Goal: Task Accomplishment & Management: Manage account settings

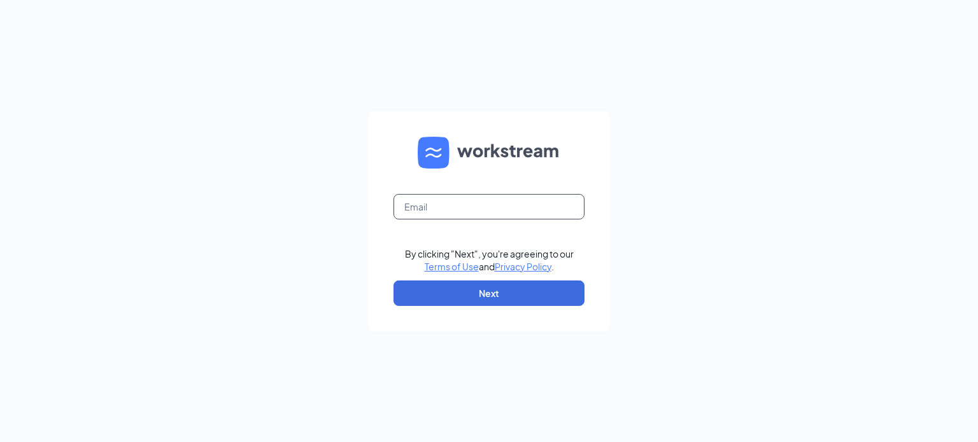
click at [430, 211] on input "text" at bounding box center [488, 206] width 191 height 25
type input "jessica@pnefoods.com"
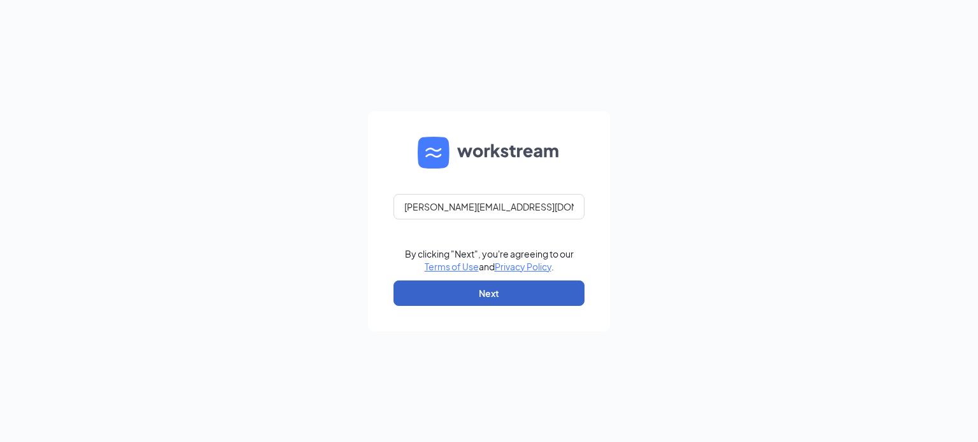
click at [498, 285] on button "Next" at bounding box center [488, 293] width 191 height 25
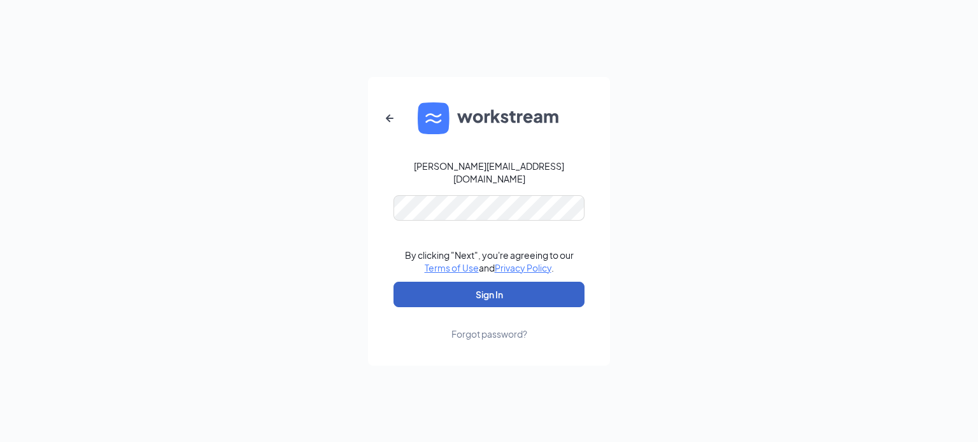
click at [500, 296] on button "Sign In" at bounding box center [488, 294] width 191 height 25
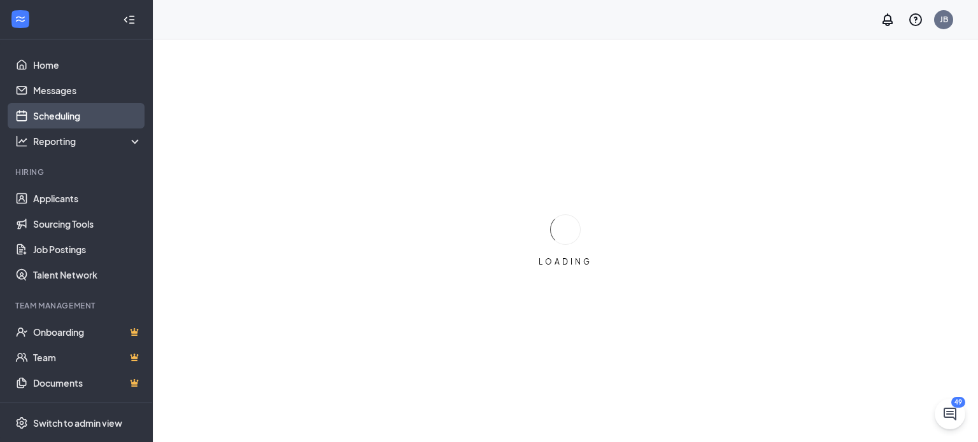
click at [33, 114] on link "Scheduling" at bounding box center [87, 115] width 109 height 25
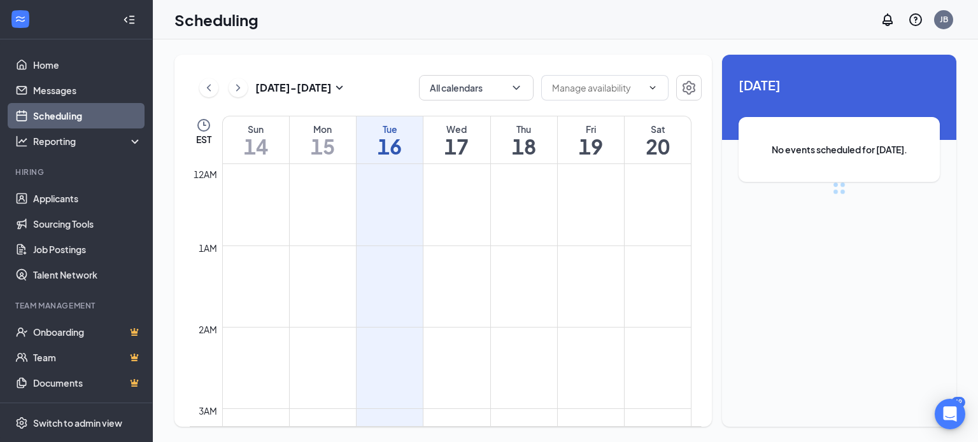
scroll to position [626, 0]
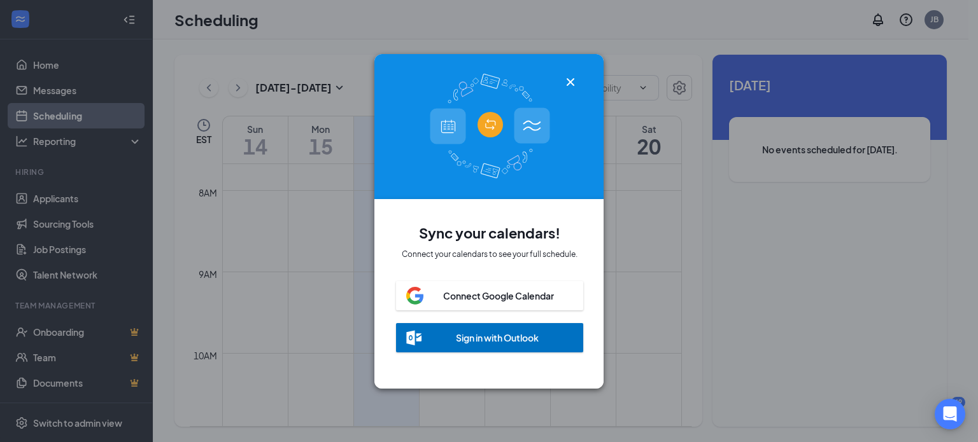
click at [566, 78] on icon "Cross" at bounding box center [570, 82] width 8 height 8
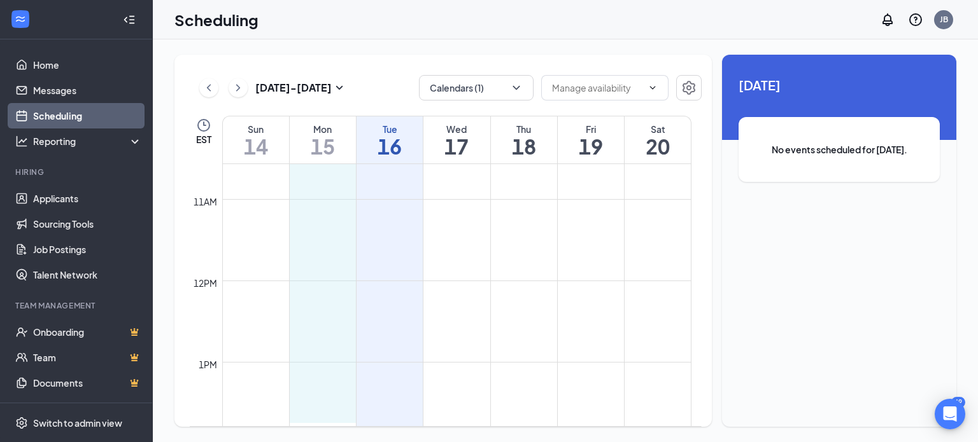
scroll to position [862, 0]
drag, startPoint x: 311, startPoint y: 279, endPoint x: 306, endPoint y: 393, distance: 114.1
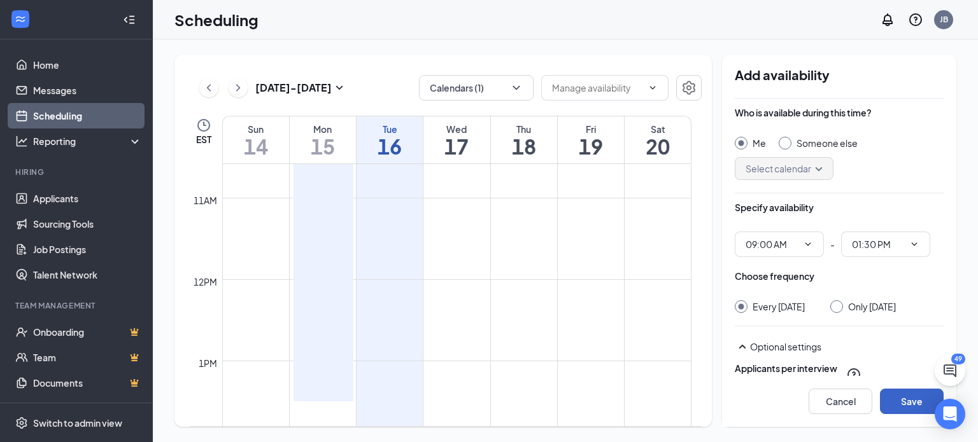
click at [904, 399] on button "Save" at bounding box center [912, 401] width 64 height 25
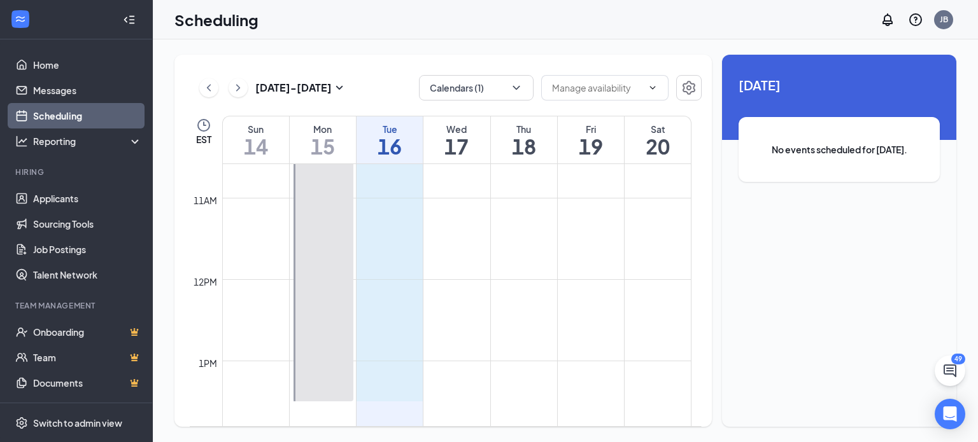
scroll to position [863, 0]
drag, startPoint x: 386, startPoint y: 234, endPoint x: 381, endPoint y: 387, distance: 152.8
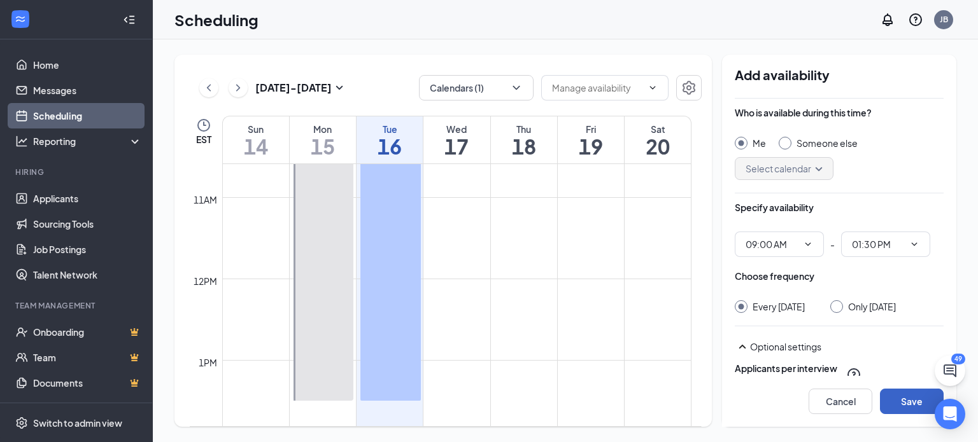
click at [904, 397] on button "Save" at bounding box center [912, 401] width 64 height 25
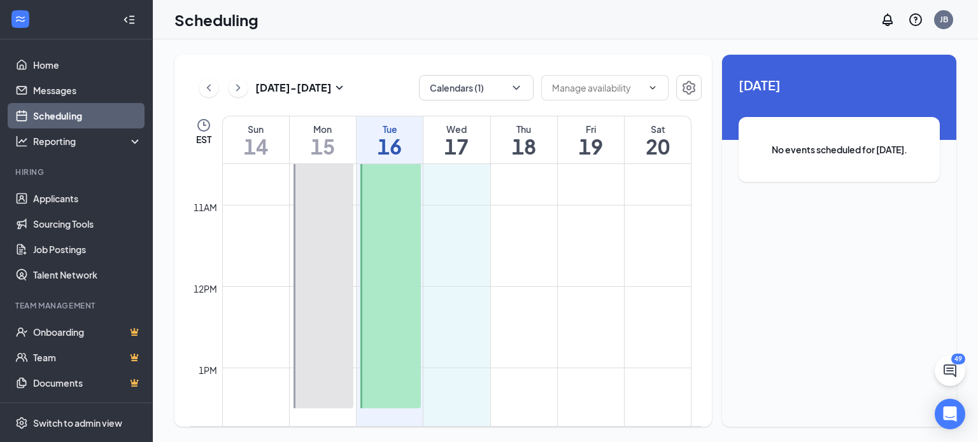
scroll to position [864, 0]
drag, startPoint x: 452, startPoint y: 221, endPoint x: 449, endPoint y: 397, distance: 175.7
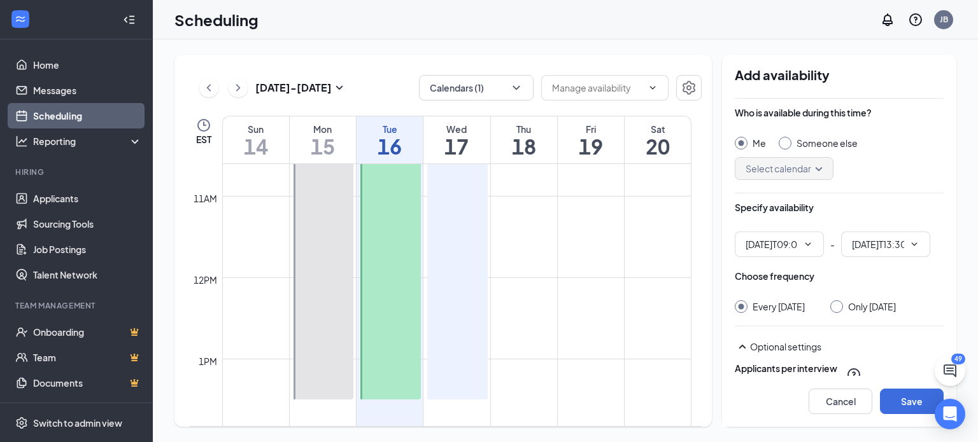
type input "09:00 AM"
type input "01:30 PM"
click at [904, 409] on button "Save" at bounding box center [912, 401] width 64 height 25
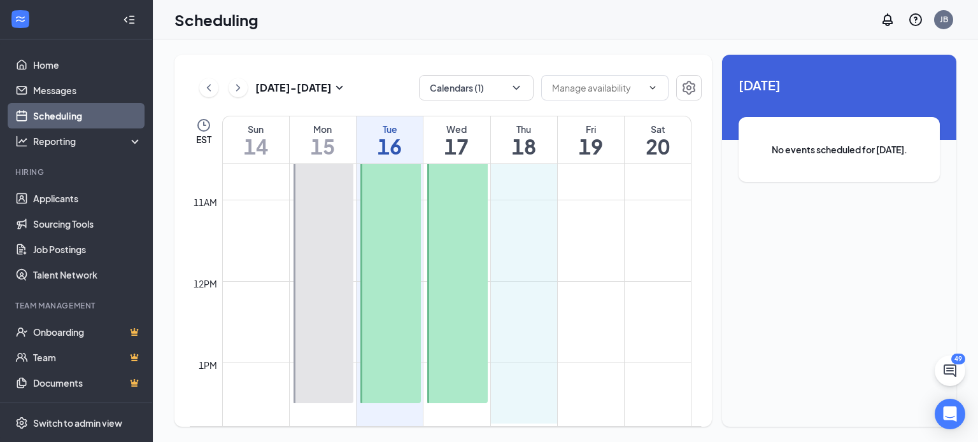
scroll to position [878, 0]
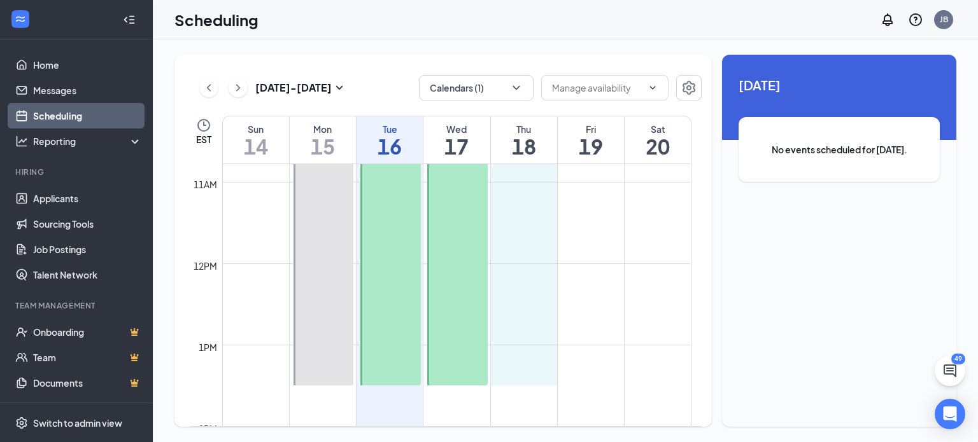
drag, startPoint x: 513, startPoint y: 170, endPoint x: 519, endPoint y: 372, distance: 202.5
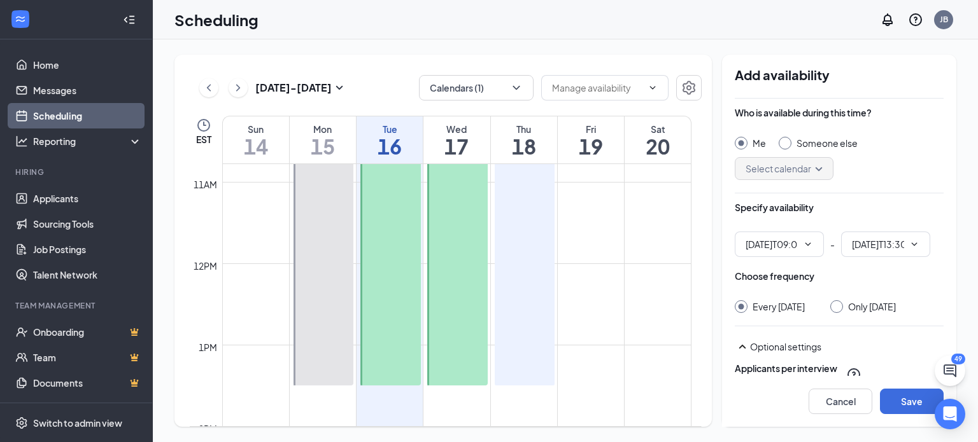
type input "09:00 AM"
type input "01:30 PM"
click at [903, 398] on button "Save" at bounding box center [912, 401] width 64 height 25
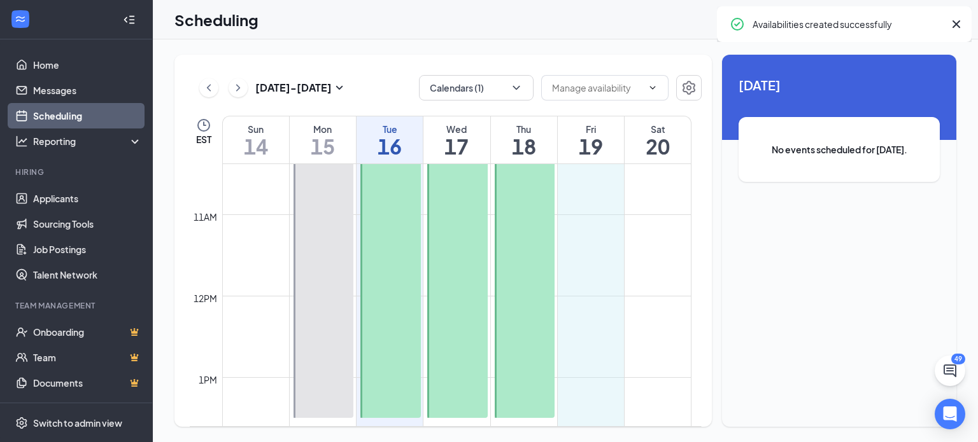
scroll to position [882, 0]
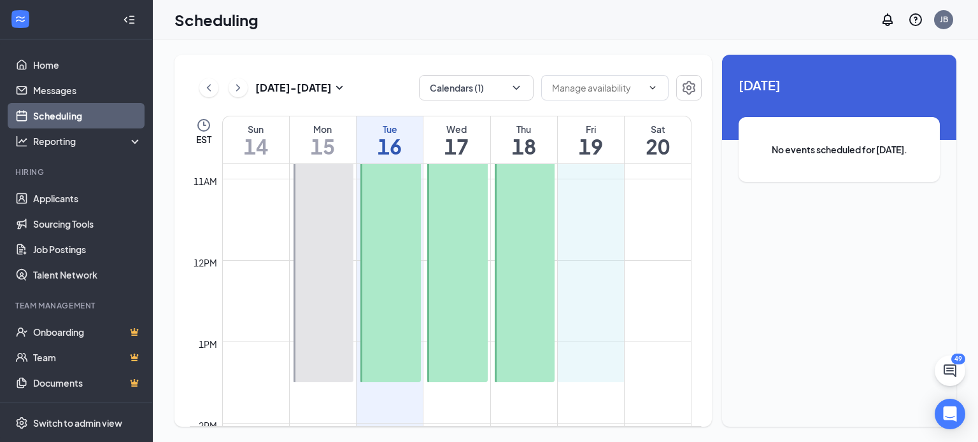
drag, startPoint x: 580, startPoint y: 165, endPoint x: 584, endPoint y: 379, distance: 213.9
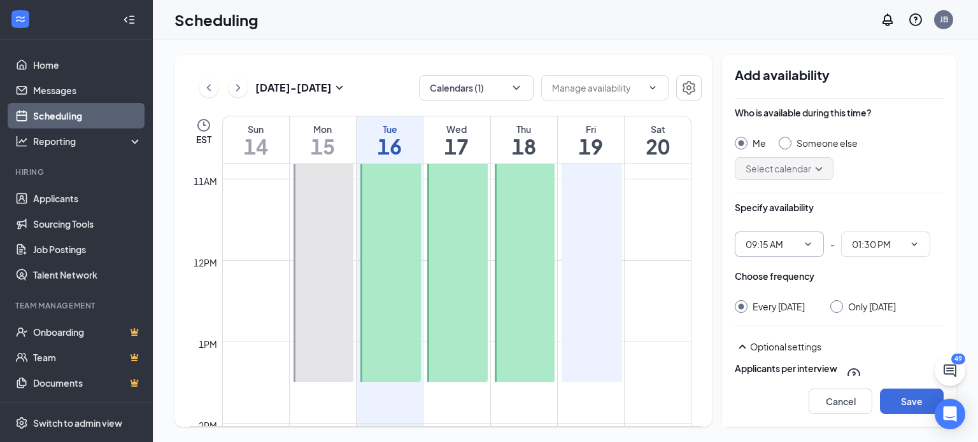
click at [795, 236] on span "09:15 AM" at bounding box center [779, 244] width 89 height 25
click at [801, 251] on span "09:15 AM" at bounding box center [779, 244] width 89 height 25
click at [766, 246] on input "09:15 AM" at bounding box center [771, 244] width 52 height 14
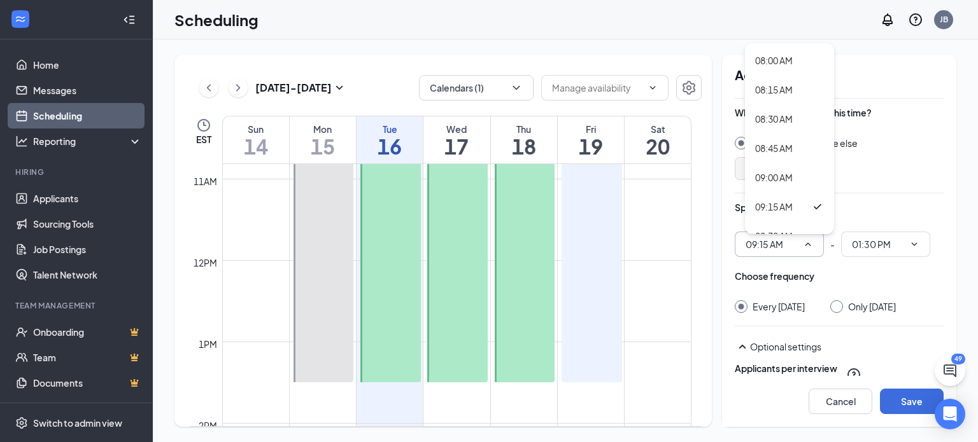
scroll to position [923, 0]
click at [777, 186] on div "09:00 AM" at bounding box center [774, 189] width 38 height 14
type input "09:00 AM"
type input "01:15 PM"
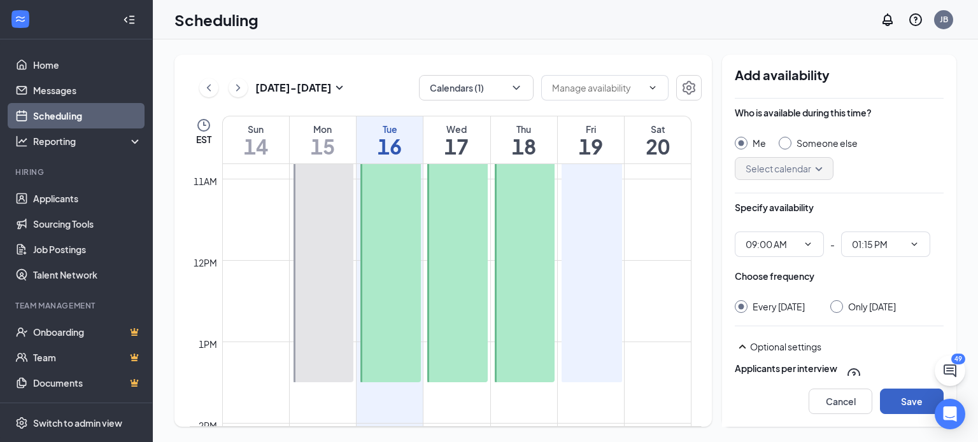
click at [904, 402] on button "Save" at bounding box center [912, 401] width 64 height 25
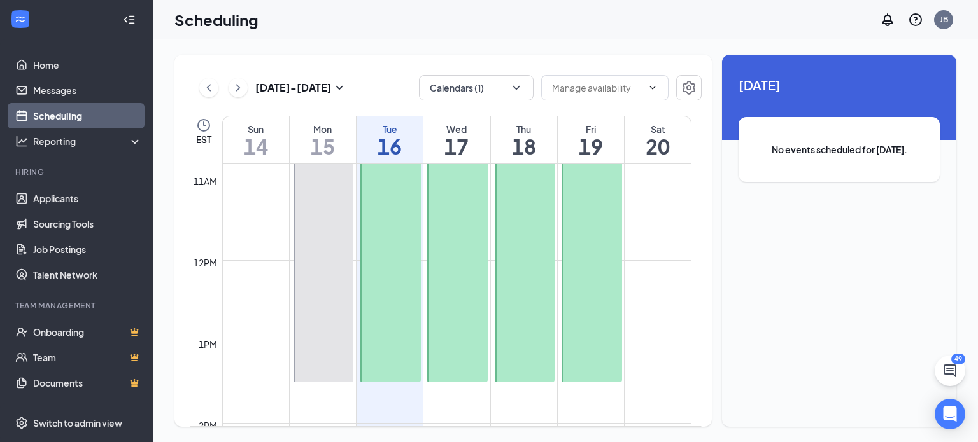
click at [596, 355] on div at bounding box center [591, 200] width 60 height 366
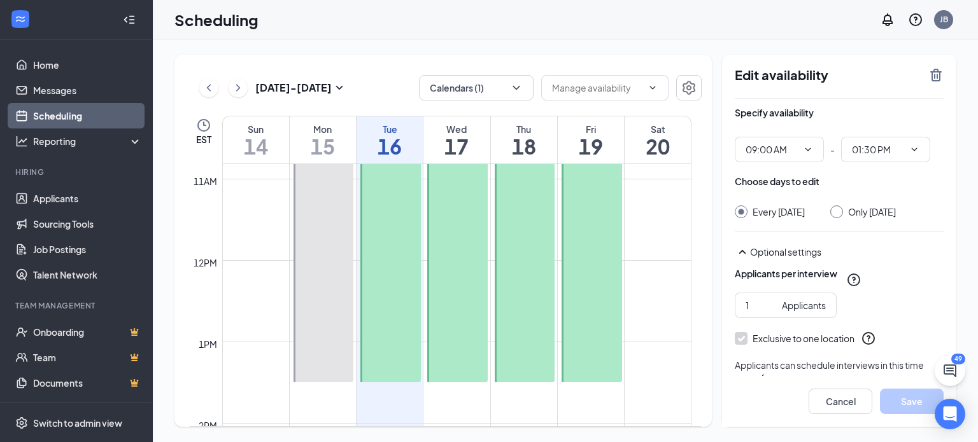
click at [514, 339] on div at bounding box center [525, 200] width 60 height 366
click at [447, 332] on div at bounding box center [457, 200] width 60 height 366
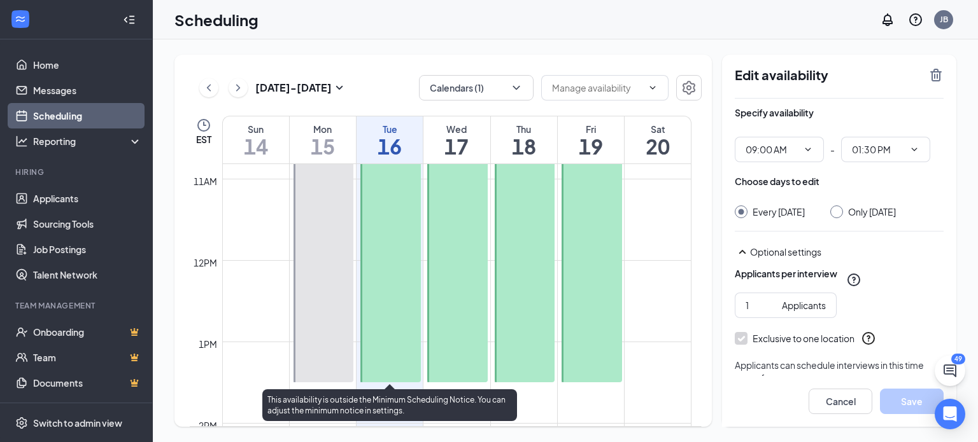
click at [391, 324] on div at bounding box center [390, 200] width 60 height 366
type input "09:00 AM"
type input "01:30 PM"
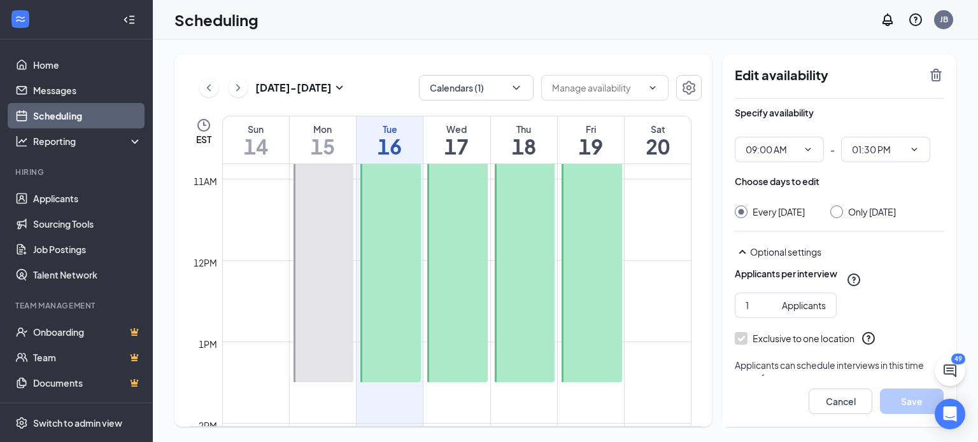
click at [323, 318] on div at bounding box center [323, 200] width 60 height 366
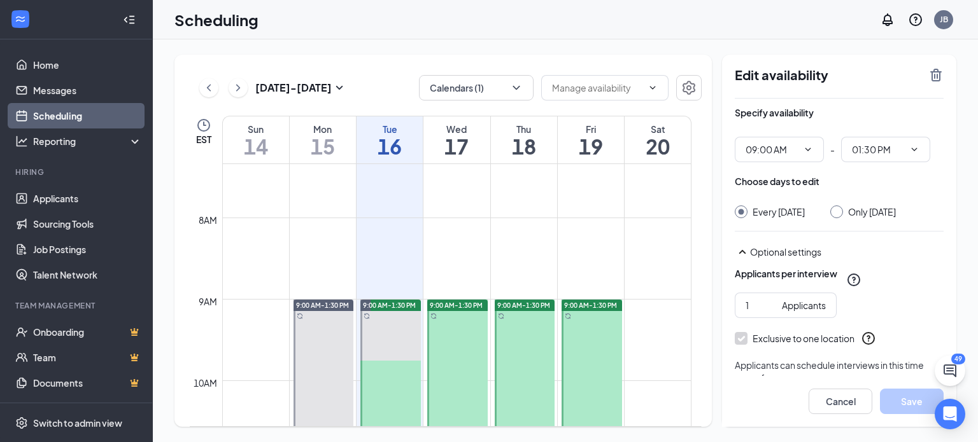
scroll to position [590, 0]
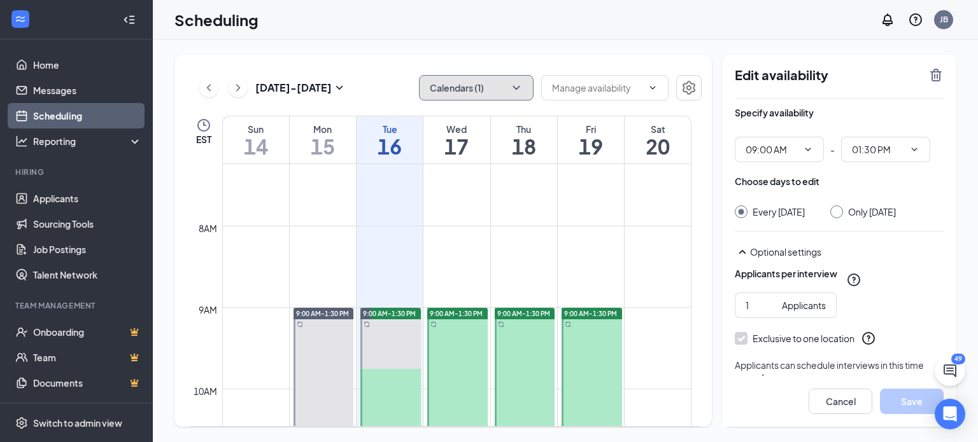
click at [512, 99] on button "Calendars (1)" at bounding box center [476, 87] width 115 height 25
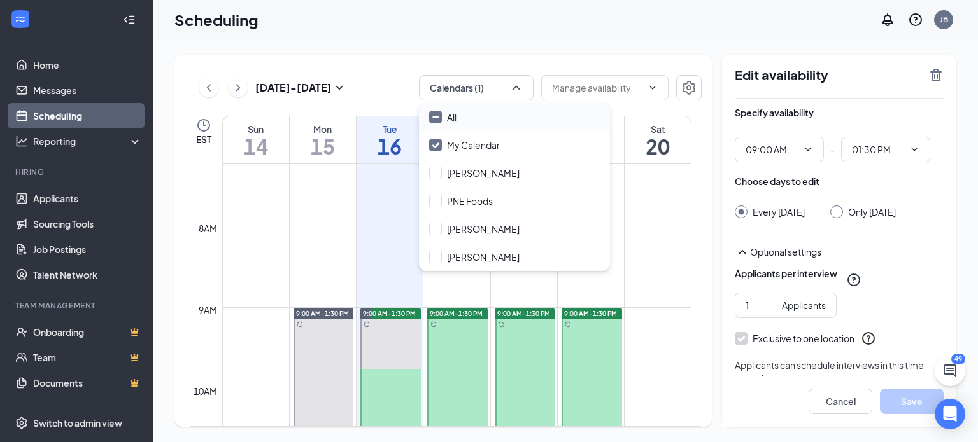
click at [436, 125] on div "All" at bounding box center [514, 117] width 191 height 28
checkbox input "true"
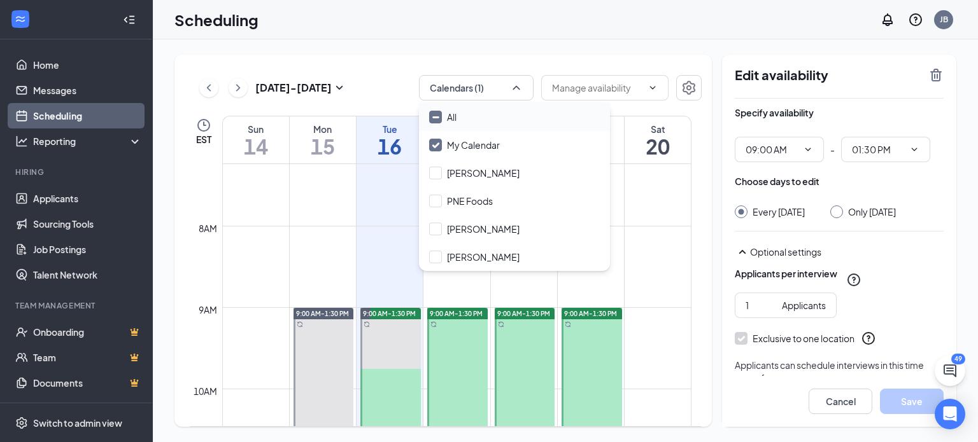
checkbox input "true"
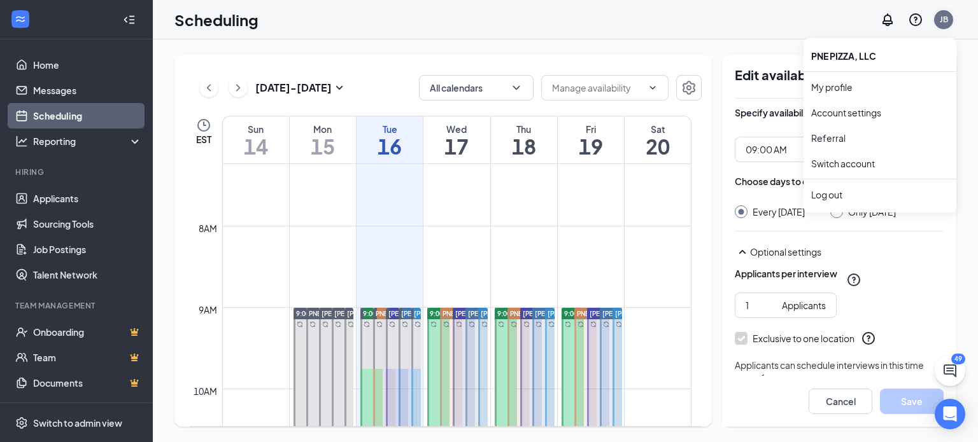
click at [945, 22] on div "JB" at bounding box center [943, 19] width 8 height 11
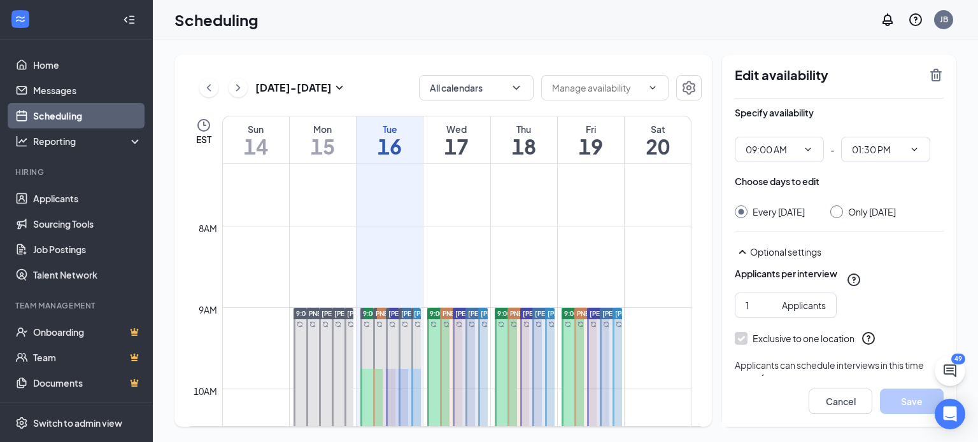
click at [717, 34] on div "Scheduling JB" at bounding box center [565, 19] width 825 height 39
click at [833, 399] on button "Cancel" at bounding box center [840, 401] width 64 height 25
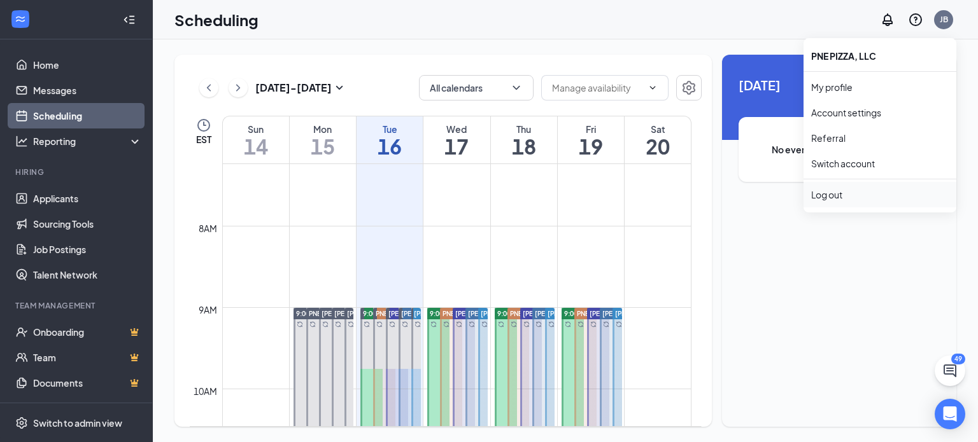
click at [827, 200] on li "Log out" at bounding box center [879, 194] width 153 height 25
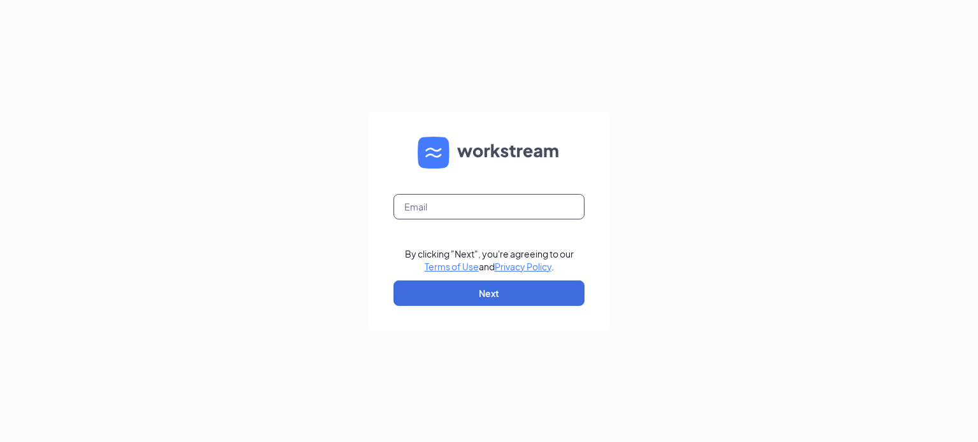
click at [436, 207] on input "text" at bounding box center [488, 206] width 191 height 25
type input "[EMAIL_ADDRESS][DOMAIN_NAME]"
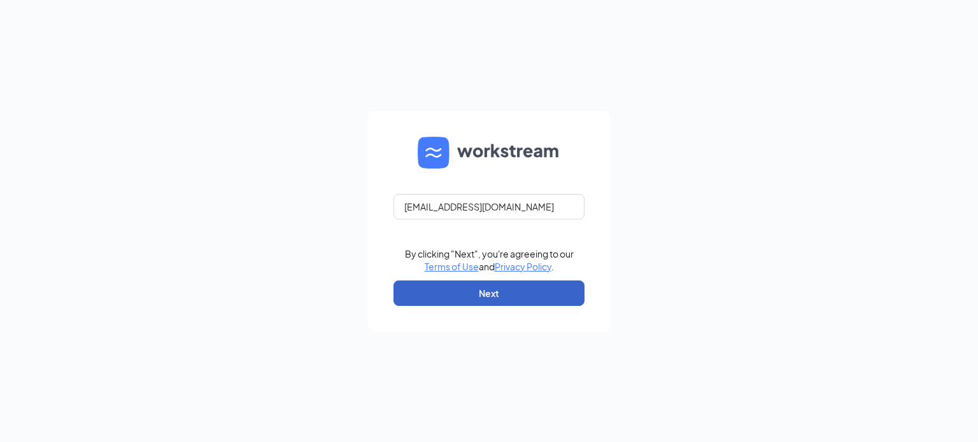
click at [489, 300] on button "Next" at bounding box center [488, 293] width 191 height 25
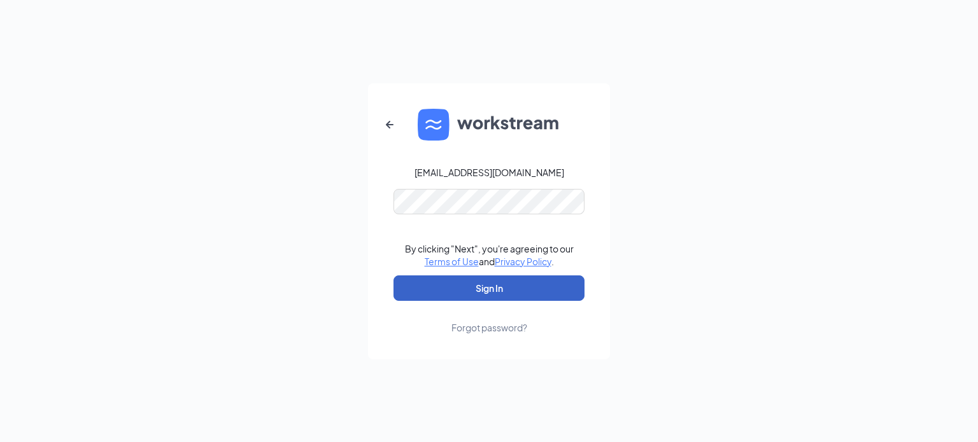
click at [489, 295] on button "Sign In" at bounding box center [488, 288] width 191 height 25
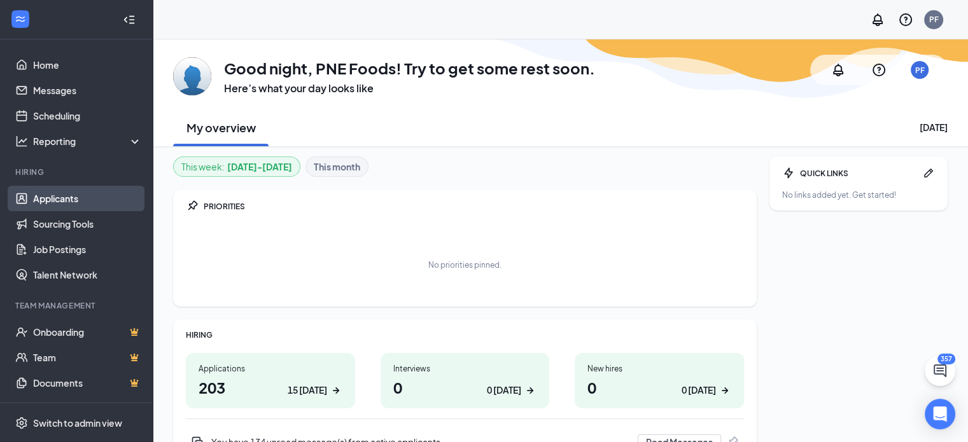
click at [82, 206] on link "Applicants" at bounding box center [87, 198] width 109 height 25
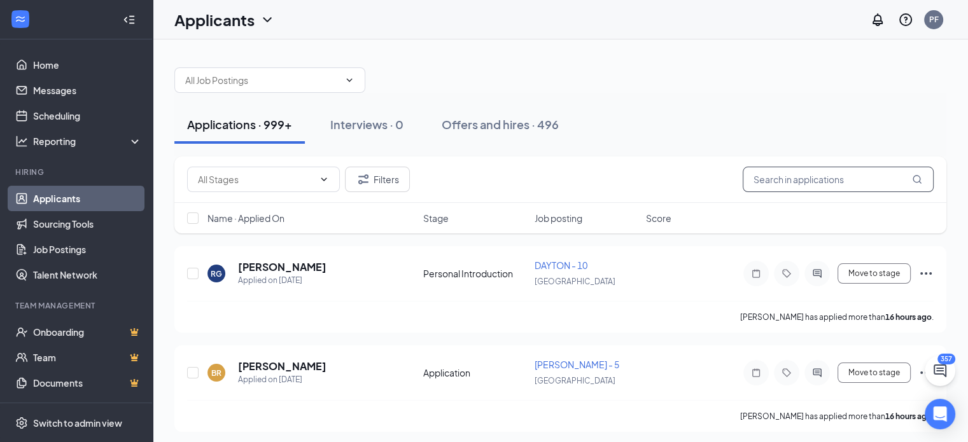
click at [805, 186] on input "text" at bounding box center [838, 179] width 191 height 25
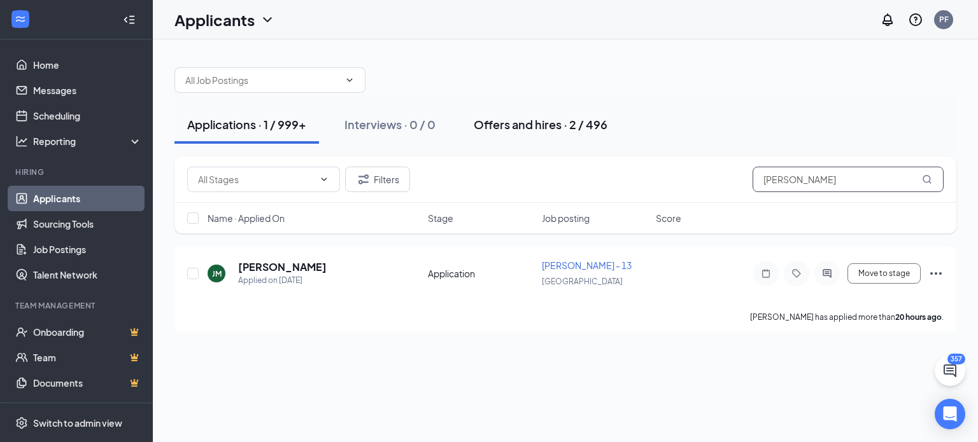
type input "[PERSON_NAME]"
click at [494, 134] on button "Offers and hires · 2 / 496" at bounding box center [540, 125] width 159 height 38
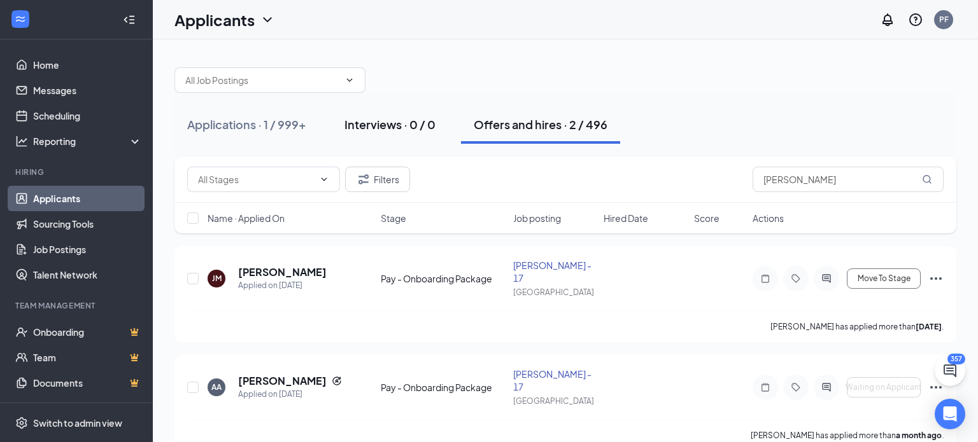
click at [380, 117] on div "Interviews · 0 / 0" at bounding box center [389, 124] width 91 height 16
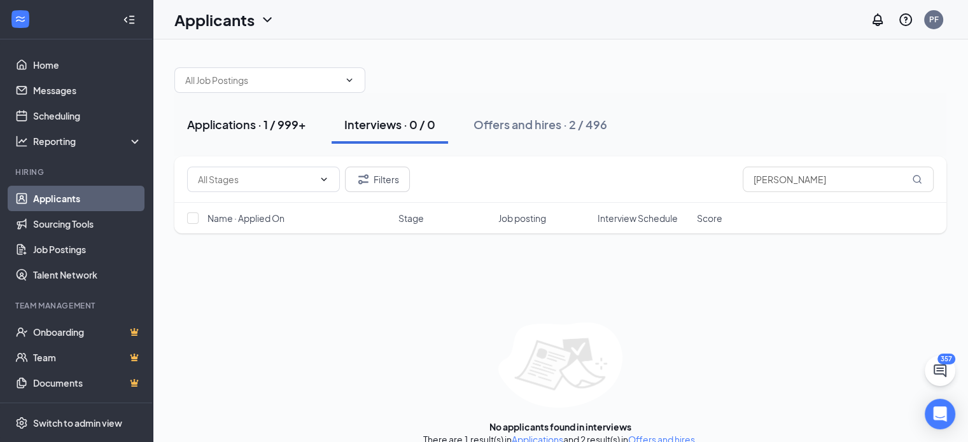
click at [262, 121] on div "Applications · 1 / 999+" at bounding box center [246, 124] width 119 height 16
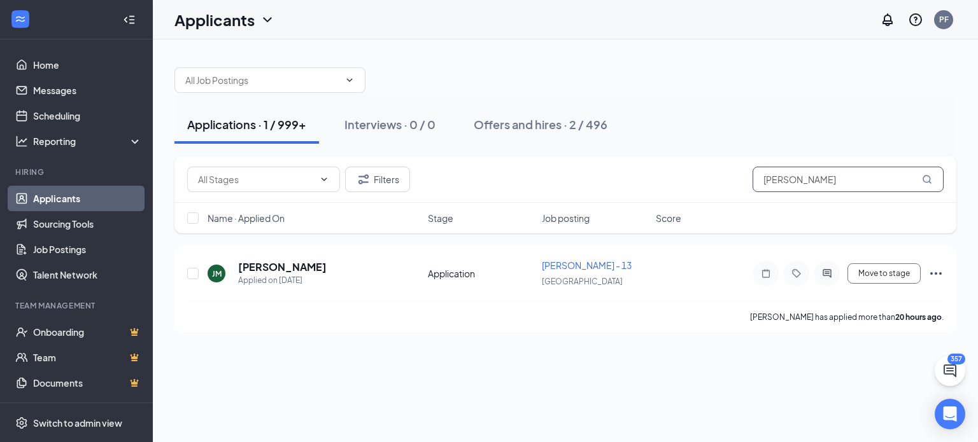
click at [813, 178] on input "jimmy" at bounding box center [847, 179] width 191 height 25
type input "j"
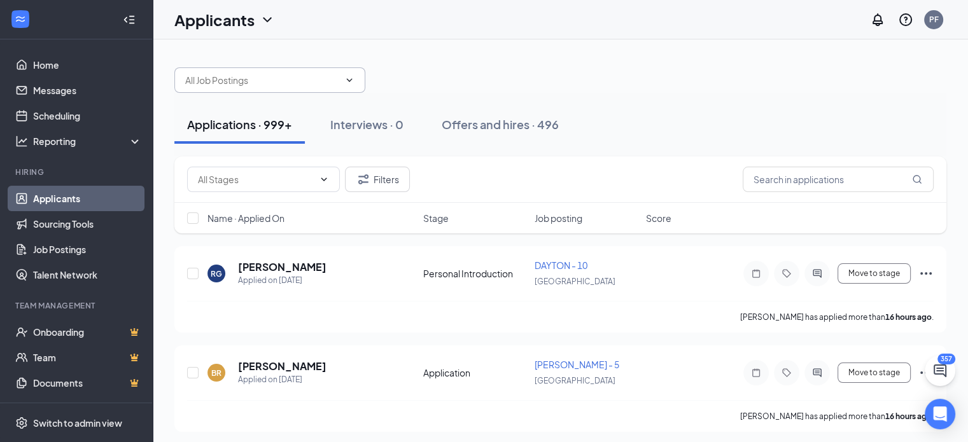
click at [326, 79] on input "text" at bounding box center [262, 80] width 154 height 14
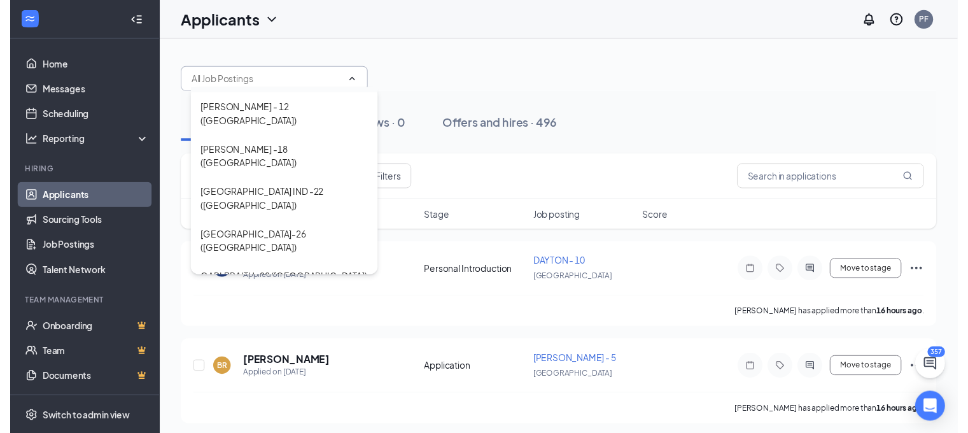
scroll to position [182, 0]
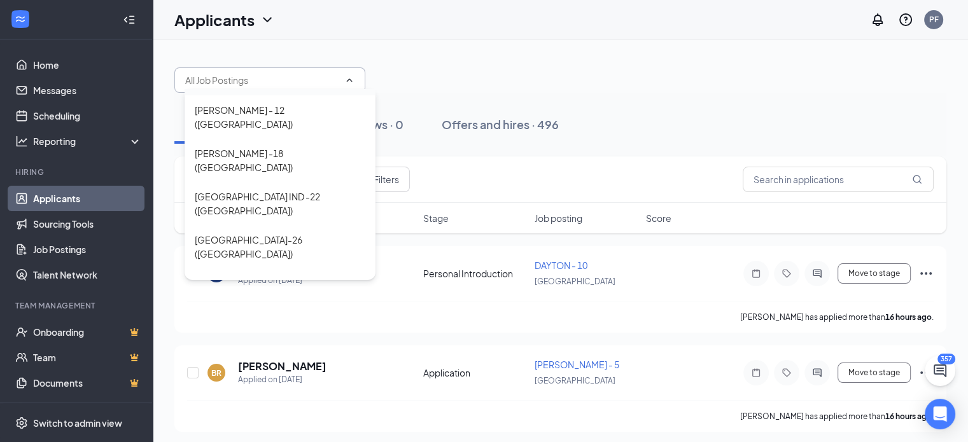
click at [286, 306] on div "Chatterton-111 (USA)" at bounding box center [280, 320] width 171 height 28
type input "Chatterton-111 (USA)"
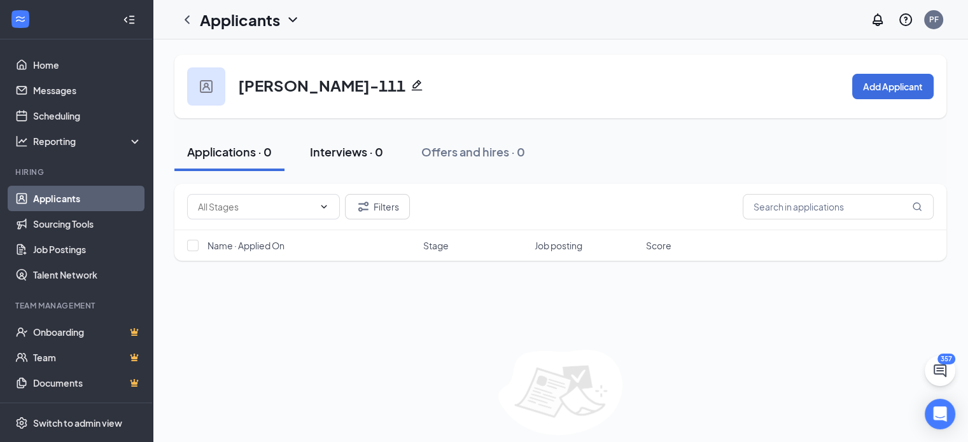
click at [356, 159] on div "Interviews · 0" at bounding box center [346, 152] width 73 height 16
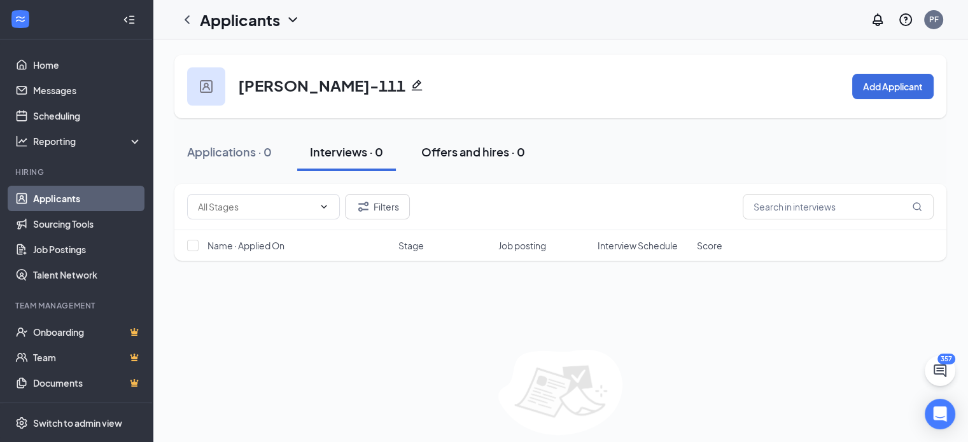
click at [470, 156] on div "Offers and hires · 0" at bounding box center [473, 152] width 104 height 16
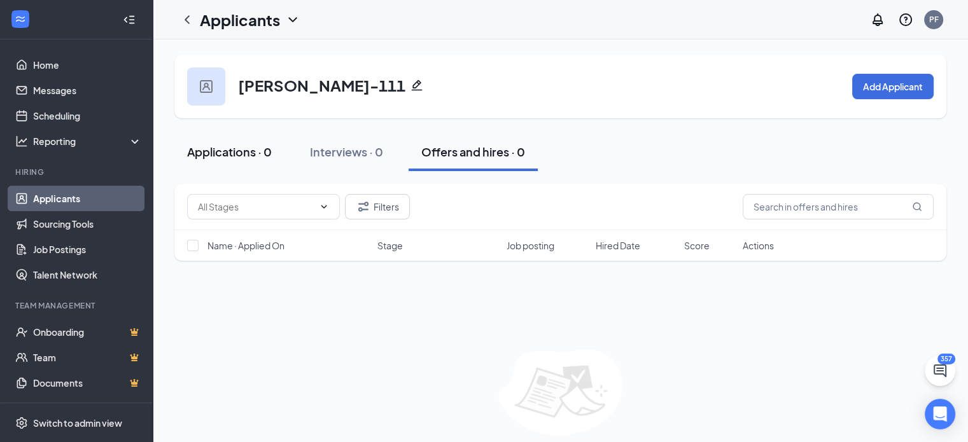
click at [259, 163] on button "Applications · 0" at bounding box center [229, 152] width 110 height 38
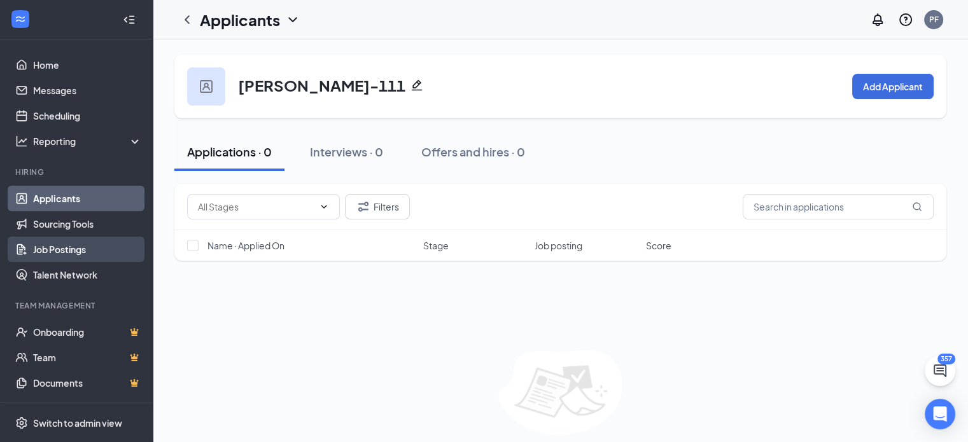
click at [37, 254] on link "Job Postings" at bounding box center [87, 249] width 109 height 25
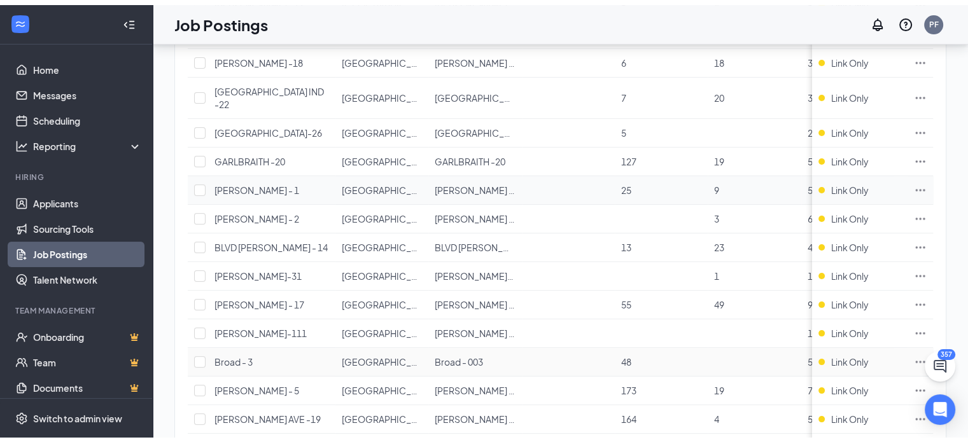
scroll to position [309, 0]
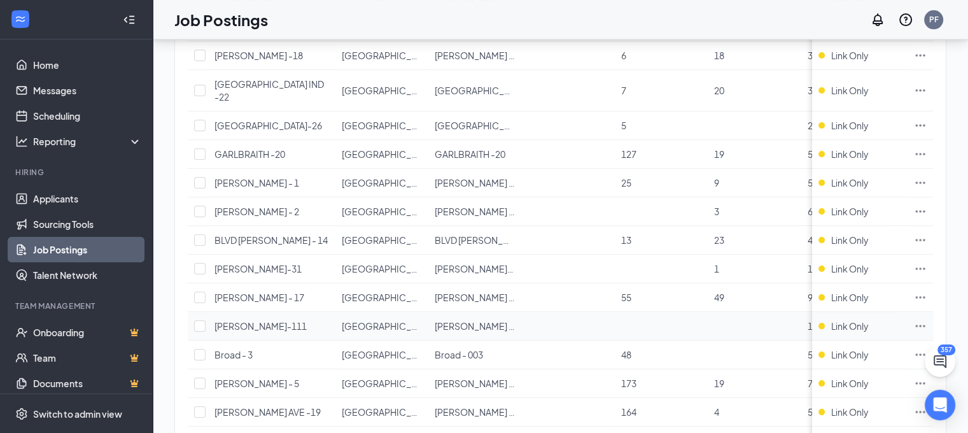
click at [927, 320] on icon "Ellipses" at bounding box center [920, 326] width 13 height 13
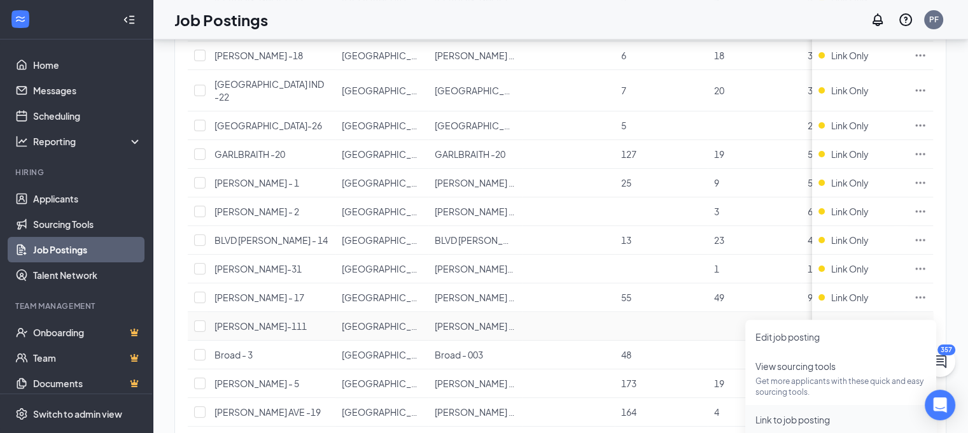
click at [783, 421] on span "Link to job posting" at bounding box center [793, 419] width 74 height 11
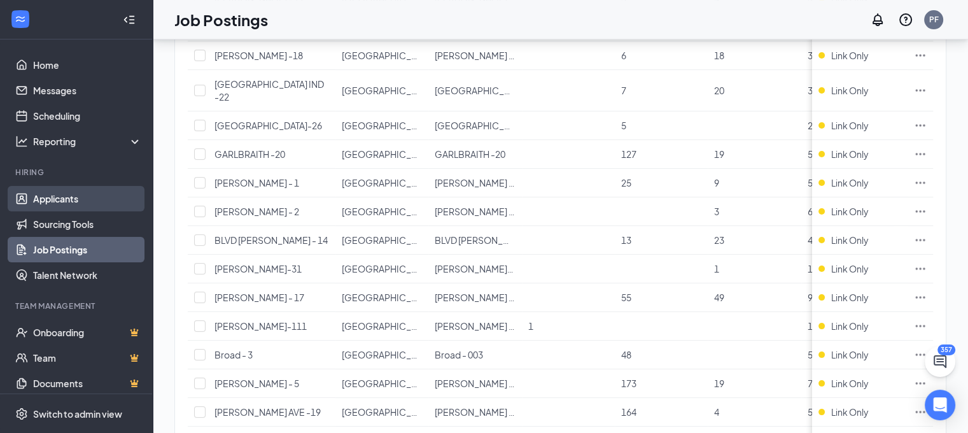
click at [51, 209] on link "Applicants" at bounding box center [87, 198] width 109 height 25
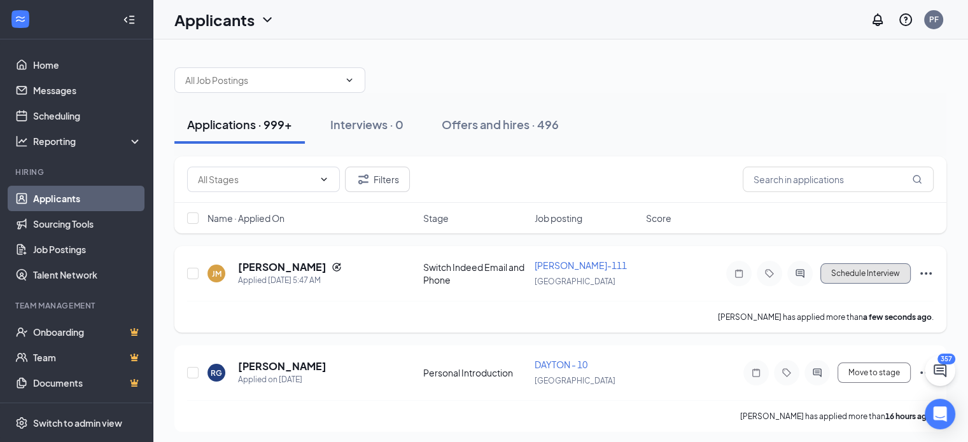
click at [865, 278] on button "Schedule Interview" at bounding box center [865, 274] width 90 height 20
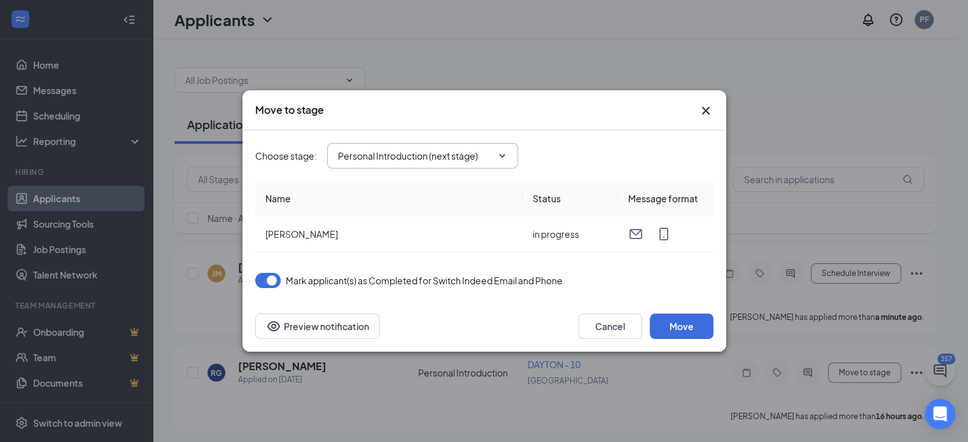
click at [461, 156] on input "Personal Introduction (next stage)" at bounding box center [415, 156] width 154 height 14
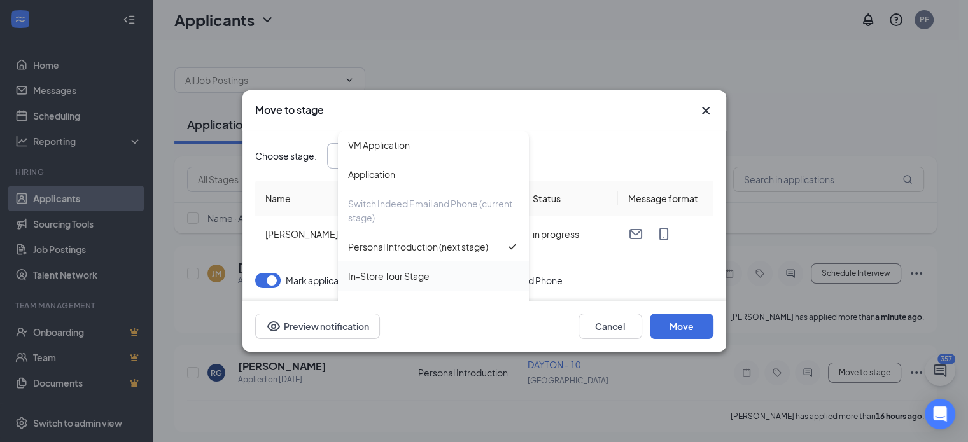
click at [392, 279] on div "In-Store Tour Stage" at bounding box center [388, 276] width 81 height 14
type input "In-Store Tour Stage"
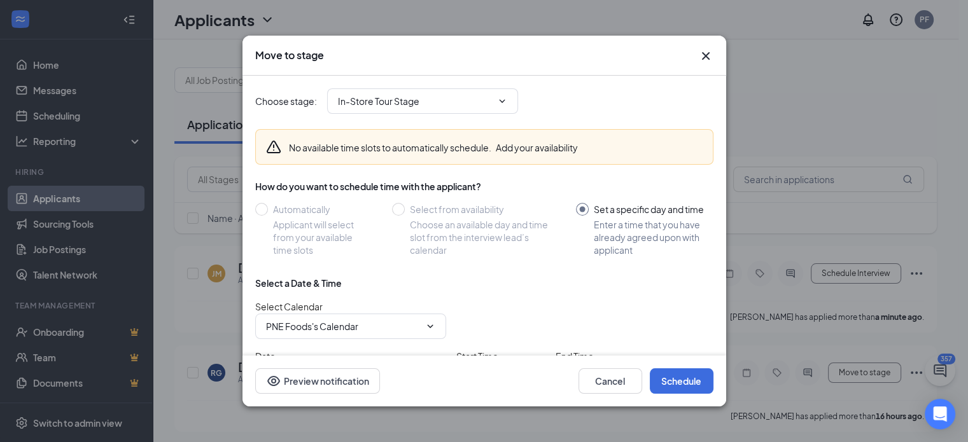
click at [267, 151] on icon "Warning" at bounding box center [273, 147] width 14 height 13
click at [514, 147] on button "Add your availability" at bounding box center [537, 147] width 82 height 13
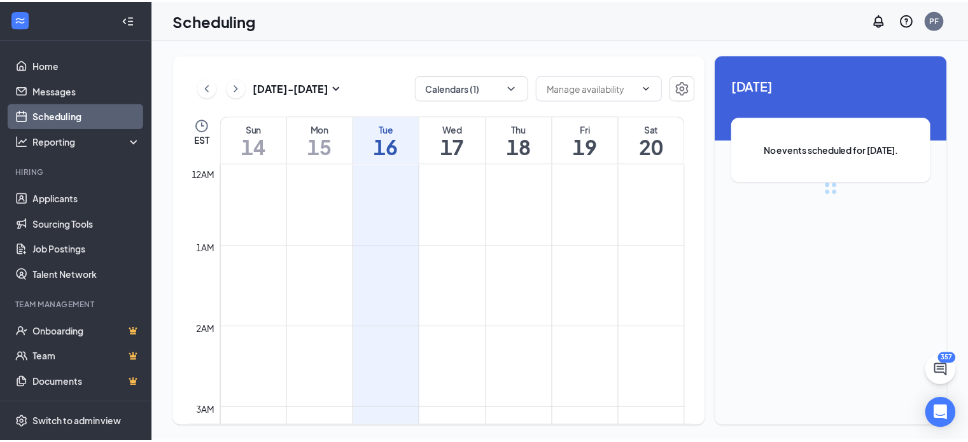
scroll to position [626, 0]
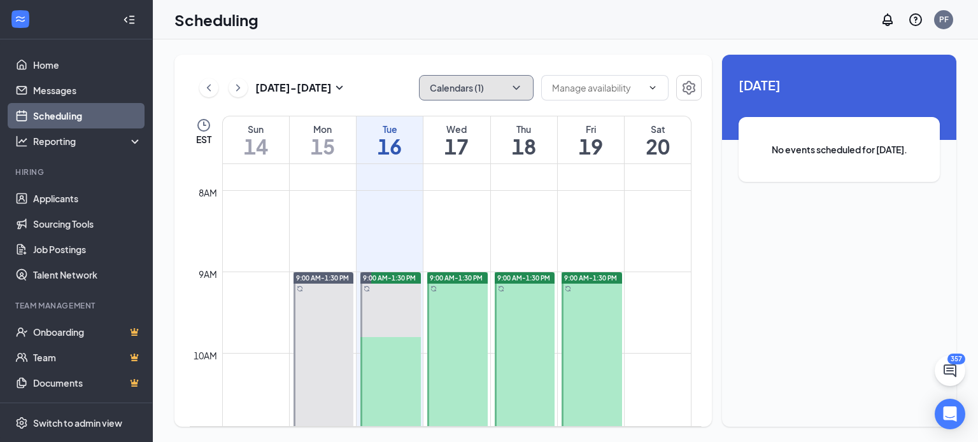
click at [520, 82] on icon "ChevronDown" at bounding box center [516, 87] width 13 height 13
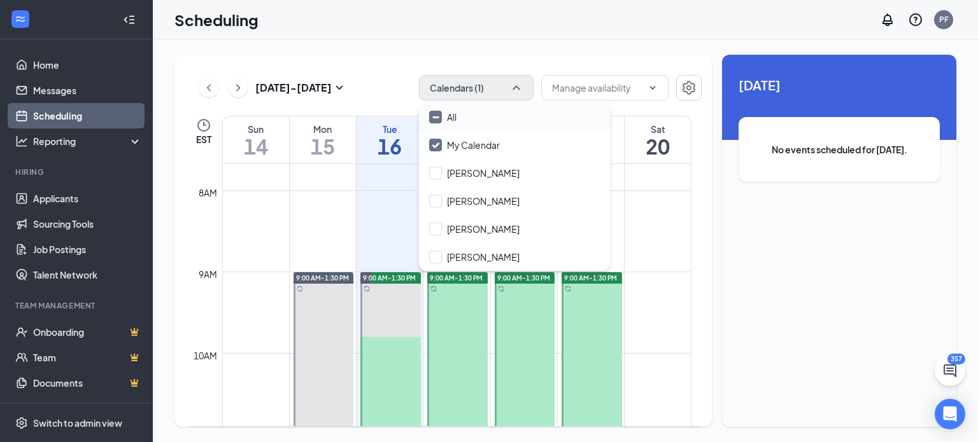
click at [439, 119] on input "All" at bounding box center [442, 117] width 27 height 13
checkbox input "true"
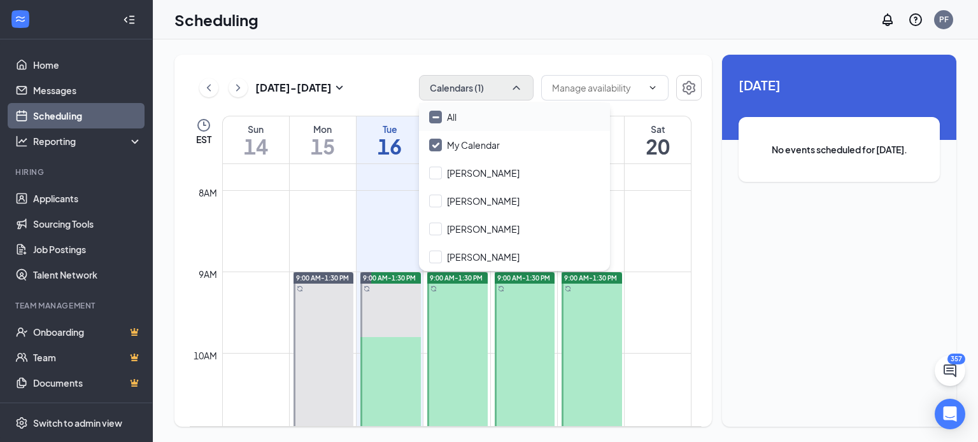
checkbox input "true"
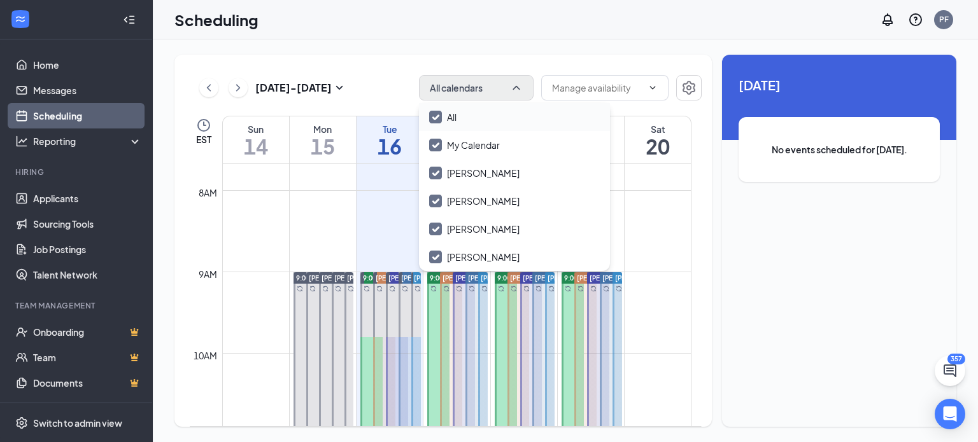
click at [439, 119] on input "All" at bounding box center [442, 117] width 27 height 13
checkbox input "false"
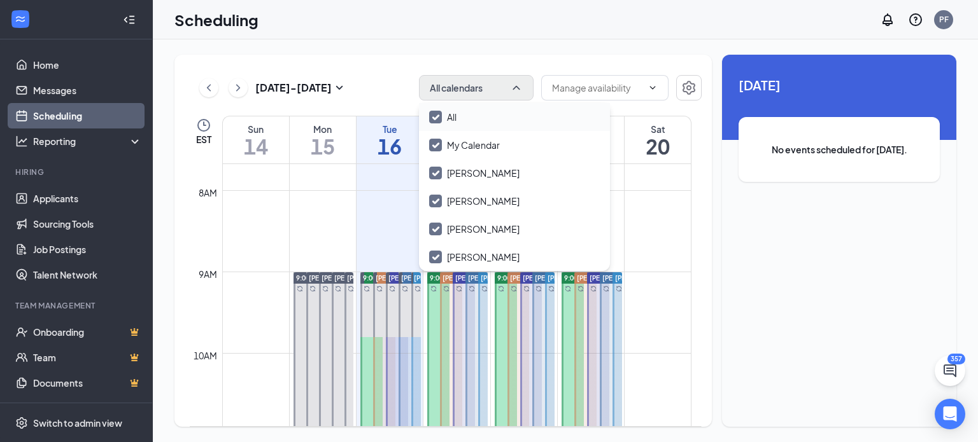
checkbox input "false"
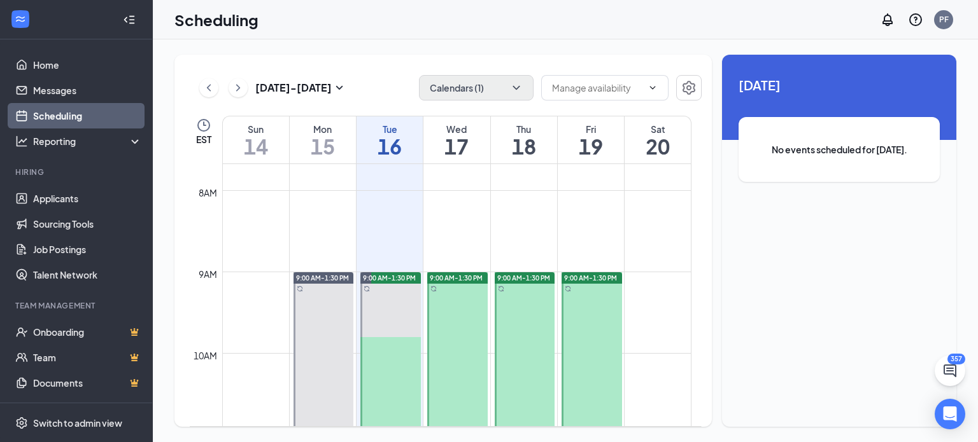
click at [594, 28] on div "Scheduling PF" at bounding box center [565, 19] width 825 height 39
click at [69, 213] on link "Sourcing Tools" at bounding box center [87, 223] width 109 height 25
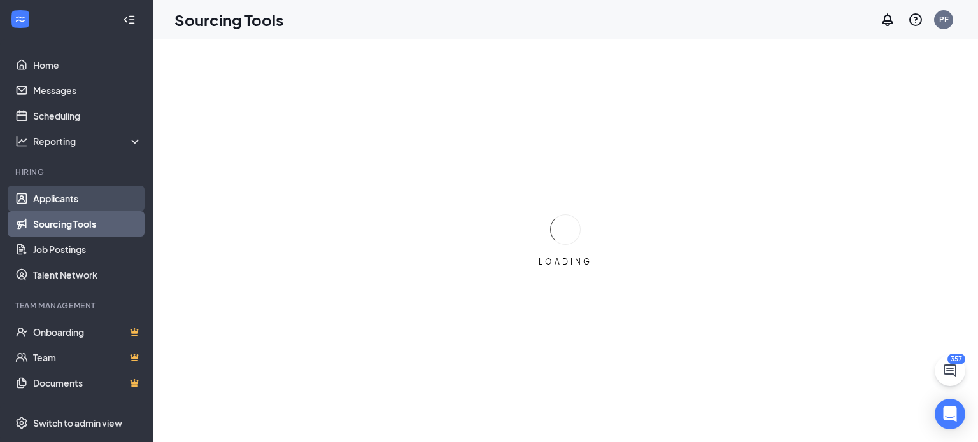
click at [71, 198] on link "Applicants" at bounding box center [87, 198] width 109 height 25
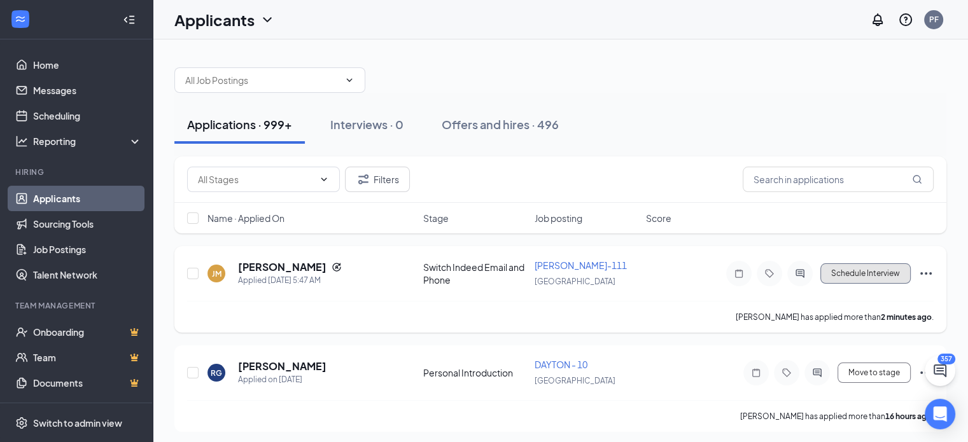
click at [909, 274] on button "Schedule Interview" at bounding box center [865, 274] width 90 height 20
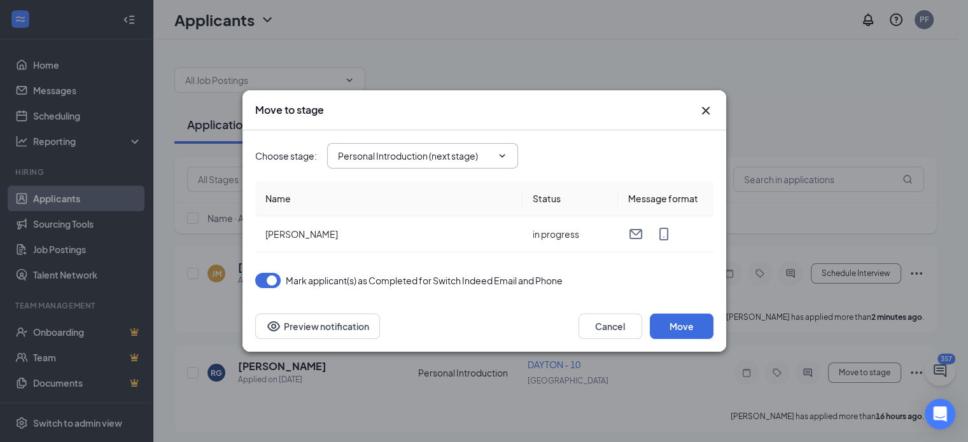
click at [442, 160] on input "Personal Introduction (next stage)" at bounding box center [415, 156] width 154 height 14
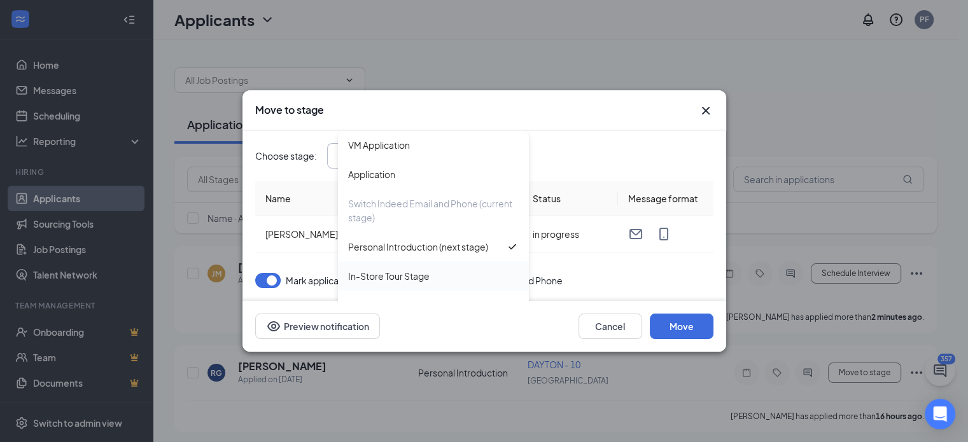
click at [405, 274] on div "In-Store Tour Stage" at bounding box center [388, 276] width 81 height 14
type input "In-Store Tour Stage"
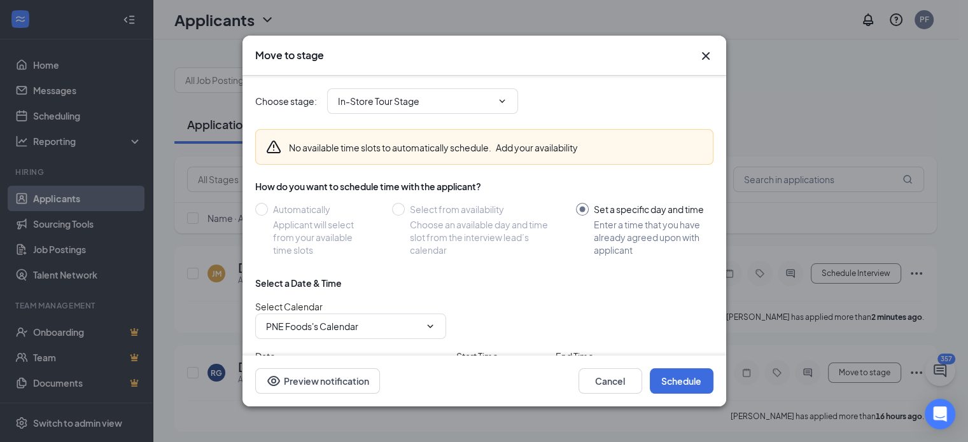
scroll to position [90, 0]
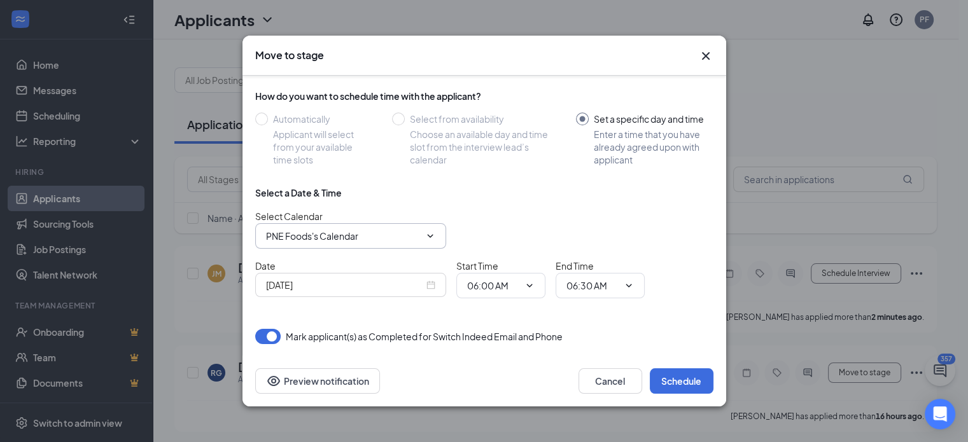
click at [414, 243] on span "PNE Foods's Calendar" at bounding box center [350, 235] width 191 height 25
click at [411, 244] on span "PNE Foods's Calendar" at bounding box center [350, 235] width 191 height 25
click at [439, 226] on span "PNE Foods's Calendar" at bounding box center [350, 235] width 191 height 25
click at [420, 230] on span "PNE Foods's Calendar" at bounding box center [350, 235] width 191 height 25
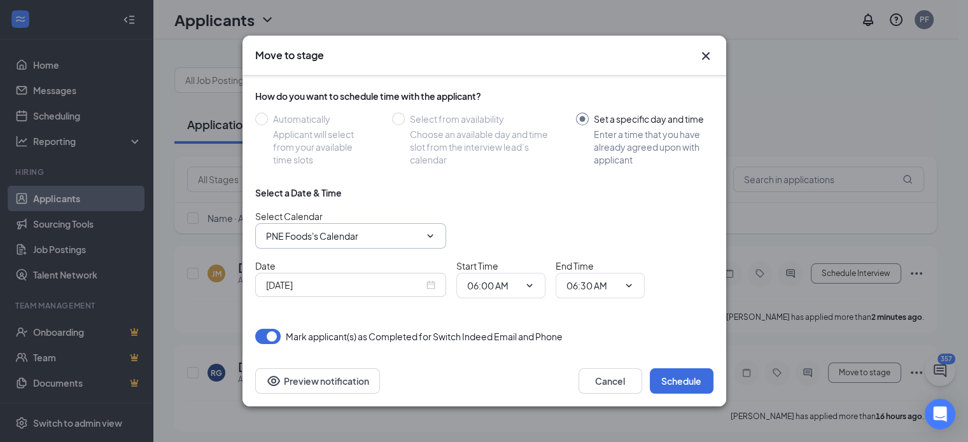
click at [420, 230] on span "PNE Foods's Calendar" at bounding box center [350, 235] width 191 height 25
click at [323, 234] on input "PNE Foods's Calendar" at bounding box center [343, 236] width 154 height 14
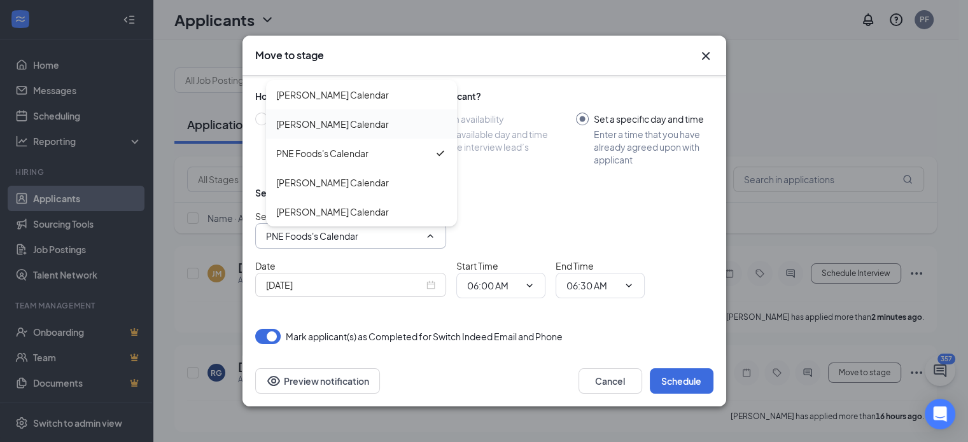
click at [313, 132] on div "Jessica Brown's Calendar" at bounding box center [361, 123] width 191 height 29
type input "Jessica Brown's Calendar"
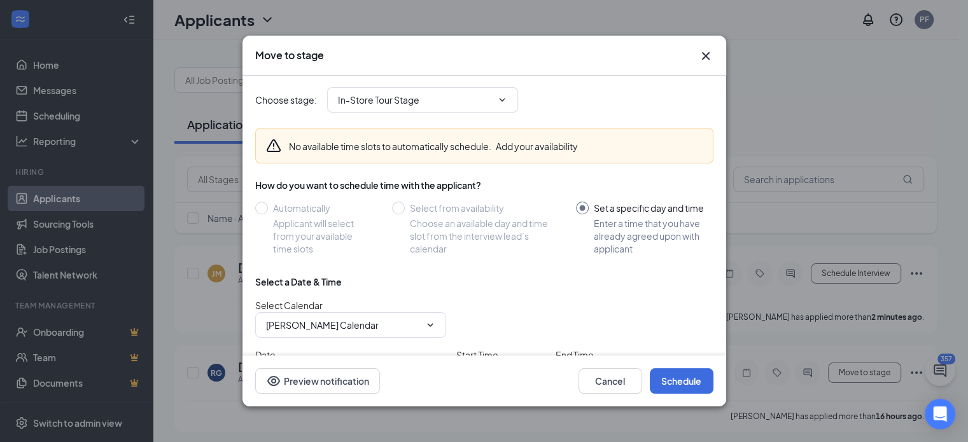
scroll to position [0, 0]
click at [51, 425] on div "Move to stage Choose stage : In-Store Tour Stage VM Application Application Swi…" at bounding box center [484, 221] width 968 height 442
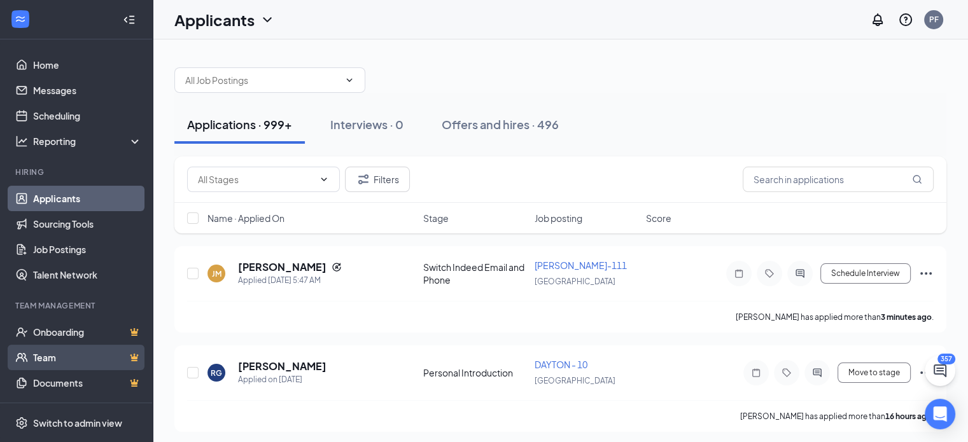
click at [57, 354] on link "Team" at bounding box center [87, 357] width 109 height 25
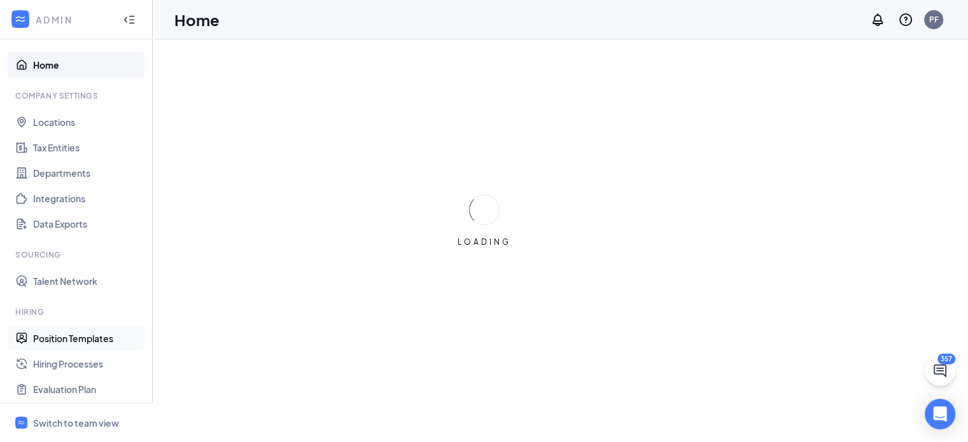
scroll to position [170, 0]
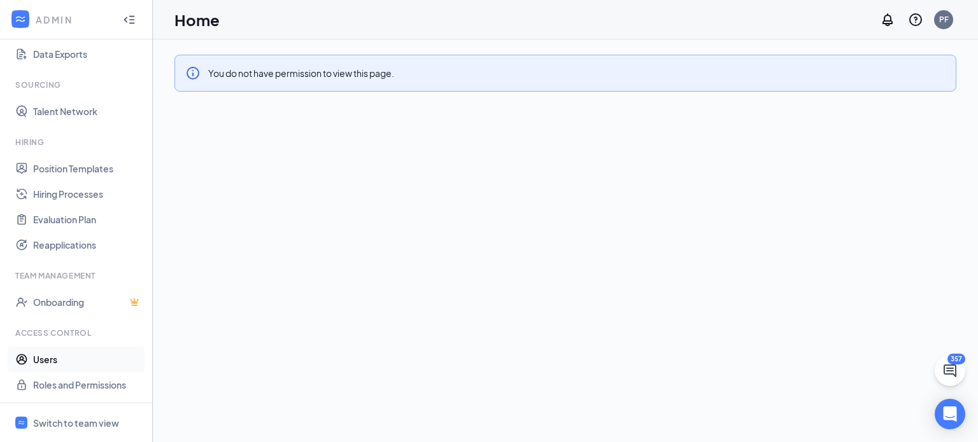
click at [48, 367] on link "Users" at bounding box center [87, 359] width 109 height 25
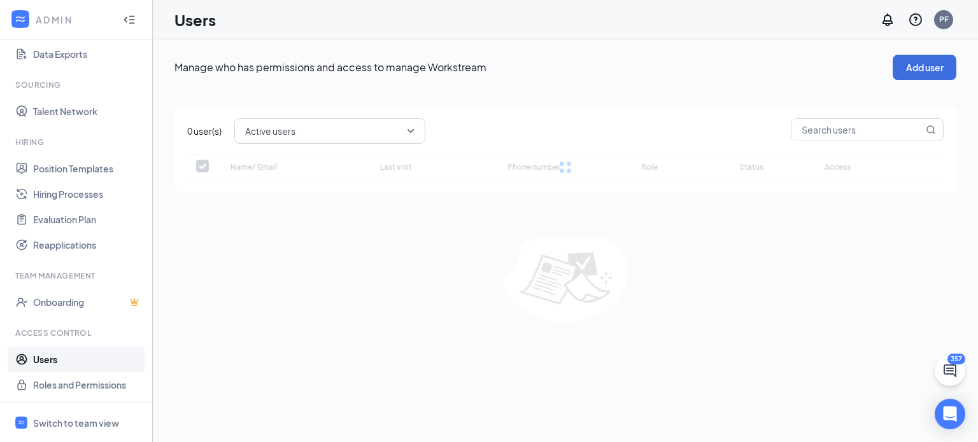
checkbox input "false"
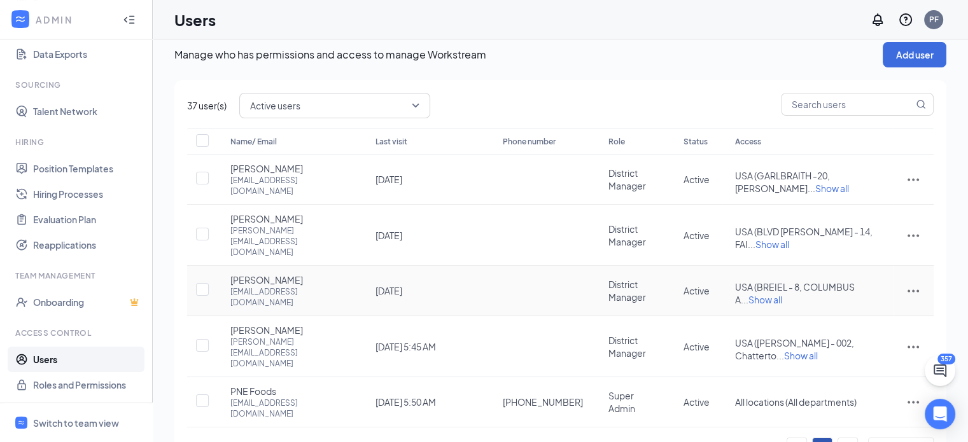
scroll to position [11, 0]
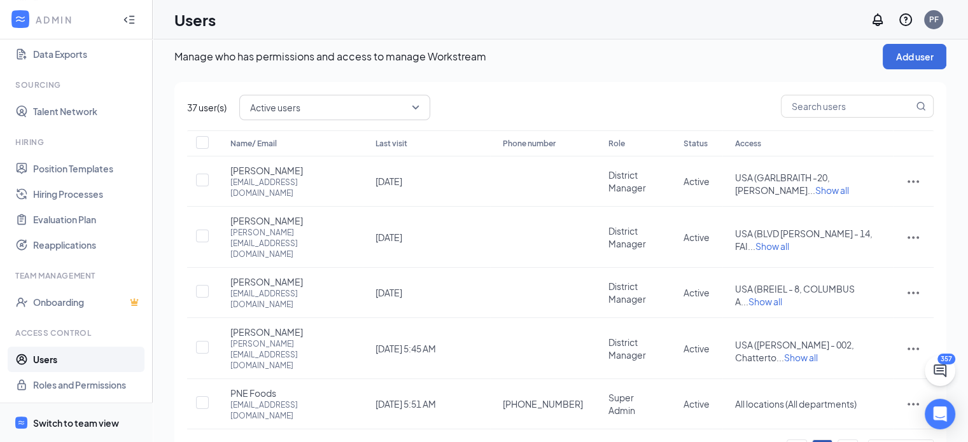
click at [87, 409] on span "Switch to team view" at bounding box center [87, 423] width 109 height 39
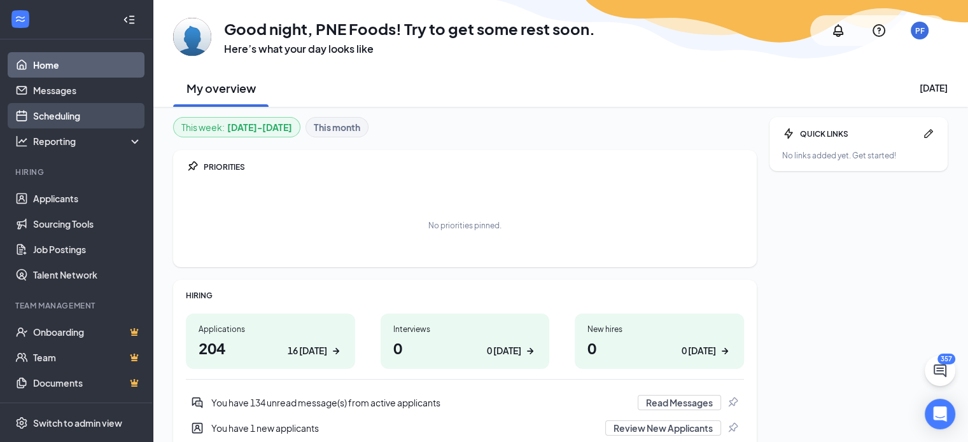
click at [49, 126] on link "Scheduling" at bounding box center [87, 115] width 109 height 25
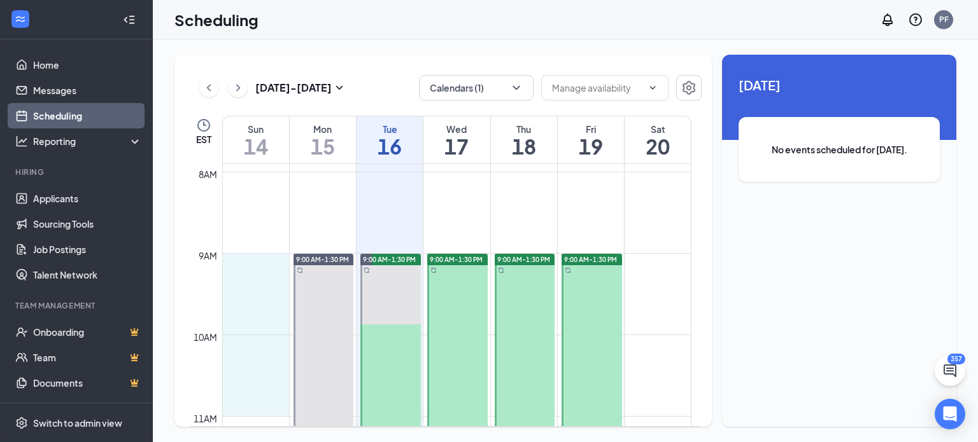
scroll to position [644, 0]
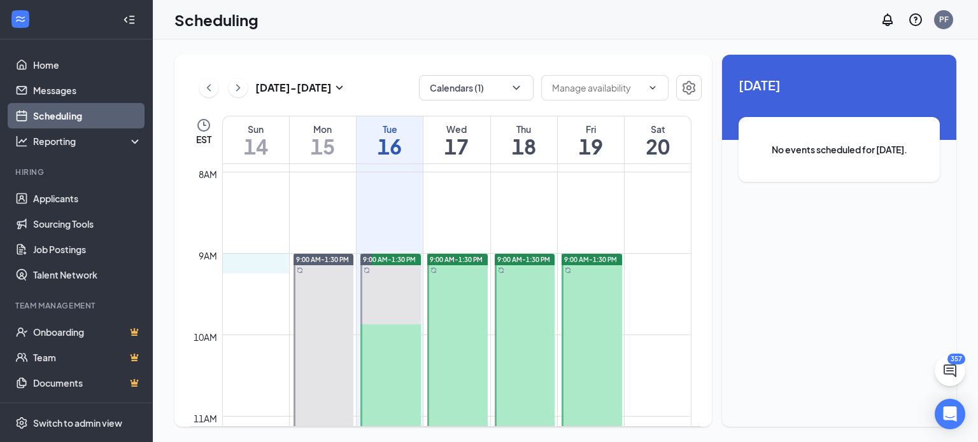
drag, startPoint x: 238, startPoint y: 279, endPoint x: 244, endPoint y: 272, distance: 9.5
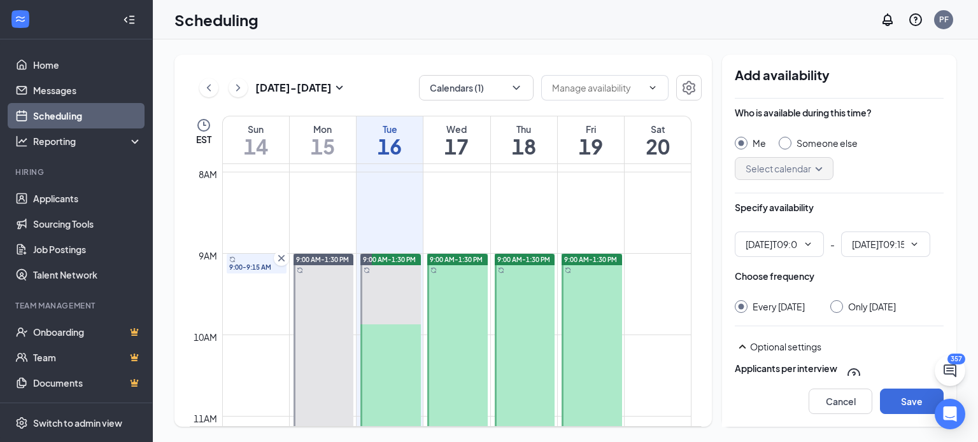
type input "09:00 AM"
type input "09:15 AM"
click at [770, 246] on input "09:00 AM" at bounding box center [771, 244] width 52 height 14
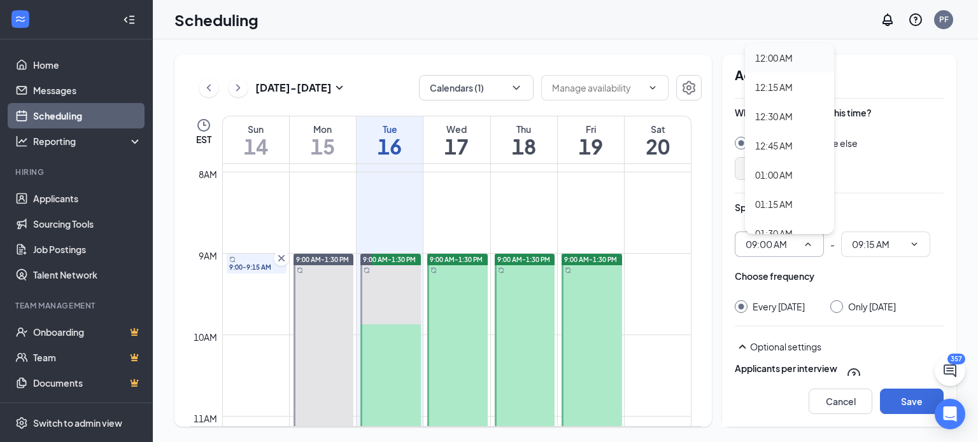
click at [774, 59] on div "12:00 AM" at bounding box center [774, 58] width 38 height 14
type input "12:00 AM"
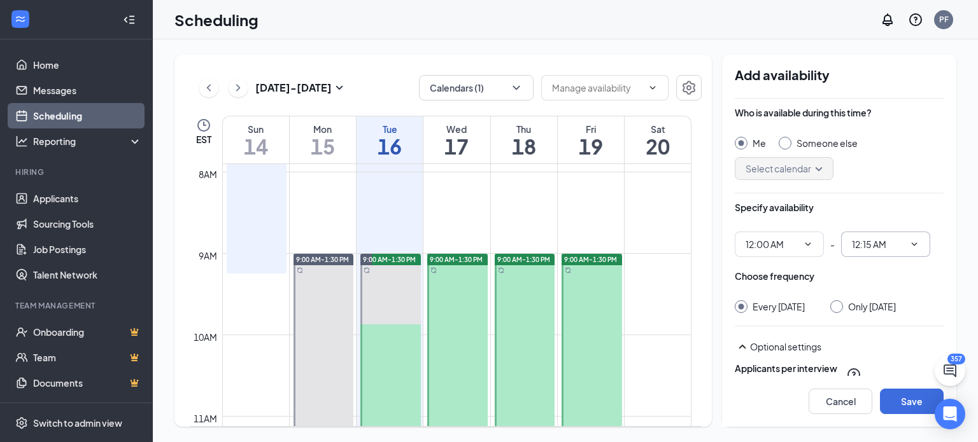
click at [901, 244] on input "12:15 AM" at bounding box center [878, 244] width 52 height 14
click at [866, 216] on div "12:00 AM" at bounding box center [880, 220] width 38 height 14
type input "12:00 AM"
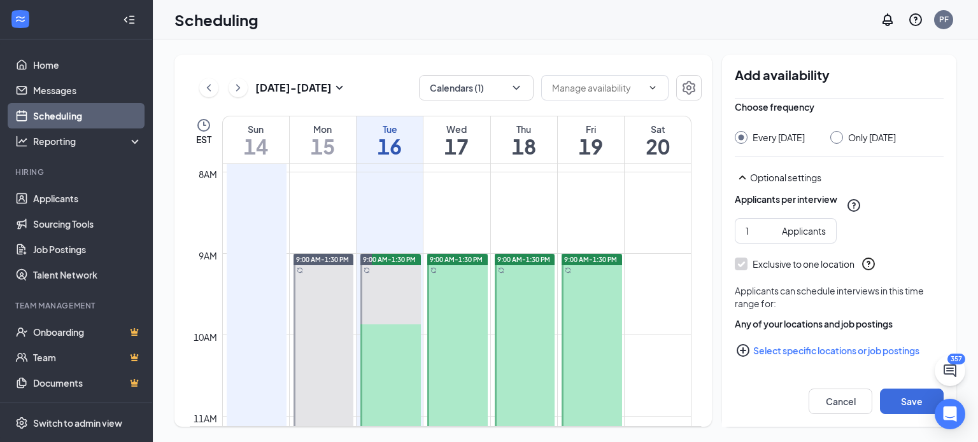
scroll to position [181, 0]
click at [829, 399] on button "Cancel" at bounding box center [840, 401] width 64 height 25
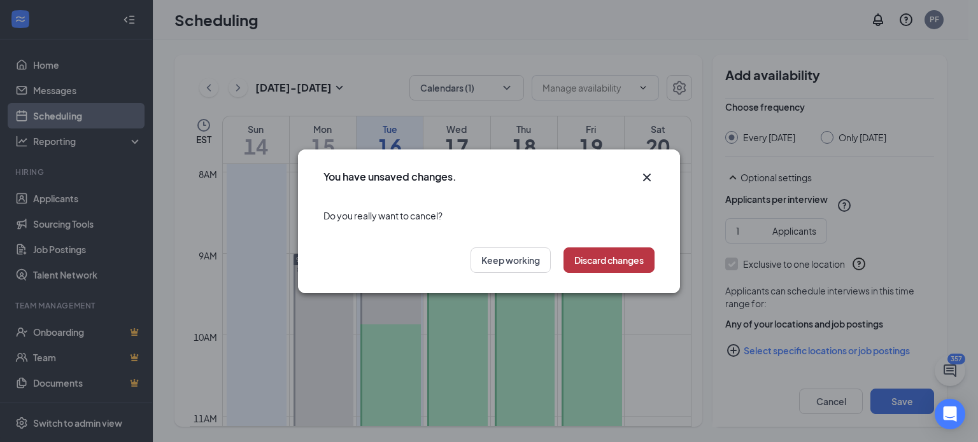
click at [601, 262] on button "Discard changes" at bounding box center [608, 260] width 91 height 25
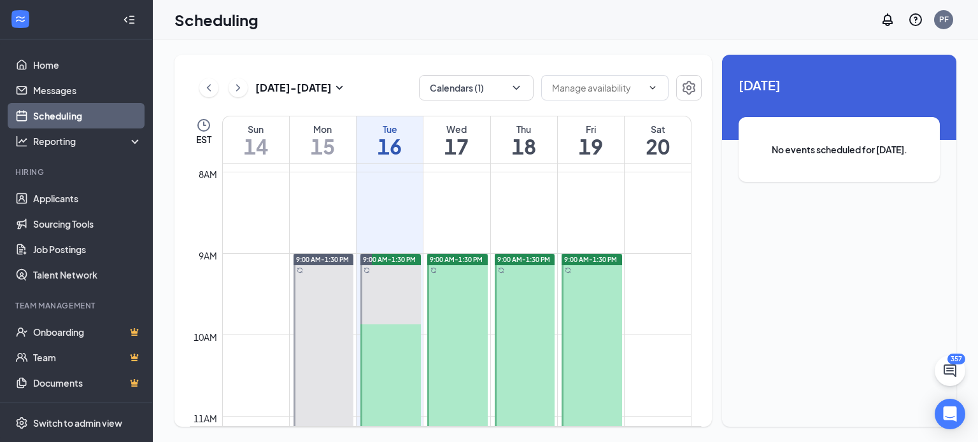
click at [334, 295] on div at bounding box center [323, 437] width 60 height 366
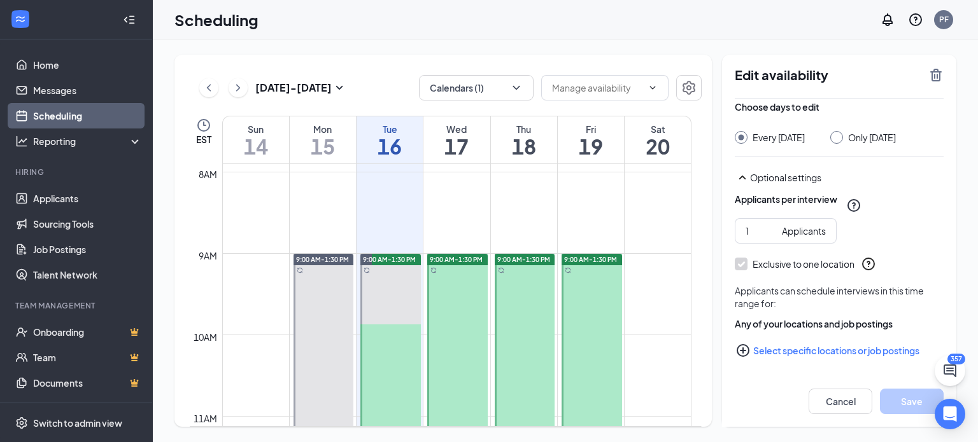
scroll to position [86, 0]
click at [777, 354] on button "Select specific locations or job postings" at bounding box center [839, 350] width 209 height 25
click at [438, 14] on div "Scheduling PF" at bounding box center [565, 19] width 825 height 39
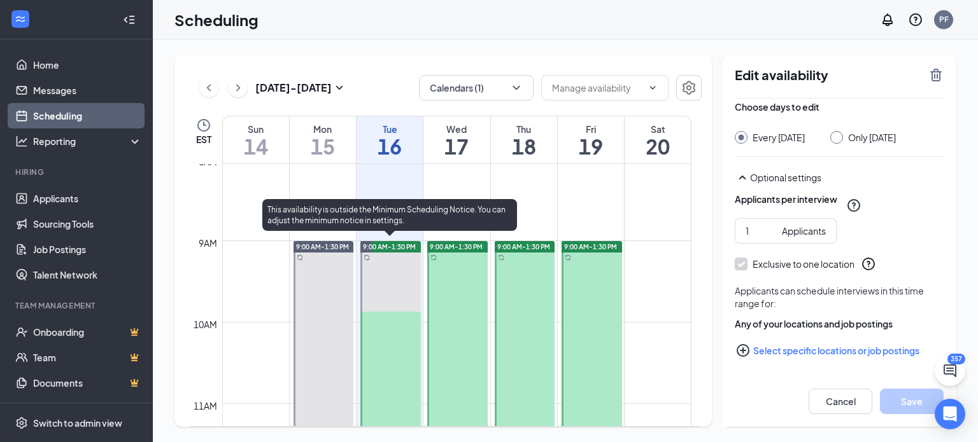
scroll to position [655, 0]
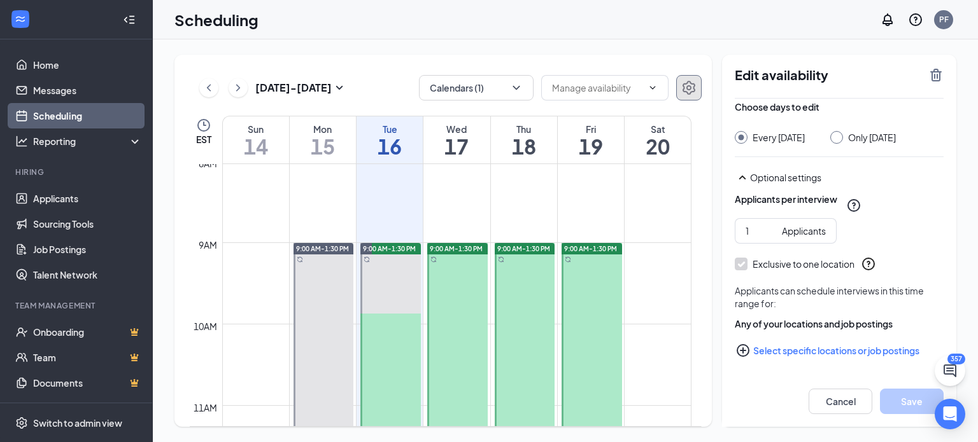
click at [686, 86] on icon "Settings" at bounding box center [688, 87] width 15 height 15
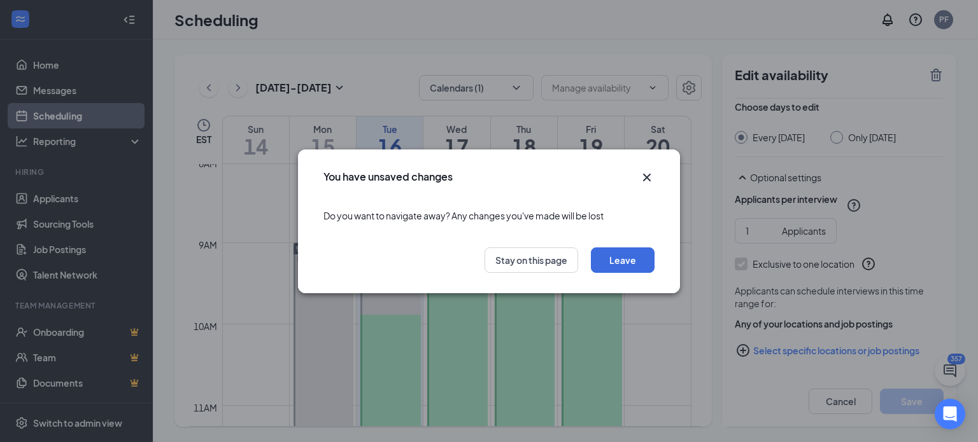
click at [347, 91] on div "You have unsaved changes Do you want to navigate away? Any changes you've made …" at bounding box center [489, 221] width 978 height 442
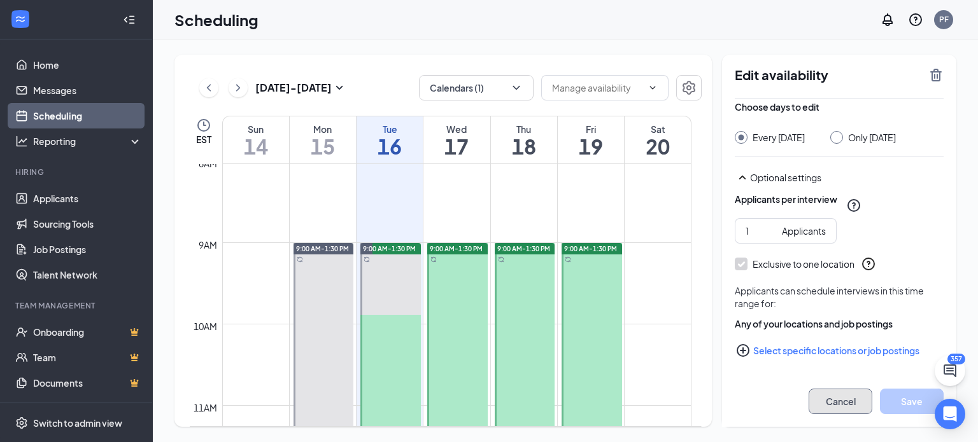
click at [831, 410] on button "Cancel" at bounding box center [840, 401] width 64 height 25
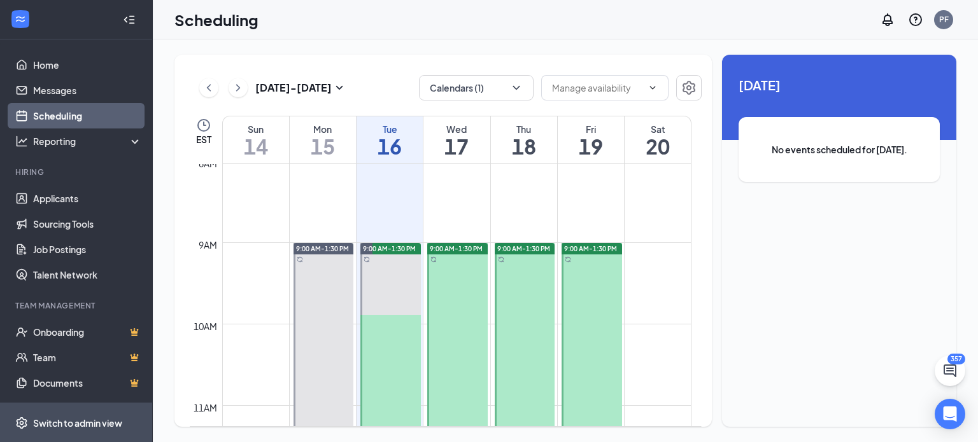
click at [34, 425] on div "Switch to admin view" at bounding box center [77, 423] width 89 height 13
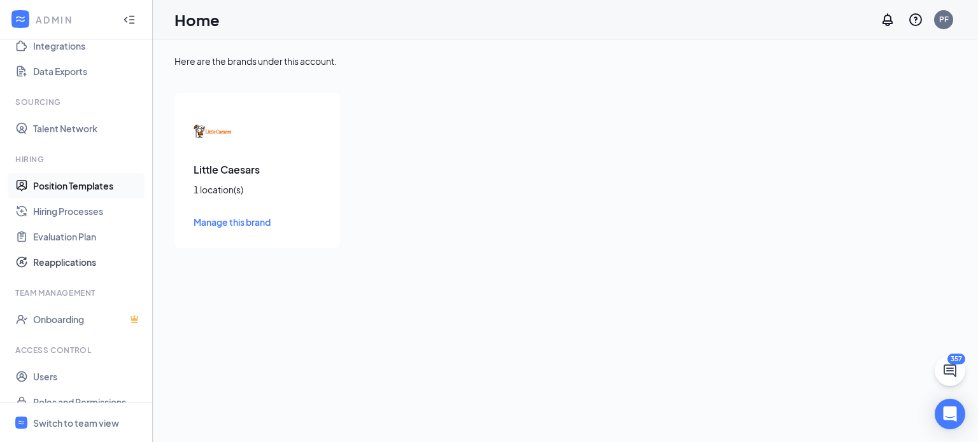
scroll to position [170, 0]
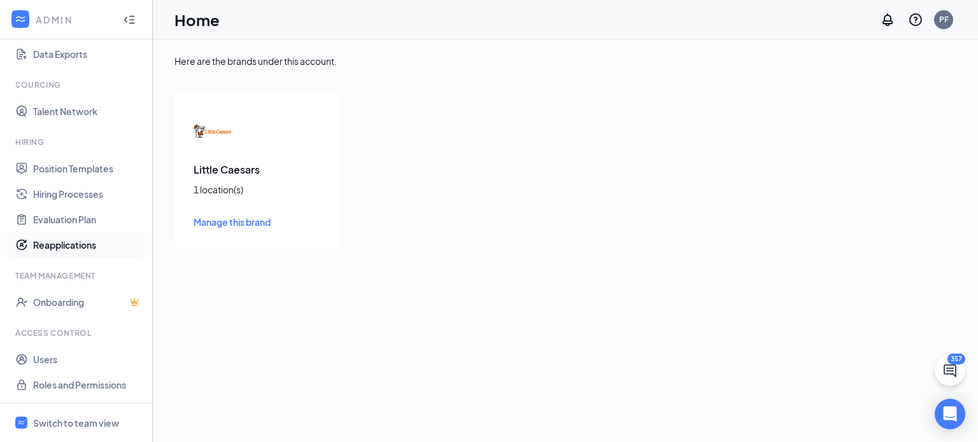
click at [65, 242] on link "Reapplications" at bounding box center [87, 244] width 109 height 25
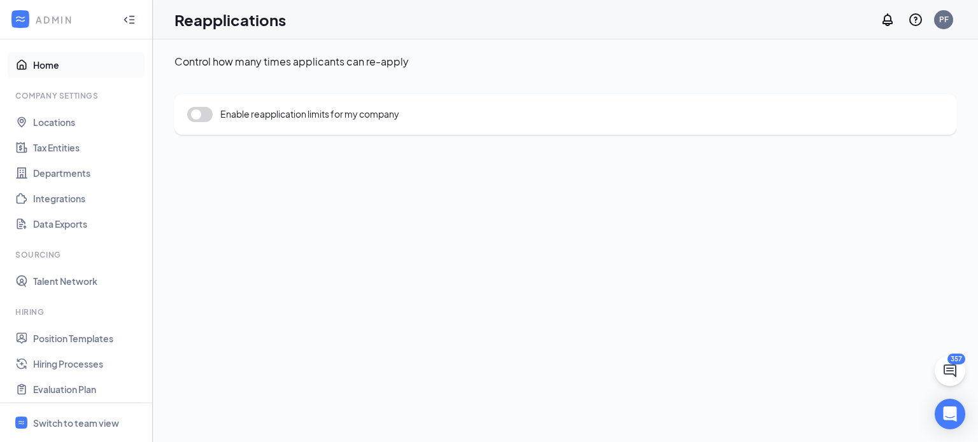
click at [55, 66] on link "Home" at bounding box center [87, 64] width 109 height 25
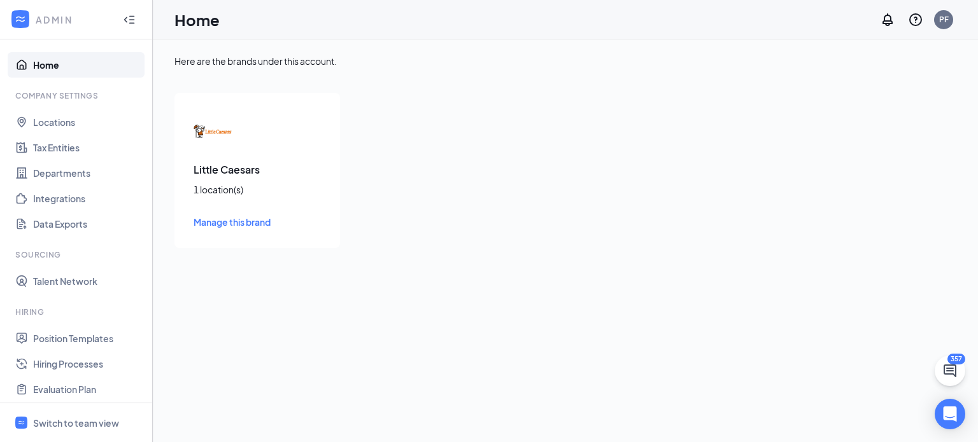
click at [211, 226] on span "Manage this brand" at bounding box center [231, 221] width 77 height 11
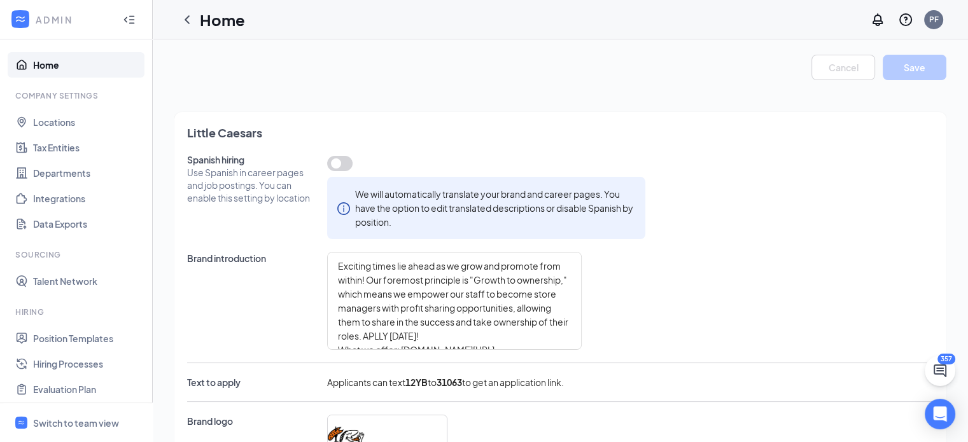
type textarea "Exciting times lie ahead as we grow and promote from within! Our foremost princ…"
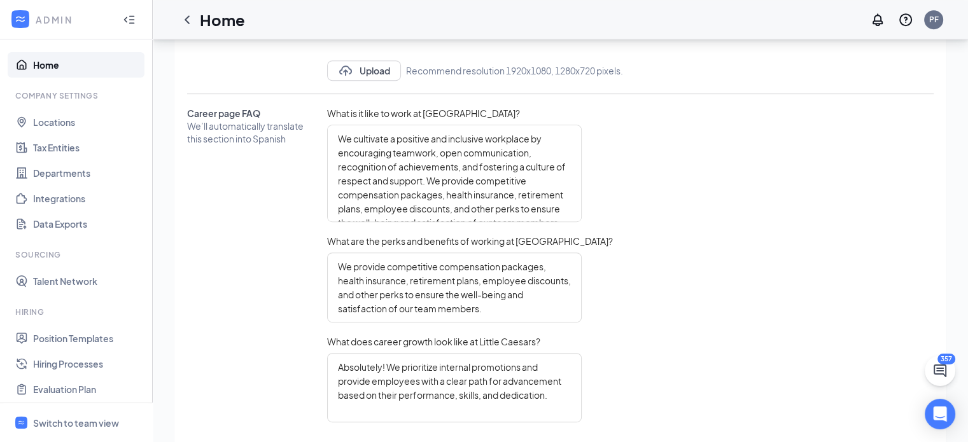
scroll to position [663, 0]
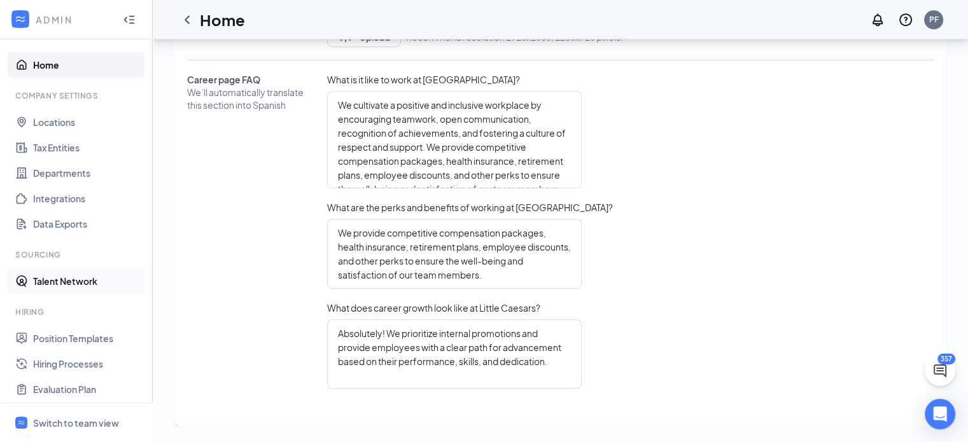
click at [48, 282] on link "Talent Network" at bounding box center [87, 281] width 109 height 25
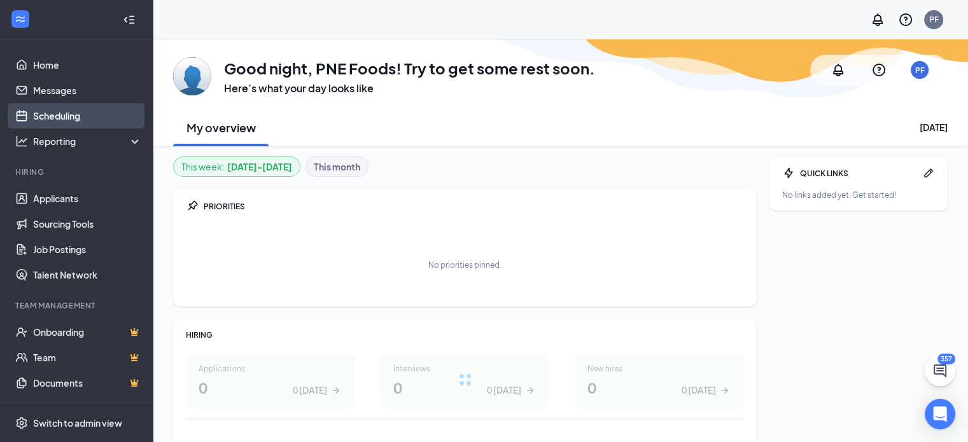
click at [53, 122] on link "Scheduling" at bounding box center [87, 115] width 109 height 25
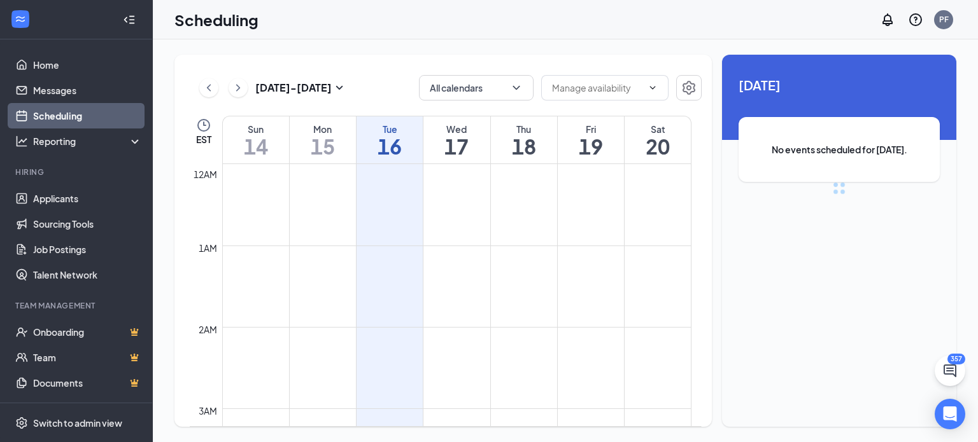
scroll to position [626, 0]
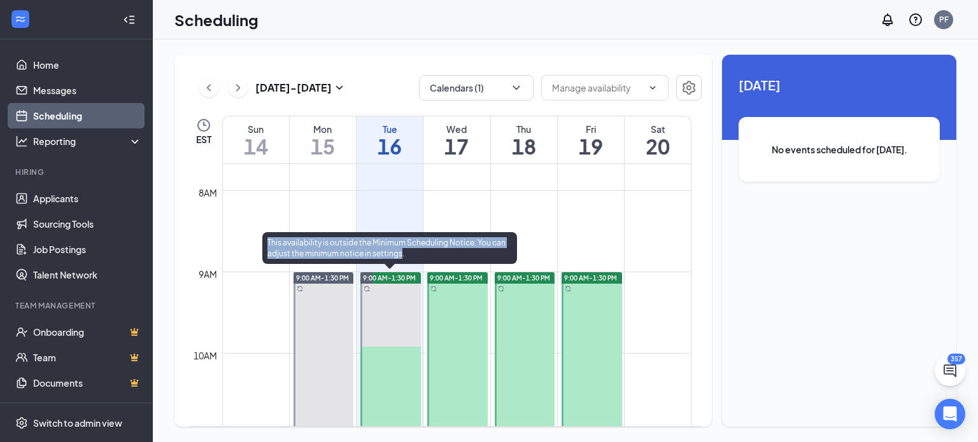
drag, startPoint x: 400, startPoint y: 251, endPoint x: 267, endPoint y: 236, distance: 134.0
click at [267, 236] on div "This availability is outside the Minimum Scheduling Notice. You can adjust the …" at bounding box center [389, 248] width 255 height 32
copy div "This availability is outside the Minimum Scheduling Notice. You can adjust the …"
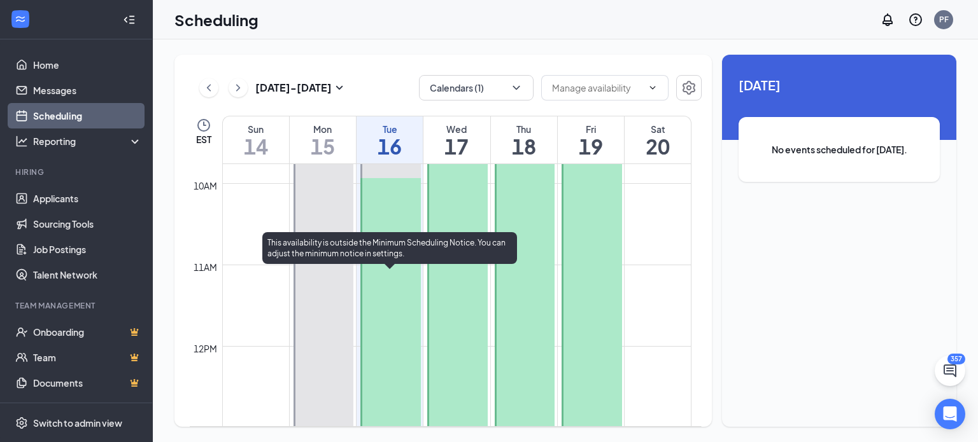
scroll to position [795, 0]
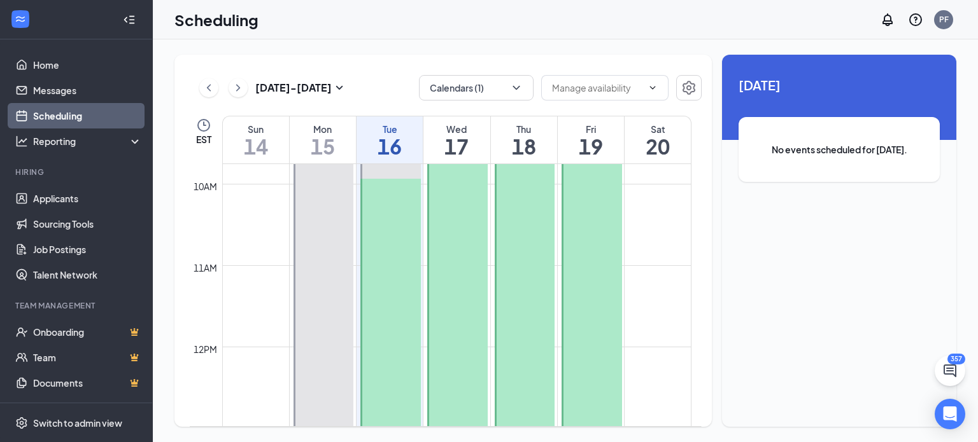
click at [78, 112] on link "Scheduling" at bounding box center [87, 115] width 109 height 25
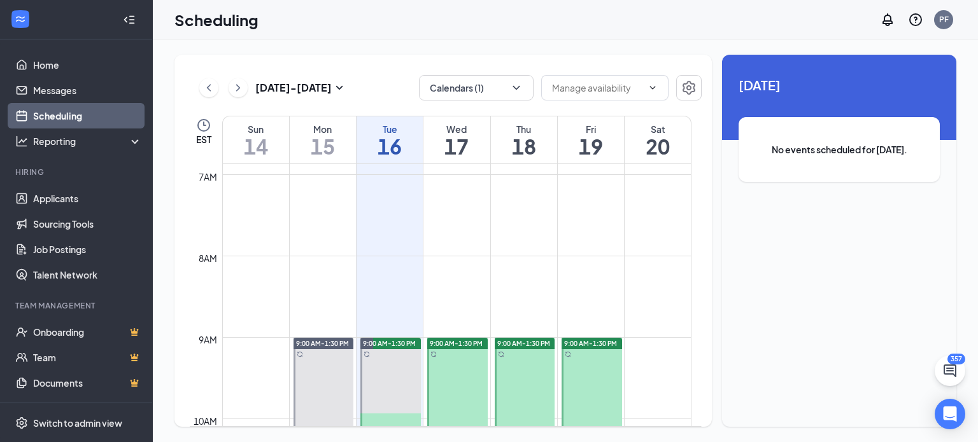
scroll to position [658, 0]
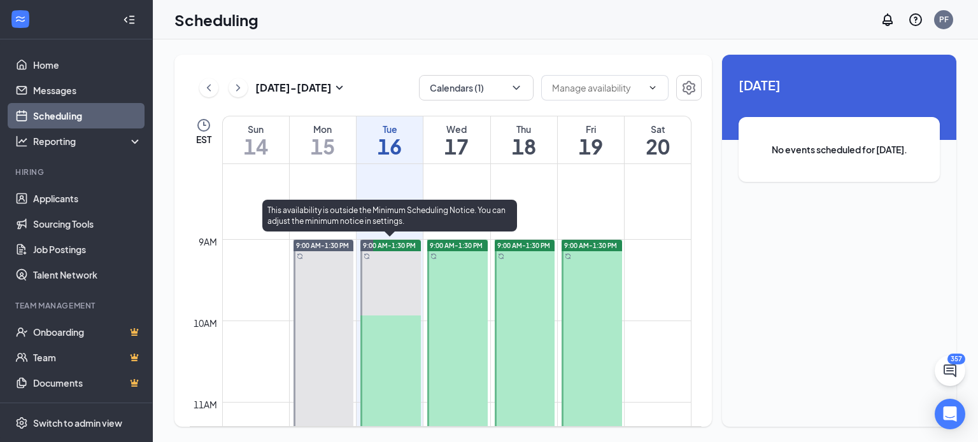
click at [362, 288] on div at bounding box center [390, 423] width 60 height 366
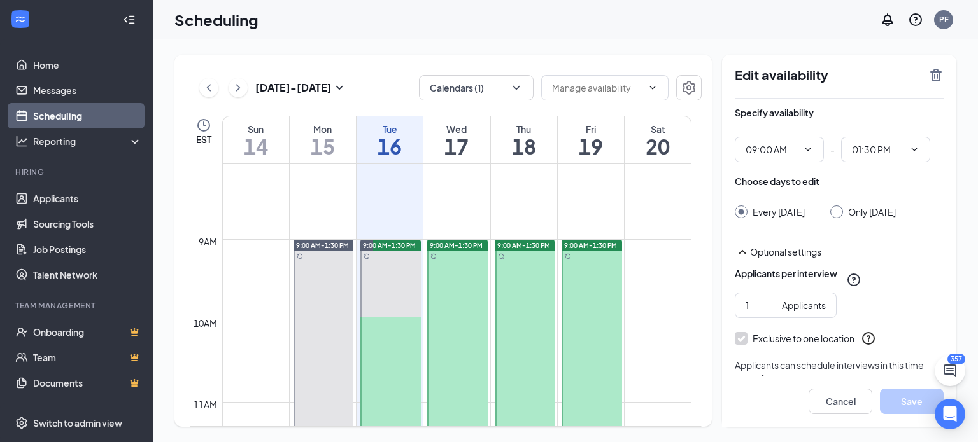
click at [464, 250] on div "9:00 AM-1:30 PM" at bounding box center [457, 245] width 60 height 11
click at [512, 91] on icon "ChevronDown" at bounding box center [516, 87] width 13 height 13
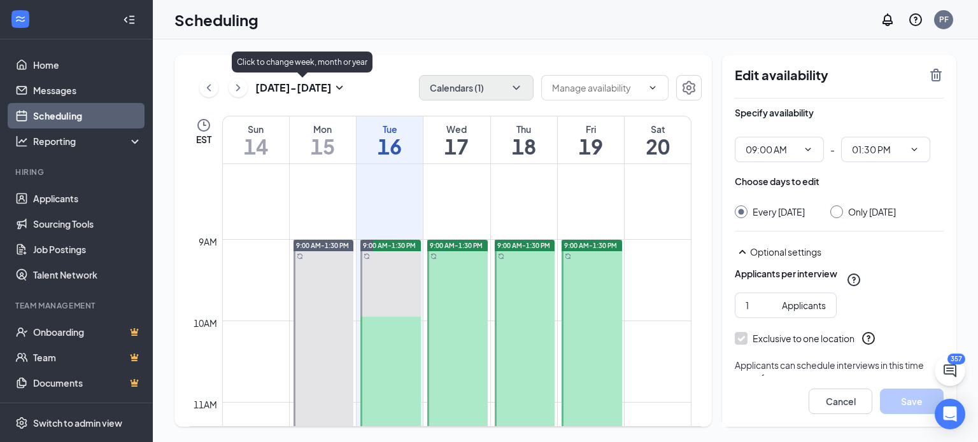
click at [324, 88] on h3 "Sep 14 - Sep 20" at bounding box center [293, 88] width 76 height 14
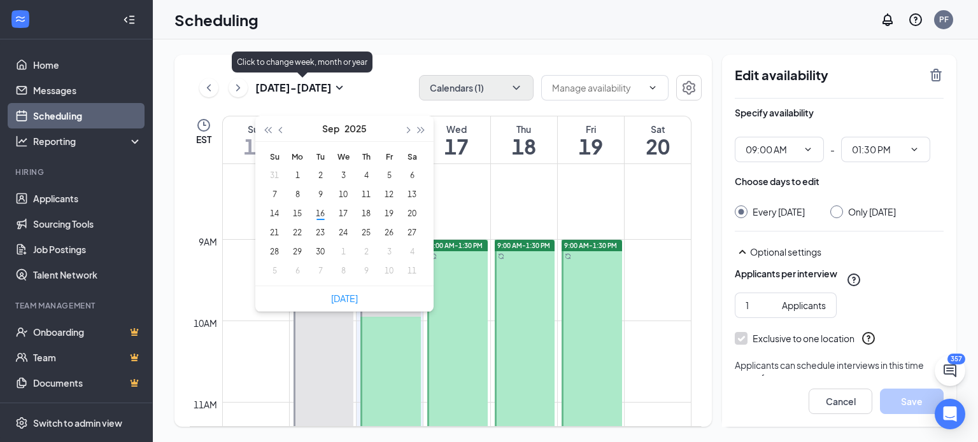
click at [324, 88] on h3 "Sep 14 - Sep 20" at bounding box center [293, 88] width 76 height 14
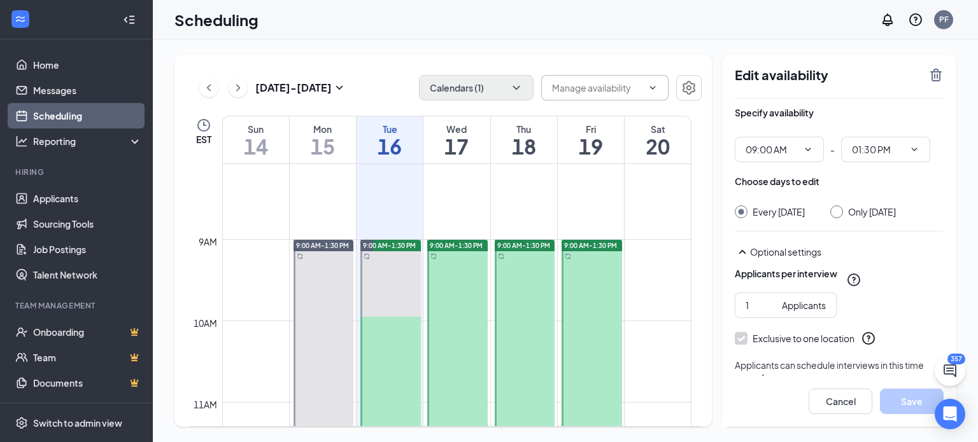
click at [611, 87] on input "text" at bounding box center [597, 88] width 90 height 14
click at [684, 80] on icon "Settings" at bounding box center [688, 87] width 15 height 15
type input "09:00 AM"
type input "01:30 PM"
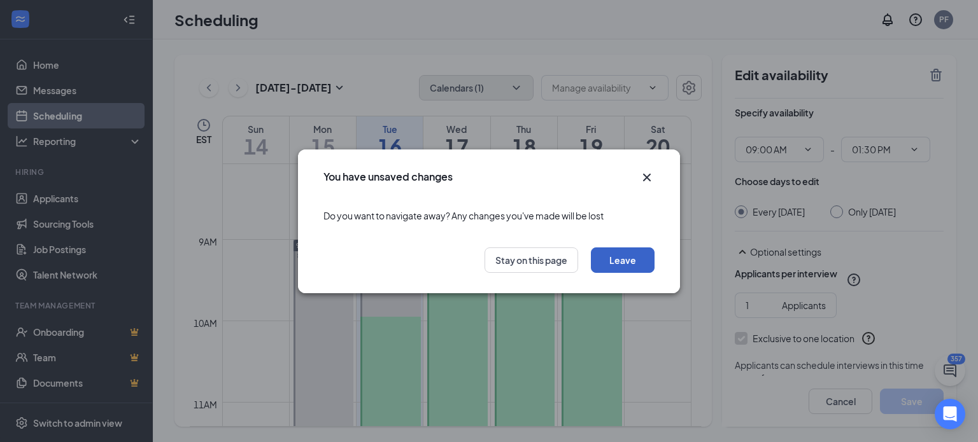
click at [621, 264] on button "Leave" at bounding box center [623, 260] width 64 height 25
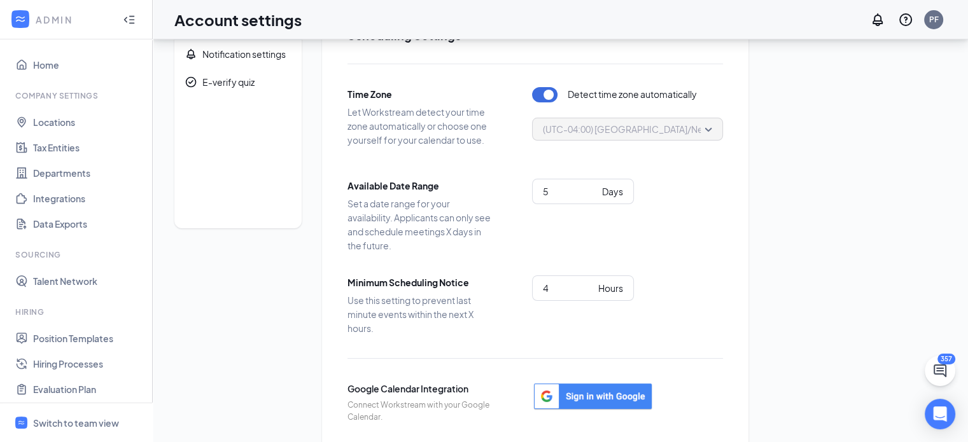
scroll to position [69, 0]
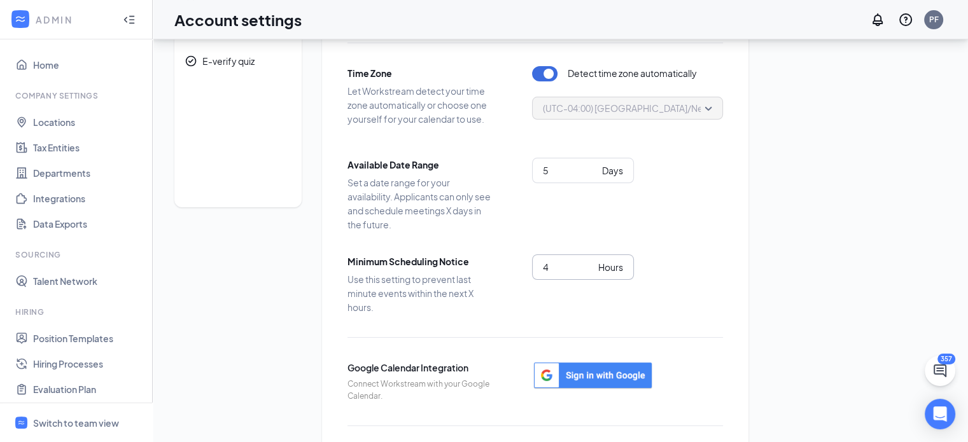
click at [552, 264] on input "4" at bounding box center [568, 267] width 50 height 14
click at [589, 264] on input "5" at bounding box center [568, 267] width 50 height 14
click at [589, 264] on input "6" at bounding box center [568, 267] width 50 height 14
click at [589, 264] on input "7" at bounding box center [568, 267] width 50 height 14
drag, startPoint x: 589, startPoint y: 264, endPoint x: 588, endPoint y: 270, distance: 6.4
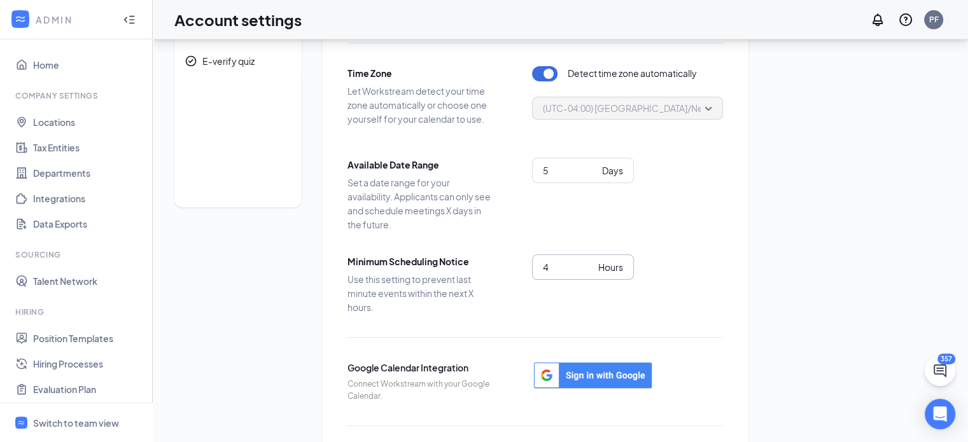
click at [588, 270] on input "4" at bounding box center [568, 267] width 50 height 14
click at [588, 270] on input "3" at bounding box center [568, 267] width 50 height 14
click at [588, 270] on input "2" at bounding box center [568, 267] width 50 height 14
click at [588, 270] on input "1" at bounding box center [568, 267] width 50 height 14
type input "0"
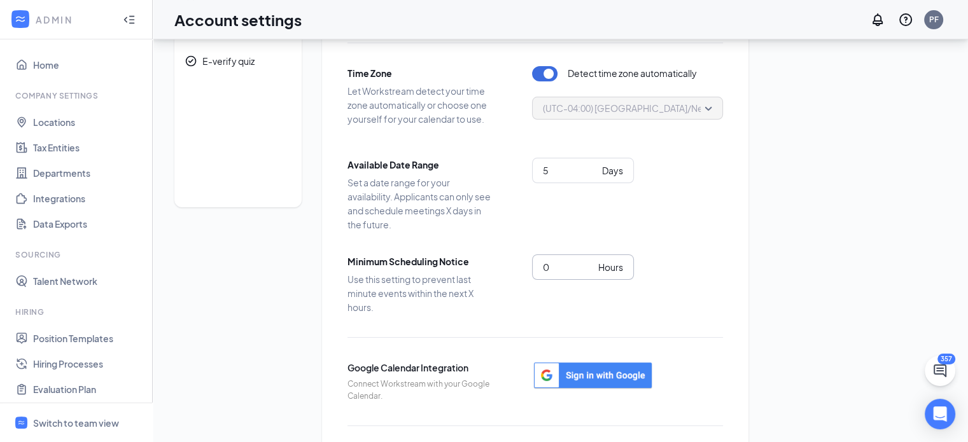
click at [588, 270] on input "0" at bounding box center [568, 267] width 50 height 14
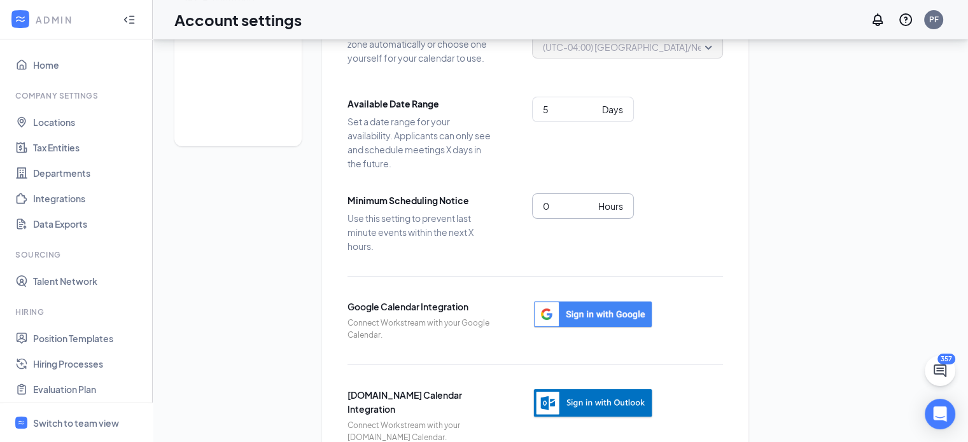
scroll to position [125, 0]
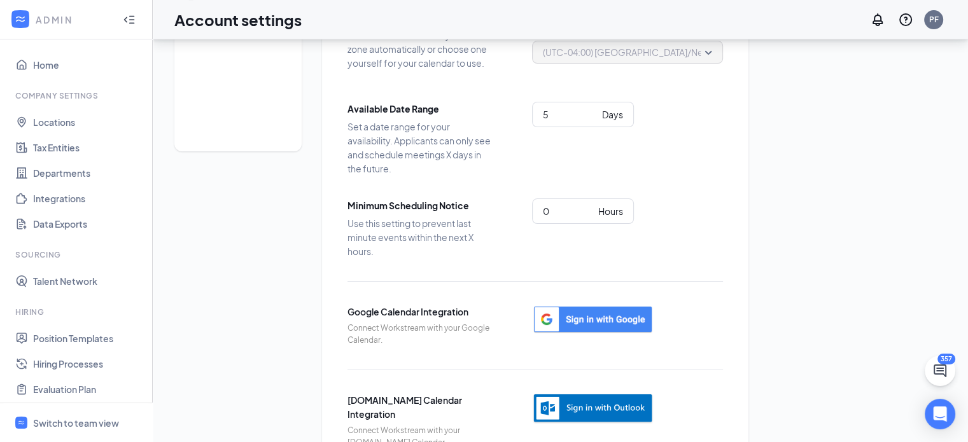
click at [811, 164] on div "Scheduling Notification settings E-verify quiz Scheduling Settings Time Zone Le…" at bounding box center [560, 199] width 772 height 539
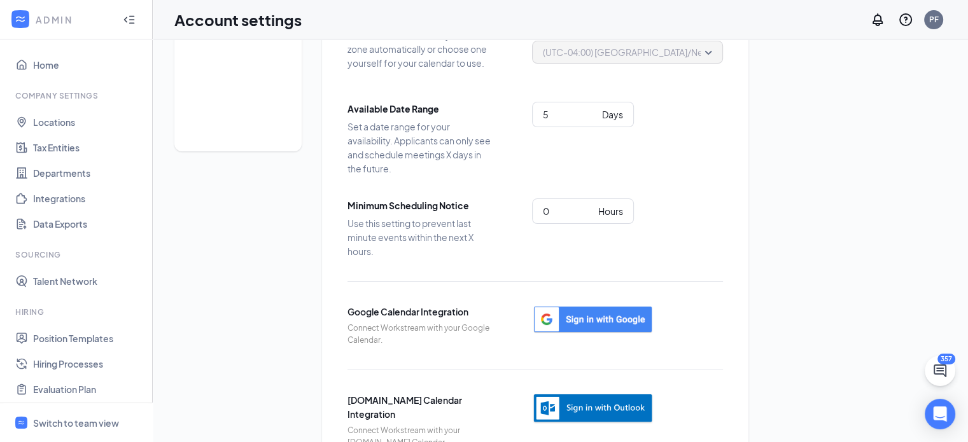
scroll to position [0, 0]
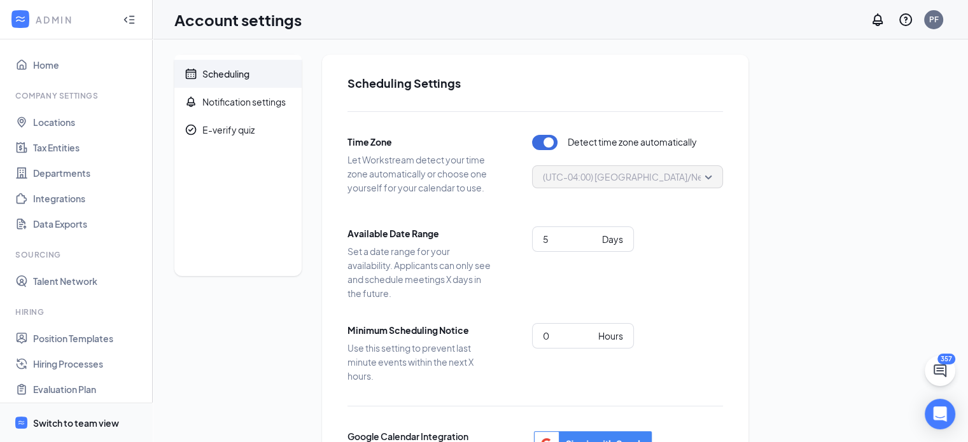
click at [63, 414] on span "Switch to team view" at bounding box center [87, 423] width 109 height 39
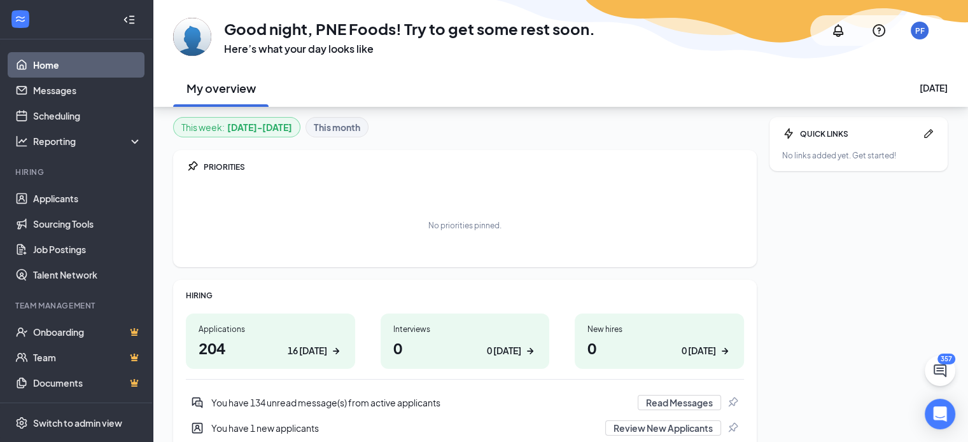
scroll to position [85, 0]
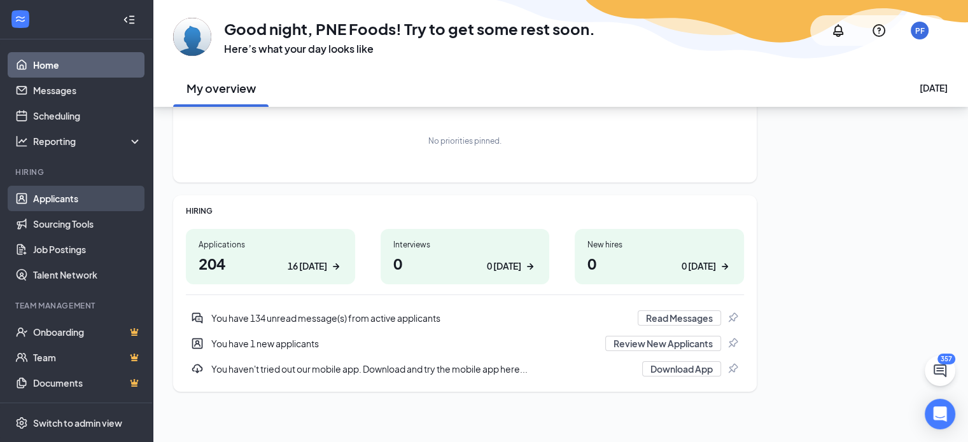
click at [76, 205] on link "Applicants" at bounding box center [87, 198] width 109 height 25
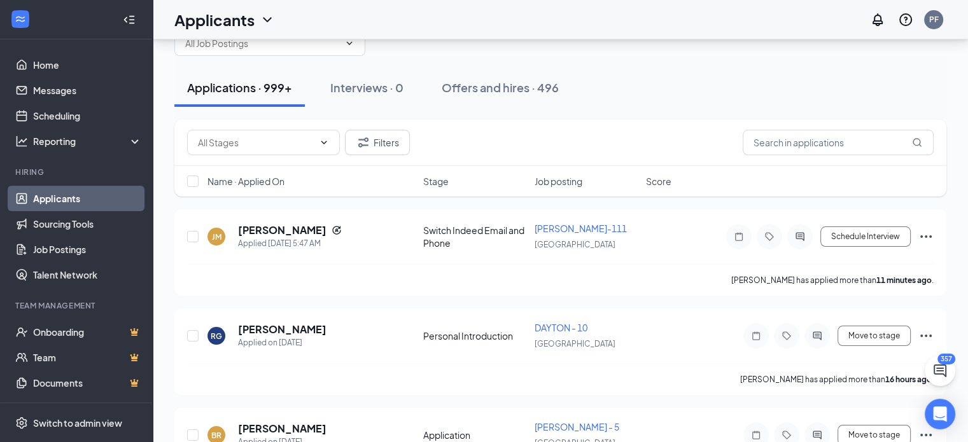
scroll to position [36, 0]
click at [784, 136] on input "text" at bounding box center [838, 143] width 191 height 25
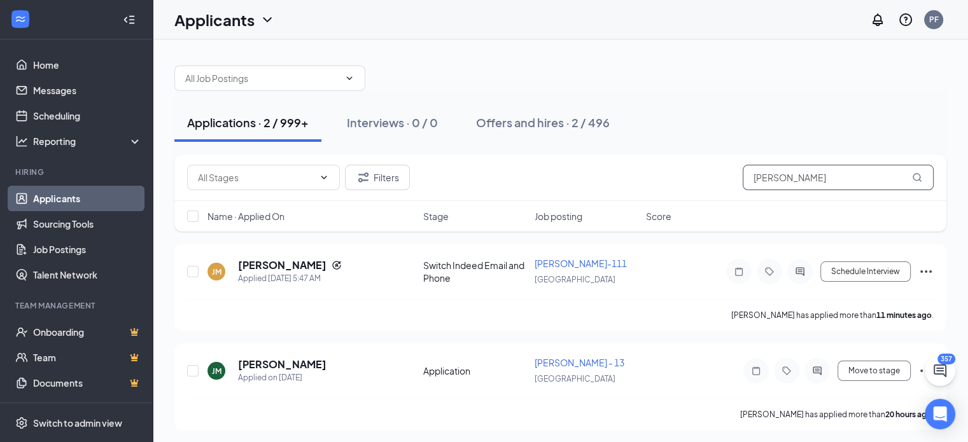
scroll to position [1, 0]
type input "[PERSON_NAME]"
click at [501, 124] on div "Offers and hires · 2 / 496" at bounding box center [543, 123] width 134 height 16
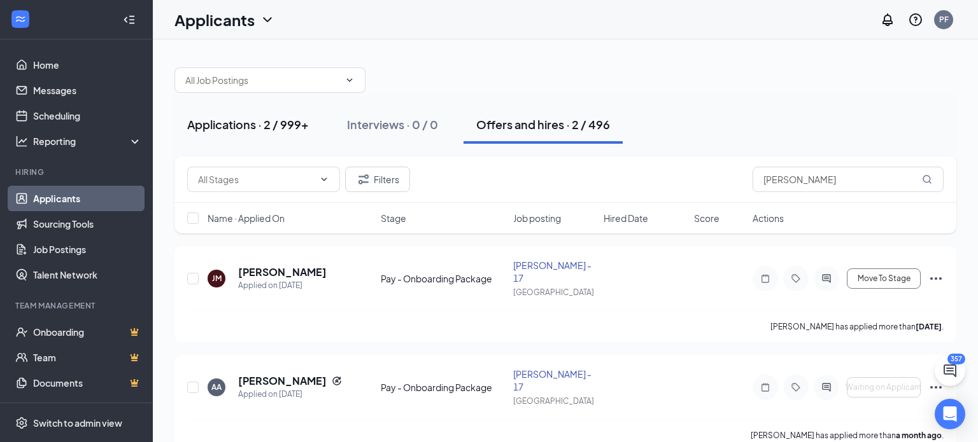
click at [269, 116] on div "Applications · 2 / 999+" at bounding box center [248, 124] width 122 height 16
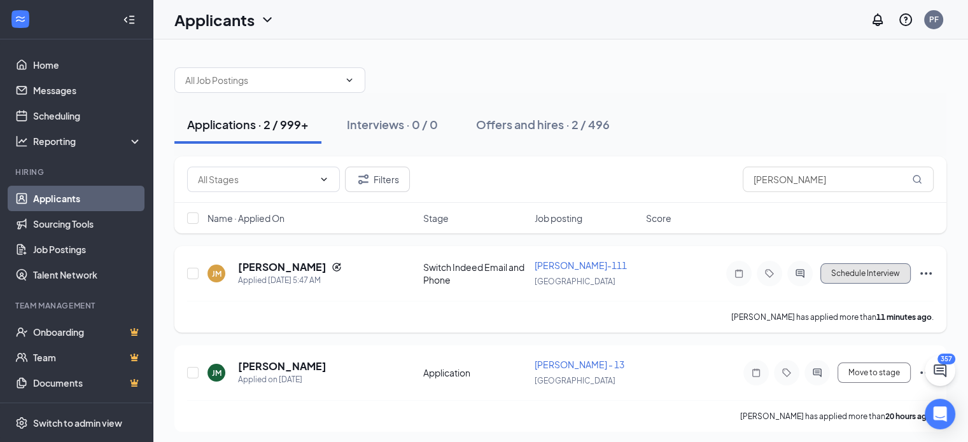
click at [850, 273] on button "Schedule Interview" at bounding box center [865, 274] width 90 height 20
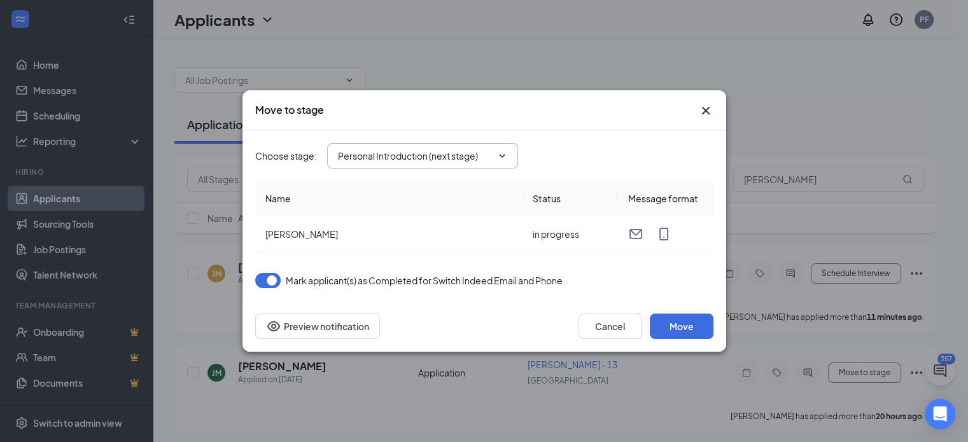
click at [460, 154] on input "Personal Introduction (next stage)" at bounding box center [415, 156] width 154 height 14
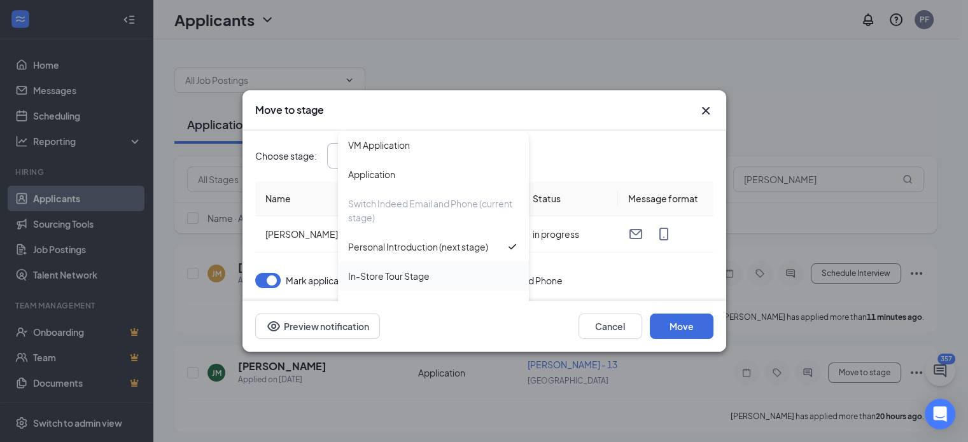
click at [395, 280] on div "In-Store Tour Stage" at bounding box center [388, 276] width 81 height 14
type input "In-Store Tour Stage"
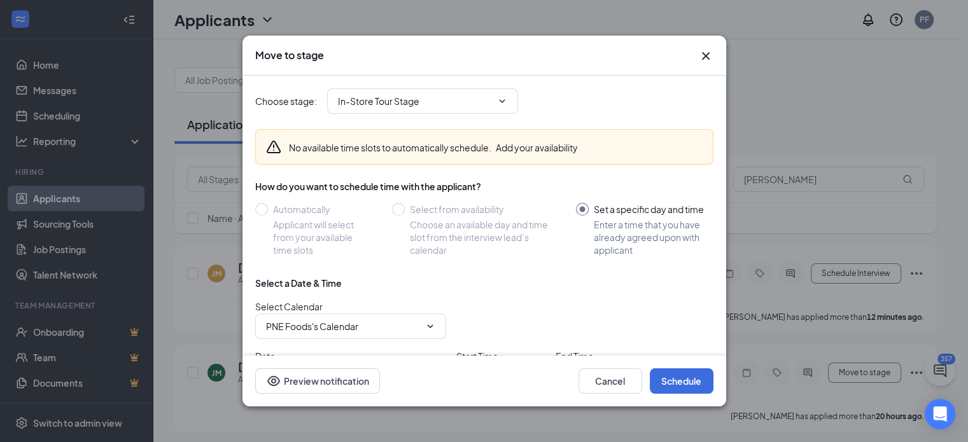
click at [703, 56] on icon "Cross" at bounding box center [705, 55] width 15 height 15
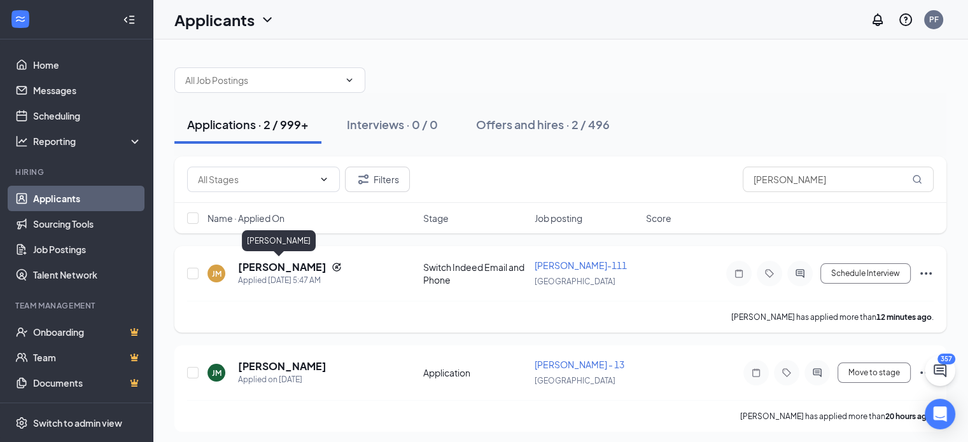
click at [274, 269] on h5 "[PERSON_NAME]" at bounding box center [282, 267] width 88 height 14
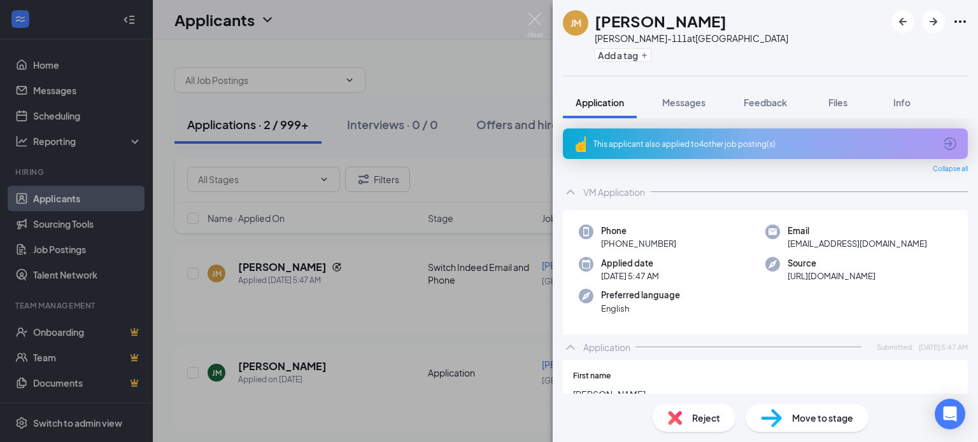
click at [453, 264] on div "[PERSON_NAME] [PERSON_NAME] [PERSON_NAME]-111 at [GEOGRAPHIC_DATA] Add a tag Ap…" at bounding box center [489, 221] width 978 height 442
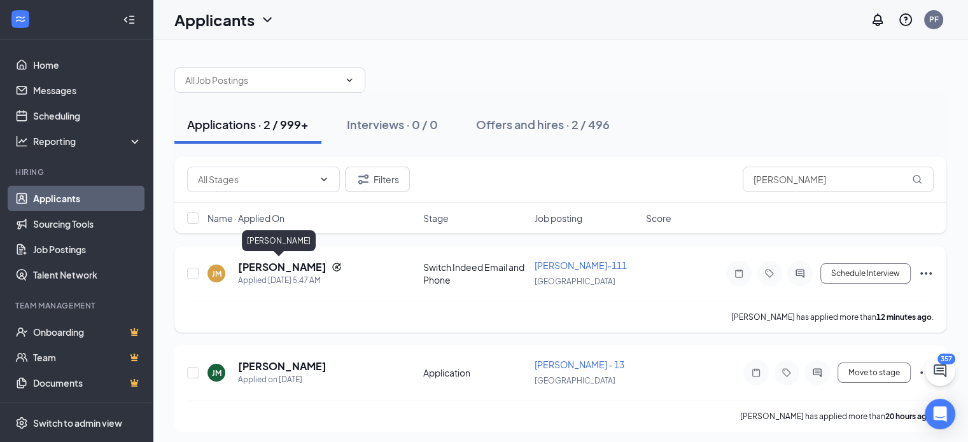
click at [285, 267] on h5 "[PERSON_NAME]" at bounding box center [282, 267] width 88 height 14
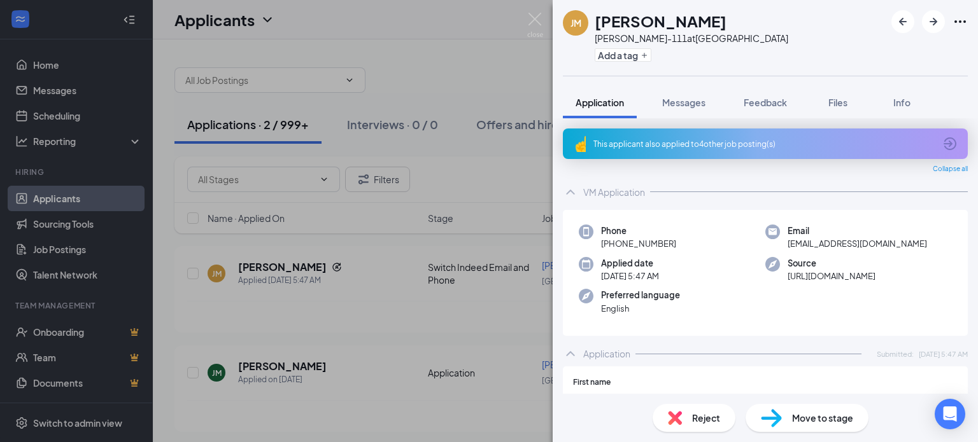
click at [800, 412] on span "Move to stage" at bounding box center [822, 418] width 61 height 14
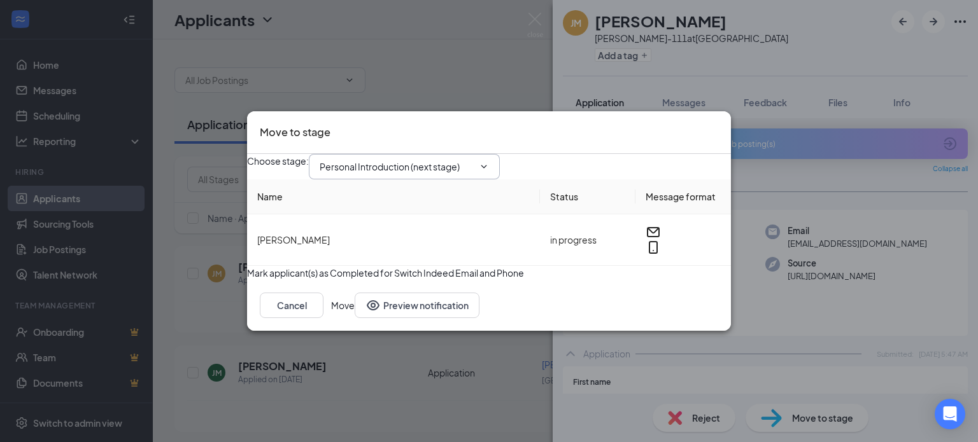
click at [463, 160] on input "Personal Introduction (next stage)" at bounding box center [397, 167] width 154 height 14
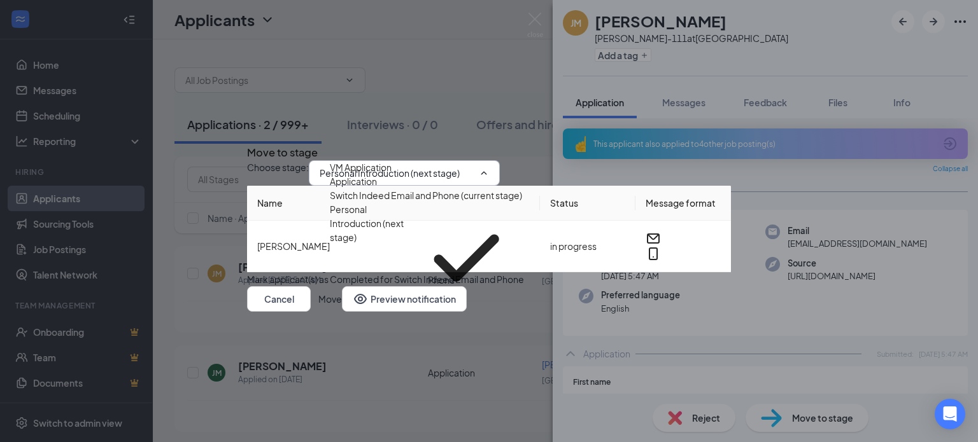
click at [396, 314] on div "In-Store Tour Stage" at bounding box center [370, 321] width 81 height 14
type input "In-Store Tour Stage"
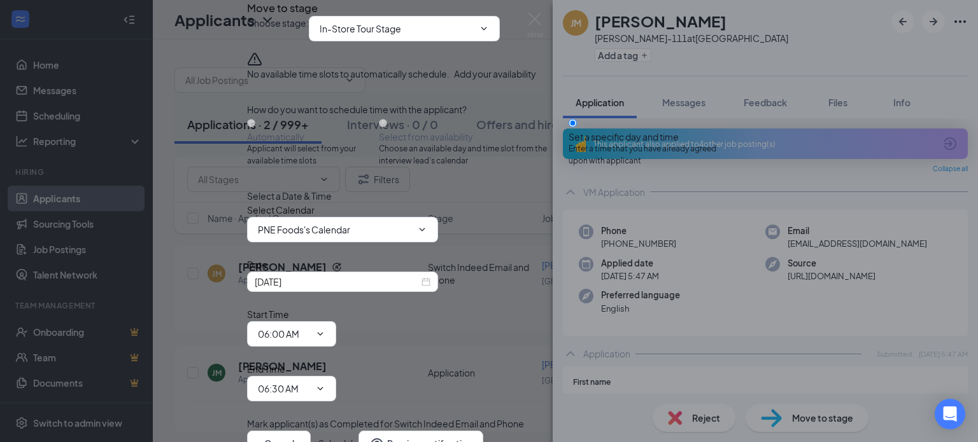
click at [536, 81] on button "Add your availability" at bounding box center [495, 74] width 82 height 14
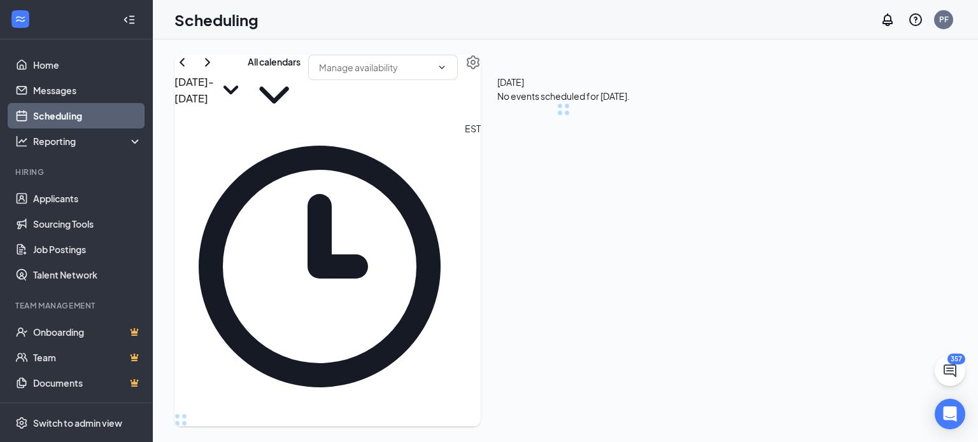
scroll to position [626, 0]
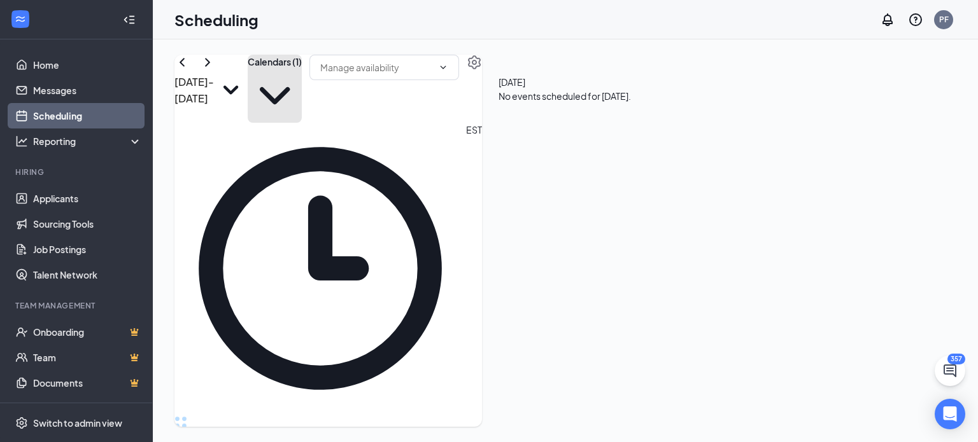
click at [302, 83] on button "Calendars (1)" at bounding box center [275, 89] width 54 height 68
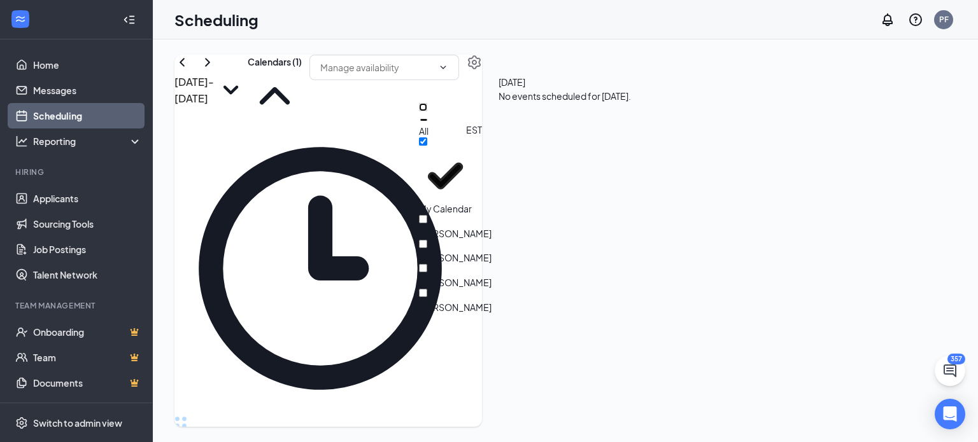
click at [427, 111] on input "All" at bounding box center [423, 107] width 8 height 8
checkbox input "true"
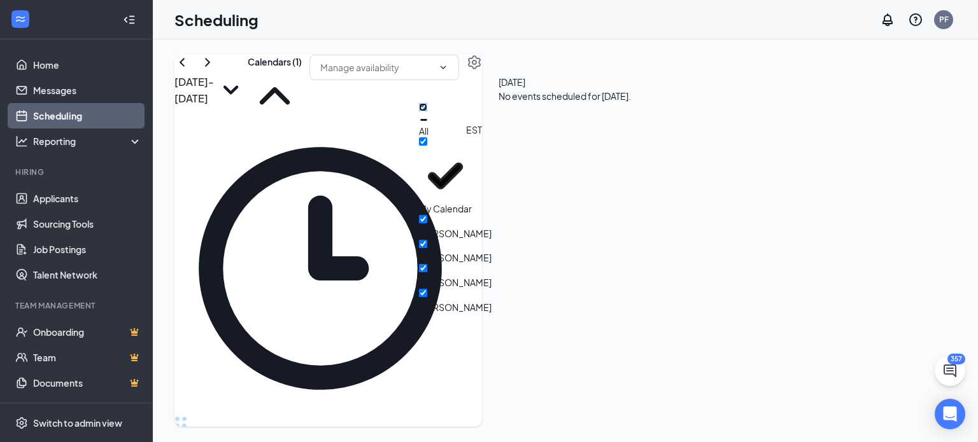
checkbox input "true"
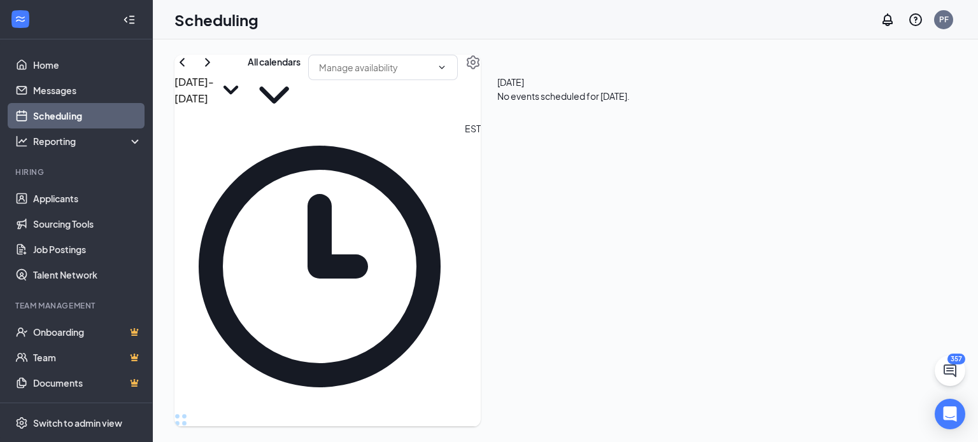
click at [362, 70] on div "[DATE] - [DATE] All calendars EST Sun 14 Mon 15 Tue 16 Wed 17 Thu 18 Fri 19 Sat…" at bounding box center [327, 241] width 306 height 372
click at [948, 17] on div "PF" at bounding box center [943, 19] width 19 height 19
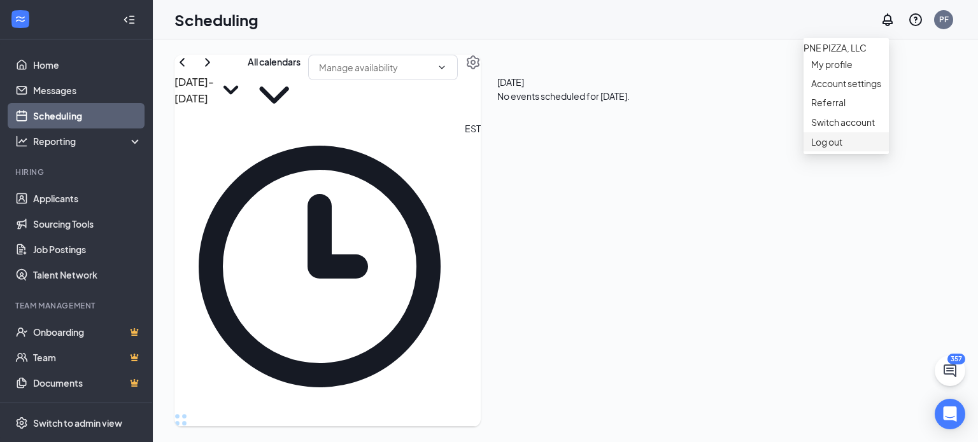
click at [834, 148] on div "Log out" at bounding box center [846, 142] width 70 height 13
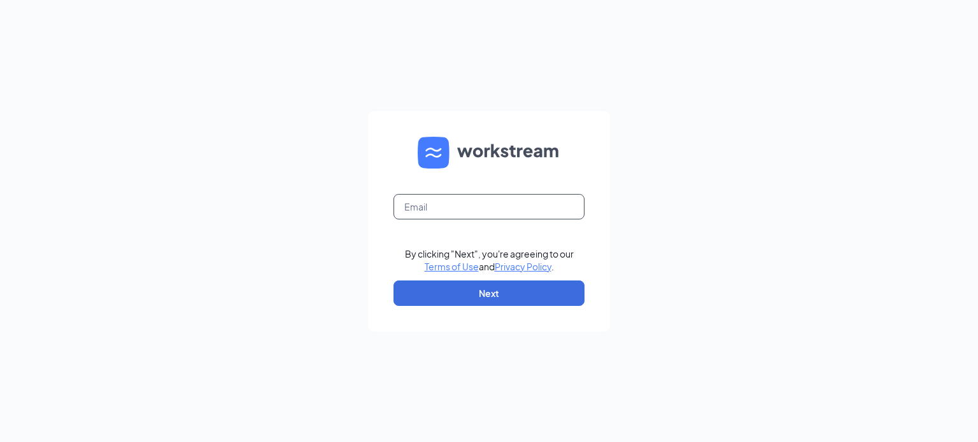
click at [440, 217] on input "text" at bounding box center [488, 206] width 191 height 25
type input "[PERSON_NAME][EMAIL_ADDRESS][DOMAIN_NAME]"
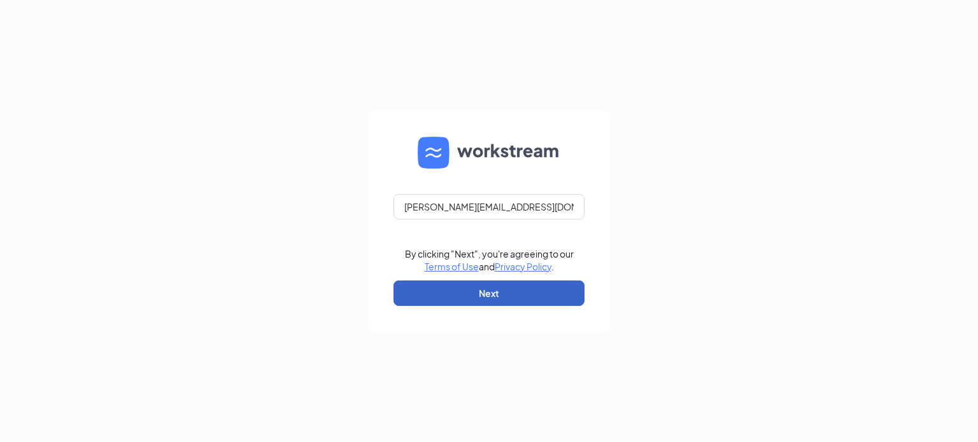
click at [467, 288] on button "Next" at bounding box center [488, 293] width 191 height 25
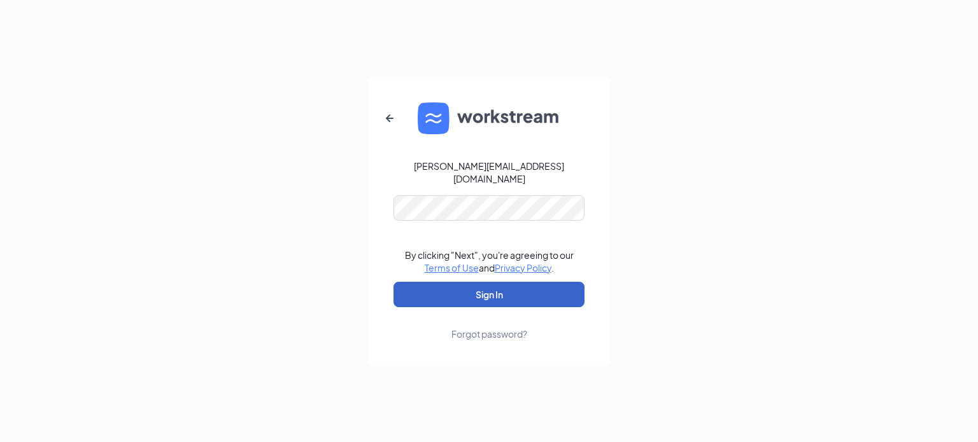
click at [486, 290] on button "Sign In" at bounding box center [488, 294] width 191 height 25
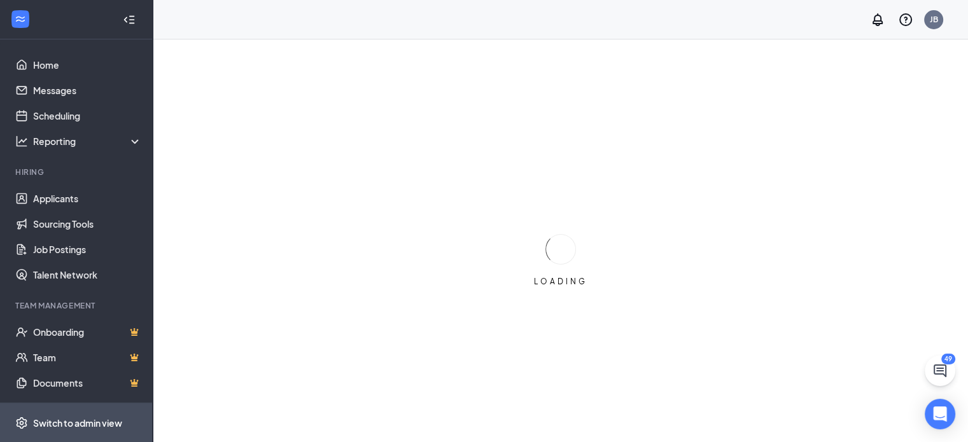
click at [38, 410] on span "Switch to admin view" at bounding box center [87, 423] width 109 height 39
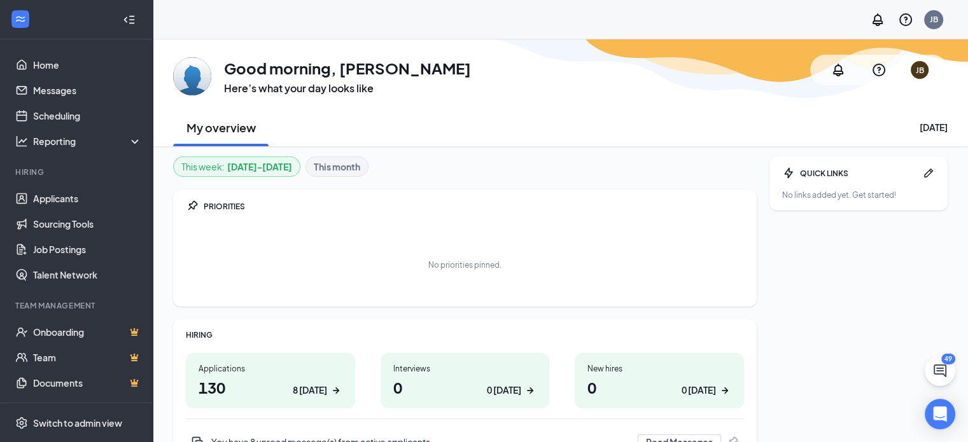
scroll to position [125, 0]
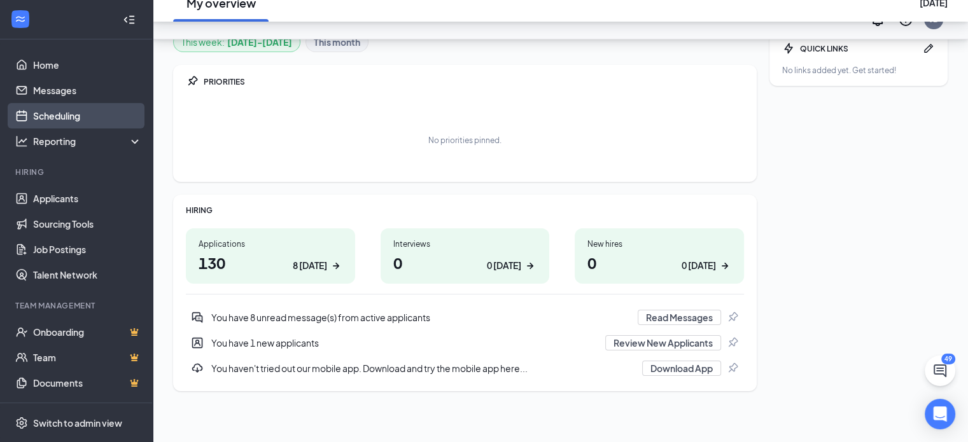
click at [57, 114] on link "Scheduling" at bounding box center [87, 115] width 109 height 25
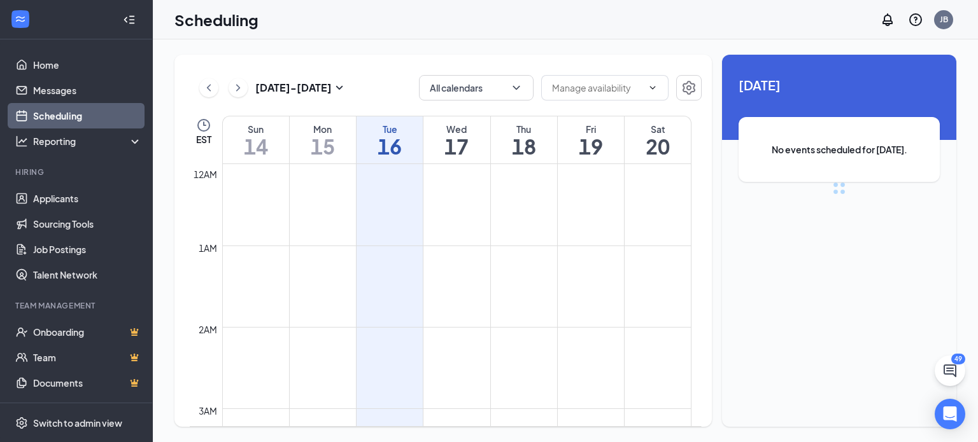
scroll to position [626, 0]
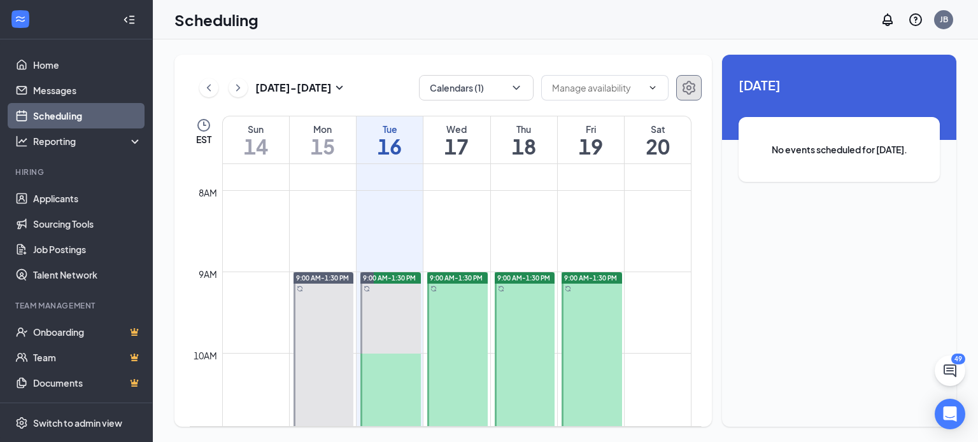
click at [685, 92] on icon "Settings" at bounding box center [688, 87] width 15 height 15
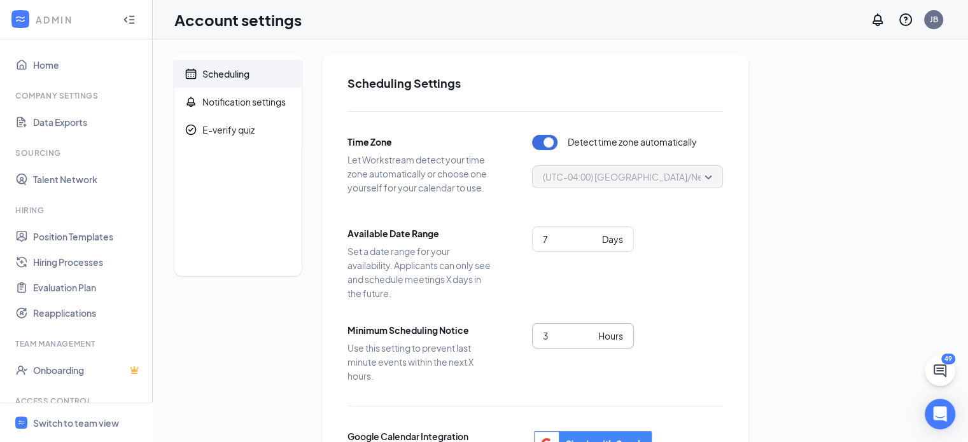
click at [589, 340] on input "3" at bounding box center [568, 336] width 50 height 14
click at [589, 340] on input "2" at bounding box center [568, 336] width 50 height 14
click at [589, 340] on input "1" at bounding box center [568, 336] width 50 height 14
type input "0"
click at [589, 340] on input "0" at bounding box center [568, 336] width 50 height 14
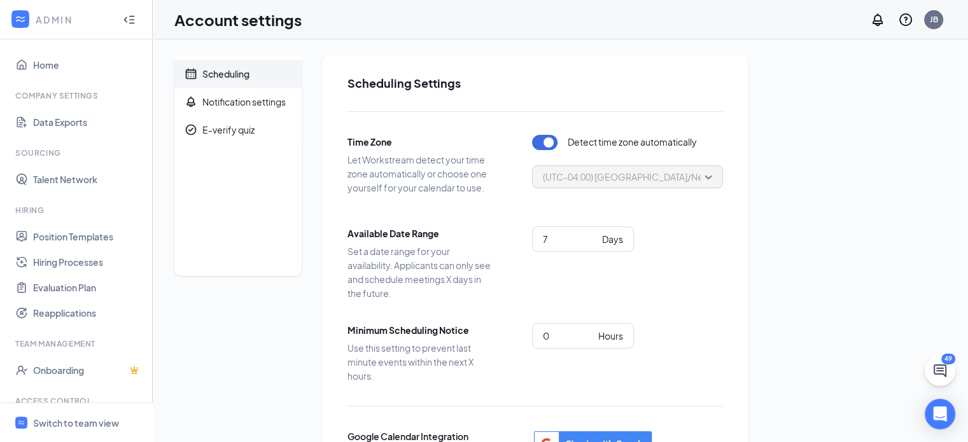
click at [956, 189] on div "Scheduling Notification settings E-verify quiz Scheduling Settings Time Zone Le…" at bounding box center [560, 324] width 815 height 570
click at [932, 15] on div "JB" at bounding box center [934, 19] width 8 height 11
click at [825, 200] on div "Log out" at bounding box center [869, 194] width 137 height 13
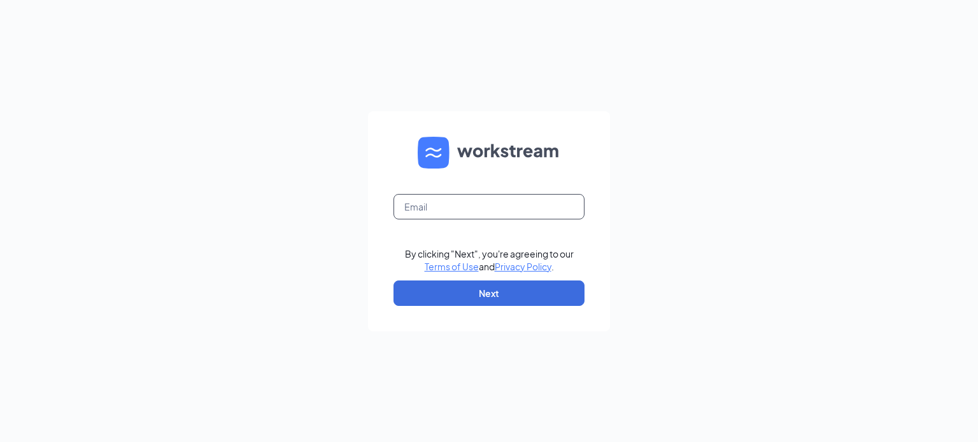
click at [432, 204] on input "text" at bounding box center [488, 206] width 191 height 25
type input "[EMAIL_ADDRESS][DOMAIN_NAME]"
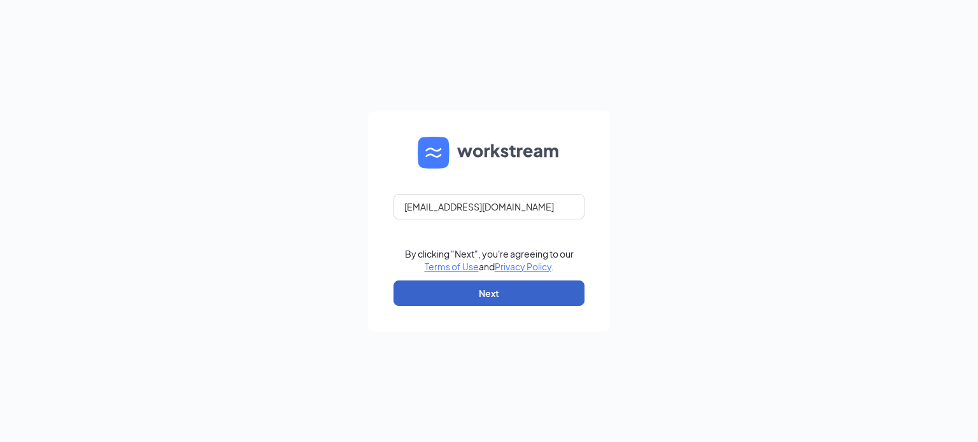
click at [498, 287] on button "Next" at bounding box center [488, 293] width 191 height 25
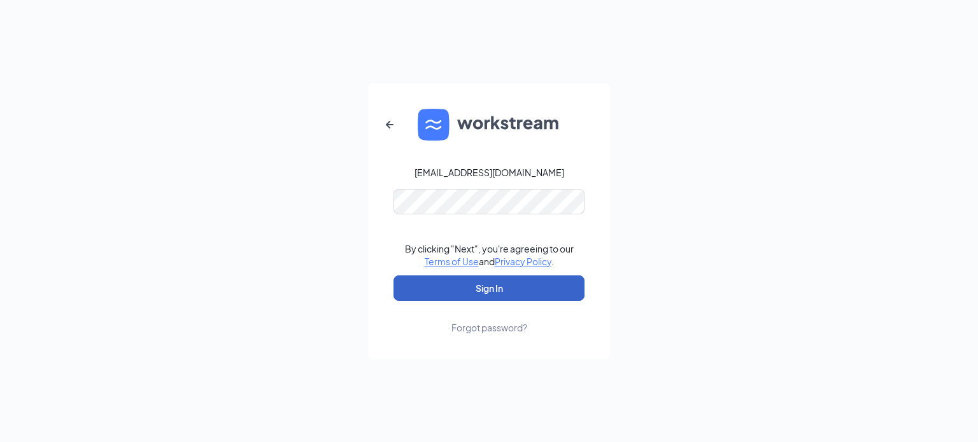
click at [493, 278] on button "Sign In" at bounding box center [488, 288] width 191 height 25
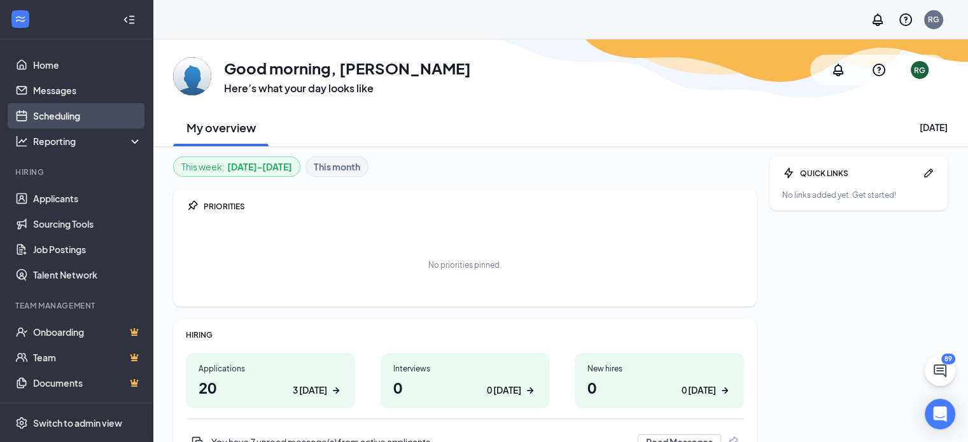
click at [89, 122] on link "Scheduling" at bounding box center [87, 115] width 109 height 25
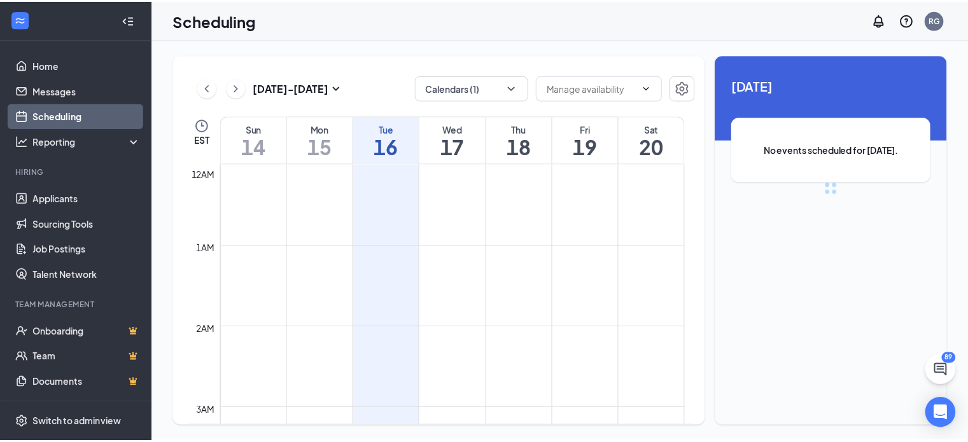
scroll to position [626, 0]
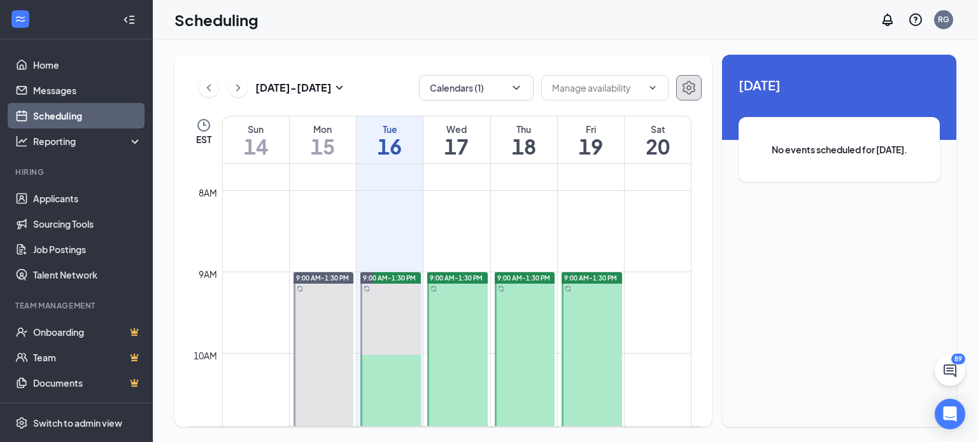
click at [685, 88] on icon "Settings" at bounding box center [688, 87] width 15 height 15
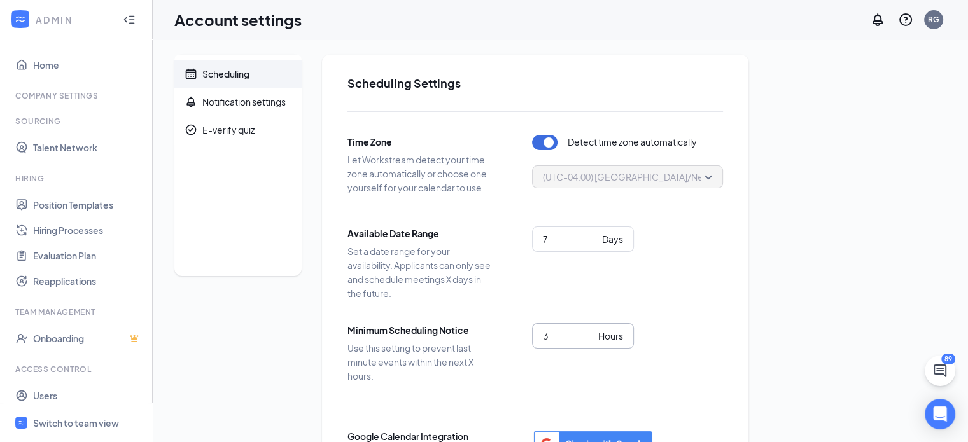
click at [586, 338] on input "3" at bounding box center [568, 336] width 50 height 14
click at [586, 338] on input "1" at bounding box center [568, 336] width 50 height 14
type input "0"
click at [586, 338] on input "0" at bounding box center [568, 336] width 50 height 14
click at [589, 242] on input "6" at bounding box center [570, 239] width 54 height 14
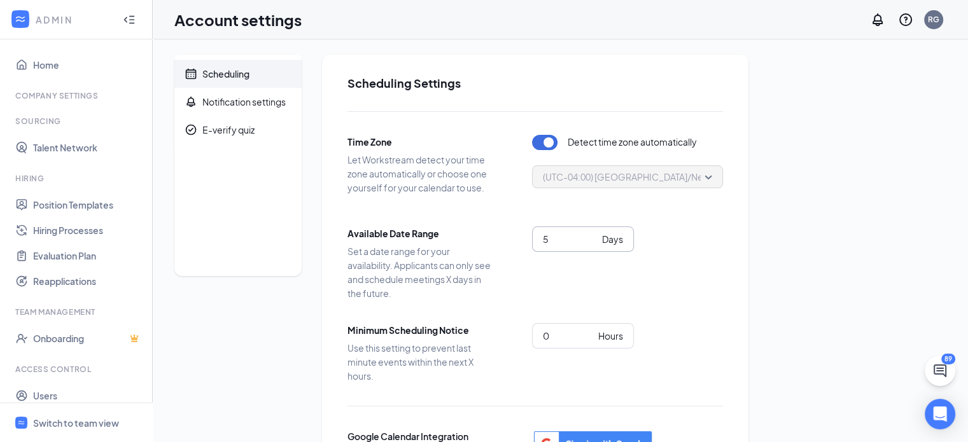
type input "5"
click at [589, 242] on input "5" at bounding box center [570, 239] width 54 height 14
click at [836, 277] on div "Scheduling Notification settings E-verify quiz Scheduling Settings Time Zone Le…" at bounding box center [560, 324] width 772 height 539
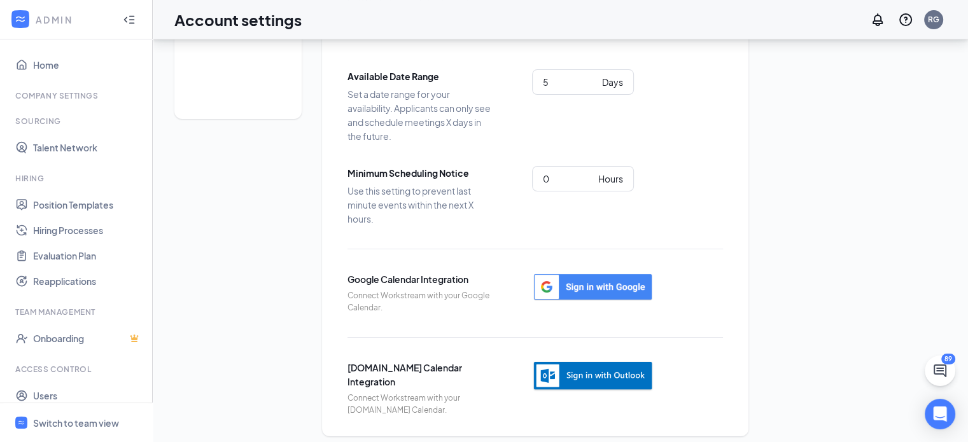
scroll to position [160, 0]
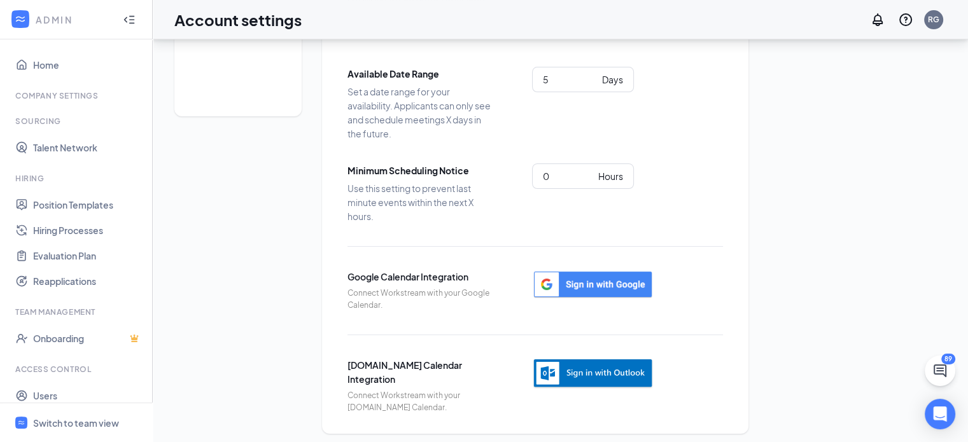
click at [851, 141] on div "Scheduling Notification settings E-verify quiz Scheduling Settings Time Zone Le…" at bounding box center [560, 164] width 772 height 539
click at [930, 17] on div "RG" at bounding box center [933, 19] width 11 height 11
drag, startPoint x: 392, startPoint y: 216, endPoint x: 331, endPoint y: 185, distance: 68.9
click at [331, 185] on div "Scheduling Settings Time Zone Let Workstream detect your time zone automaticall…" at bounding box center [535, 164] width 426 height 539
copy span "Use this setting to prevent last minute events within the next X hours."
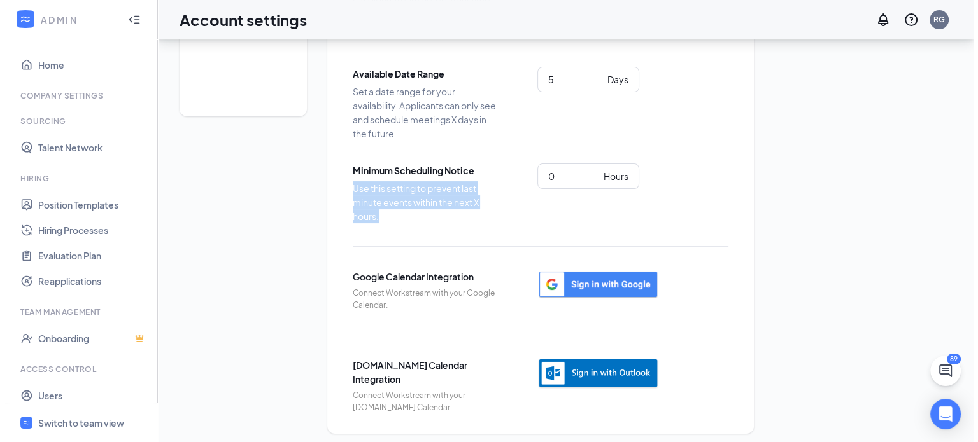
scroll to position [0, 0]
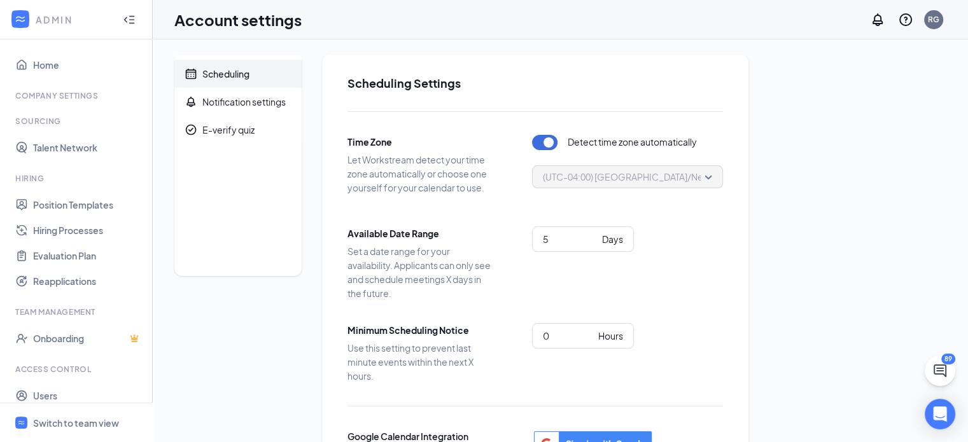
click at [868, 207] on div "Scheduling Notification settings E-verify quiz Scheduling Settings Time Zone Le…" at bounding box center [560, 324] width 772 height 539
click at [214, 132] on div "E-verify quiz" at bounding box center [228, 129] width 52 height 13
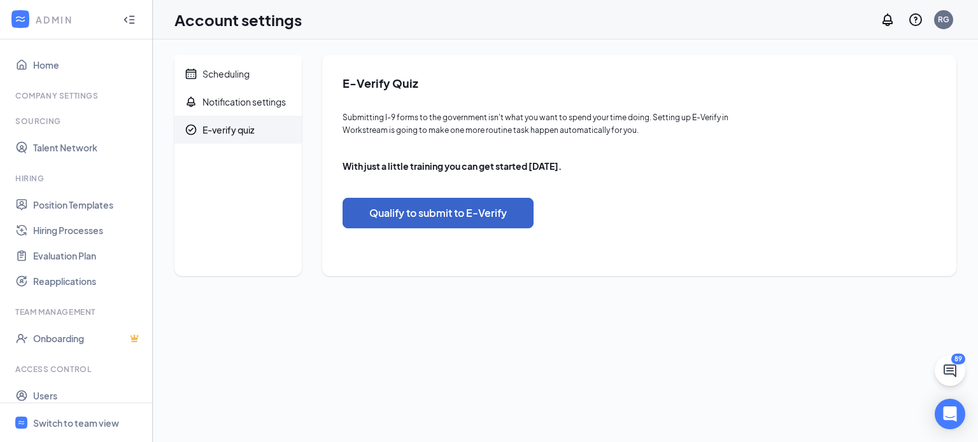
click at [410, 221] on button "Qualify to submit to E-Verify" at bounding box center [437, 213] width 191 height 31
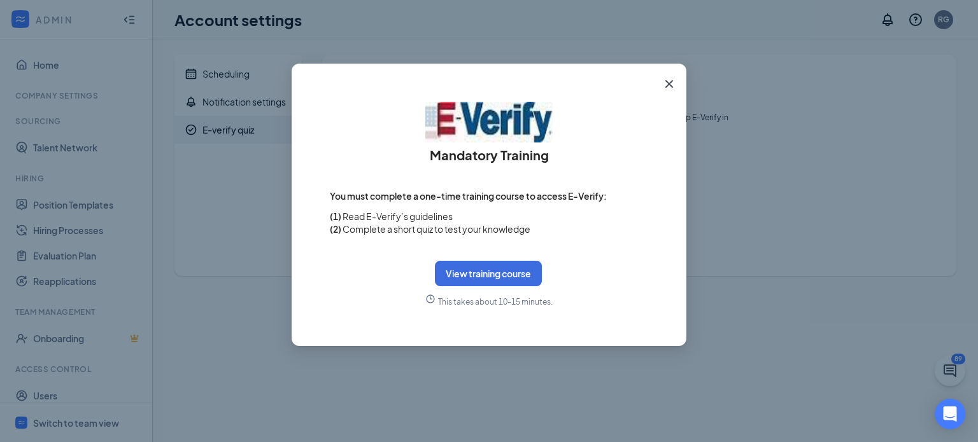
click at [670, 78] on icon "Cross" at bounding box center [668, 83] width 15 height 15
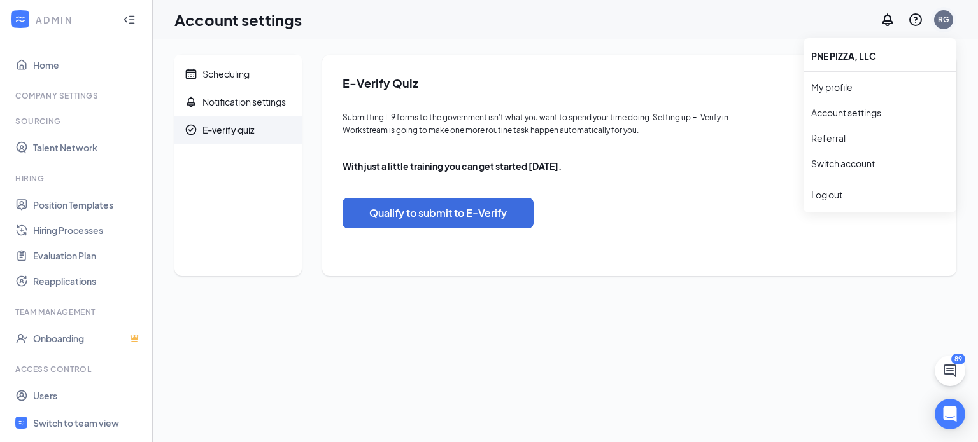
click at [940, 18] on div "RG" at bounding box center [943, 19] width 11 height 11
click at [829, 199] on div "Log out" at bounding box center [879, 194] width 137 height 13
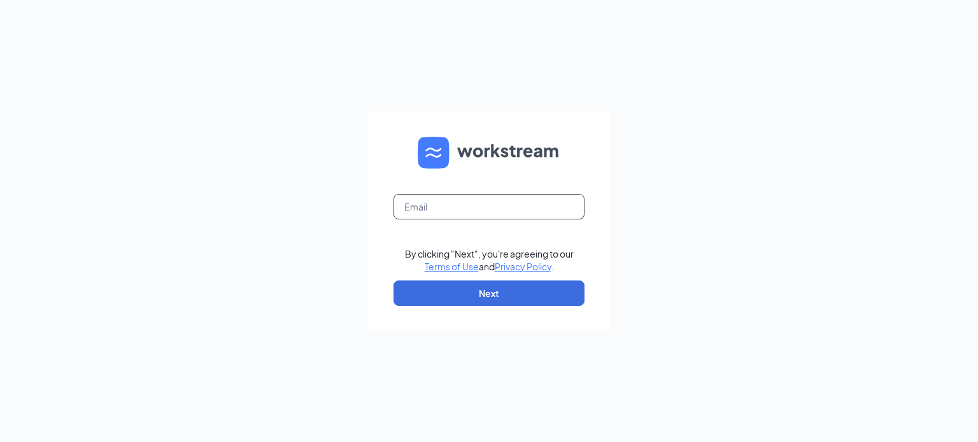
click at [498, 211] on input "text" at bounding box center [488, 206] width 191 height 25
type input "[EMAIL_ADDRESS][DOMAIN_NAME]"
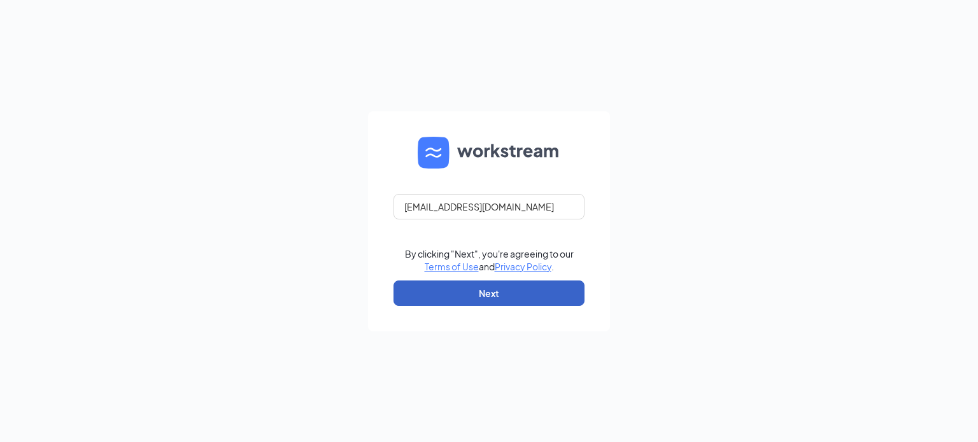
click at [466, 283] on button "Next" at bounding box center [488, 293] width 191 height 25
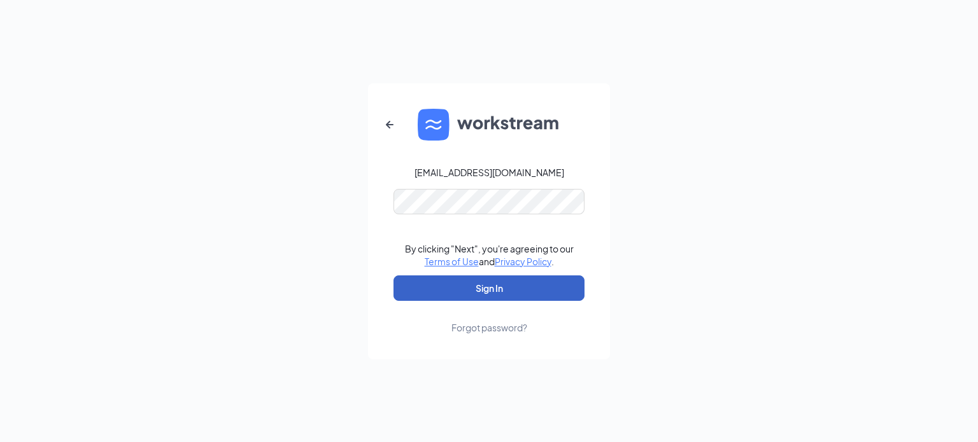
click at [459, 285] on button "Sign In" at bounding box center [488, 288] width 191 height 25
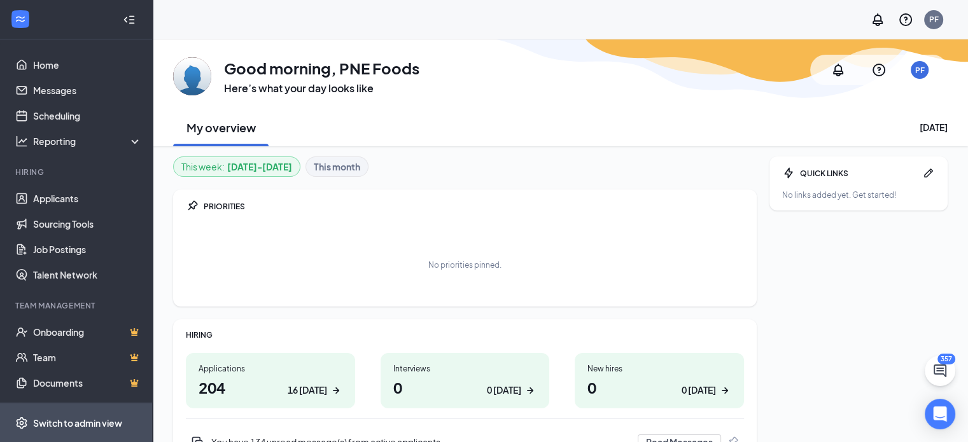
click at [23, 433] on li "Switch to admin view" at bounding box center [76, 423] width 152 height 39
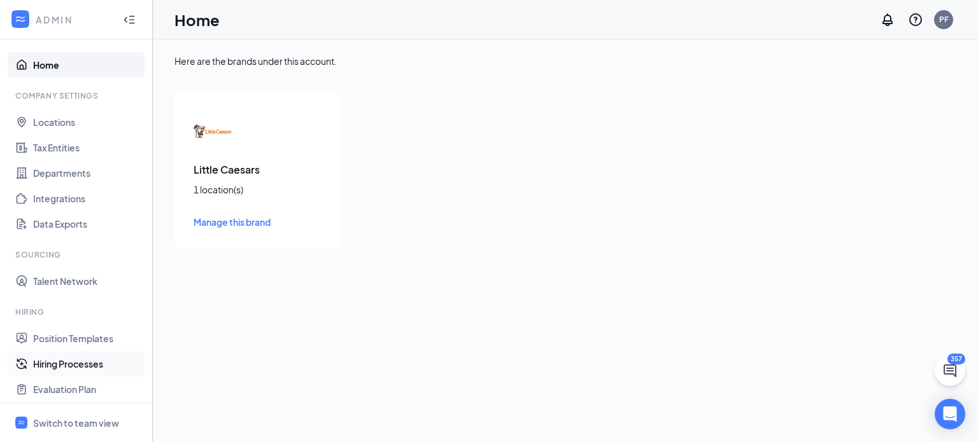
click at [74, 358] on link "Hiring Processes" at bounding box center [87, 363] width 109 height 25
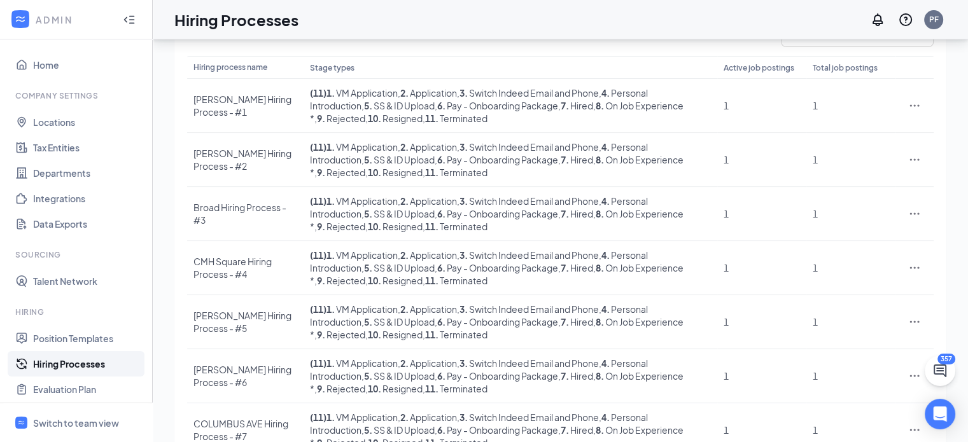
scroll to position [358, 0]
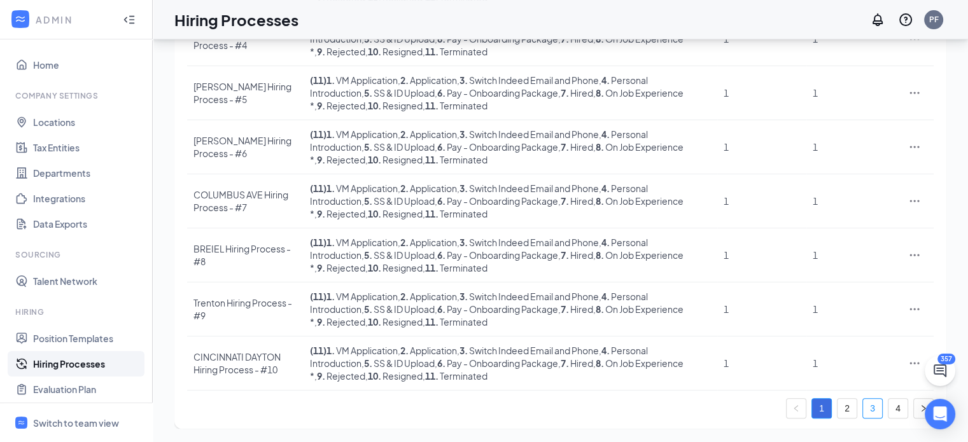
click at [873, 411] on link "3" at bounding box center [872, 408] width 19 height 19
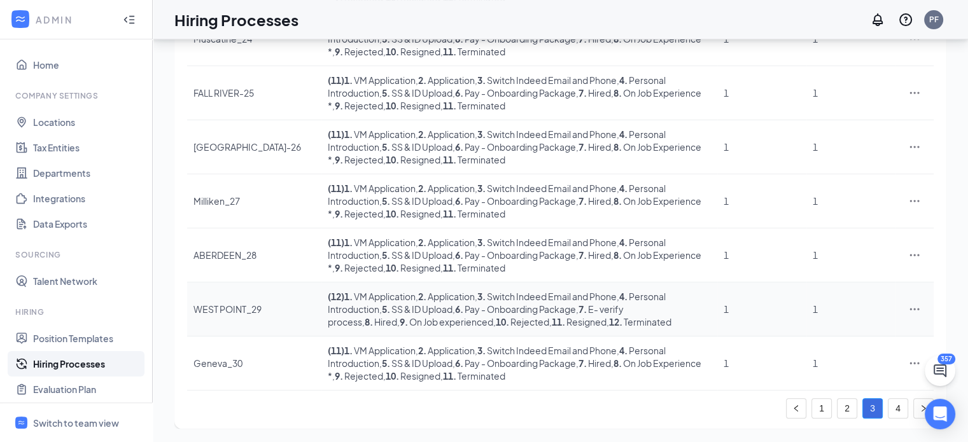
click at [206, 311] on div "WEST POINT_29" at bounding box center [254, 309] width 122 height 13
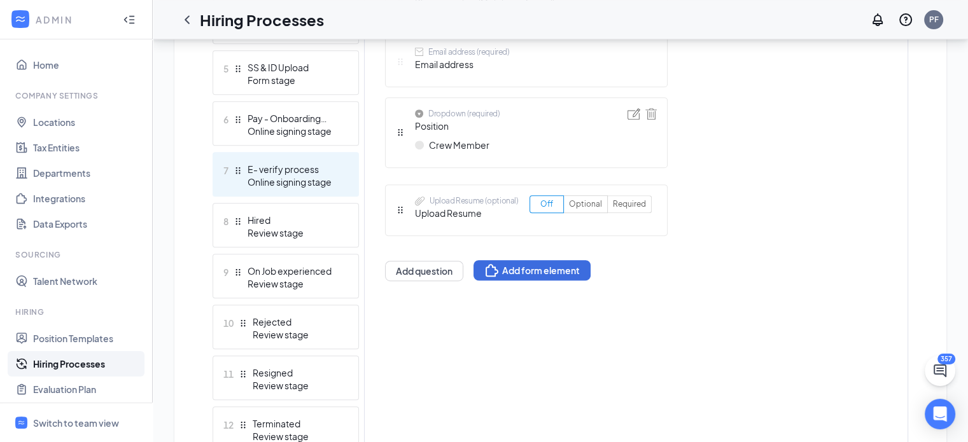
scroll to position [573, 0]
click at [276, 182] on div "Online signing stage" at bounding box center [294, 183] width 93 height 13
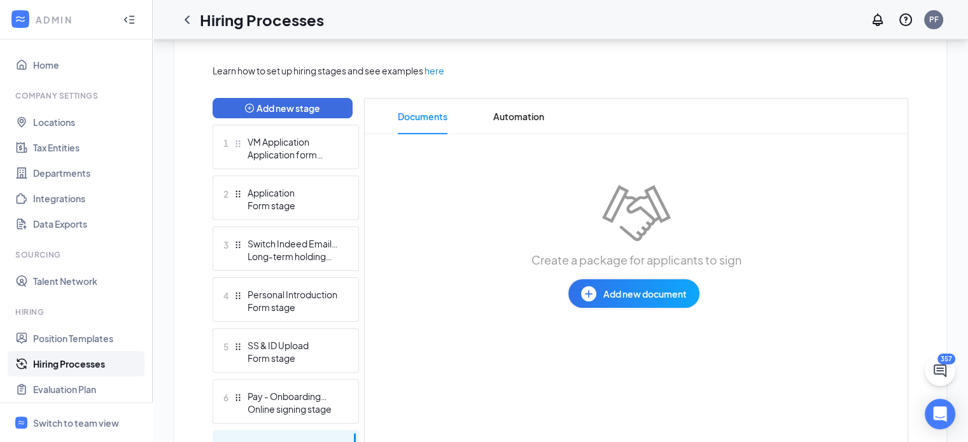
scroll to position [293, 0]
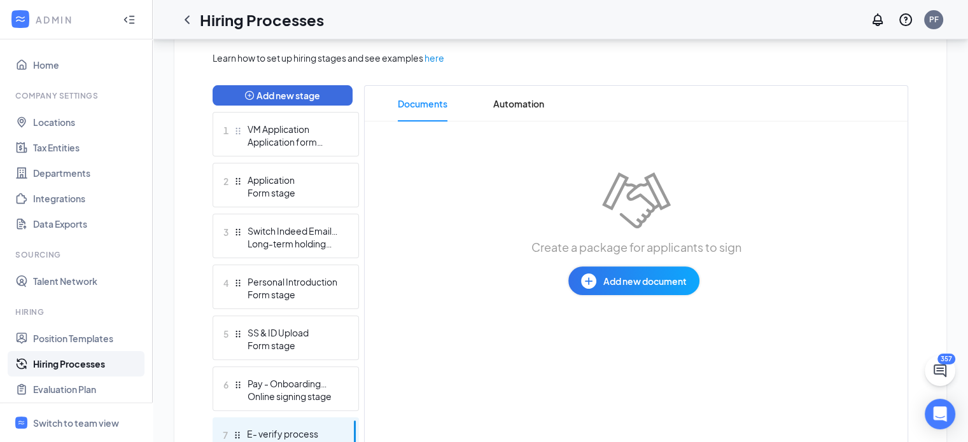
click at [568, 283] on button "Add new document" at bounding box center [633, 281] width 131 height 29
click at [624, 283] on span "Add new document" at bounding box center [644, 281] width 83 height 14
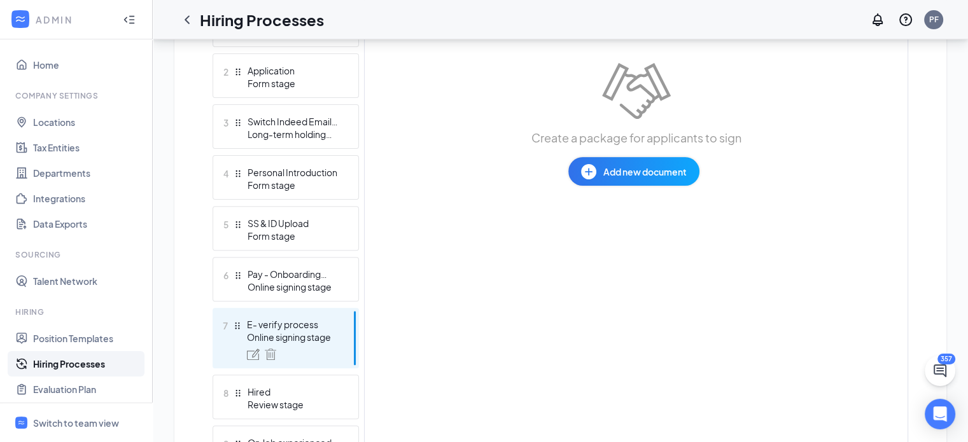
scroll to position [404, 0]
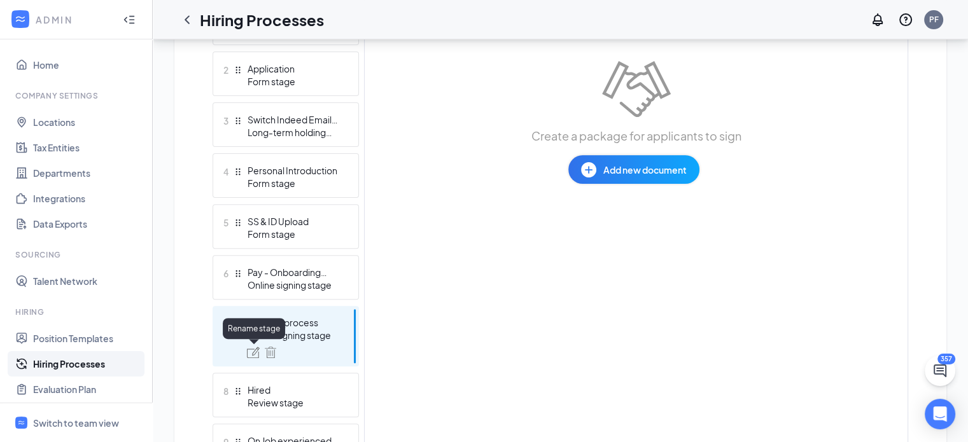
click at [253, 357] on img at bounding box center [253, 352] width 13 height 11
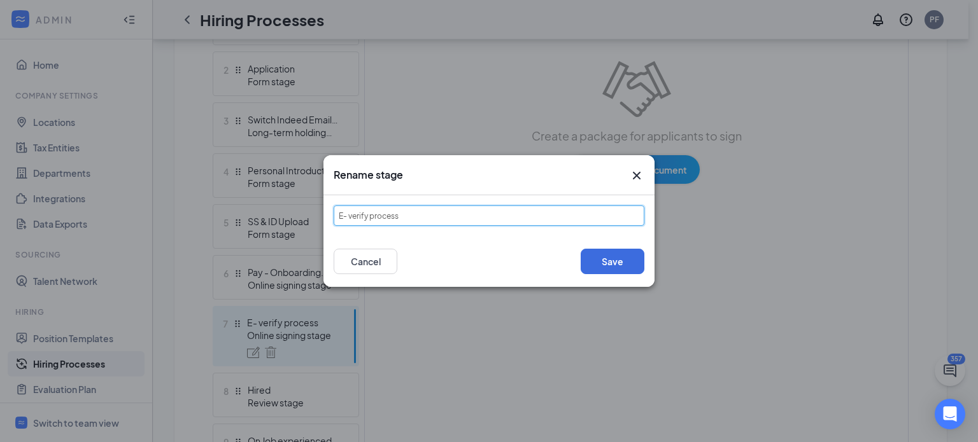
click at [392, 223] on input "E- verify process" at bounding box center [489, 216] width 311 height 20
click at [351, 265] on button "Cancel" at bounding box center [366, 261] width 64 height 25
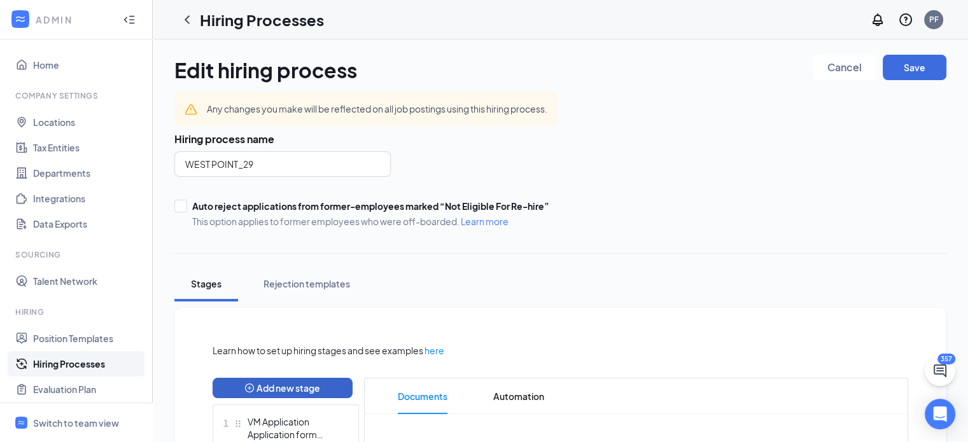
click at [245, 390] on icon "plus-circle" at bounding box center [249, 388] width 9 height 9
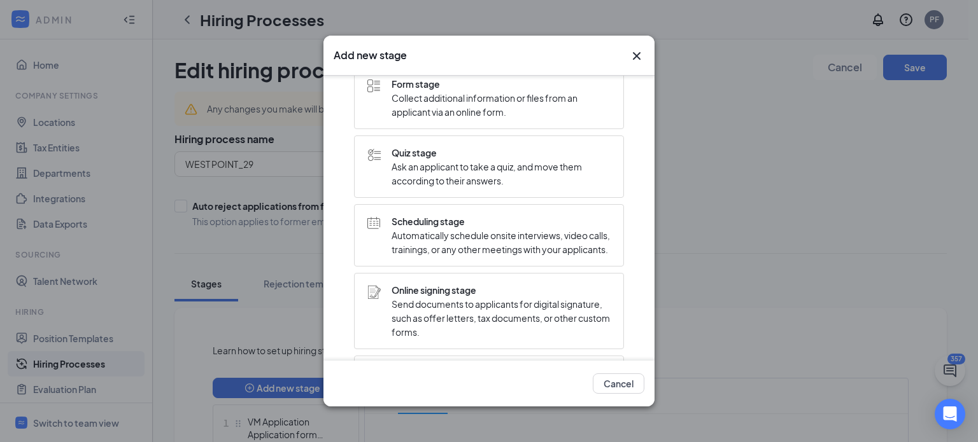
scroll to position [56, 0]
click at [415, 160] on span "Quiz stage" at bounding box center [500, 155] width 219 height 14
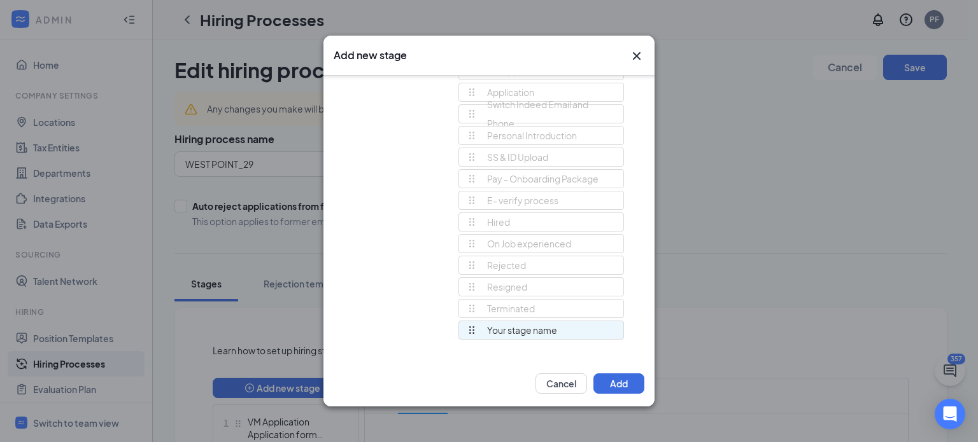
scroll to position [90, 0]
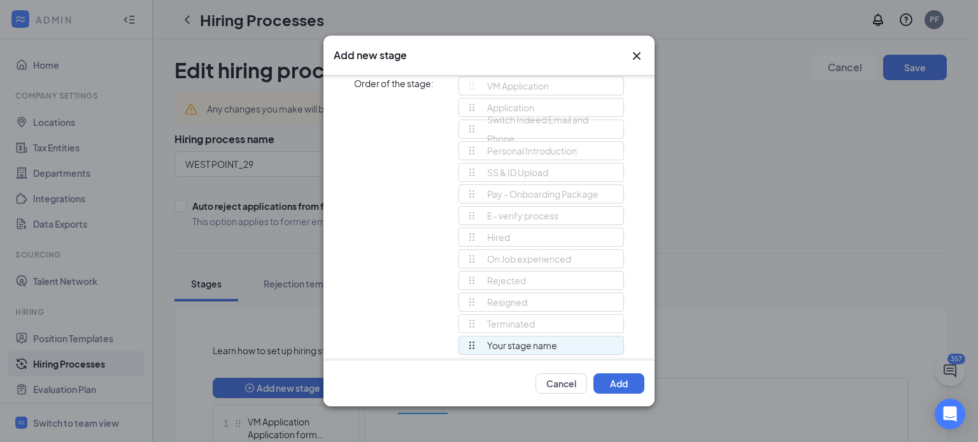
click at [491, 211] on div "E- verify process" at bounding box center [513, 216] width 92 height 18
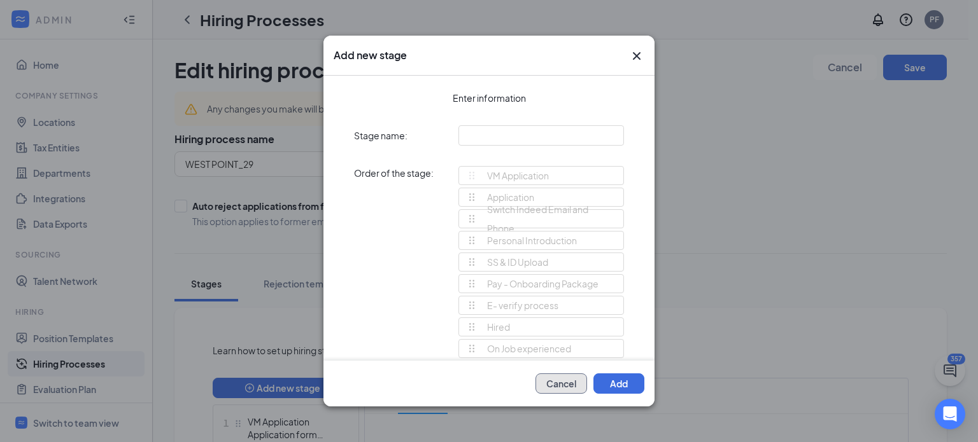
click at [555, 391] on button "Cancel" at bounding box center [561, 384] width 52 height 20
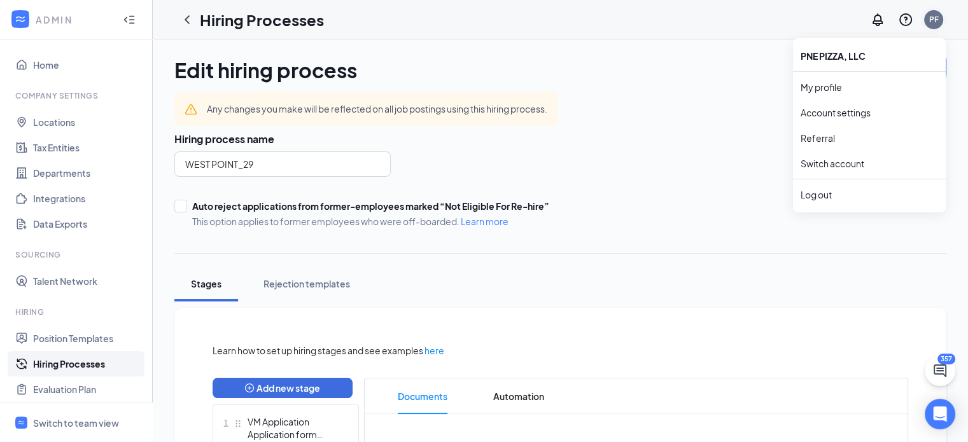
click at [938, 18] on div "PF" at bounding box center [934, 19] width 10 height 11
click at [827, 197] on div "Log out" at bounding box center [869, 194] width 137 height 13
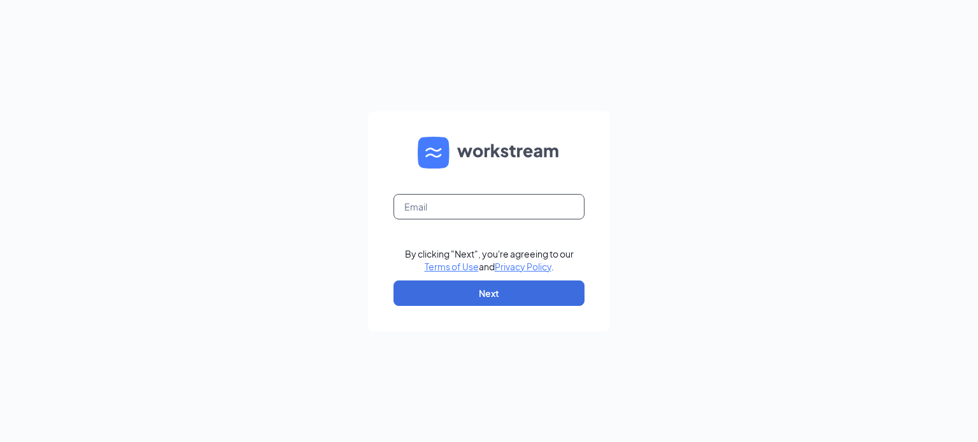
click at [498, 197] on input "text" at bounding box center [488, 206] width 191 height 25
type input "[EMAIL_ADDRESS][DOMAIN_NAME]"
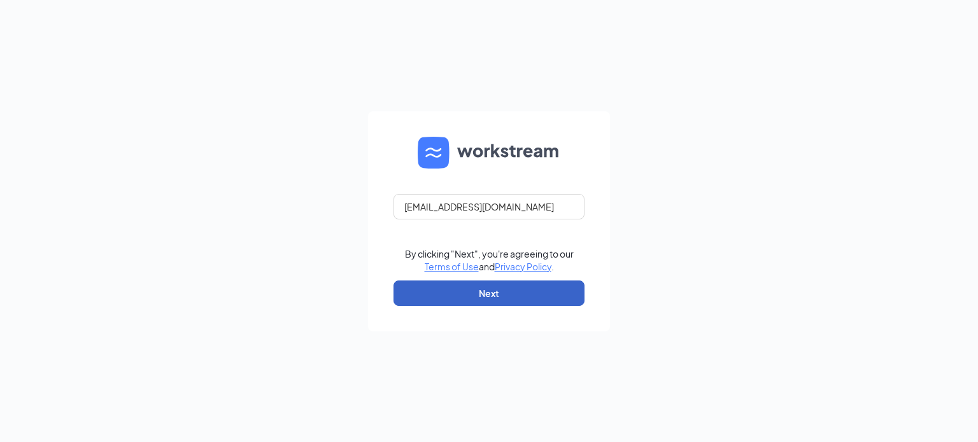
click at [470, 292] on button "Next" at bounding box center [488, 293] width 191 height 25
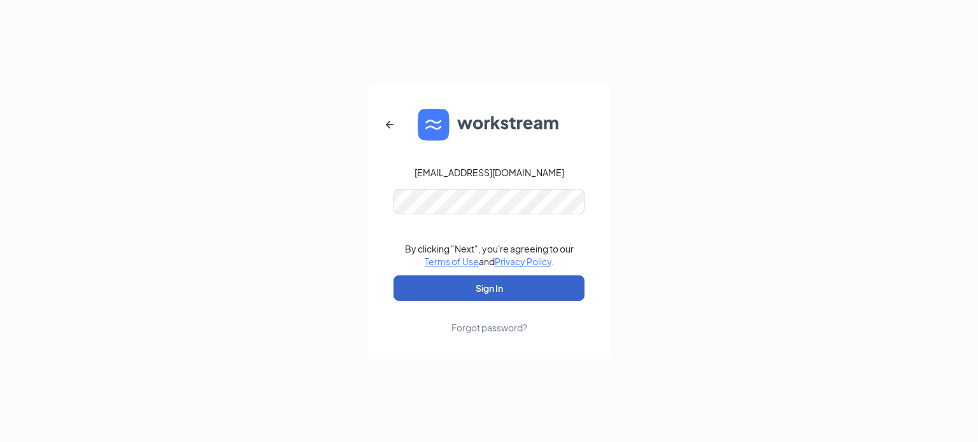
click at [450, 292] on button "Sign In" at bounding box center [488, 288] width 191 height 25
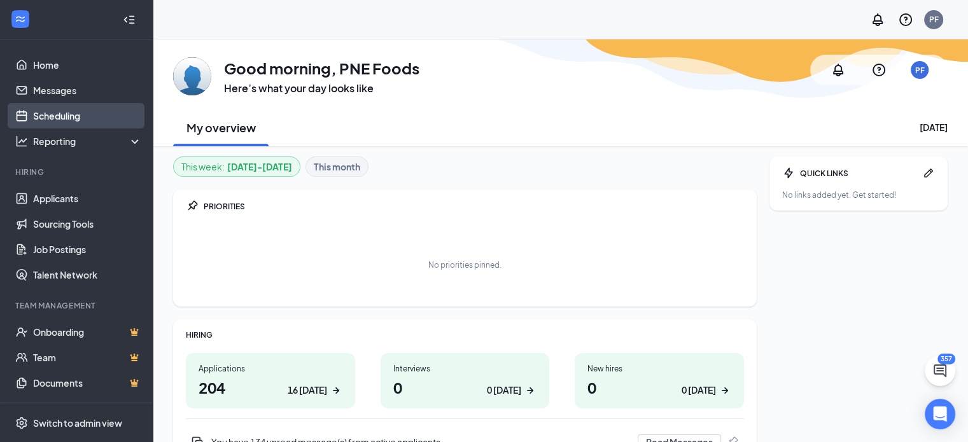
click at [62, 116] on link "Scheduling" at bounding box center [87, 115] width 109 height 25
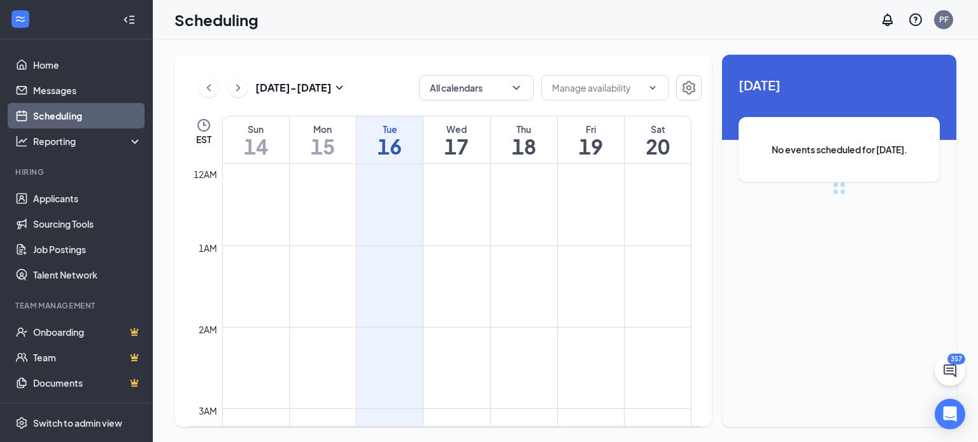
scroll to position [626, 0]
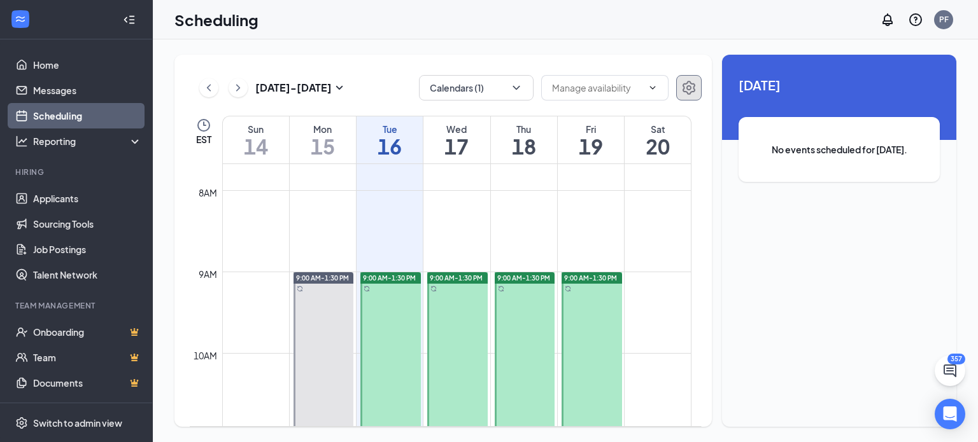
click at [680, 94] on button "button" at bounding box center [688, 87] width 25 height 25
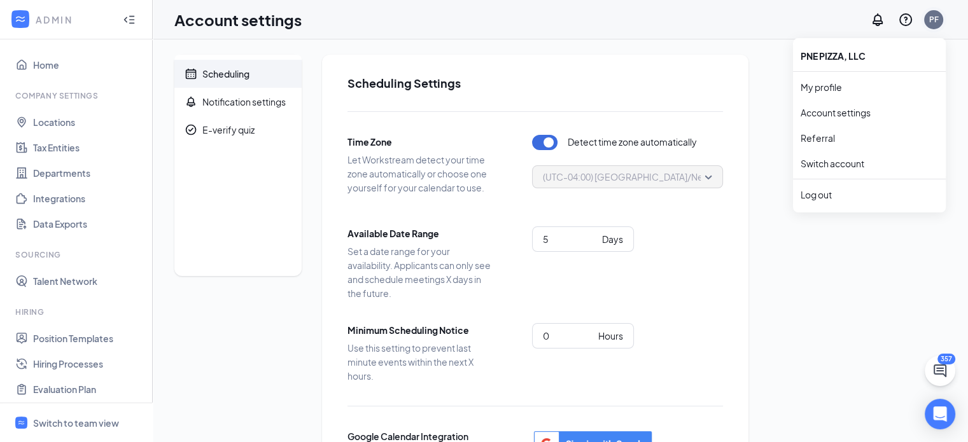
click at [929, 20] on div "PF" at bounding box center [934, 19] width 10 height 11
click at [833, 196] on div "Log out" at bounding box center [869, 194] width 137 height 13
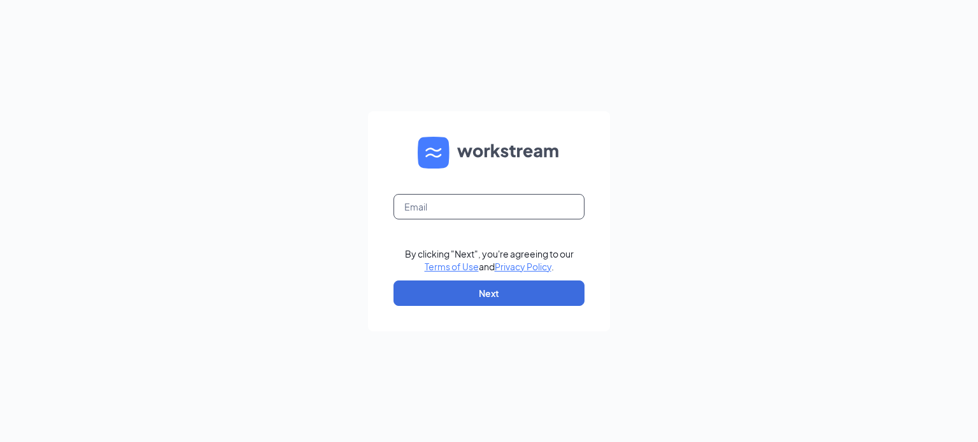
click at [419, 205] on input "text" at bounding box center [488, 206] width 191 height 25
type input "[PERSON_NAME][EMAIL_ADDRESS][DOMAIN_NAME]"
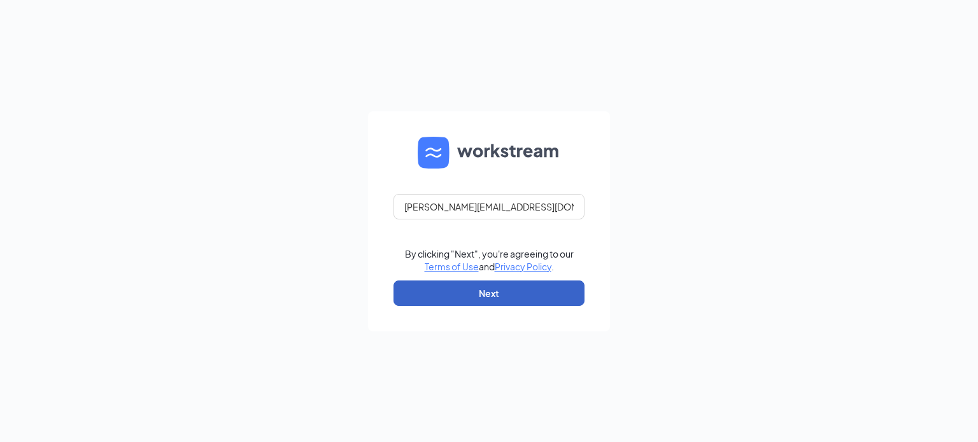
click at [500, 300] on button "Next" at bounding box center [488, 293] width 191 height 25
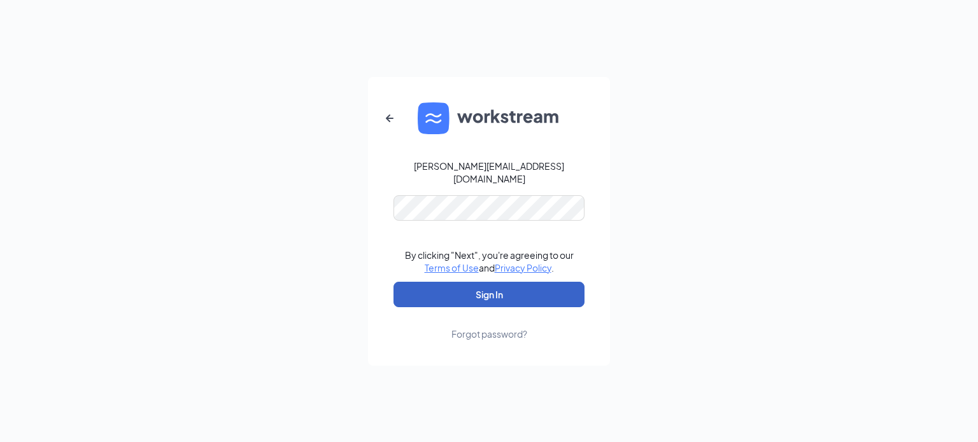
click at [449, 297] on button "Sign In" at bounding box center [488, 294] width 191 height 25
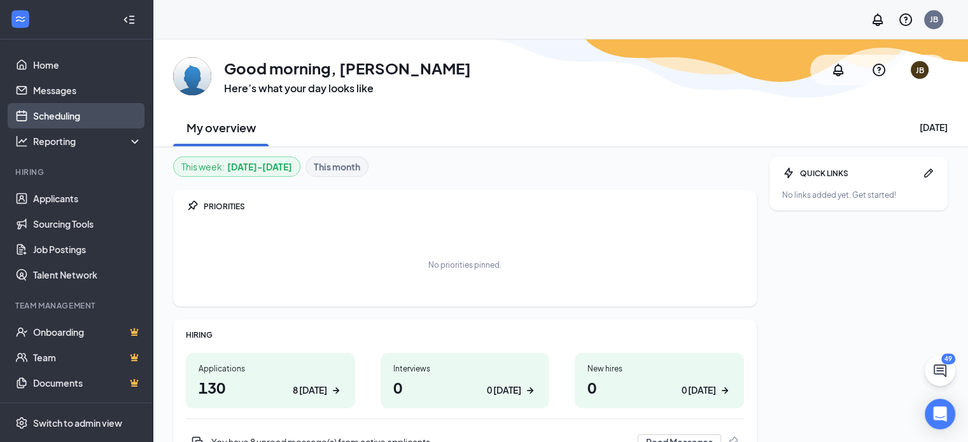
click at [66, 109] on link "Scheduling" at bounding box center [87, 115] width 109 height 25
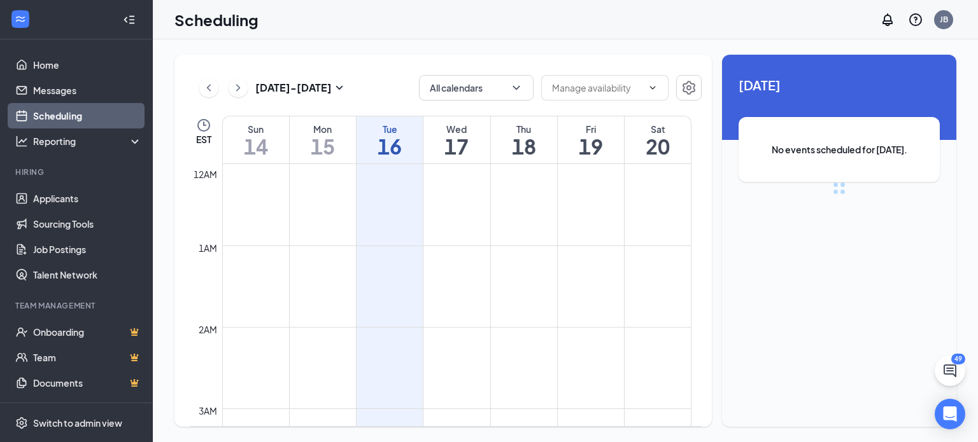
scroll to position [626, 0]
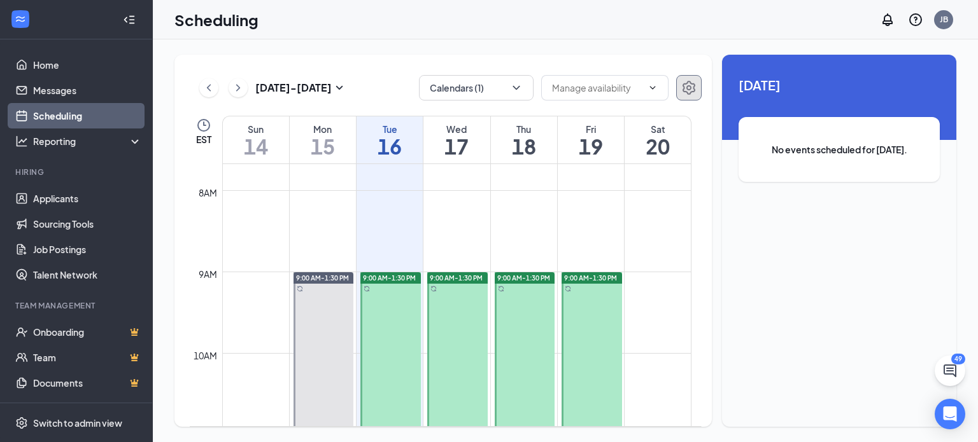
click at [684, 81] on icon "Settings" at bounding box center [688, 87] width 15 height 15
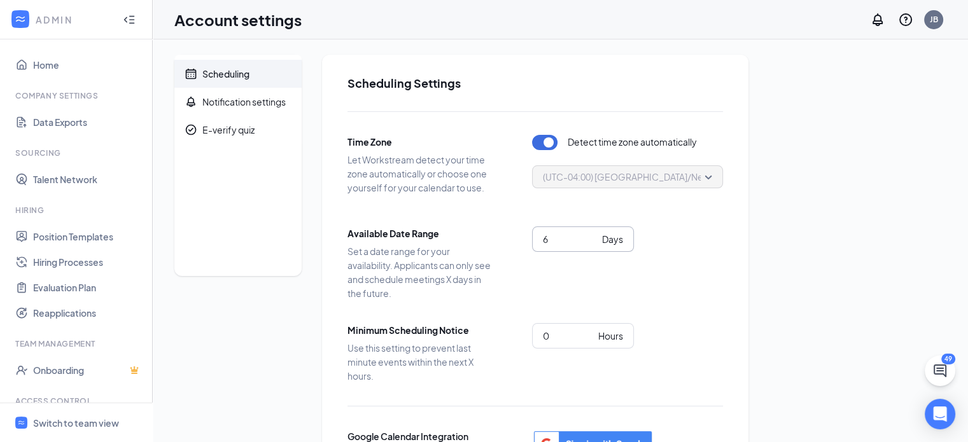
click at [593, 239] on input "6" at bounding box center [570, 239] width 54 height 14
type input "5"
click at [593, 239] on input "5" at bounding box center [570, 239] width 54 height 14
click at [817, 218] on div "Scheduling Notification settings E-verify quiz Scheduling Settings Time Zone Le…" at bounding box center [560, 324] width 772 height 539
click at [812, 192] on div "Log out" at bounding box center [869, 194] width 137 height 13
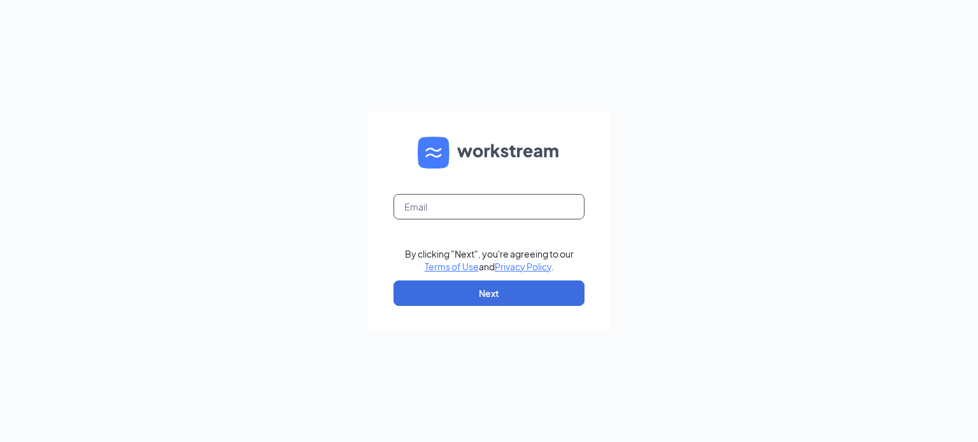
click at [452, 198] on input "text" at bounding box center [488, 206] width 191 height 25
type input "[EMAIL_ADDRESS][DOMAIN_NAME]"
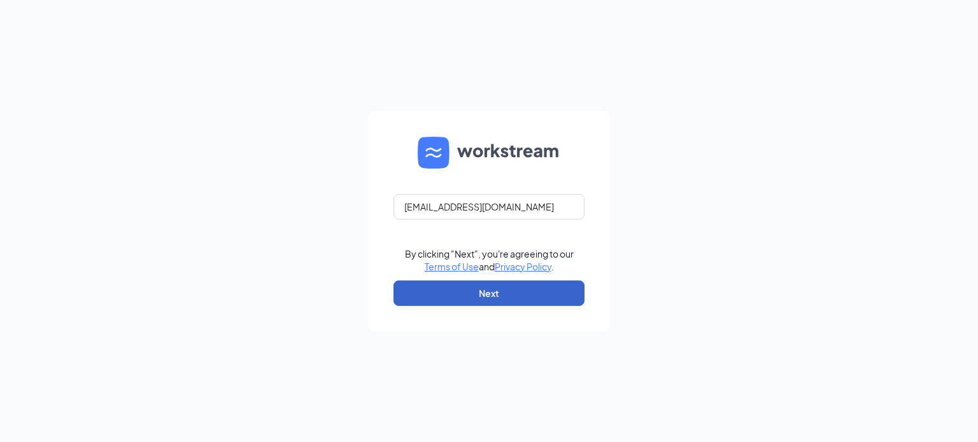
click at [475, 290] on button "Next" at bounding box center [488, 293] width 191 height 25
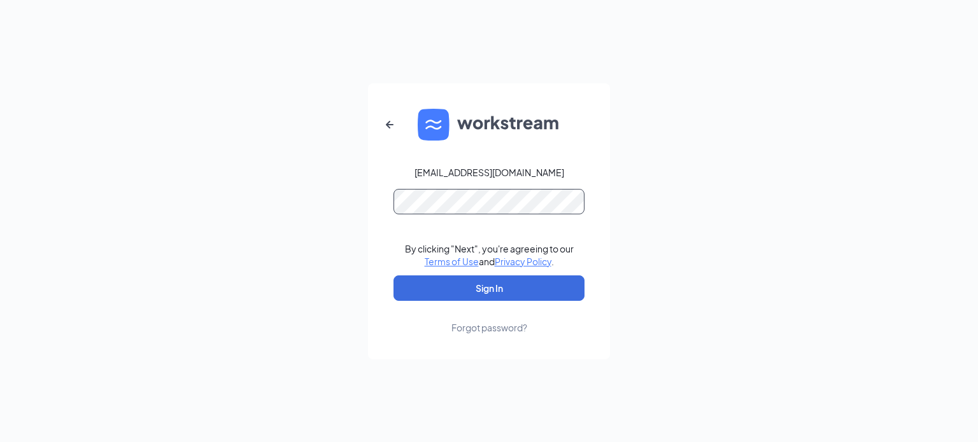
click at [393, 276] on button "Sign In" at bounding box center [488, 288] width 191 height 25
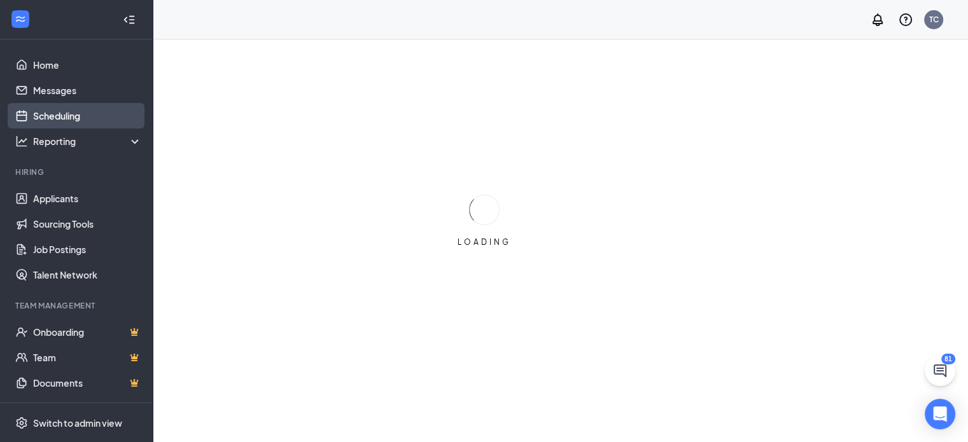
click at [48, 115] on link "Scheduling" at bounding box center [87, 115] width 109 height 25
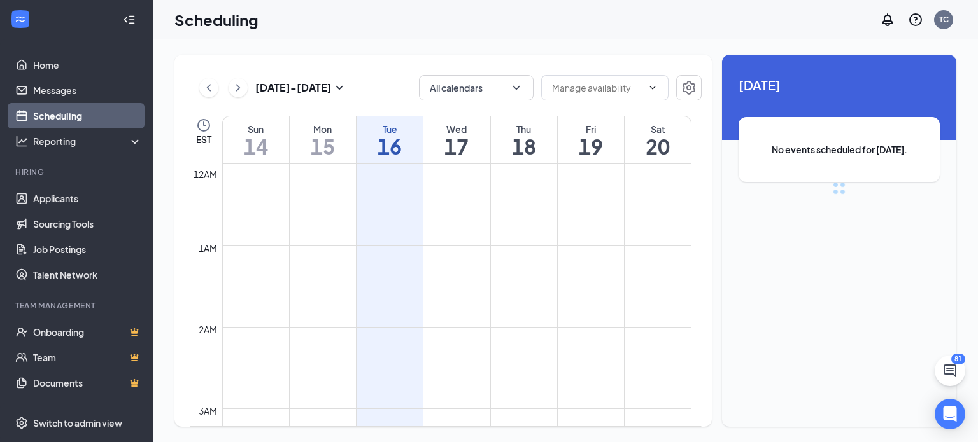
scroll to position [626, 0]
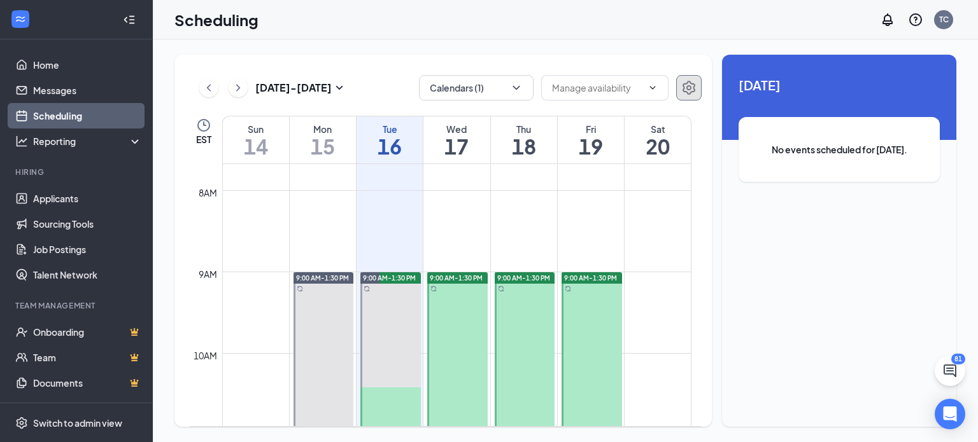
click at [686, 92] on icon "Settings" at bounding box center [688, 88] width 13 height 14
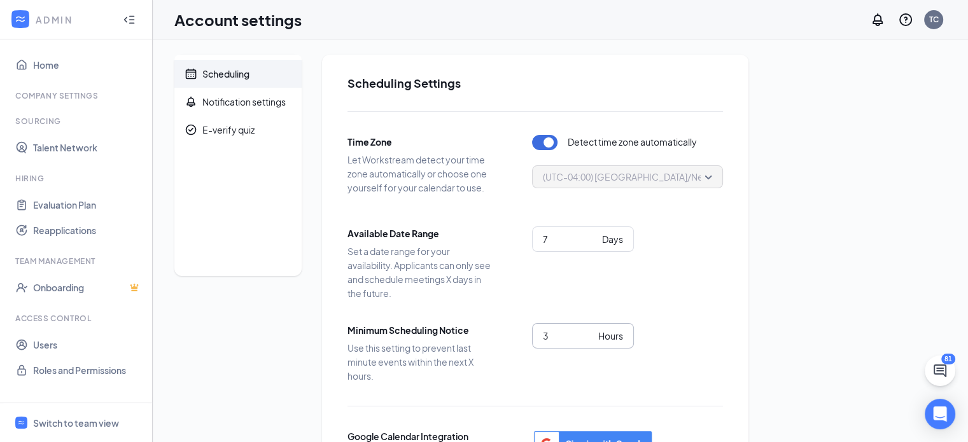
click at [588, 338] on input "3" at bounding box center [568, 336] width 50 height 14
click at [588, 338] on input "2" at bounding box center [568, 336] width 50 height 14
click at [588, 338] on input "1" at bounding box center [568, 336] width 50 height 14
type input "0"
click at [588, 338] on input "0" at bounding box center [568, 336] width 50 height 14
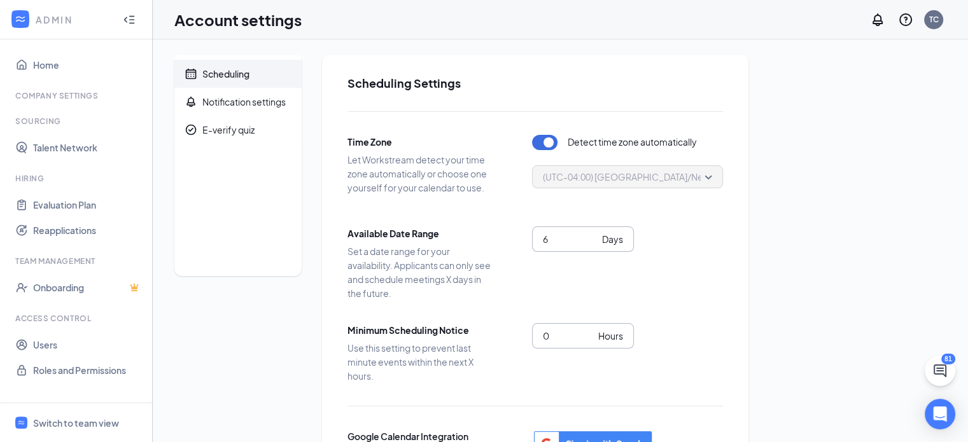
click at [593, 241] on input "6" at bounding box center [570, 239] width 54 height 14
type input "5"
click at [593, 241] on input "5" at bounding box center [570, 239] width 54 height 14
click at [802, 163] on div "Scheduling Notification settings E-verify quiz Scheduling Settings Time Zone Le…" at bounding box center [560, 324] width 772 height 539
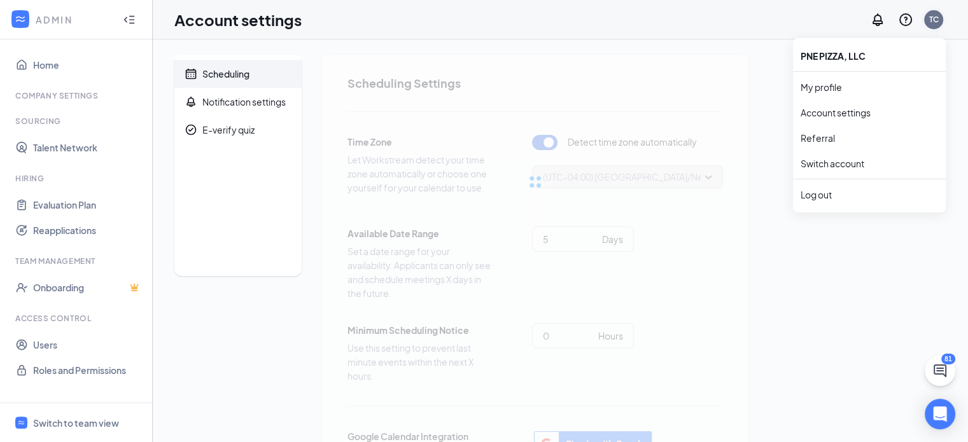
click at [932, 17] on div "TC" at bounding box center [934, 19] width 10 height 11
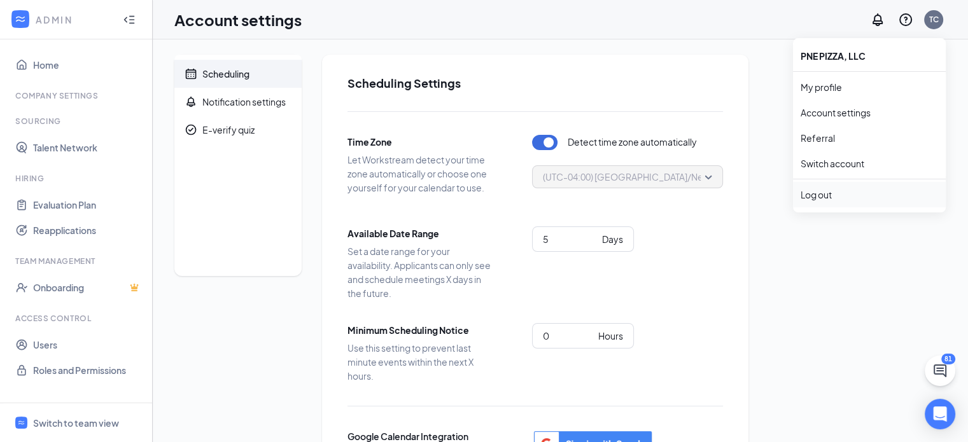
click at [826, 195] on div "Log out" at bounding box center [869, 194] width 137 height 13
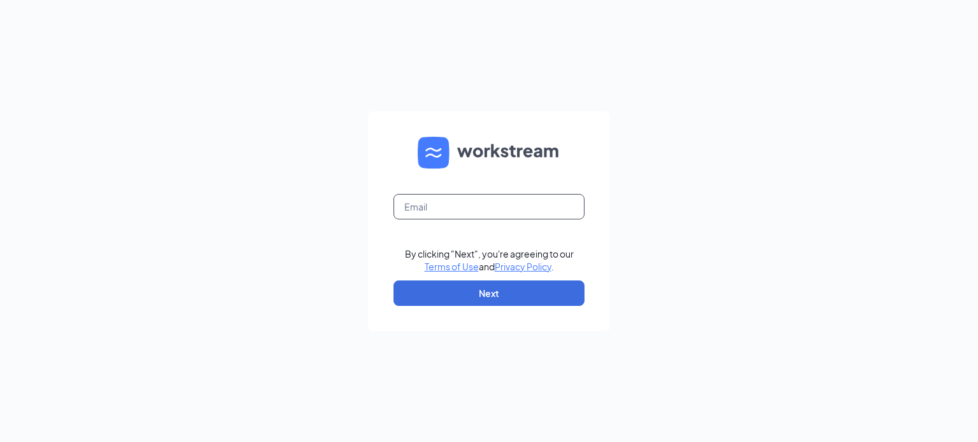
drag, startPoint x: 432, startPoint y: 193, endPoint x: 432, endPoint y: 202, distance: 9.6
click at [432, 202] on form "By clicking "Next", you're agreeing to our Terms of Use and Privacy Policy . Ne…" at bounding box center [489, 221] width 242 height 220
click at [432, 202] on input "text" at bounding box center [488, 206] width 191 height 25
type input "[PERSON_NAME][EMAIL_ADDRESS][DOMAIN_NAME]"
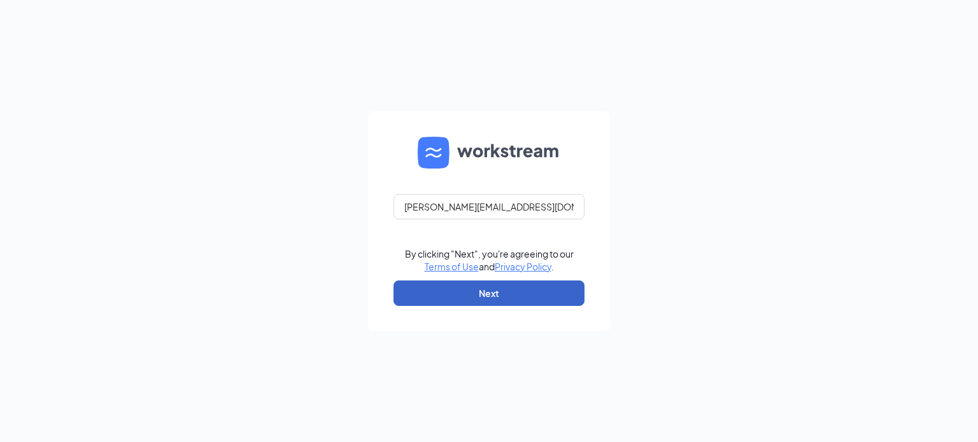
click at [470, 281] on button "Next" at bounding box center [488, 293] width 191 height 25
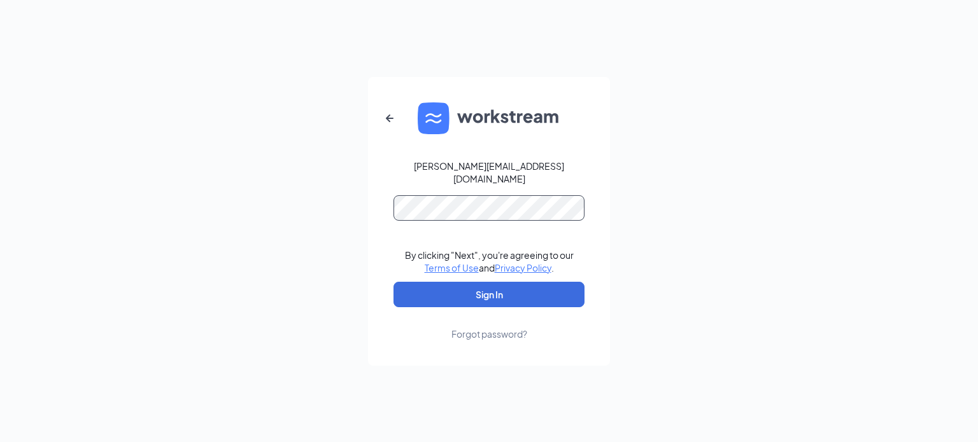
click at [393, 282] on button "Sign In" at bounding box center [488, 294] width 191 height 25
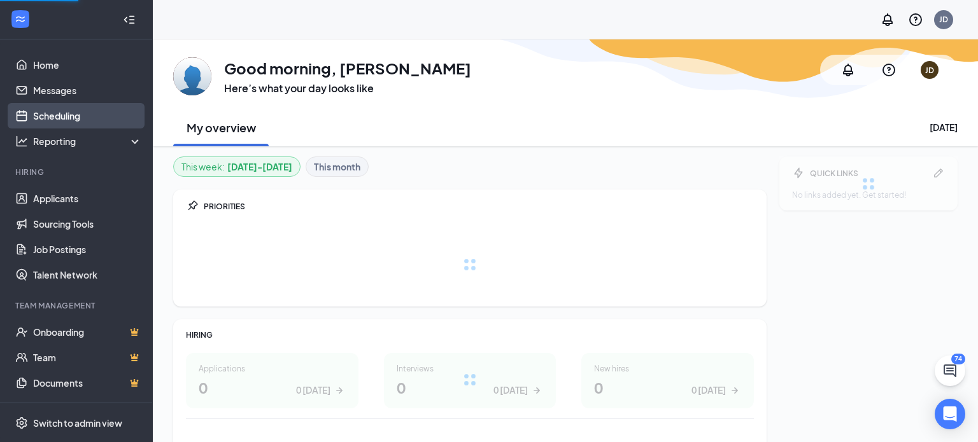
click at [42, 109] on link "Scheduling" at bounding box center [87, 115] width 109 height 25
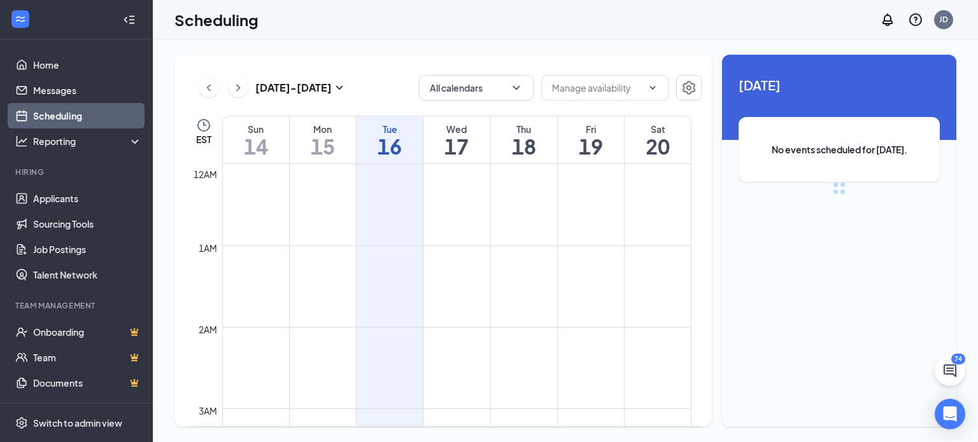
scroll to position [626, 0]
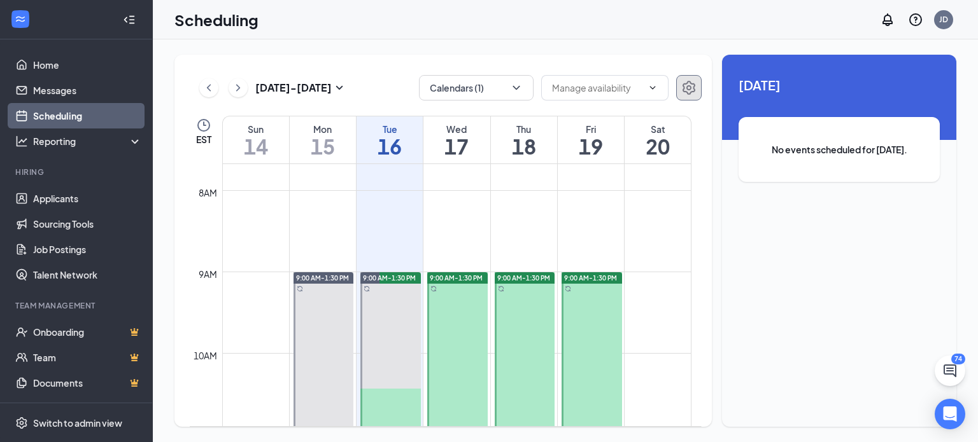
click at [680, 87] on button "button" at bounding box center [688, 87] width 25 height 25
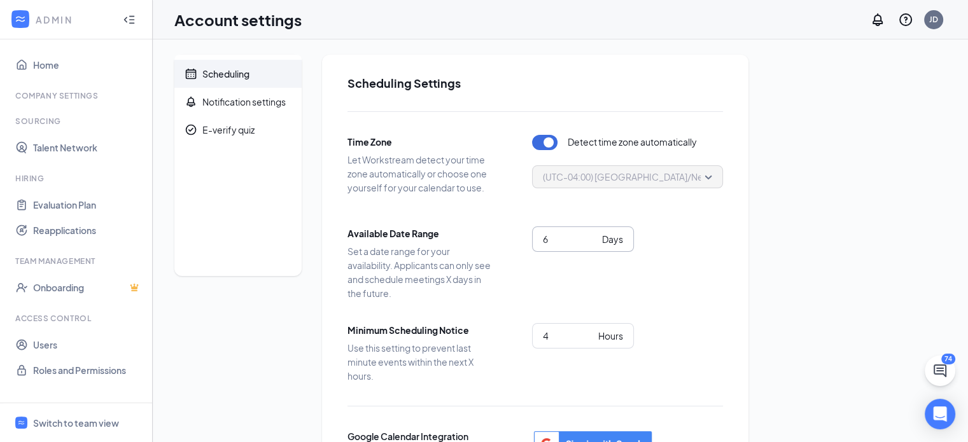
click at [593, 243] on input "6" at bounding box center [570, 239] width 54 height 14
type input "5"
click at [593, 243] on input "5" at bounding box center [570, 239] width 54 height 14
click at [583, 339] on input "-12" at bounding box center [568, 336] width 50 height 14
click at [588, 335] on input "-13" at bounding box center [568, 336] width 50 height 14
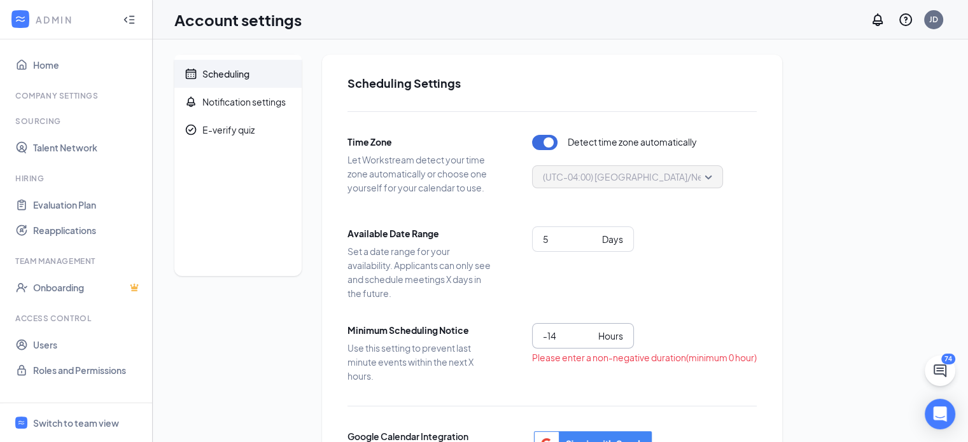
click at [588, 335] on input "-14" at bounding box center [568, 336] width 50 height 14
click at [588, 335] on input "-24" at bounding box center [568, 336] width 50 height 14
click at [588, 332] on input "-10" at bounding box center [568, 336] width 50 height 14
click at [588, 332] on input "-9" at bounding box center [568, 336] width 50 height 14
type input "0"
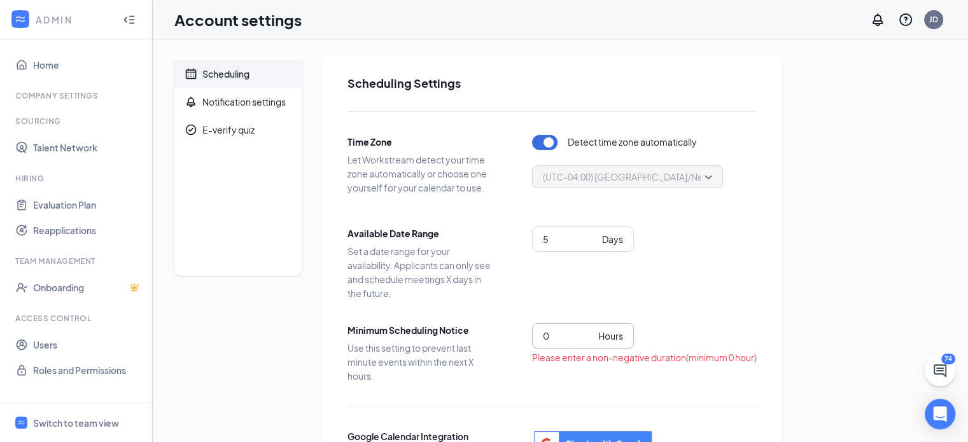
click at [588, 332] on input "0" at bounding box center [568, 336] width 50 height 14
click at [691, 361] on div "0 Hours" at bounding box center [627, 345] width 191 height 45
click at [934, 27] on div "JD" at bounding box center [933, 19] width 19 height 19
click at [827, 193] on div "Log out" at bounding box center [869, 194] width 137 height 13
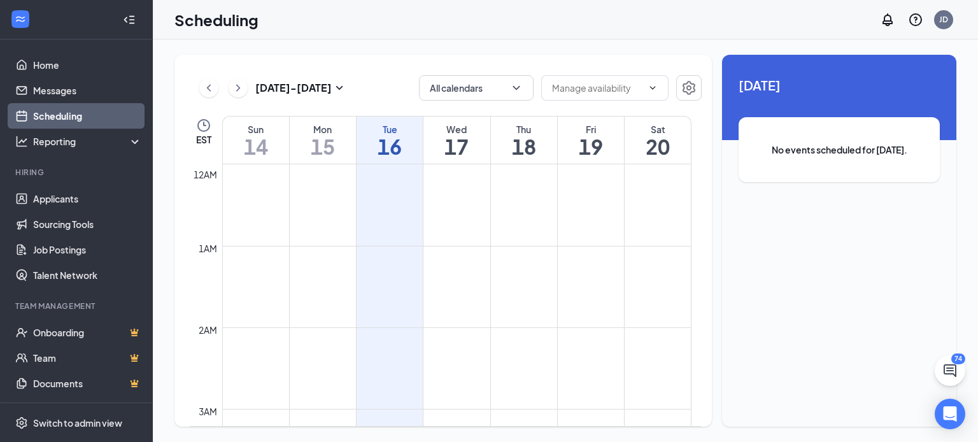
scroll to position [626, 0]
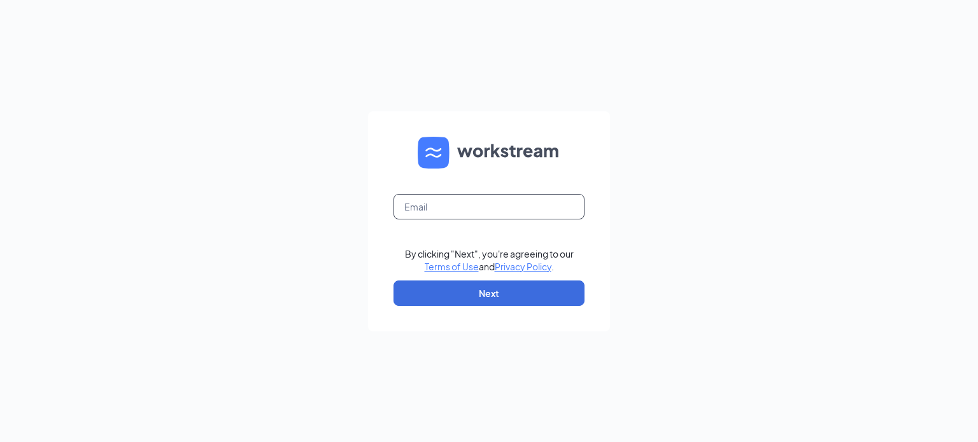
click at [412, 200] on input "text" at bounding box center [488, 206] width 191 height 25
type input "[EMAIL_ADDRESS][DOMAIN_NAME]"
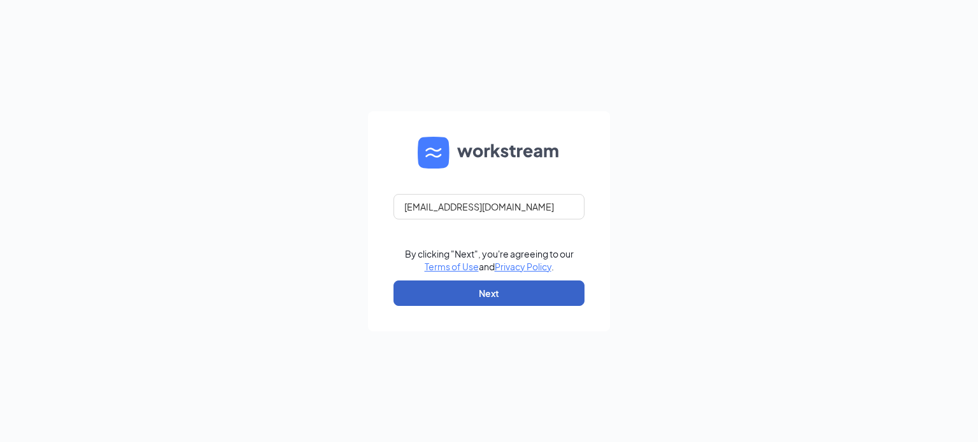
click at [494, 295] on button "Next" at bounding box center [488, 293] width 191 height 25
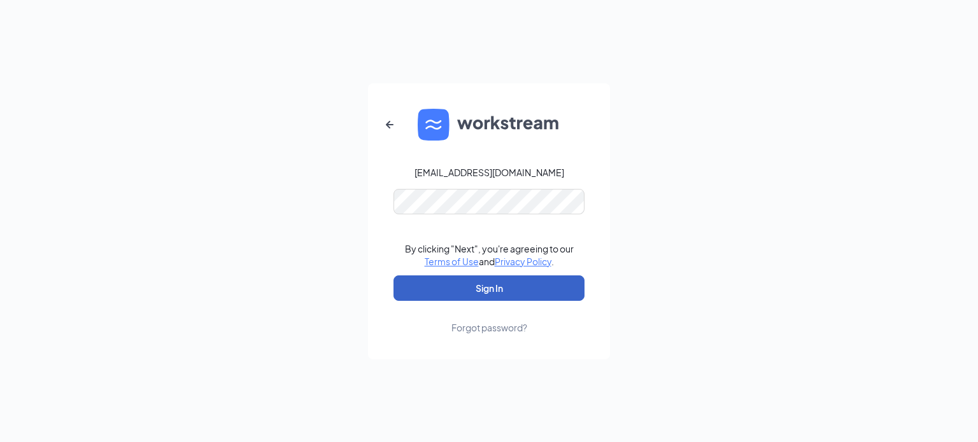
click at [507, 292] on button "Sign In" at bounding box center [488, 288] width 191 height 25
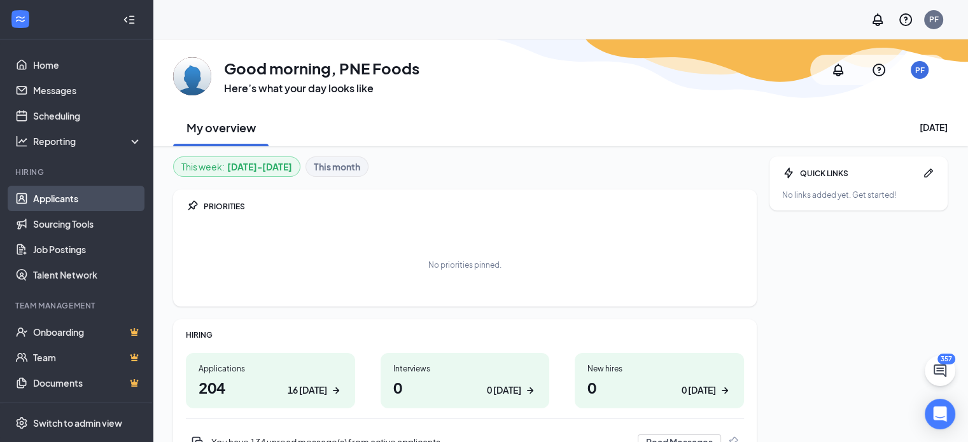
click at [53, 197] on link "Applicants" at bounding box center [87, 198] width 109 height 25
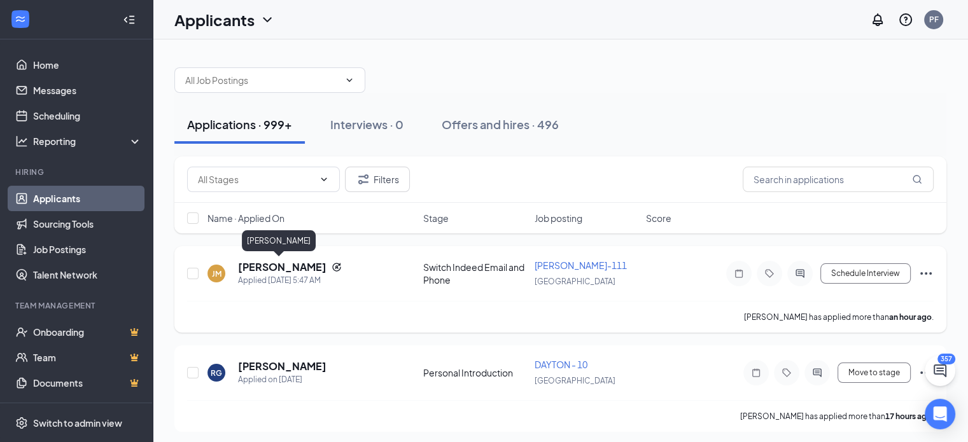
click at [276, 269] on h5 "[PERSON_NAME]" at bounding box center [282, 267] width 88 height 14
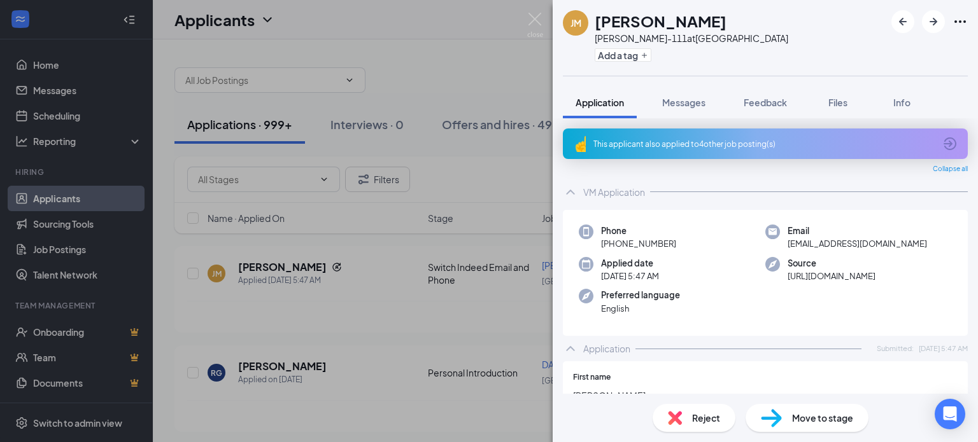
click at [789, 411] on div "Move to stage" at bounding box center [806, 418] width 123 height 28
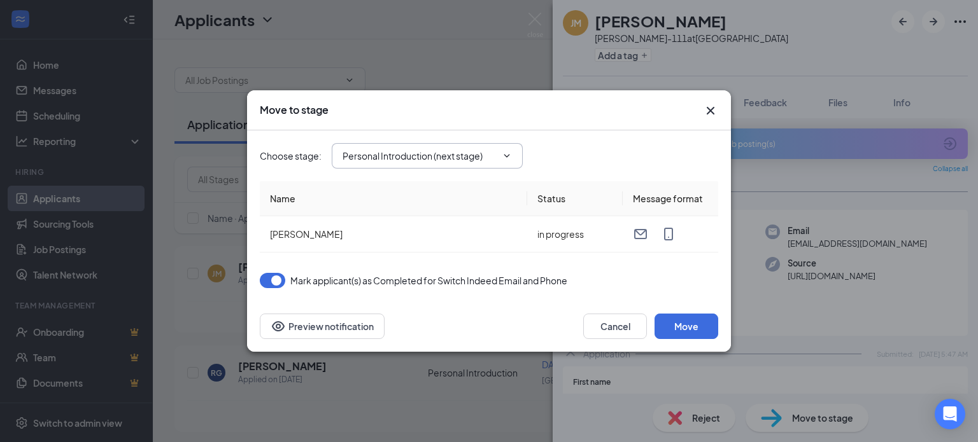
click at [494, 160] on input "Personal Introduction (next stage)" at bounding box center [419, 156] width 154 height 14
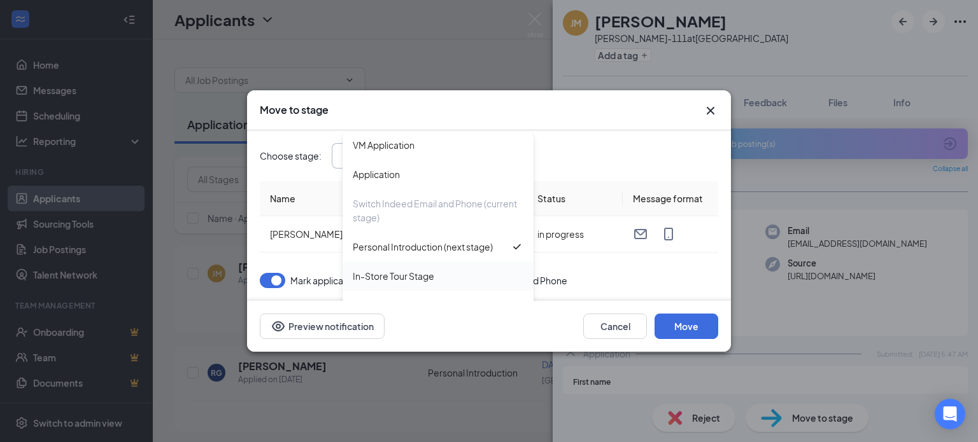
click at [396, 270] on div "In-Store Tour Stage" at bounding box center [393, 276] width 81 height 14
type input "In-Store Tour Stage"
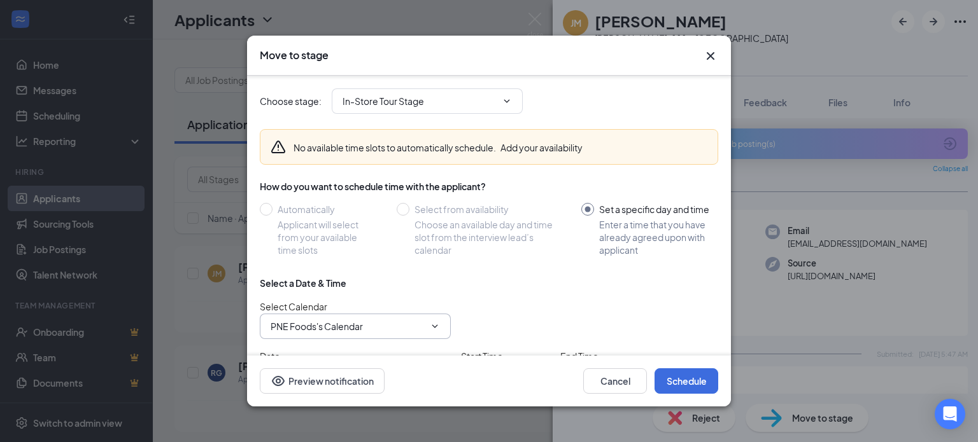
scroll to position [56, 0]
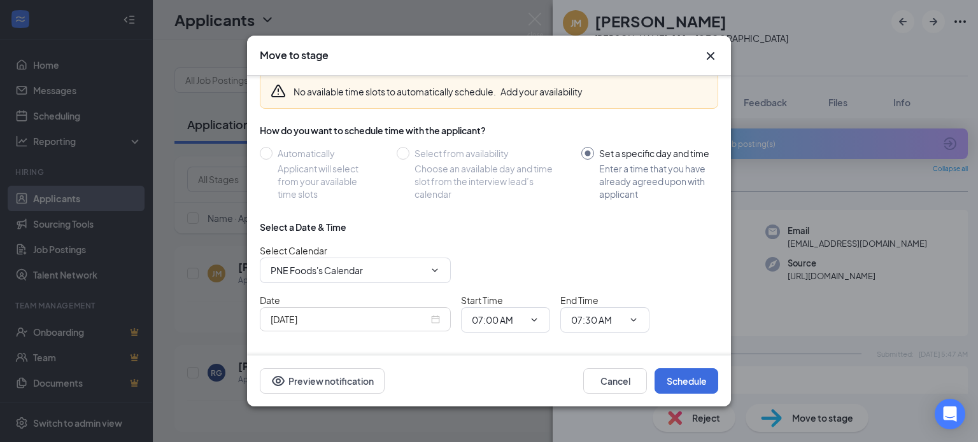
click at [431, 318] on div "[DATE]" at bounding box center [355, 320] width 169 height 14
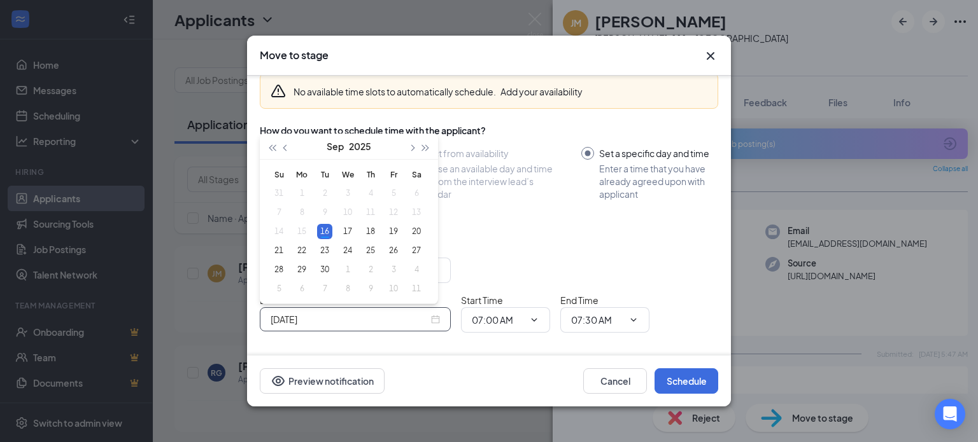
type input "[DATE]"
click at [710, 52] on icon "Cross" at bounding box center [710, 55] width 15 height 15
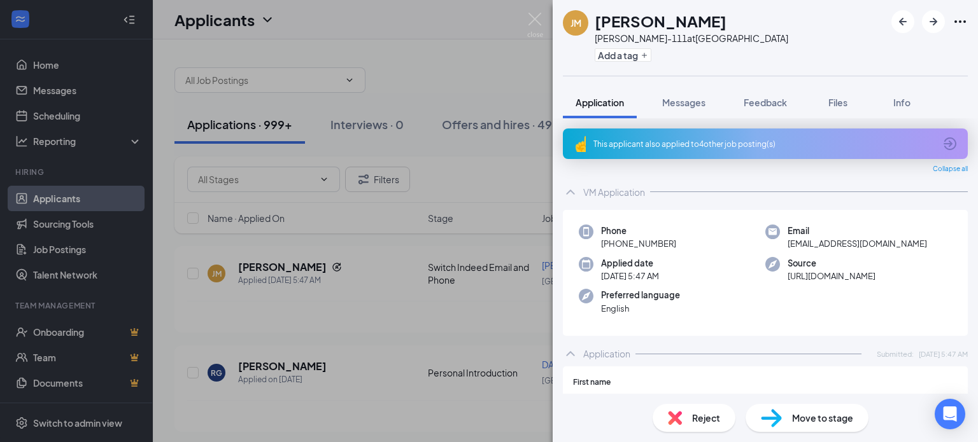
click at [470, 42] on div "[PERSON_NAME] [PERSON_NAME] [PERSON_NAME]-111 at [GEOGRAPHIC_DATA] Add a tag Ap…" at bounding box center [489, 221] width 978 height 442
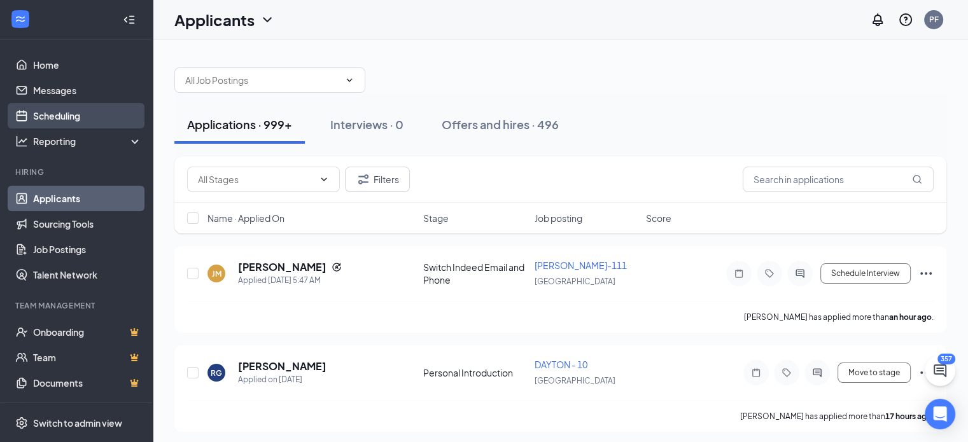
click at [67, 110] on link "Scheduling" at bounding box center [87, 115] width 109 height 25
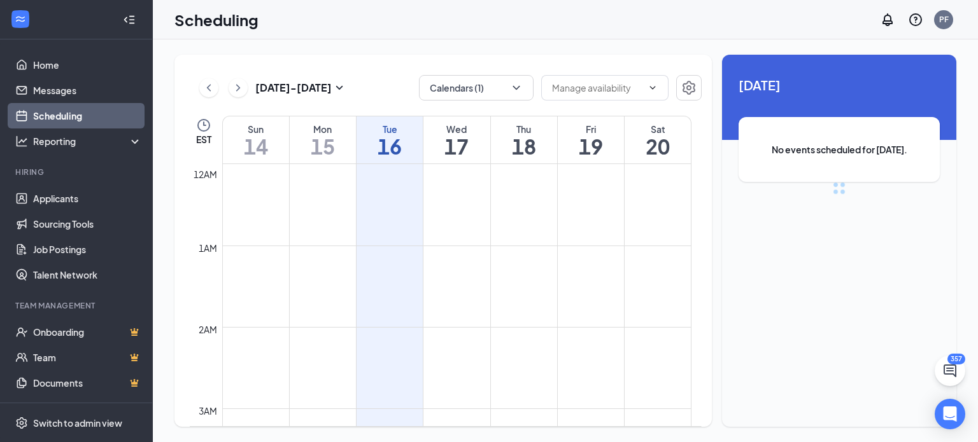
scroll to position [626, 0]
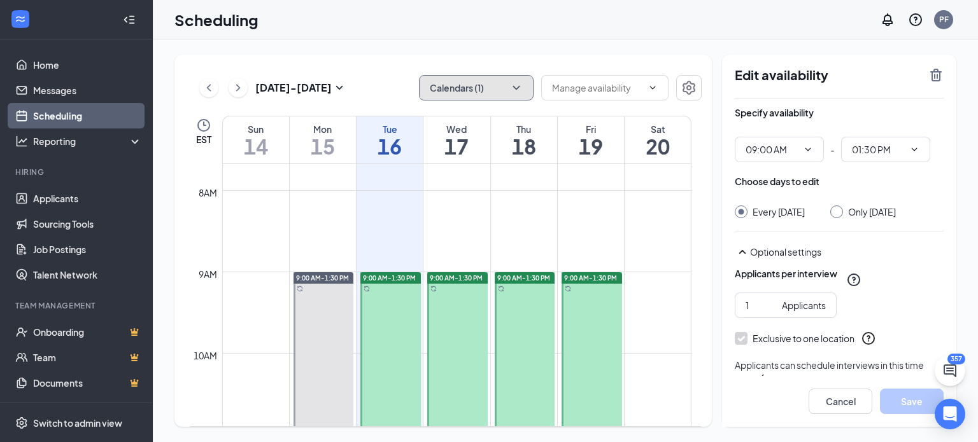
click at [512, 88] on icon "ChevronDown" at bounding box center [516, 87] width 13 height 13
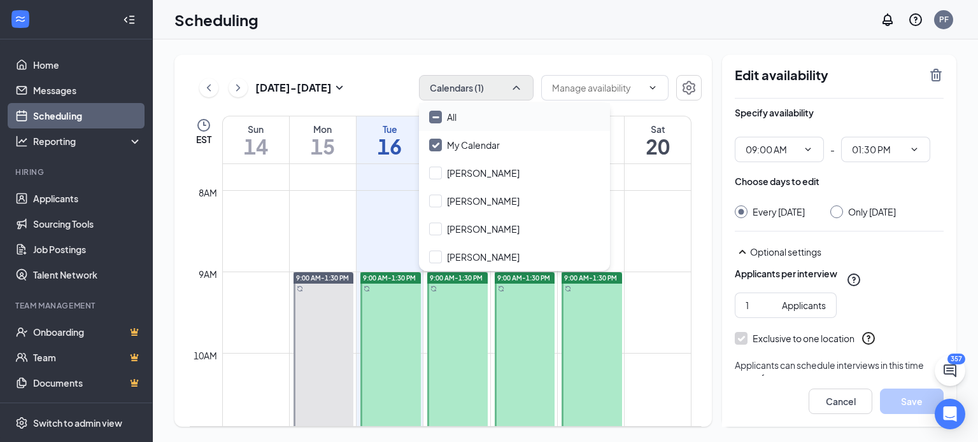
click at [439, 115] on input "All" at bounding box center [442, 117] width 27 height 13
checkbox input "true"
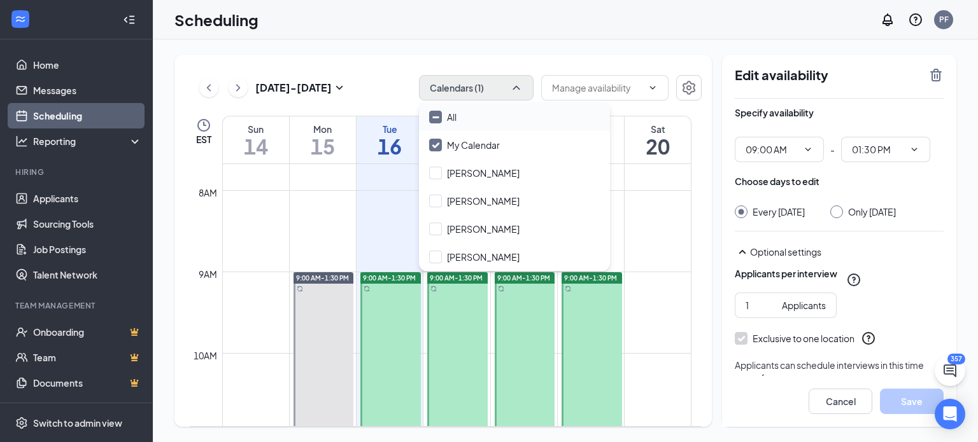
checkbox input "true"
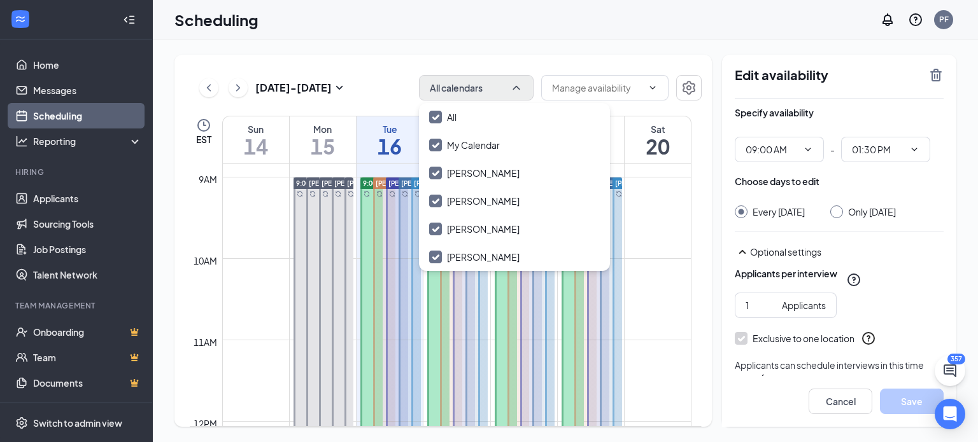
scroll to position [721, 0]
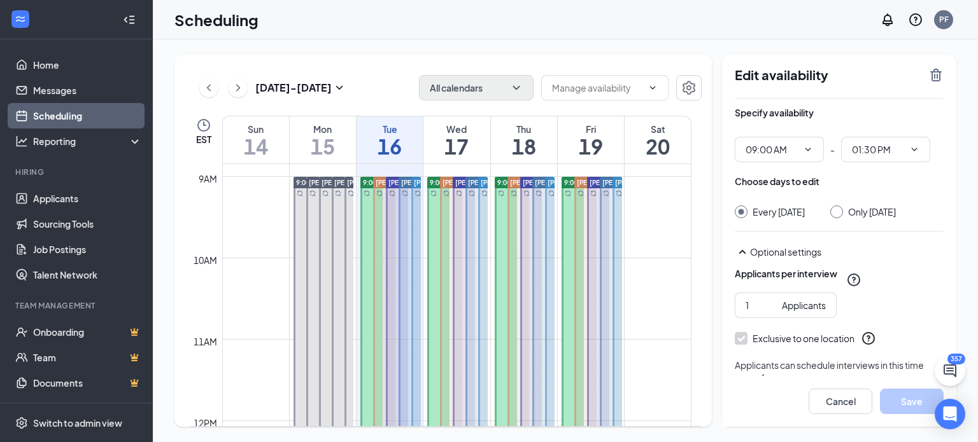
click at [502, 46] on div "[DATE] - [DATE] All calendars EST Sun 14 Mon 15 Tue 16 Wed 17 Thu 18 Fri 19 Sat…" at bounding box center [565, 240] width 825 height 403
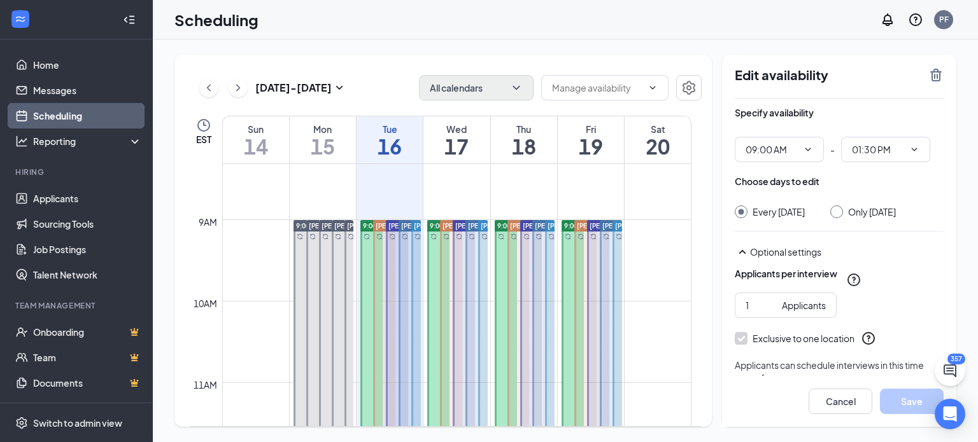
scroll to position [677, 0]
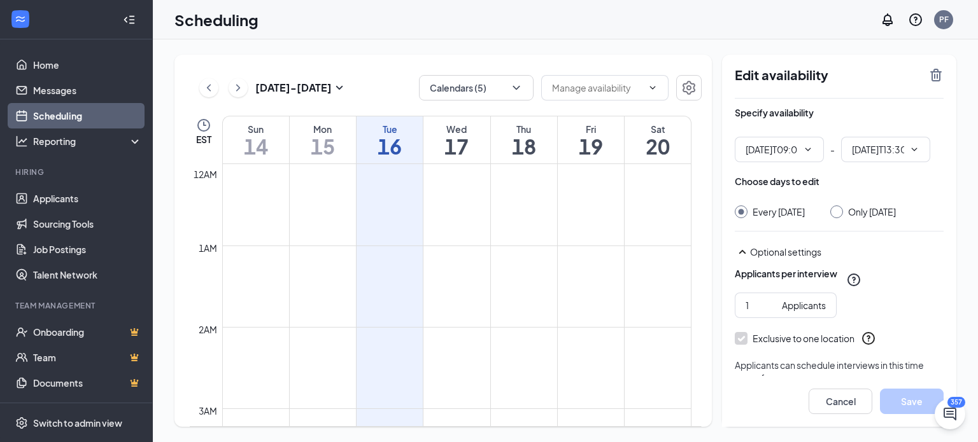
type input "09:00 AM"
type input "01:30 PM"
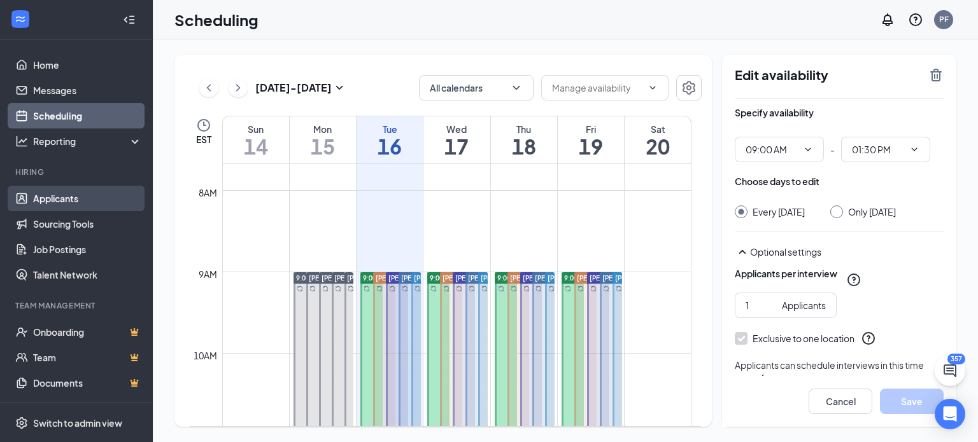
click at [46, 202] on link "Applicants" at bounding box center [87, 198] width 109 height 25
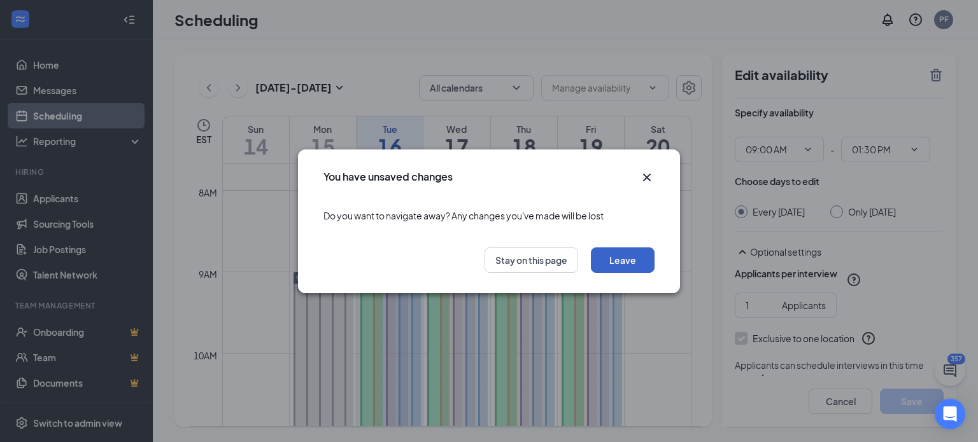
click at [603, 257] on button "Leave" at bounding box center [623, 260] width 64 height 25
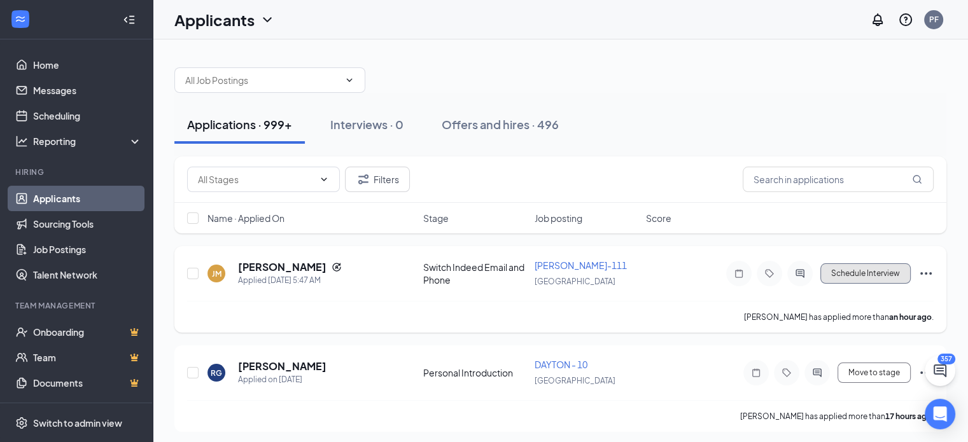
click at [876, 269] on button "Schedule Interview" at bounding box center [865, 274] width 90 height 20
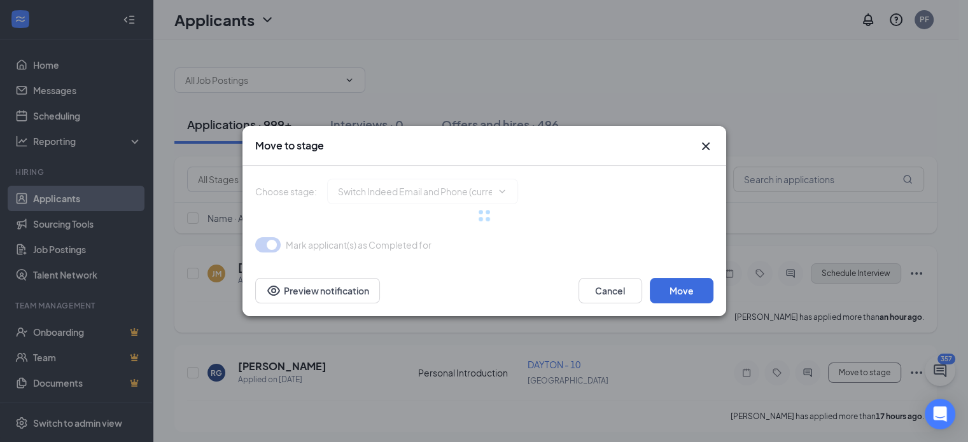
type input "Personal Introduction (next stage)"
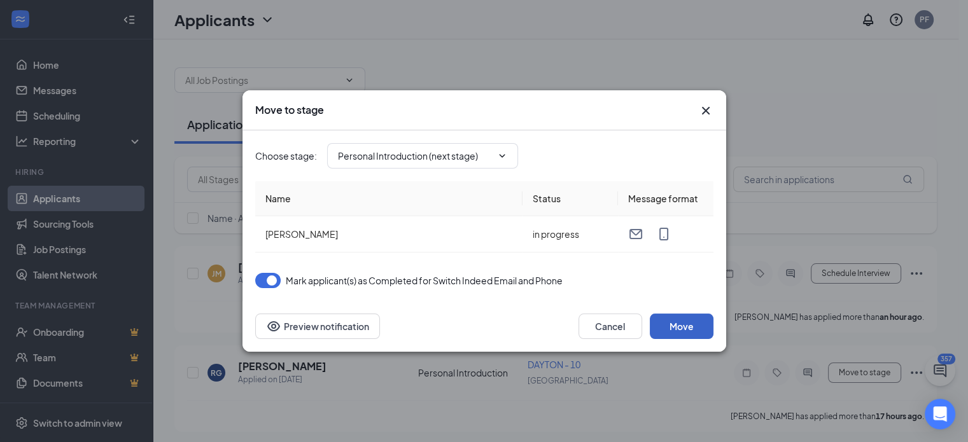
click at [659, 326] on button "Move" at bounding box center [682, 326] width 64 height 25
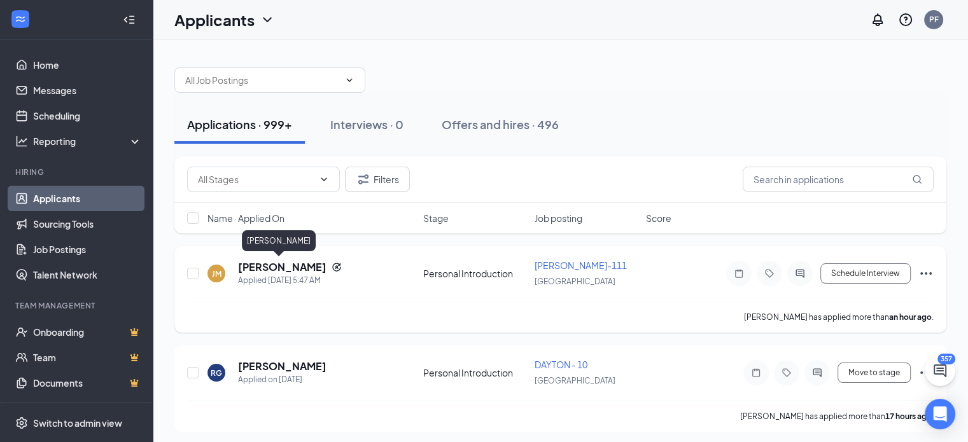
click at [252, 271] on h5 "[PERSON_NAME]" at bounding box center [282, 267] width 88 height 14
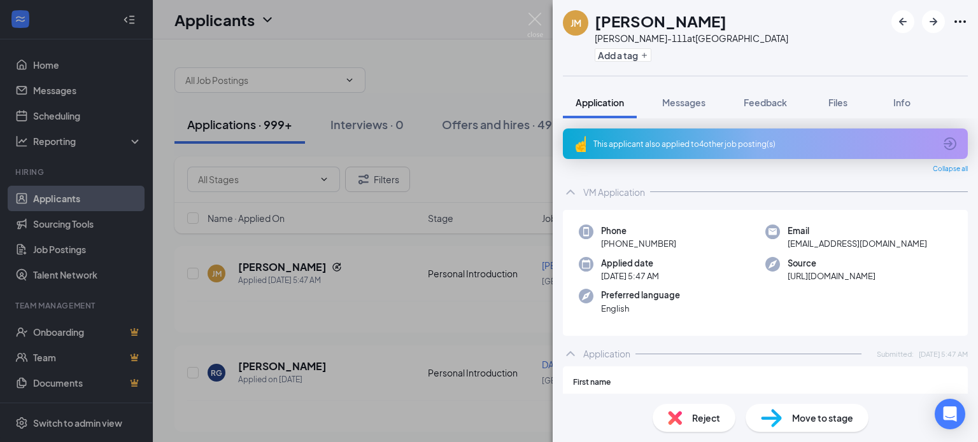
click at [815, 431] on div "Move to stage" at bounding box center [806, 418] width 123 height 28
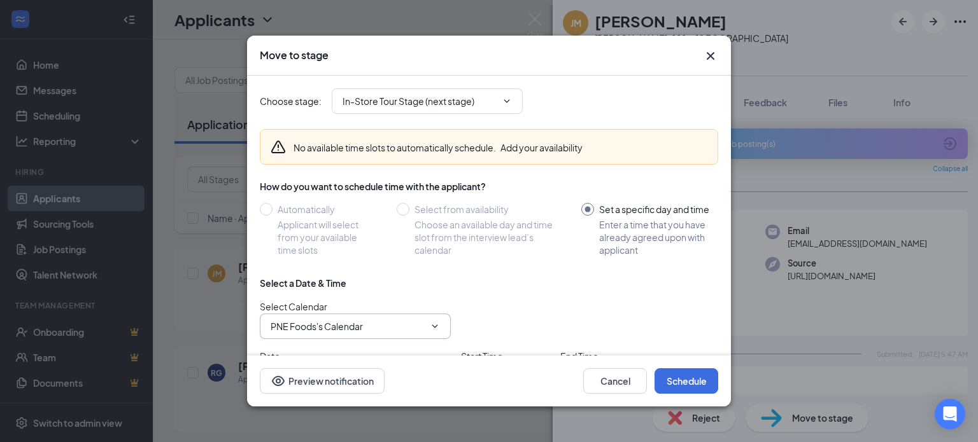
click at [397, 328] on input "PNE Foods's Calendar" at bounding box center [348, 327] width 154 height 14
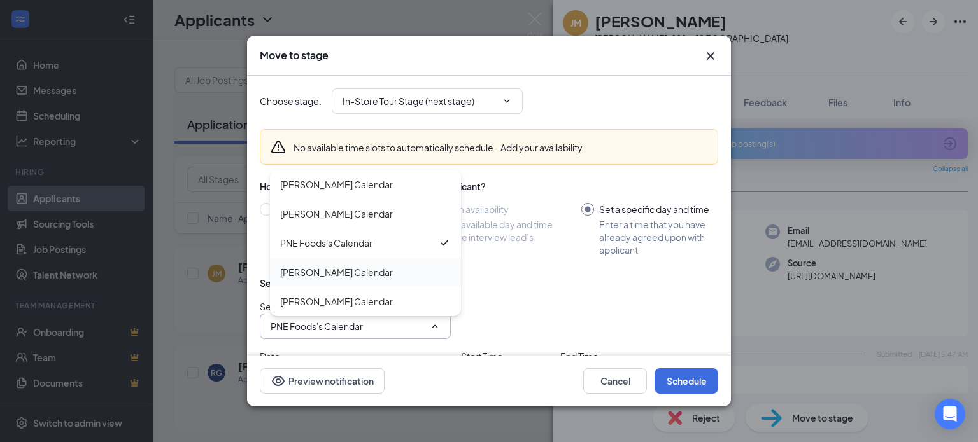
click at [369, 285] on div "[PERSON_NAME] Calendar" at bounding box center [365, 272] width 191 height 29
type input "[PERSON_NAME] Calendar"
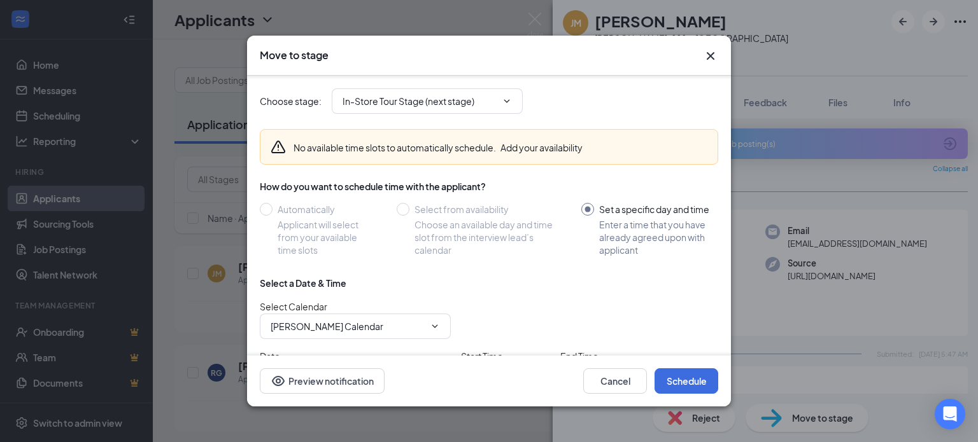
scroll to position [90, 0]
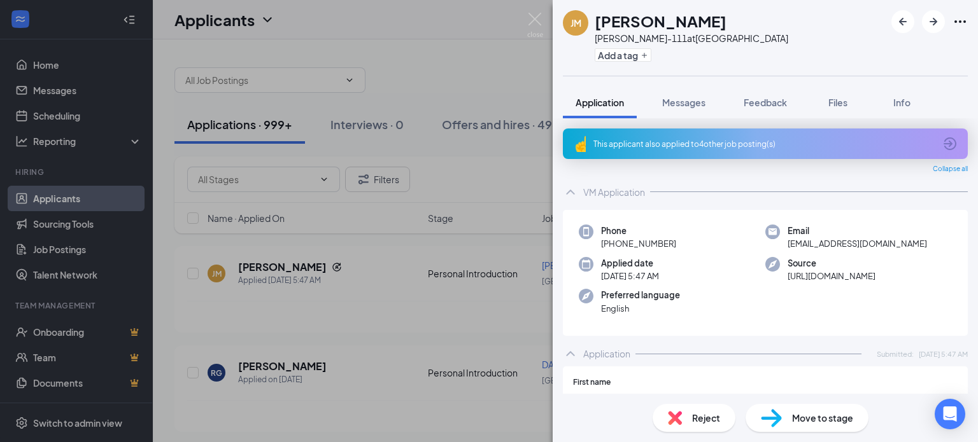
click at [787, 409] on div "Move to stage" at bounding box center [806, 418] width 123 height 28
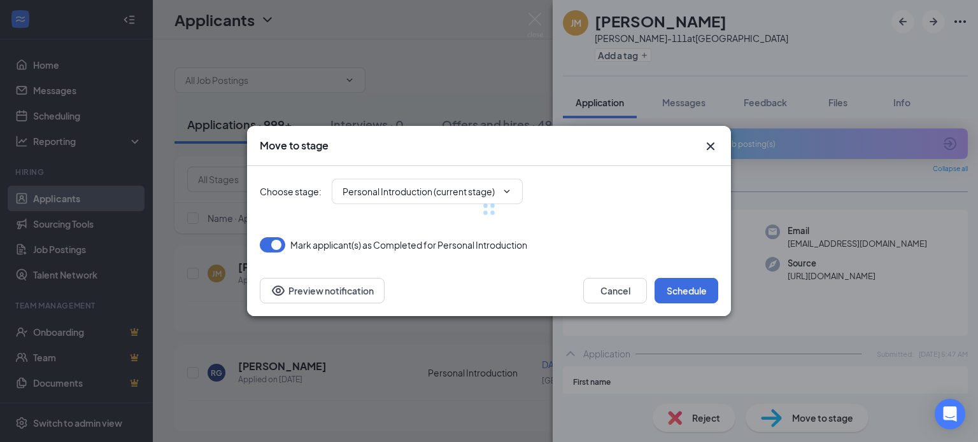
type input "In-Store Tour Stage (next stage)"
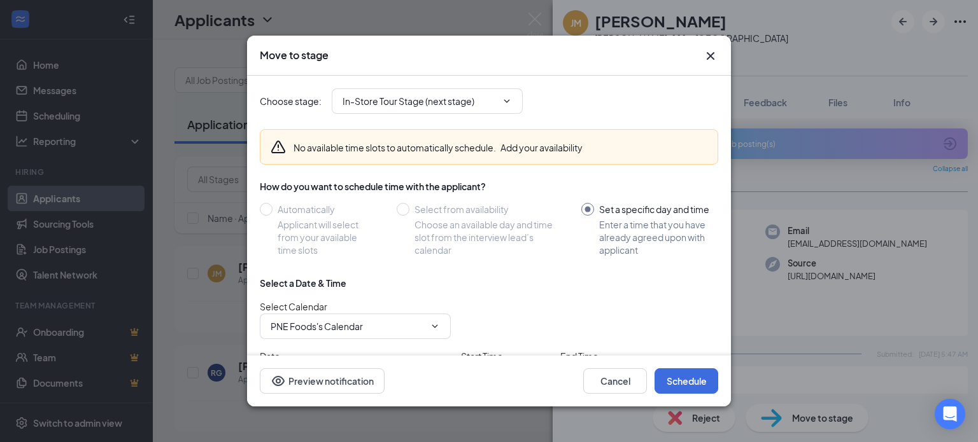
click at [703, 50] on icon "Cross" at bounding box center [710, 55] width 15 height 15
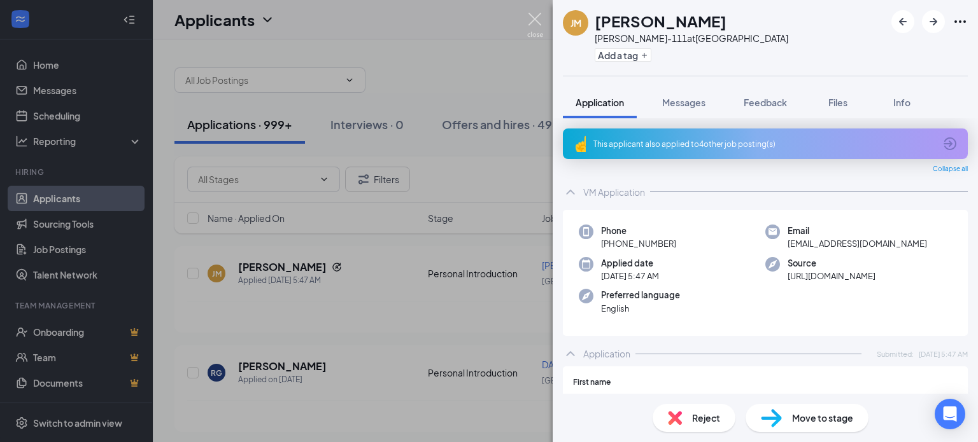
click at [537, 20] on img at bounding box center [535, 25] width 16 height 25
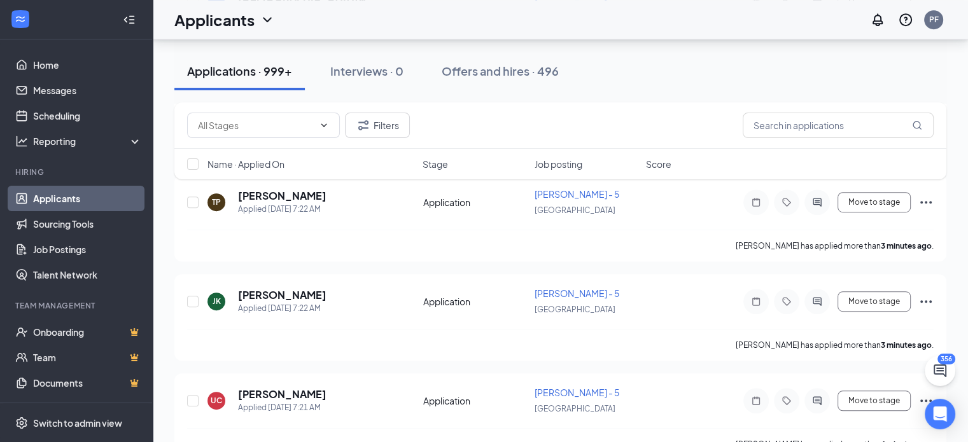
scroll to position [671, 0]
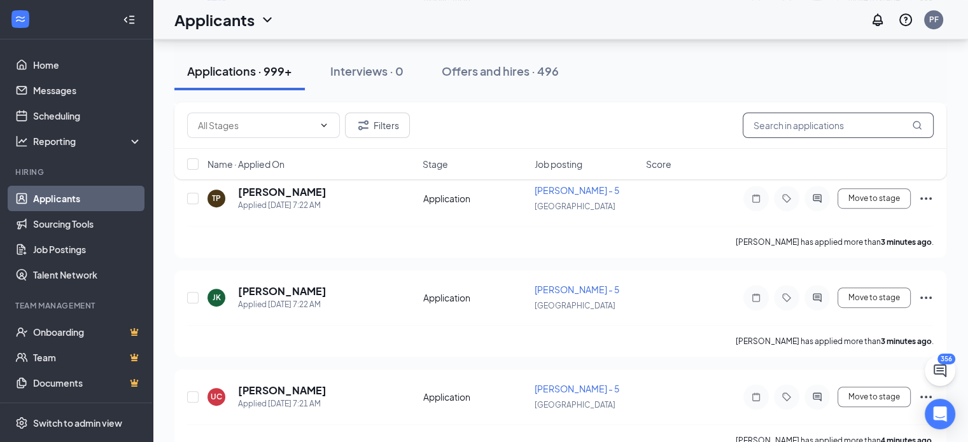
click at [763, 130] on input "text" at bounding box center [838, 125] width 191 height 25
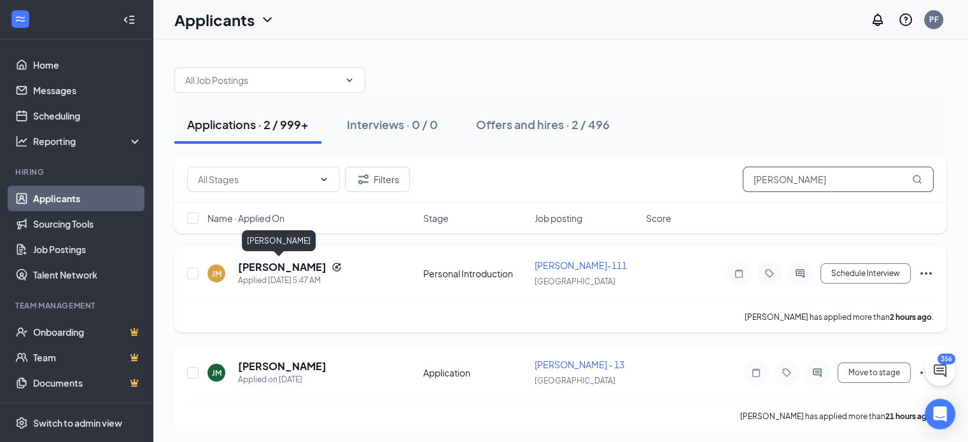
type input "[PERSON_NAME]"
click at [262, 270] on h5 "[PERSON_NAME]" at bounding box center [282, 267] width 88 height 14
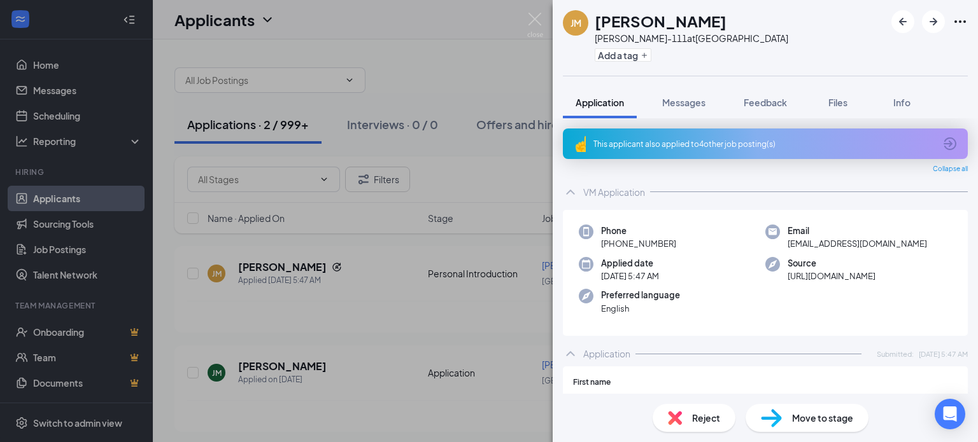
click at [777, 409] on img at bounding box center [771, 418] width 21 height 18
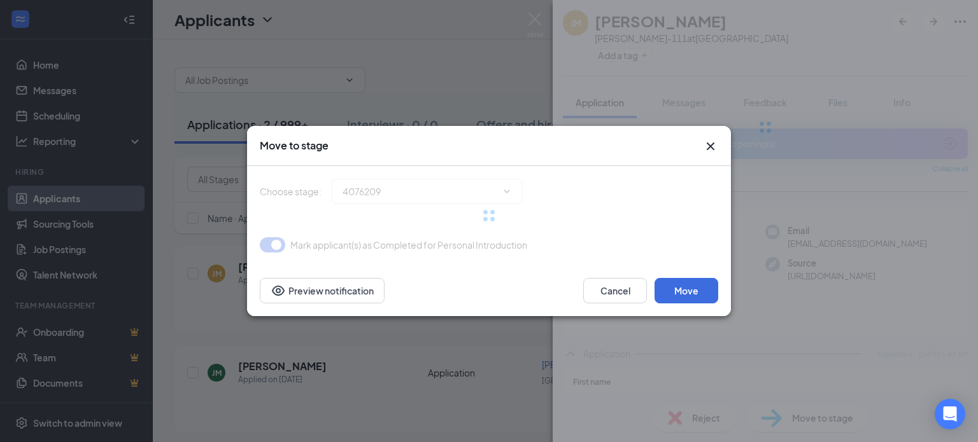
type input "In-Store Tour Stage (next stage)"
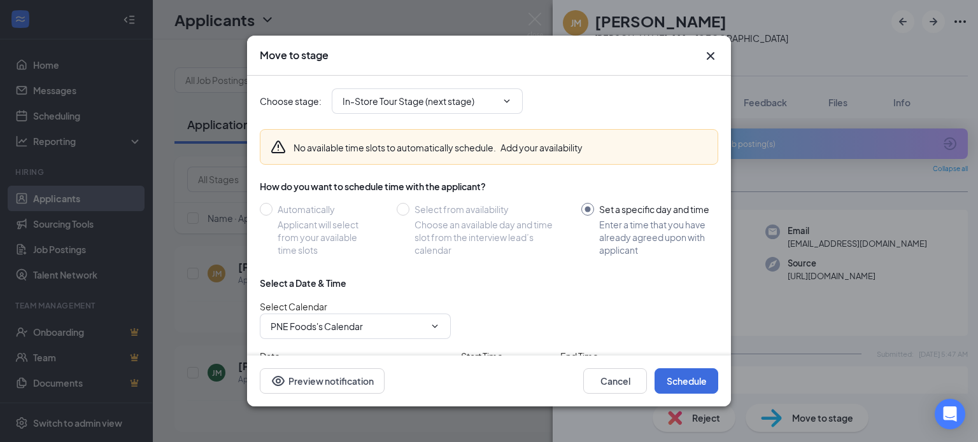
click at [519, 144] on button "Add your availability" at bounding box center [541, 147] width 82 height 13
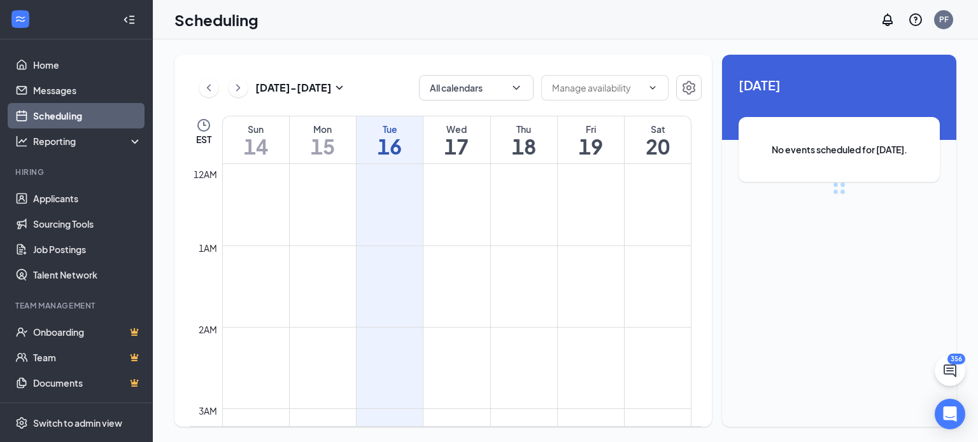
scroll to position [626, 0]
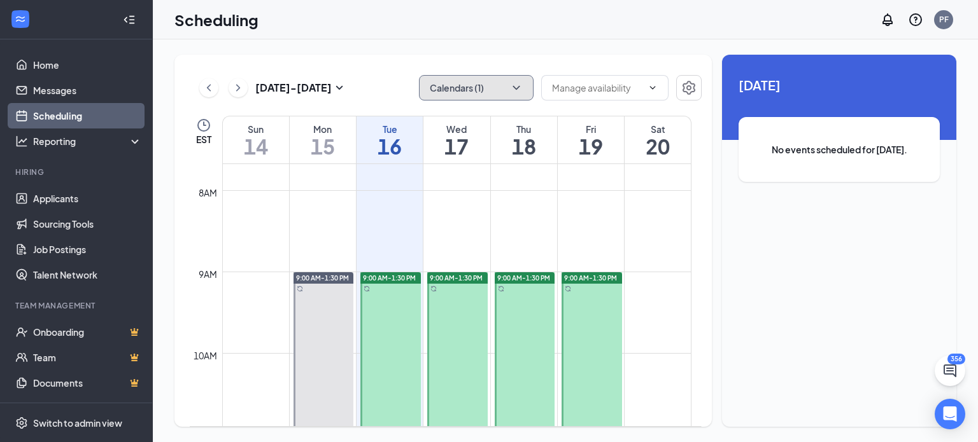
click at [467, 91] on button "Calendars (1)" at bounding box center [476, 87] width 115 height 25
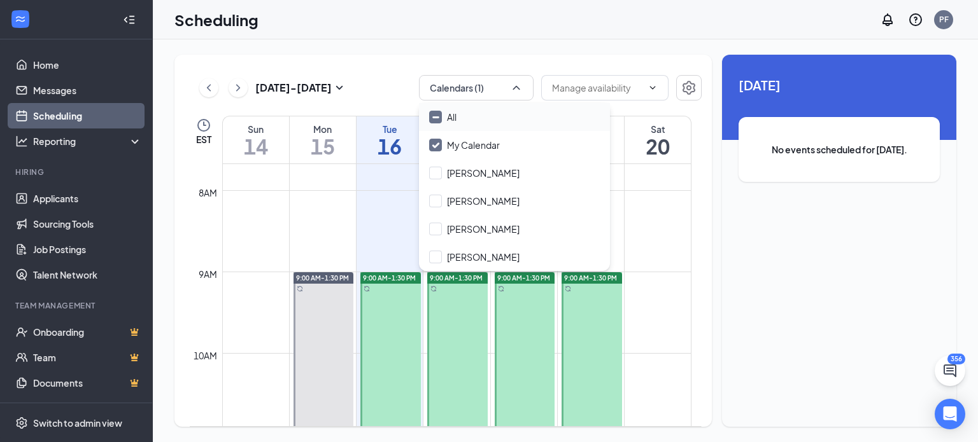
click at [433, 115] on input "All" at bounding box center [442, 117] width 27 height 13
checkbox input "true"
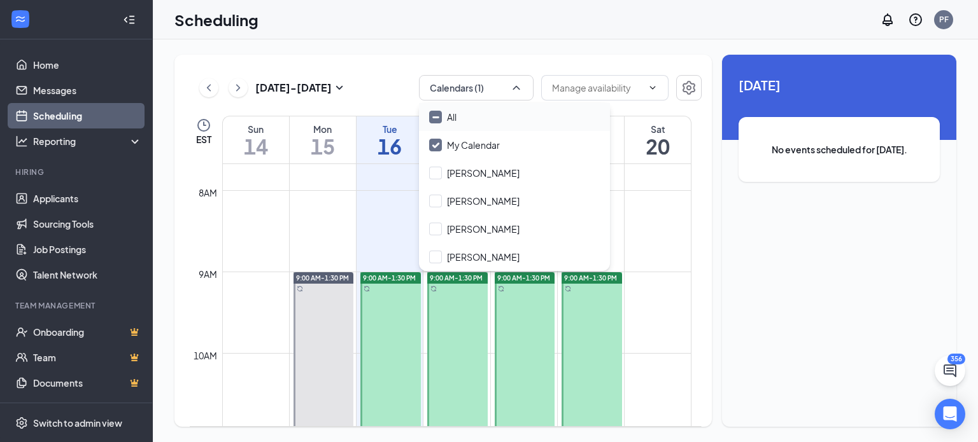
checkbox input "true"
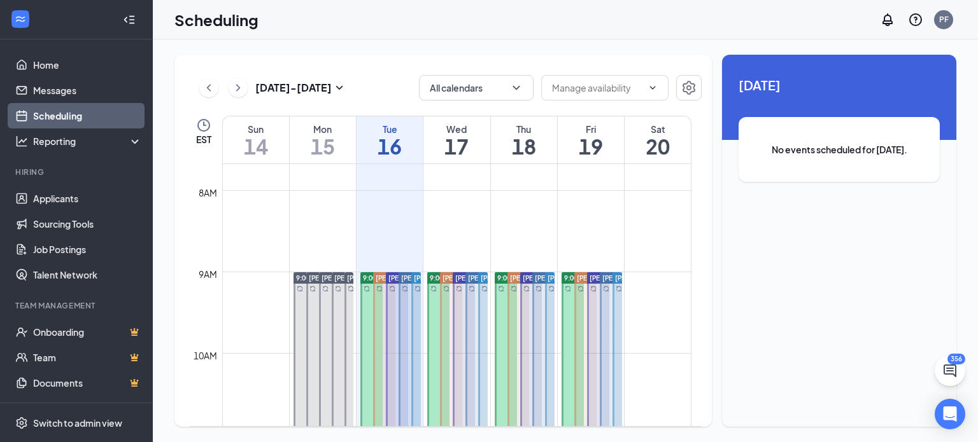
click at [321, 49] on div "[DATE] - [DATE] All calendars EST Sun 14 Mon 15 Tue 16 Wed 17 Thu 18 Fri 19 Sat…" at bounding box center [565, 240] width 825 height 403
click at [683, 76] on button "button" at bounding box center [688, 87] width 25 height 25
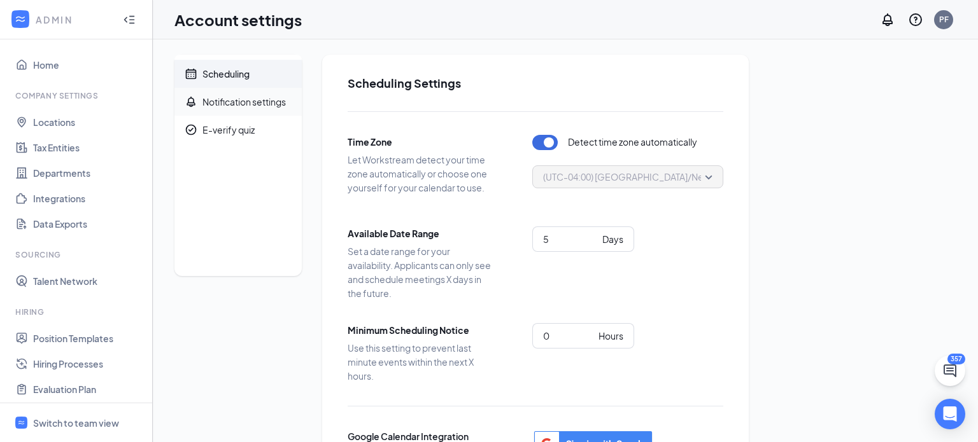
click at [236, 102] on div "Notification settings" at bounding box center [243, 101] width 83 height 13
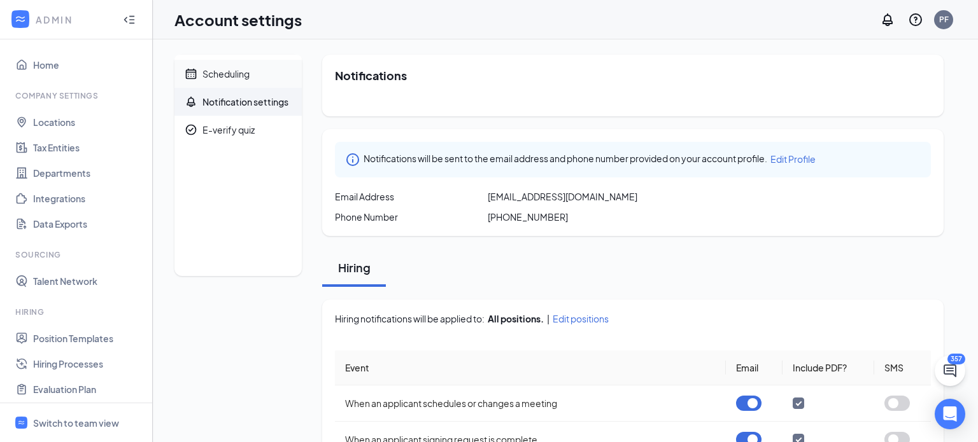
click at [209, 76] on div "Scheduling" at bounding box center [225, 73] width 47 height 13
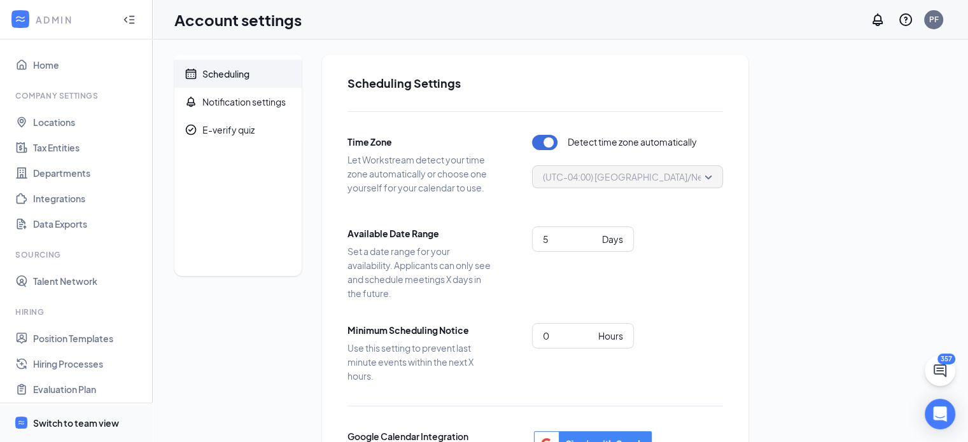
click at [42, 423] on div "Switch to team view" at bounding box center [76, 423] width 86 height 13
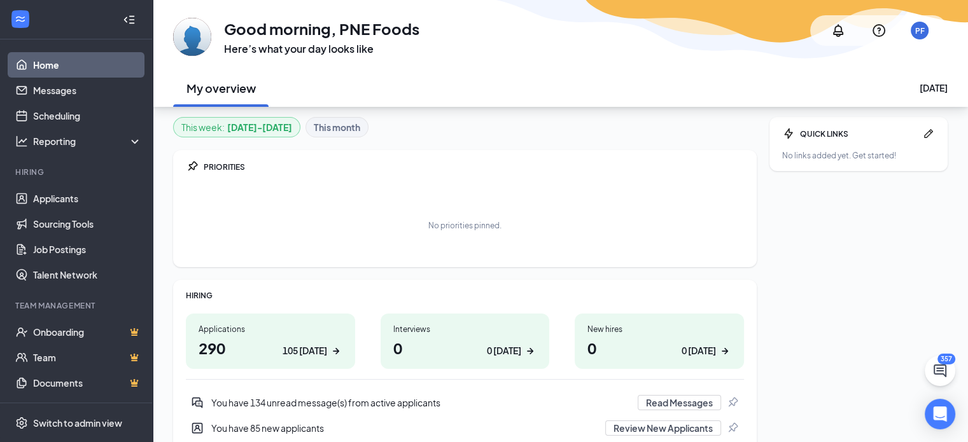
scroll to position [85, 0]
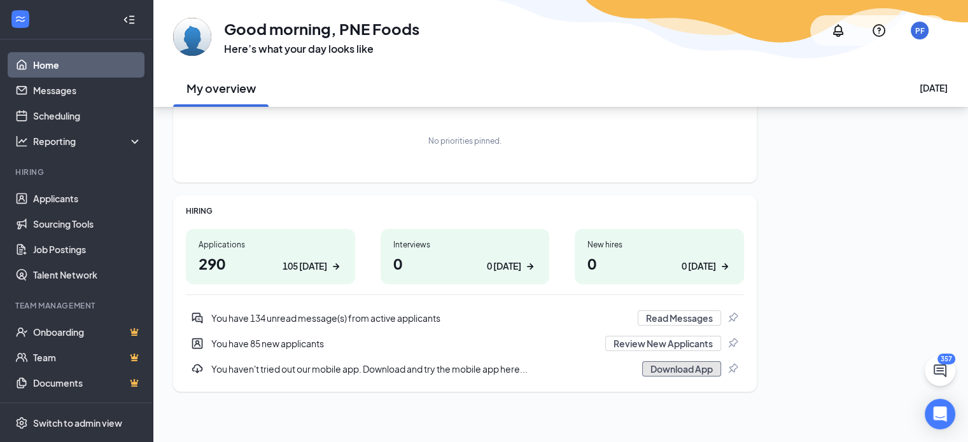
click at [648, 369] on button "Download App" at bounding box center [681, 369] width 79 height 15
click at [45, 221] on link "Sourcing Tools" at bounding box center [87, 223] width 109 height 25
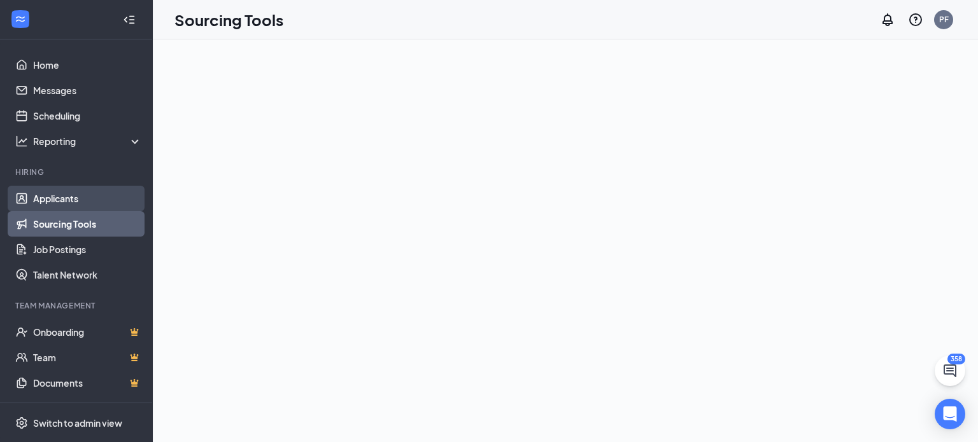
click at [47, 194] on link "Applicants" at bounding box center [87, 198] width 109 height 25
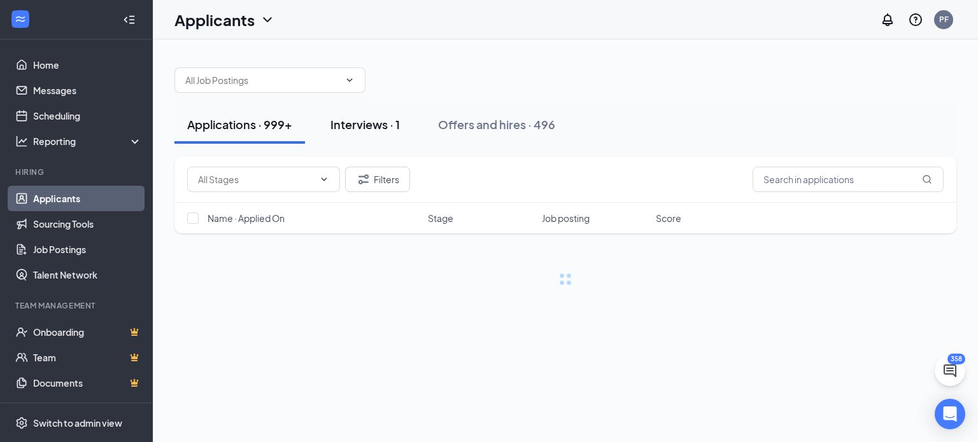
click at [364, 127] on div "Interviews · 1" at bounding box center [364, 124] width 69 height 16
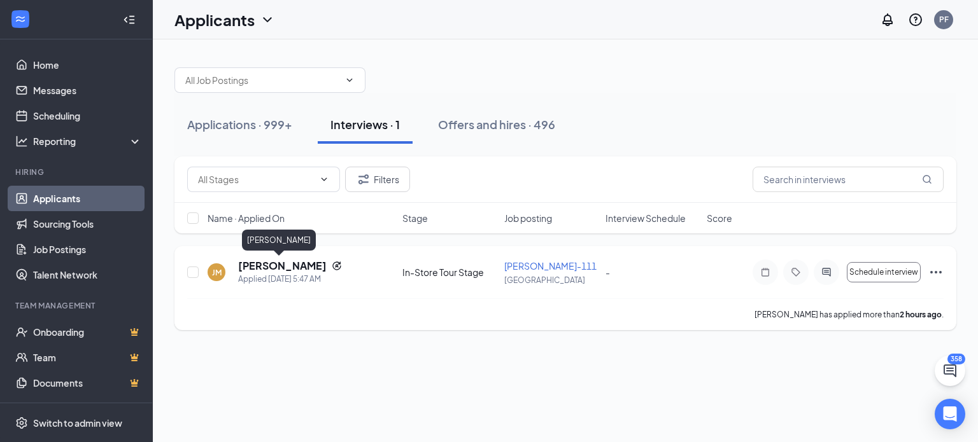
click at [286, 267] on h5 "[PERSON_NAME]" at bounding box center [282, 266] width 88 height 14
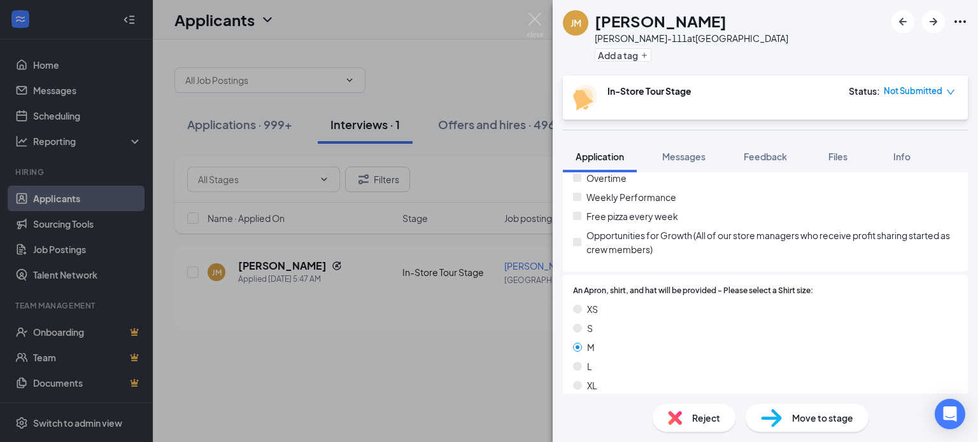
scroll to position [1055, 0]
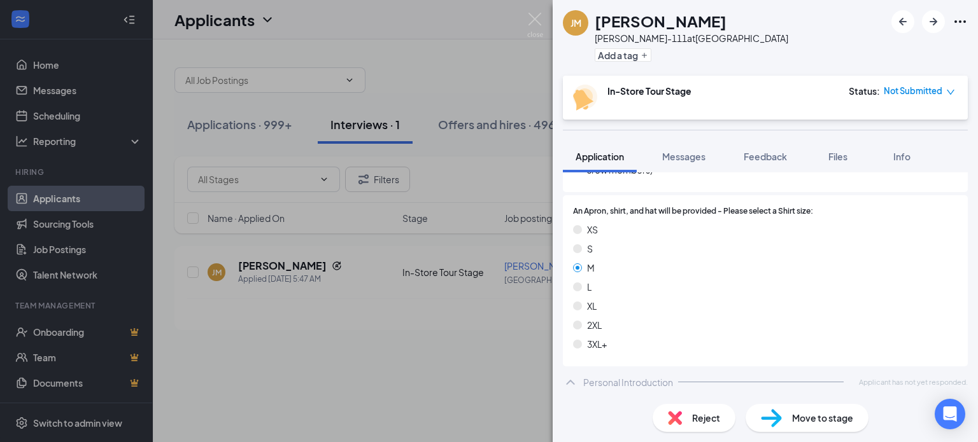
click at [950, 90] on icon "down" at bounding box center [950, 92] width 9 height 9
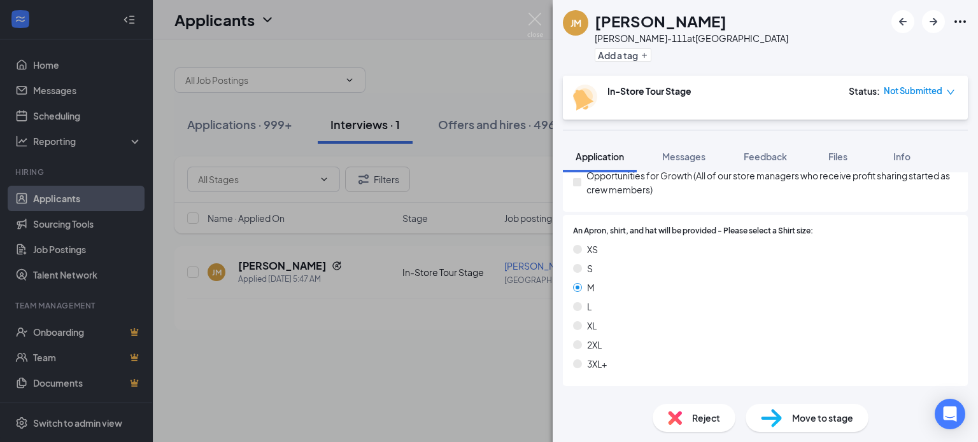
scroll to position [1055, 0]
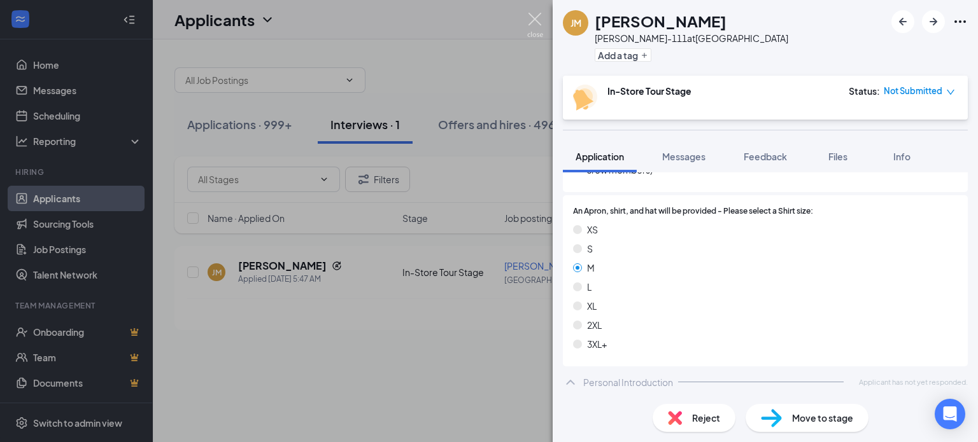
click at [537, 20] on img at bounding box center [535, 25] width 16 height 25
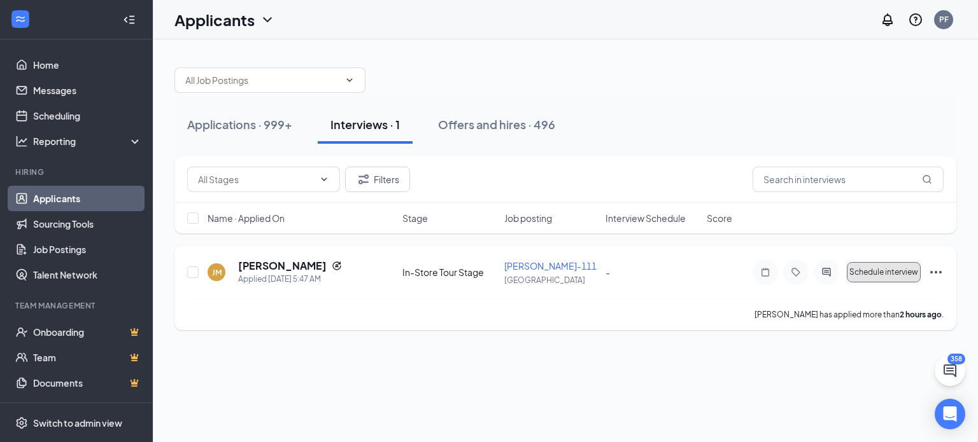
click at [875, 274] on span "Schedule interview" at bounding box center [883, 272] width 69 height 9
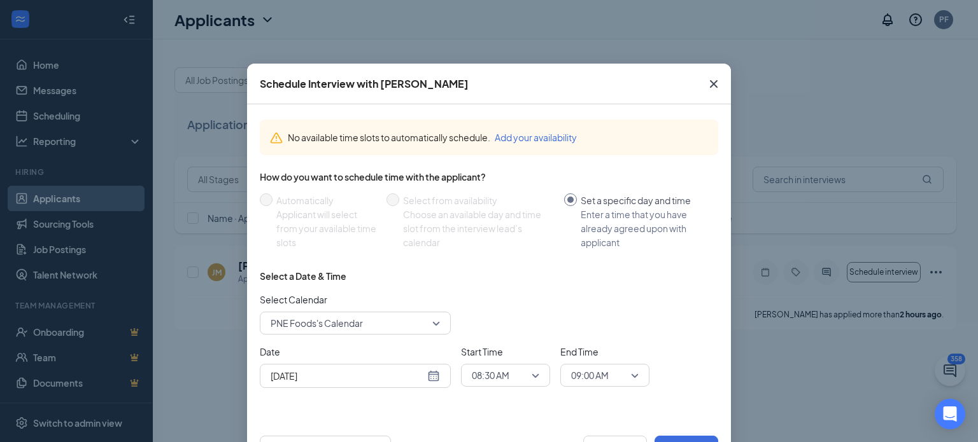
scroll to position [48, 0]
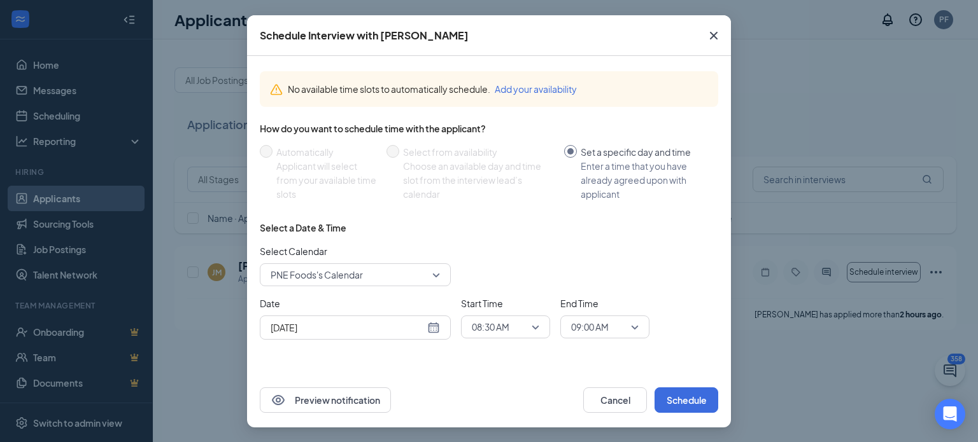
click at [710, 31] on icon "Cross" at bounding box center [713, 35] width 15 height 15
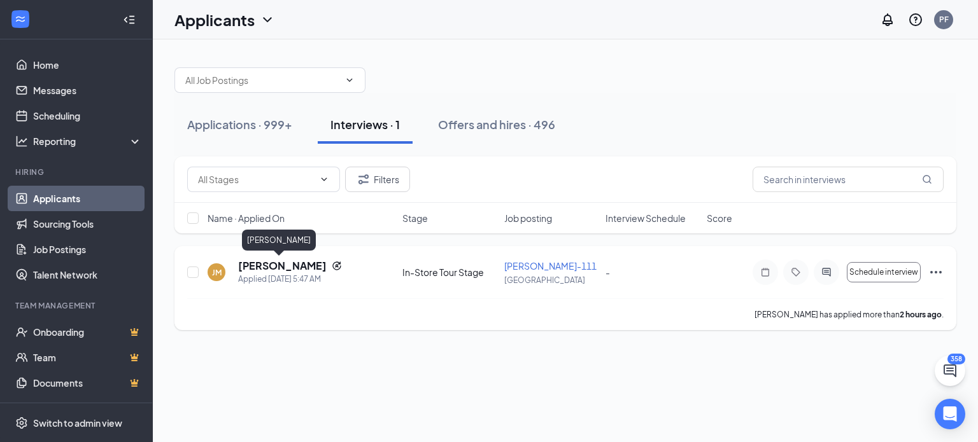
click at [249, 267] on h5 "[PERSON_NAME]" at bounding box center [282, 266] width 88 height 14
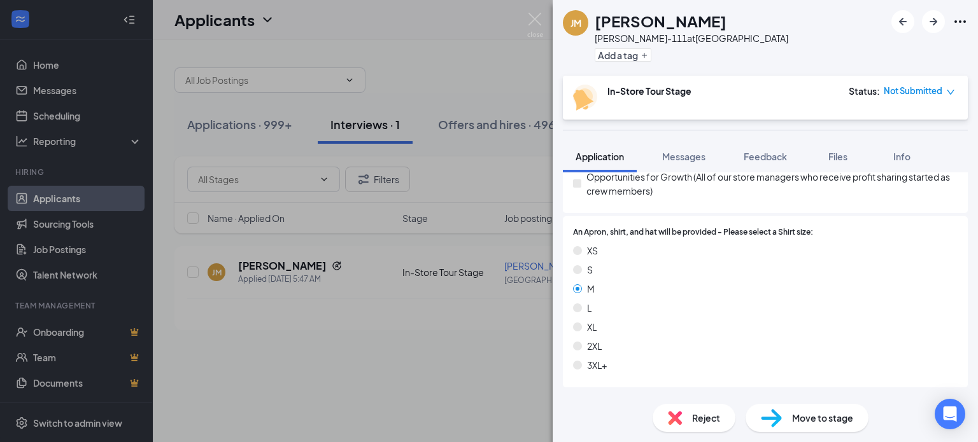
scroll to position [1055, 0]
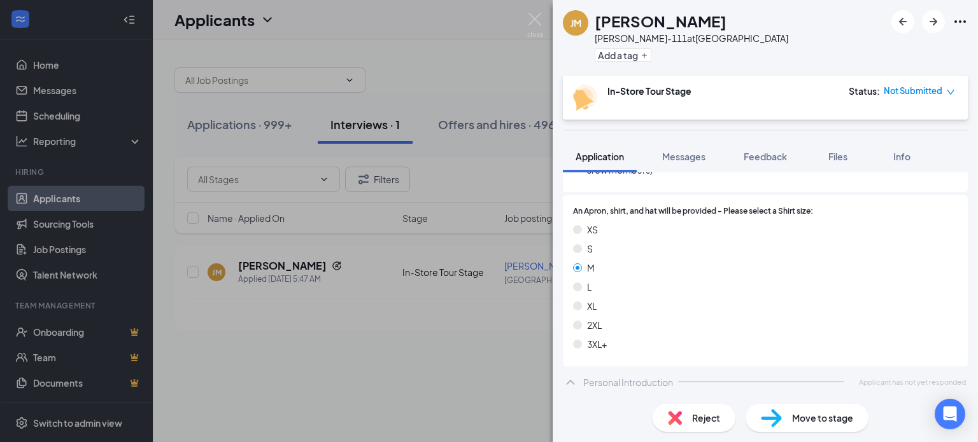
click at [756, 428] on div "Move to stage" at bounding box center [806, 418] width 123 height 28
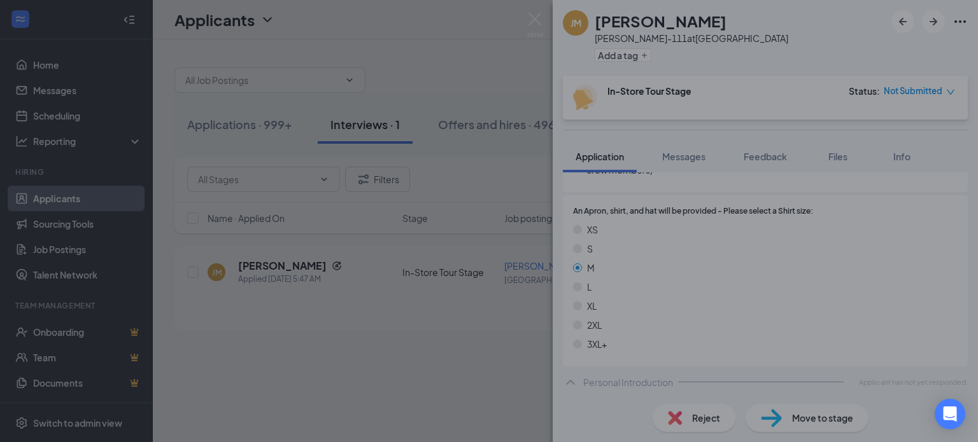
scroll to position [1050, 0]
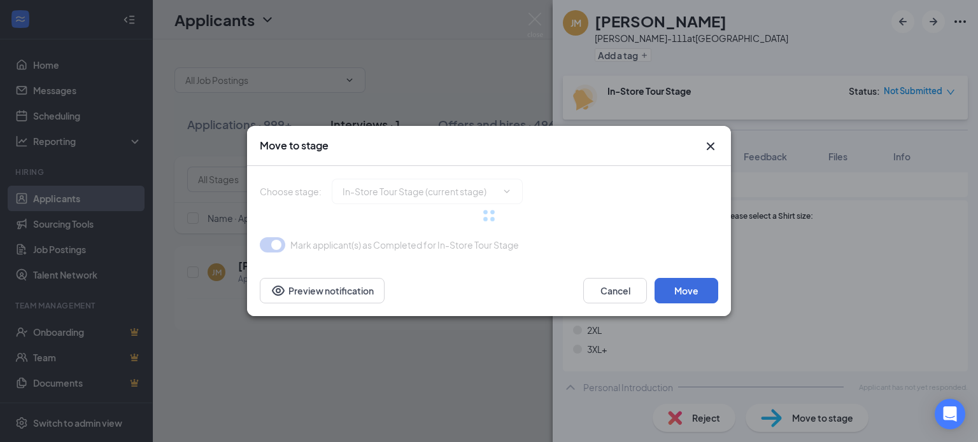
type input "SS & ID Upload (next stage)"
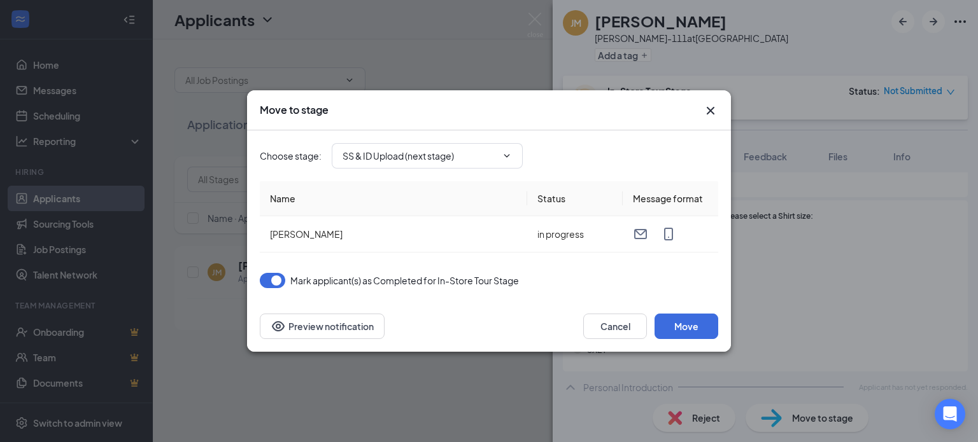
click at [714, 109] on icon "Cross" at bounding box center [710, 110] width 15 height 15
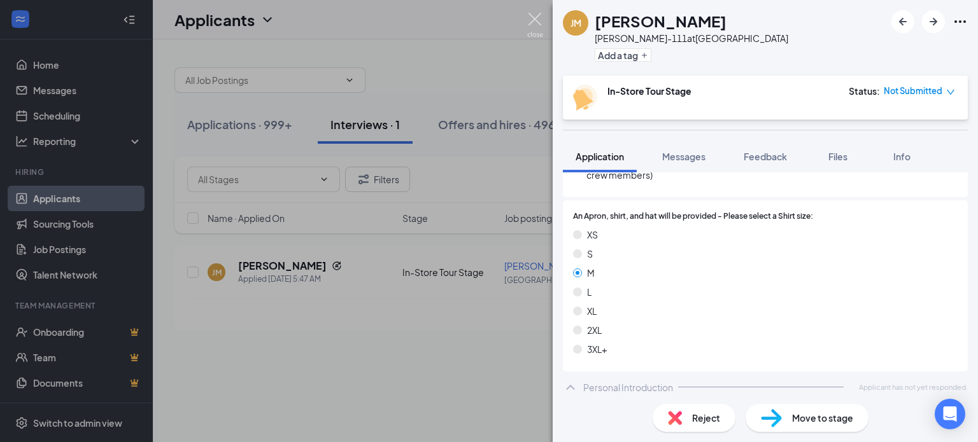
click at [535, 26] on img at bounding box center [535, 25] width 16 height 25
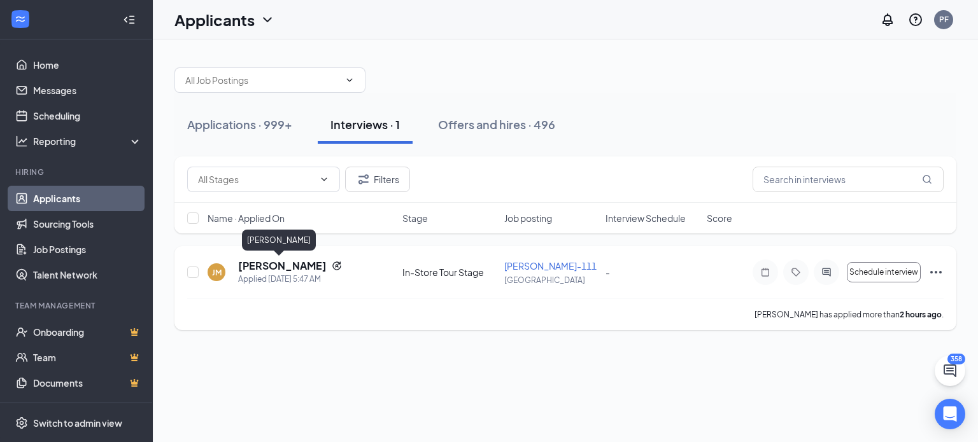
click at [251, 269] on h5 "[PERSON_NAME]" at bounding box center [282, 266] width 88 height 14
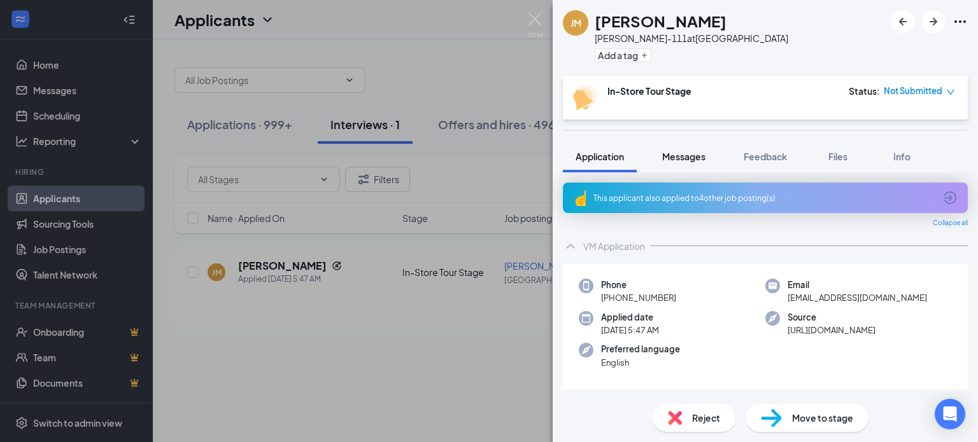
click at [682, 158] on span "Messages" at bounding box center [683, 156] width 43 height 11
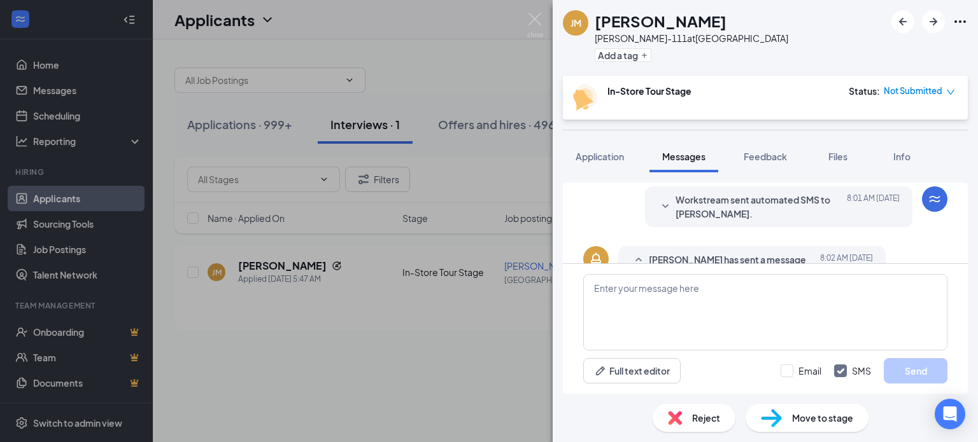
scroll to position [401, 0]
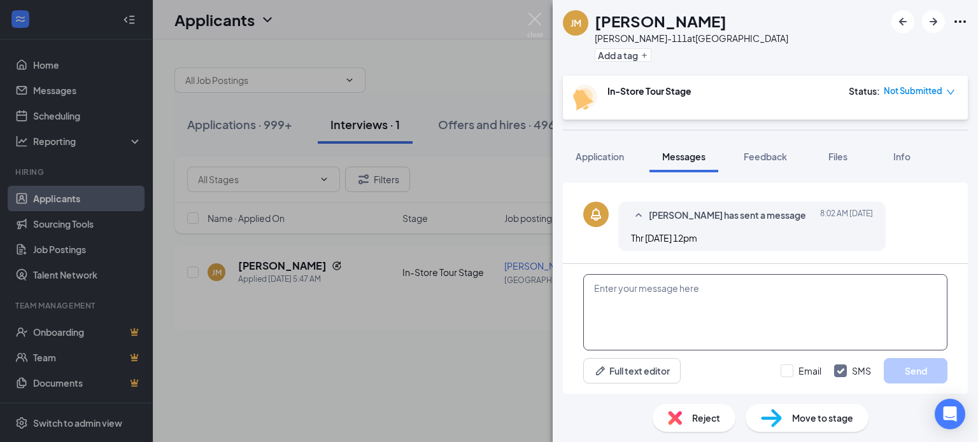
click at [722, 287] on textarea at bounding box center [765, 312] width 364 height 76
type textarea "c"
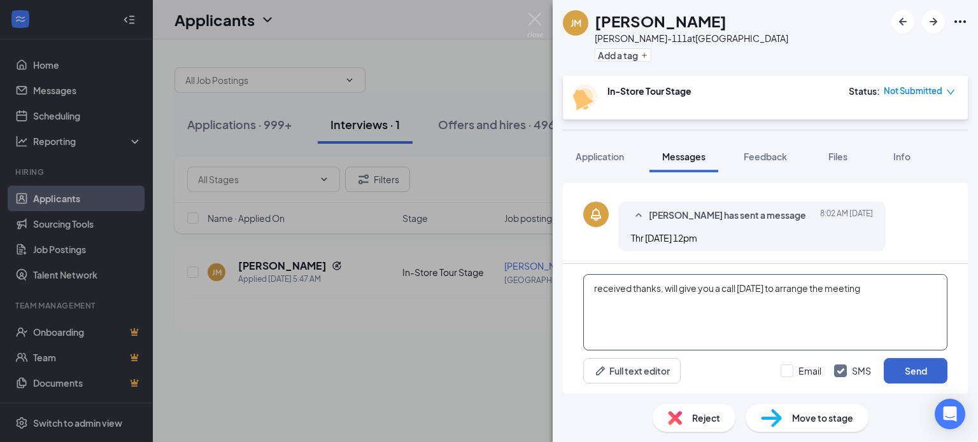
type textarea "received thanks, will give you a call [DATE] to arrange the meeting"
click at [917, 361] on button "Send" at bounding box center [915, 370] width 64 height 25
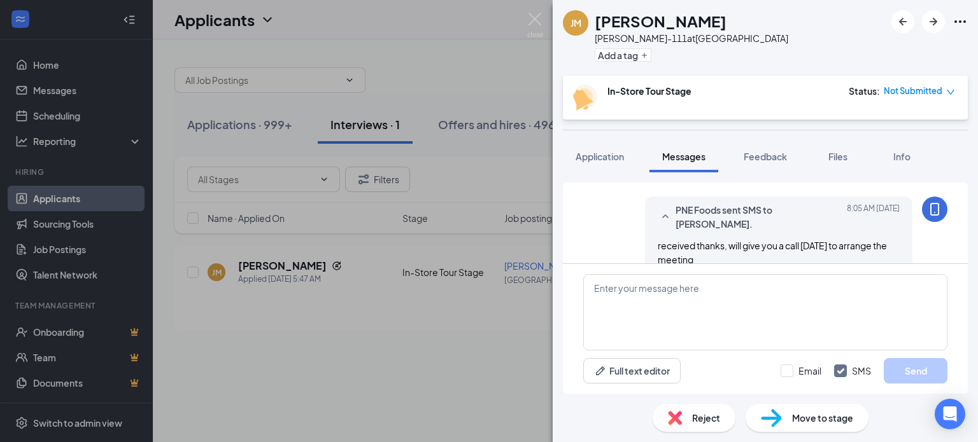
scroll to position [484, 0]
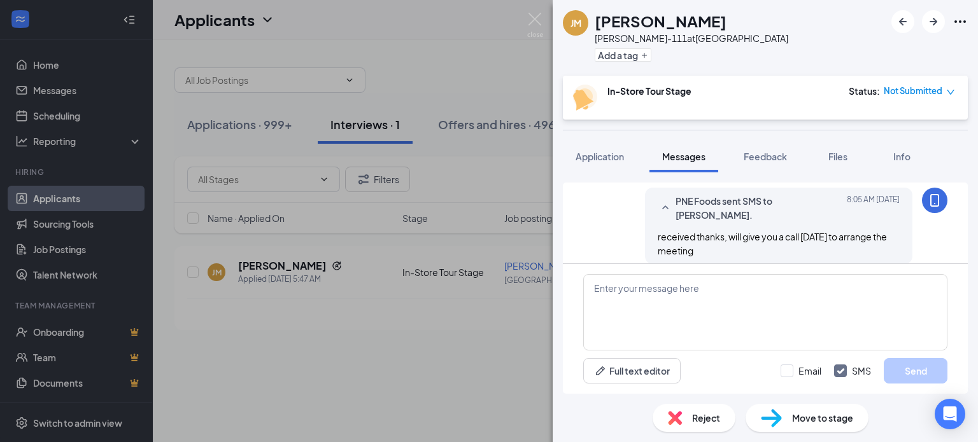
click at [787, 414] on div "Move to stage" at bounding box center [806, 418] width 123 height 28
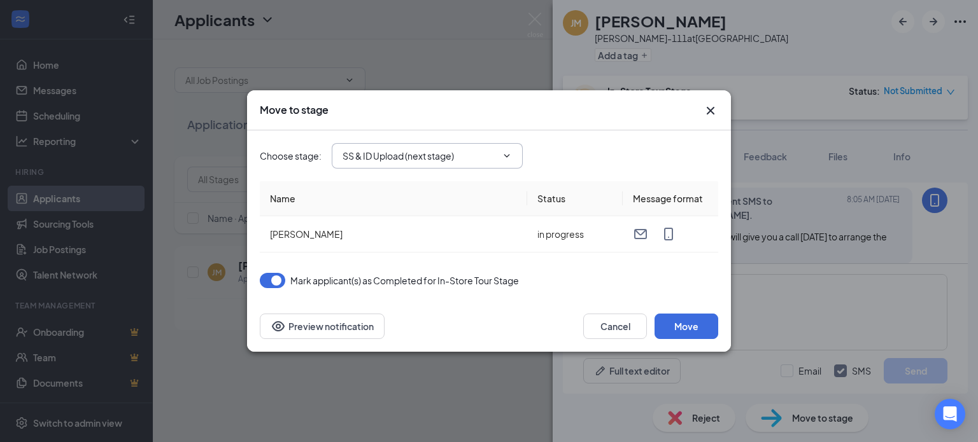
click at [397, 150] on input "SS & ID Upload (next stage)" at bounding box center [419, 156] width 154 height 14
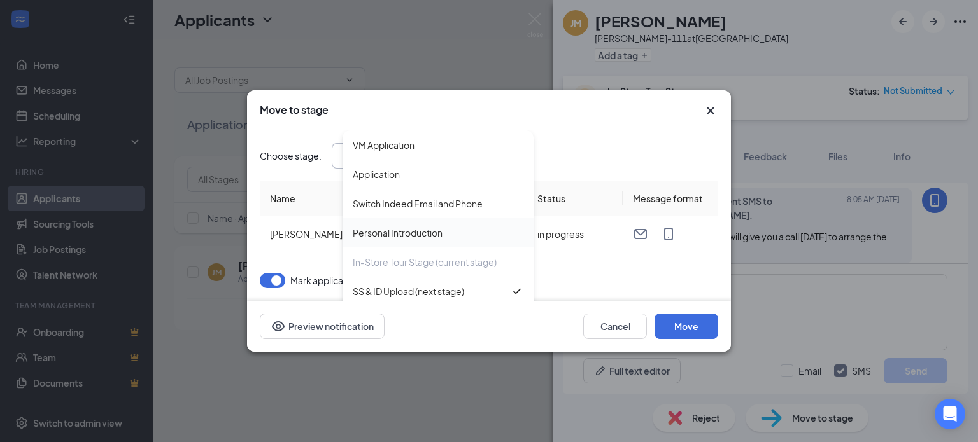
click at [371, 233] on div "Personal Introduction" at bounding box center [398, 233] width 90 height 14
type input "Personal Introduction"
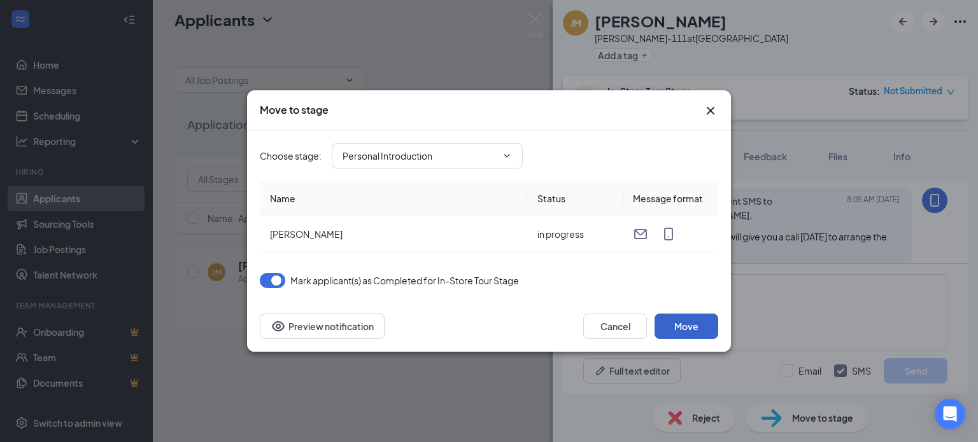
click at [679, 317] on button "Move" at bounding box center [686, 326] width 64 height 25
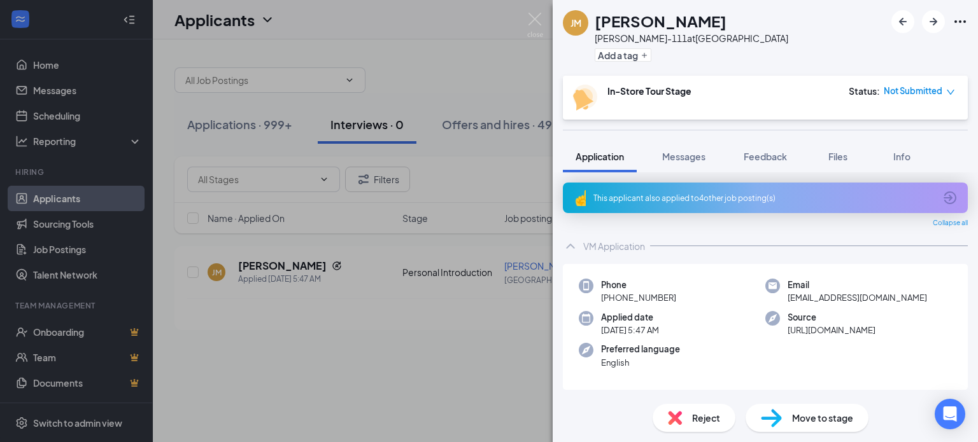
click at [778, 409] on img at bounding box center [771, 418] width 21 height 18
type input "SS & ID Upload (next stage)"
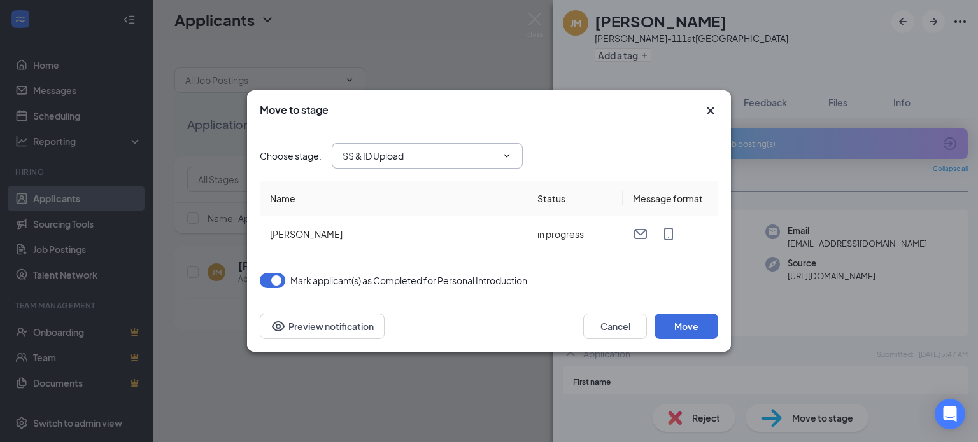
click at [498, 151] on span "SS & ID Upload" at bounding box center [427, 155] width 191 height 25
click at [427, 162] on input "SS & ID Upload" at bounding box center [419, 156] width 154 height 14
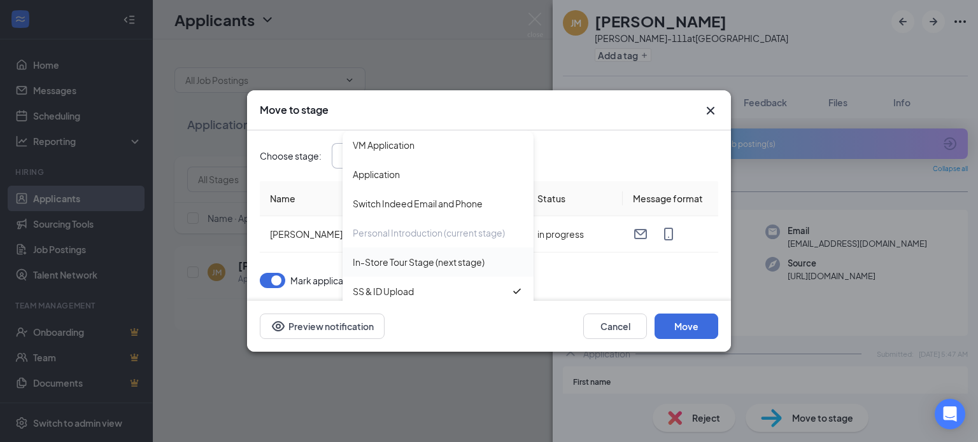
click at [409, 261] on div "In-Store Tour Stage (next stage)" at bounding box center [419, 262] width 132 height 14
type input "In-Store Tour Stage (next stage)"
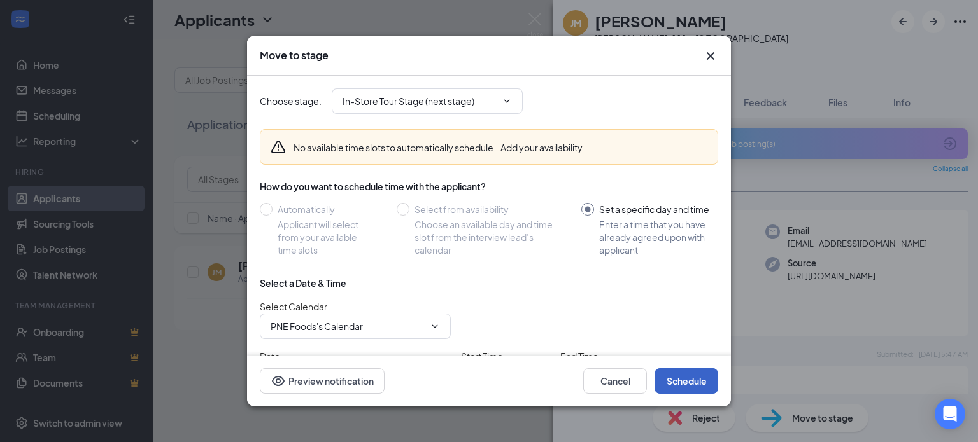
click at [680, 379] on button "Schedule" at bounding box center [686, 381] width 64 height 25
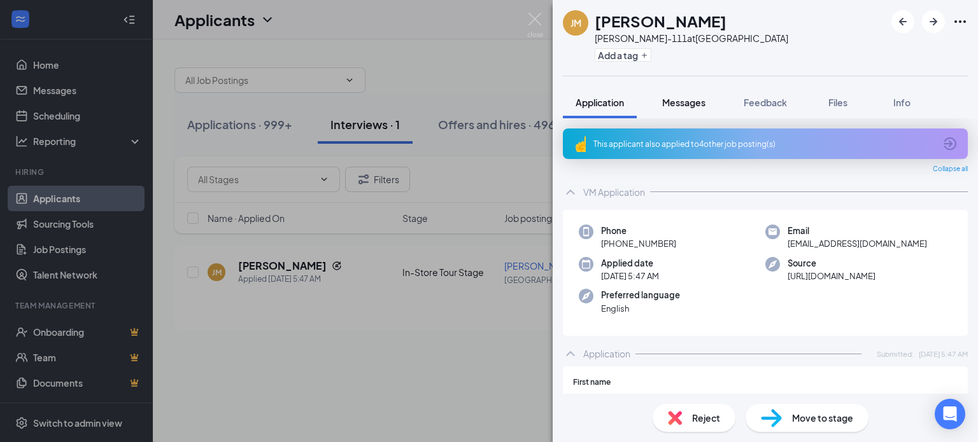
click at [669, 105] on span "Messages" at bounding box center [683, 102] width 43 height 11
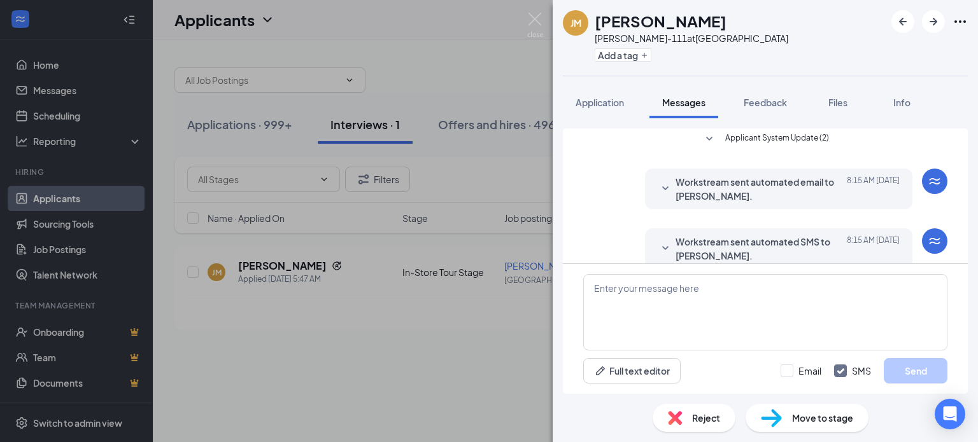
scroll to position [430, 0]
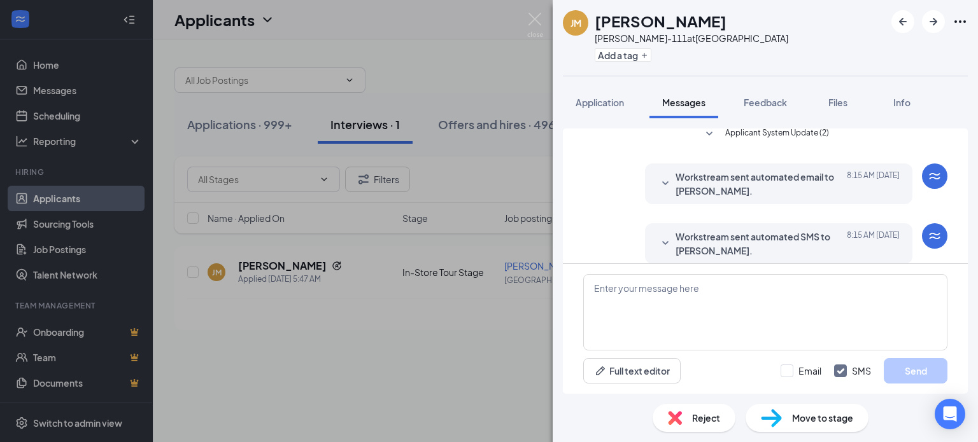
click at [658, 236] on icon "SmallChevronDown" at bounding box center [665, 243] width 15 height 15
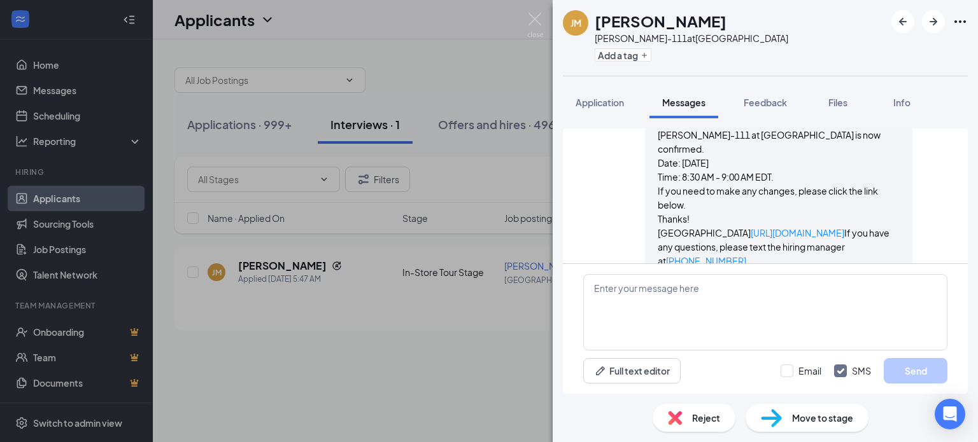
scroll to position [605, 0]
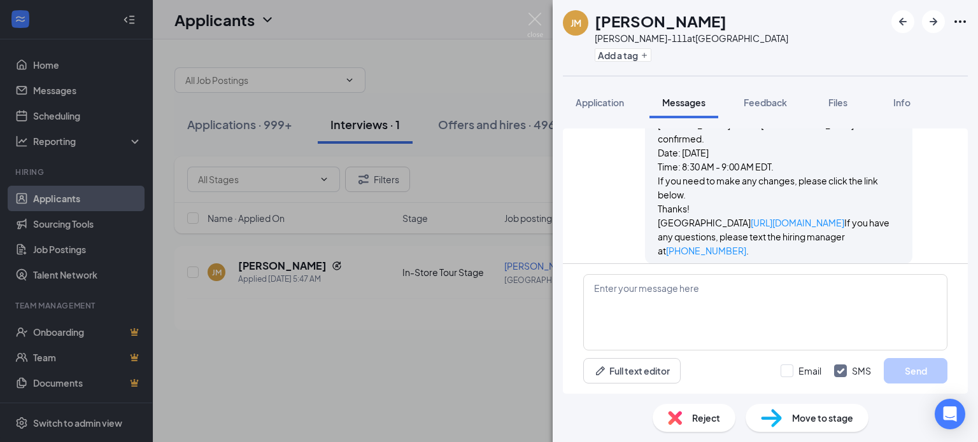
click at [432, 263] on div "JM Jimmy Miller Chatterton-111 at USA Add a tag Application Messages Feedback F…" at bounding box center [489, 221] width 978 height 442
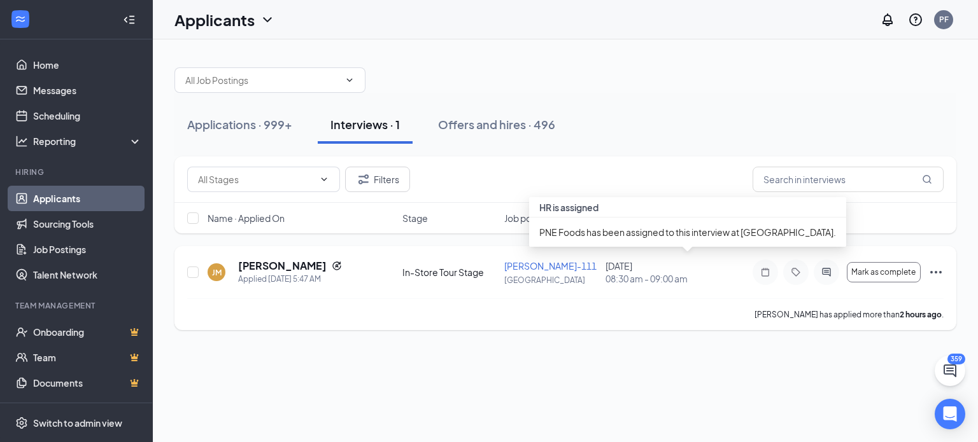
click at [662, 269] on div "September 16, 2025 08:30 am - 09:00 am" at bounding box center [652, 272] width 94 height 25
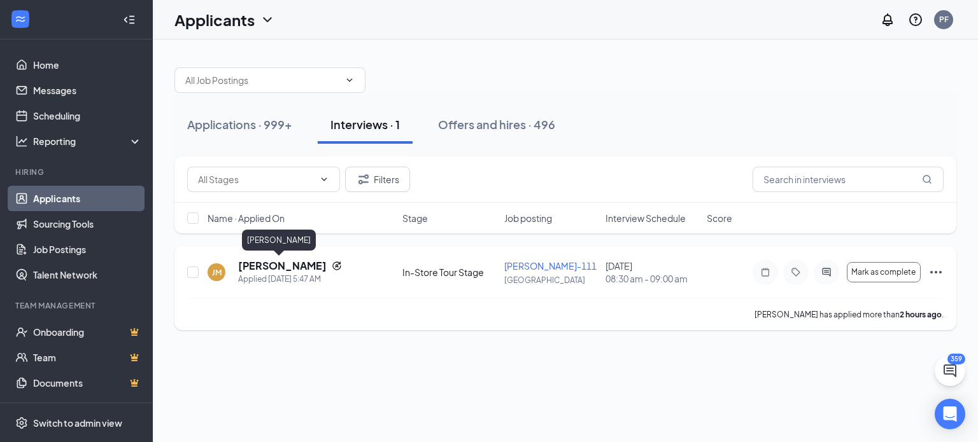
click at [280, 270] on h5 "[PERSON_NAME]" at bounding box center [282, 266] width 88 height 14
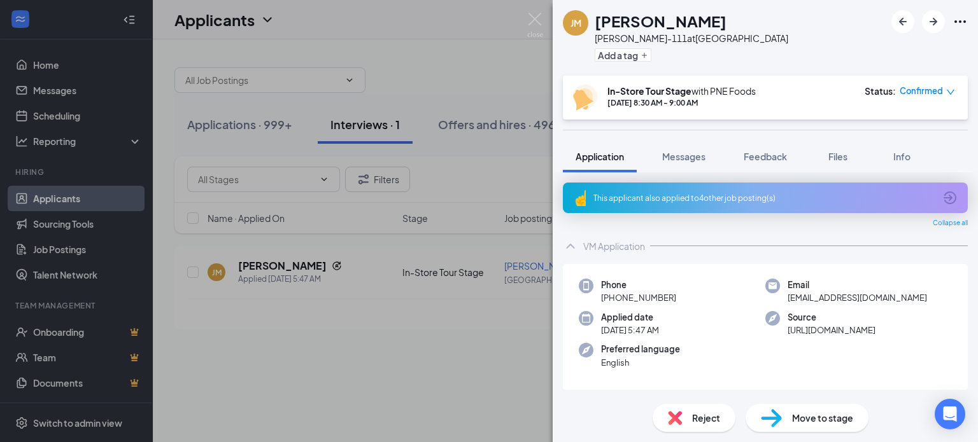
click at [948, 92] on icon "down" at bounding box center [950, 92] width 8 height 5
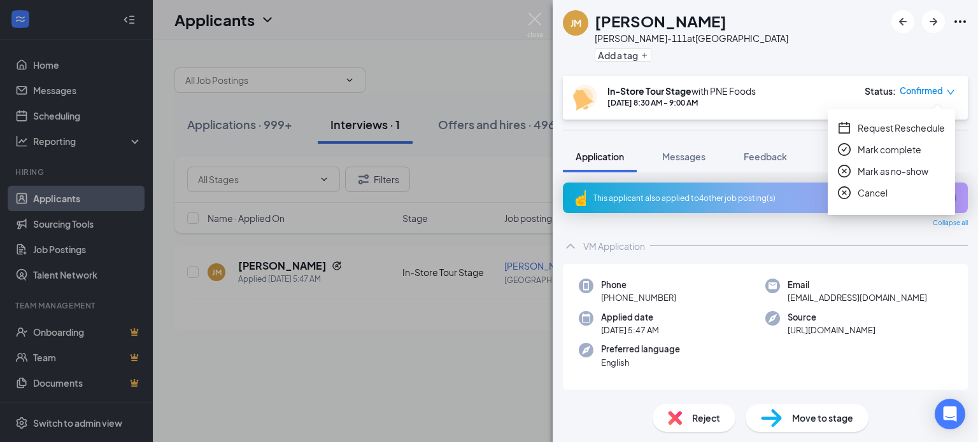
click at [845, 131] on icon "calendar" at bounding box center [844, 128] width 13 height 13
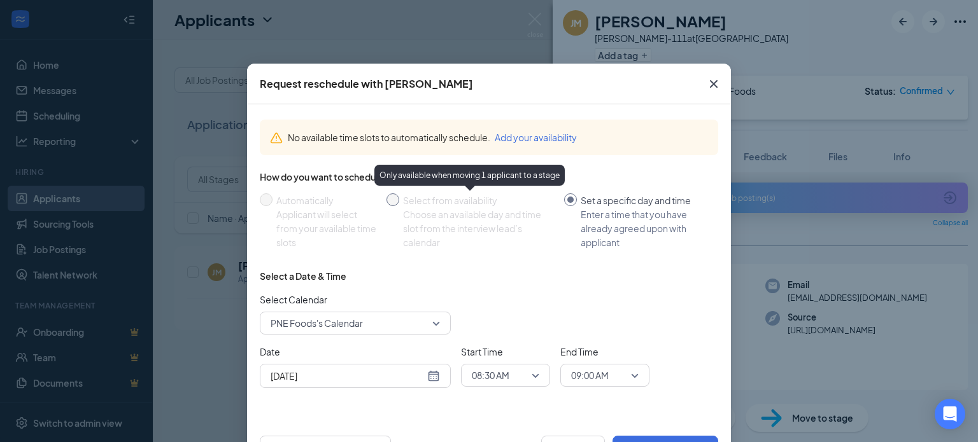
scroll to position [48, 0]
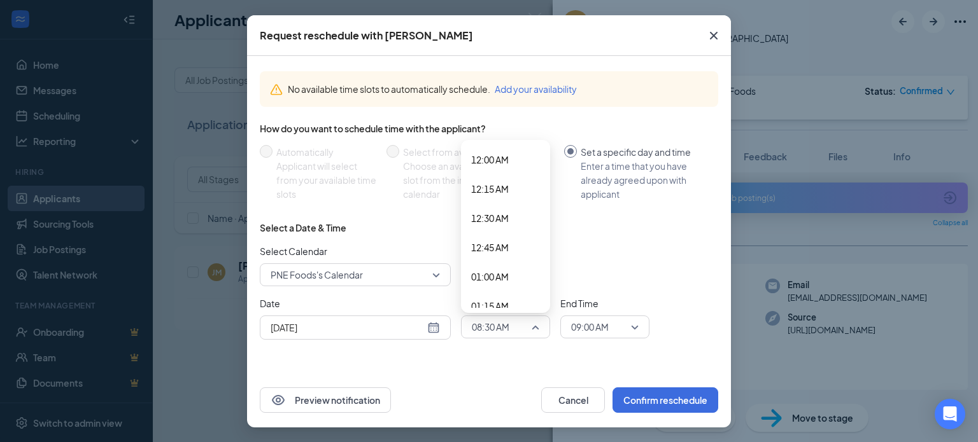
click at [519, 323] on span "08:30 AM" at bounding box center [500, 327] width 56 height 19
click at [500, 264] on span "09:00 AM" at bounding box center [490, 266] width 38 height 14
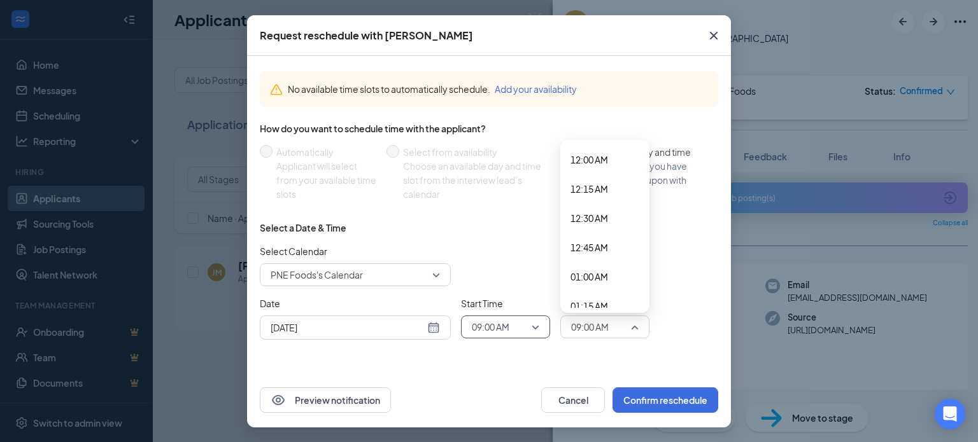
click at [605, 328] on span "09:00 AM" at bounding box center [599, 327] width 56 height 19
click at [591, 300] on span "09:30 AM" at bounding box center [589, 302] width 38 height 14
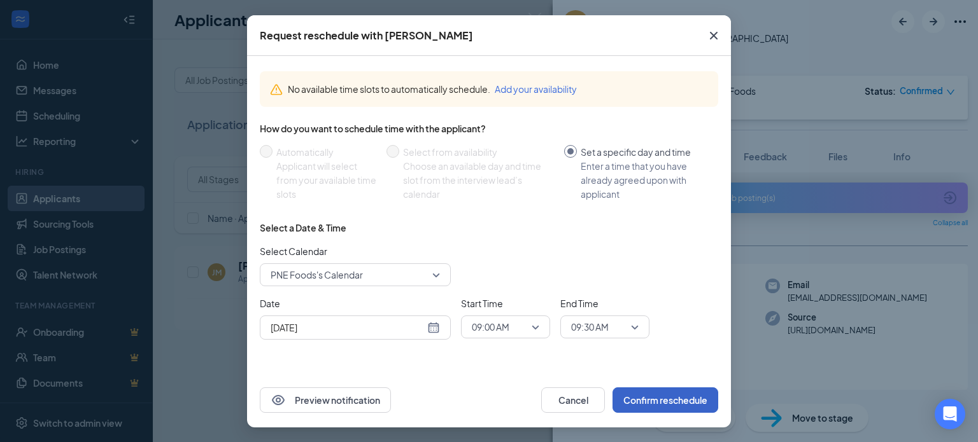
click at [639, 402] on button "Confirm reschedule" at bounding box center [665, 400] width 106 height 25
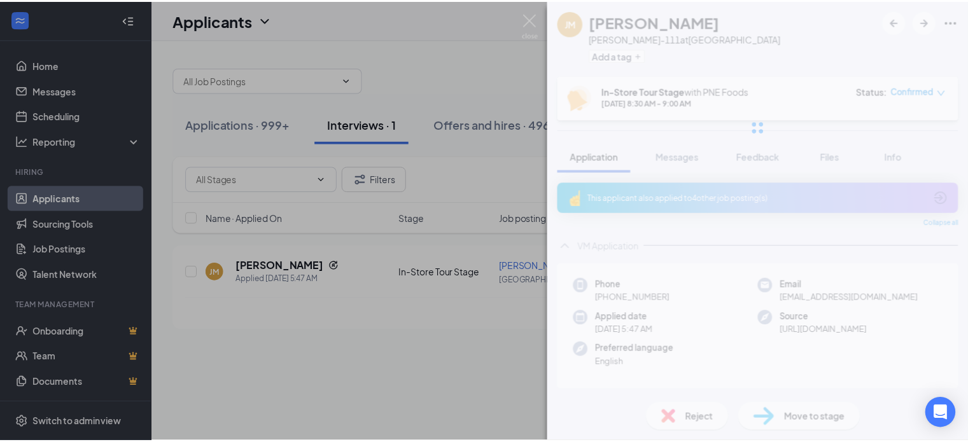
scroll to position [0, 0]
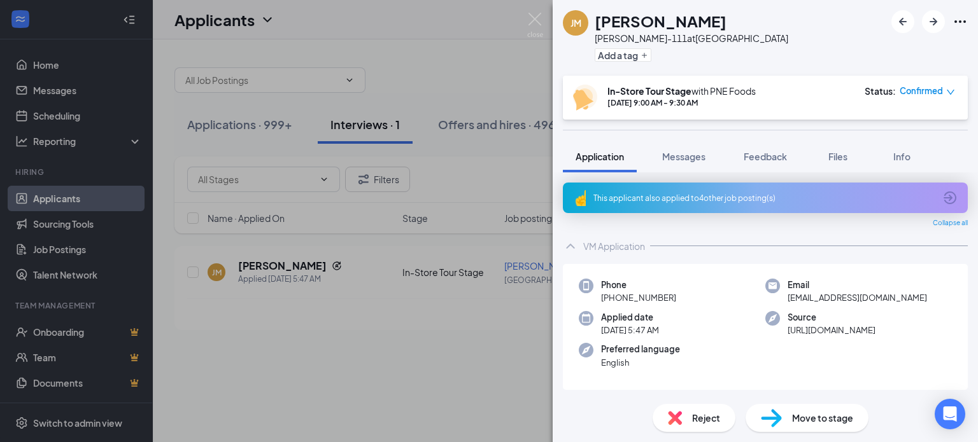
click at [750, 404] on div "Reject Move to stage" at bounding box center [764, 418] width 425 height 48
click at [763, 413] on img at bounding box center [771, 418] width 21 height 18
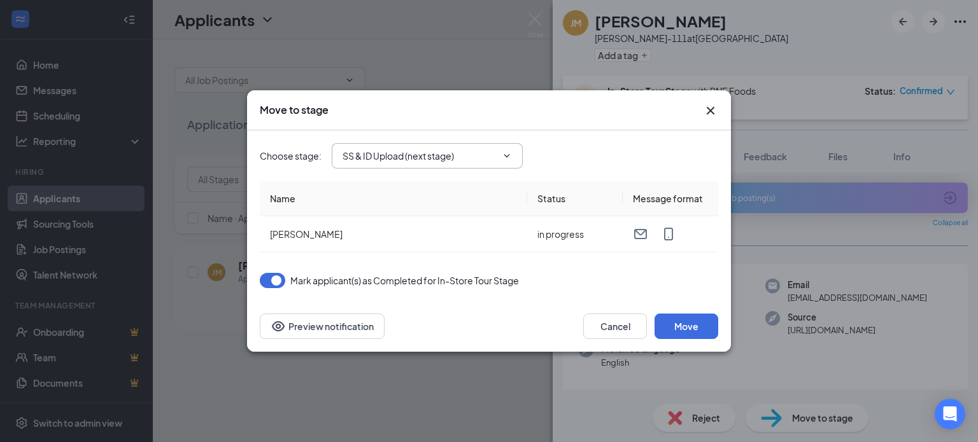
click at [393, 146] on span "SS & ID Upload (next stage)" at bounding box center [427, 155] width 191 height 25
click at [422, 154] on input "SS & ID Upload (next stage)" at bounding box center [419, 156] width 154 height 14
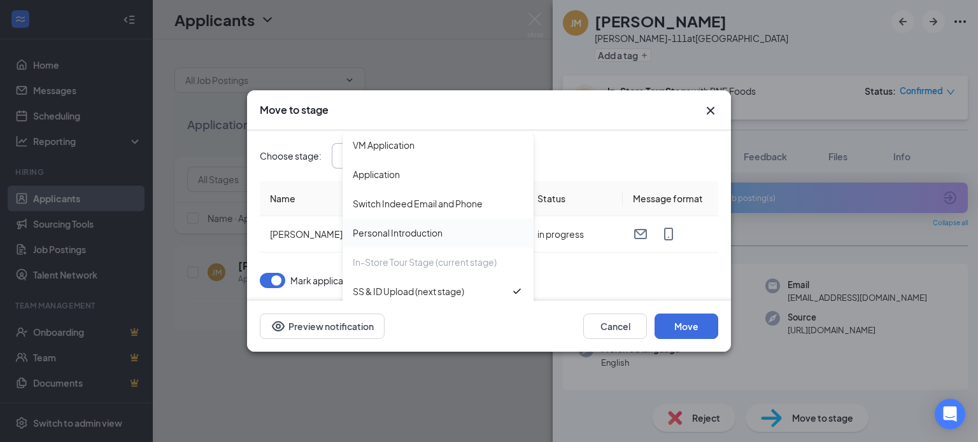
click at [387, 228] on div "Personal Introduction" at bounding box center [398, 233] width 90 height 14
type input "Personal Introduction"
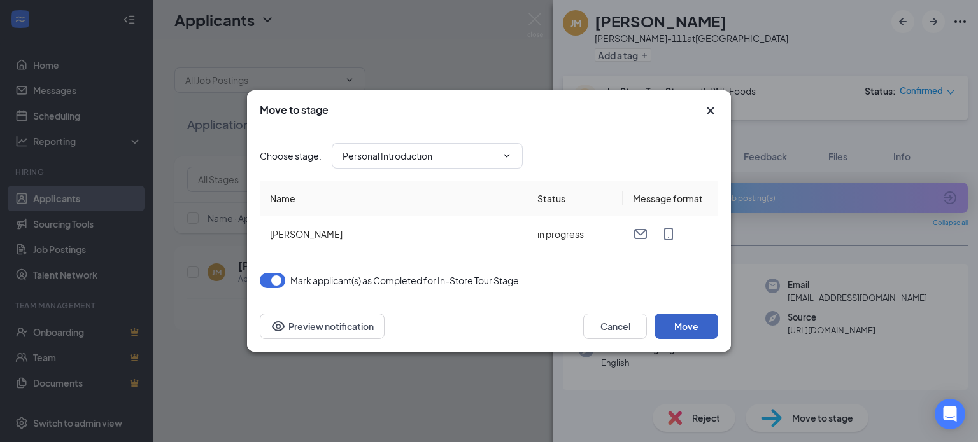
click at [692, 332] on button "Move" at bounding box center [686, 326] width 64 height 25
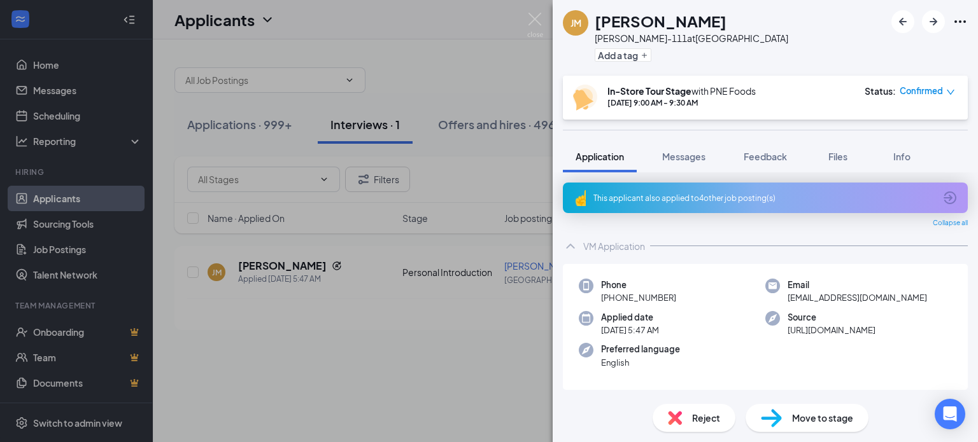
click at [484, 150] on div "JM Jimmy Miller Chatterton-111 at USA Add a tag In-Store Tour Stage with PNE Fo…" at bounding box center [489, 221] width 978 height 442
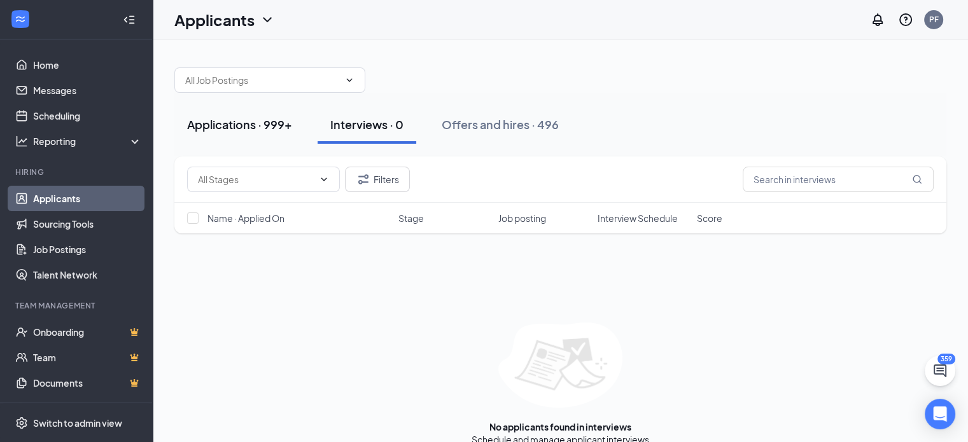
click at [251, 136] on button "Applications · 999+" at bounding box center [239, 125] width 130 height 38
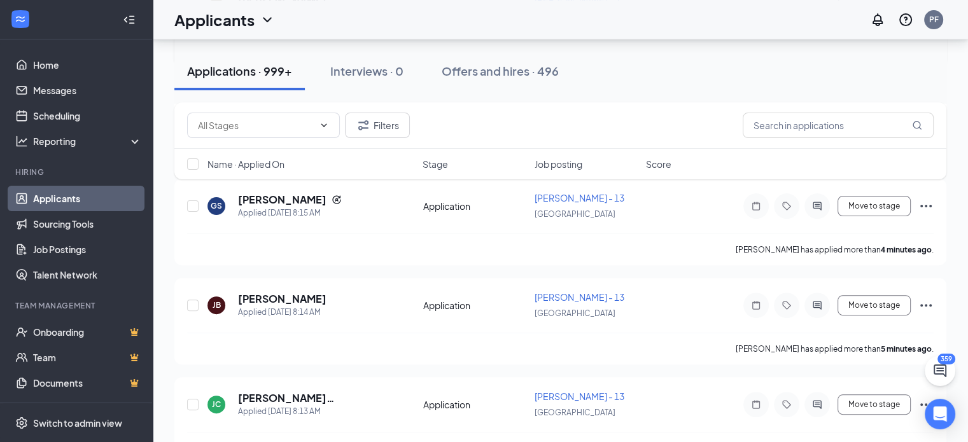
scroll to position [379, 0]
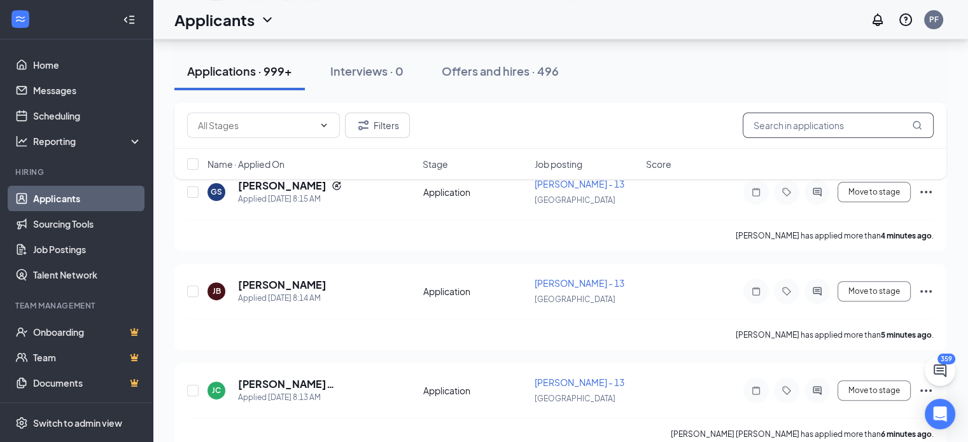
click at [766, 124] on input "text" at bounding box center [838, 125] width 191 height 25
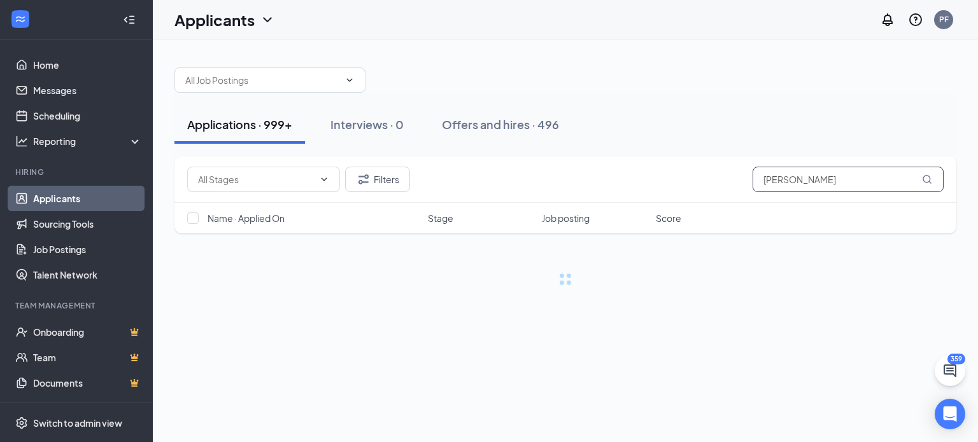
type input "jimmy"
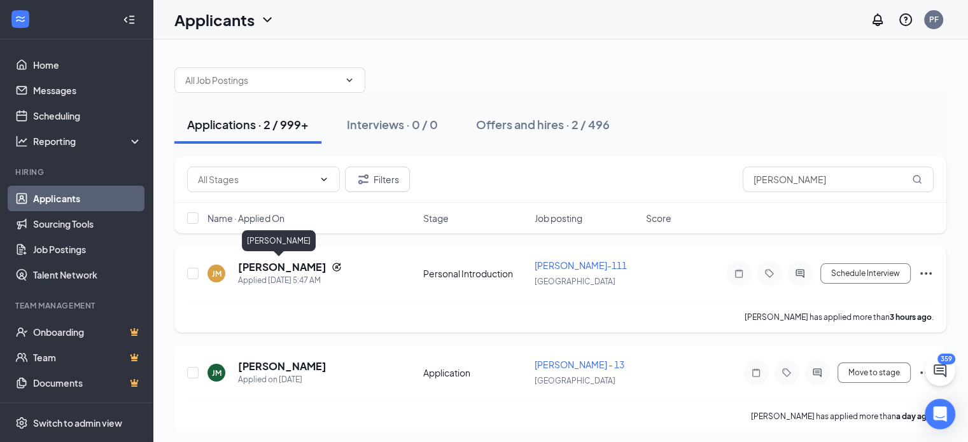
click at [262, 270] on h5 "[PERSON_NAME]" at bounding box center [282, 267] width 88 height 14
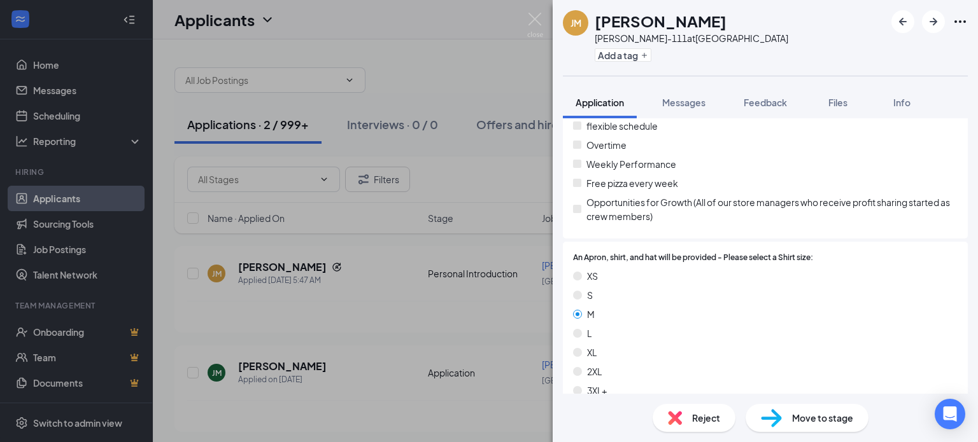
scroll to position [1001, 0]
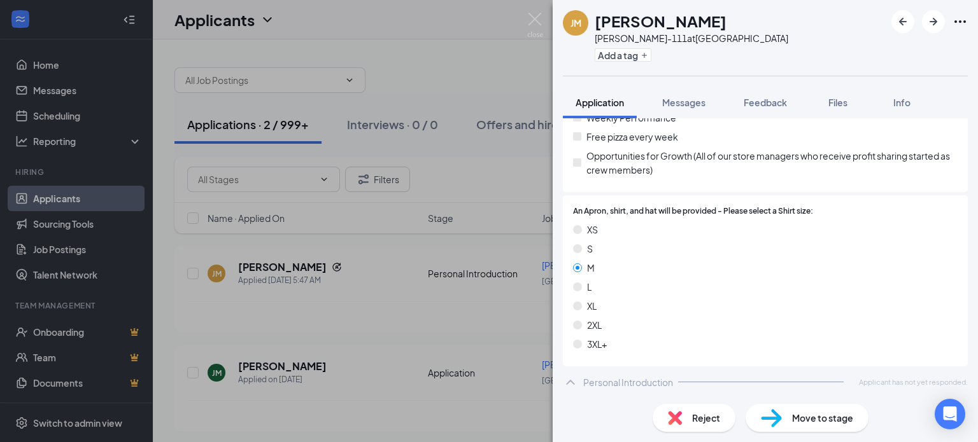
click at [777, 415] on img at bounding box center [771, 418] width 21 height 18
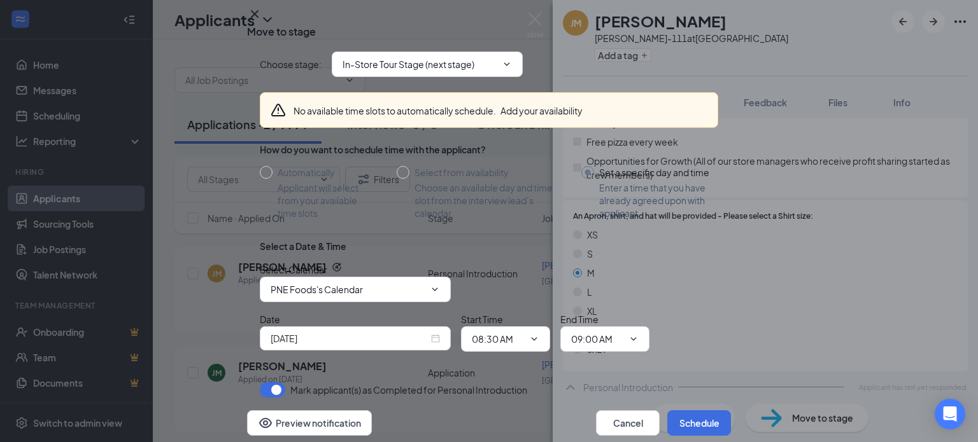
scroll to position [90, 0]
click at [433, 332] on div "Sep 16, 2025" at bounding box center [355, 339] width 169 height 14
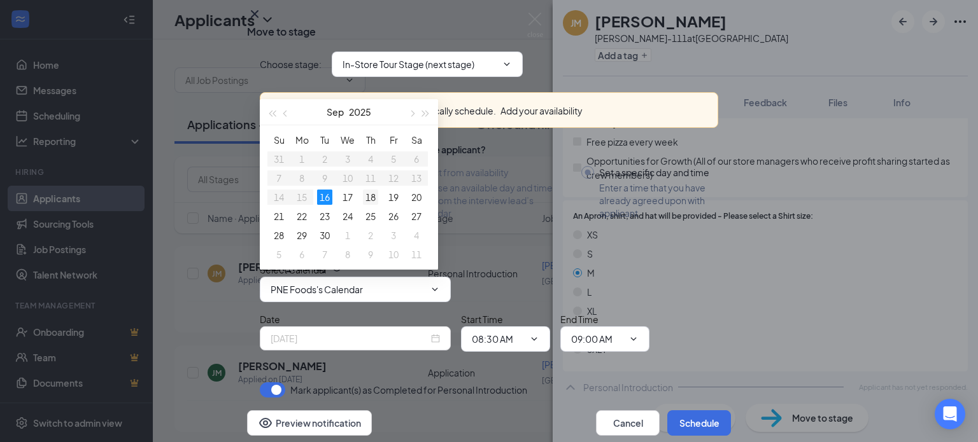
type input "Sep 18, 2025"
click at [365, 195] on div "18" at bounding box center [370, 197] width 15 height 15
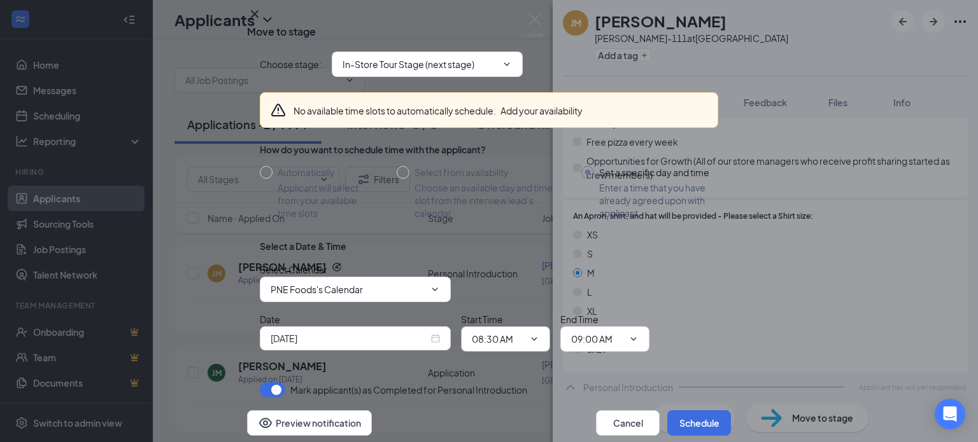
click at [533, 334] on icon "ChevronDown" at bounding box center [534, 339] width 10 height 10
click at [514, 327] on span "08:30 AM" at bounding box center [505, 339] width 89 height 25
click at [529, 334] on icon "ChevronDown" at bounding box center [534, 339] width 10 height 10
click at [535, 334] on icon "ChevronDown" at bounding box center [534, 339] width 10 height 10
click at [537, 240] on div "Select a Date & Time Select Calendar PNE Foods's Calendar Date Sep 18, 2025 Sta…" at bounding box center [489, 301] width 458 height 122
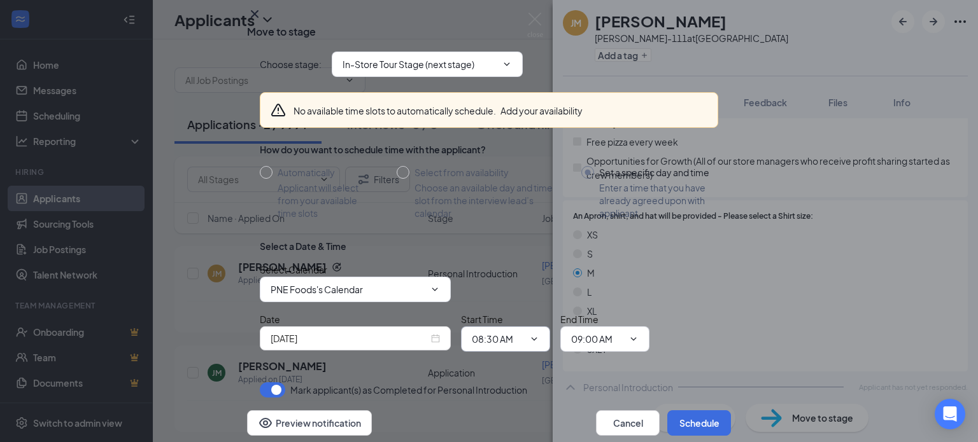
click at [537, 327] on span "08:30 AM" at bounding box center [505, 339] width 89 height 25
click at [527, 327] on span "08:30 AM" at bounding box center [505, 339] width 89 height 25
click at [596, 332] on input "09:00 AM" at bounding box center [597, 339] width 52 height 14
click at [514, 332] on input "08:30 AM" at bounding box center [498, 339] width 52 height 14
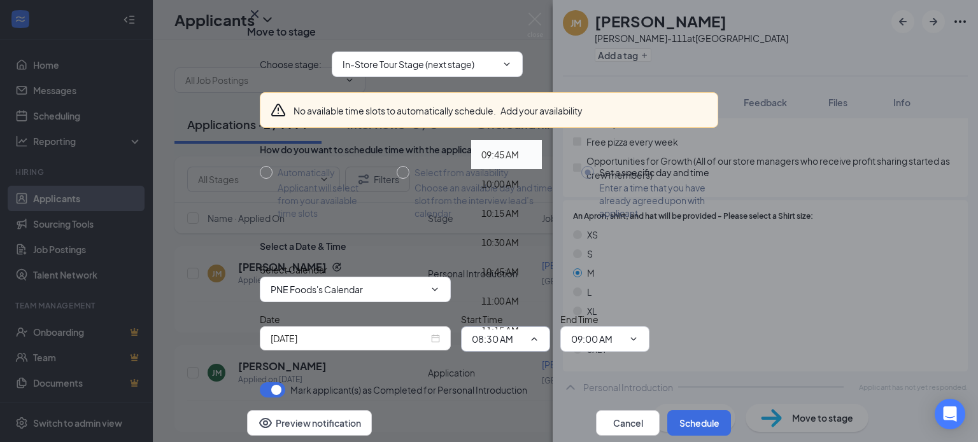
click at [494, 294] on div "11:00 AM" at bounding box center [500, 301] width 38 height 14
type input "11:00 AM"
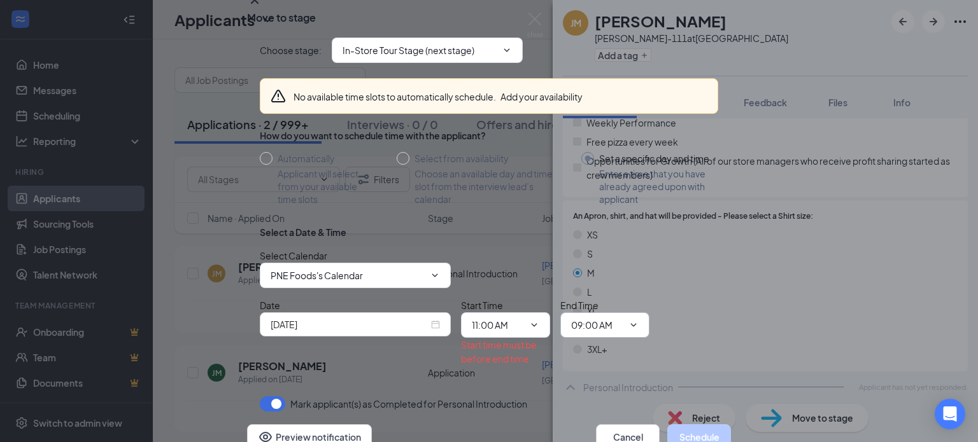
click at [609, 318] on input "09:00 AM" at bounding box center [597, 325] width 52 height 14
click at [603, 255] on div "11:30 AM" at bounding box center [599, 262] width 38 height 14
type input "11:30 AM"
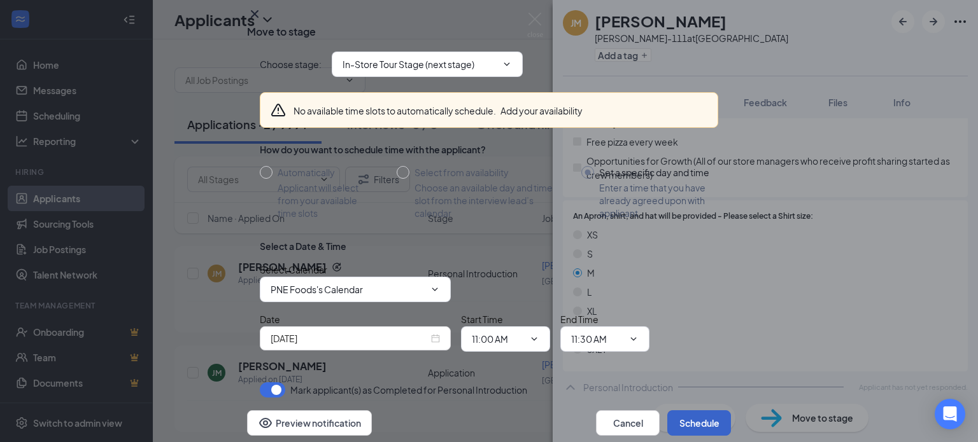
click at [678, 411] on button "Schedule" at bounding box center [699, 423] width 64 height 25
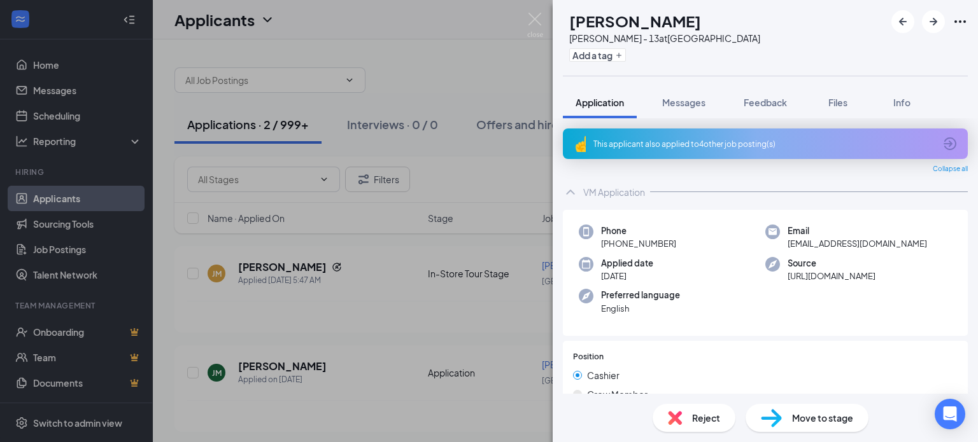
click at [790, 426] on div "Move to stage" at bounding box center [806, 418] width 123 height 28
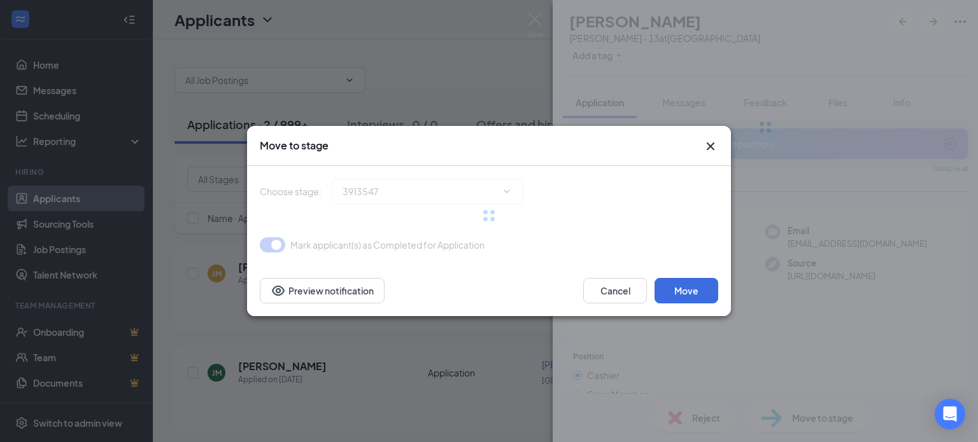
type input "Switch Indeed Email and Phone (next stage)"
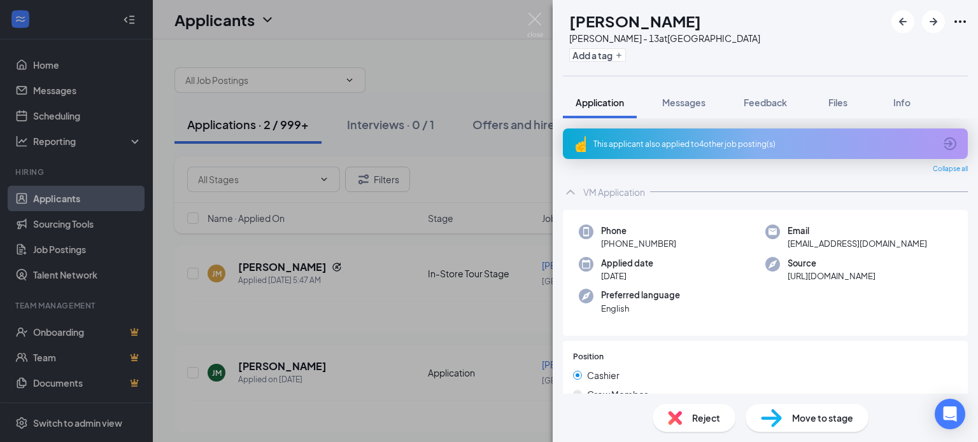
click at [439, 207] on div "JM Jimmy Miller ROMBACH - 13 at USA Add a tag Application Messages Feedback Fil…" at bounding box center [489, 221] width 978 height 442
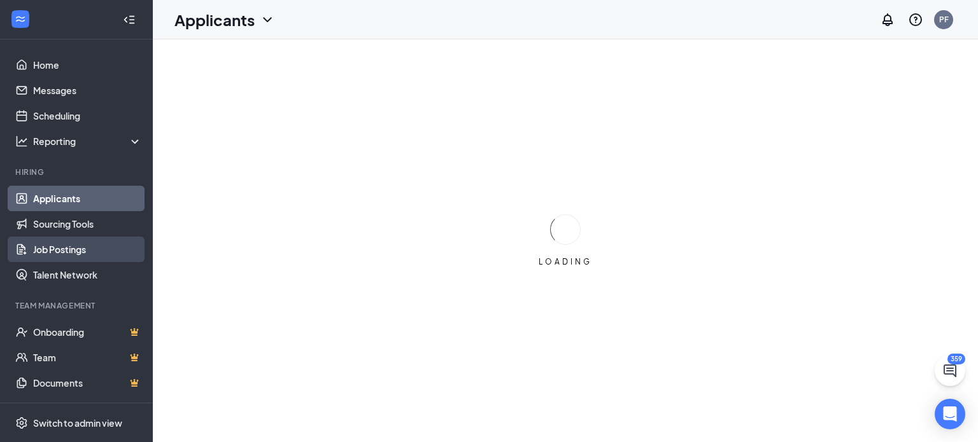
click at [52, 248] on link "Job Postings" at bounding box center [87, 249] width 109 height 25
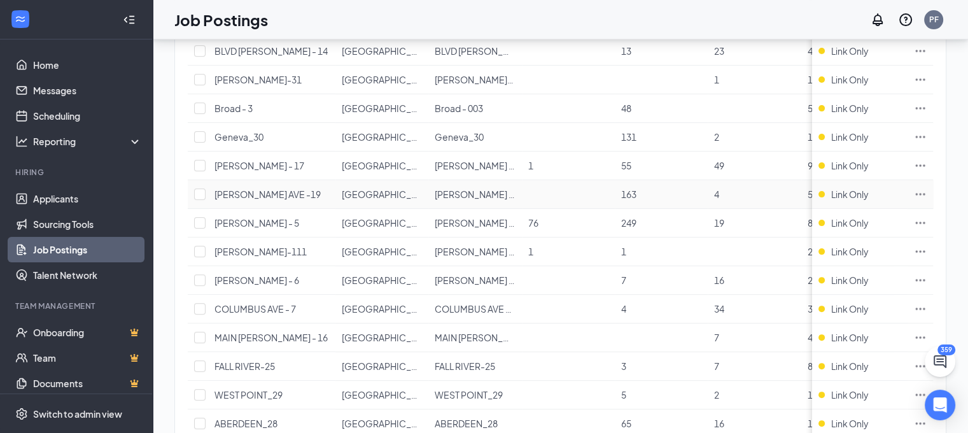
scroll to position [501, 0]
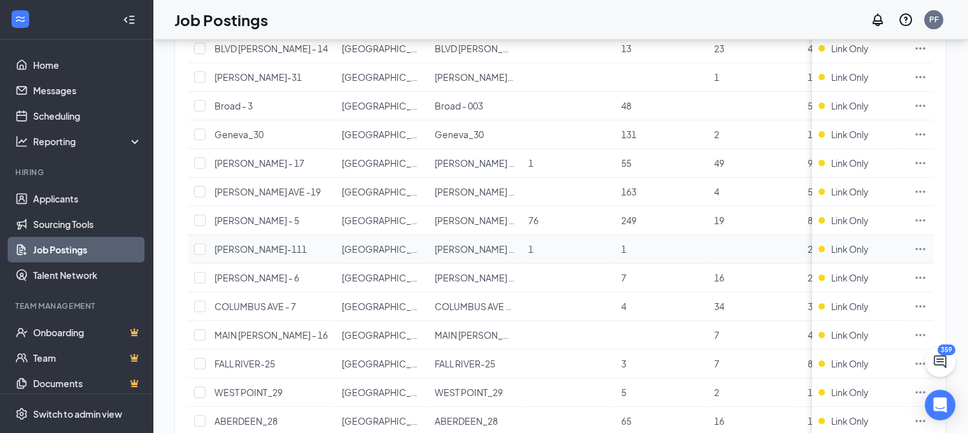
click at [927, 243] on icon "Ellipses" at bounding box center [920, 249] width 13 height 13
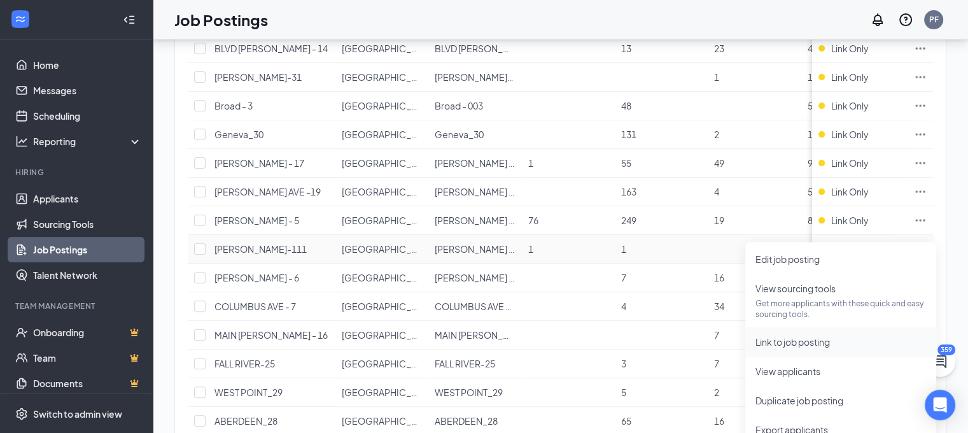
click at [777, 343] on span "Link to job posting" at bounding box center [793, 341] width 74 height 11
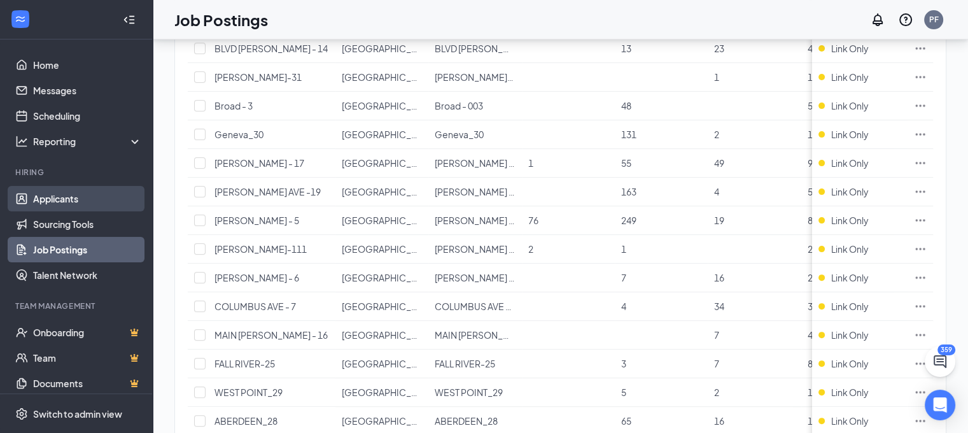
click at [43, 197] on link "Applicants" at bounding box center [87, 198] width 109 height 25
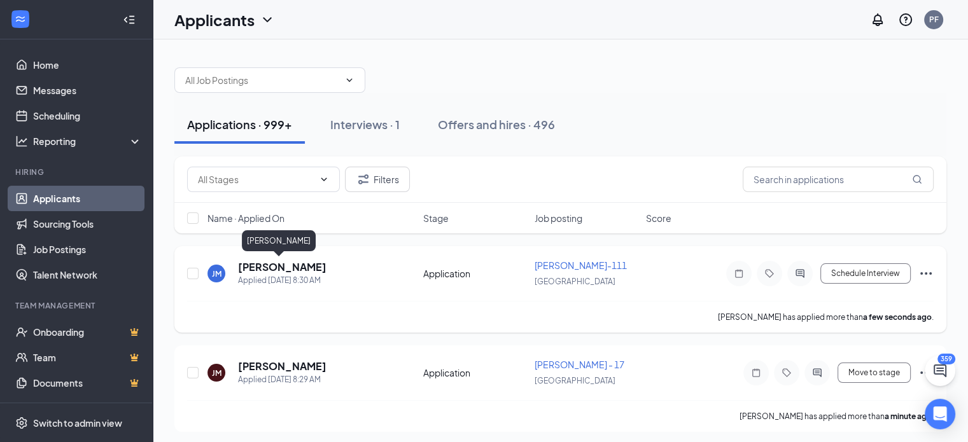
click at [264, 268] on h5 "[PERSON_NAME]" at bounding box center [282, 267] width 88 height 14
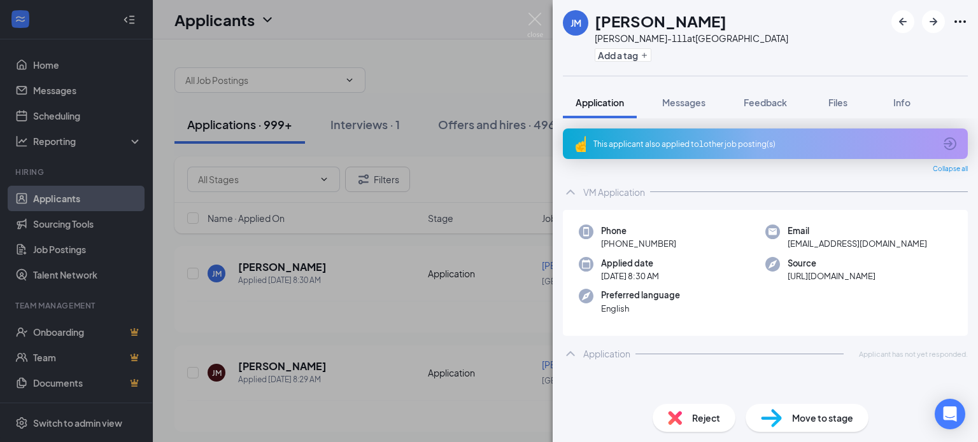
click at [787, 418] on div "Move to stage" at bounding box center [806, 418] width 123 height 28
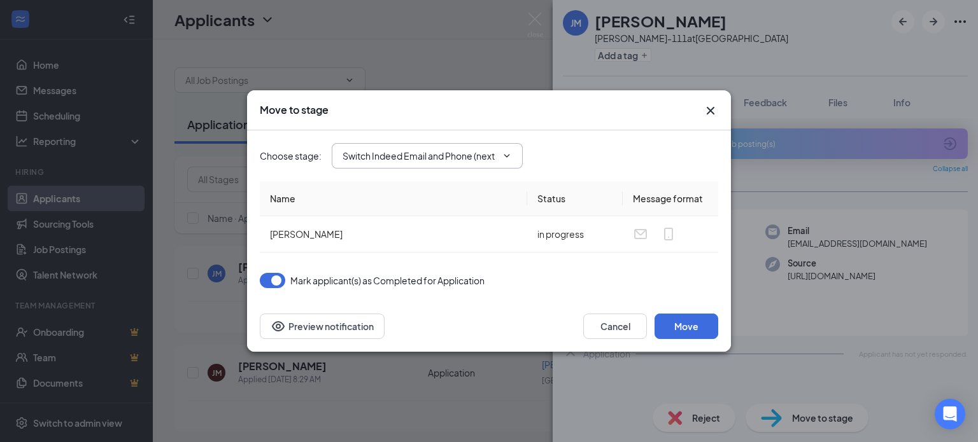
click at [409, 150] on input "Switch Indeed Email and Phone (next stage)" at bounding box center [419, 156] width 154 height 14
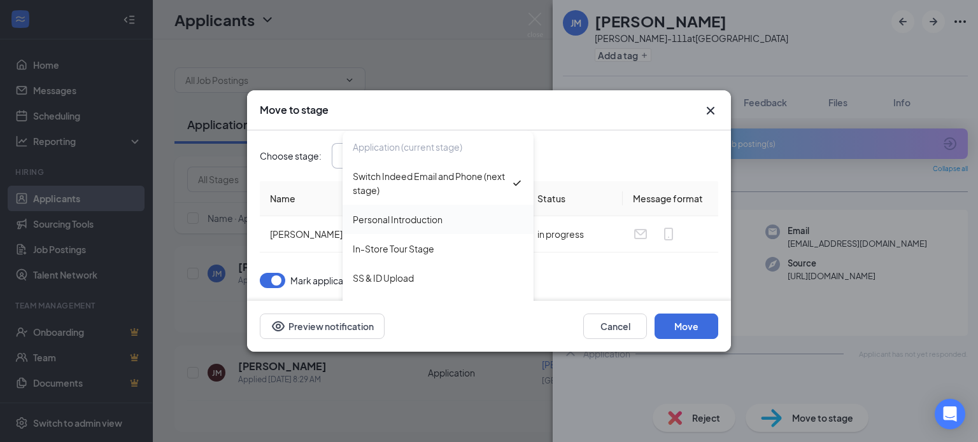
scroll to position [28, 0]
click at [429, 244] on div "In-Store Tour Stage" at bounding box center [393, 248] width 81 height 14
type input "In-Store Tour Stage"
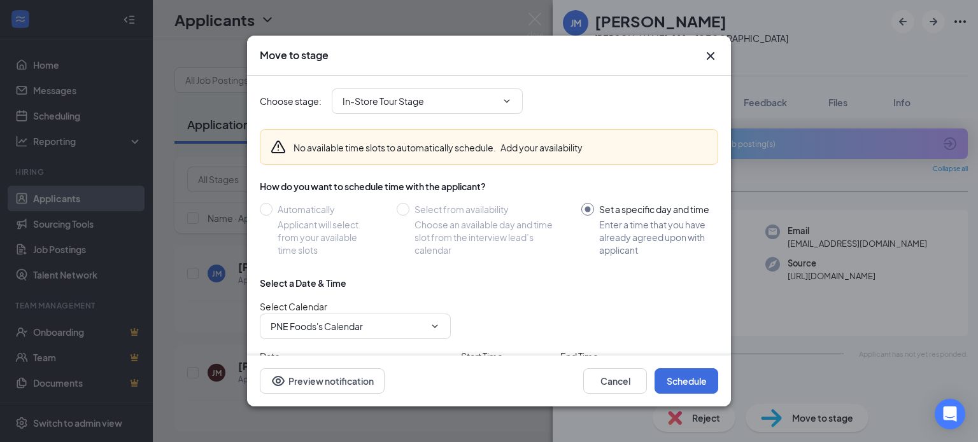
scroll to position [90, 0]
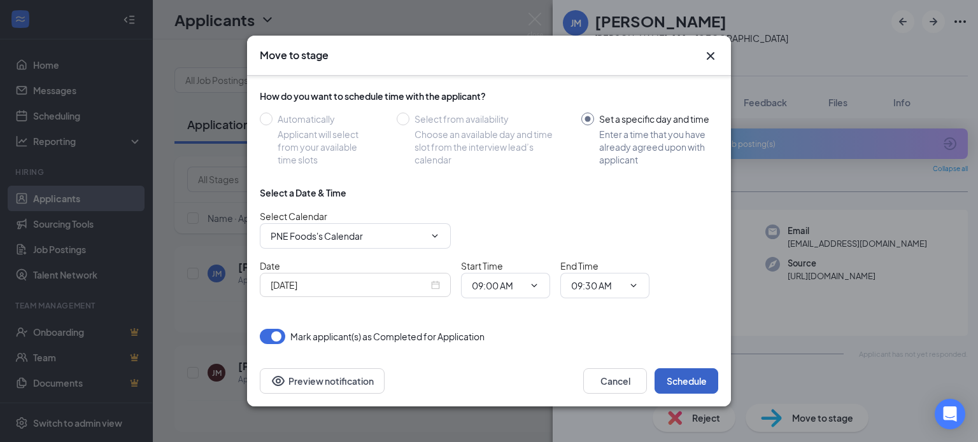
click at [676, 381] on button "Schedule" at bounding box center [686, 381] width 64 height 25
click at [521, 282] on input "09:00 AM" at bounding box center [498, 286] width 52 height 14
click at [433, 278] on div "[DATE]" at bounding box center [355, 285] width 169 height 14
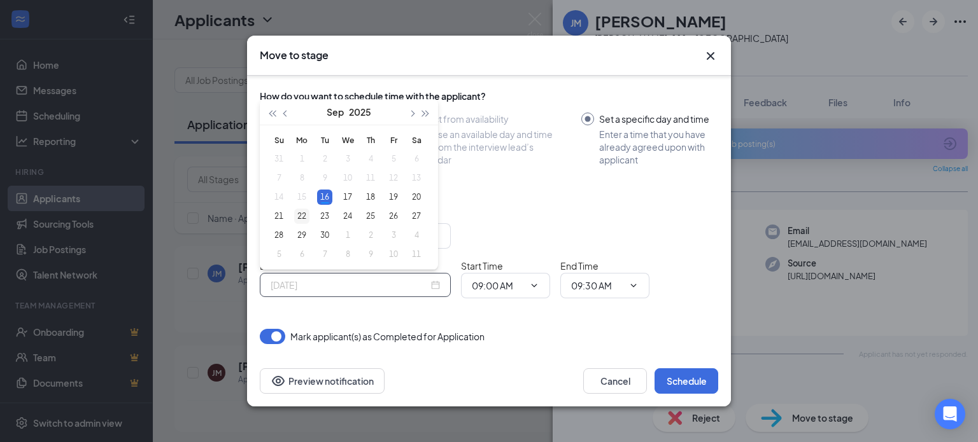
click at [299, 218] on div "22" at bounding box center [301, 216] width 15 height 15
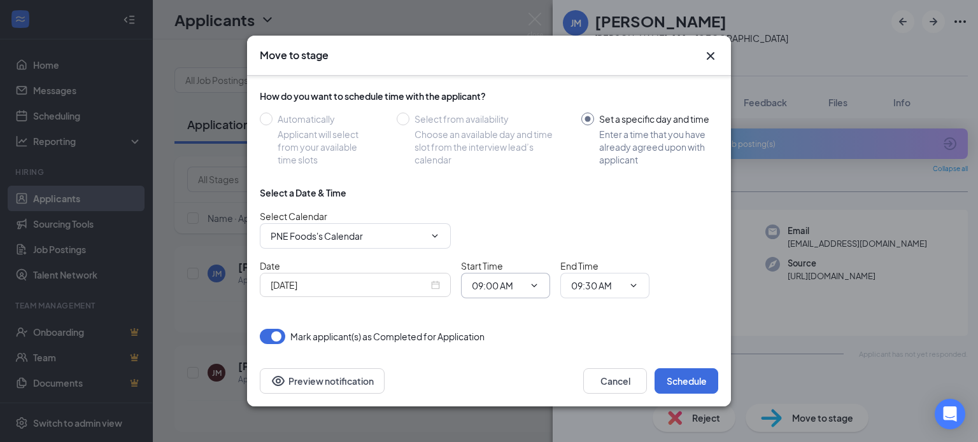
click at [531, 284] on icon "ChevronDown" at bounding box center [534, 285] width 6 height 3
click at [519, 290] on input "09:00 AM" at bounding box center [498, 286] width 52 height 14
click at [437, 276] on div "[DATE]" at bounding box center [355, 285] width 191 height 24
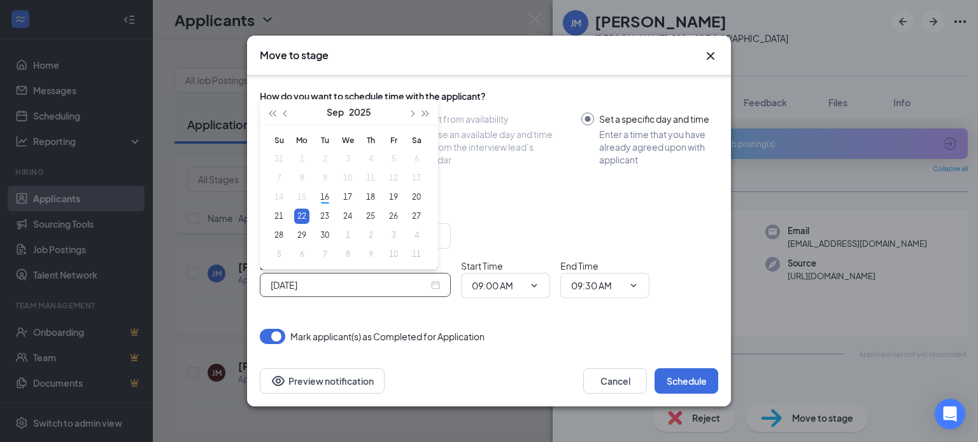
click at [437, 276] on div "[DATE]" at bounding box center [355, 285] width 191 height 24
type input "[DATE]"
click at [349, 201] on div "17" at bounding box center [347, 197] width 15 height 15
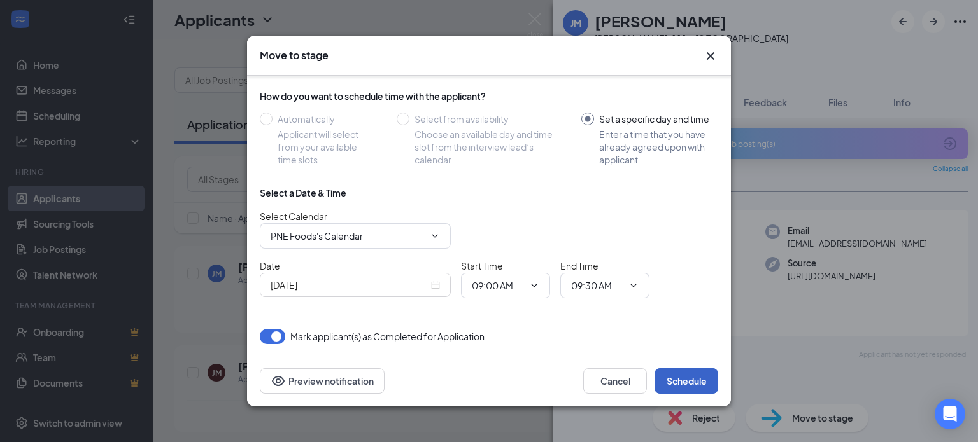
click at [673, 376] on button "Schedule" at bounding box center [686, 381] width 64 height 25
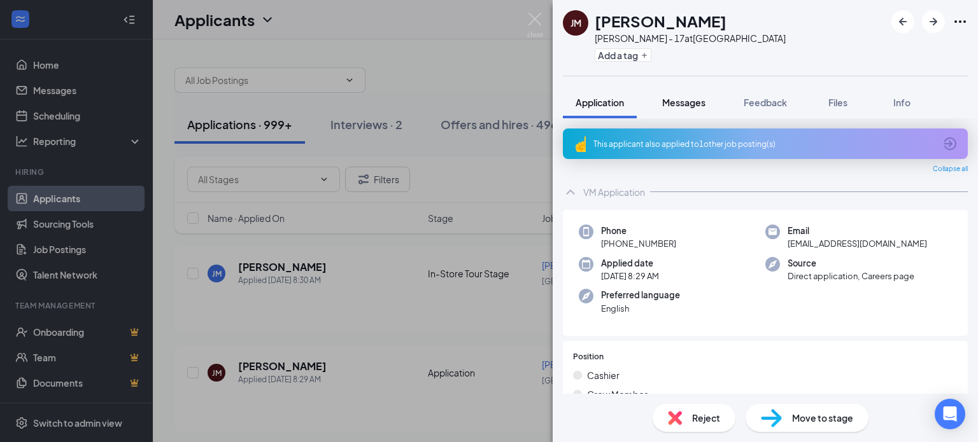
click at [681, 109] on button "Messages" at bounding box center [683, 103] width 69 height 32
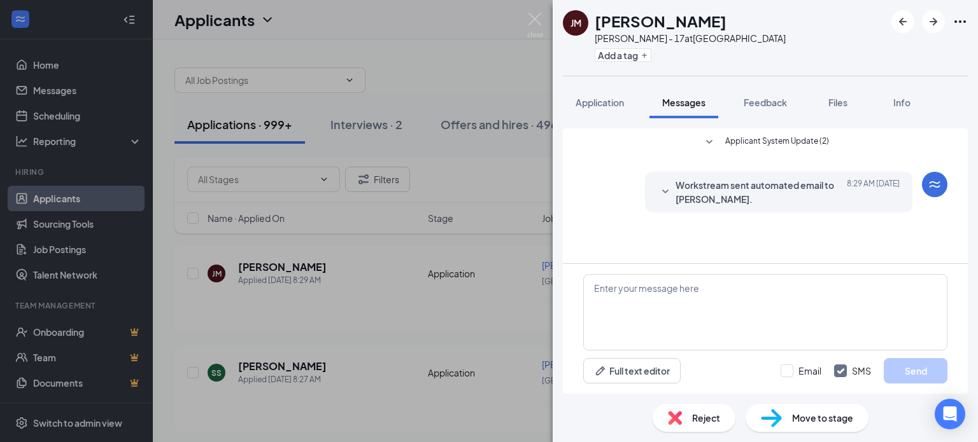
click at [351, 120] on div "[PERSON_NAME] [PERSON_NAME] [PERSON_NAME] - 17 at [GEOGRAPHIC_DATA] Add a tag A…" at bounding box center [489, 221] width 978 height 442
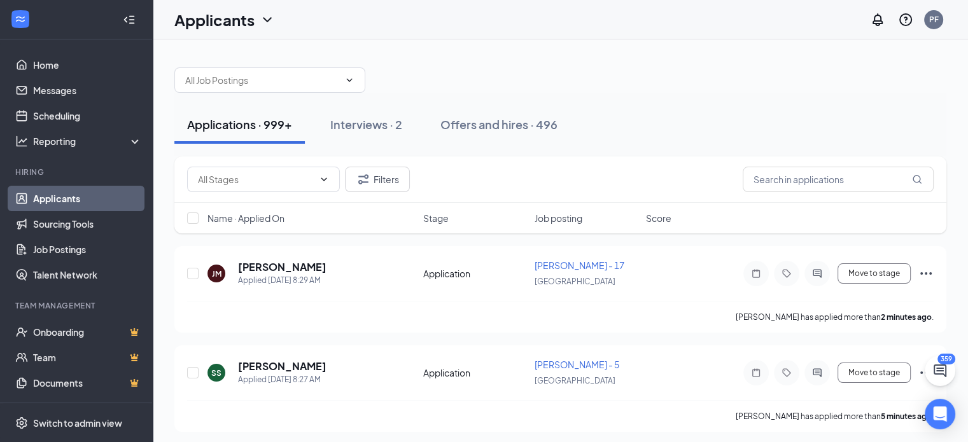
click at [351, 120] on div "Interviews · 2" at bounding box center [366, 124] width 72 height 16
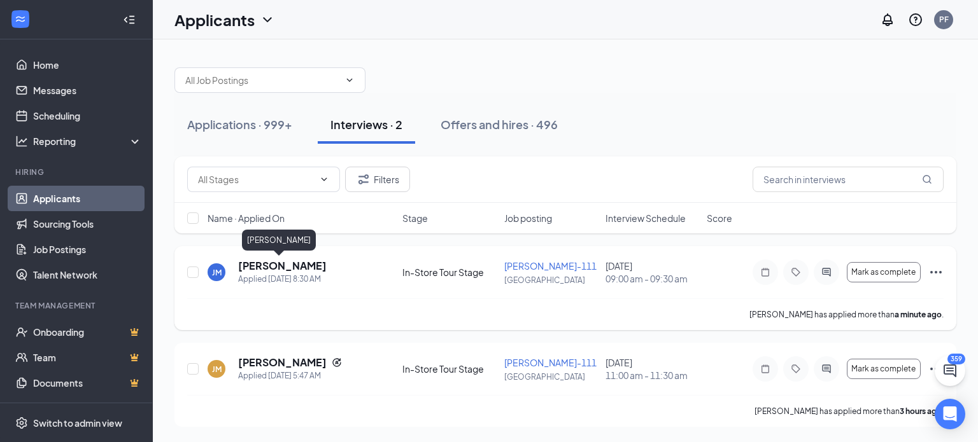
click at [248, 264] on h5 "[PERSON_NAME]" at bounding box center [282, 266] width 88 height 14
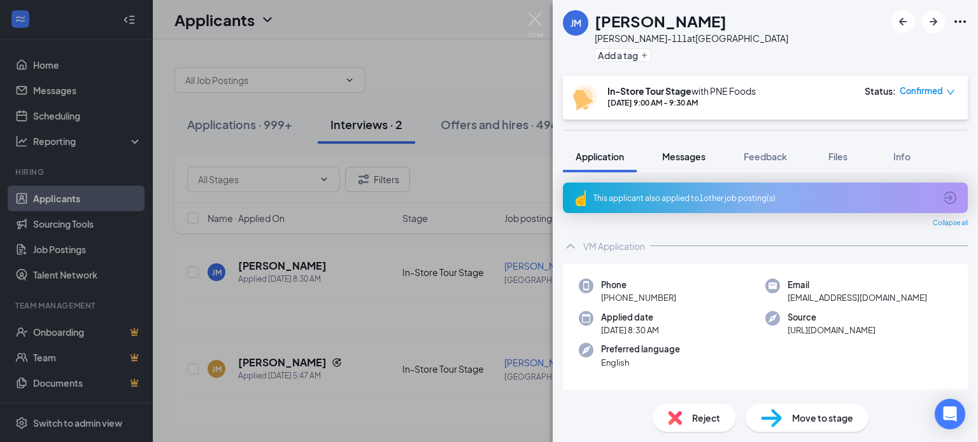
click at [708, 157] on button "Messages" at bounding box center [683, 157] width 69 height 32
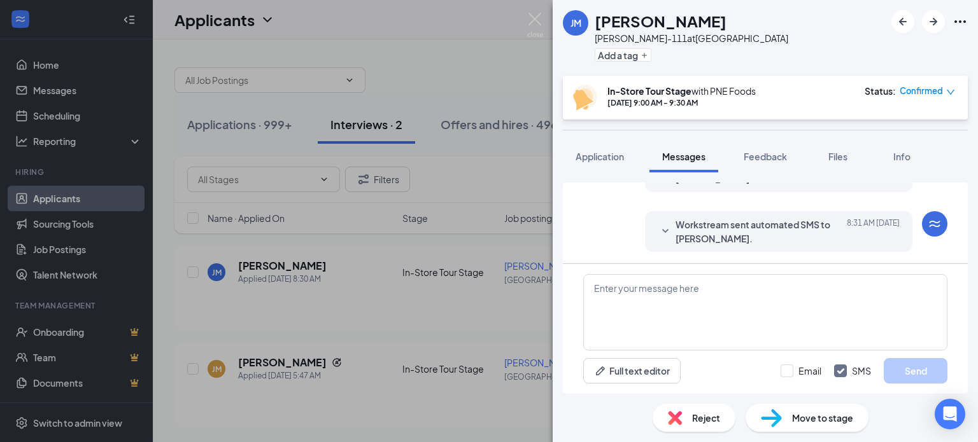
scroll to position [292, 0]
click at [658, 231] on icon "SmallChevronDown" at bounding box center [665, 230] width 15 height 15
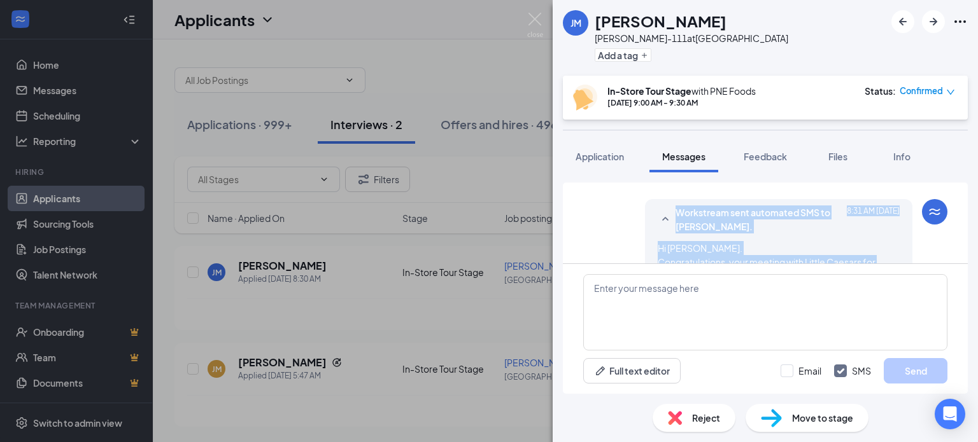
scroll to position [298, 0]
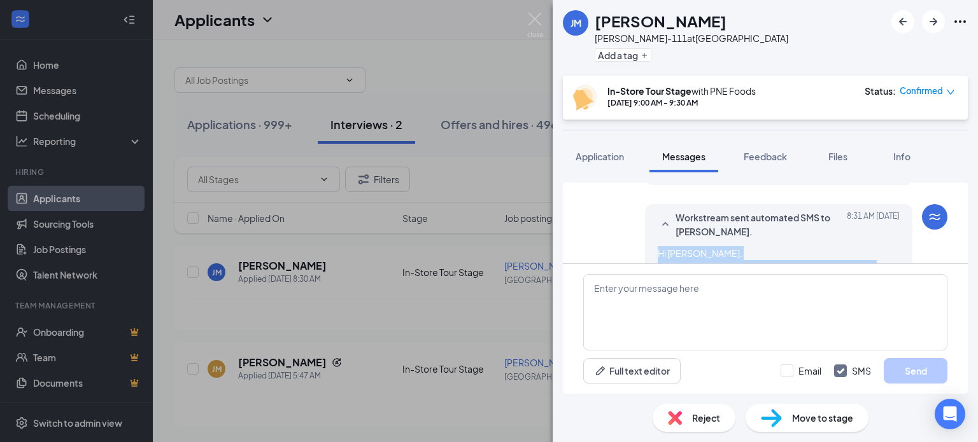
drag, startPoint x: 728, startPoint y: 241, endPoint x: 644, endPoint y: 251, distance: 84.6
click at [645, 251] on div "Workstream sent automated SMS to [PERSON_NAME]. [DATE] 8:31 AM Hi [PERSON_NAME]…" at bounding box center [778, 312] width 267 height 216
copy span "Hi [PERSON_NAME]. Congratulations, your meeting with Little Caesars for [PERSON…"
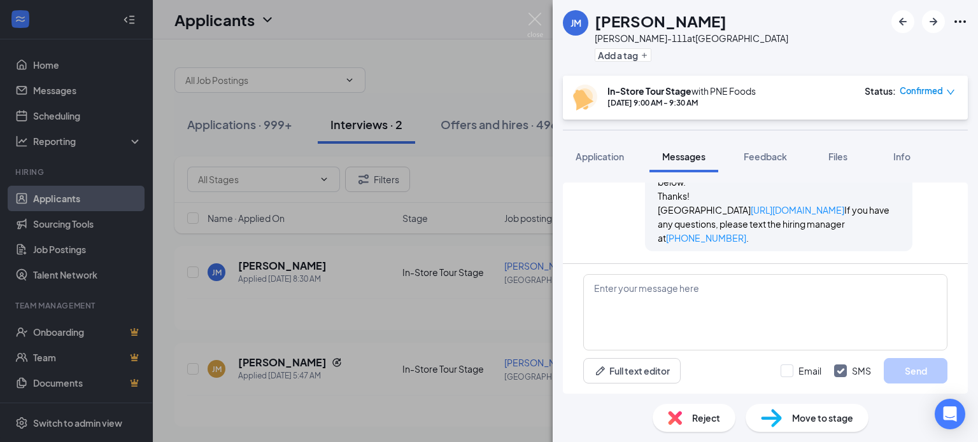
click at [35, 409] on div "[PERSON_NAME] [PERSON_NAME] [PERSON_NAME]-111 at [GEOGRAPHIC_DATA] Add a tag In…" at bounding box center [489, 221] width 978 height 442
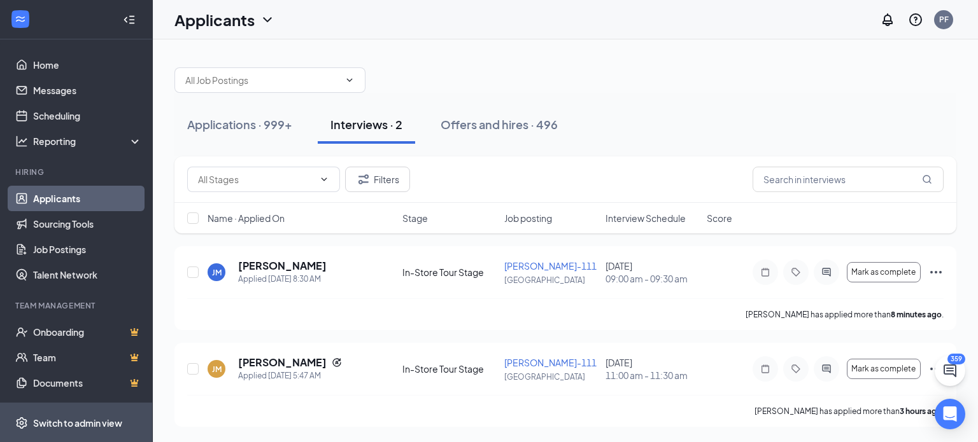
click at [36, 414] on span "Switch to admin view" at bounding box center [87, 423] width 109 height 39
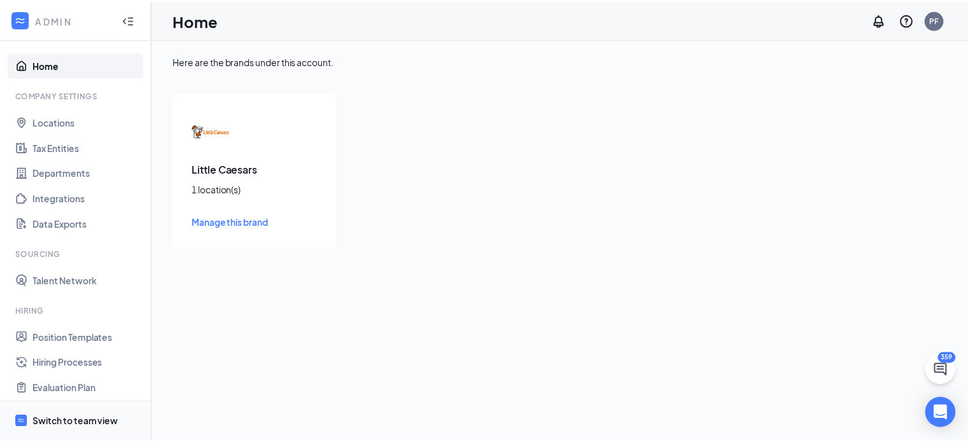
scroll to position [170, 0]
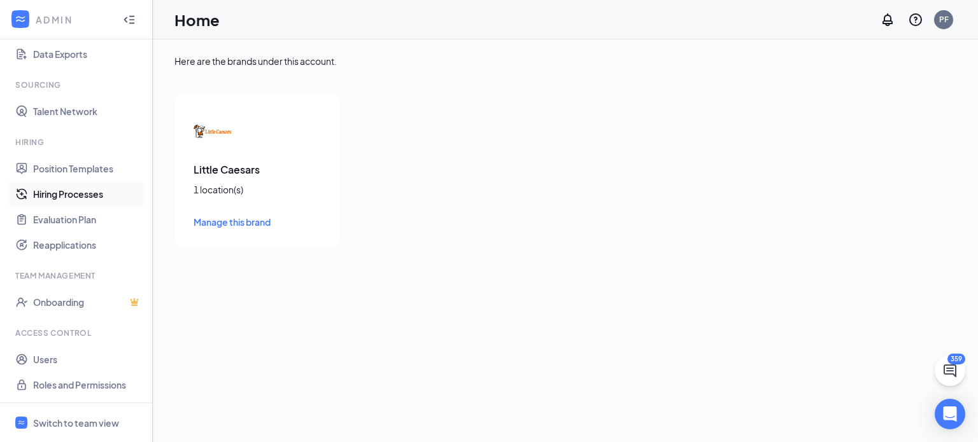
click at [69, 202] on link "Hiring Processes" at bounding box center [87, 193] width 109 height 25
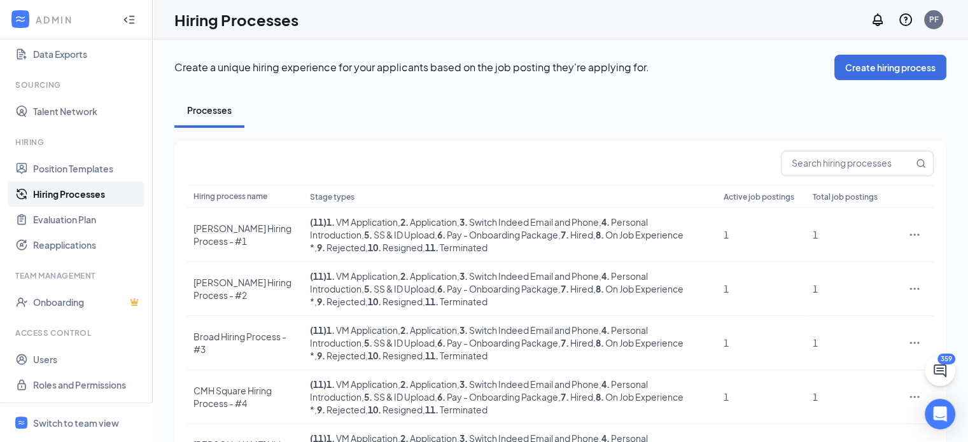
scroll to position [358, 0]
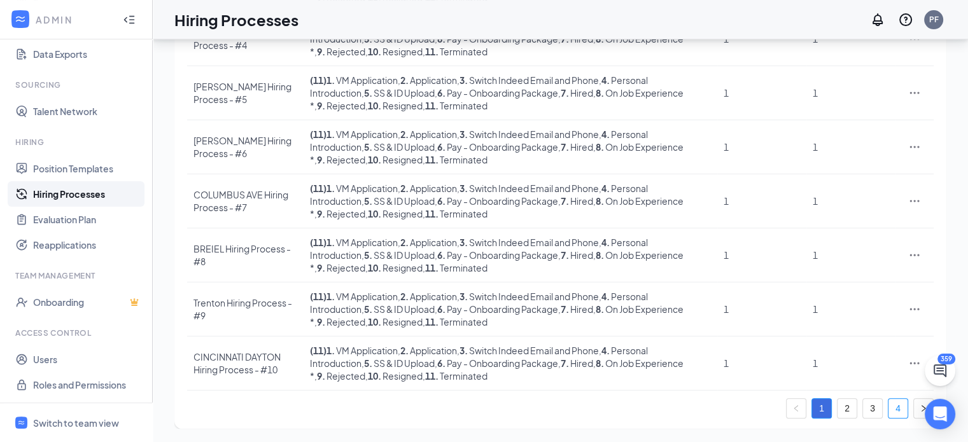
click at [896, 402] on link "4" at bounding box center [898, 408] width 19 height 19
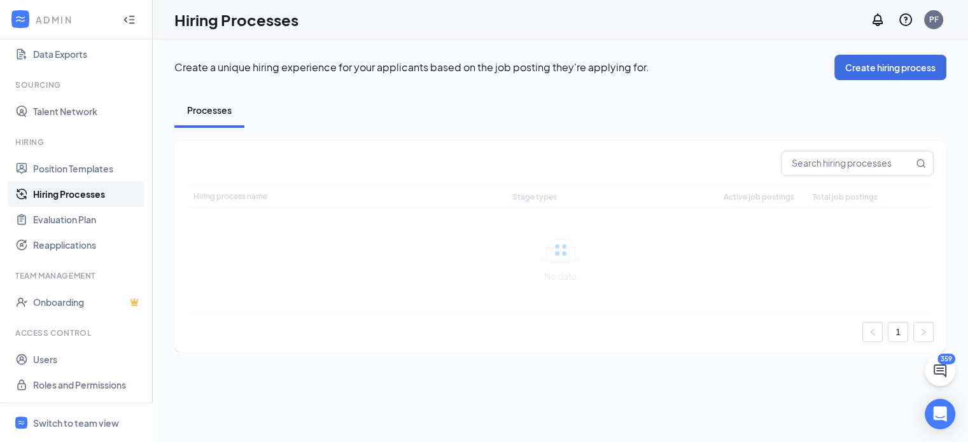
scroll to position [0, 0]
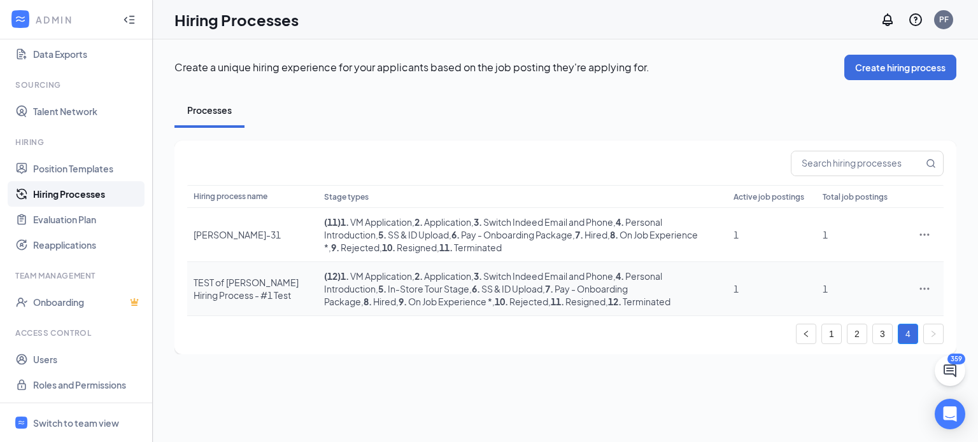
click at [262, 300] on div "TEST of [PERSON_NAME] Hiring Process - #1 Test" at bounding box center [252, 288] width 118 height 25
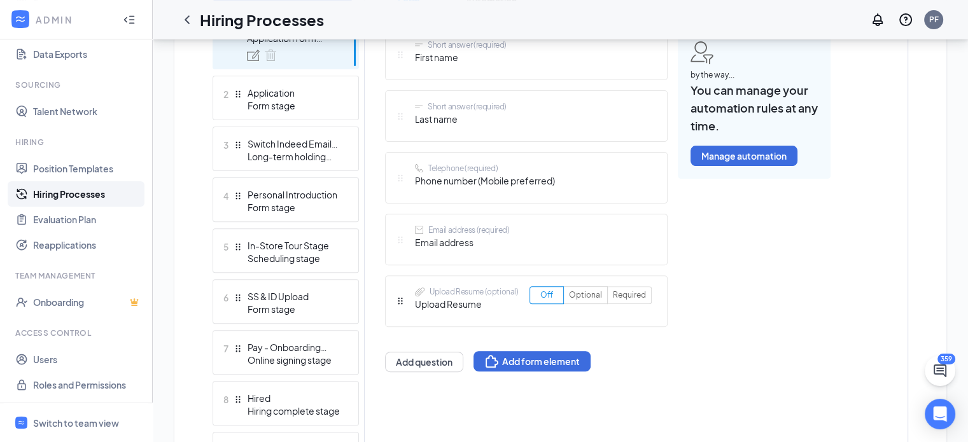
scroll to position [397, 0]
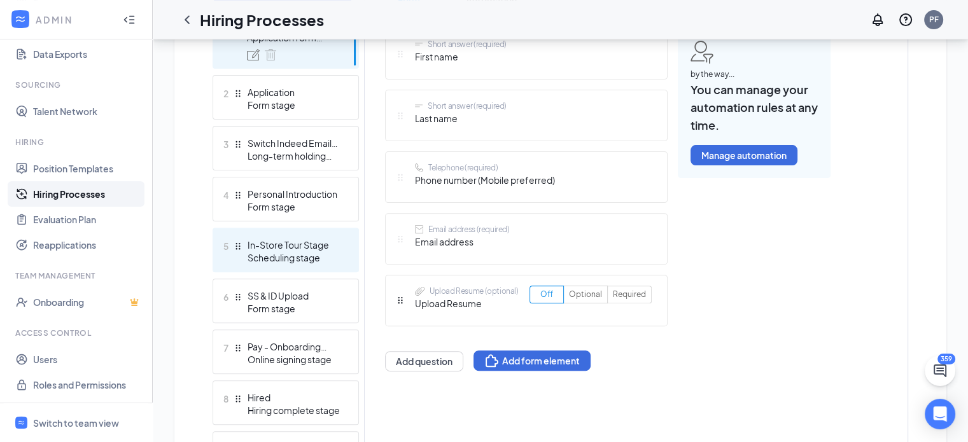
click at [308, 246] on div "In-Store Tour Stage" at bounding box center [294, 245] width 93 height 13
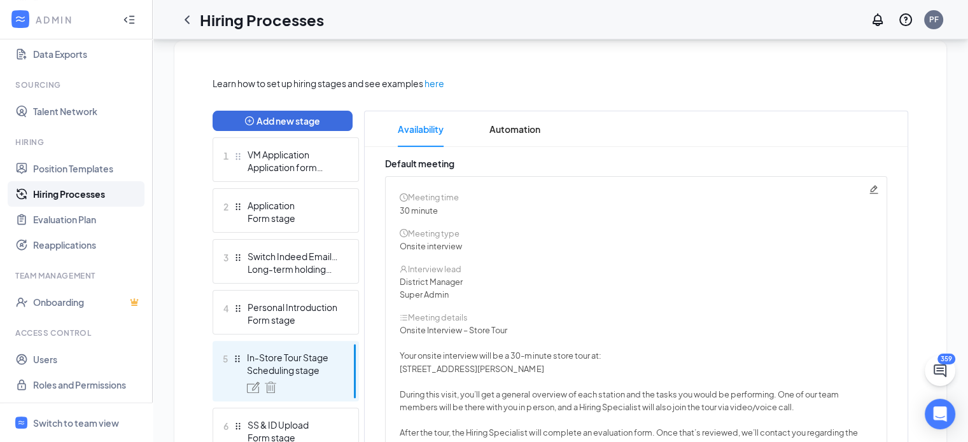
scroll to position [267, 0]
click at [509, 129] on span "Automation" at bounding box center [514, 130] width 51 height 36
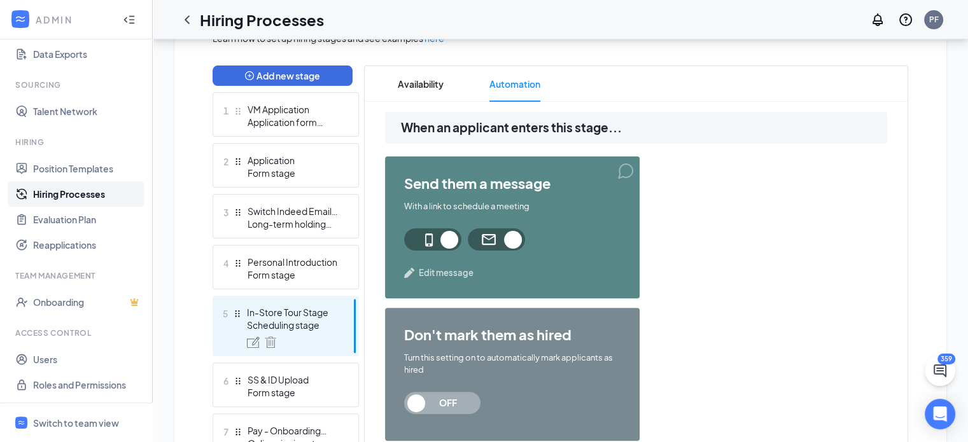
scroll to position [320, 0]
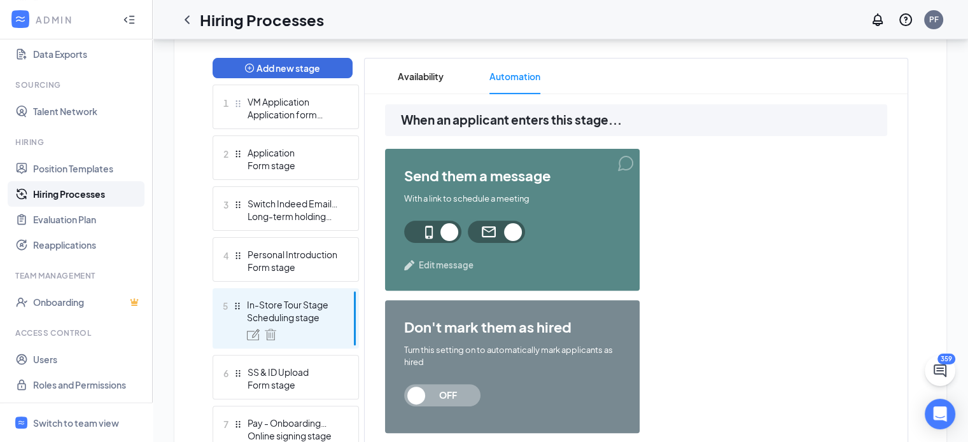
click at [426, 262] on span "Edit message" at bounding box center [446, 265] width 55 height 13
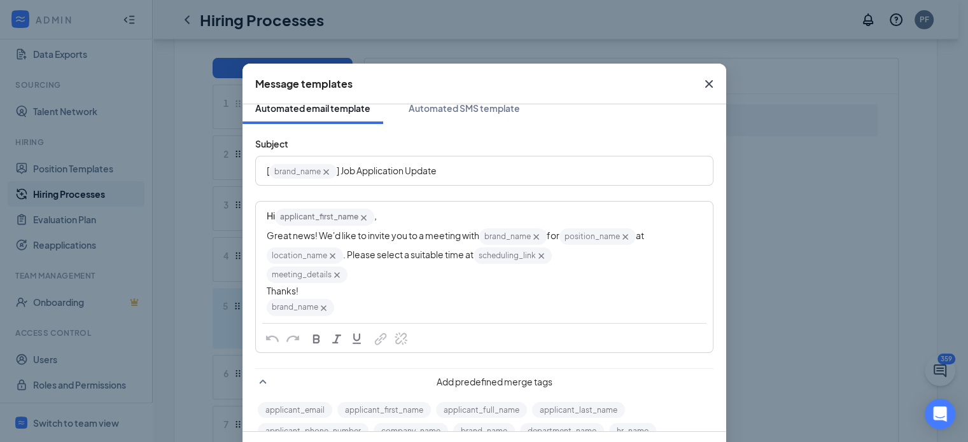
scroll to position [8, 0]
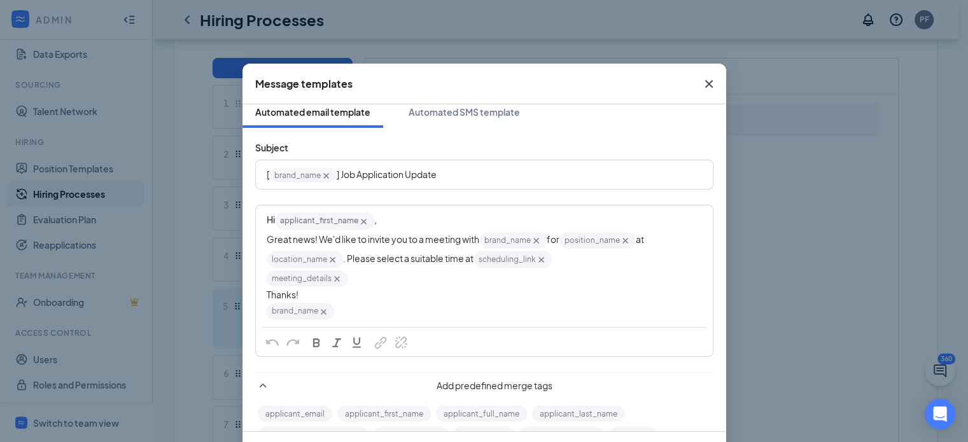
click at [284, 174] on span "brand_name‌‌‌‌ {{brand_name}}" at bounding box center [302, 175] width 67 height 15
click at [449, 111] on div "Automated SMS template" at bounding box center [464, 112] width 111 height 13
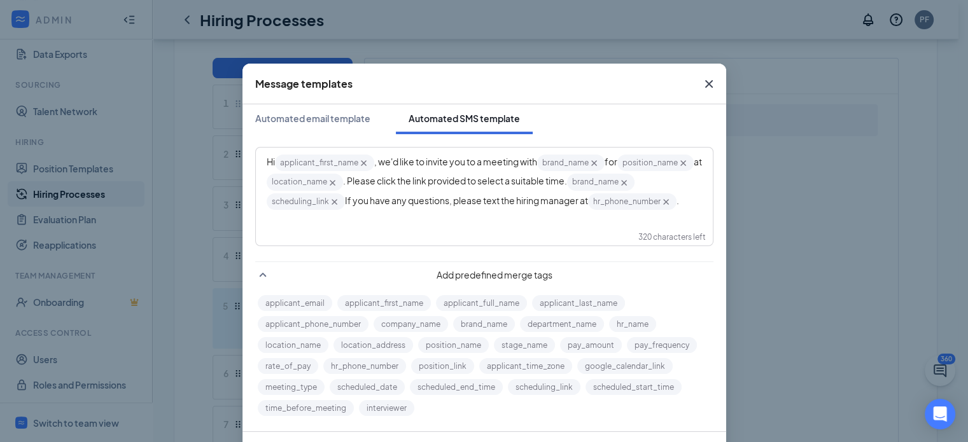
scroll to position [1, 0]
click at [345, 202] on span "scheduling_link‌‌‌‌ {{scheduling_link}}" at bounding box center [306, 202] width 78 height 17
drag, startPoint x: 391, startPoint y: 202, endPoint x: 324, endPoint y: 202, distance: 66.8
click at [324, 202] on div "Hi applicant_first_name‌‌‌‌ {{applicant_first_name}} , we'd like to invite you …" at bounding box center [484, 183] width 435 height 58
click at [458, 202] on span "If you have any questions, please text the hiring manager at" at bounding box center [466, 200] width 243 height 11
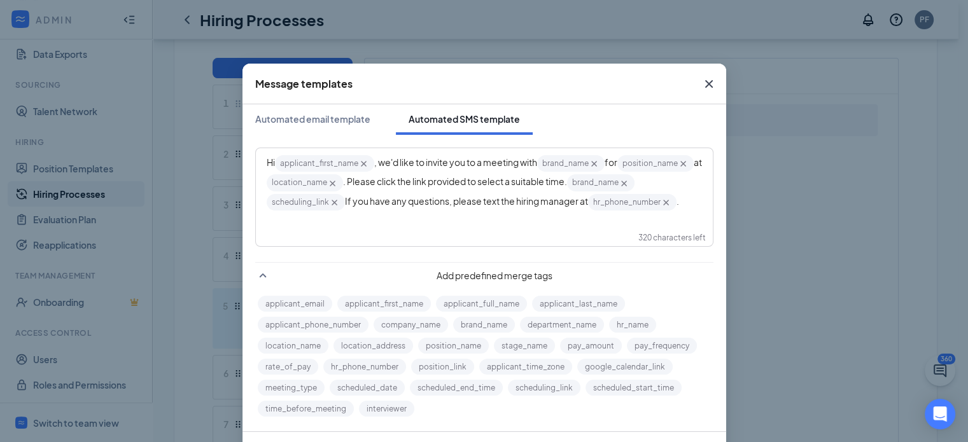
scroll to position [59, 0]
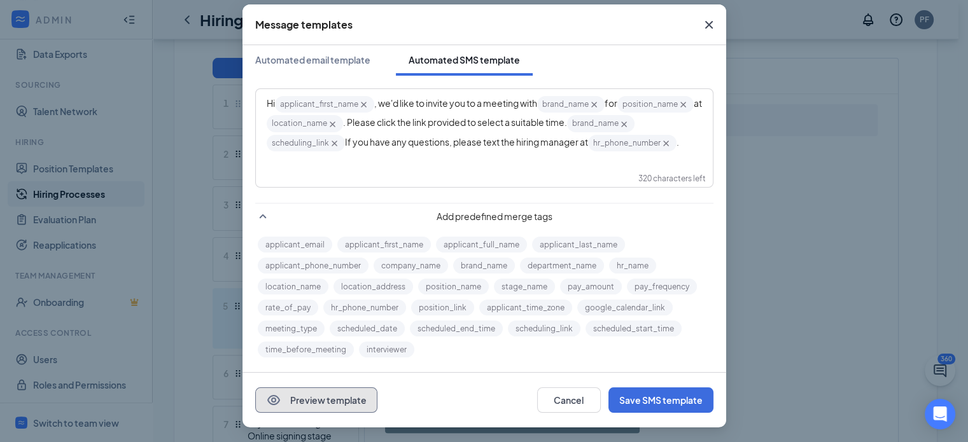
click at [307, 409] on button "Preview template" at bounding box center [316, 400] width 122 height 25
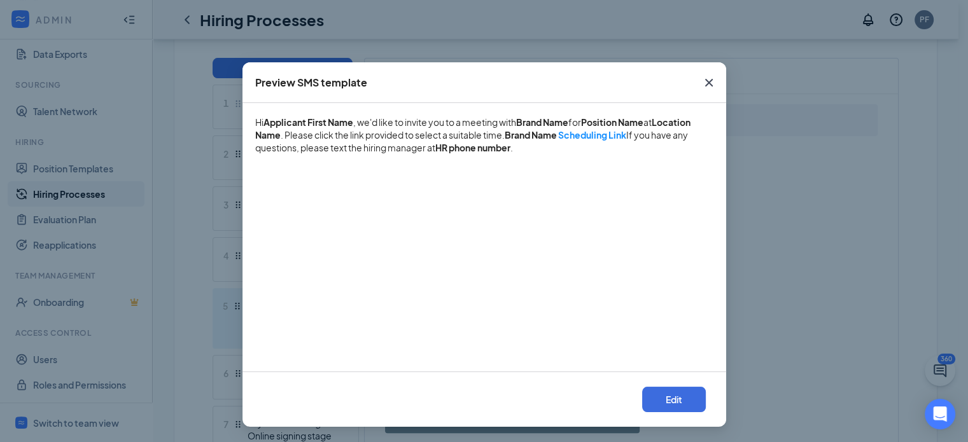
scroll to position [1, 0]
click at [584, 134] on link "Scheduling Link" at bounding box center [592, 135] width 68 height 11
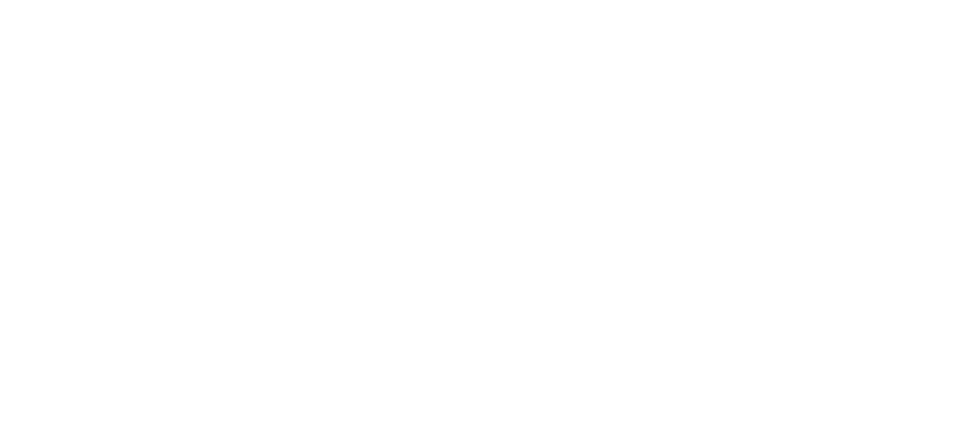
click at [0, 0] on html at bounding box center [0, 0] width 0 height 0
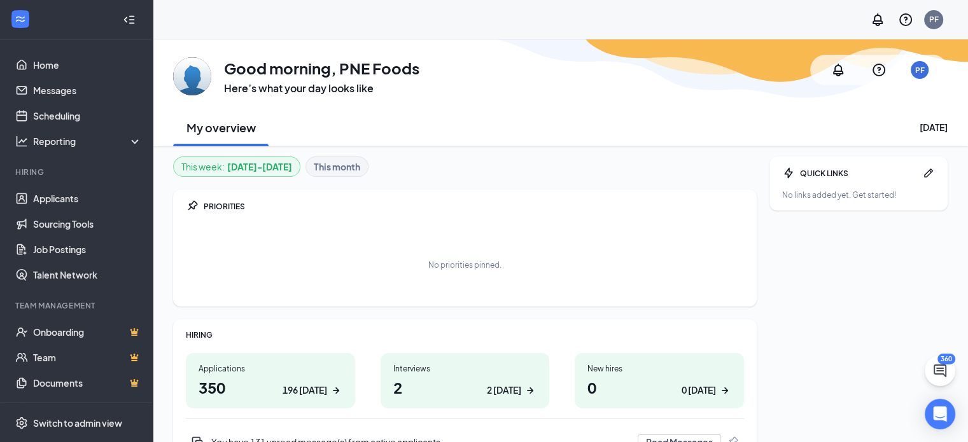
scroll to position [125, 0]
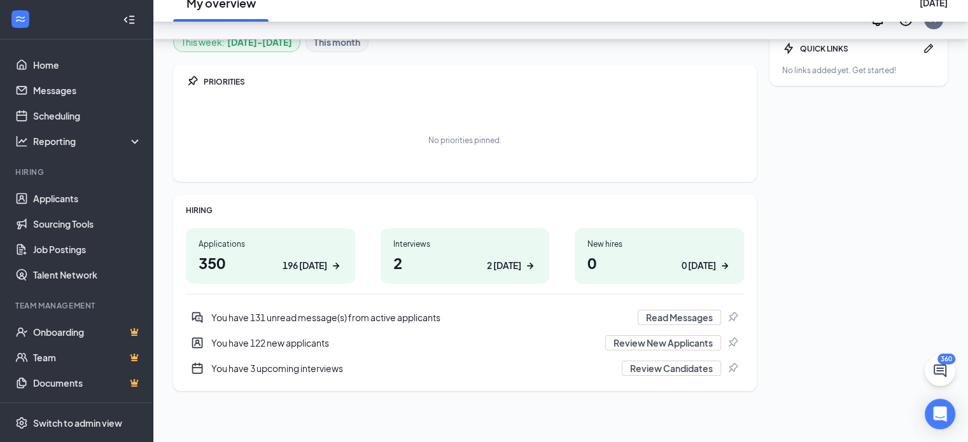
click at [493, 272] on div "2 [DATE]" at bounding box center [504, 265] width 34 height 13
click at [466, 270] on h1 "2 2 [DATE]" at bounding box center [465, 263] width 144 height 22
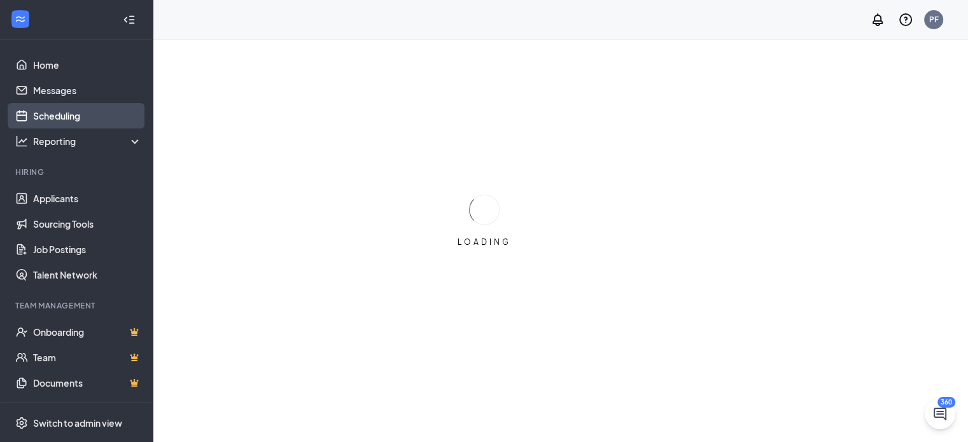
click at [84, 110] on link "Scheduling" at bounding box center [87, 115] width 109 height 25
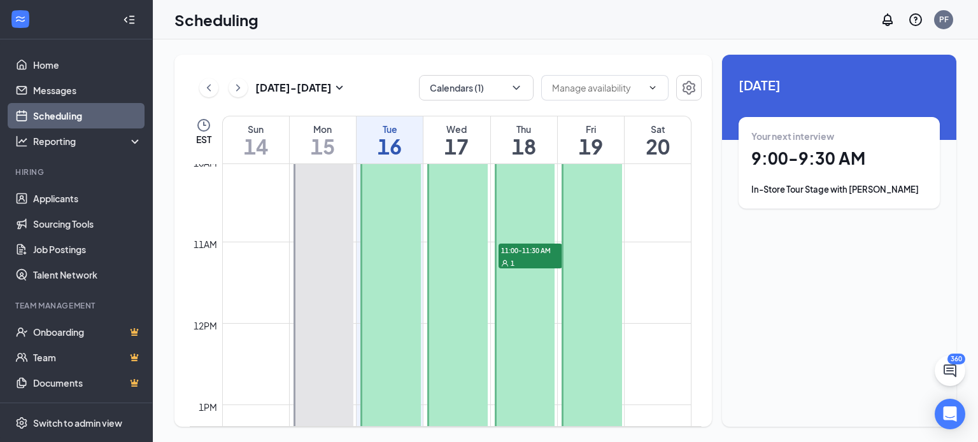
scroll to position [815, 0]
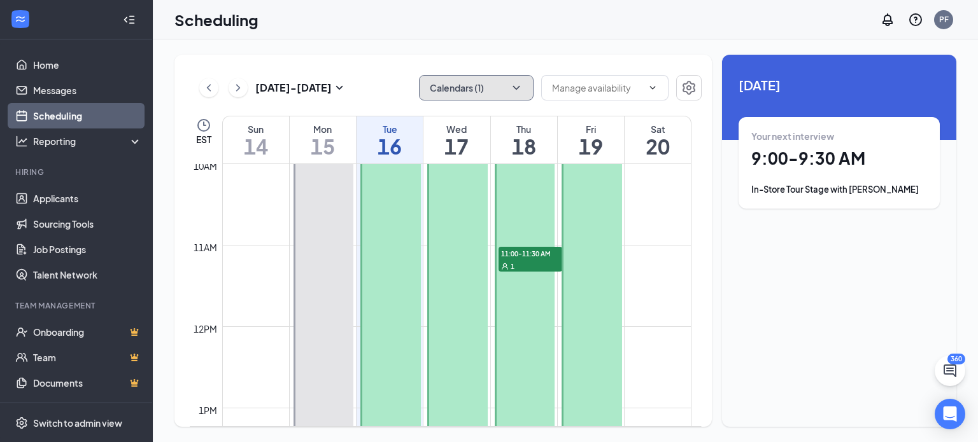
click at [509, 78] on button "Calendars (1)" at bounding box center [476, 87] width 115 height 25
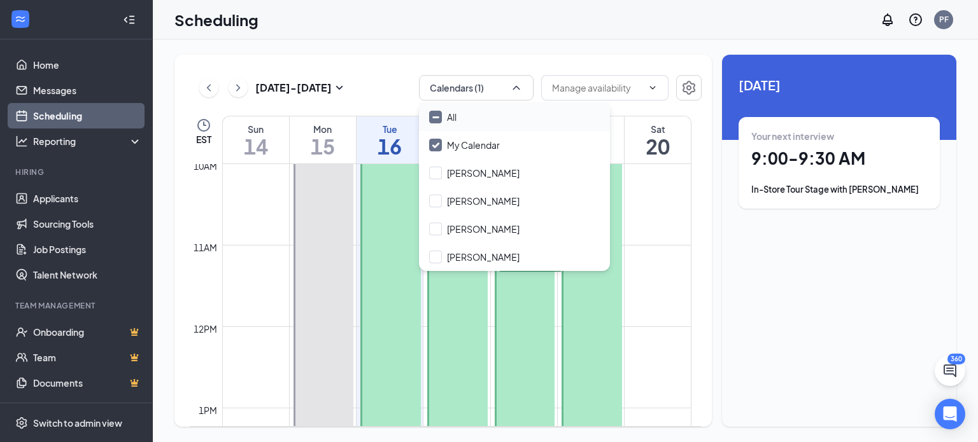
click at [434, 121] on input "All" at bounding box center [442, 117] width 27 height 13
checkbox input "true"
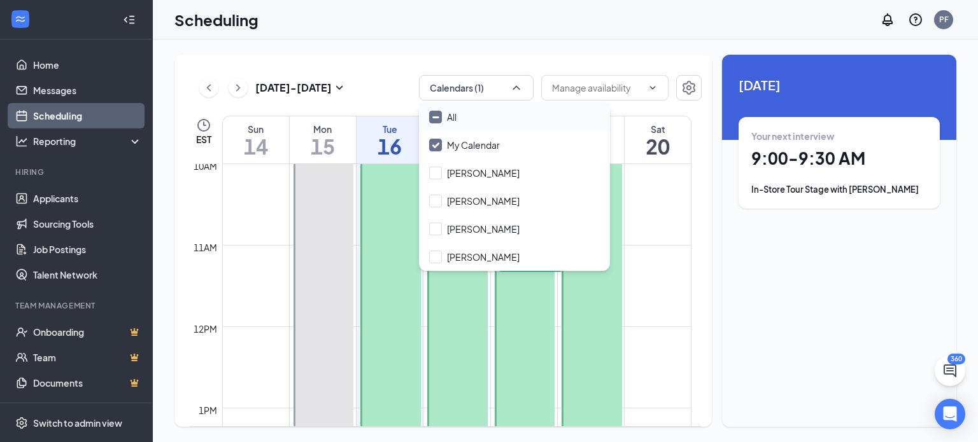
checkbox input "true"
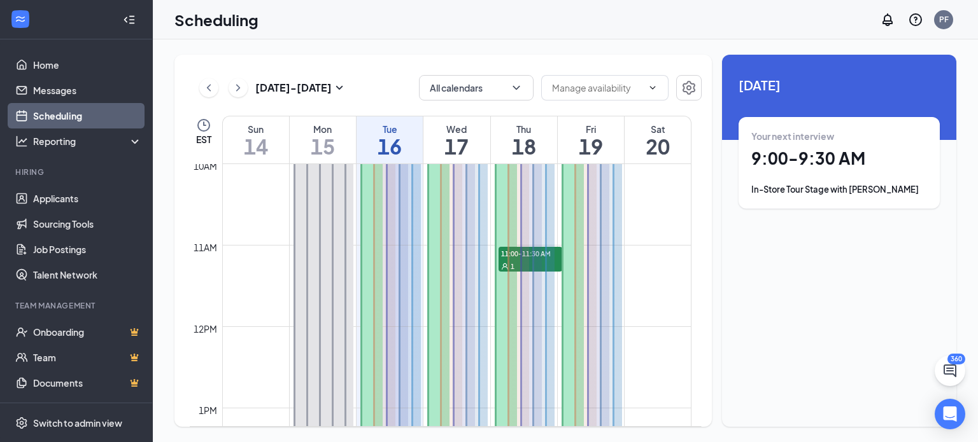
click at [690, 218] on td at bounding box center [456, 214] width 469 height 20
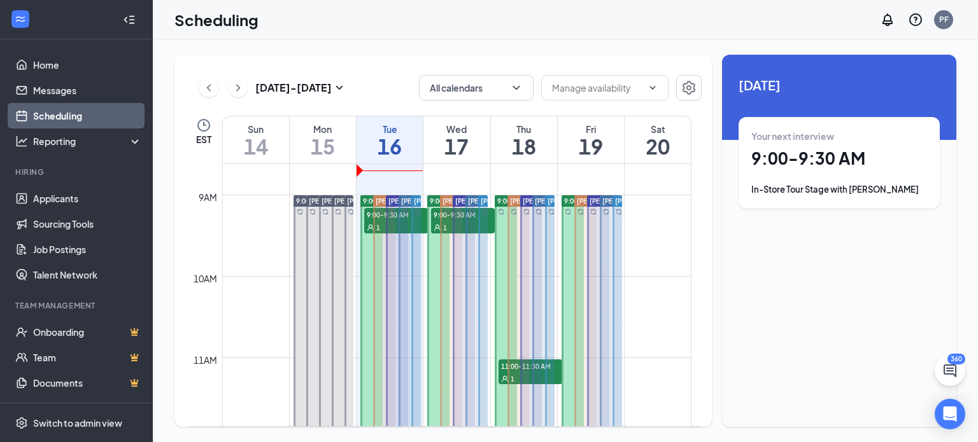
scroll to position [706, 0]
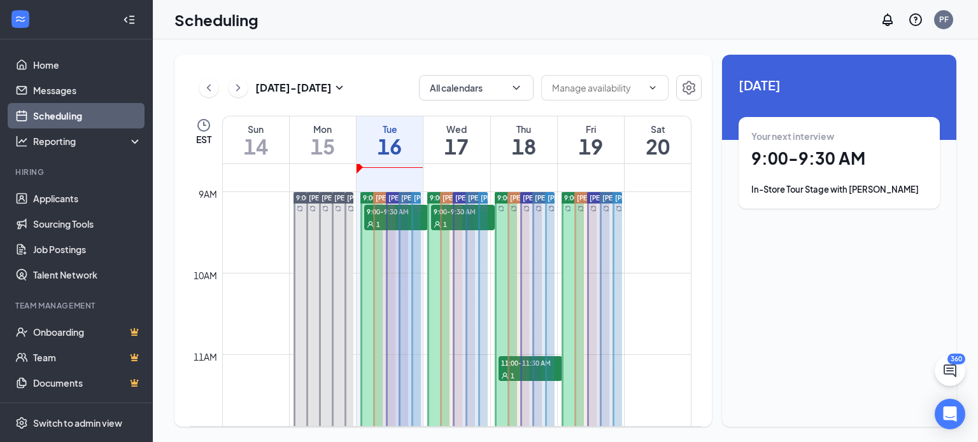
click at [377, 222] on div at bounding box center [384, 375] width 22 height 366
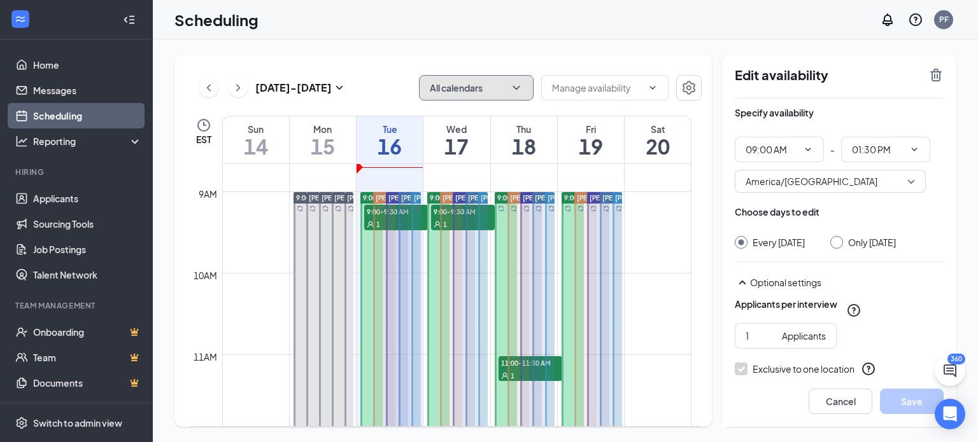
click at [519, 88] on icon "ChevronDown" at bounding box center [516, 87] width 13 height 13
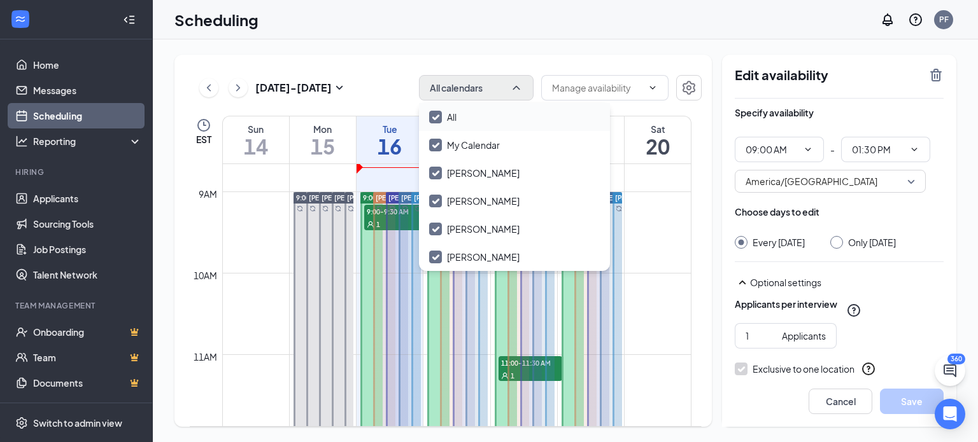
click at [433, 122] on input "All" at bounding box center [442, 117] width 27 height 13
checkbox input "false"
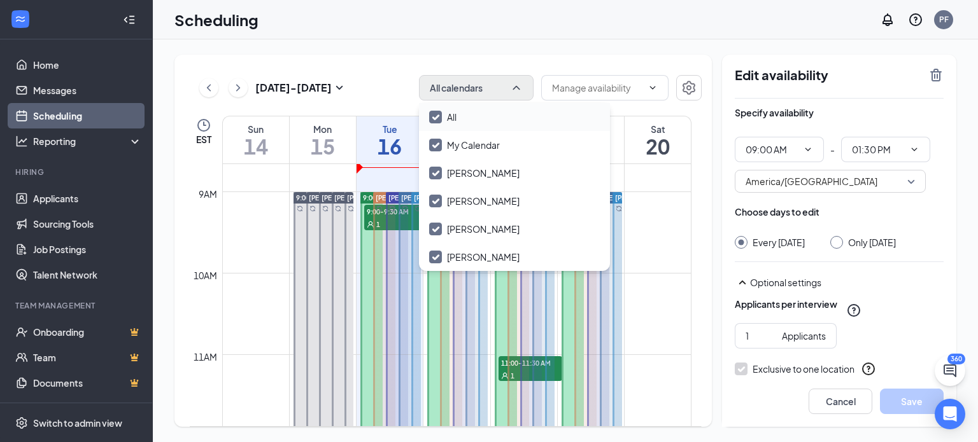
checkbox input "false"
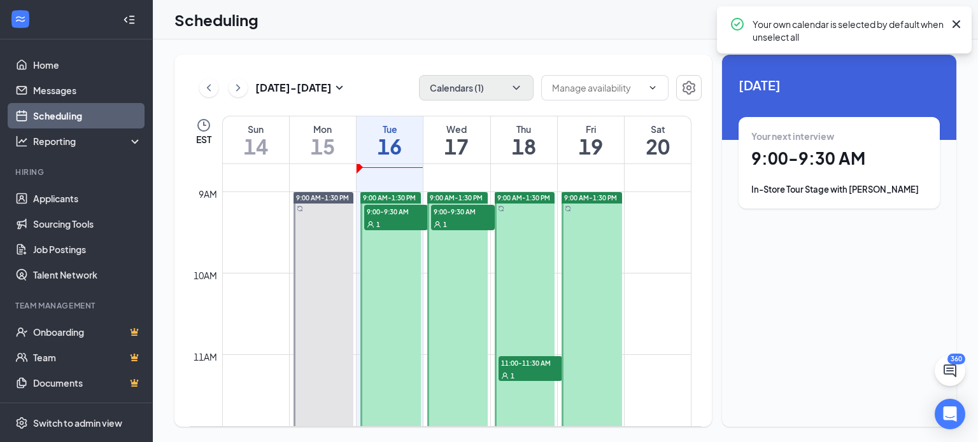
click at [392, 218] on div "1" at bounding box center [396, 224] width 64 height 13
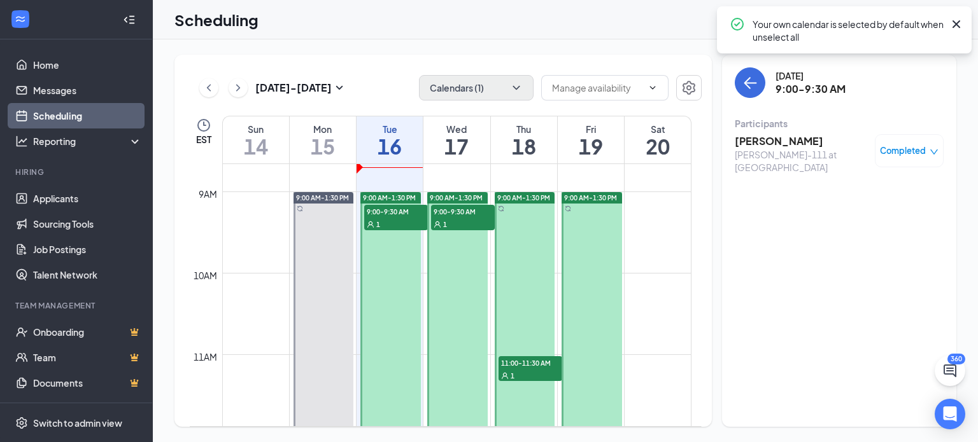
click at [917, 154] on span "Completed" at bounding box center [903, 150] width 46 height 13
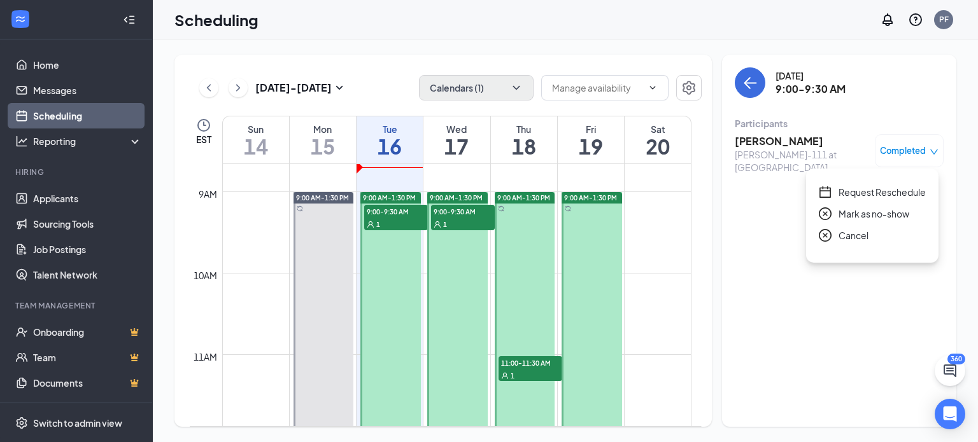
click at [827, 237] on icon "close-circle" at bounding box center [825, 235] width 13 height 13
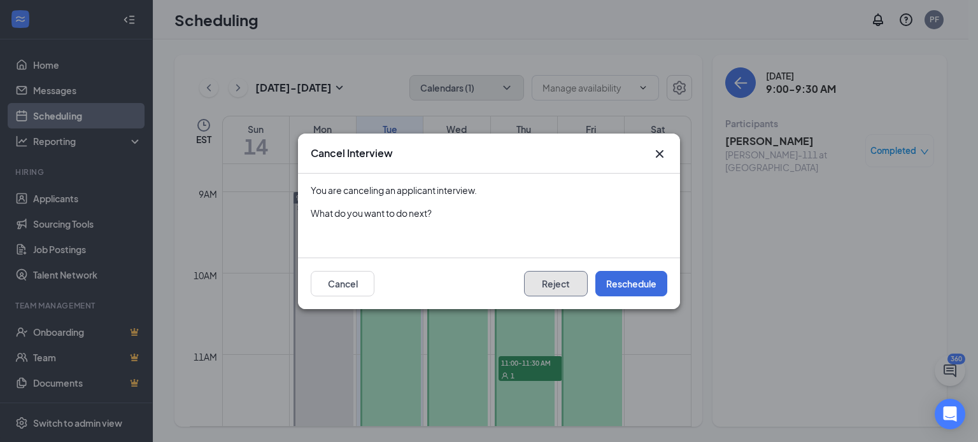
click at [572, 274] on button "Reject" at bounding box center [556, 283] width 64 height 25
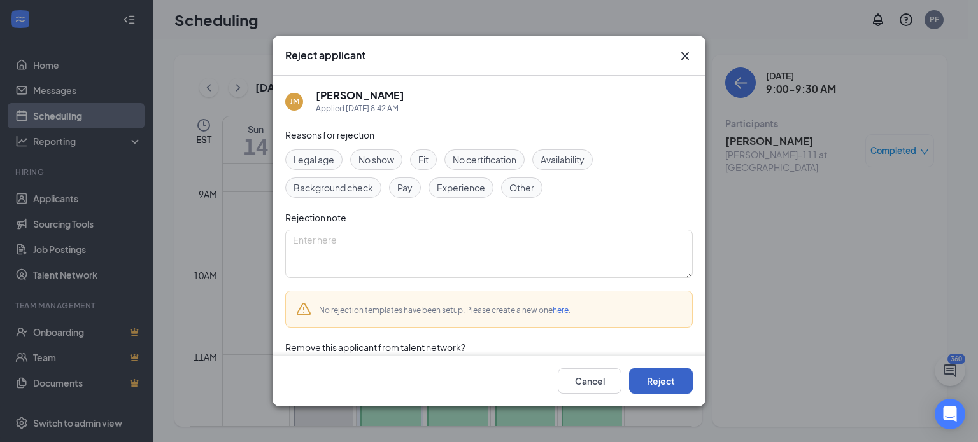
click at [654, 369] on button "Reject" at bounding box center [661, 381] width 64 height 25
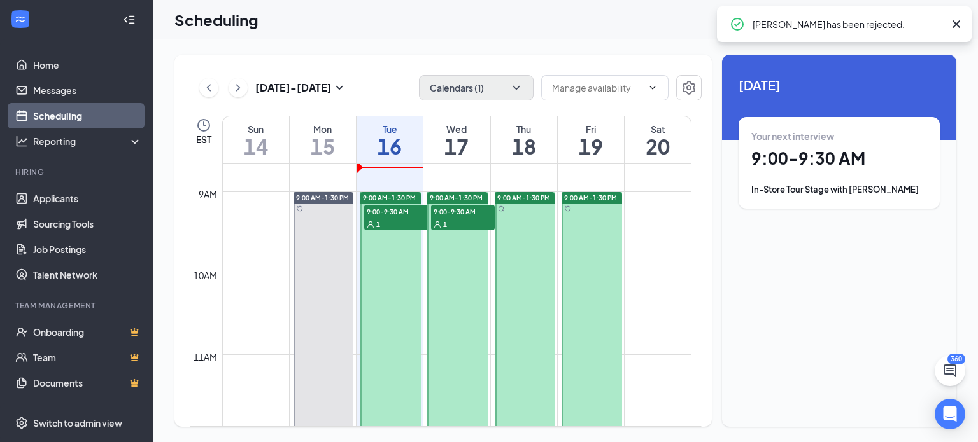
click at [395, 218] on div "1" at bounding box center [396, 224] width 64 height 13
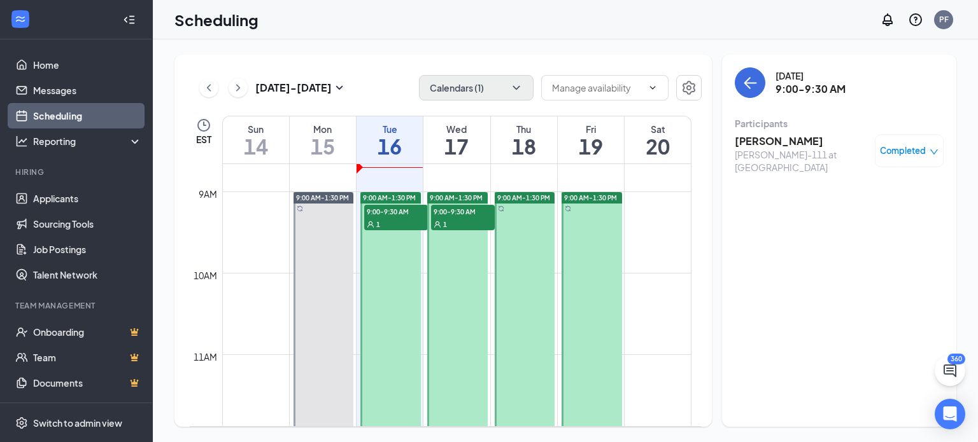
click at [893, 155] on span "Completed" at bounding box center [903, 150] width 46 height 13
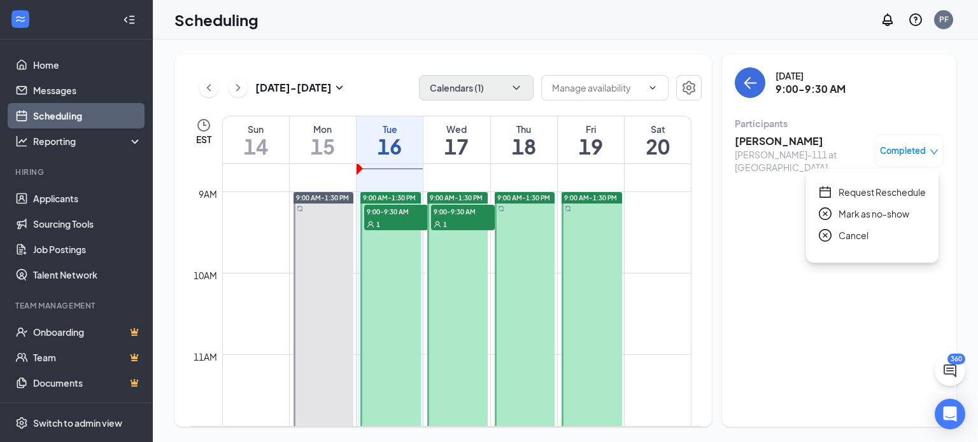
click at [828, 230] on icon "close-circle" at bounding box center [825, 235] width 13 height 13
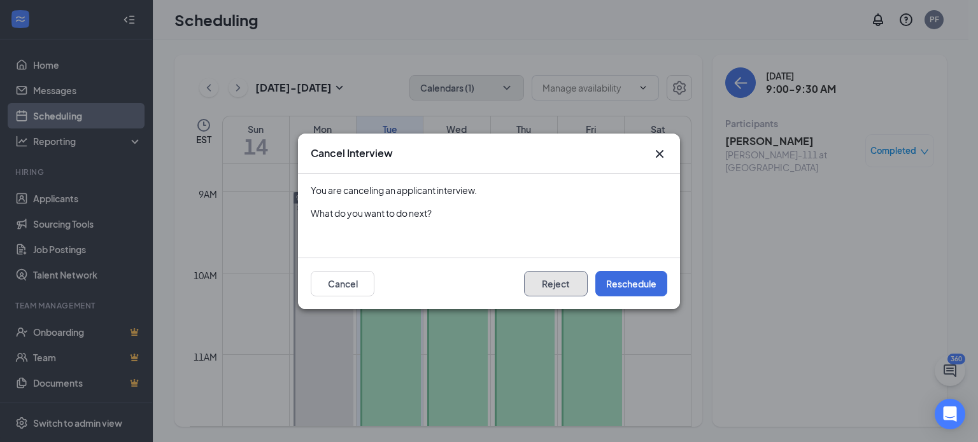
click at [552, 284] on button "Reject" at bounding box center [556, 283] width 64 height 25
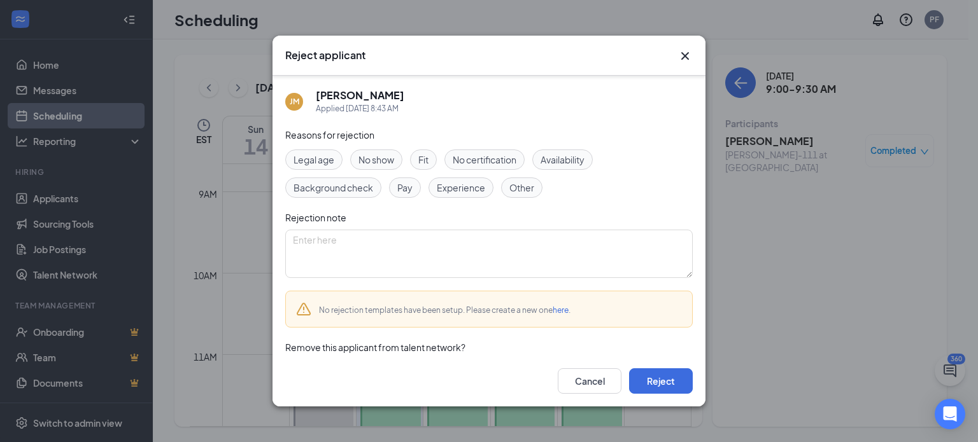
scroll to position [36, 0]
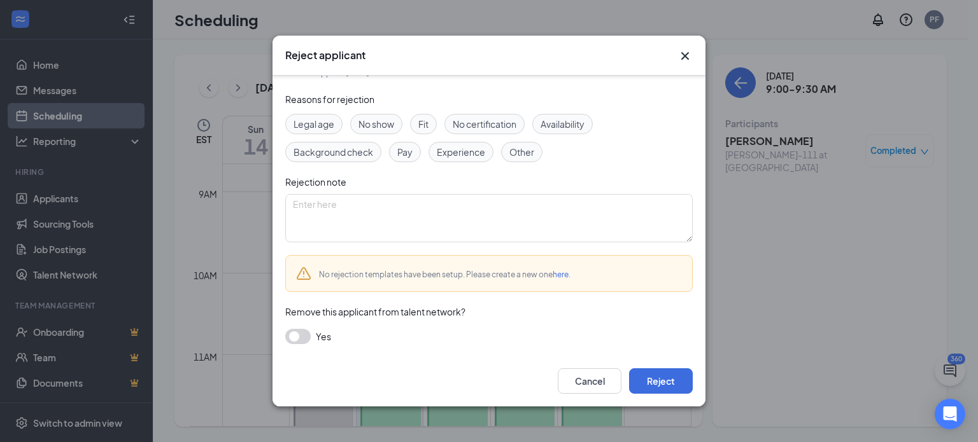
click at [300, 341] on button "button" at bounding box center [297, 336] width 25 height 15
click at [648, 370] on button "Reject" at bounding box center [661, 381] width 64 height 25
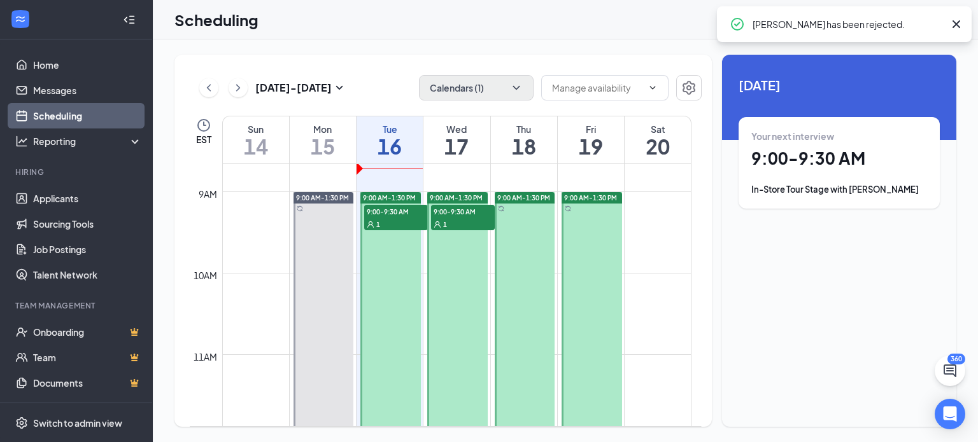
click at [397, 222] on div "1" at bounding box center [396, 224] width 64 height 13
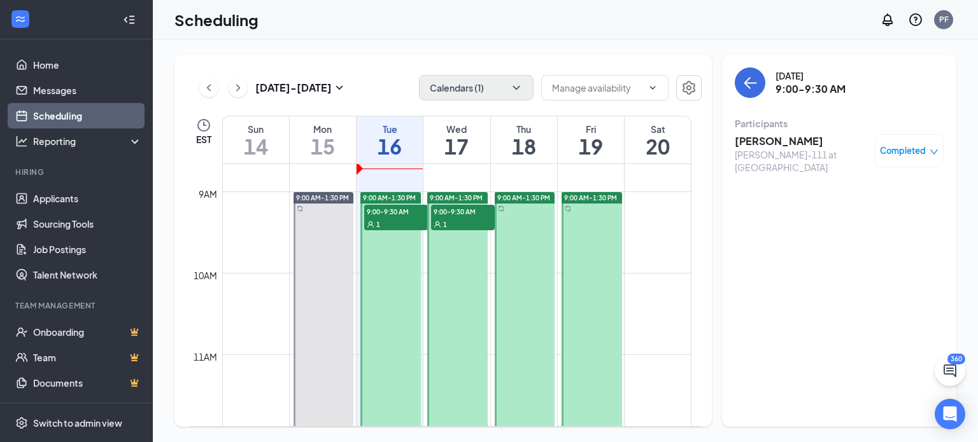
click at [885, 150] on span "Completed" at bounding box center [903, 150] width 46 height 13
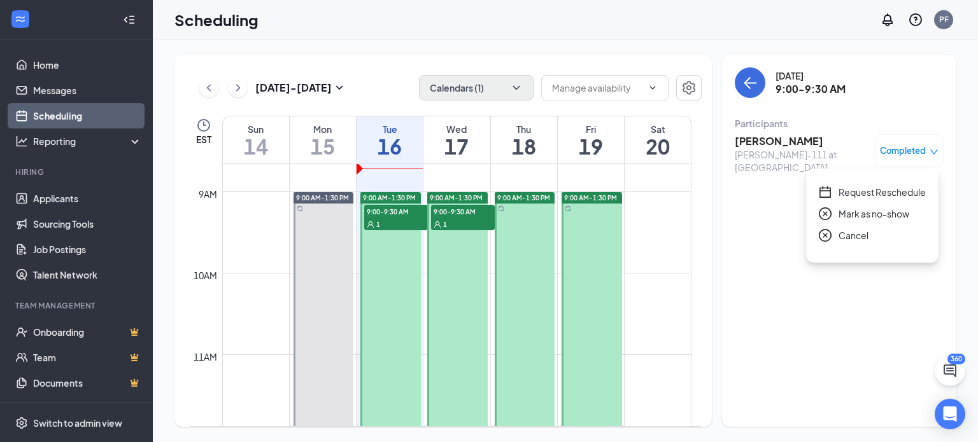
click at [822, 238] on icon "close-circle" at bounding box center [825, 235] width 13 height 13
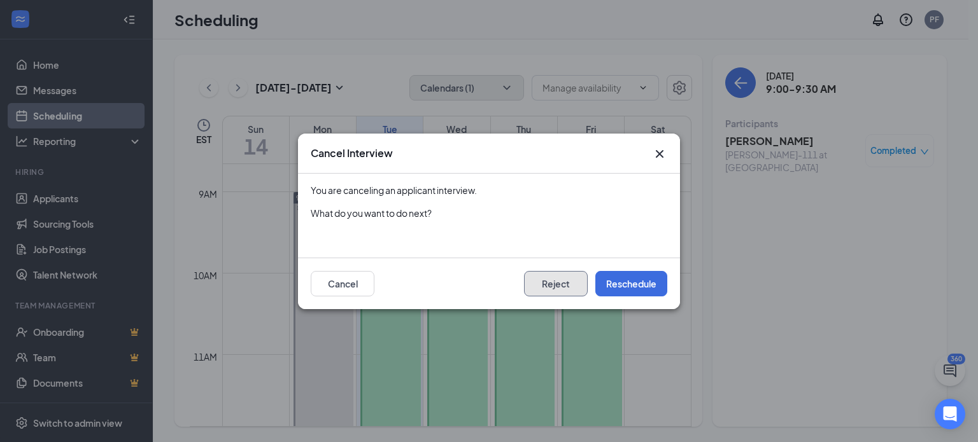
click at [558, 287] on button "Reject" at bounding box center [556, 283] width 64 height 25
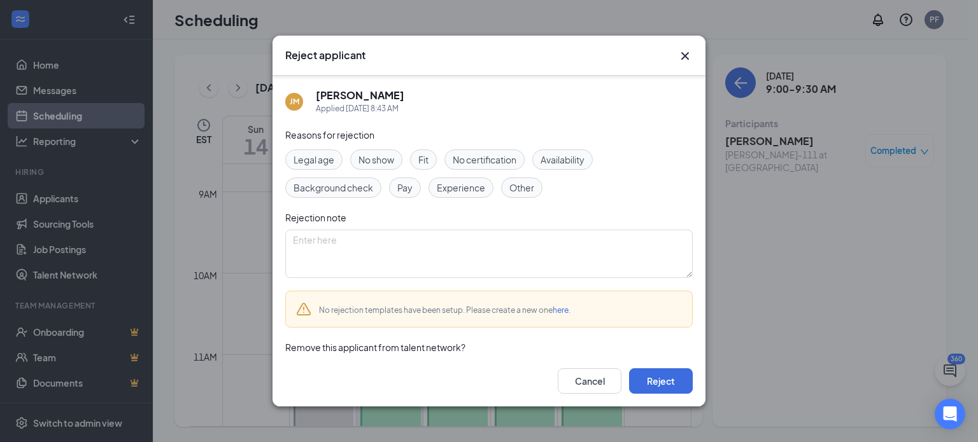
scroll to position [36, 0]
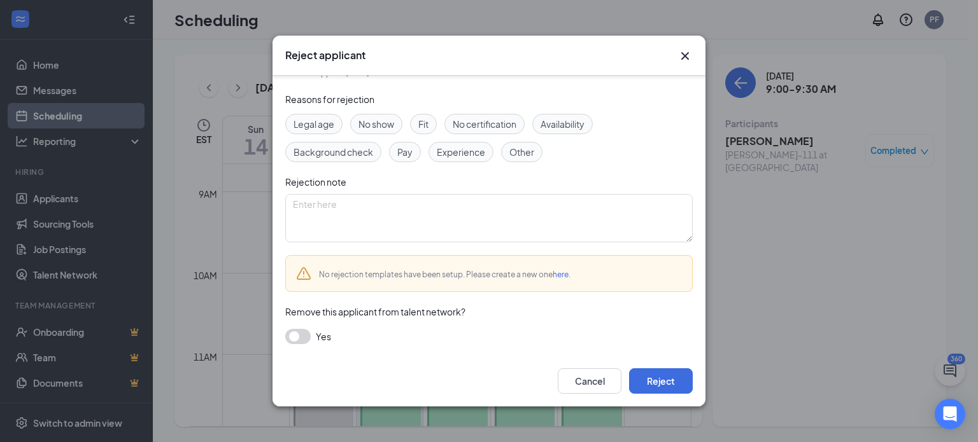
click at [310, 338] on div "Yes" at bounding box center [488, 336] width 407 height 15
click at [291, 330] on button "button" at bounding box center [297, 336] width 25 height 15
click at [652, 387] on button "Reject" at bounding box center [661, 381] width 64 height 25
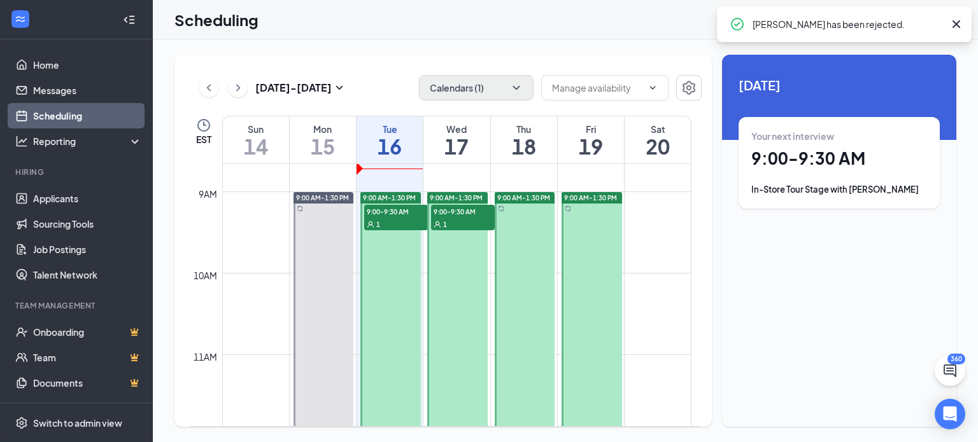
click at [461, 211] on span "9:00-9:30 AM" at bounding box center [463, 211] width 64 height 13
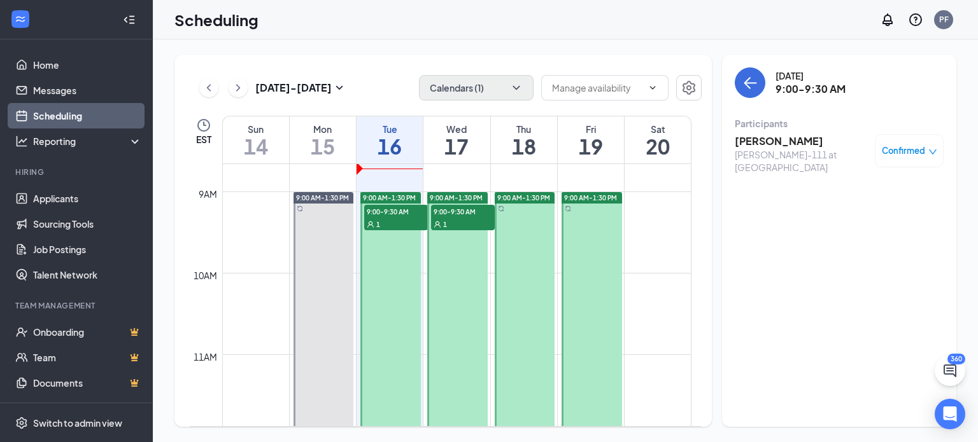
click at [892, 149] on span "Confirmed" at bounding box center [903, 150] width 43 height 13
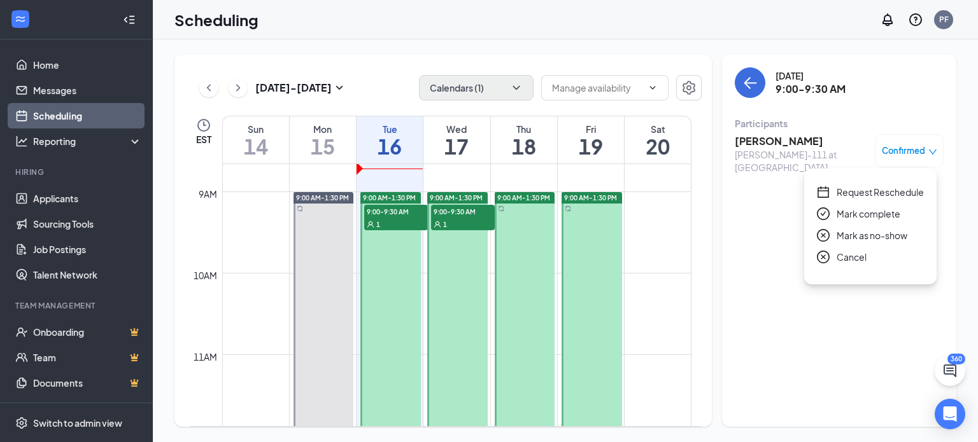
click at [829, 252] on icon "close-circle" at bounding box center [823, 257] width 13 height 13
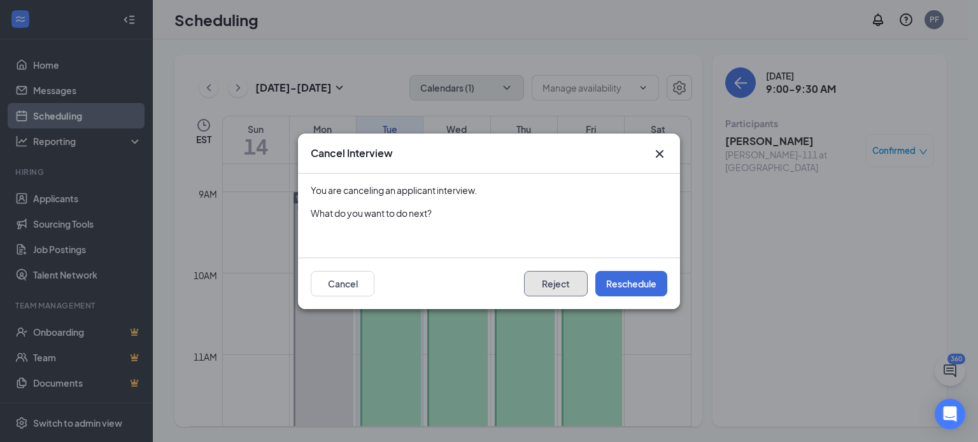
click at [563, 287] on button "Reject" at bounding box center [556, 283] width 64 height 25
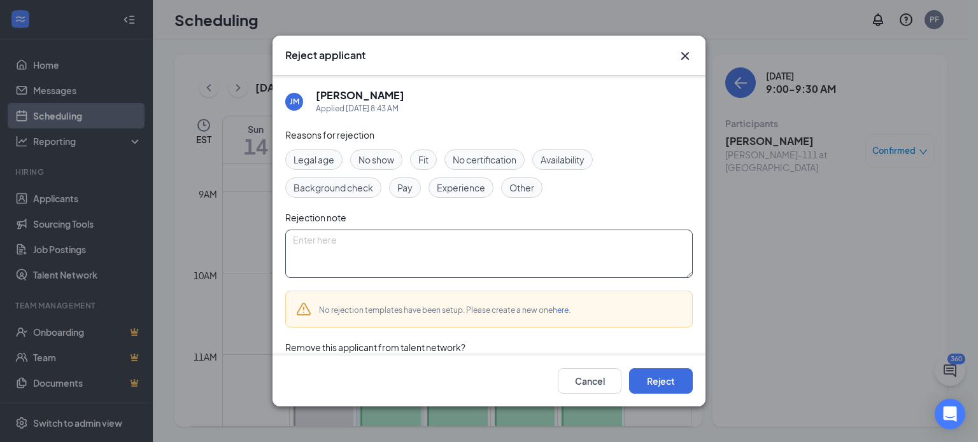
scroll to position [36, 0]
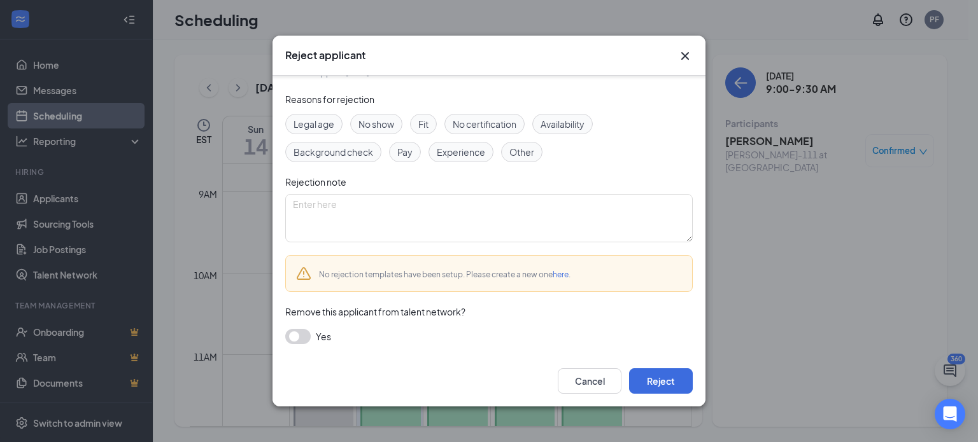
click at [298, 330] on button "button" at bounding box center [297, 336] width 25 height 15
click at [633, 386] on button "Reject" at bounding box center [661, 381] width 64 height 25
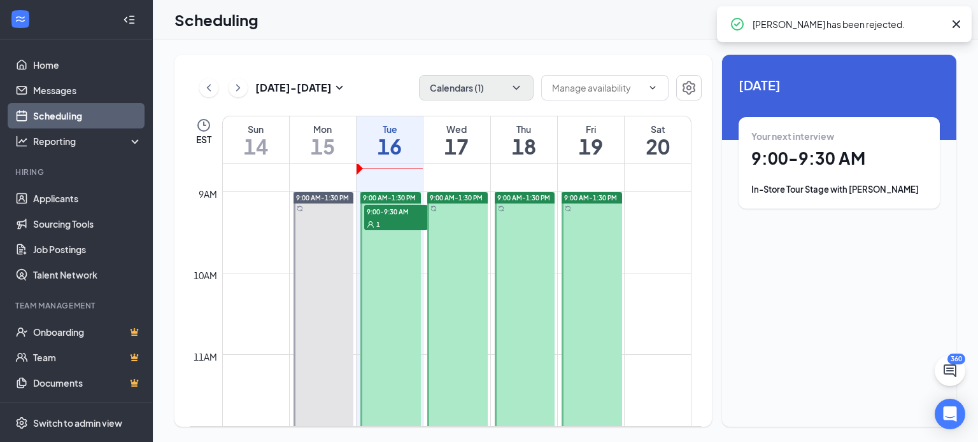
click at [402, 216] on span "9:00-9:30 AM" at bounding box center [396, 211] width 64 height 13
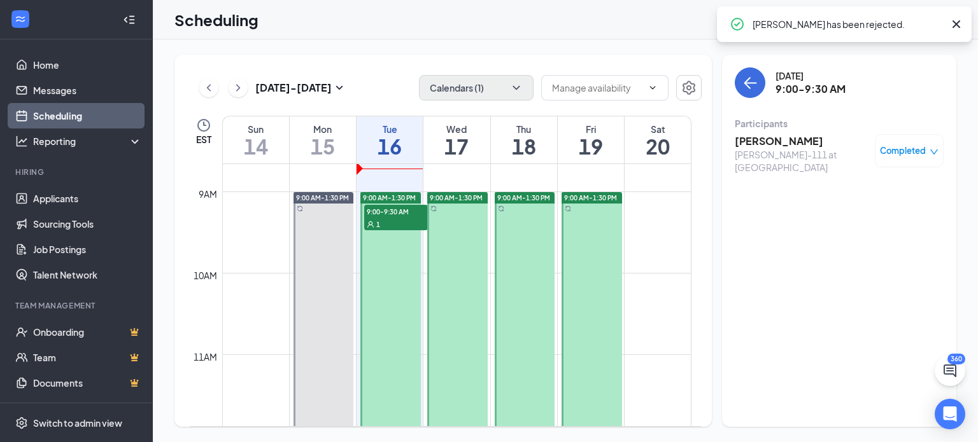
click at [911, 147] on span "Completed" at bounding box center [903, 150] width 46 height 13
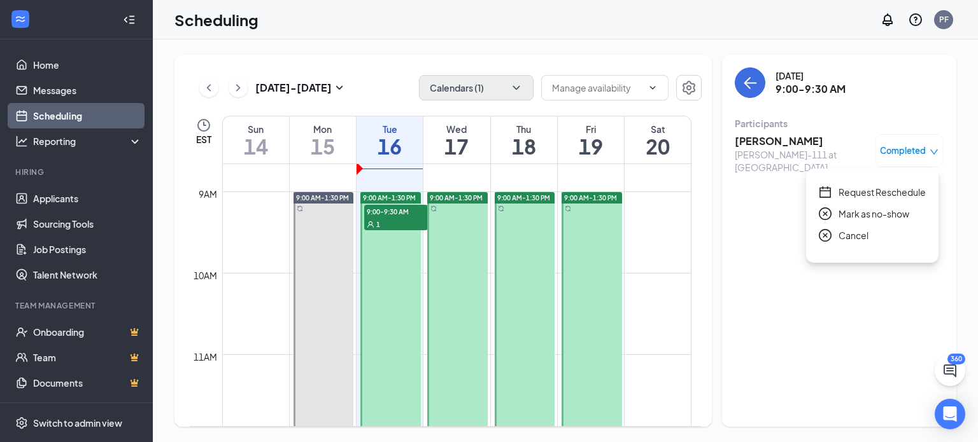
click at [862, 239] on span "Cancel" at bounding box center [853, 236] width 30 height 14
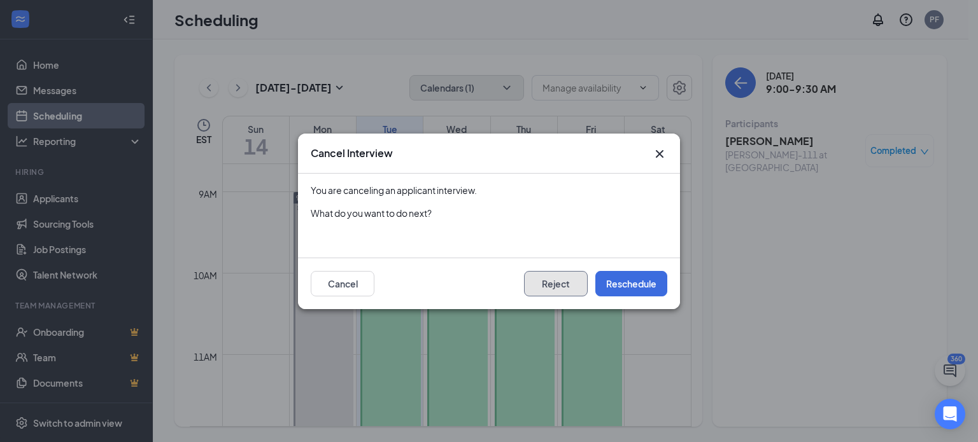
click at [573, 284] on button "Reject" at bounding box center [556, 283] width 64 height 25
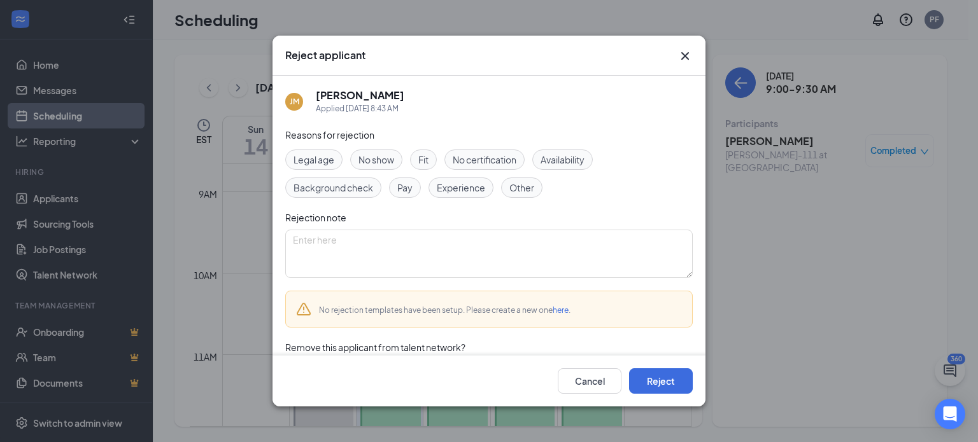
scroll to position [36, 0]
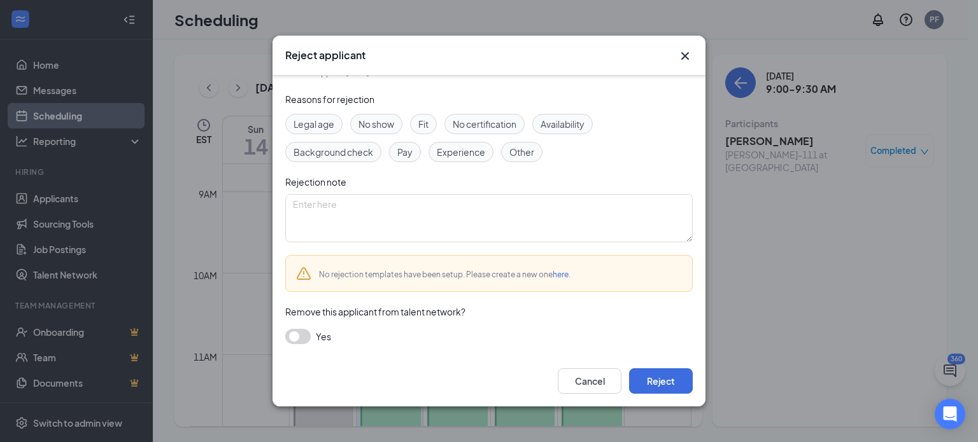
click at [311, 335] on div "Yes" at bounding box center [488, 336] width 407 height 15
click at [308, 335] on button "button" at bounding box center [297, 336] width 25 height 15
click at [649, 386] on button "Reject" at bounding box center [661, 381] width 64 height 25
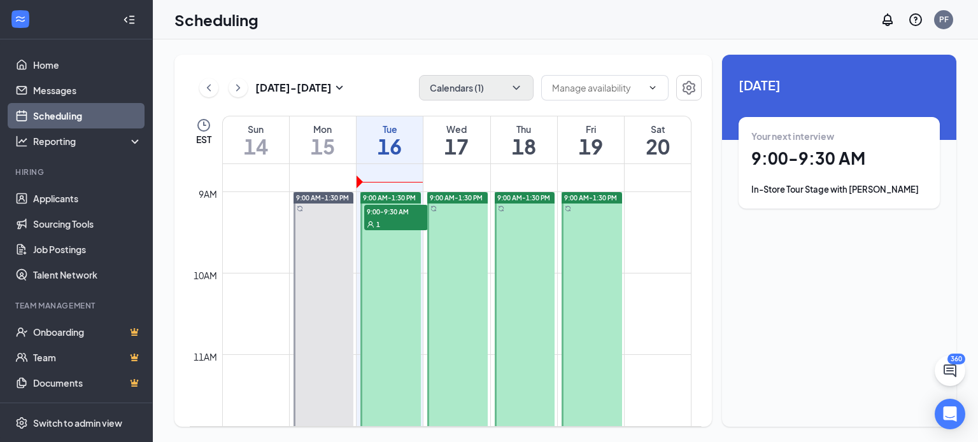
click at [412, 215] on span "9:00-9:30 AM" at bounding box center [396, 211] width 64 height 13
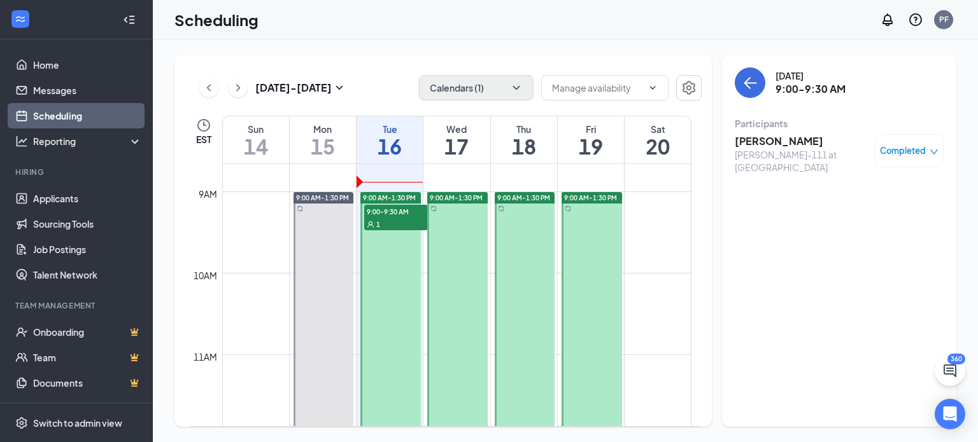
scroll to position [626, 0]
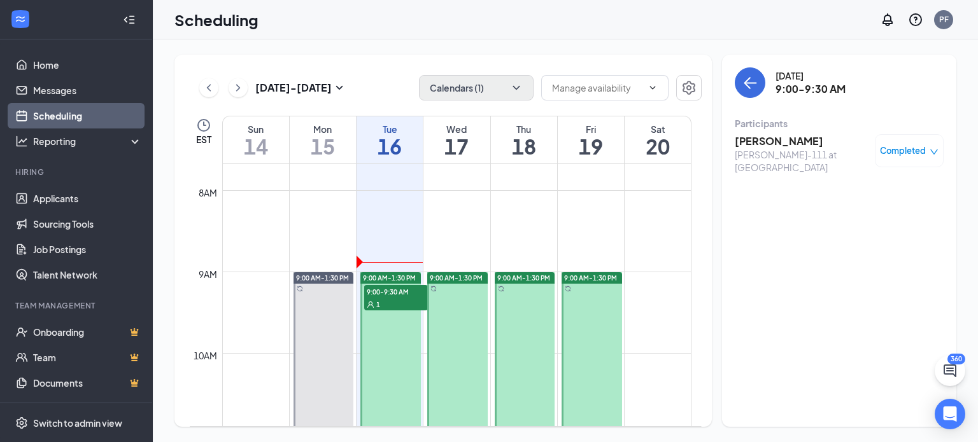
click at [922, 146] on span "Completed" at bounding box center [903, 150] width 46 height 13
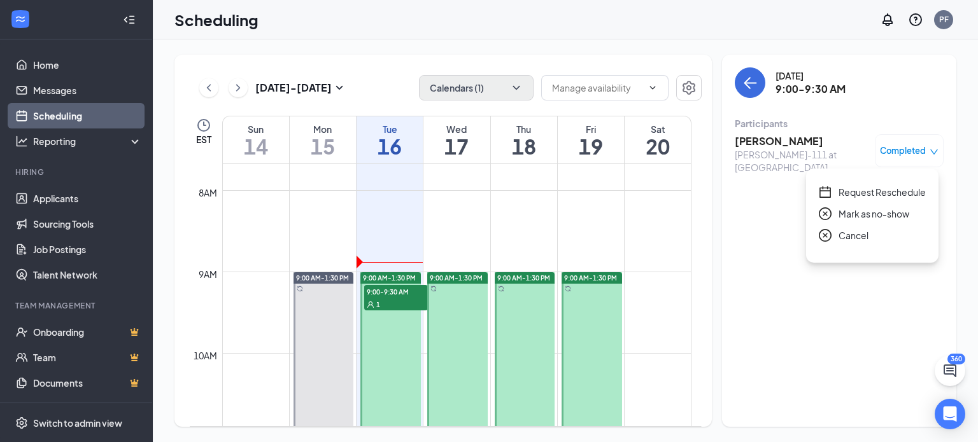
click at [841, 237] on span "Cancel" at bounding box center [853, 236] width 30 height 14
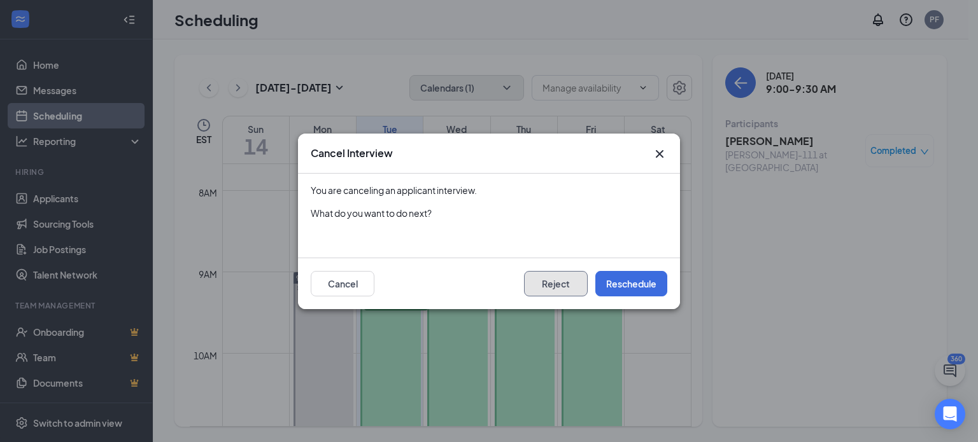
click at [566, 277] on button "Reject" at bounding box center [556, 283] width 64 height 25
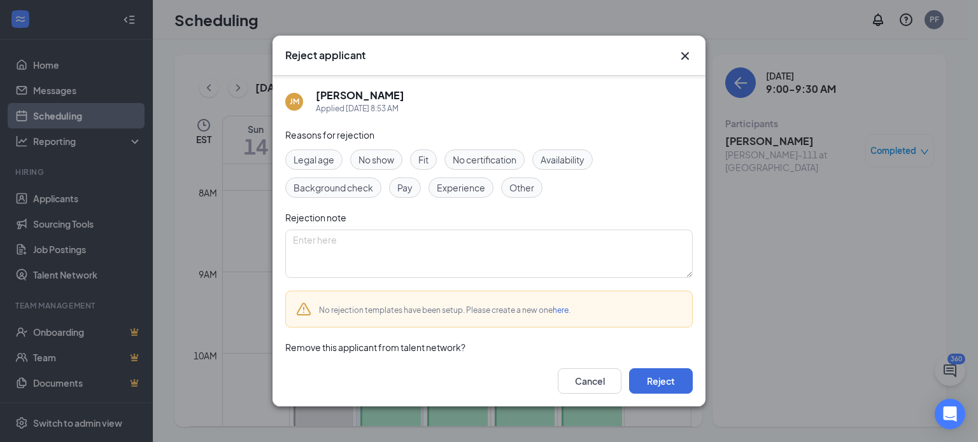
scroll to position [36, 0]
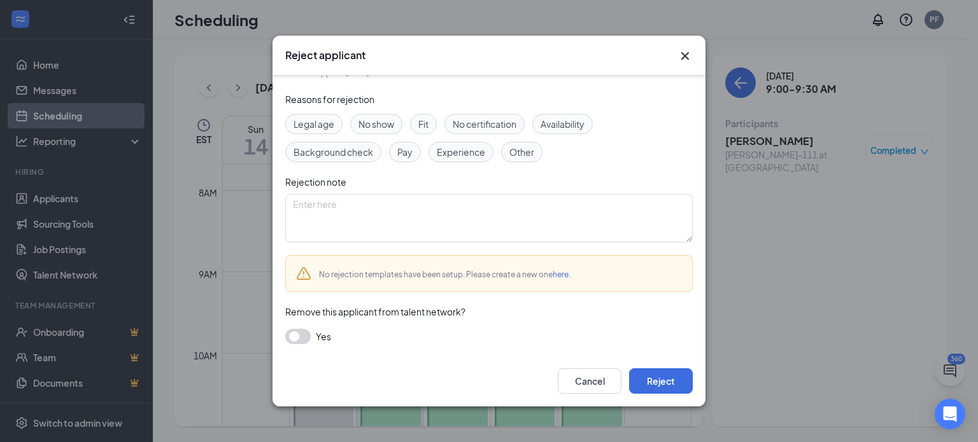
click at [297, 332] on button "button" at bounding box center [297, 336] width 25 height 15
click at [675, 374] on button "Reject" at bounding box center [661, 381] width 64 height 25
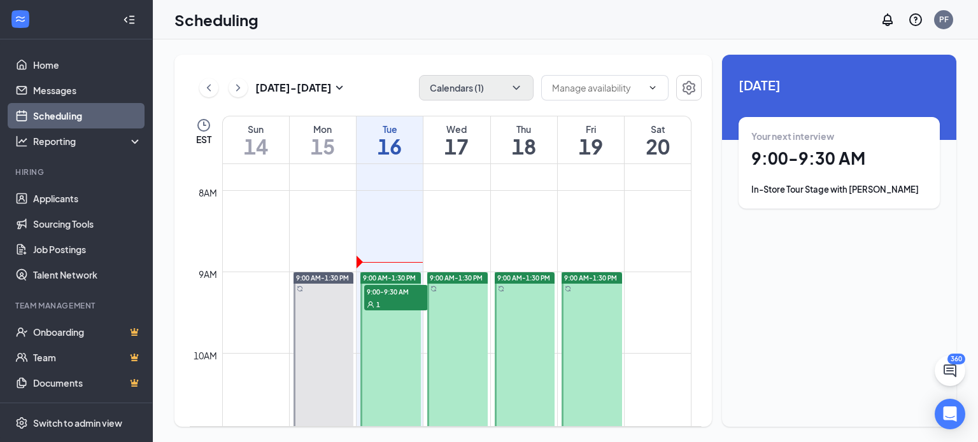
click at [398, 304] on div "1" at bounding box center [396, 304] width 64 height 13
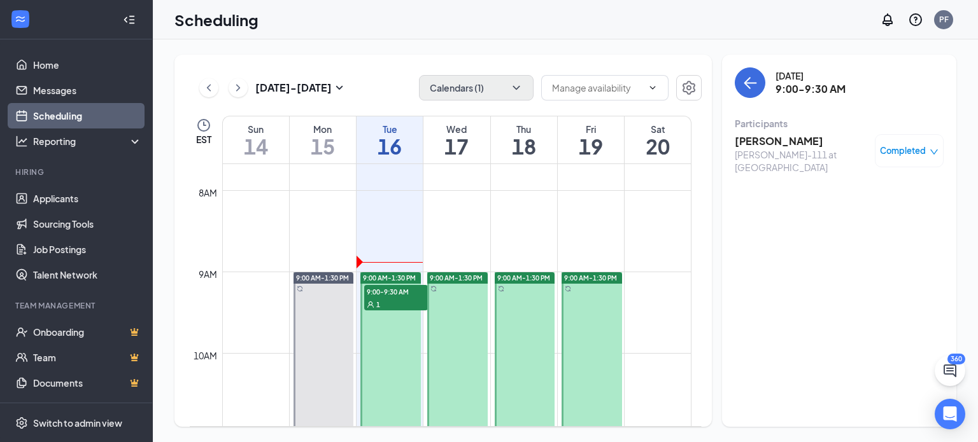
click at [903, 142] on div "Completed" at bounding box center [909, 150] width 69 height 33
click at [929, 160] on div "Completed" at bounding box center [909, 150] width 69 height 33
click at [896, 151] on span "Completed" at bounding box center [903, 150] width 46 height 13
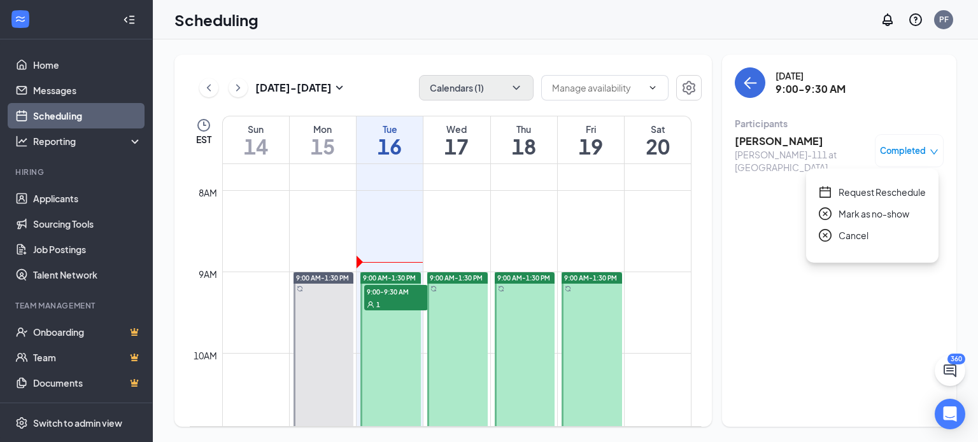
click at [853, 234] on span "Cancel" at bounding box center [853, 236] width 30 height 14
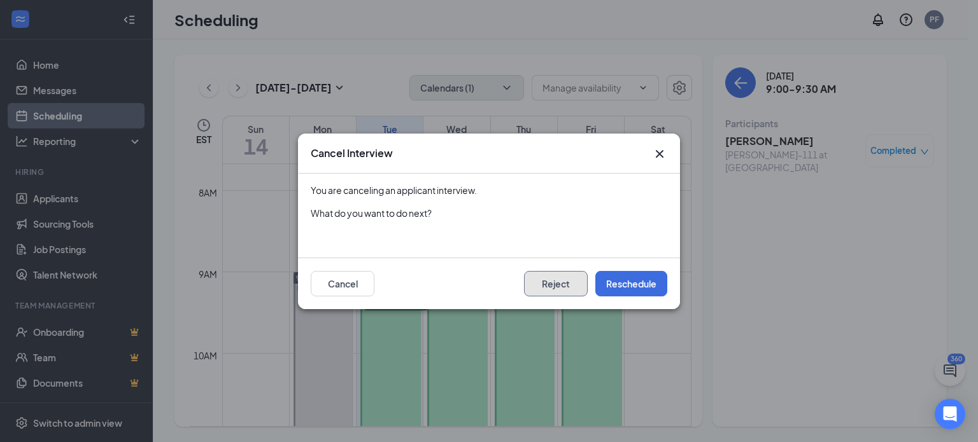
click at [537, 279] on button "Reject" at bounding box center [556, 283] width 64 height 25
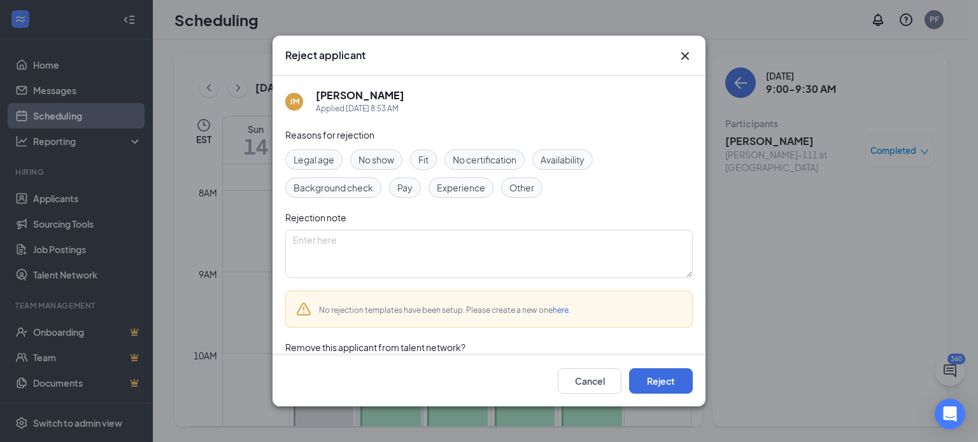
click at [382, 155] on span "No show" at bounding box center [376, 160] width 36 height 14
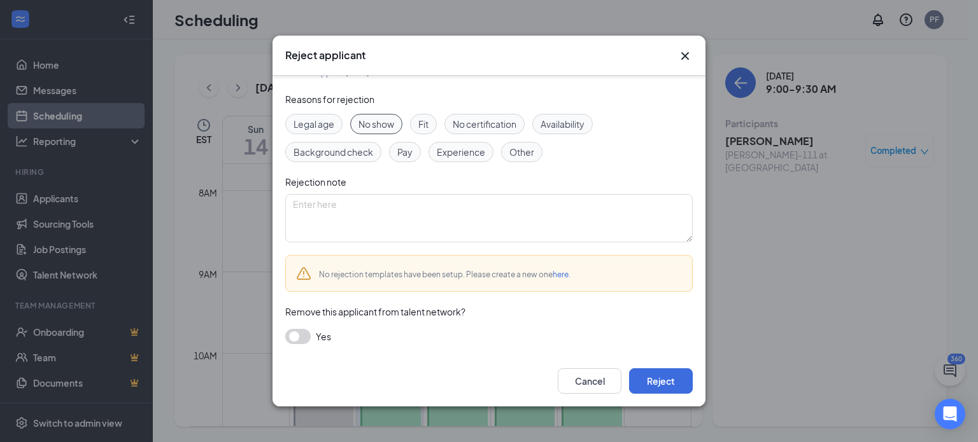
click at [294, 341] on button "button" at bounding box center [297, 336] width 25 height 15
click at [332, 223] on textarea at bounding box center [488, 218] width 407 height 48
type textarea "ى"
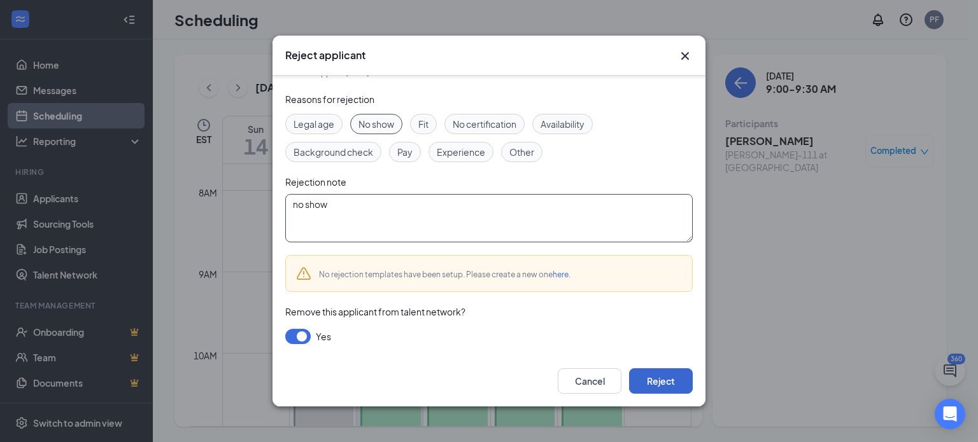
type textarea "no show"
click at [656, 383] on button "Reject" at bounding box center [661, 381] width 64 height 25
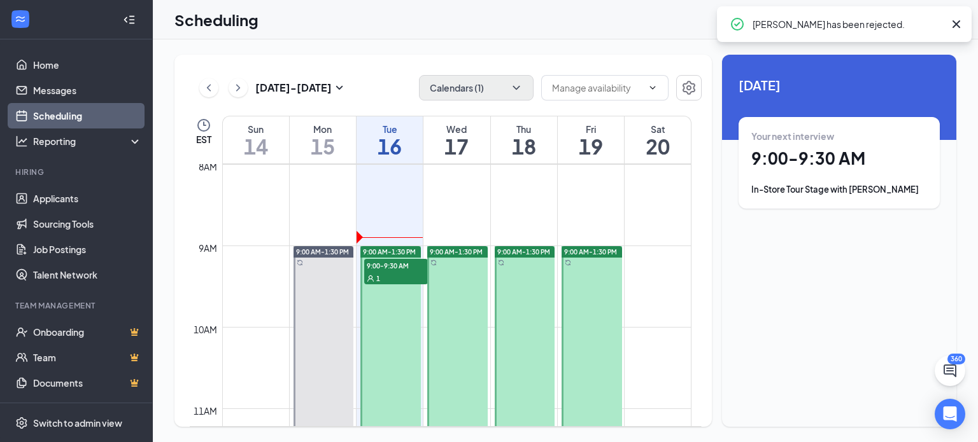
scroll to position [651, 0]
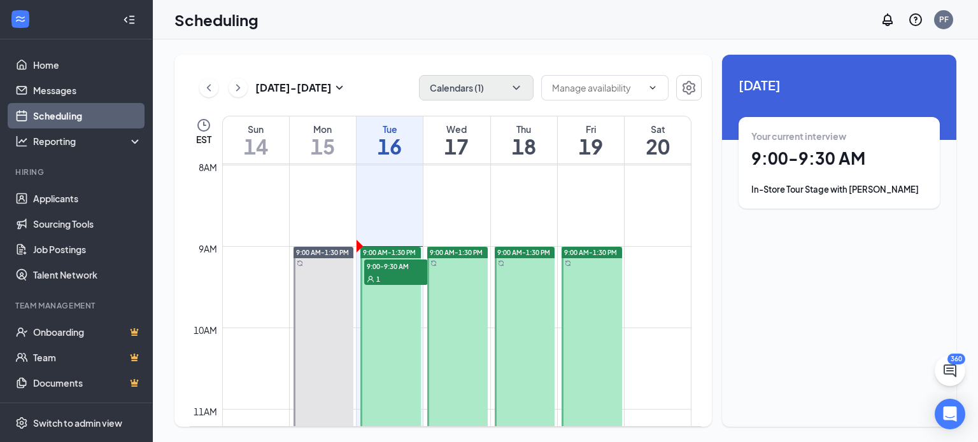
click at [28, 18] on div at bounding box center [20, 19] width 23 height 23
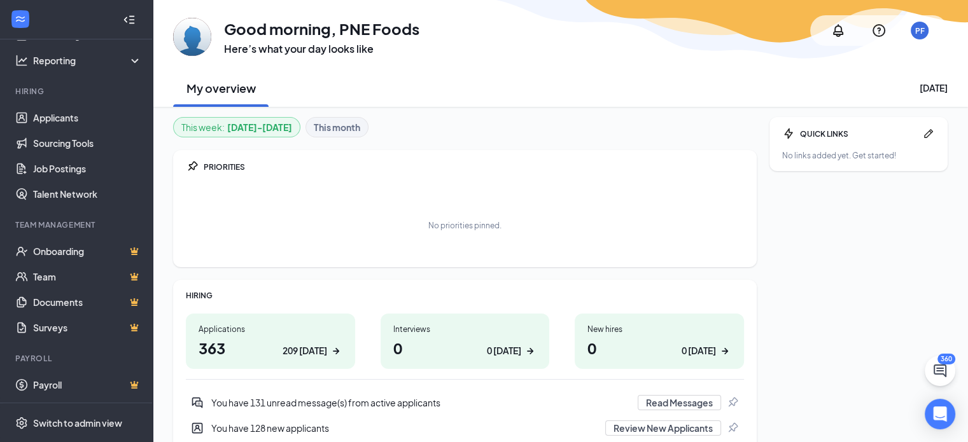
click at [825, 157] on div "No links added yet. Get started!" at bounding box center [858, 155] width 153 height 11
click at [805, 130] on div "QUICK LINKS" at bounding box center [858, 134] width 117 height 11
click at [780, 130] on div "QUICK LINKS No links added yet. Get started!" at bounding box center [859, 144] width 178 height 54
click at [923, 134] on icon "Pen" at bounding box center [928, 133] width 13 height 13
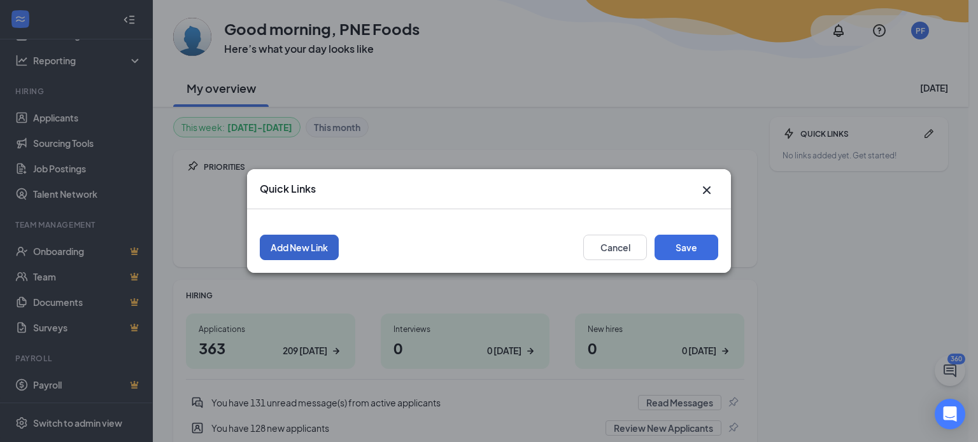
click at [318, 240] on button "Add New Link" at bounding box center [299, 247] width 79 height 25
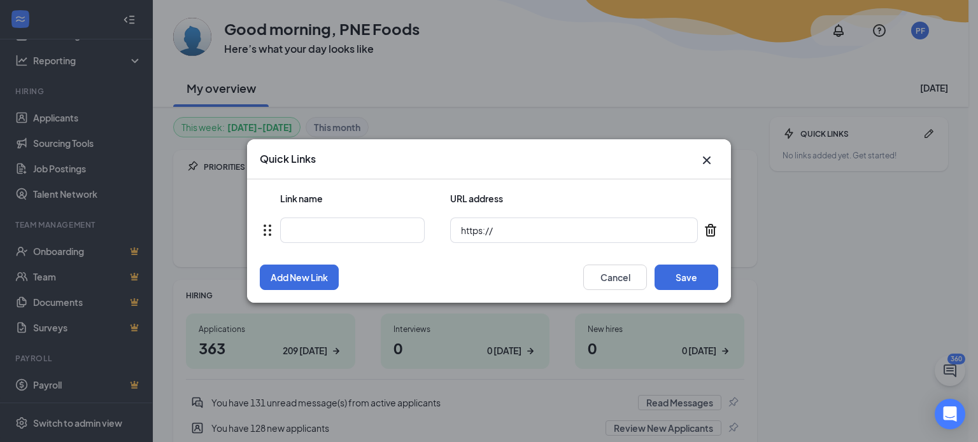
click at [708, 153] on icon "Cross" at bounding box center [706, 160] width 15 height 15
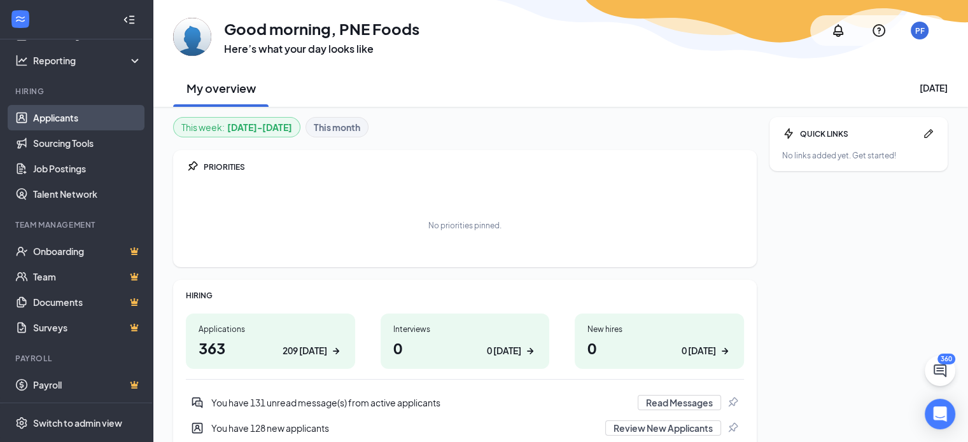
click at [42, 123] on link "Applicants" at bounding box center [87, 117] width 109 height 25
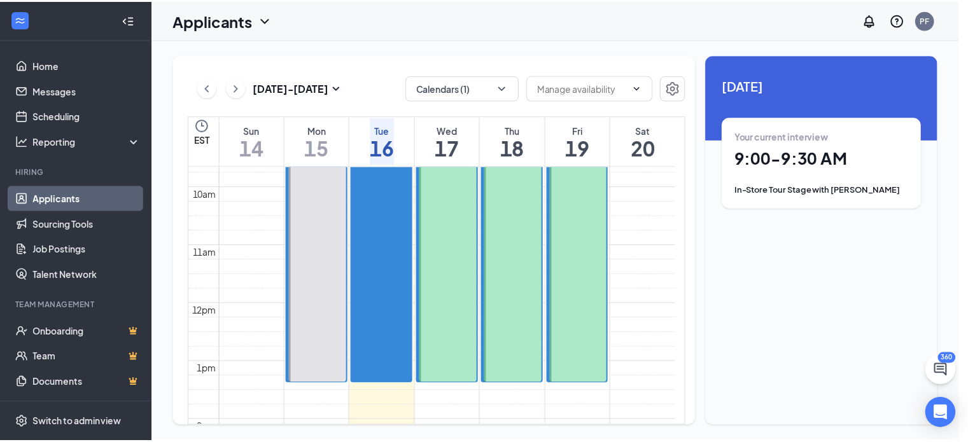
scroll to position [468, 0]
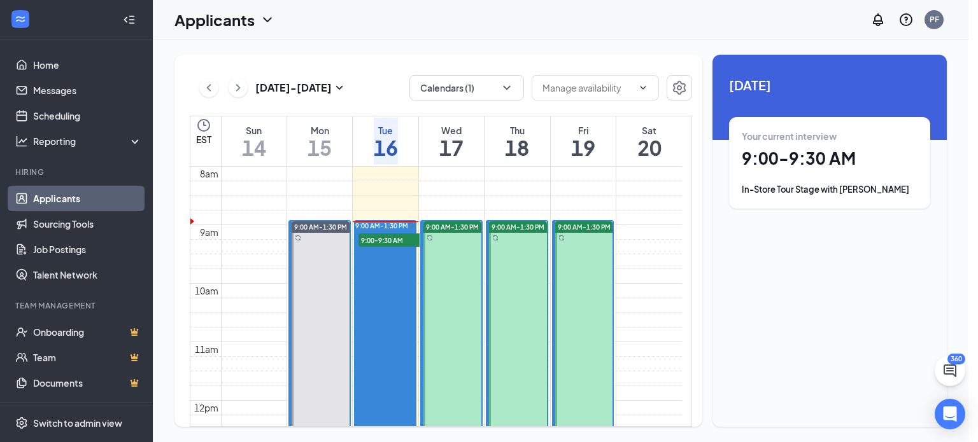
click at [326, 264] on div at bounding box center [321, 351] width 58 height 259
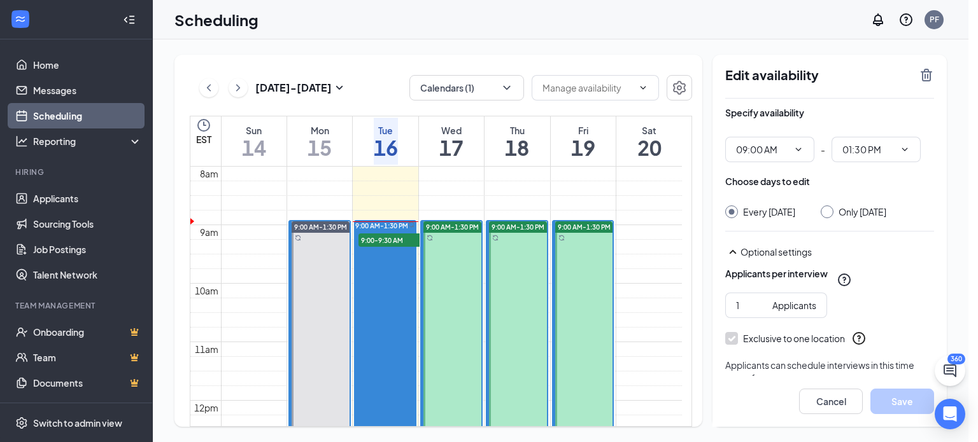
click at [396, 285] on div "9:00 AM-1:30 PM 9:00-9:30 AM 1" at bounding box center [385, 351] width 61 height 260
click at [477, 80] on button "Calendars (1)" at bounding box center [466, 87] width 115 height 25
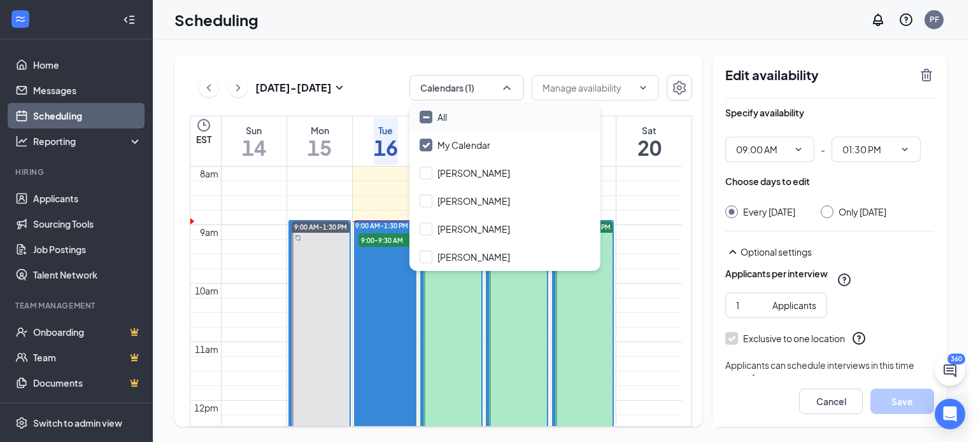
click at [431, 115] on input "All" at bounding box center [432, 117] width 27 height 13
checkbox input "true"
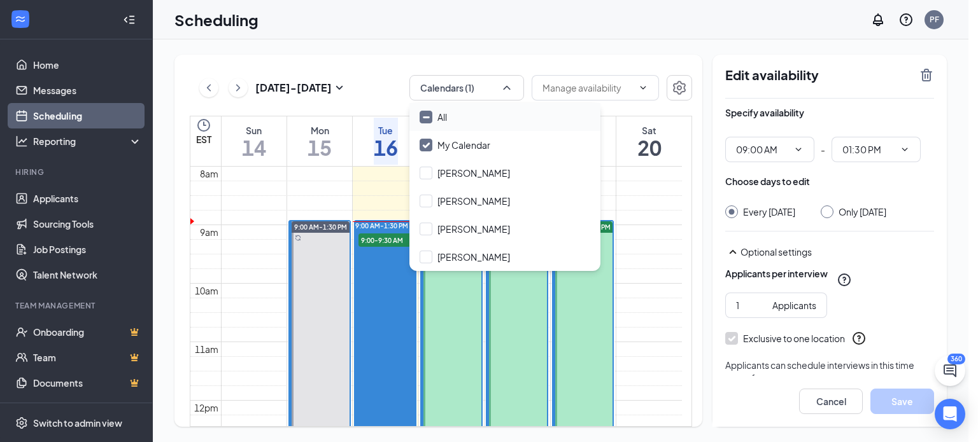
checkbox input "true"
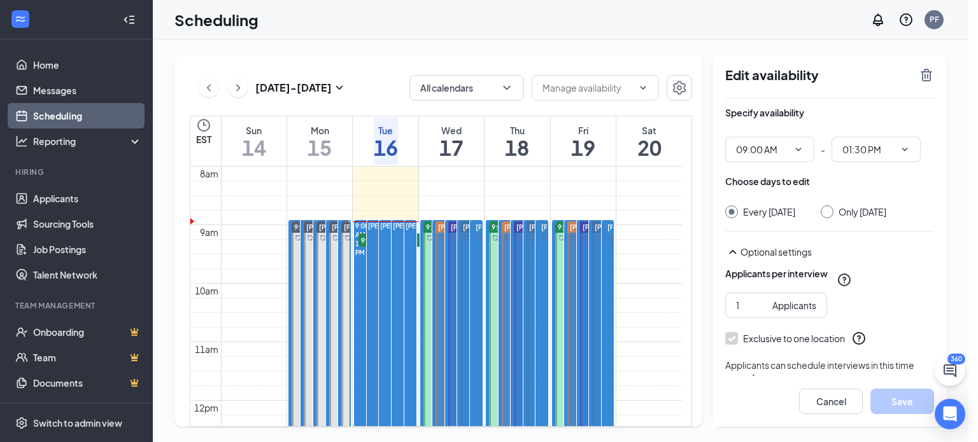
click at [471, 41] on div "Sep 14 - Sep 20 All calendars EST Sun 14 Mon 15 Tue 16 Wed 17 Thu 18 Fri 19 Sat…" at bounding box center [560, 240] width 815 height 403
click at [451, 75] on button "All calendars" at bounding box center [466, 87] width 115 height 25
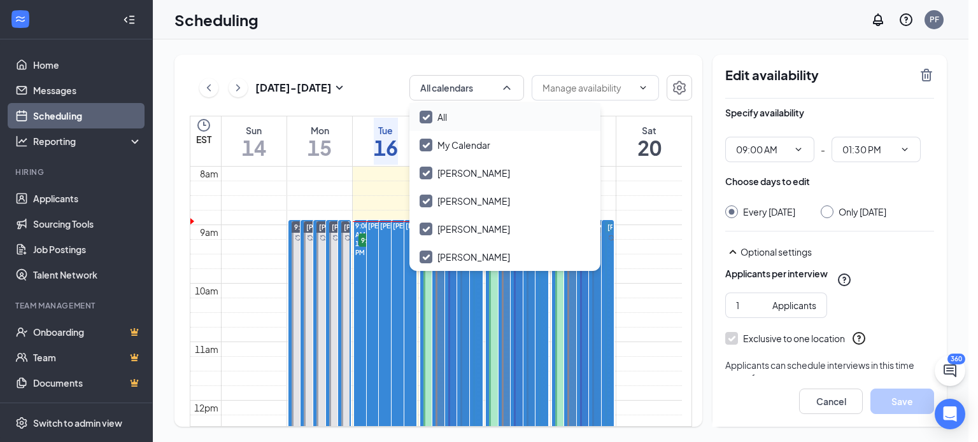
click at [423, 116] on input "All" at bounding box center [432, 117] width 27 height 13
checkbox input "false"
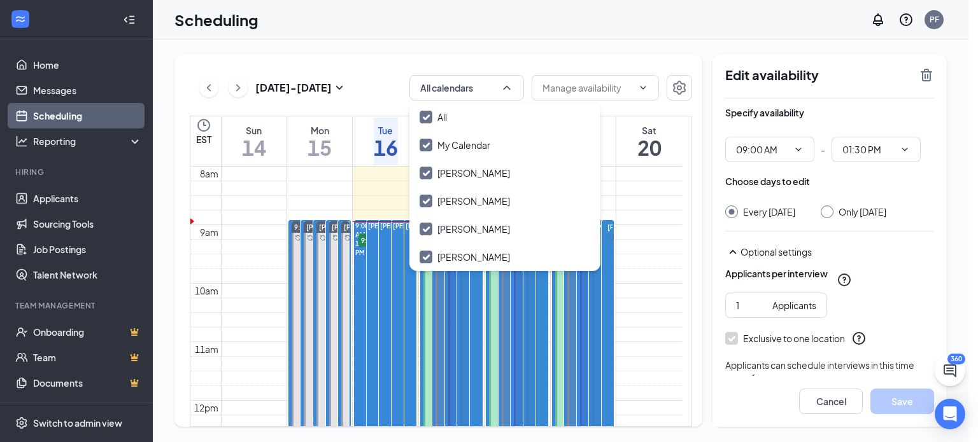
checkbox input "false"
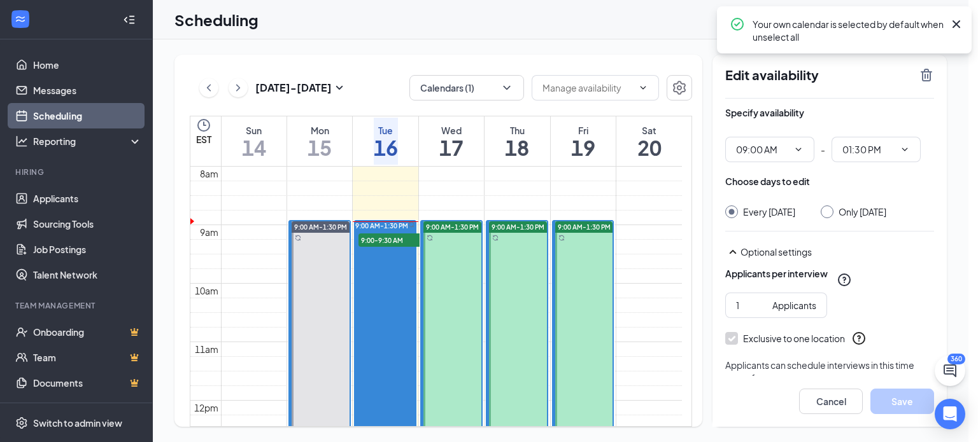
click at [349, 50] on div "Sep 14 - Sep 20 Calendars (1) EST Sun 14 Mon 15 Tue 16 Wed 17 Thu 18 Fri 19 Sat…" at bounding box center [560, 240] width 815 height 403
click at [955, 27] on icon "Cross" at bounding box center [955, 24] width 15 height 15
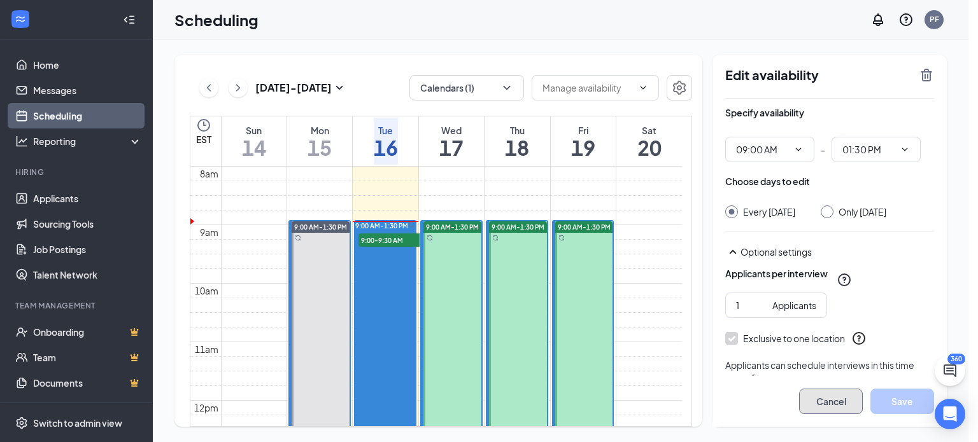
click at [822, 394] on button "Cancel" at bounding box center [831, 401] width 64 height 25
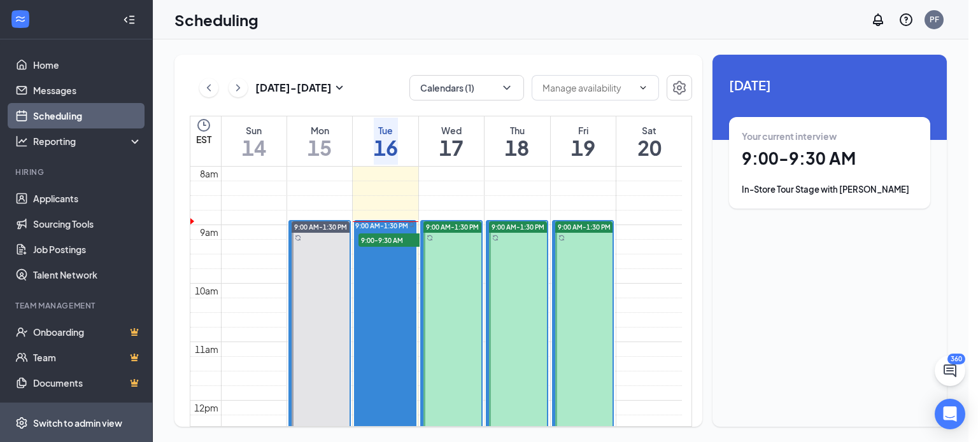
click at [56, 427] on div "Switch to admin view" at bounding box center [77, 423] width 89 height 13
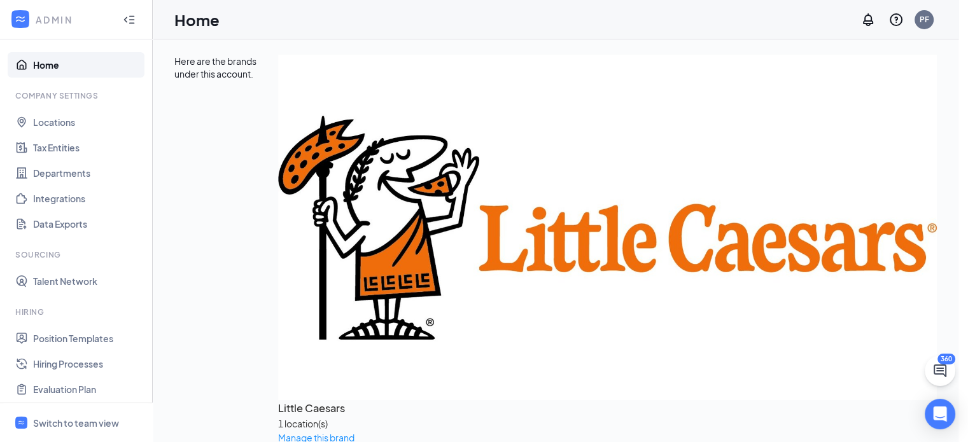
scroll to position [17, 0]
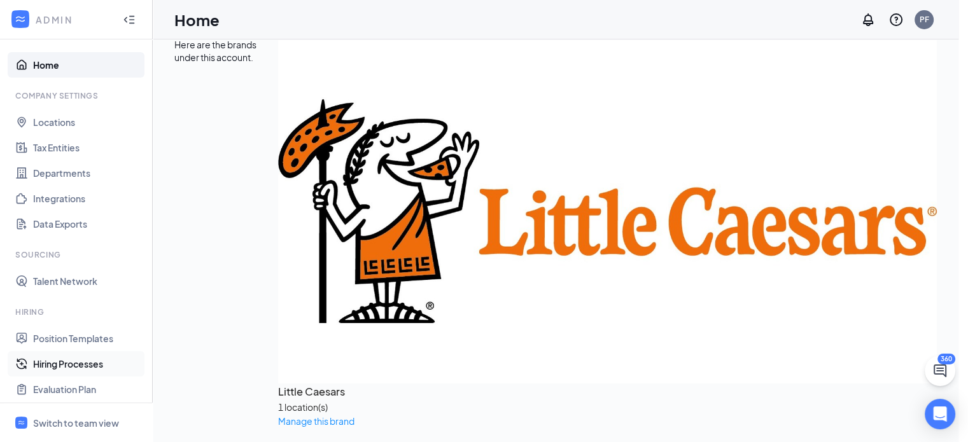
click at [62, 355] on link "Hiring Processes" at bounding box center [87, 363] width 109 height 25
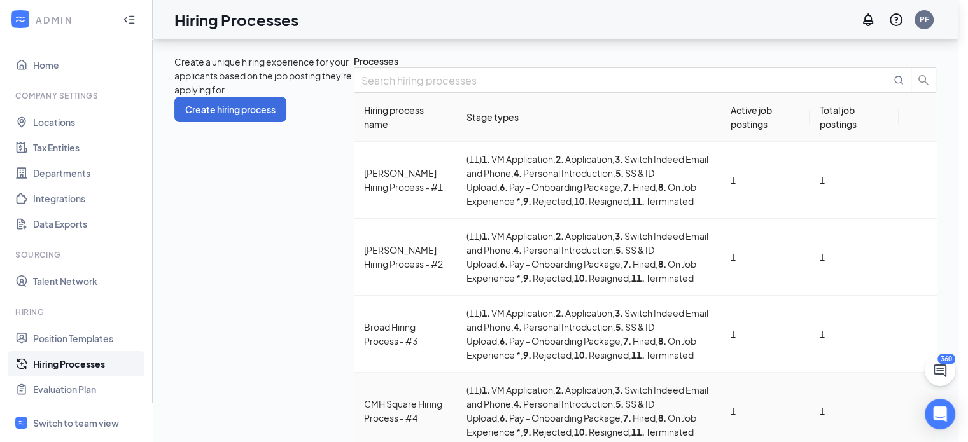
scroll to position [504, 0]
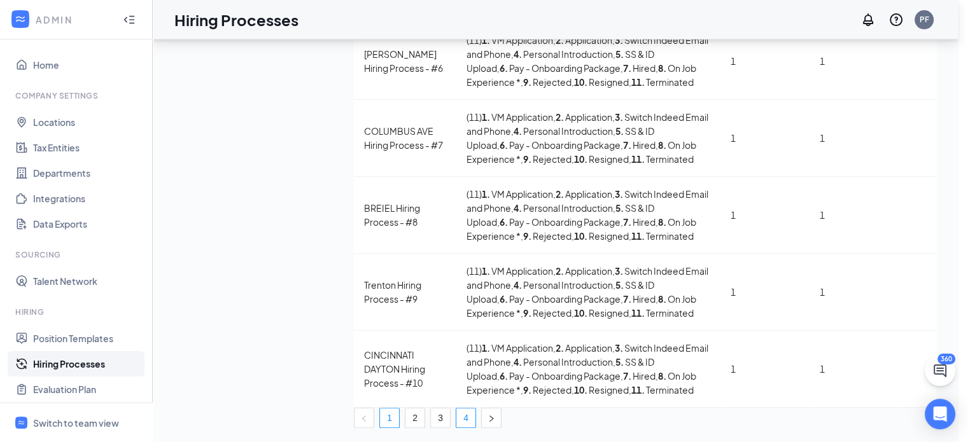
click at [456, 425] on link "4" at bounding box center [465, 418] width 19 height 19
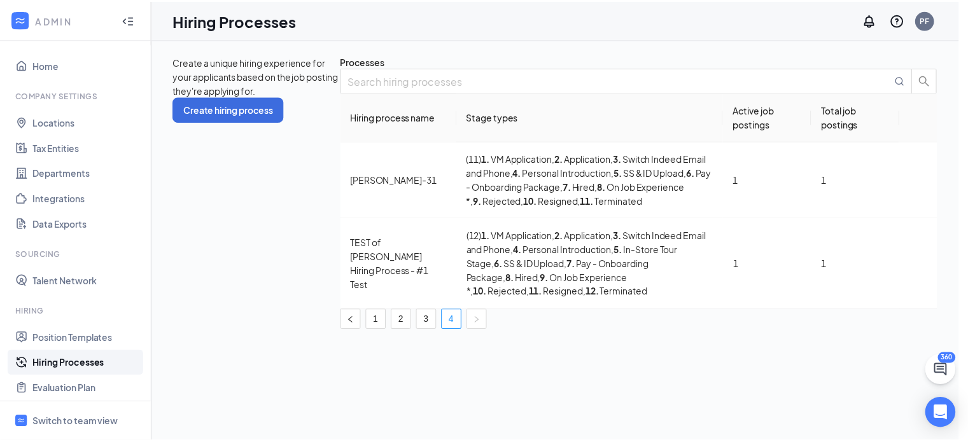
scroll to position [170, 0]
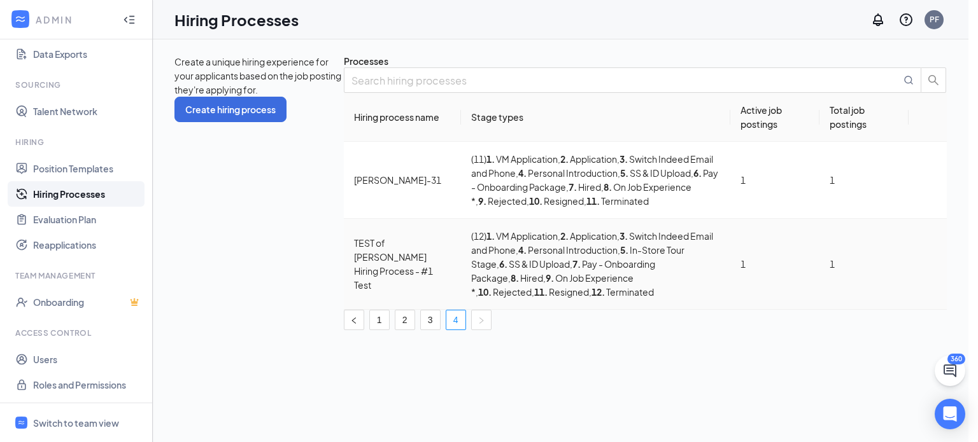
click at [372, 253] on div "TEST of [PERSON_NAME] Hiring Process - #1 Test" at bounding box center [402, 264] width 97 height 56
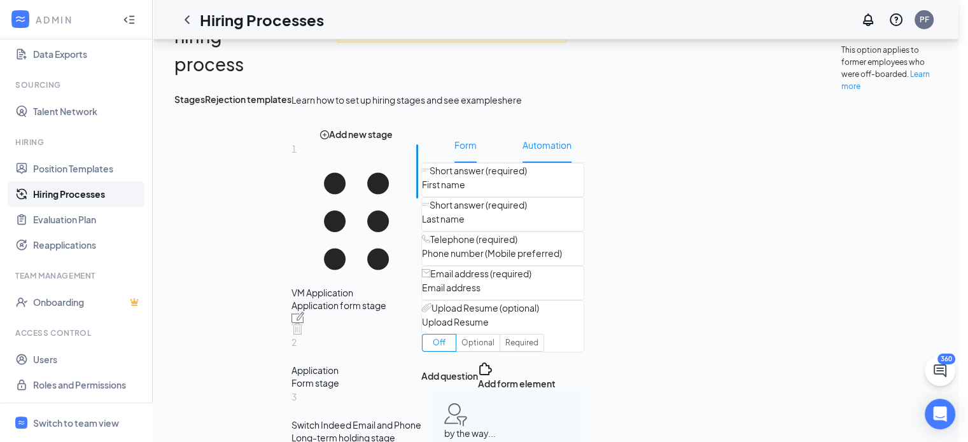
scroll to position [60, 0]
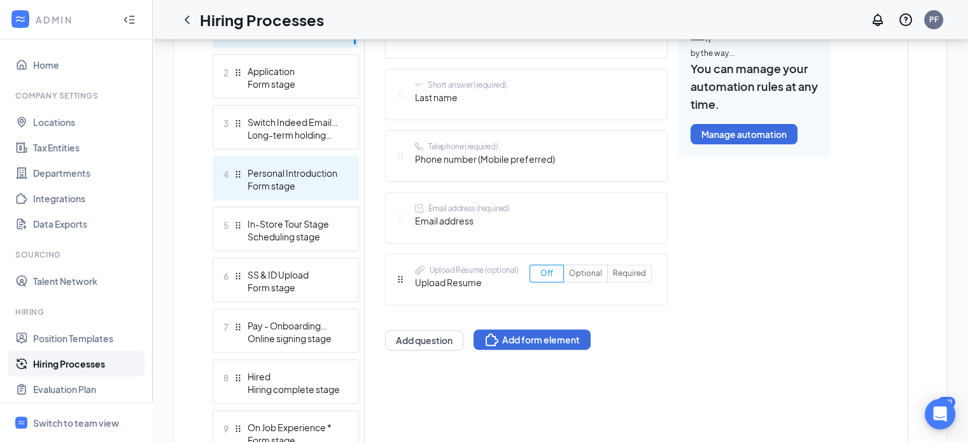
scroll to position [442, 0]
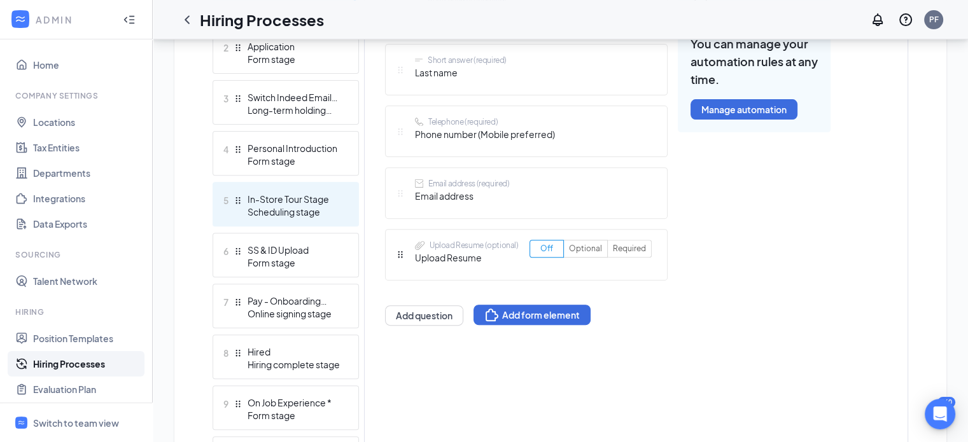
click at [285, 223] on div "5 In-Store Tour Stage Scheduling stage" at bounding box center [286, 204] width 146 height 45
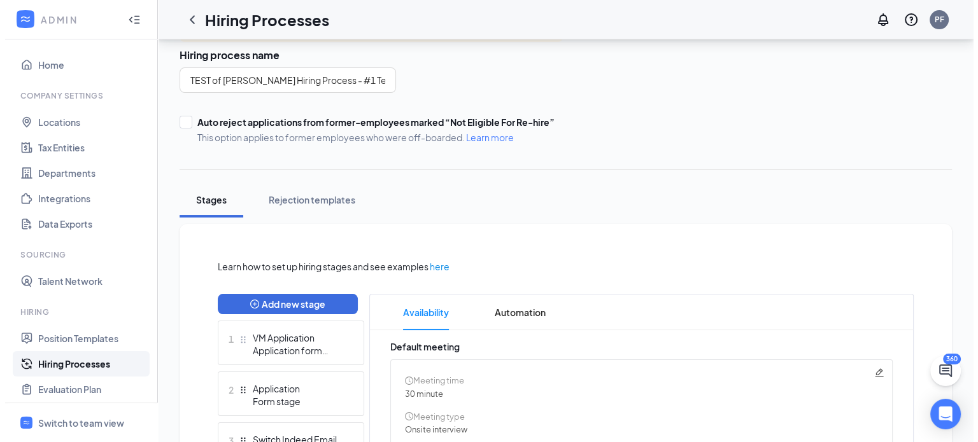
scroll to position [86, 0]
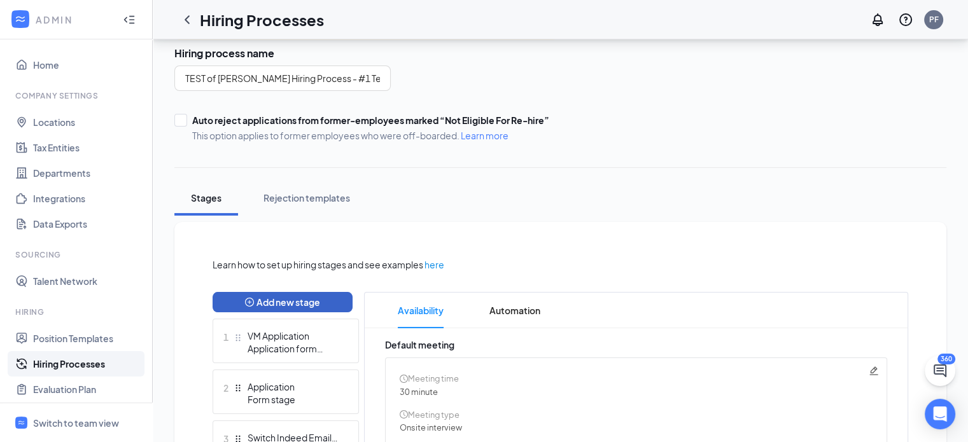
click at [257, 300] on button "Add new stage" at bounding box center [283, 302] width 140 height 20
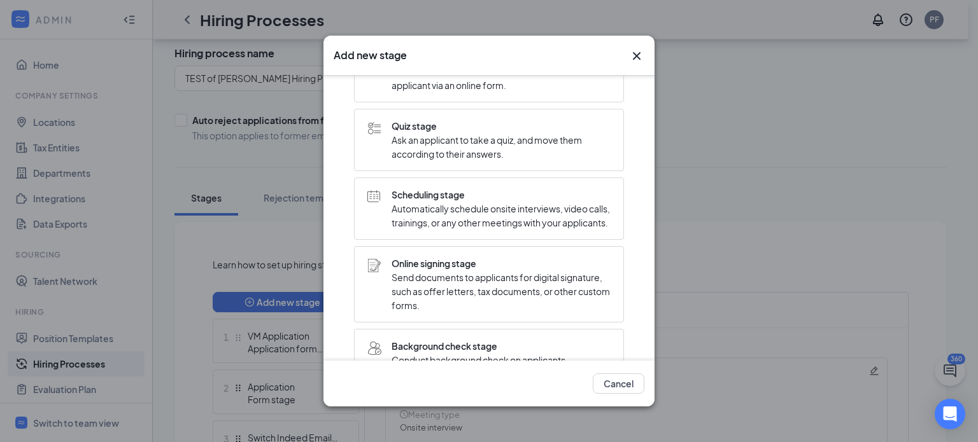
scroll to position [81, 0]
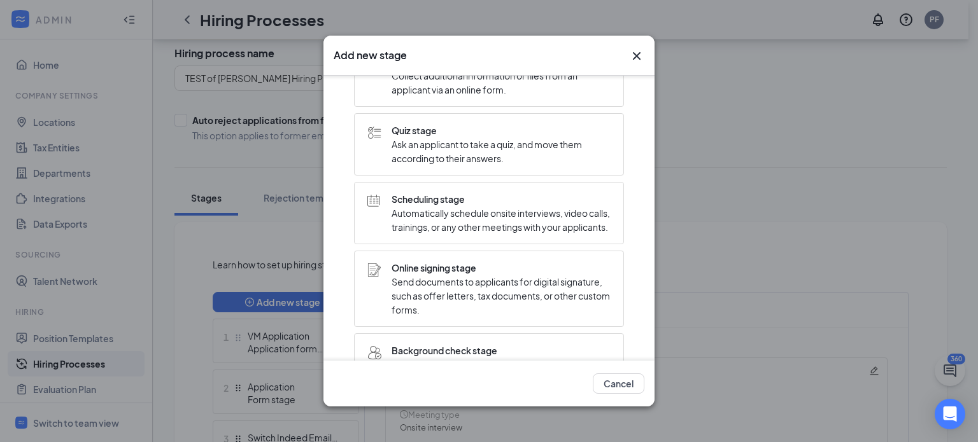
click at [415, 234] on span "Automatically schedule onsite interviews, video calls, trainings, or any other …" at bounding box center [500, 220] width 219 height 28
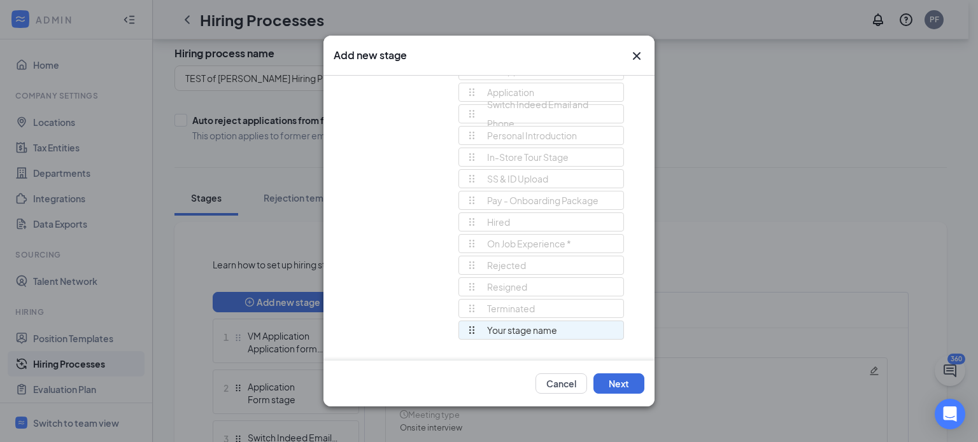
scroll to position [0, 0]
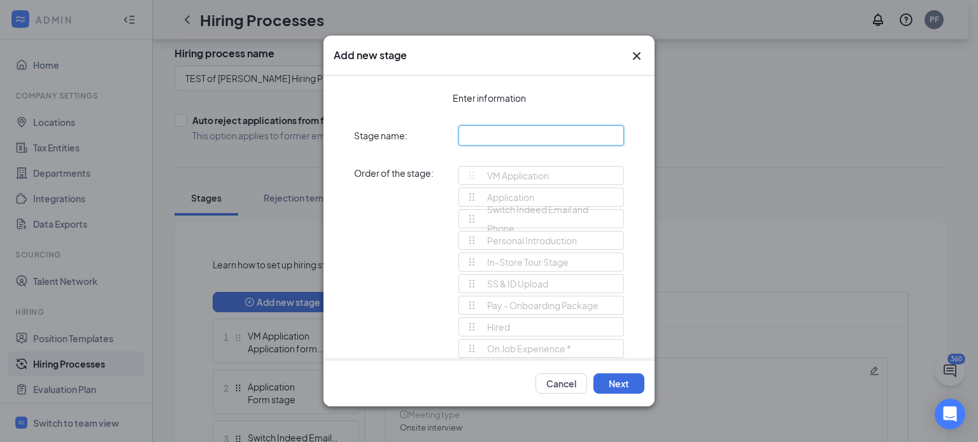
click at [484, 132] on input "text" at bounding box center [540, 135] width 165 height 20
type input "test"
click at [619, 381] on button "Next" at bounding box center [618, 384] width 51 height 20
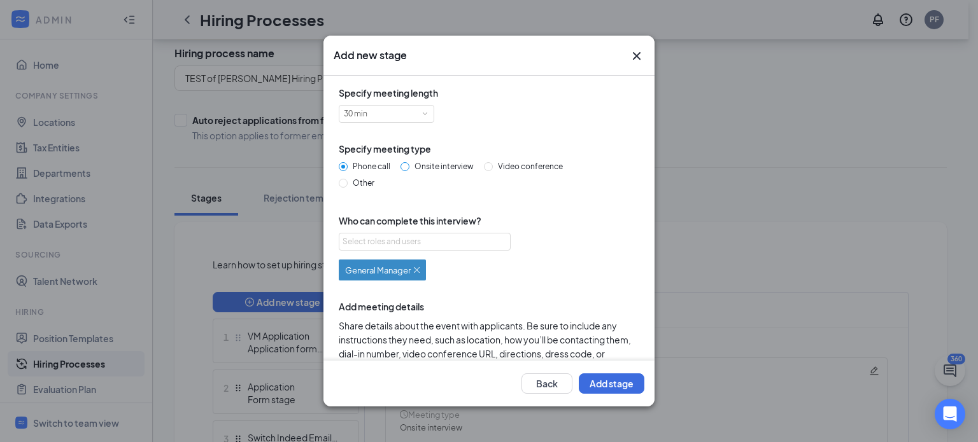
click at [404, 169] on input "Onsite interview" at bounding box center [404, 166] width 9 height 9
radio input "true"
radio input "false"
type textarea "This will be a 30 minute onsite interview. Please proceed to the store location…"
click at [341, 182] on input "Other" at bounding box center [343, 183] width 9 height 9
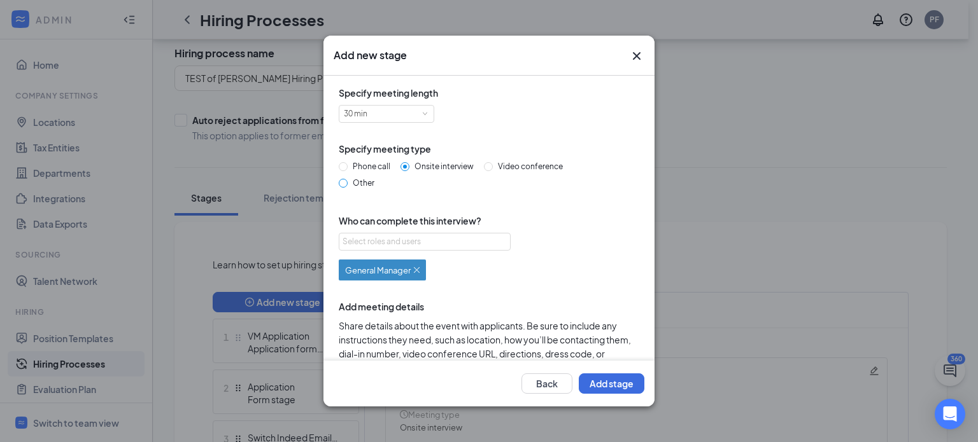
radio input "true"
radio input "false"
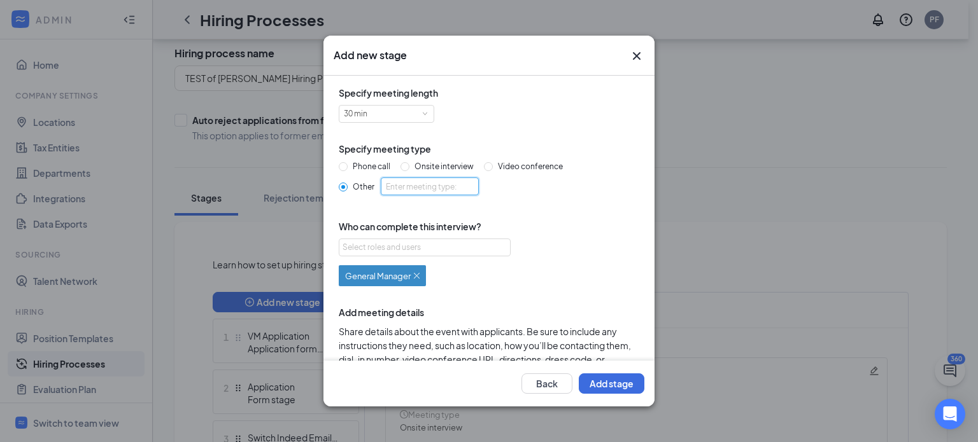
click at [405, 183] on input "Other" at bounding box center [430, 187] width 98 height 18
click at [418, 246] on div "Select roles and users" at bounding box center [420, 247] width 157 height 13
type input "in store tour"
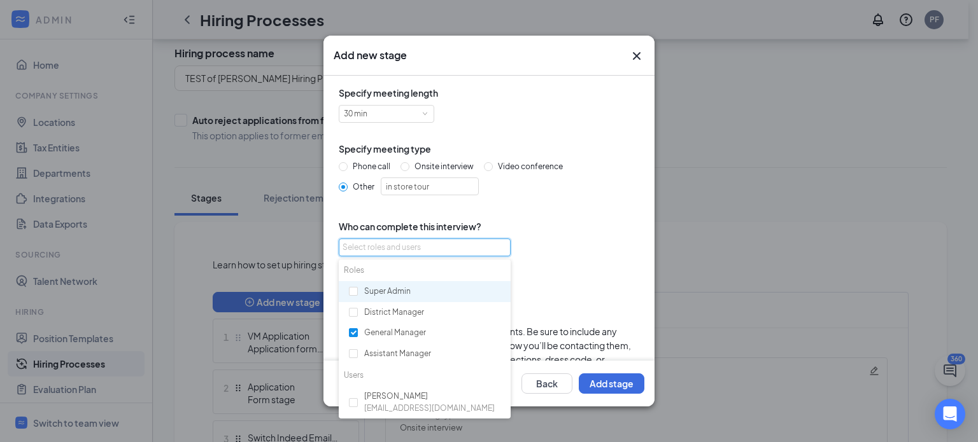
click at [367, 297] on div "Super Admin" at bounding box center [425, 292] width 172 height 22
checkbox input "true"
click at [593, 244] on div "Select roles and users General Manager or Super Admin" at bounding box center [489, 275] width 300 height 73
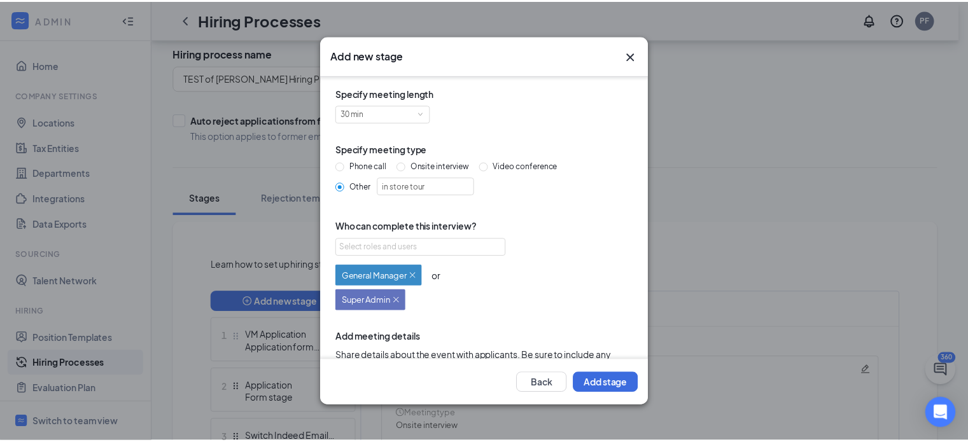
scroll to position [155, 0]
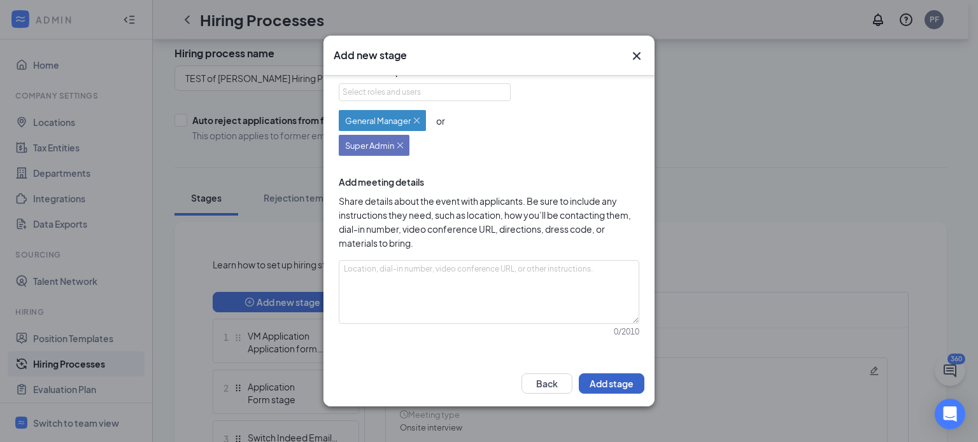
click at [594, 382] on button "Add stage" at bounding box center [612, 384] width 66 height 20
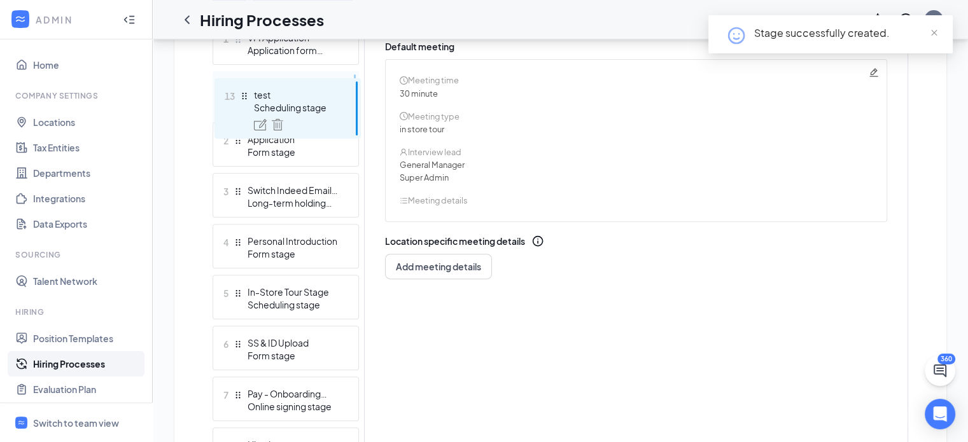
scroll to position [368, 0]
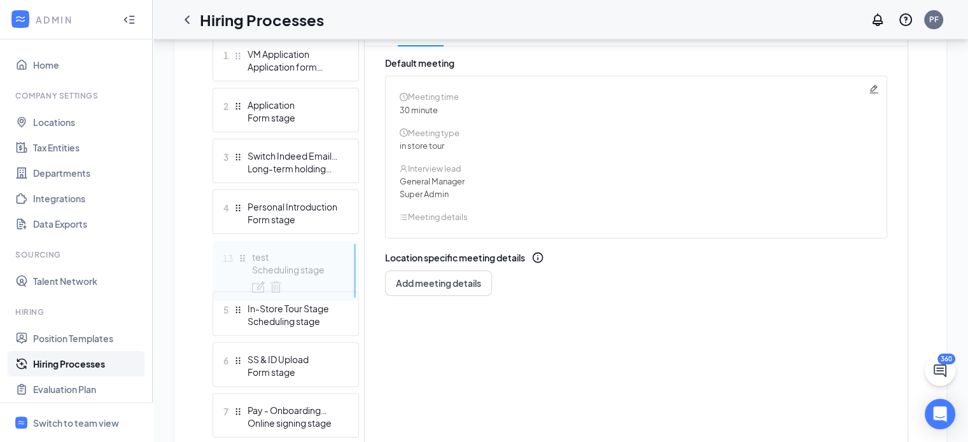
drag, startPoint x: 244, startPoint y: 337, endPoint x: 251, endPoint y: 253, distance: 83.7
click at [251, 253] on div "Add new stage 1 VM Application Application form stage 2 Application Form stage …" at bounding box center [286, 363] width 146 height 707
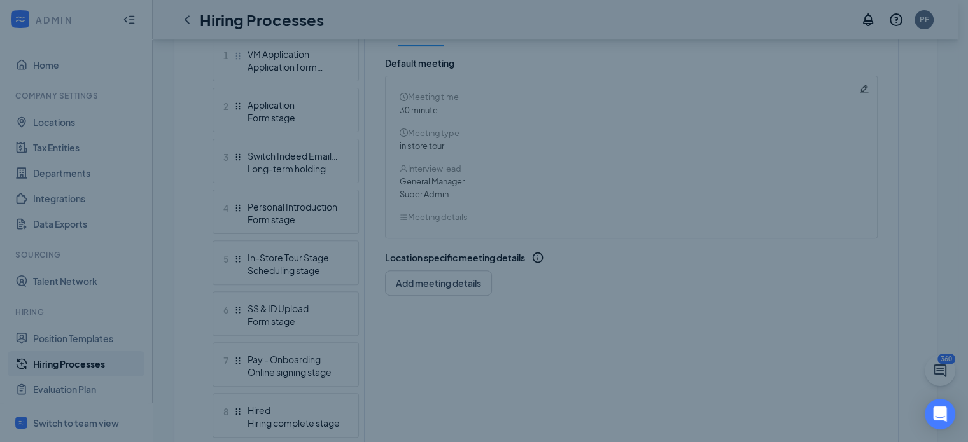
scroll to position [418, 0]
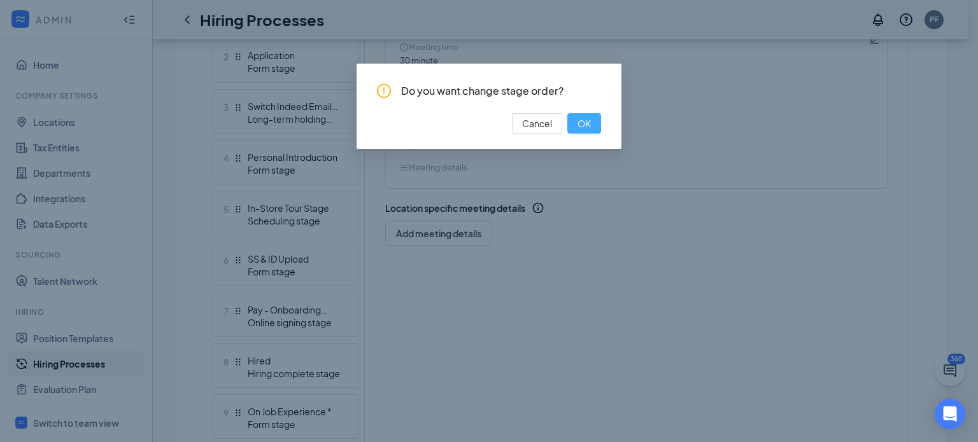
click at [580, 128] on span "OK" at bounding box center [583, 123] width 13 height 14
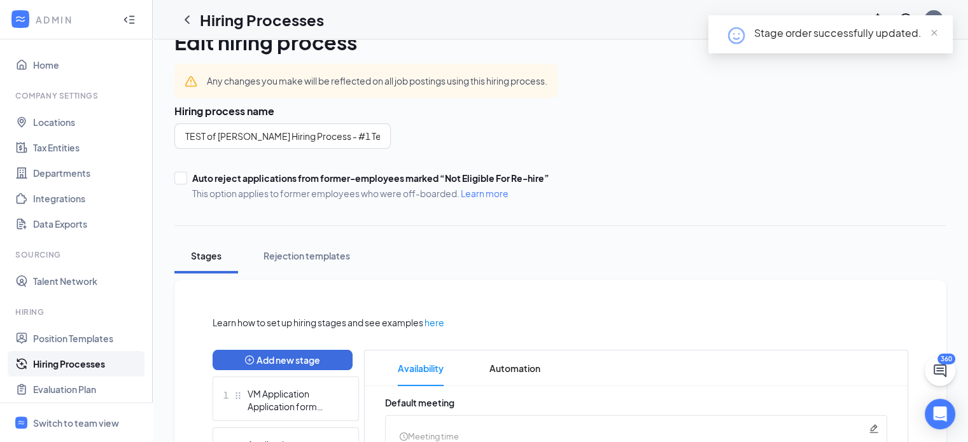
scroll to position [0, 0]
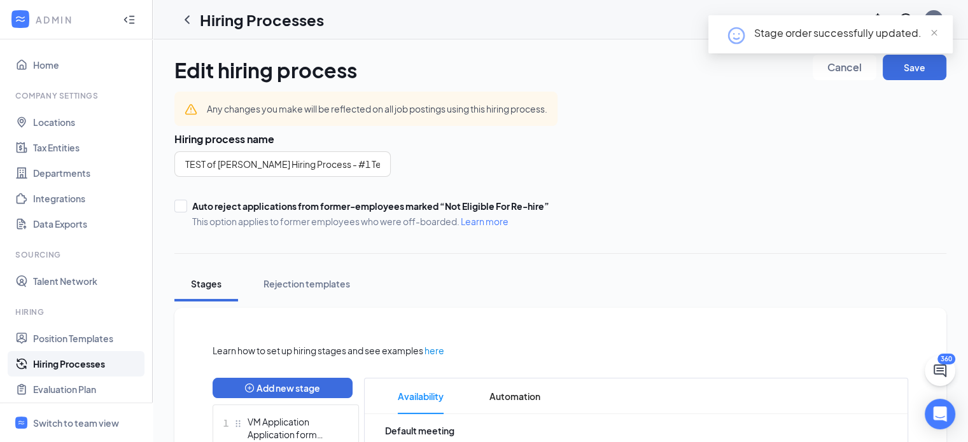
click at [913, 63] on div "Stage order successfully updated." at bounding box center [830, 39] width 244 height 48
click at [913, 66] on button "Save" at bounding box center [915, 67] width 64 height 25
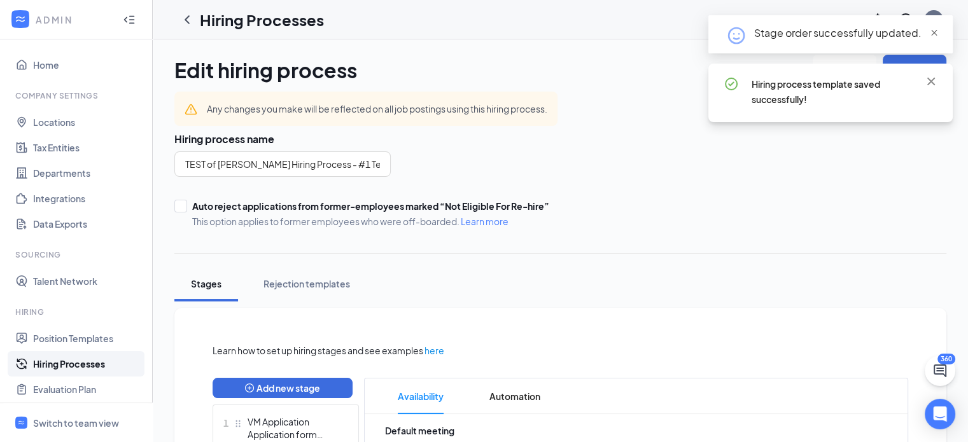
click at [933, 29] on span "close" at bounding box center [934, 33] width 9 height 9
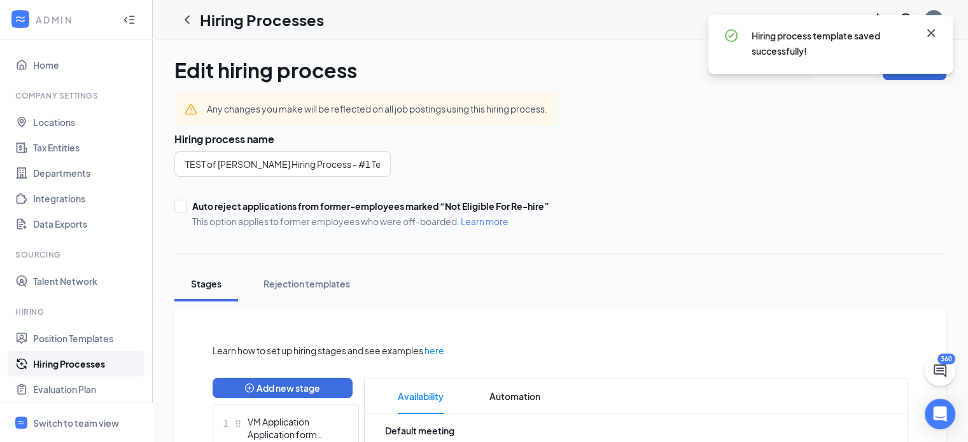
click at [934, 30] on icon "Cross" at bounding box center [931, 33] width 8 height 8
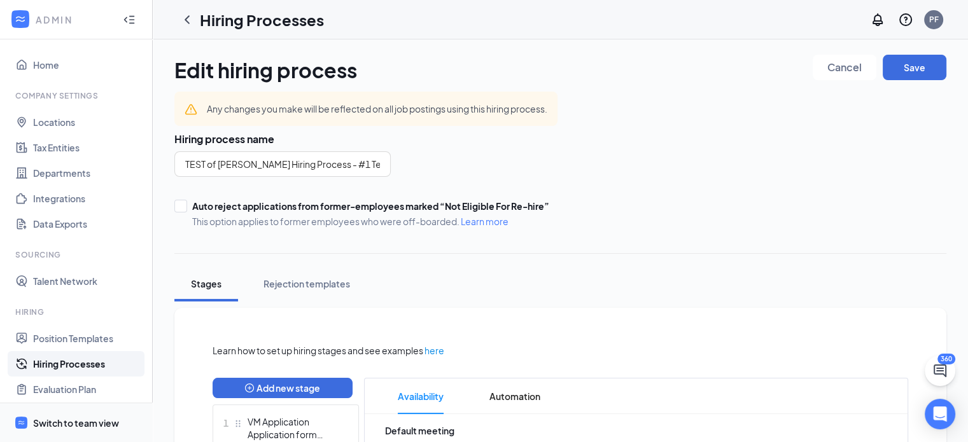
click at [60, 420] on div "Switch to team view" at bounding box center [76, 423] width 86 height 13
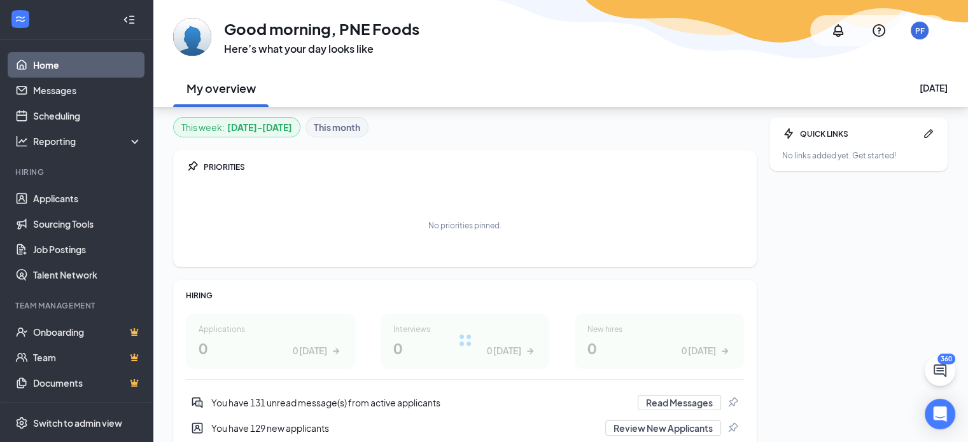
scroll to position [59, 0]
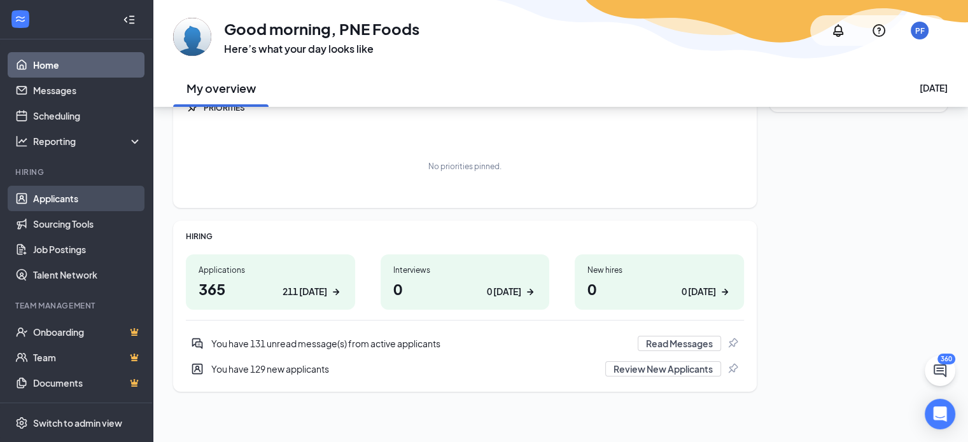
click at [59, 192] on link "Applicants" at bounding box center [87, 198] width 109 height 25
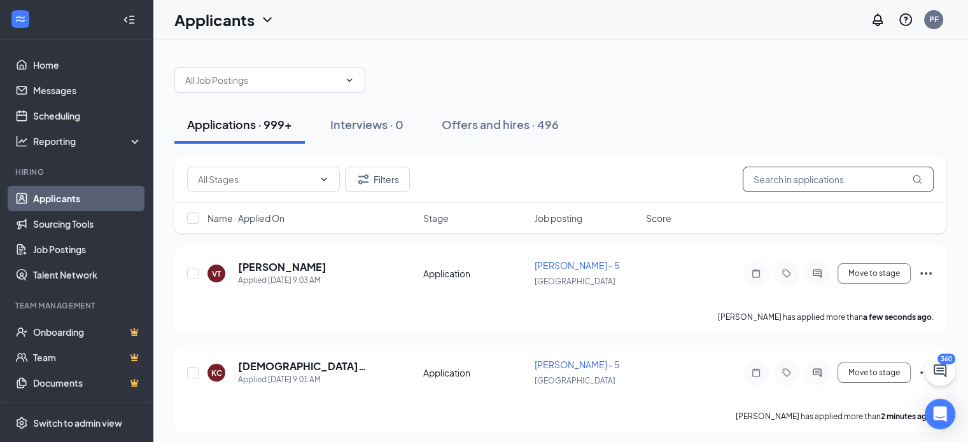
click at [764, 178] on input "text" at bounding box center [838, 179] width 191 height 25
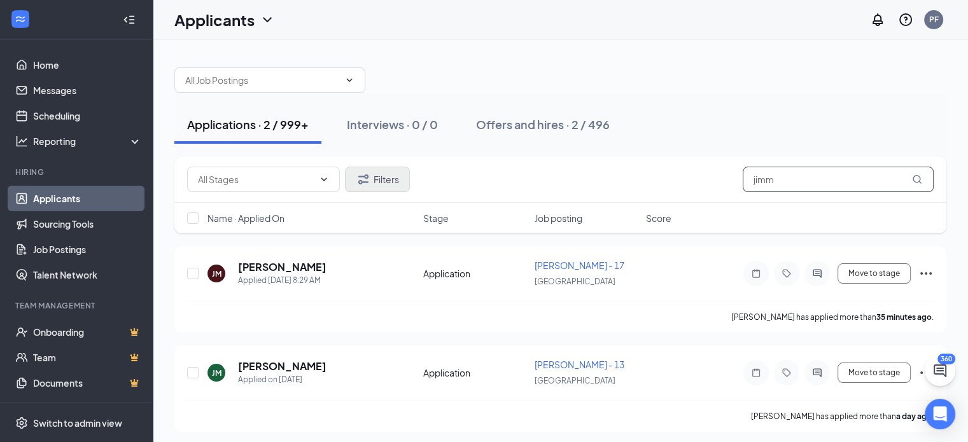
type input "jimm"
click at [372, 169] on button "Filters" at bounding box center [377, 179] width 65 height 25
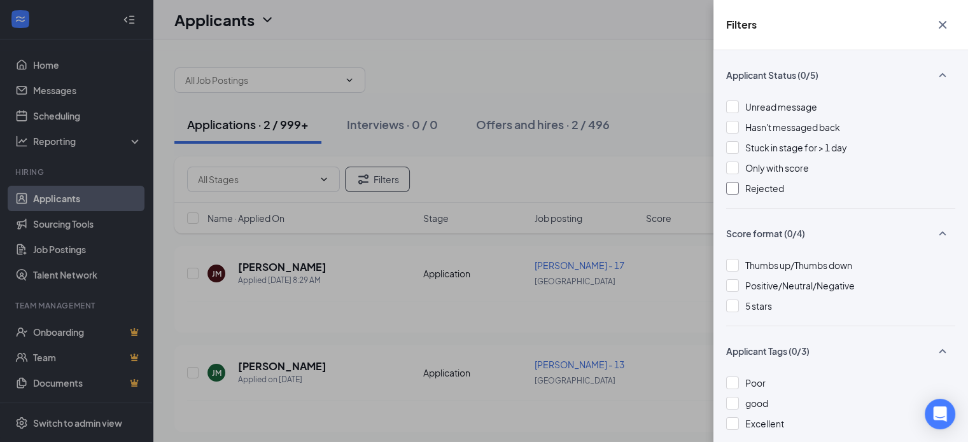
click at [733, 186] on div at bounding box center [732, 188] width 13 height 13
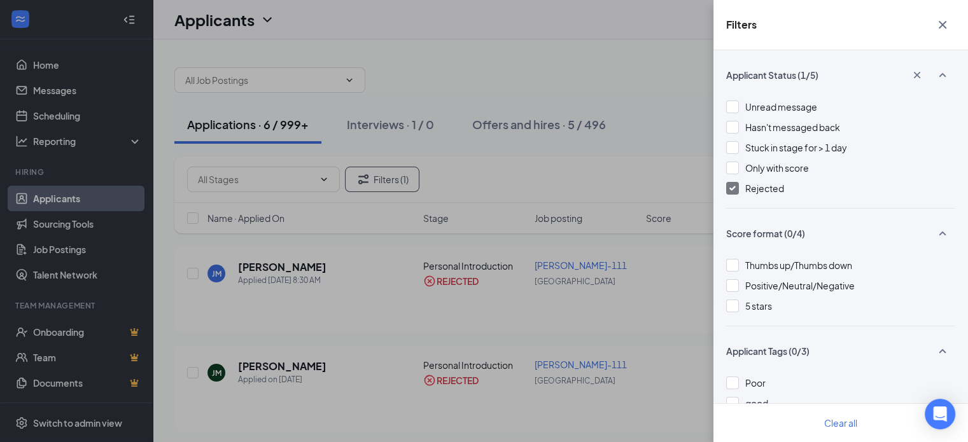
click at [268, 264] on div "Filters Applicant Status (1/5) Unread message Hasn't messaged back Stuck in sta…" at bounding box center [484, 221] width 968 height 442
click at [937, 24] on icon "Cross" at bounding box center [942, 24] width 15 height 15
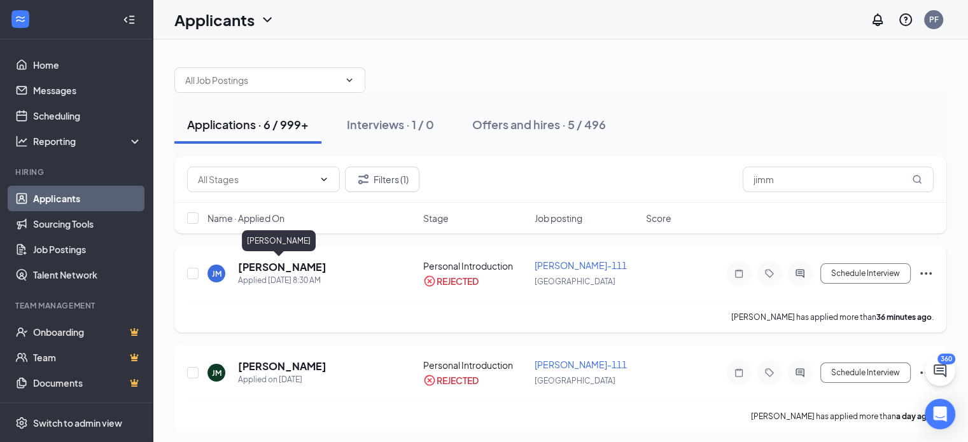
click at [280, 263] on h5 "[PERSON_NAME]" at bounding box center [282, 267] width 88 height 14
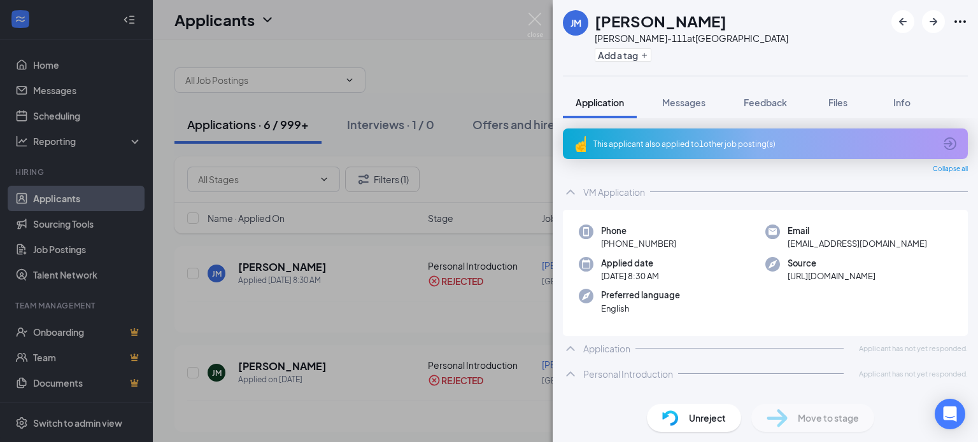
click at [715, 424] on span "Unreject" at bounding box center [707, 418] width 37 height 14
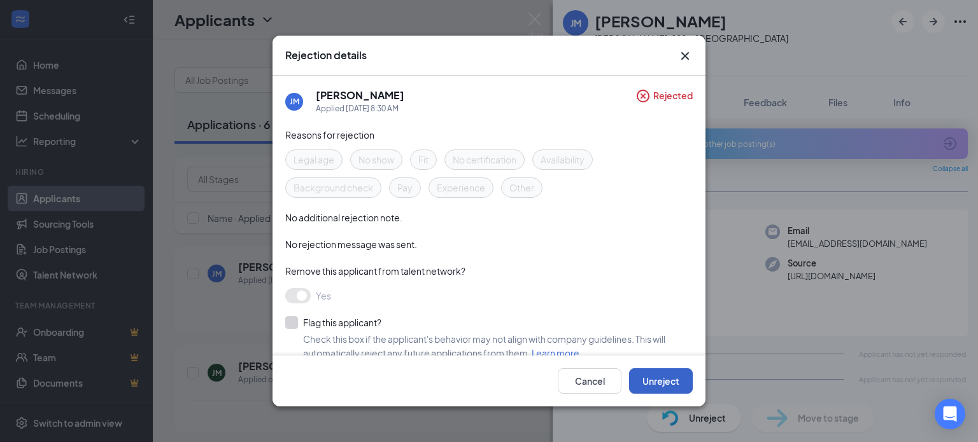
click at [642, 384] on button "Unreject" at bounding box center [661, 381] width 64 height 25
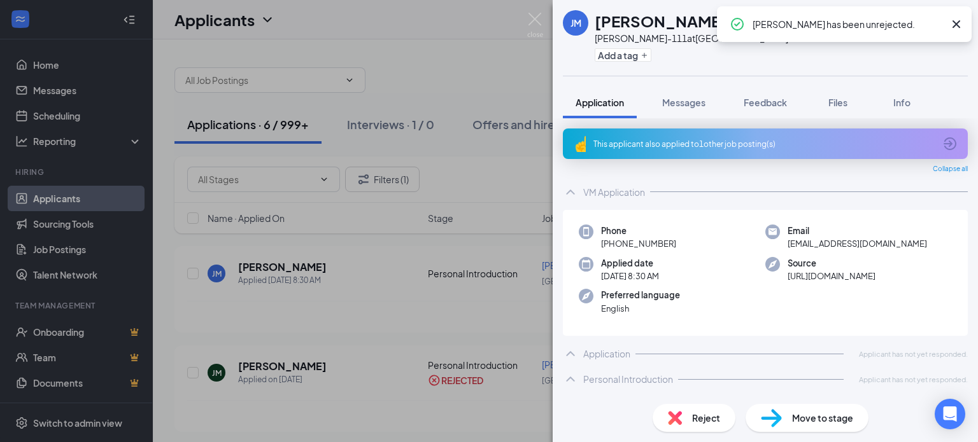
click at [299, 397] on div "[PERSON_NAME] [PERSON_NAME] [PERSON_NAME]-111 at [GEOGRAPHIC_DATA] Add a tag Ap…" at bounding box center [489, 221] width 978 height 442
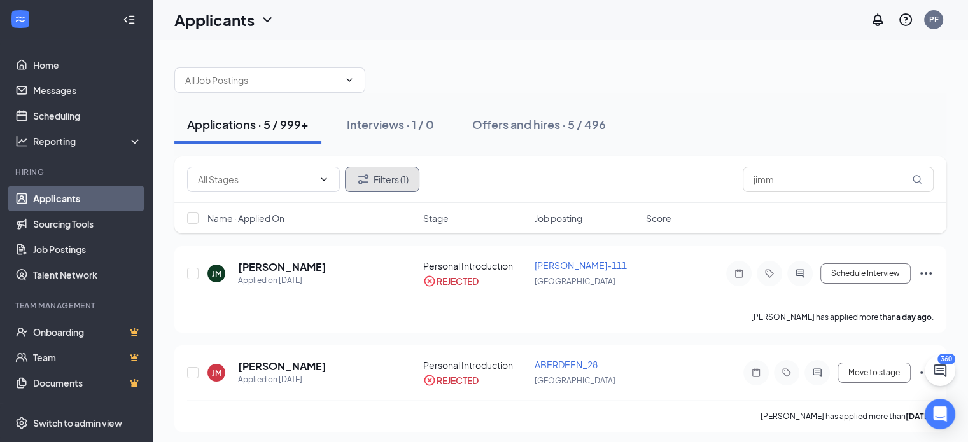
click at [367, 176] on icon "Filter" at bounding box center [363, 179] width 10 height 10
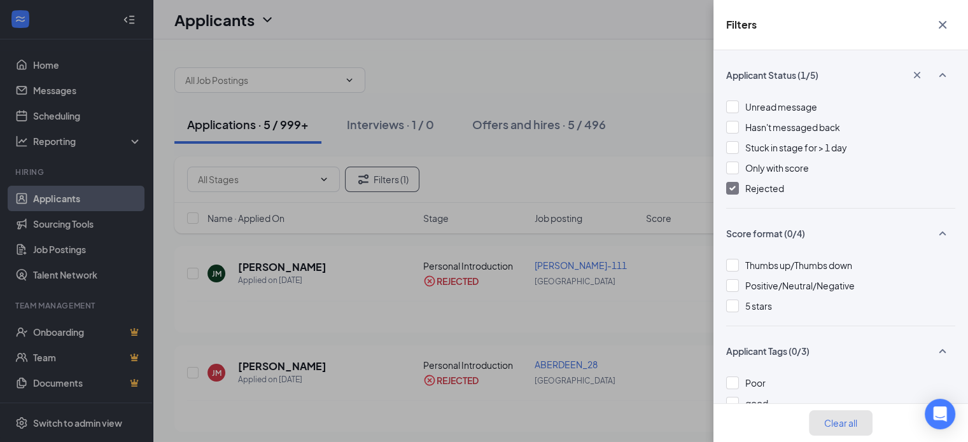
click at [856, 425] on button "Clear all" at bounding box center [841, 423] width 64 height 25
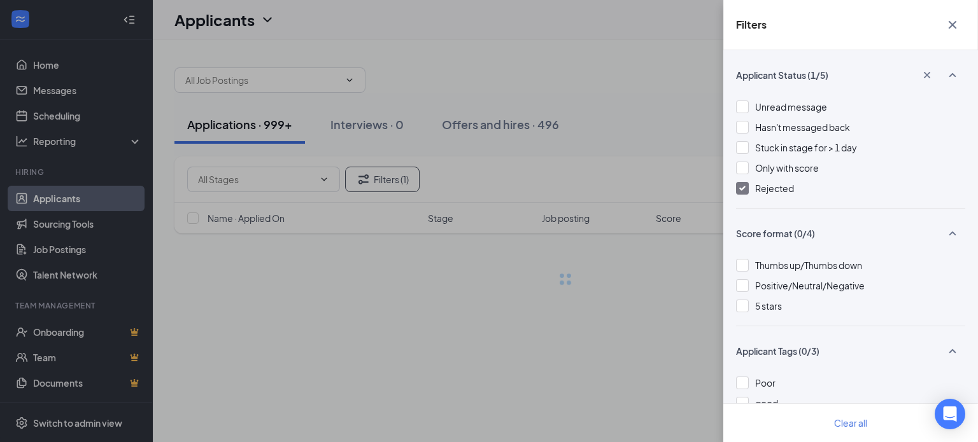
click at [377, 328] on div "Filters Applicant Status (1/5) Unread message Hasn't messaged back Stuck in sta…" at bounding box center [489, 221] width 978 height 442
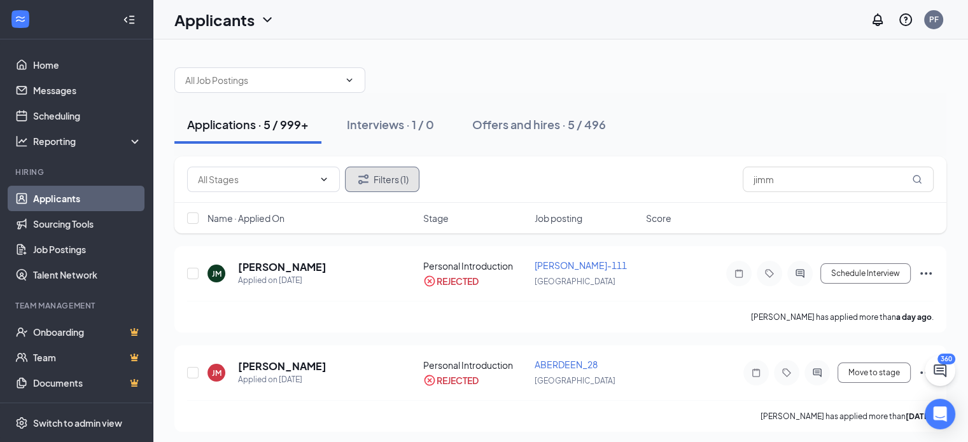
click at [358, 180] on icon "Filter" at bounding box center [363, 179] width 15 height 15
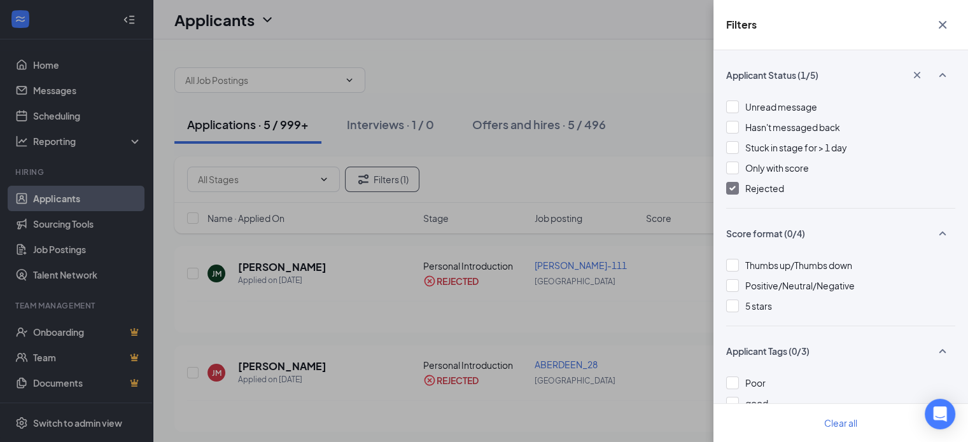
click at [805, 423] on div "Clear all" at bounding box center [841, 423] width 255 height 39
click at [832, 423] on button "Clear all" at bounding box center [841, 423] width 64 height 25
click at [838, 422] on button "Clear all" at bounding box center [841, 423] width 64 height 25
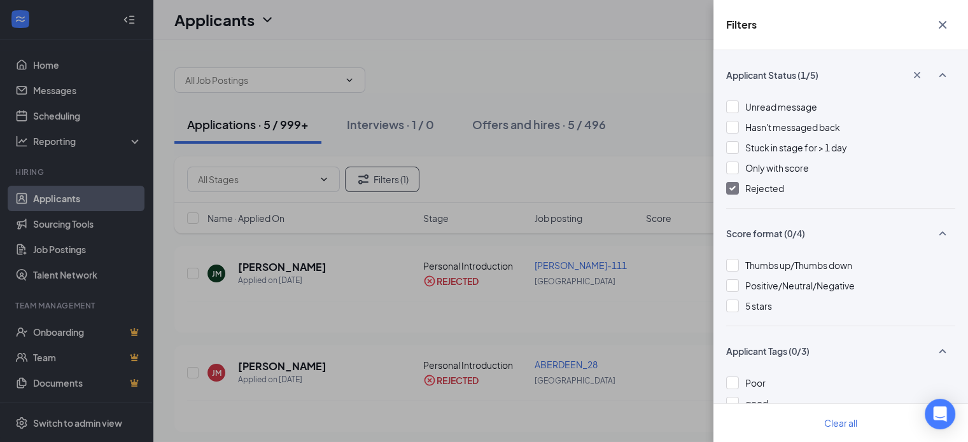
click at [730, 185] on div at bounding box center [732, 188] width 13 height 13
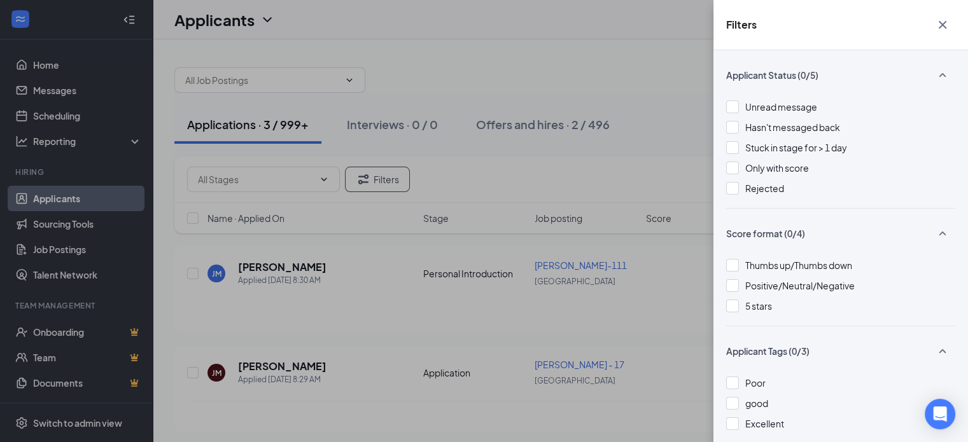
click at [588, 59] on div "Filters Applicant Status (0/5) Unread message Hasn't messaged back Stuck in sta…" at bounding box center [484, 221] width 968 height 442
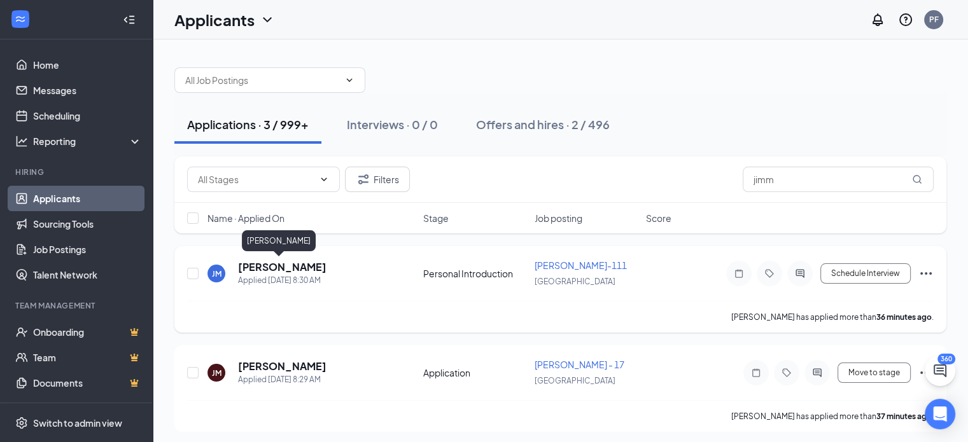
click at [255, 266] on h5 "[PERSON_NAME]" at bounding box center [282, 267] width 88 height 14
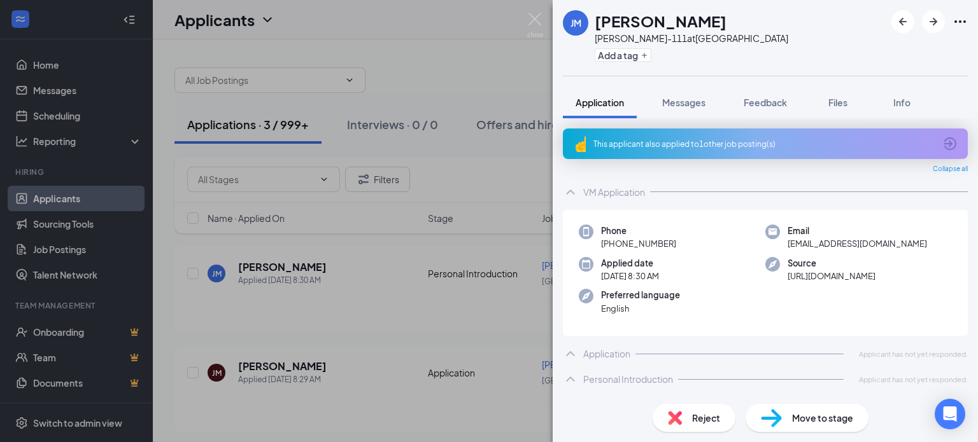
click at [780, 404] on div "Move to stage" at bounding box center [806, 418] width 123 height 28
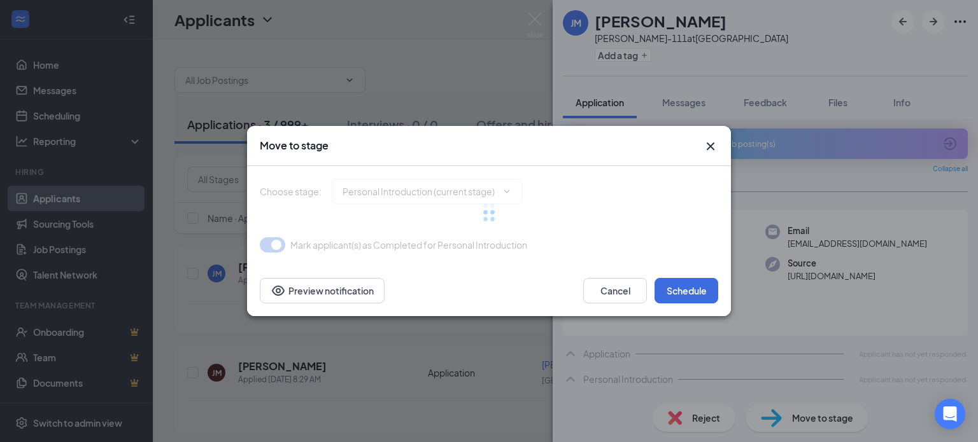
type input "test (next stage)"
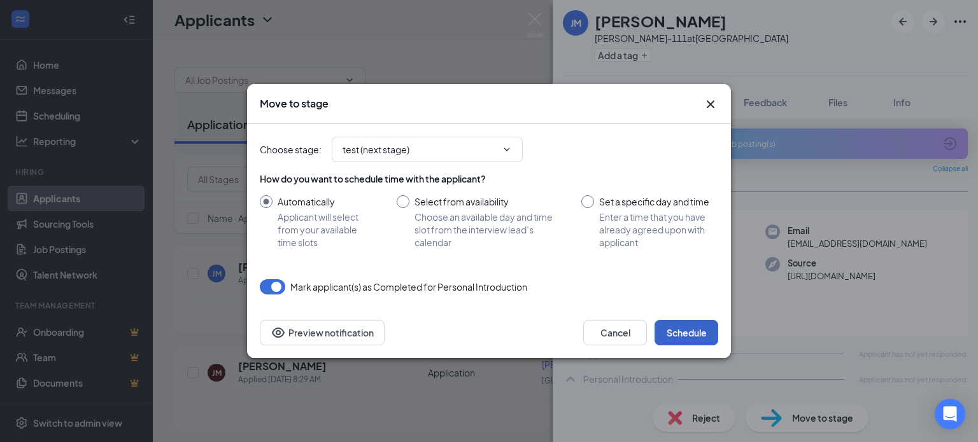
click at [683, 338] on button "Schedule" at bounding box center [686, 332] width 64 height 25
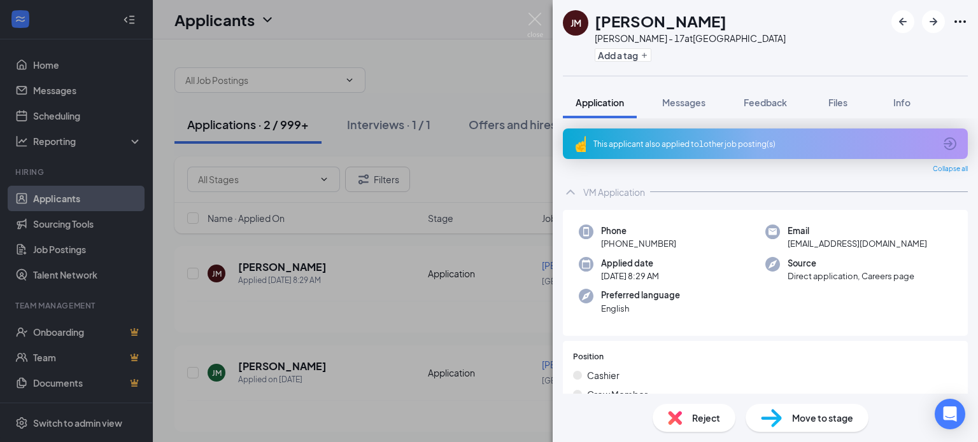
click at [600, 314] on div "Preferred language English" at bounding box center [672, 302] width 186 height 26
click at [689, 97] on span "Messages" at bounding box center [683, 102] width 43 height 11
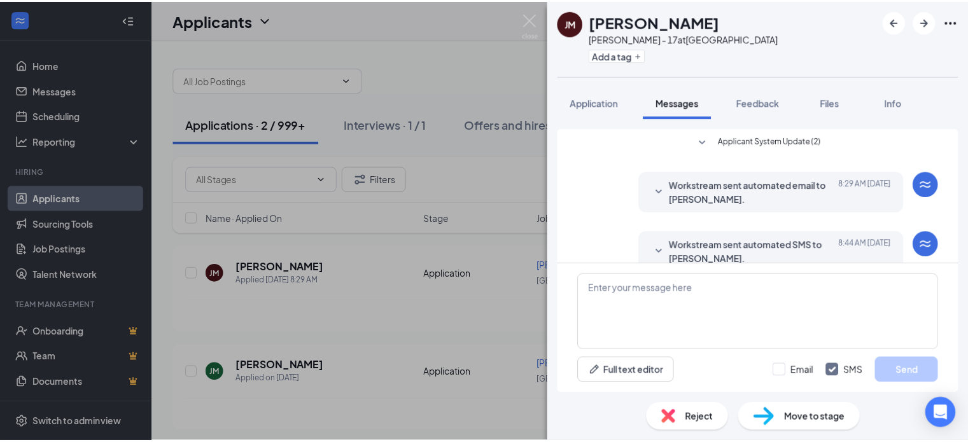
scroll to position [21, 0]
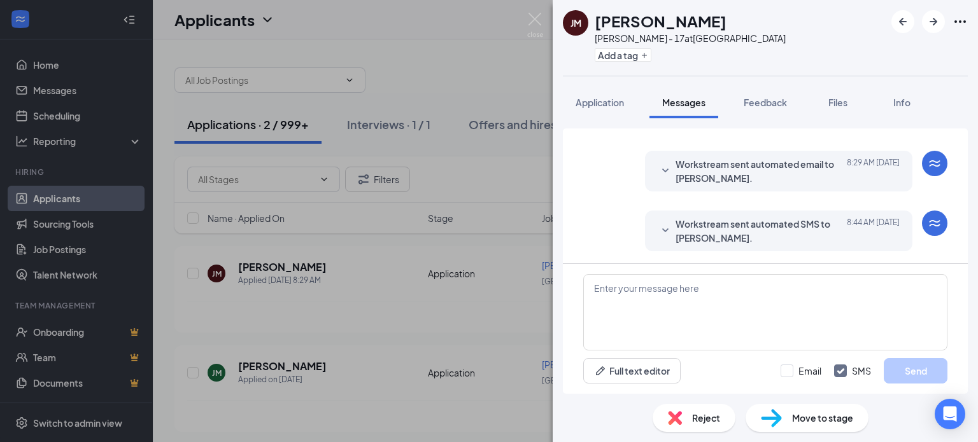
click at [372, 344] on div "JM Jimmy Miller HARRISON - 17 at USA Add a tag Application Messages Feedback Fi…" at bounding box center [489, 221] width 978 height 442
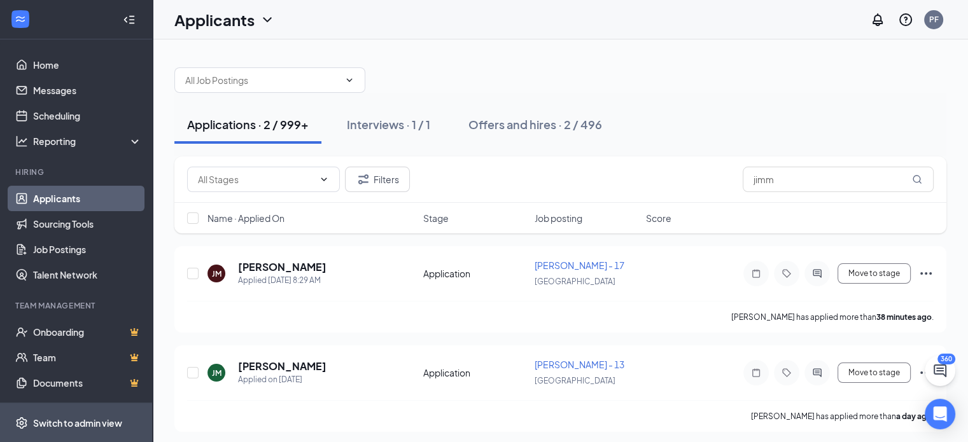
click at [41, 411] on span "Switch to admin view" at bounding box center [87, 423] width 109 height 39
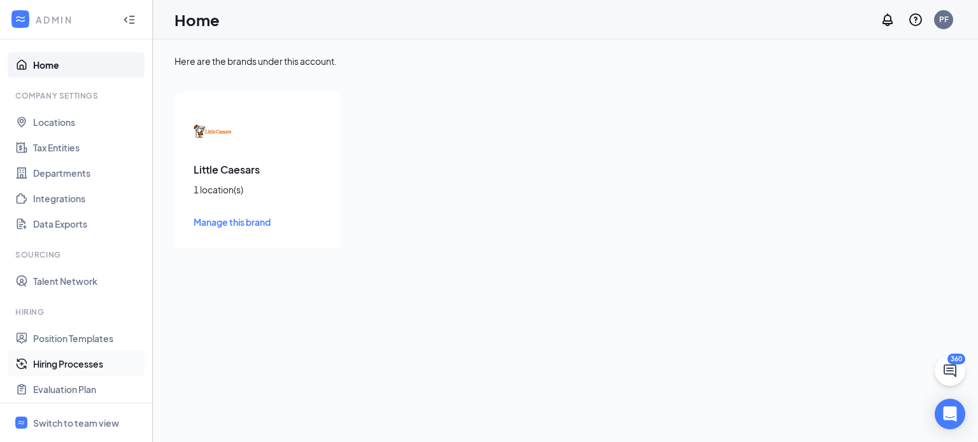
click at [43, 356] on link "Hiring Processes" at bounding box center [87, 363] width 109 height 25
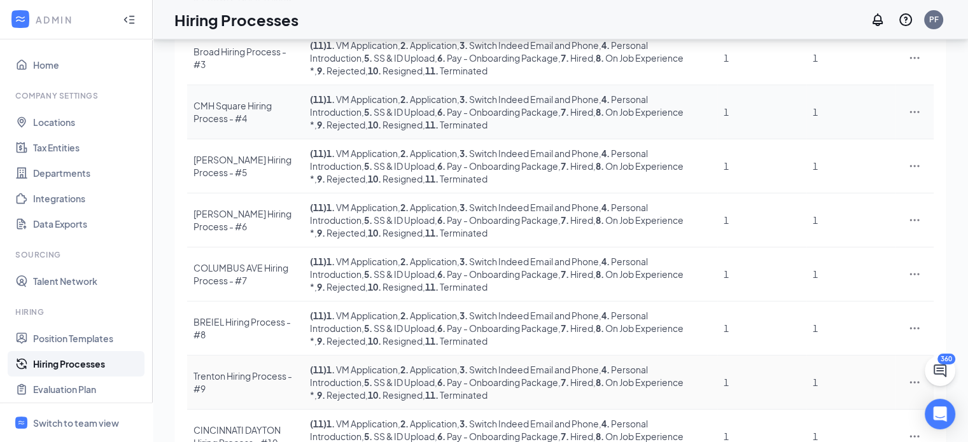
scroll to position [358, 0]
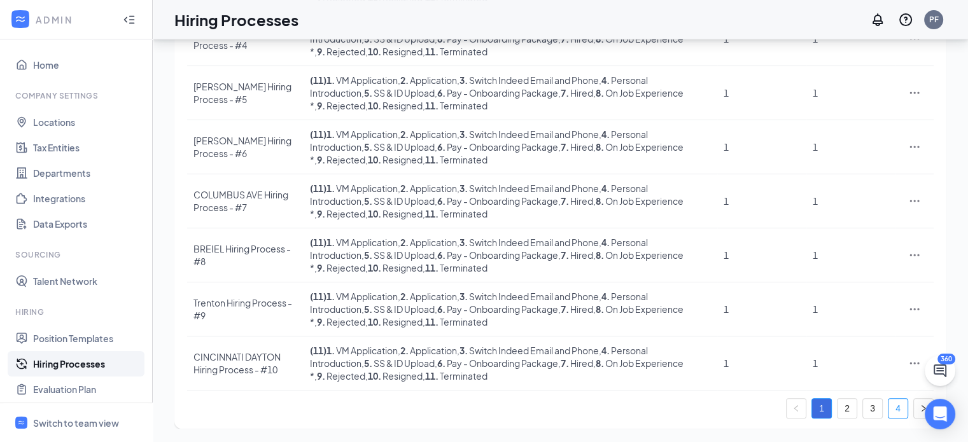
click at [897, 410] on link "4" at bounding box center [898, 408] width 19 height 19
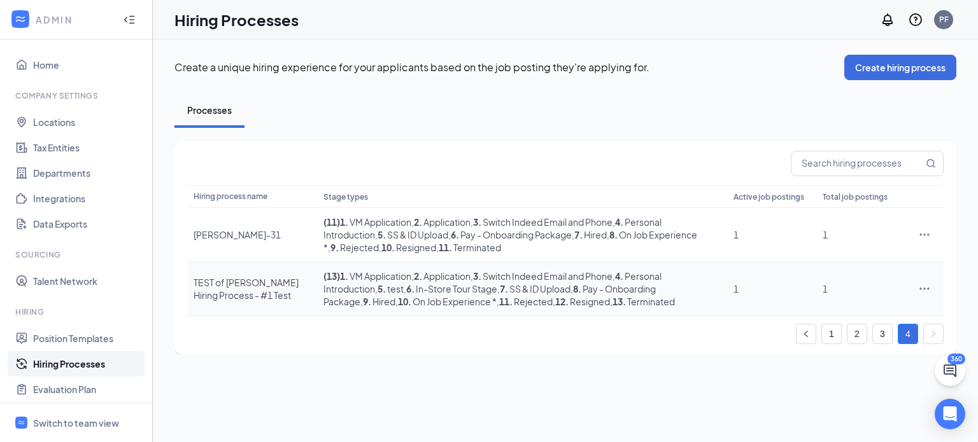
click at [221, 282] on div "TEST of [PERSON_NAME] Hiring Process - #1 Test" at bounding box center [251, 288] width 117 height 25
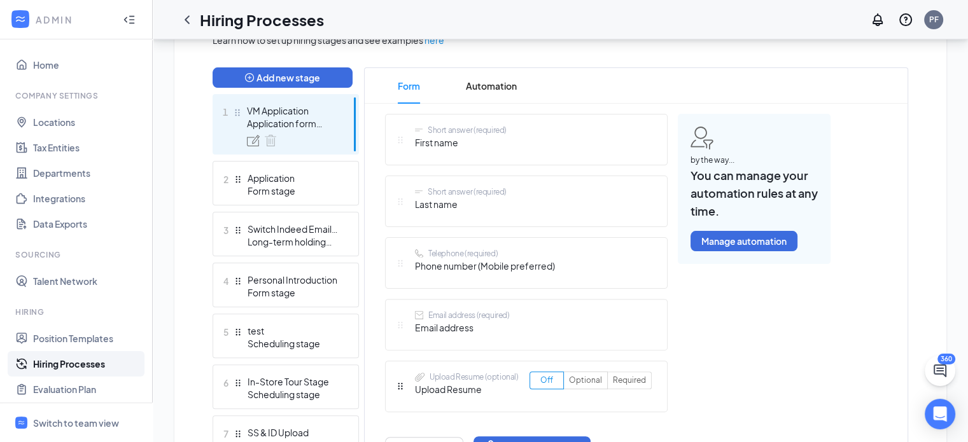
scroll to position [355, 0]
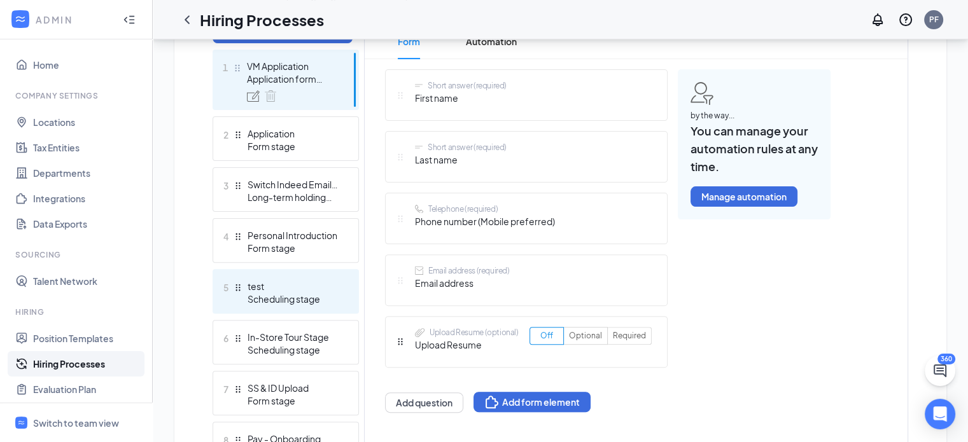
click at [262, 283] on div "test" at bounding box center [294, 286] width 93 height 13
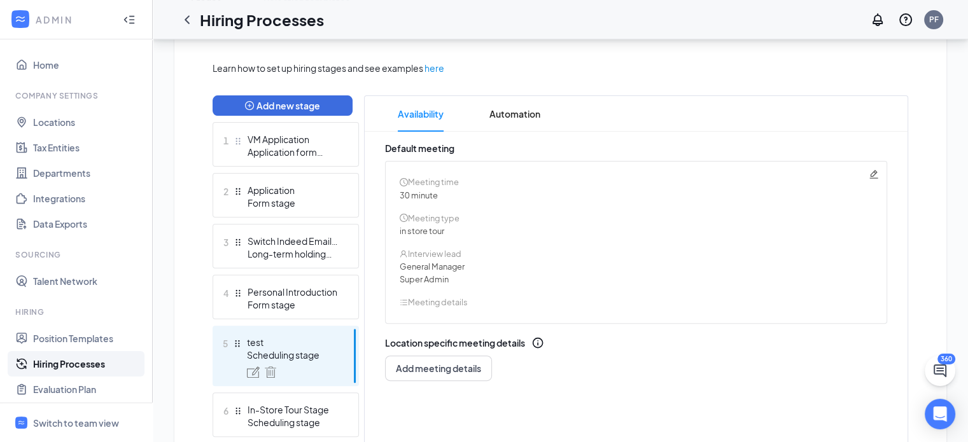
scroll to position [282, 0]
click at [519, 112] on span "Automation" at bounding box center [514, 115] width 51 height 36
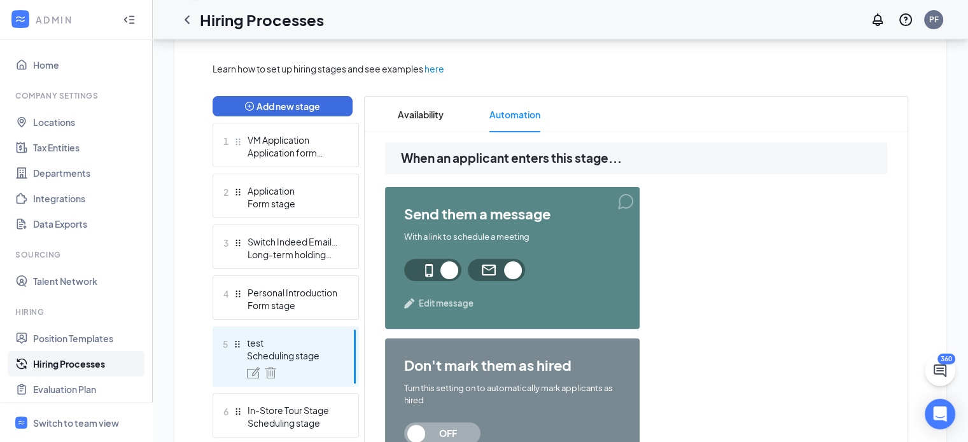
scroll to position [378, 0]
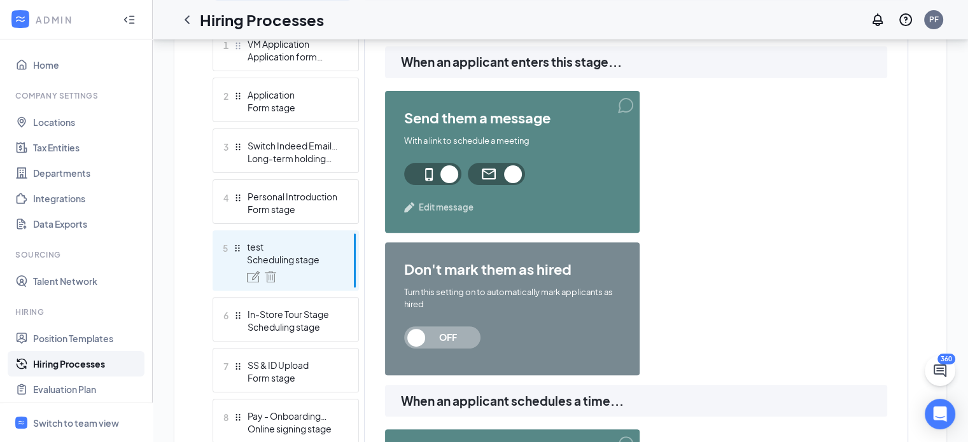
click at [419, 204] on span "Edit message" at bounding box center [446, 207] width 55 height 13
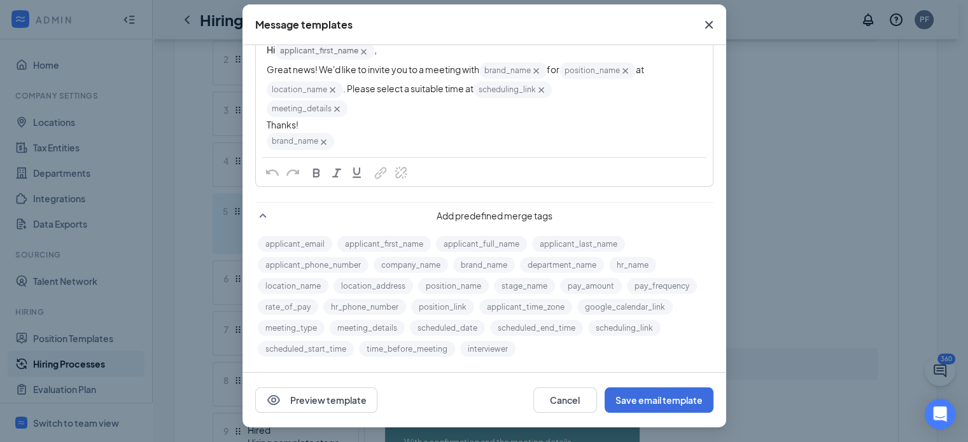
scroll to position [12, 0]
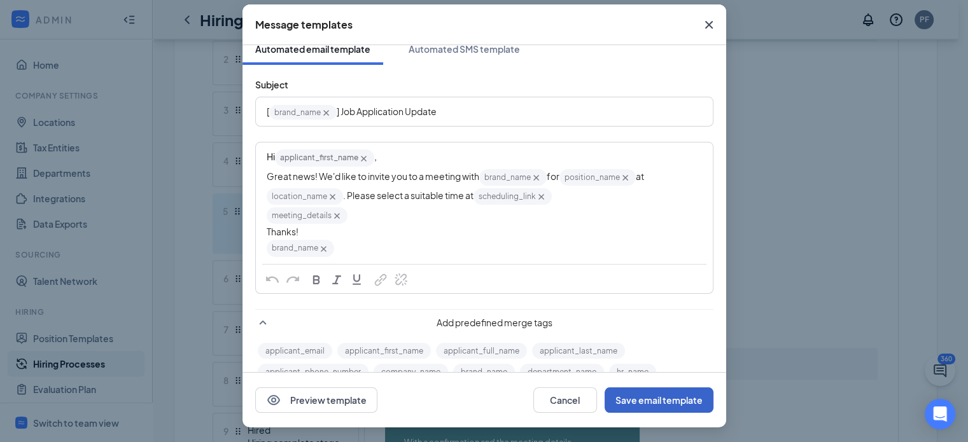
click at [631, 402] on button "Save email template" at bounding box center [659, 400] width 109 height 25
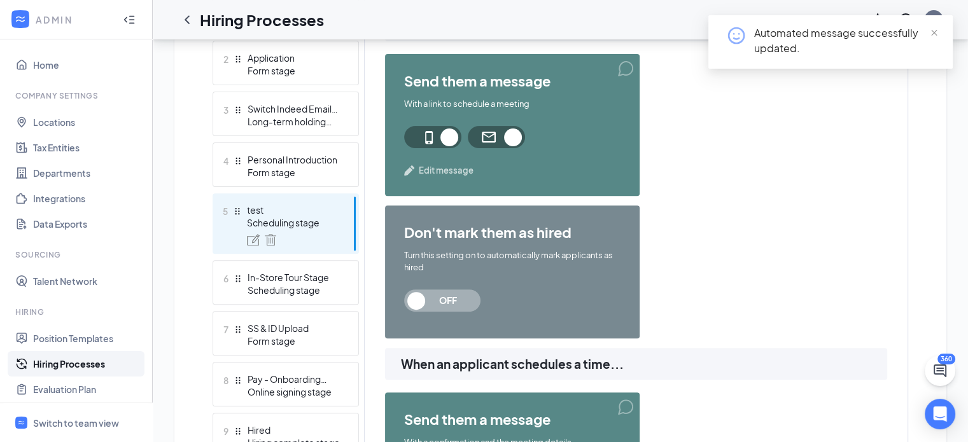
click at [731, 271] on div "send them a message With a link to schedule a meeting Edit message don't mark t…" at bounding box center [636, 201] width 502 height 294
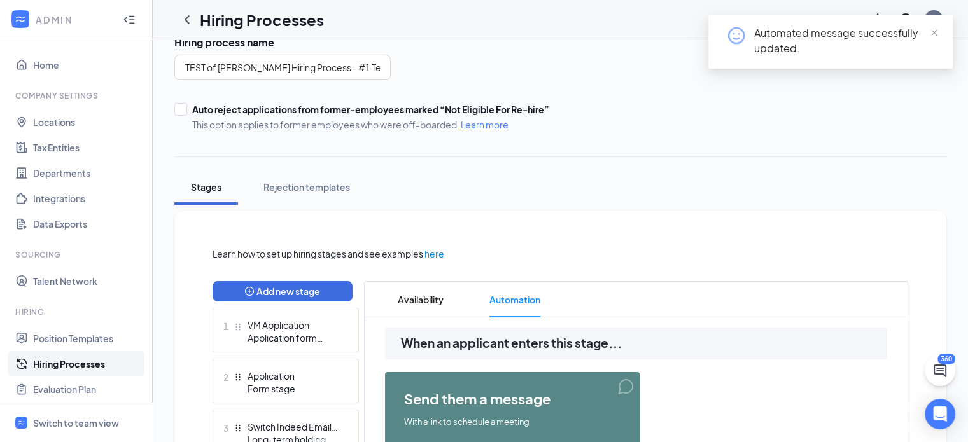
scroll to position [0, 0]
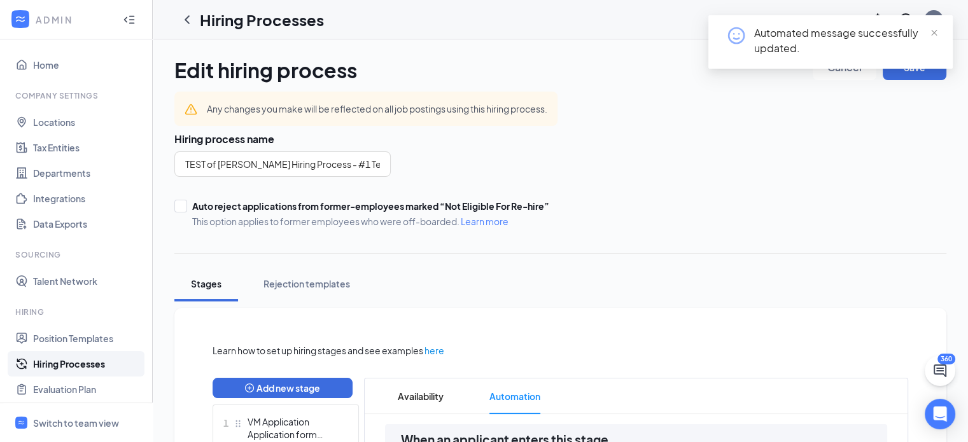
click at [906, 71] on div "Automated message successfully updated." at bounding box center [830, 47] width 244 height 64
click at [938, 29] on span "close" at bounding box center [934, 33] width 9 height 9
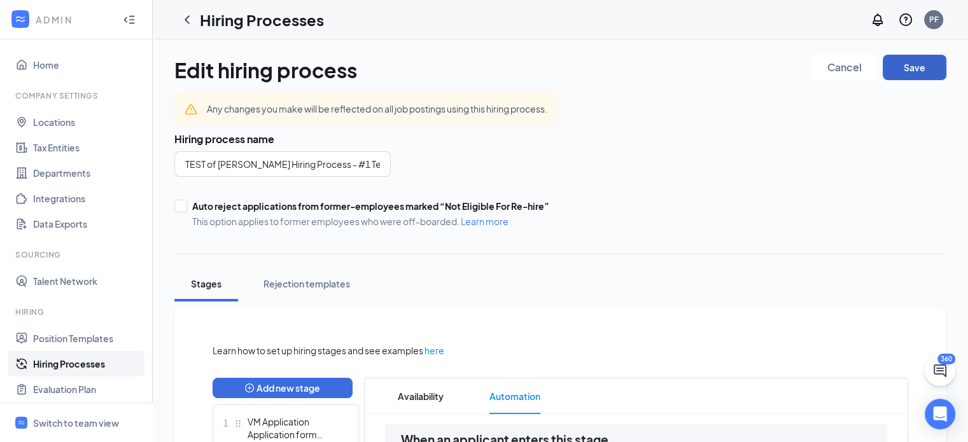
click at [915, 67] on button "Save" at bounding box center [915, 67] width 64 height 25
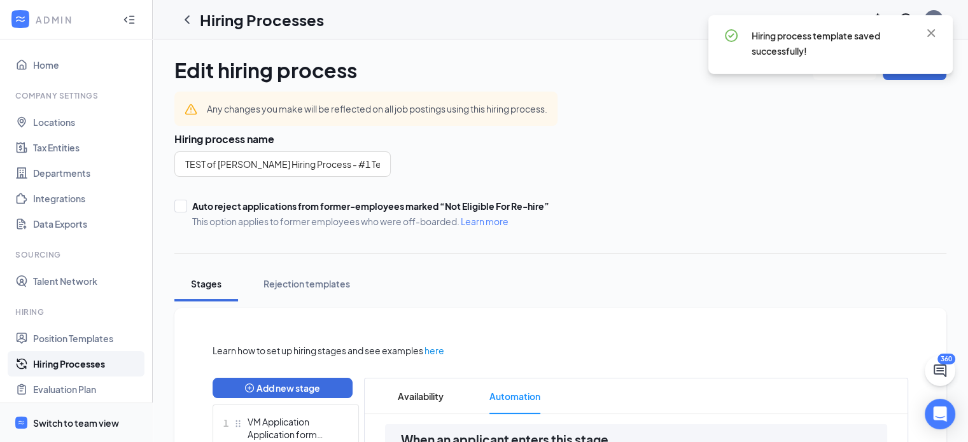
click at [41, 435] on span "Switch to team view" at bounding box center [87, 423] width 109 height 39
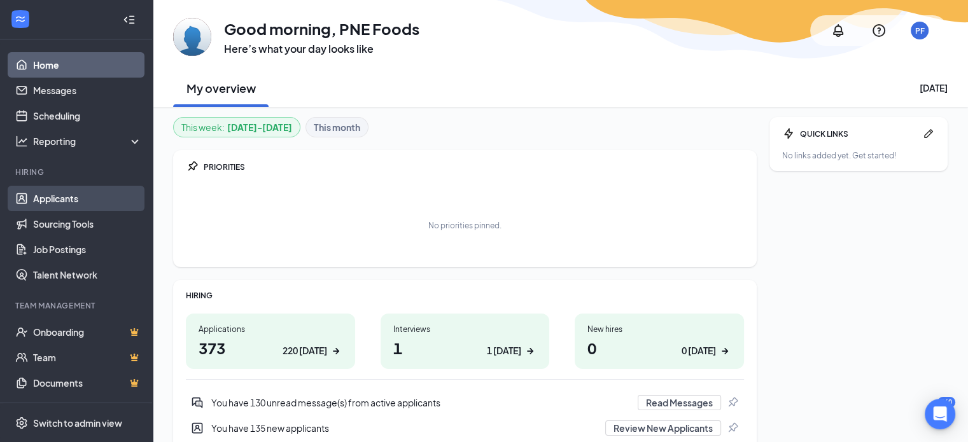
click at [55, 208] on link "Applicants" at bounding box center [87, 198] width 109 height 25
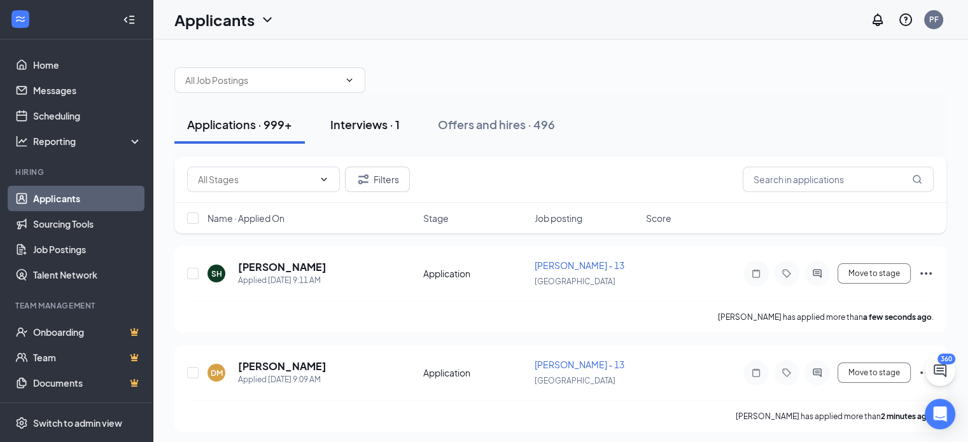
click at [341, 122] on div "Interviews · 1" at bounding box center [364, 124] width 69 height 16
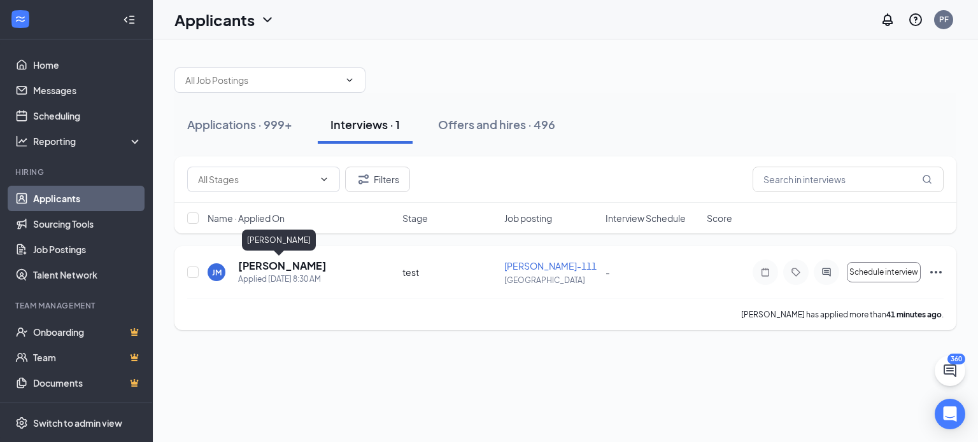
click at [278, 271] on h5 "[PERSON_NAME]" at bounding box center [282, 266] width 88 height 14
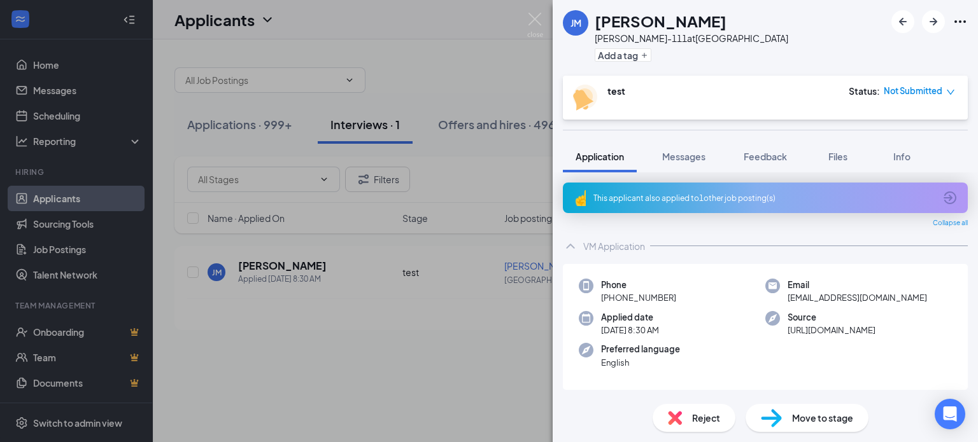
click at [778, 416] on img at bounding box center [771, 418] width 21 height 18
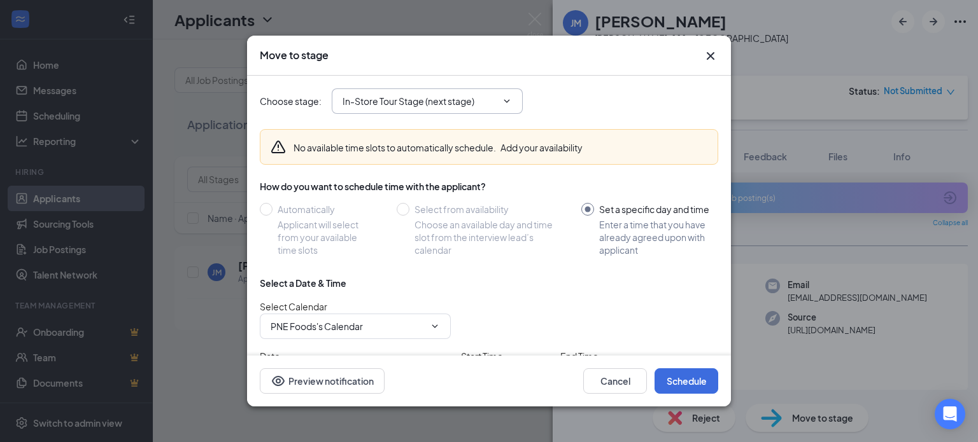
click at [466, 102] on input "In-Store Tour Stage (next stage)" at bounding box center [419, 101] width 154 height 14
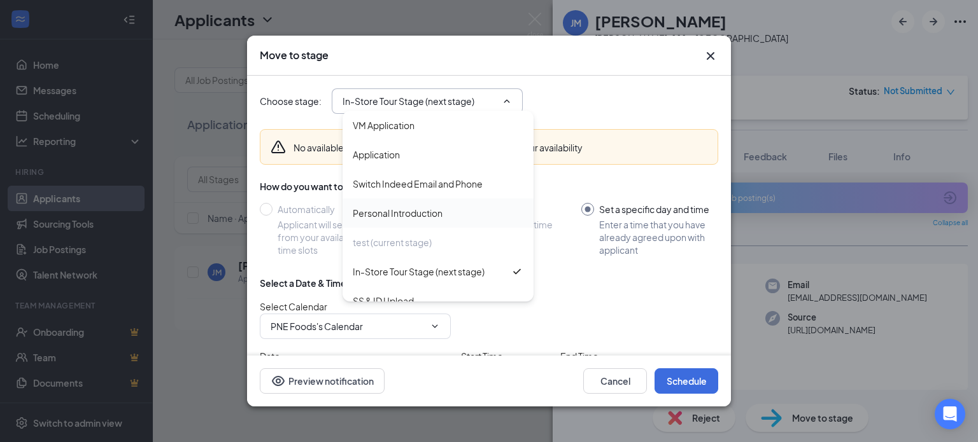
click at [392, 211] on div "Personal Introduction" at bounding box center [398, 213] width 90 height 14
type input "Personal Introduction"
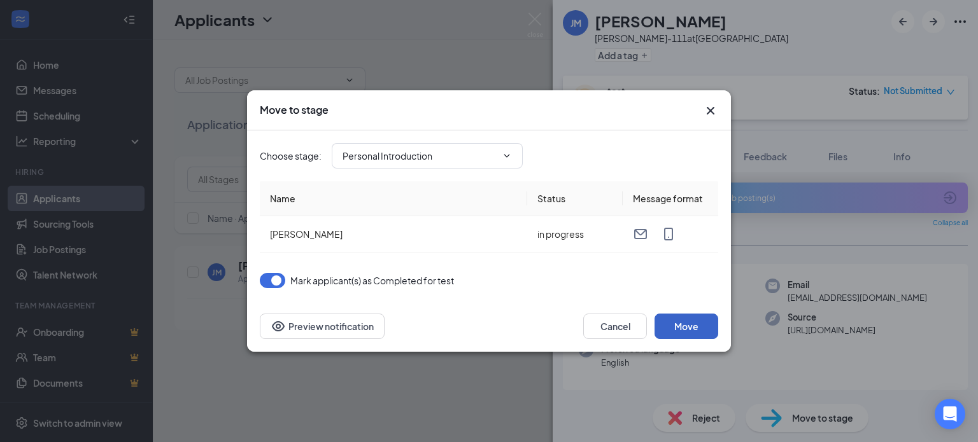
click at [672, 328] on button "Move" at bounding box center [686, 326] width 64 height 25
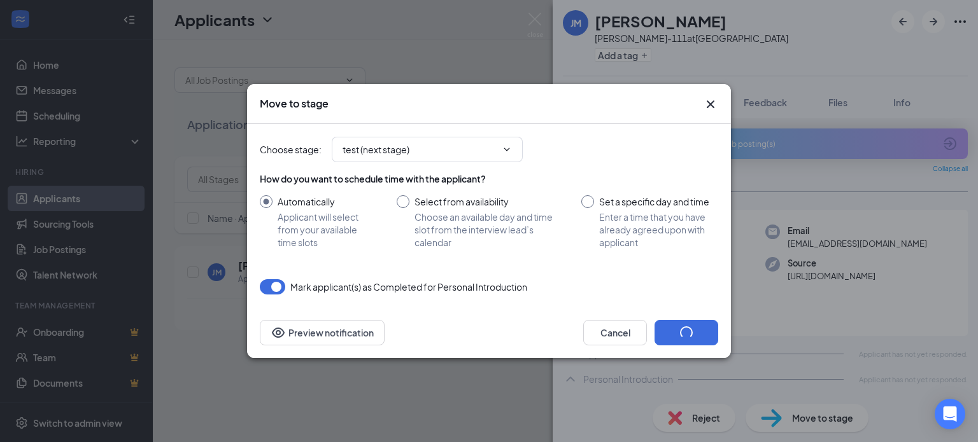
click at [713, 104] on icon "Cross" at bounding box center [710, 104] width 15 height 15
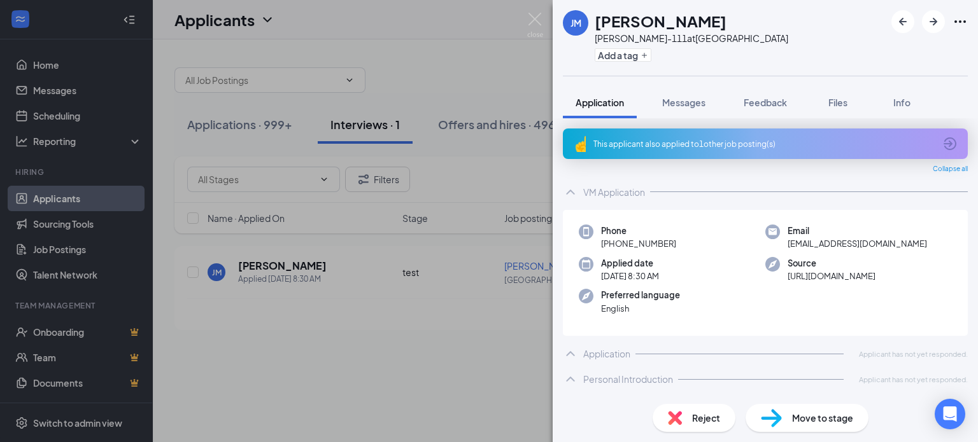
click at [325, 102] on div "[PERSON_NAME] [PERSON_NAME] [PERSON_NAME]-111 at [GEOGRAPHIC_DATA] Add a tag Ap…" at bounding box center [489, 221] width 978 height 442
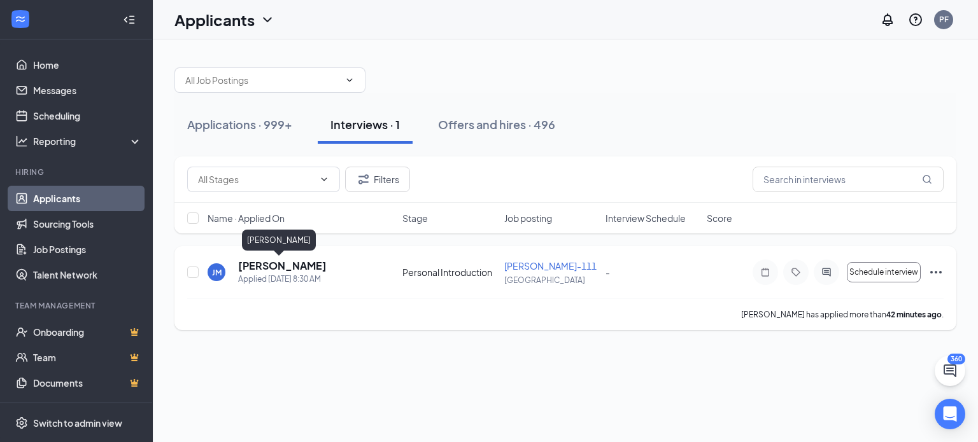
click at [276, 267] on h5 "[PERSON_NAME]" at bounding box center [282, 266] width 88 height 14
click at [227, 131] on div "Applications · 999+" at bounding box center [239, 124] width 105 height 16
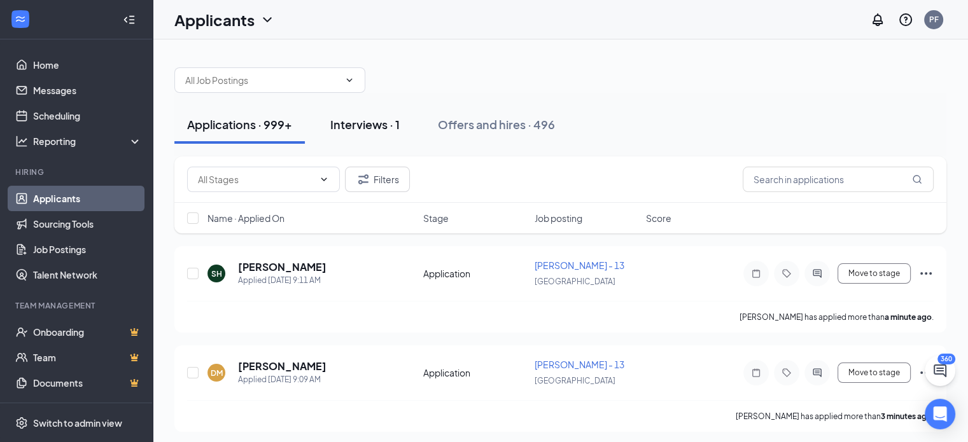
click at [372, 114] on button "Interviews · 1" at bounding box center [365, 125] width 95 height 38
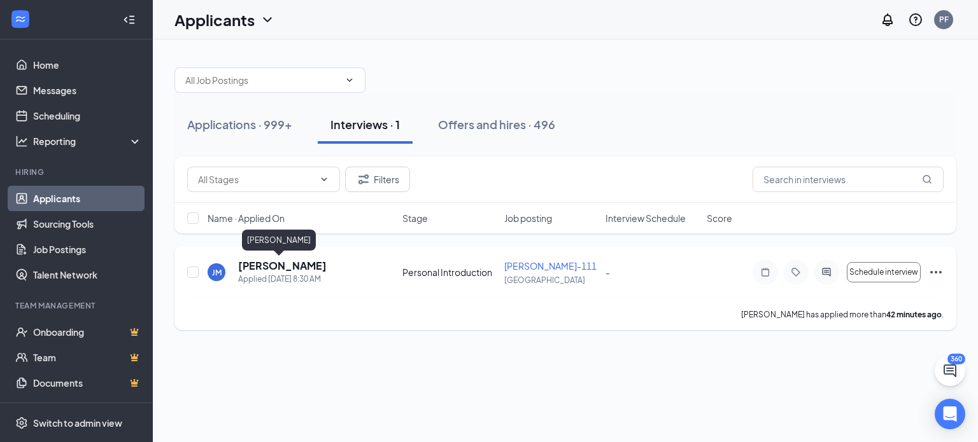
click at [283, 262] on h5 "[PERSON_NAME]" at bounding box center [282, 266] width 88 height 14
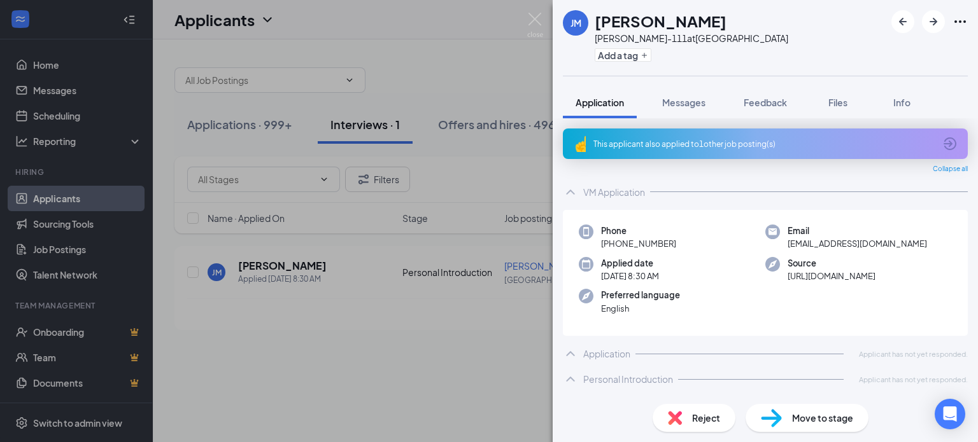
click at [794, 414] on span "Move to stage" at bounding box center [822, 418] width 61 height 14
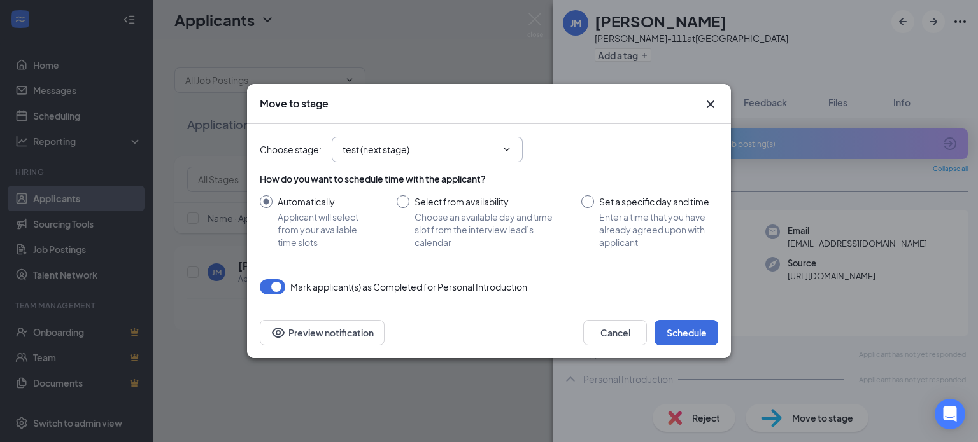
click at [398, 143] on input "test (next stage)" at bounding box center [419, 150] width 154 height 14
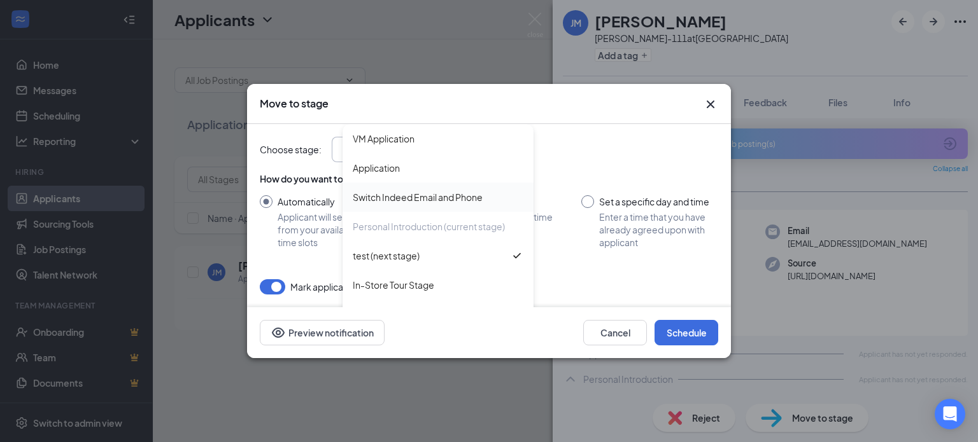
click at [384, 185] on div "Switch Indeed Email and Phone" at bounding box center [437, 197] width 191 height 29
type input "Switch Indeed Email and Phone"
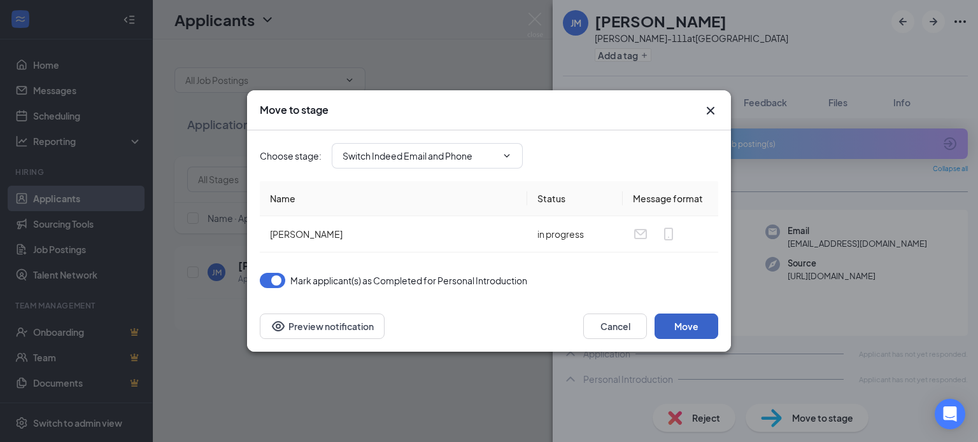
click at [671, 321] on button "Move" at bounding box center [686, 326] width 64 height 25
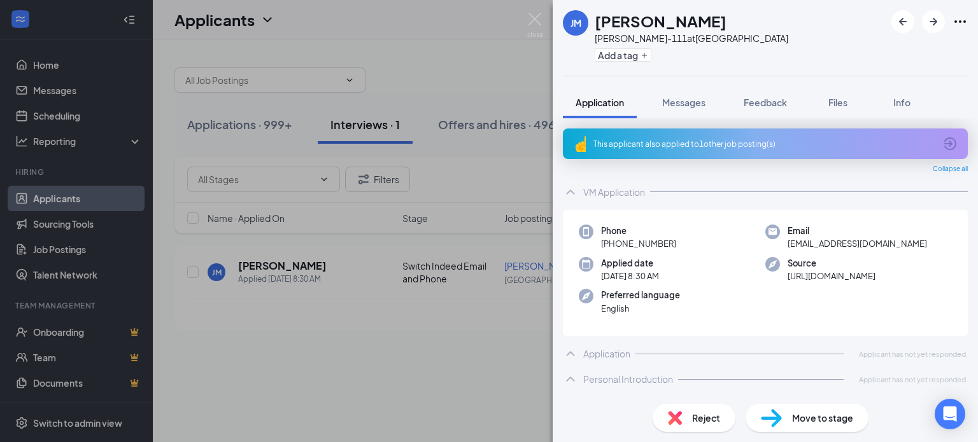
click at [434, 300] on div "[PERSON_NAME] [PERSON_NAME] [PERSON_NAME]-111 at [GEOGRAPHIC_DATA] Add a tag Ap…" at bounding box center [489, 221] width 978 height 442
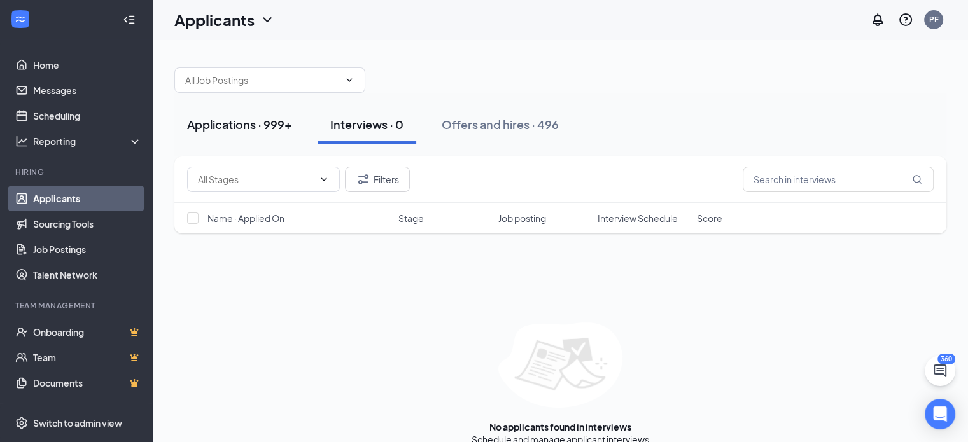
click at [234, 127] on div "Applications · 999+" at bounding box center [239, 124] width 105 height 16
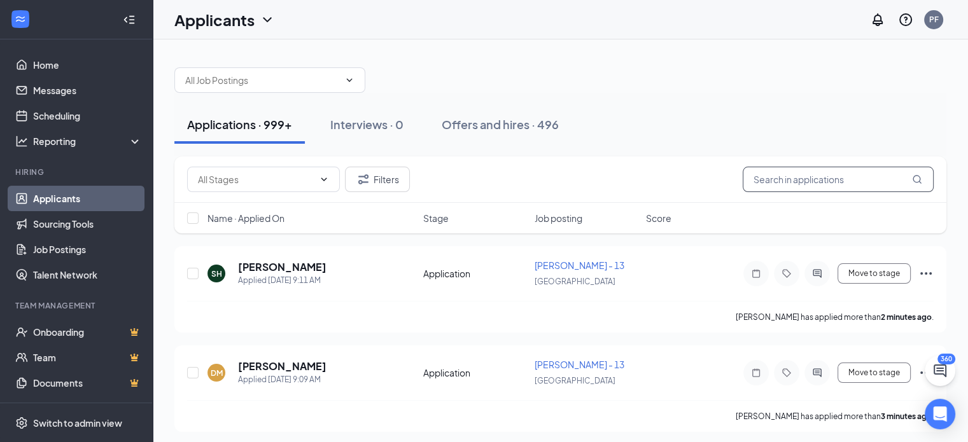
click at [784, 188] on input "text" at bounding box center [838, 179] width 191 height 25
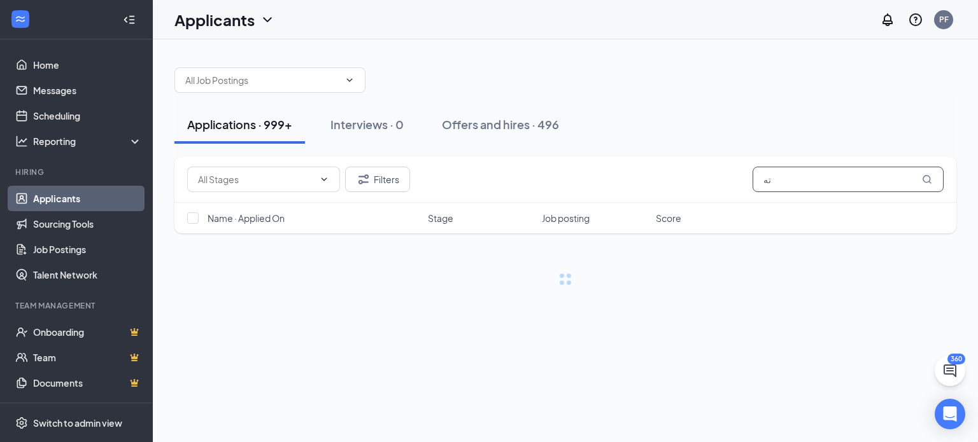
type input "ت"
type input "[PERSON_NAME]"
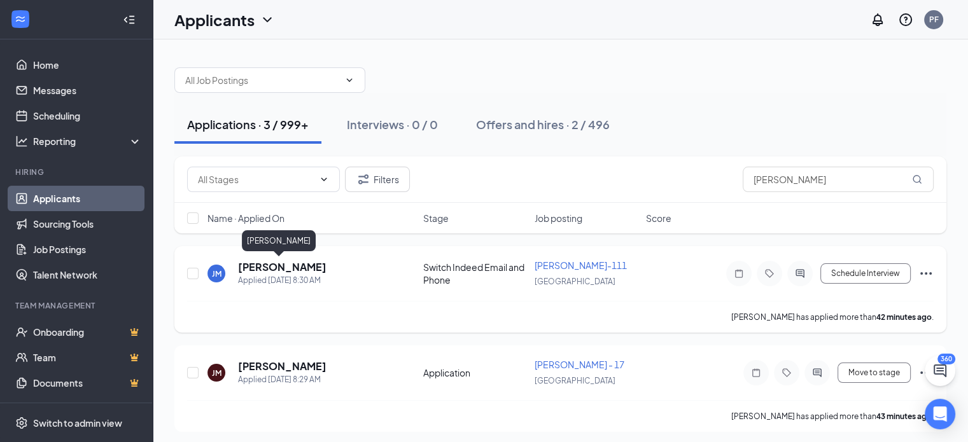
click at [265, 261] on h5 "[PERSON_NAME]" at bounding box center [282, 267] width 88 height 14
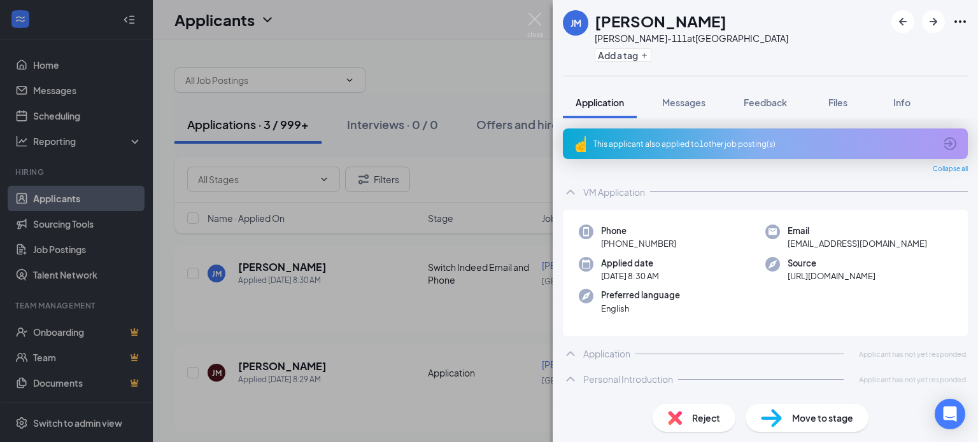
click at [697, 412] on span "Reject" at bounding box center [706, 418] width 28 height 14
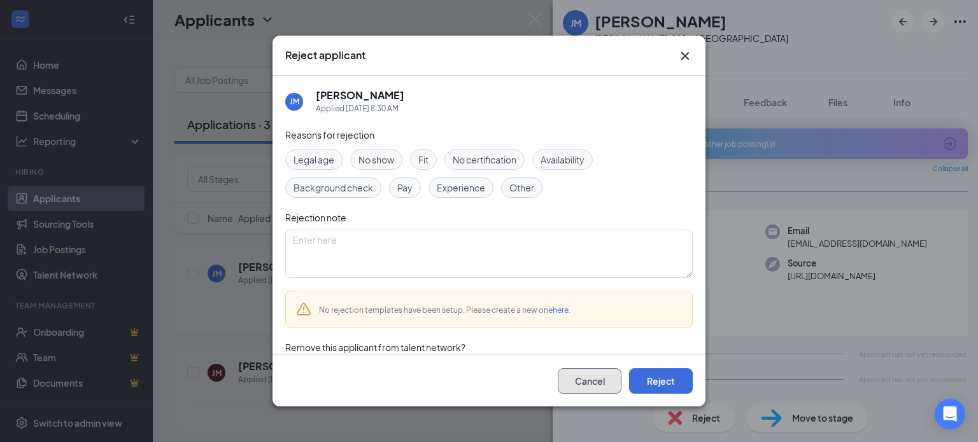
click at [575, 378] on button "Cancel" at bounding box center [590, 381] width 64 height 25
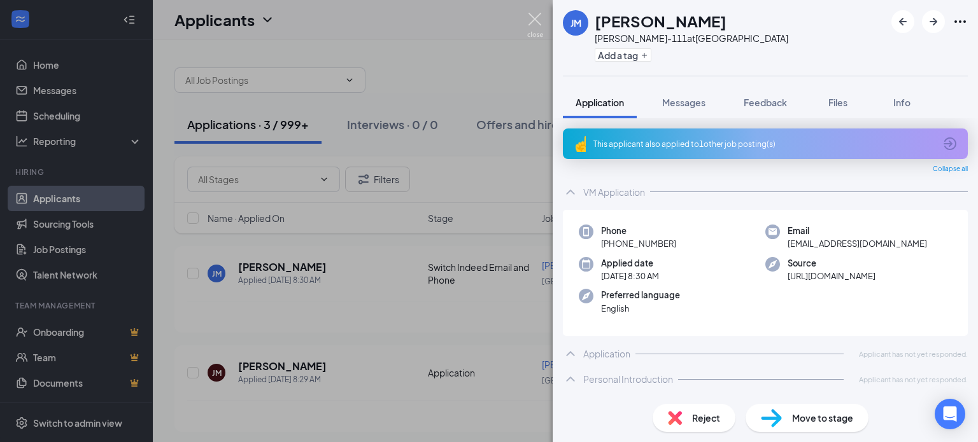
click at [538, 21] on img at bounding box center [535, 25] width 16 height 25
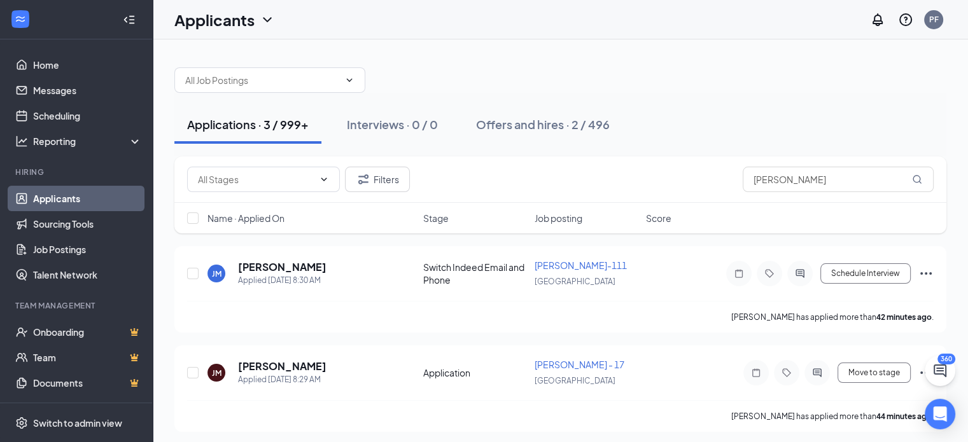
click at [190, 212] on div at bounding box center [193, 218] width 13 height 13
click at [191, 213] on input "checkbox" at bounding box center [192, 218] width 11 height 11
checkbox input "true"
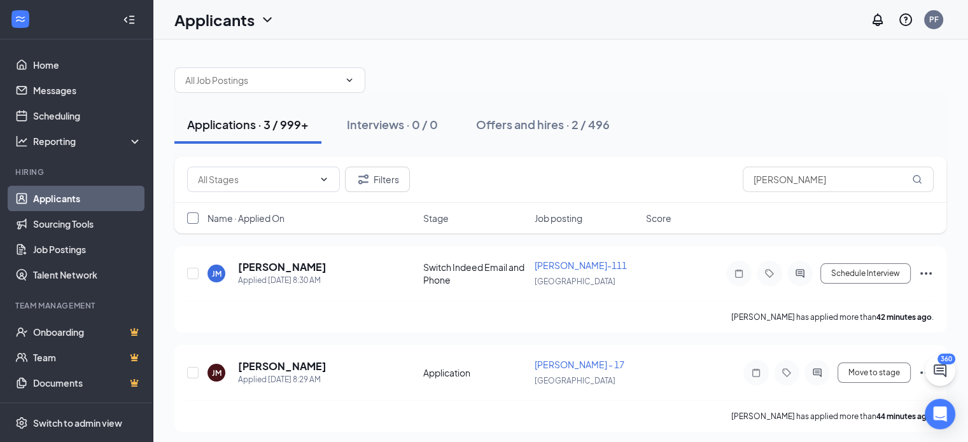
checkbox input "true"
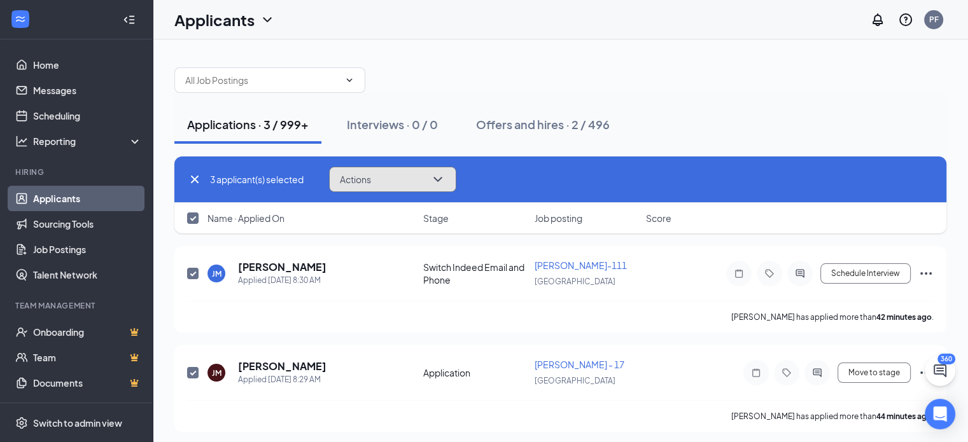
click at [425, 178] on button "Actions" at bounding box center [392, 179] width 127 height 25
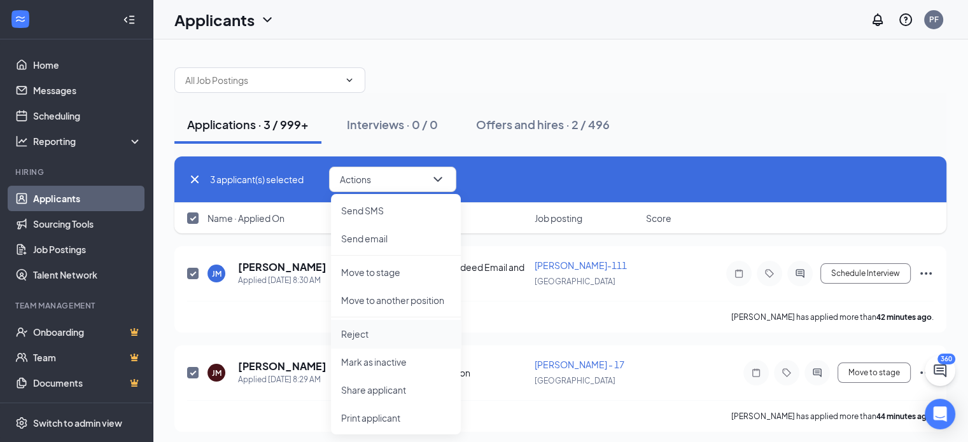
click at [358, 336] on p "Reject" at bounding box center [395, 334] width 109 height 13
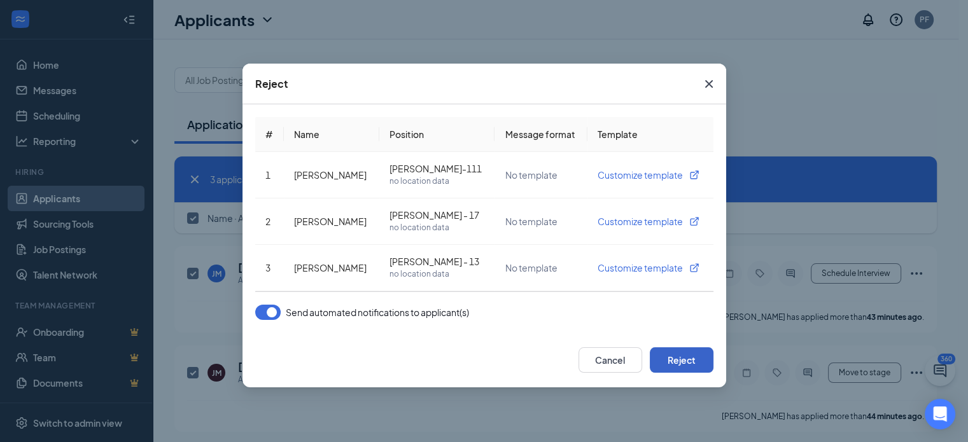
click at [670, 356] on button "Reject" at bounding box center [682, 360] width 64 height 25
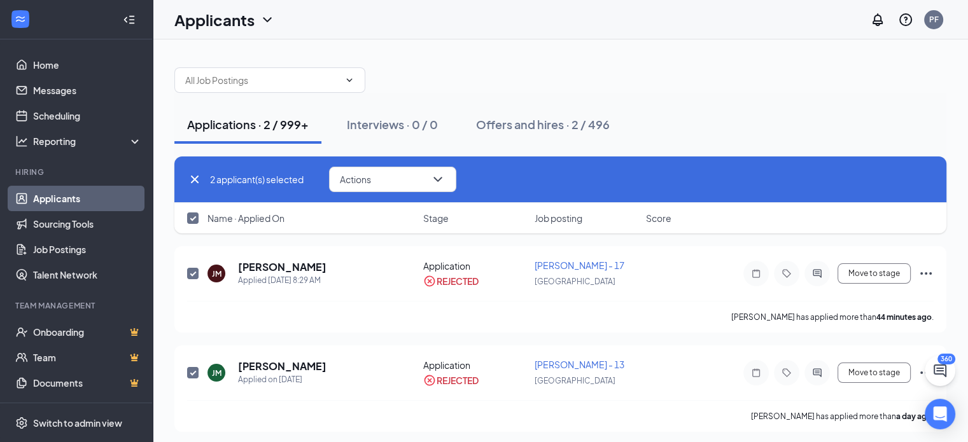
click at [195, 181] on icon "Cross" at bounding box center [194, 179] width 15 height 15
checkbox input "false"
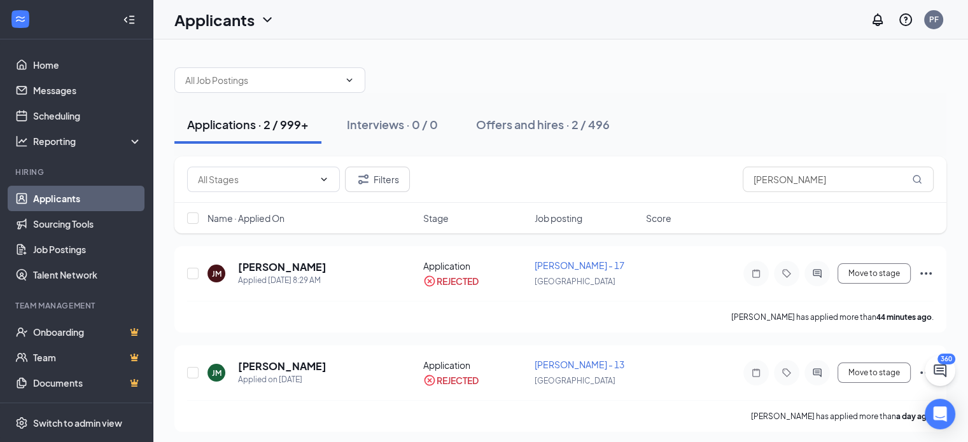
click at [265, 124] on div "Applications · 2 / 999+" at bounding box center [248, 124] width 122 height 16
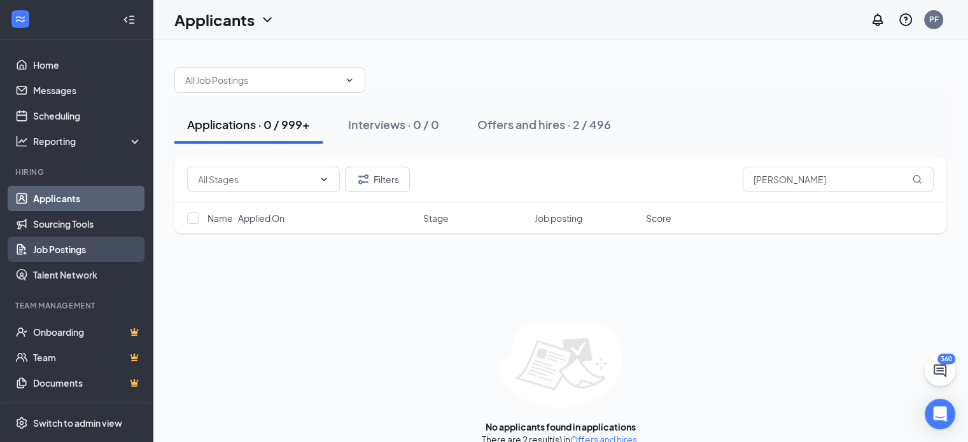
click at [66, 241] on link "Job Postings" at bounding box center [87, 249] width 109 height 25
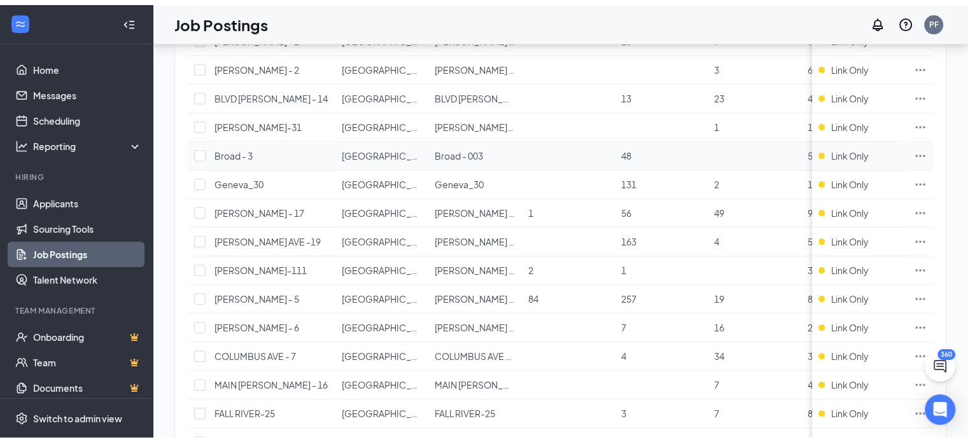
scroll to position [457, 0]
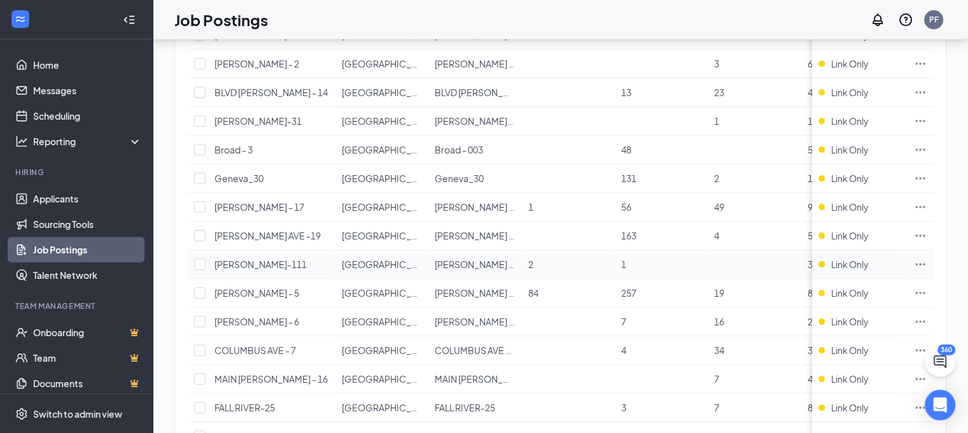
click at [926, 250] on td at bounding box center [920, 264] width 25 height 29
click at [927, 258] on icon "Ellipses" at bounding box center [920, 264] width 13 height 13
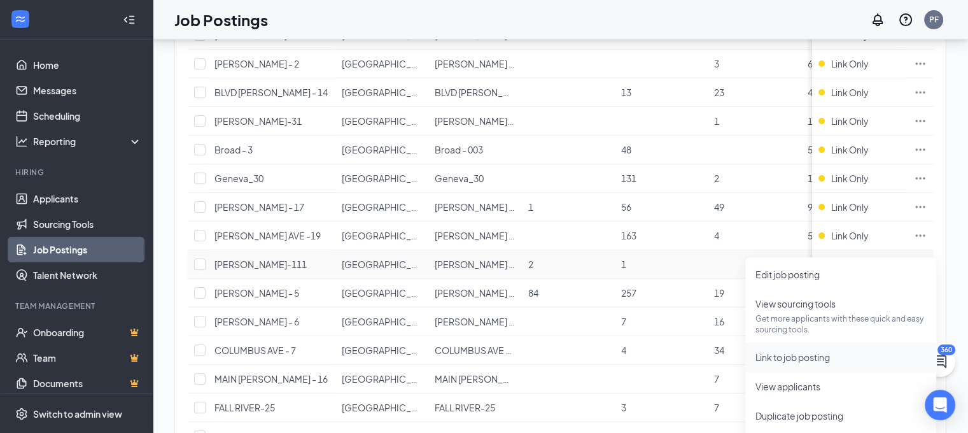
click at [784, 353] on span "Link to job posting" at bounding box center [793, 356] width 74 height 11
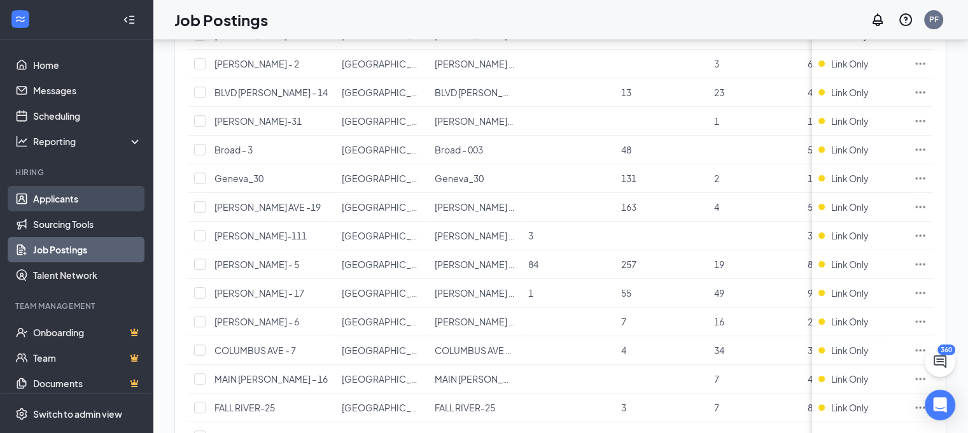
click at [74, 193] on link "Applicants" at bounding box center [87, 198] width 109 height 25
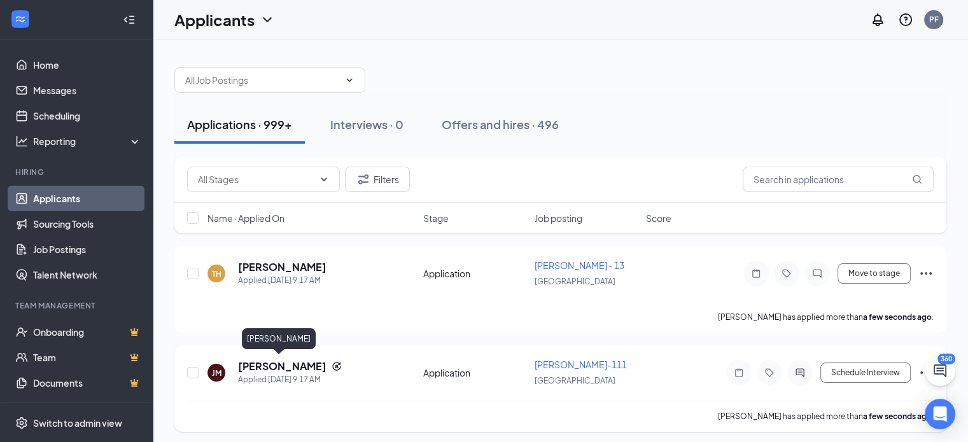
click at [251, 367] on h5 "[PERSON_NAME]" at bounding box center [282, 367] width 88 height 14
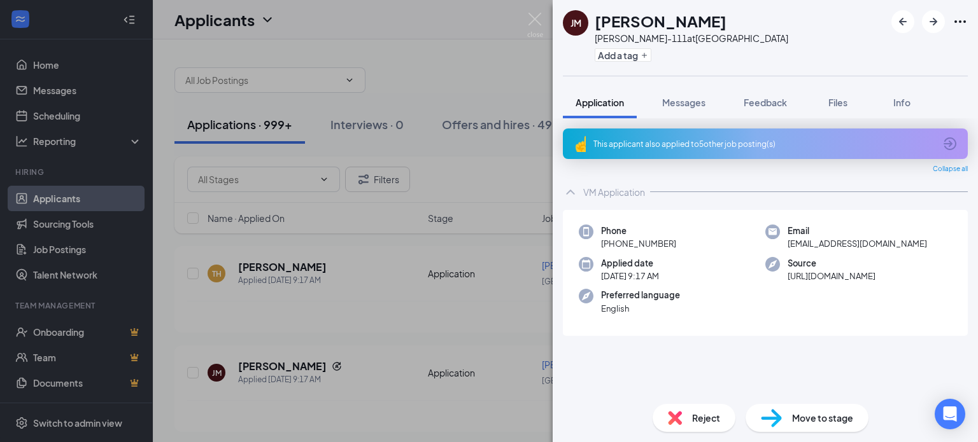
click at [762, 418] on img at bounding box center [771, 418] width 21 height 18
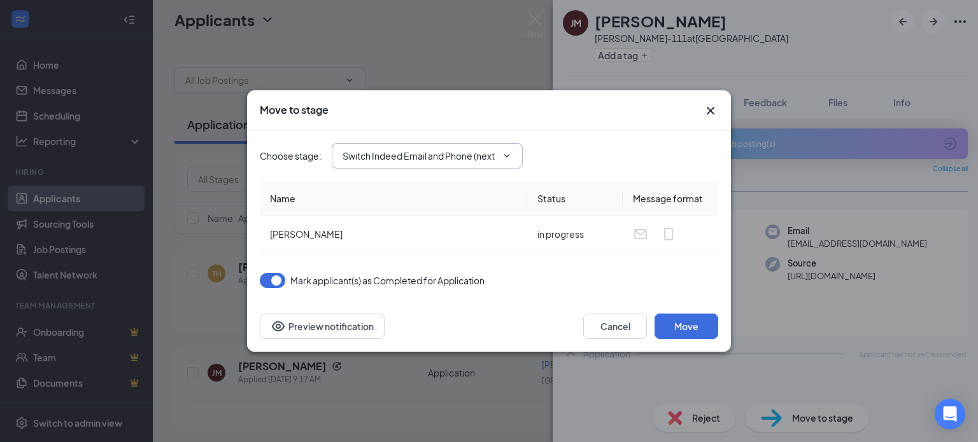
click at [463, 167] on span "Switch Indeed Email and Phone (next stage)" at bounding box center [427, 155] width 191 height 25
click at [371, 157] on input "Switch Indeed Email and Phone (next stage)" at bounding box center [419, 156] width 154 height 14
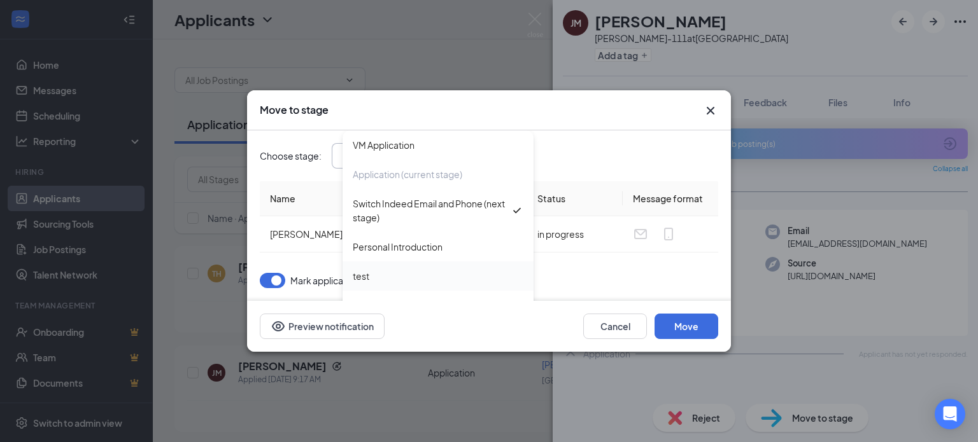
click at [372, 283] on div "test" at bounding box center [438, 276] width 171 height 14
type input "test"
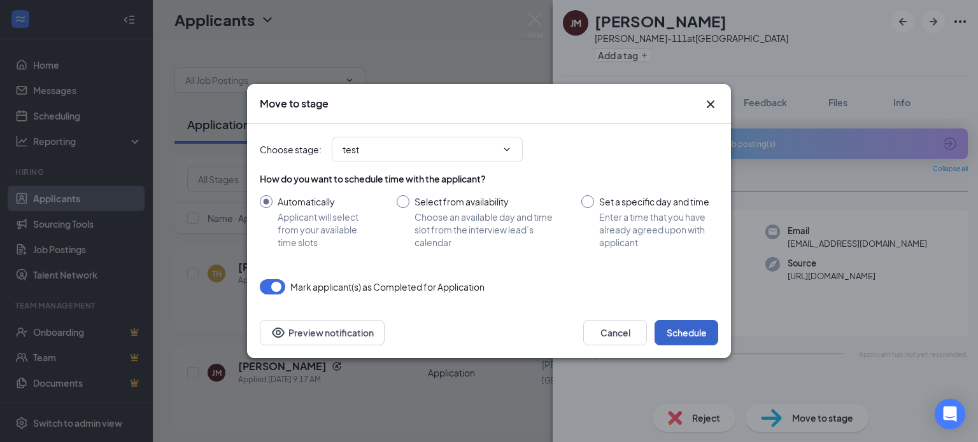
click at [673, 329] on button "Schedule" at bounding box center [686, 332] width 64 height 25
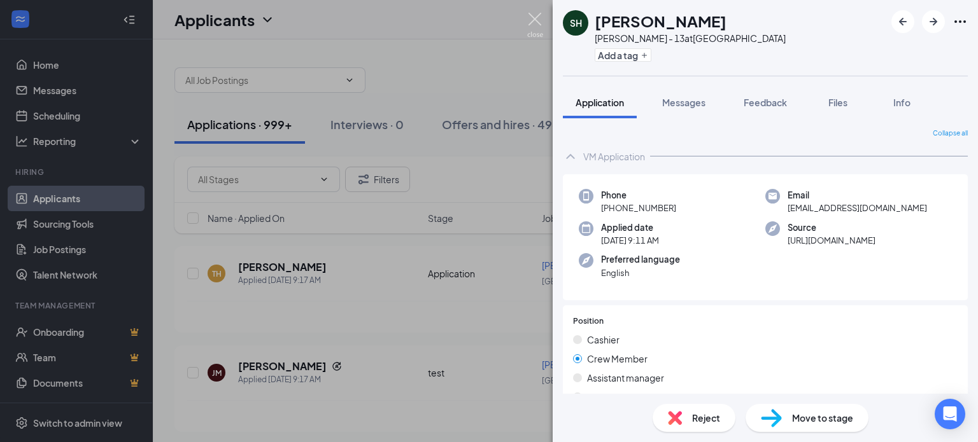
click at [537, 13] on img at bounding box center [535, 25] width 16 height 25
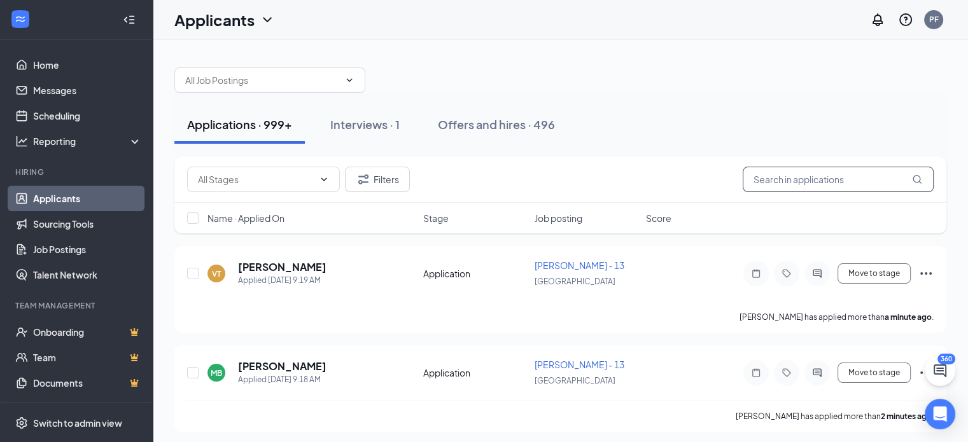
click at [775, 175] on input "text" at bounding box center [838, 179] width 191 height 25
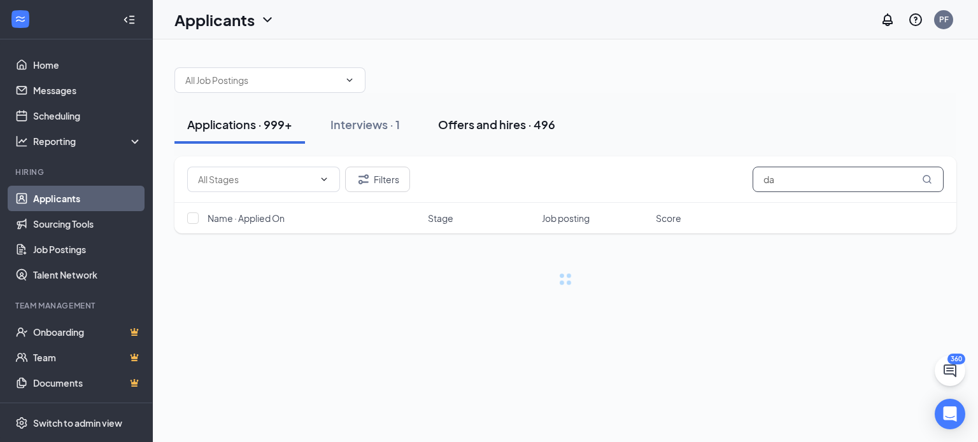
type input "da"
click at [498, 128] on div "Offers and hires · 496" at bounding box center [496, 124] width 117 height 16
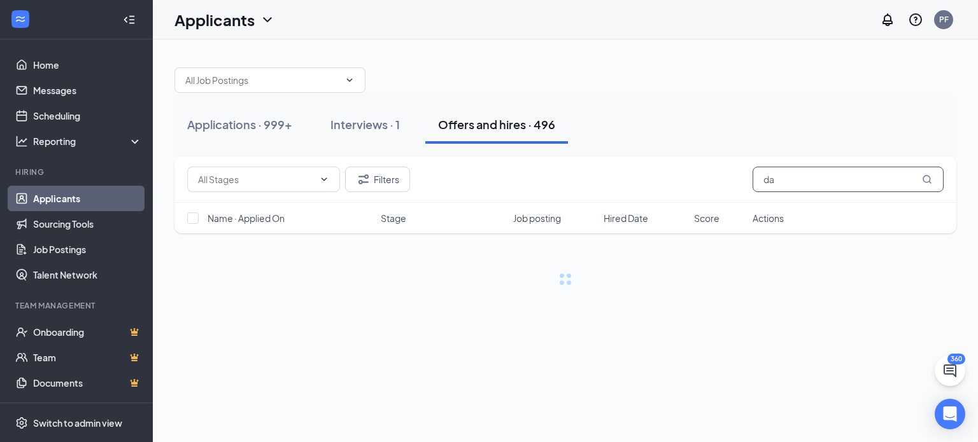
click at [780, 187] on input "da" at bounding box center [847, 179] width 191 height 25
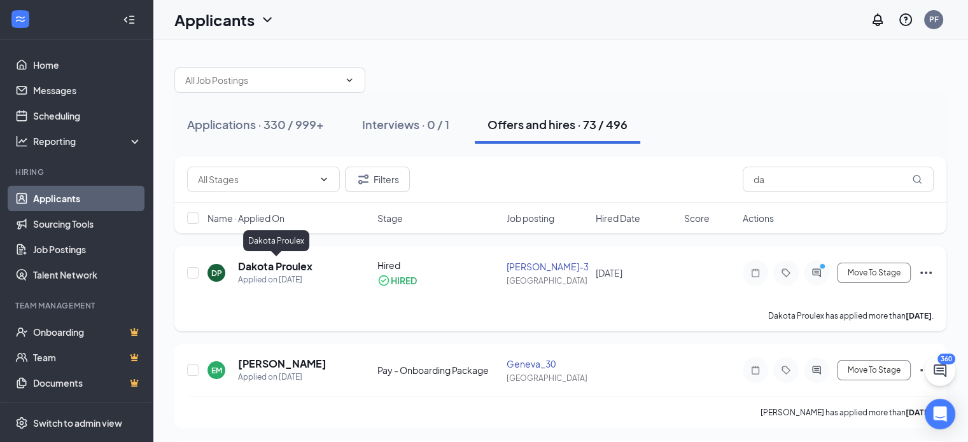
click at [264, 260] on h5 "Dakota Proulex" at bounding box center [275, 267] width 74 height 14
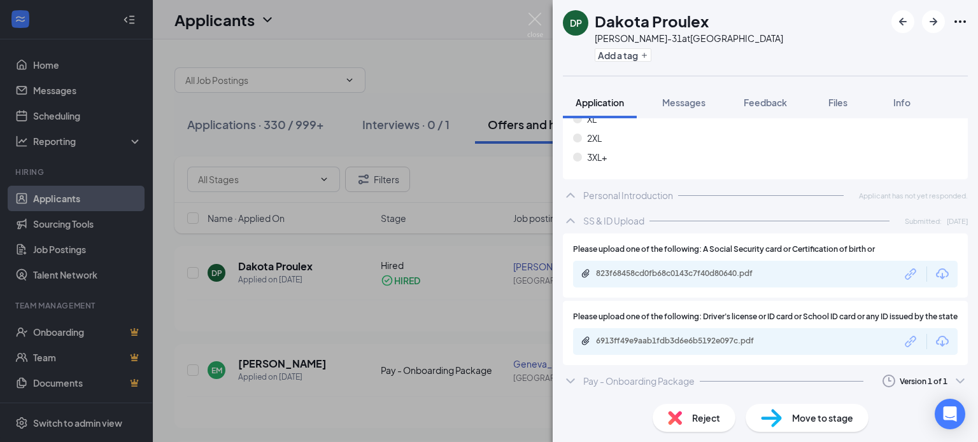
scroll to position [1199, 0]
click at [952, 376] on icon "ChevronDown" at bounding box center [959, 381] width 15 height 15
click at [955, 379] on icon "ChevronDown" at bounding box center [959, 381] width 8 height 5
click at [574, 381] on icon "ChevronDown" at bounding box center [570, 381] width 15 height 15
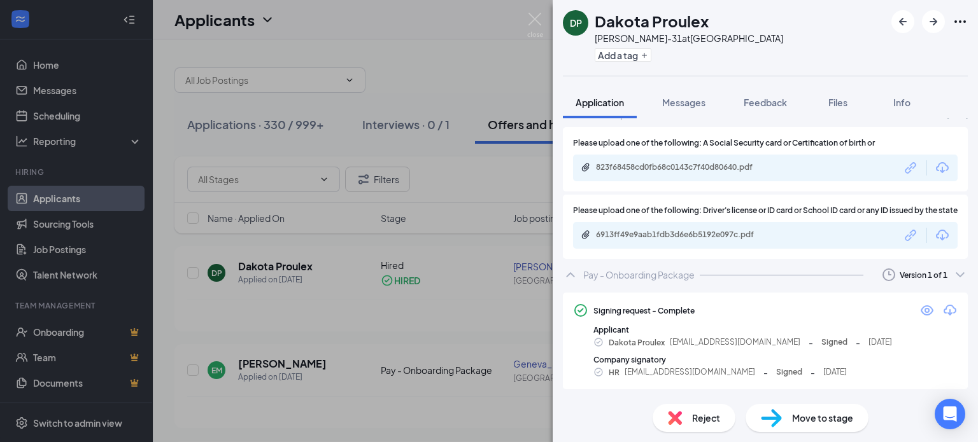
scroll to position [1305, 0]
click at [946, 306] on icon "Download" at bounding box center [949, 309] width 15 height 15
click at [351, 343] on div "DP Dakota Proulex Sheridan-31 at USA Add a tag Application Messages Feedback Fi…" at bounding box center [489, 221] width 978 height 442
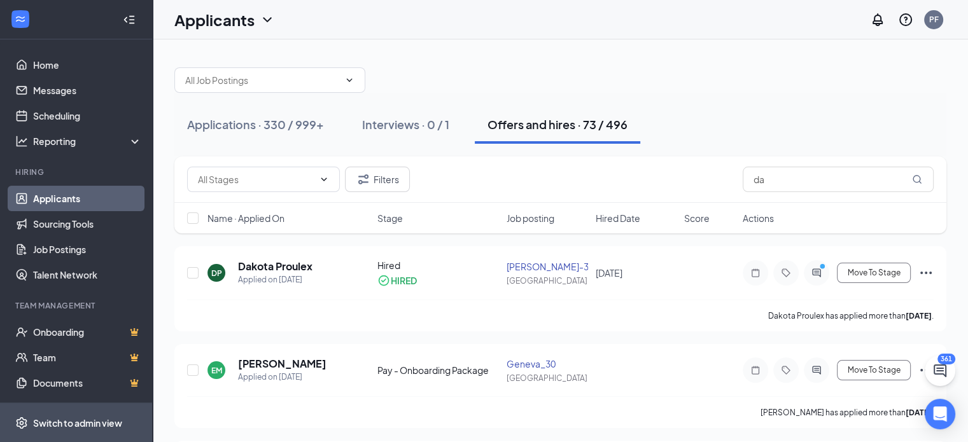
click at [69, 421] on div "Switch to admin view" at bounding box center [77, 423] width 89 height 13
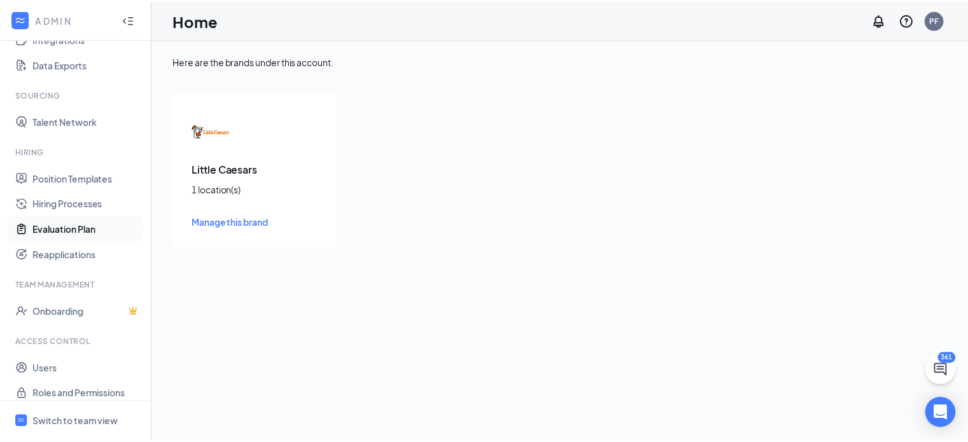
scroll to position [170, 0]
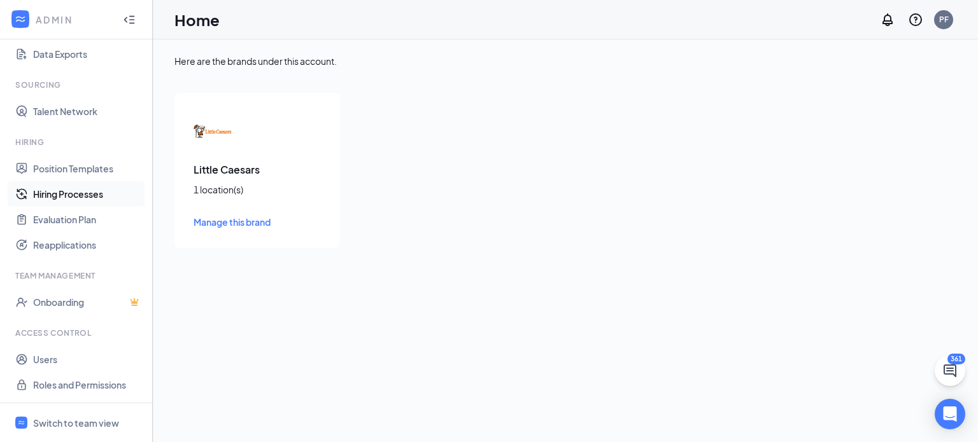
click at [72, 188] on link "Hiring Processes" at bounding box center [87, 193] width 109 height 25
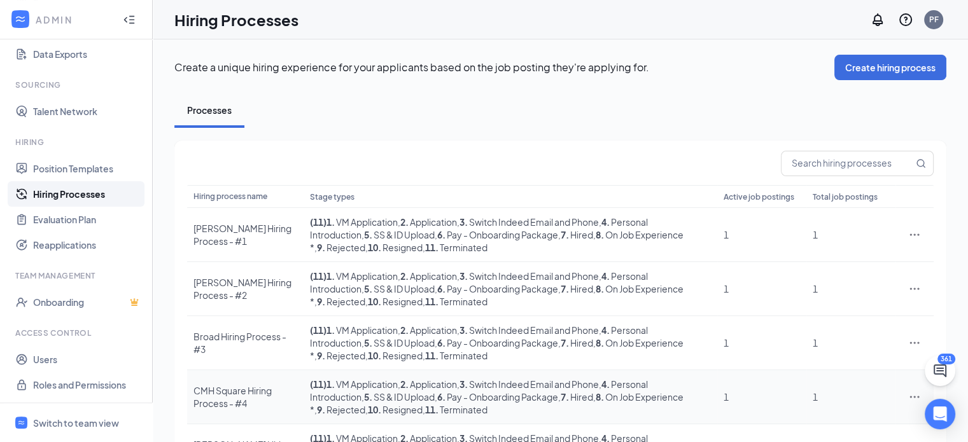
scroll to position [358, 0]
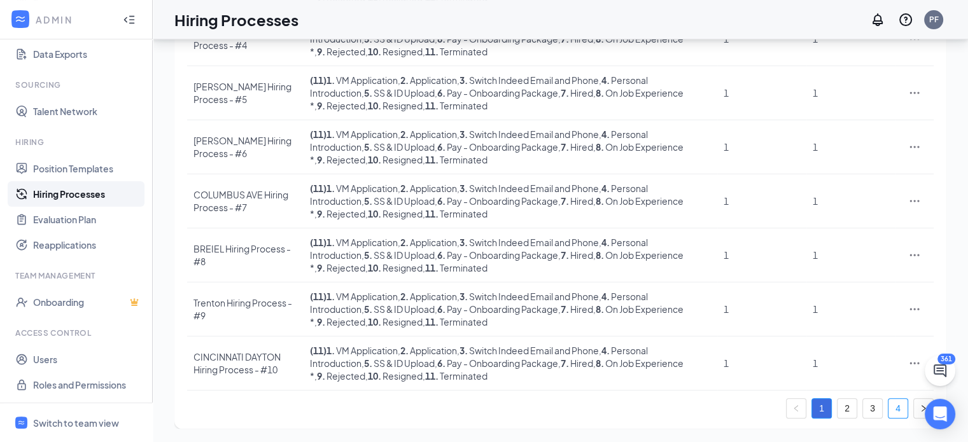
click at [897, 399] on link "4" at bounding box center [898, 408] width 19 height 19
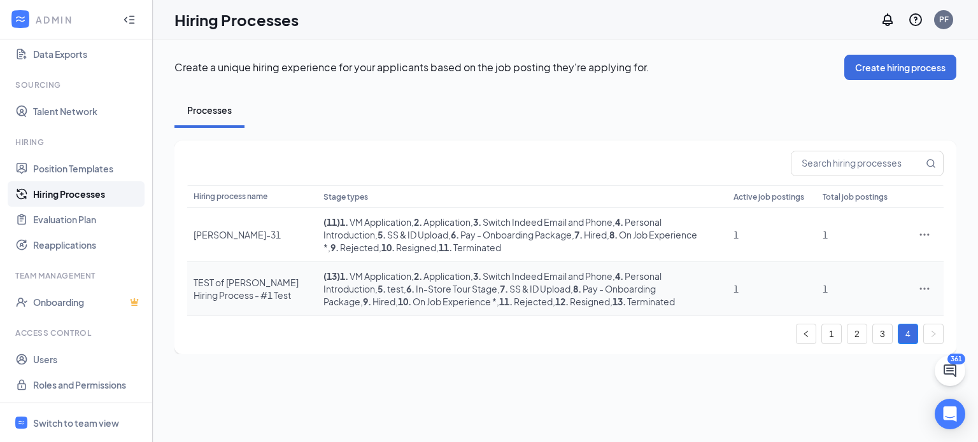
click at [227, 276] on div "TEST of [PERSON_NAME] Hiring Process - #1 Test" at bounding box center [251, 288] width 117 height 25
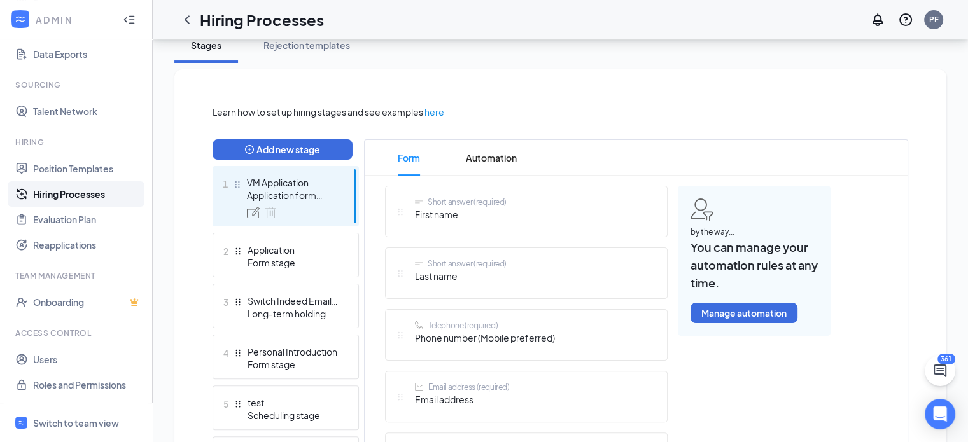
scroll to position [239, 0]
click at [497, 165] on span "Automation" at bounding box center [491, 157] width 51 height 36
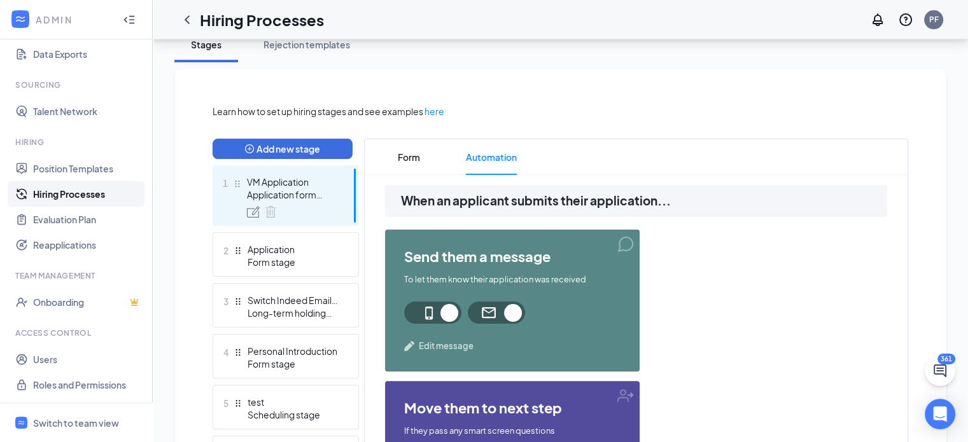
click at [423, 344] on span "Edit message" at bounding box center [446, 346] width 55 height 13
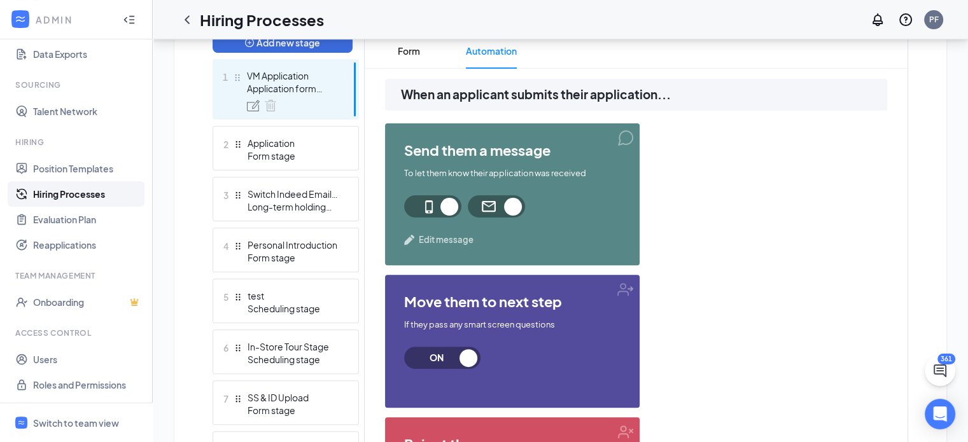
scroll to position [344, 0]
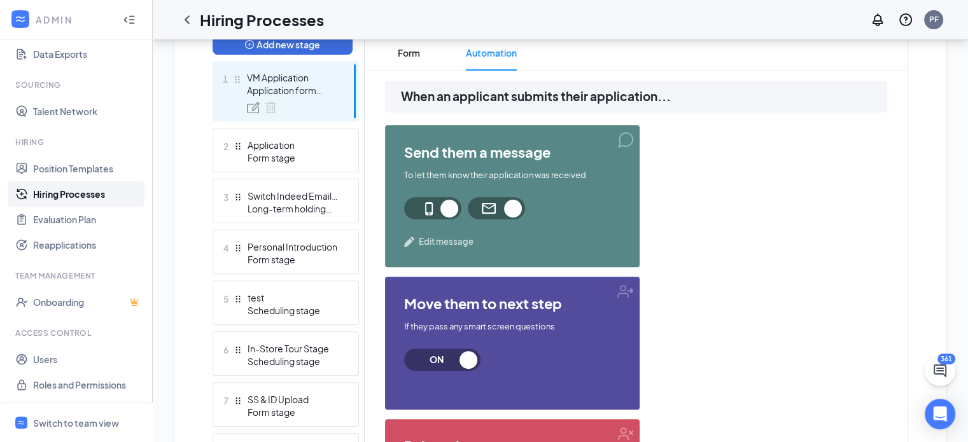
click at [436, 239] on span "Edit message" at bounding box center [446, 242] width 55 height 13
click at [281, 142] on div "Application" at bounding box center [294, 145] width 93 height 13
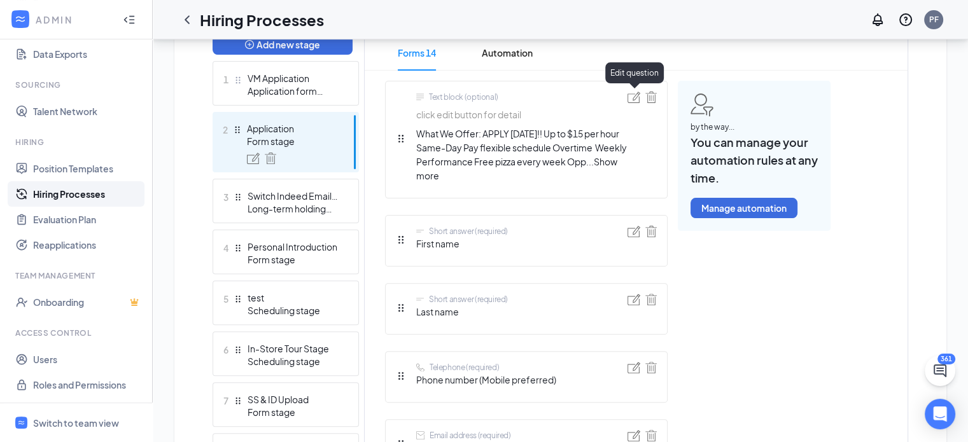
click at [636, 96] on img at bounding box center [634, 97] width 13 height 11
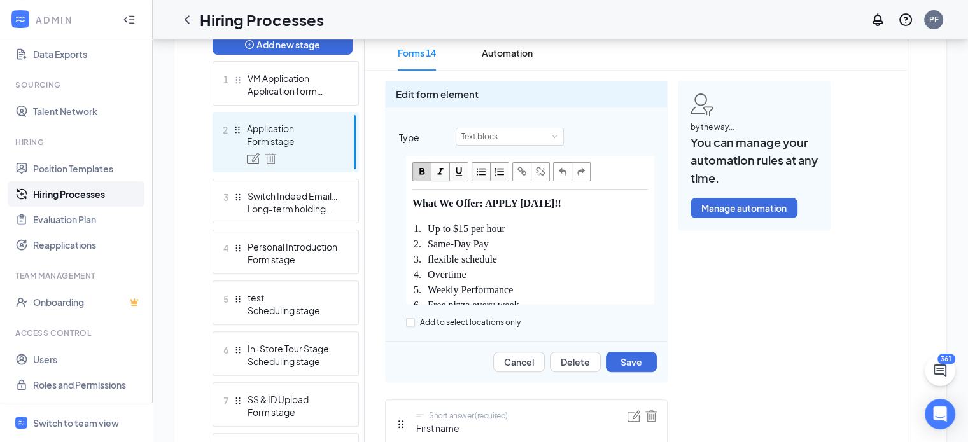
click at [495, 55] on span "Automation" at bounding box center [507, 53] width 51 height 36
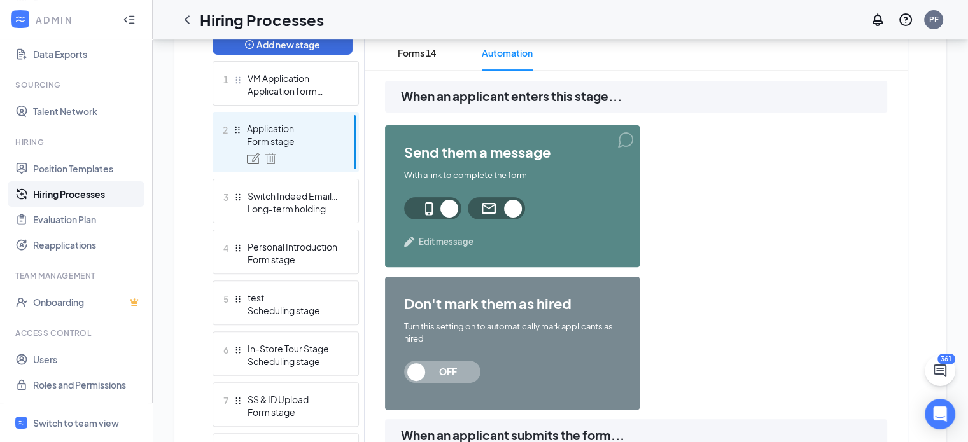
click at [430, 237] on span "Edit message" at bounding box center [446, 242] width 55 height 13
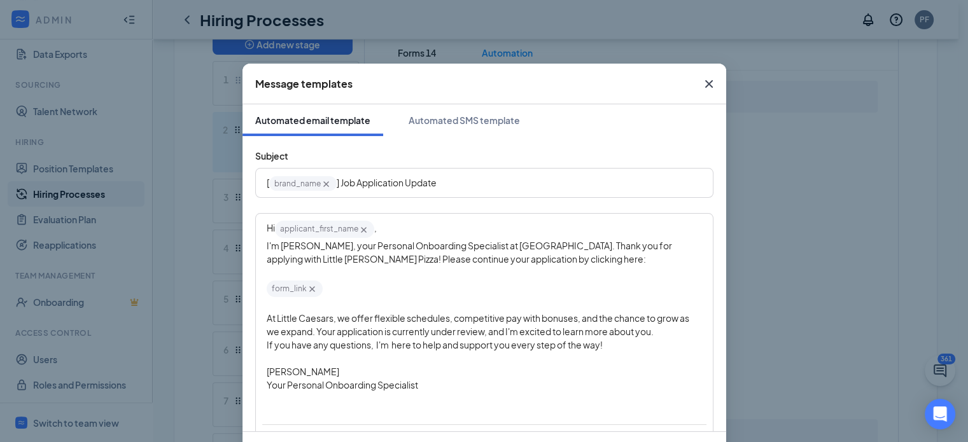
click at [295, 246] on span "I'm Katie, your Personal Onboarding Specialist at Little Caesars. Thank you for…" at bounding box center [470, 252] width 407 height 25
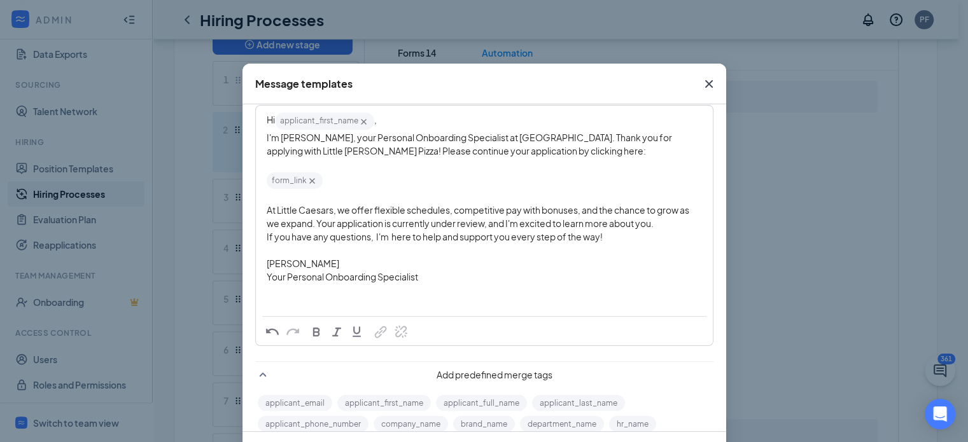
scroll to position [112, 0]
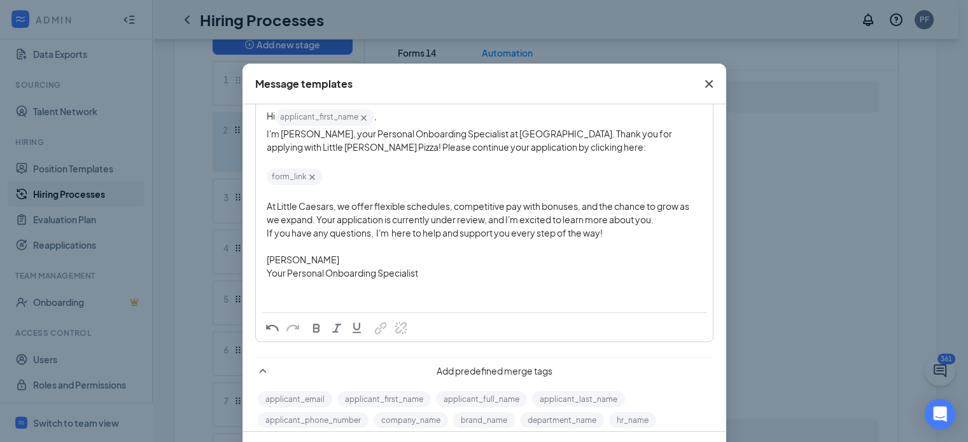
click at [280, 254] on span "[PERSON_NAME]" at bounding box center [303, 259] width 73 height 11
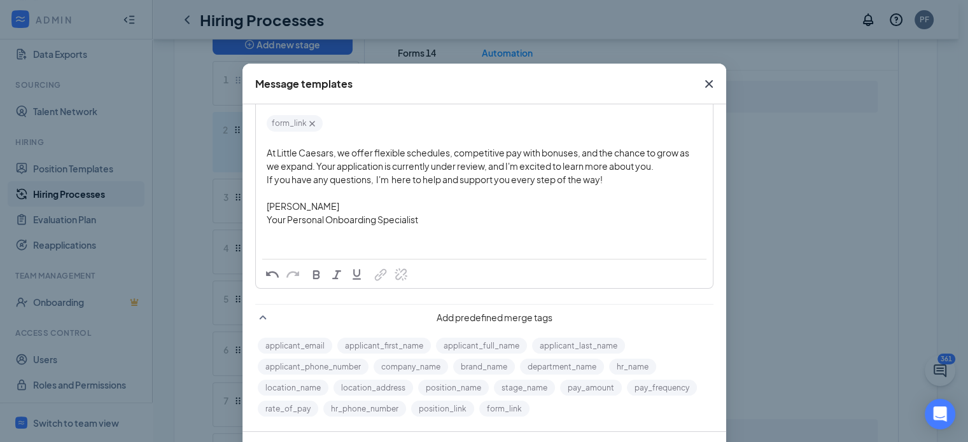
scroll to position [0, 0]
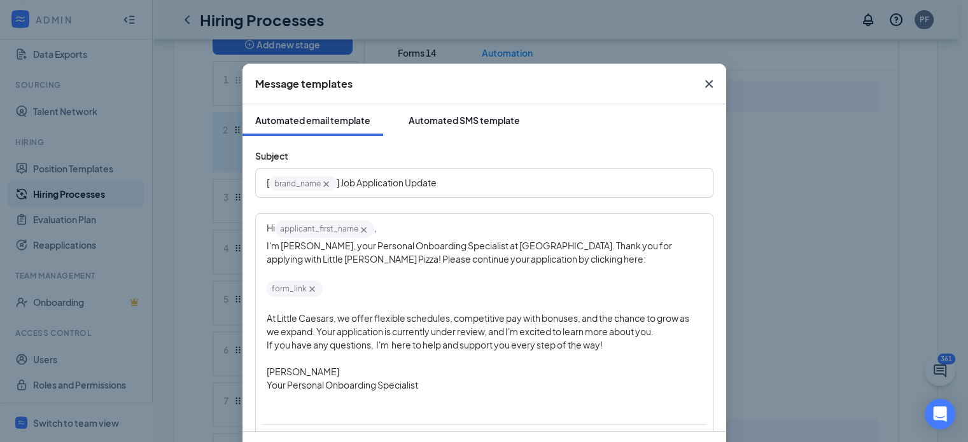
click at [498, 127] on button "Automated SMS template" at bounding box center [464, 120] width 137 height 32
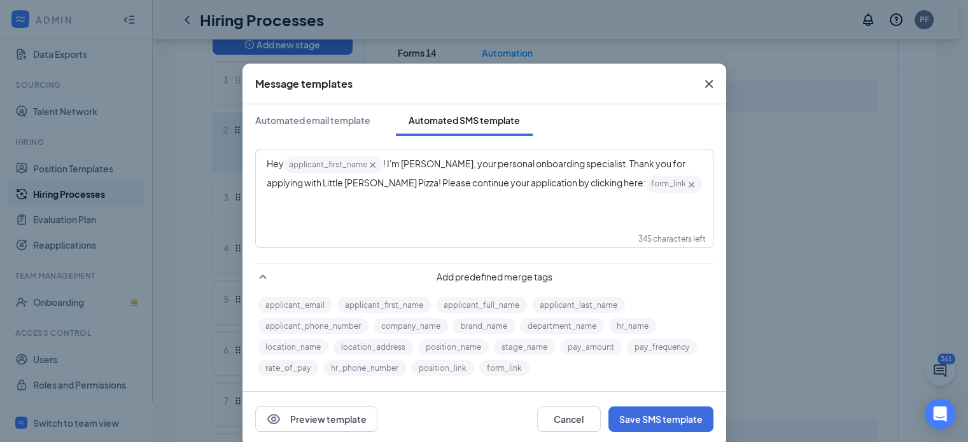
click at [416, 162] on span "! I'm Katie, your personal onboarding specialist. Thank you for applying with L…" at bounding box center [477, 173] width 420 height 31
click at [637, 414] on button "Save SMS template" at bounding box center [660, 419] width 105 height 25
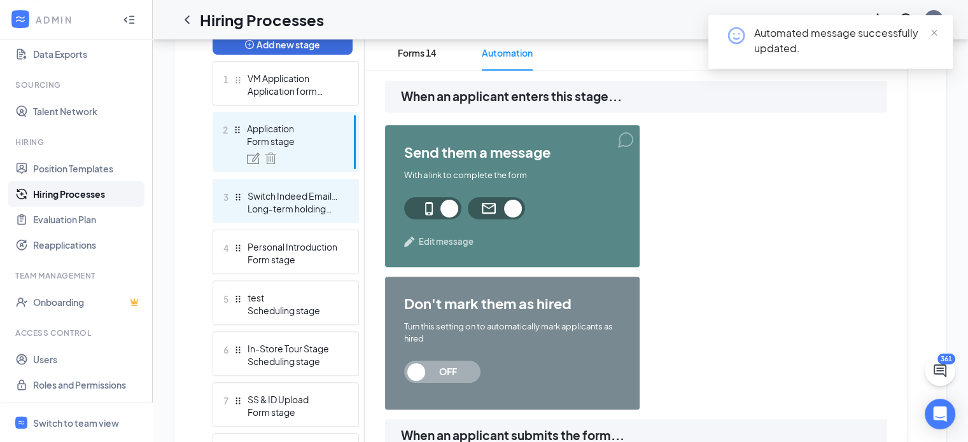
click at [288, 183] on div "3 Switch Indeed Email and Phone Long-term holding stage" at bounding box center [286, 201] width 146 height 45
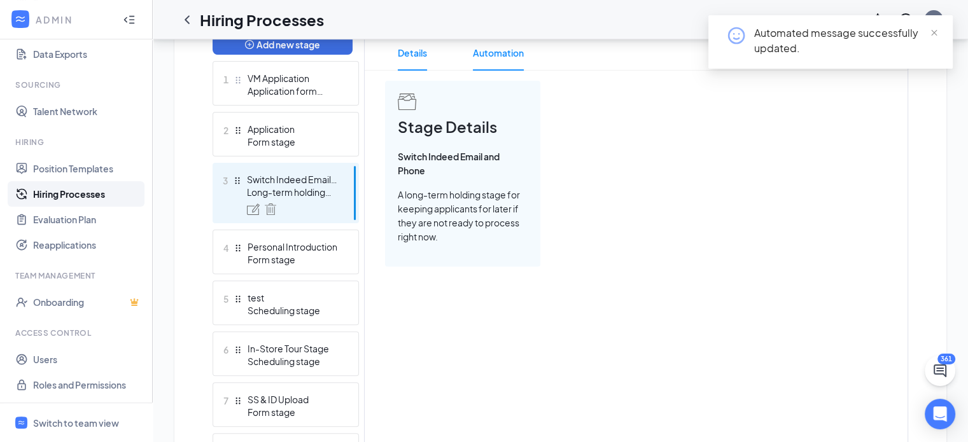
click at [486, 55] on span "Automation" at bounding box center [498, 53] width 51 height 36
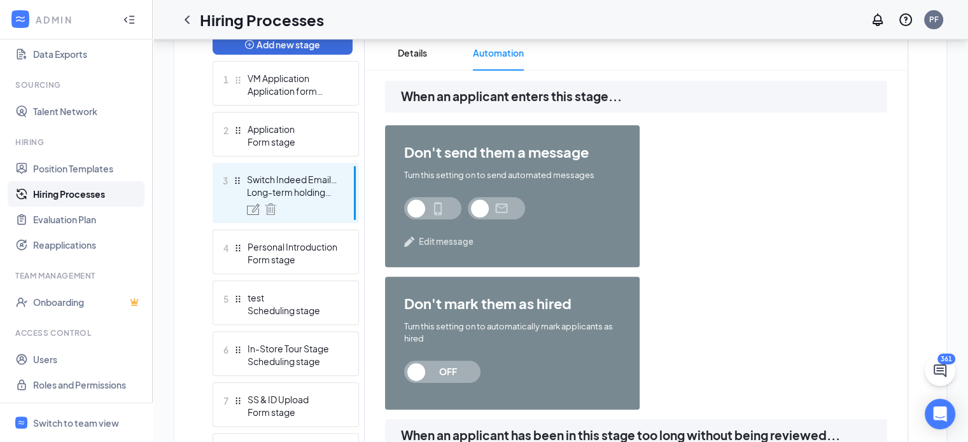
click at [428, 244] on span "Edit message" at bounding box center [446, 242] width 55 height 13
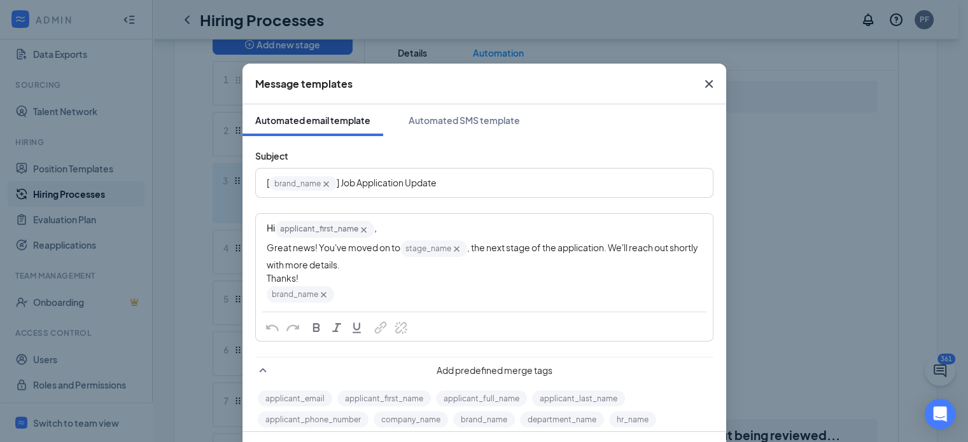
scroll to position [52, 0]
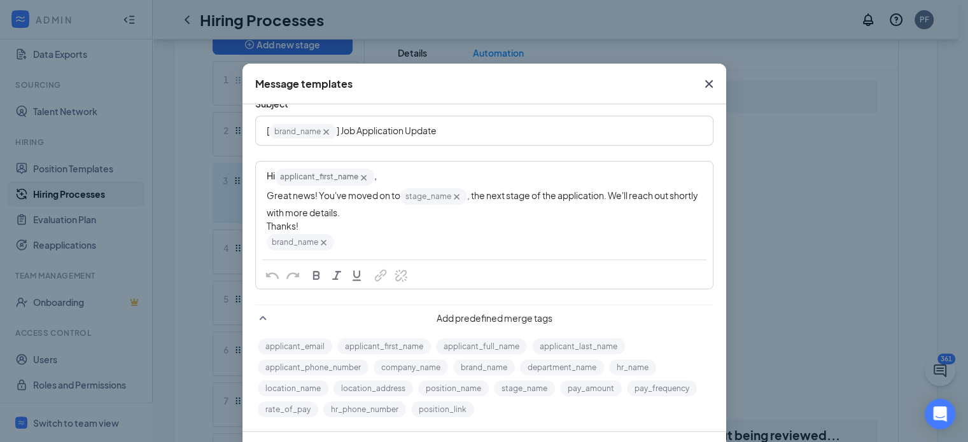
click at [701, 78] on icon "Cross" at bounding box center [708, 83] width 15 height 15
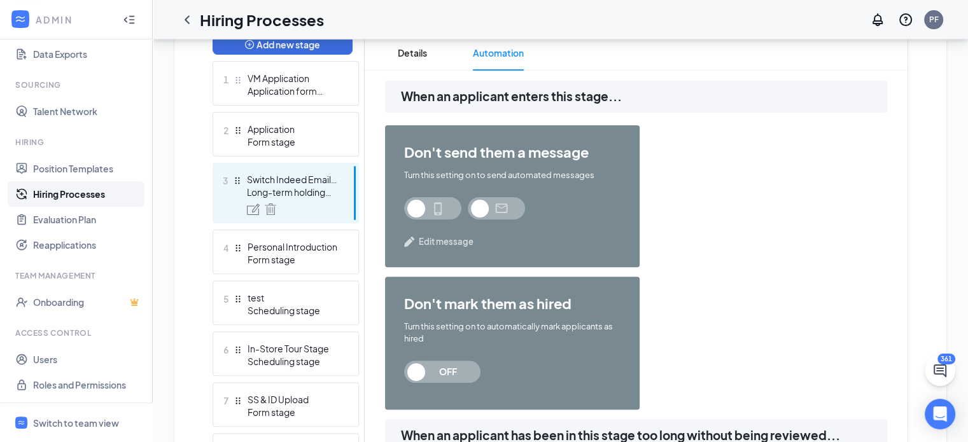
click at [412, 241] on img at bounding box center [409, 242] width 11 height 11
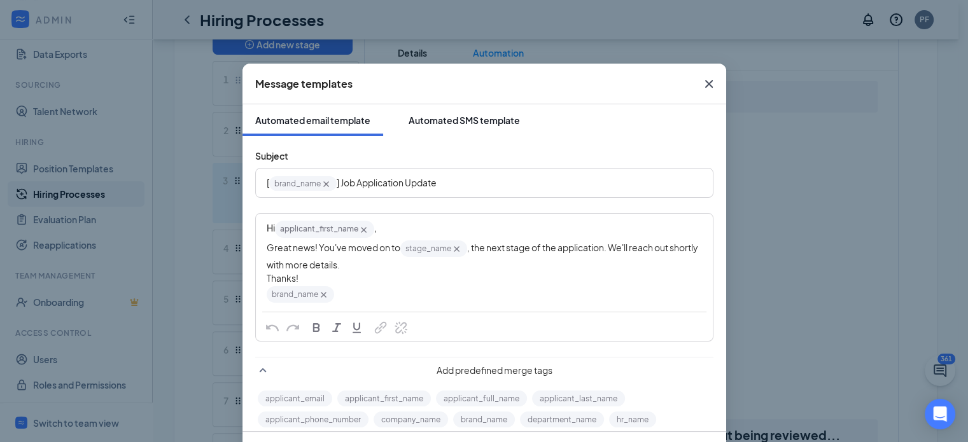
click at [429, 118] on div "Automated SMS template" at bounding box center [464, 120] width 111 height 13
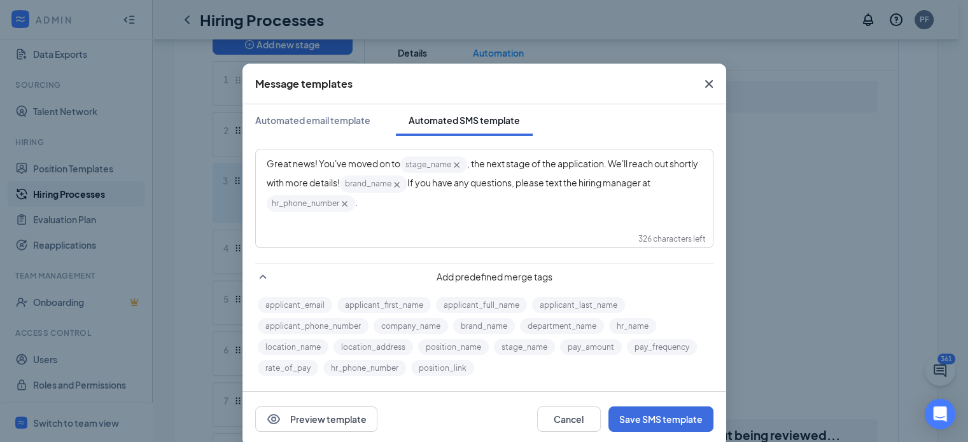
click at [705, 86] on icon "Cross" at bounding box center [709, 84] width 8 height 8
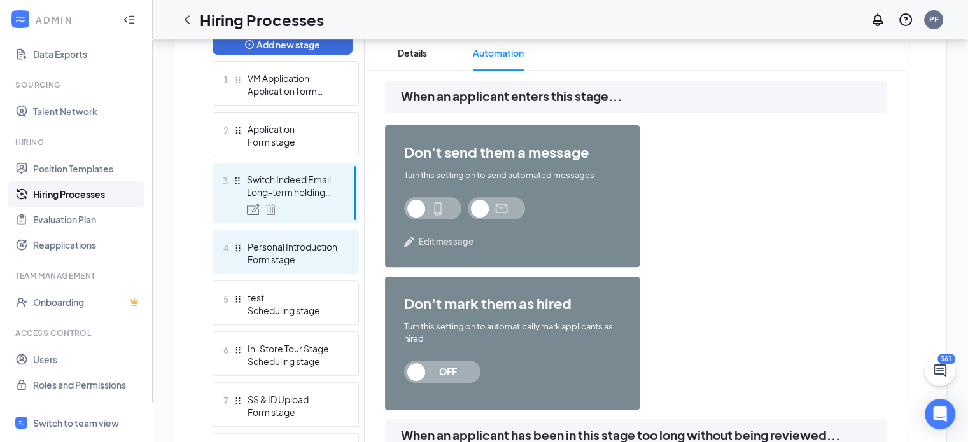
click at [283, 249] on div "Personal Introduction" at bounding box center [294, 247] width 93 height 13
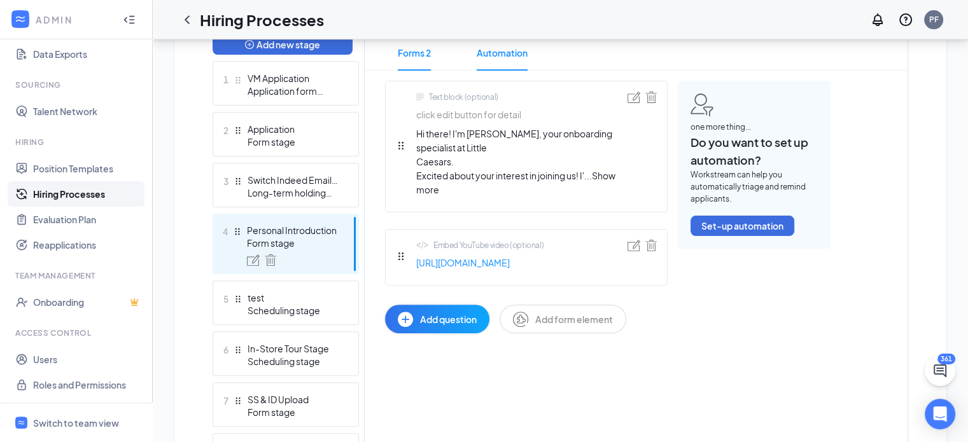
click at [488, 60] on span "Automation" at bounding box center [502, 53] width 51 height 36
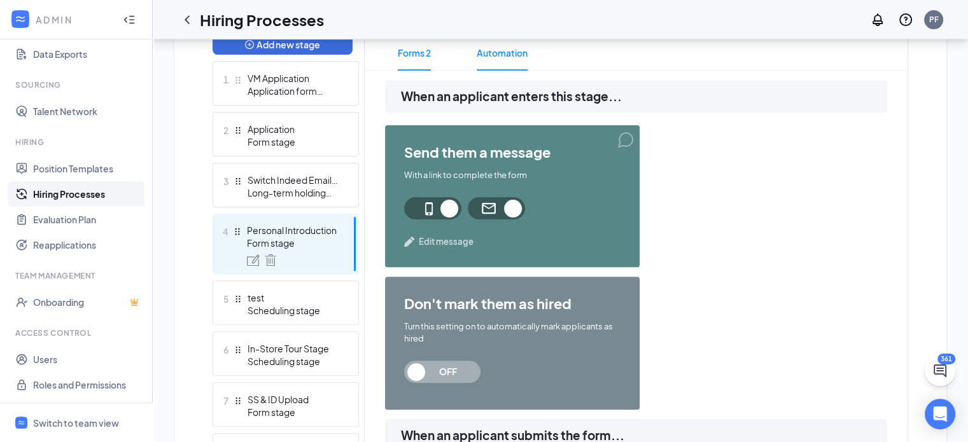
click at [407, 60] on span "Forms 2" at bounding box center [414, 53] width 33 height 36
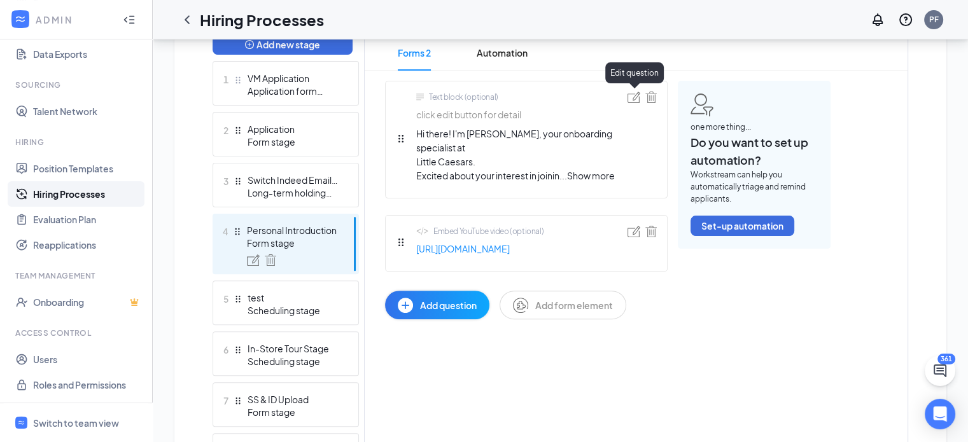
click at [628, 94] on img at bounding box center [634, 97] width 13 height 11
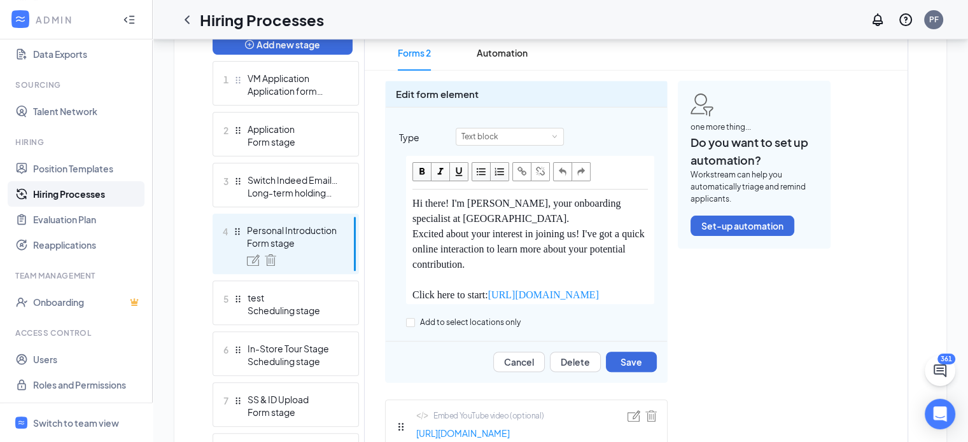
click at [487, 198] on span "Hi there! I'm Katie, your onboarding specialist at Little Caesars. Excited abou…" at bounding box center [529, 234] width 235 height 72
copy span "Jimmy"
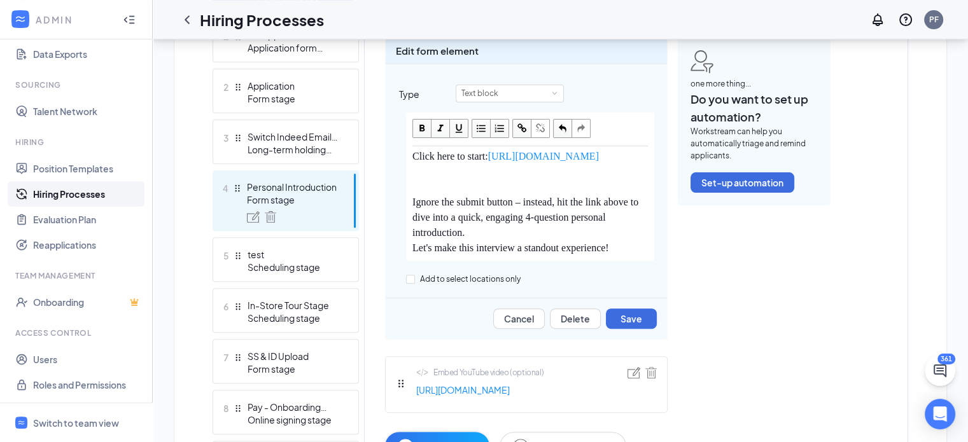
scroll to position [395, 0]
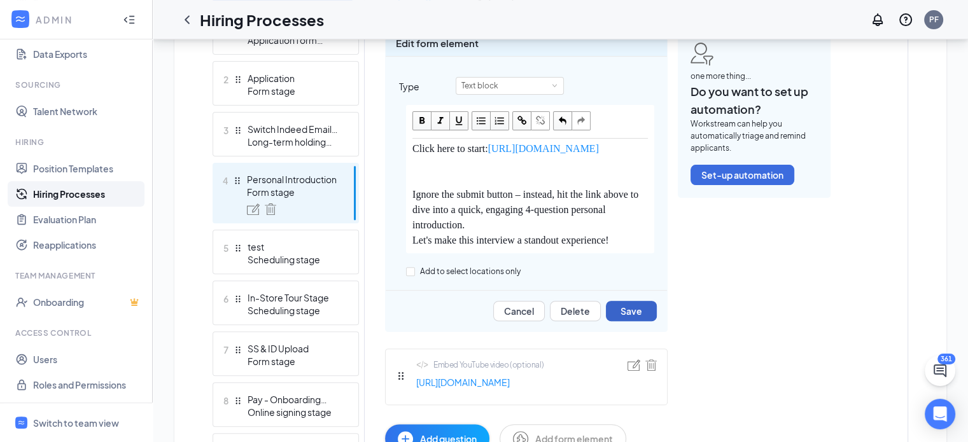
click at [619, 317] on button "Save" at bounding box center [631, 311] width 51 height 20
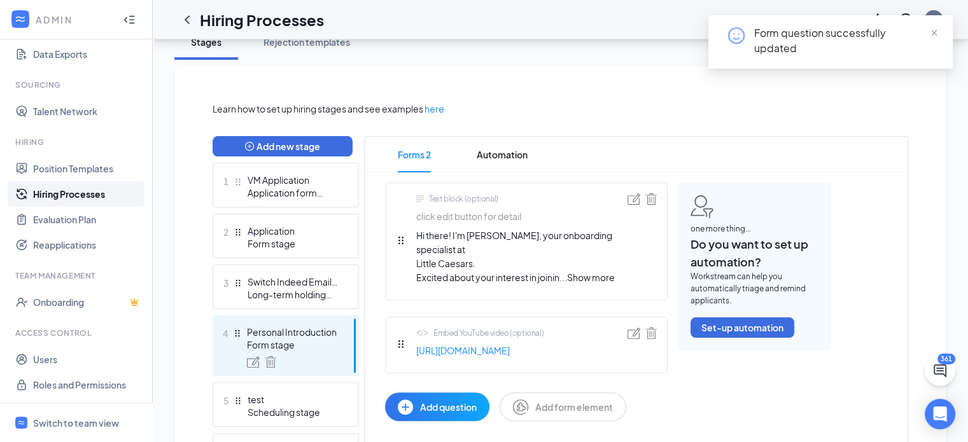
scroll to position [239, 0]
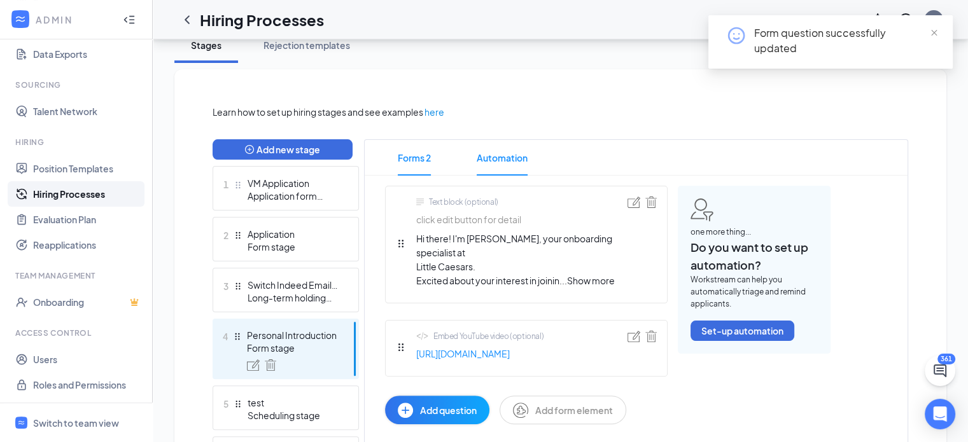
click at [495, 159] on span "Automation" at bounding box center [502, 158] width 51 height 36
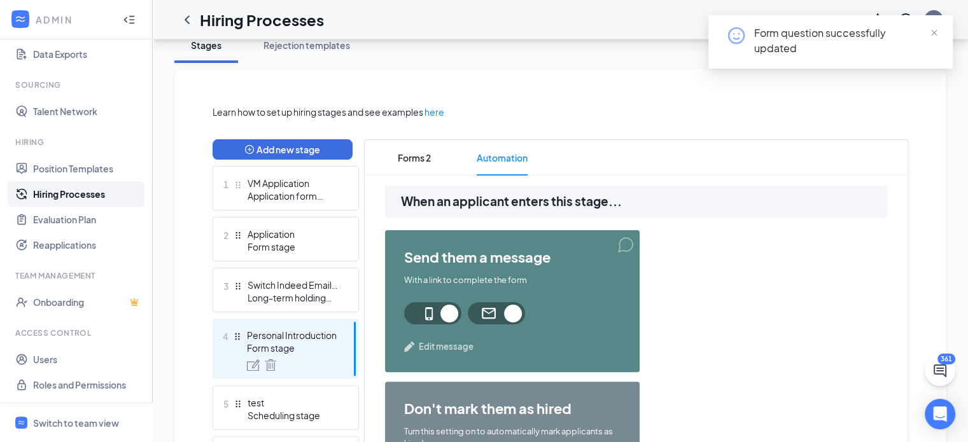
click at [422, 346] on span "Edit message" at bounding box center [446, 347] width 55 height 13
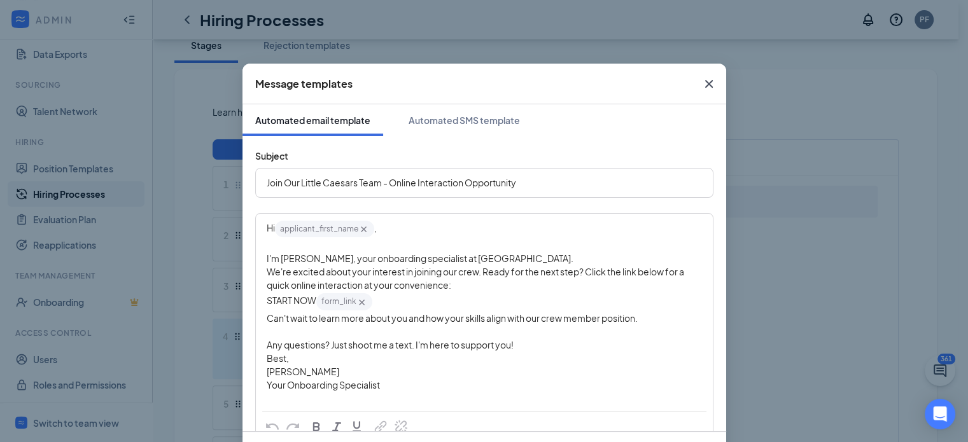
click at [297, 262] on span "I'm Katie, your onboarding specialist at Little Caesars. We're excited about yo…" at bounding box center [476, 272] width 419 height 38
click at [439, 113] on button "Automated SMS template" at bounding box center [464, 120] width 137 height 32
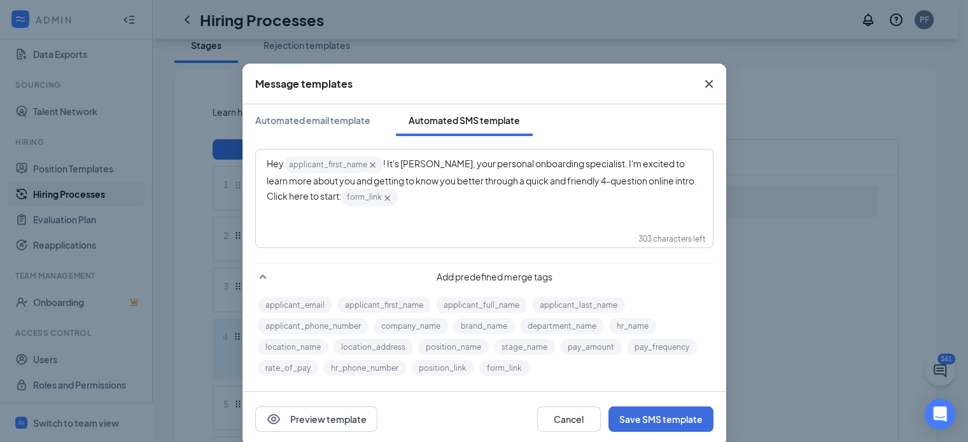
click at [408, 165] on span "! It's Katie, your personal onboarding specialist. I'm excited to learn more ab…" at bounding box center [483, 180] width 432 height 44
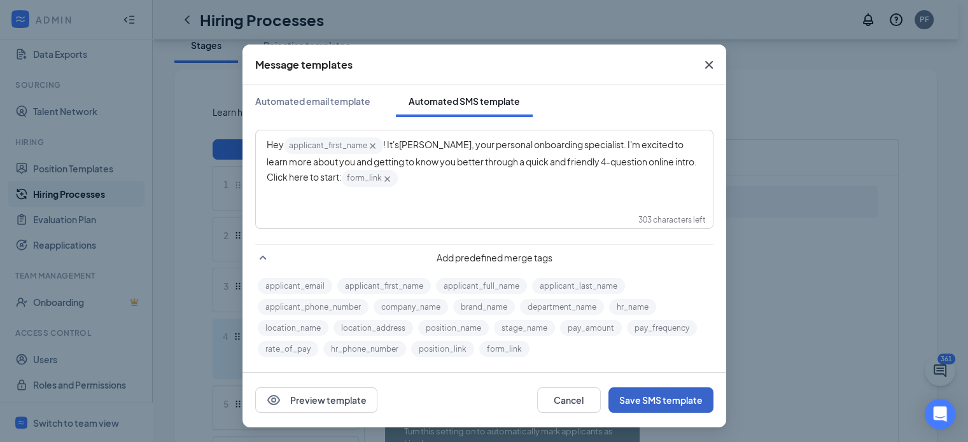
click at [631, 394] on button "Save SMS template" at bounding box center [660, 400] width 105 height 25
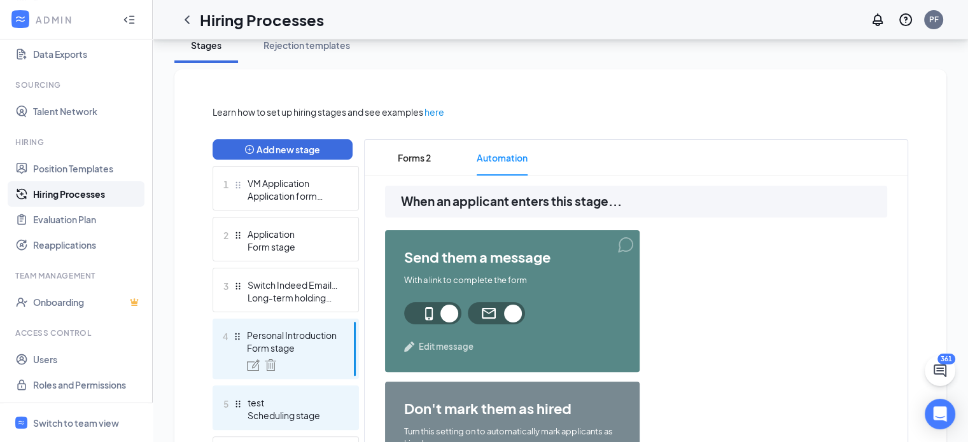
click at [303, 393] on div "5 test Scheduling stage" at bounding box center [286, 408] width 146 height 45
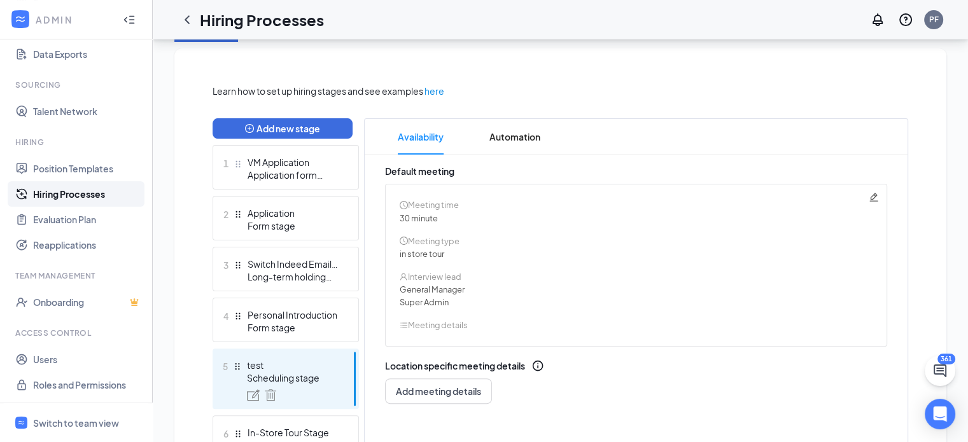
scroll to position [258, 0]
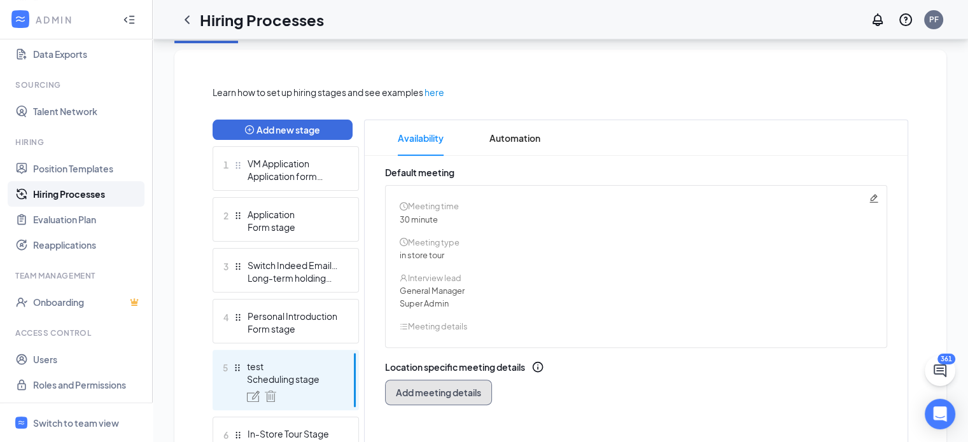
click at [436, 388] on span "Add meeting details" at bounding box center [438, 392] width 85 height 13
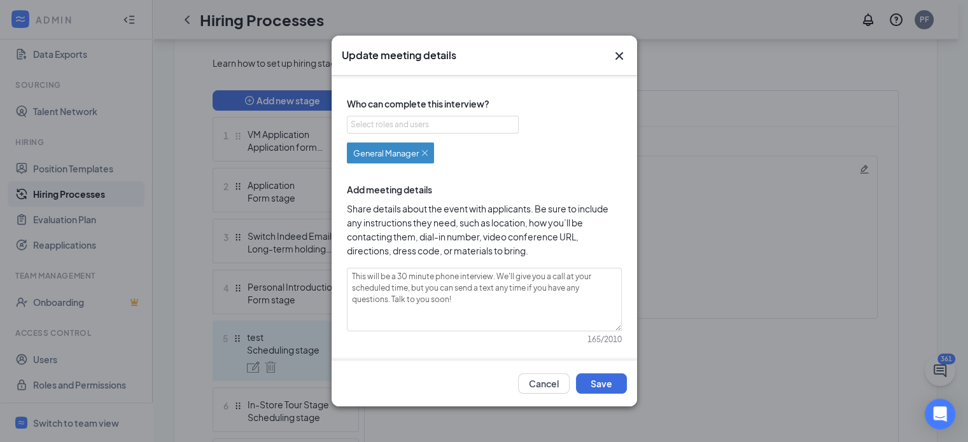
scroll to position [132, 0]
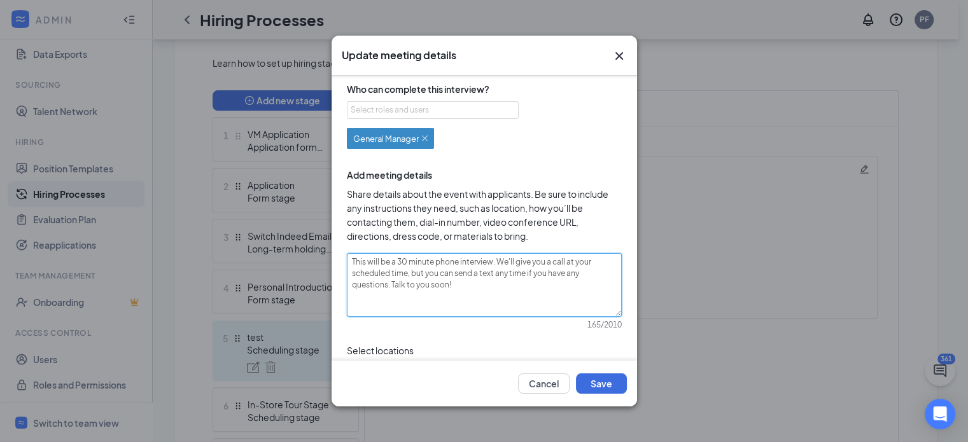
drag, startPoint x: 470, startPoint y: 291, endPoint x: 344, endPoint y: 262, distance: 130.0
click at [344, 262] on div "Specify meeting length 30 min Specify meeting type Phone call Onsite interview …" at bounding box center [484, 170] width 285 height 433
click at [623, 53] on icon "Cross" at bounding box center [619, 55] width 15 height 15
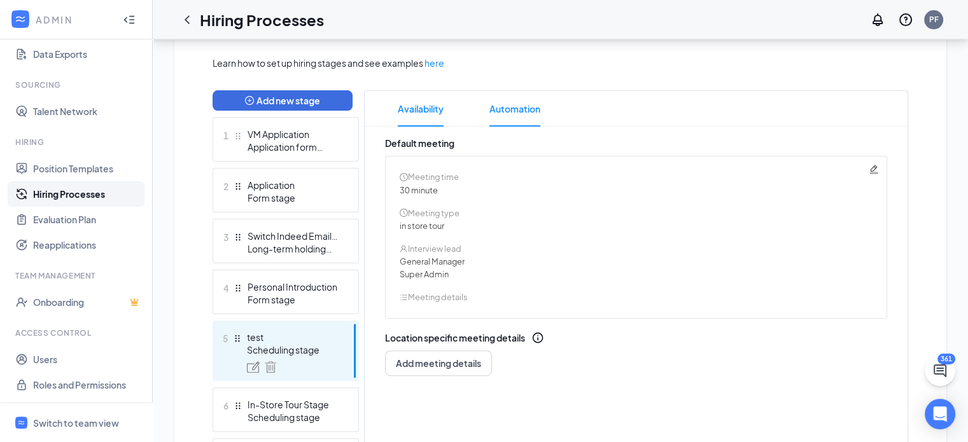
click at [512, 106] on span "Automation" at bounding box center [514, 109] width 51 height 36
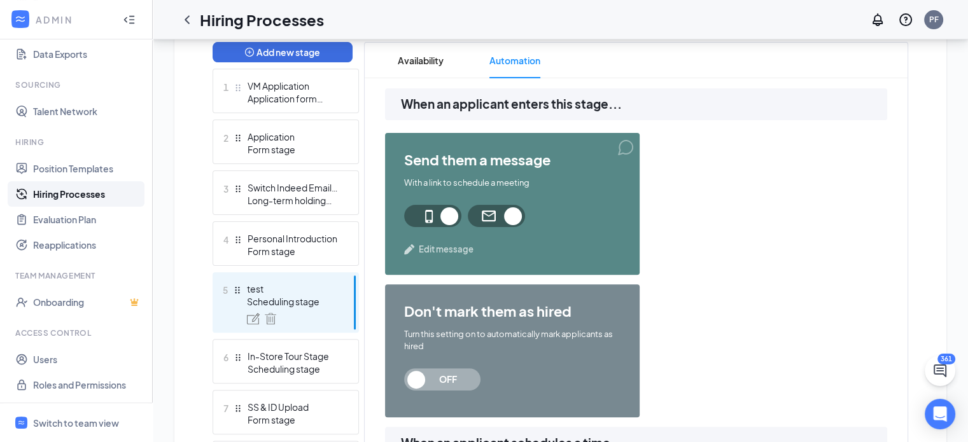
scroll to position [345, 0]
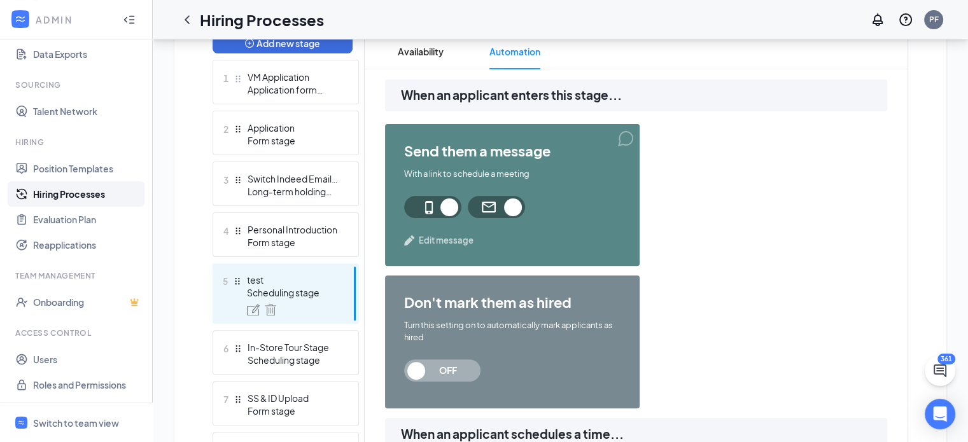
click at [429, 243] on span "Edit message" at bounding box center [446, 240] width 55 height 13
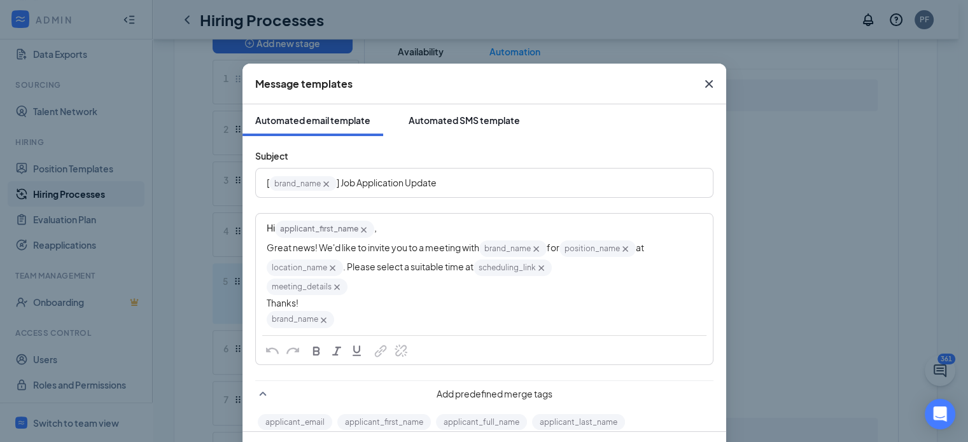
click at [423, 116] on div "Automated SMS template" at bounding box center [464, 120] width 111 height 13
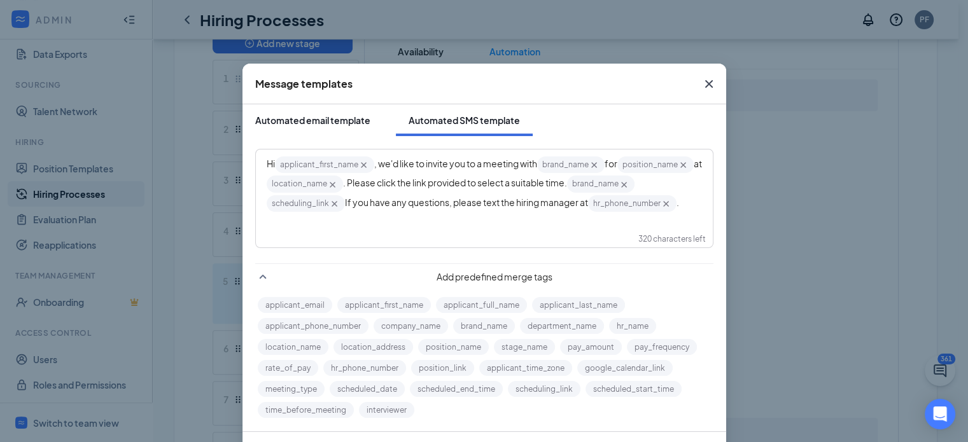
click at [328, 119] on div "Automated email template" at bounding box center [312, 120] width 115 height 13
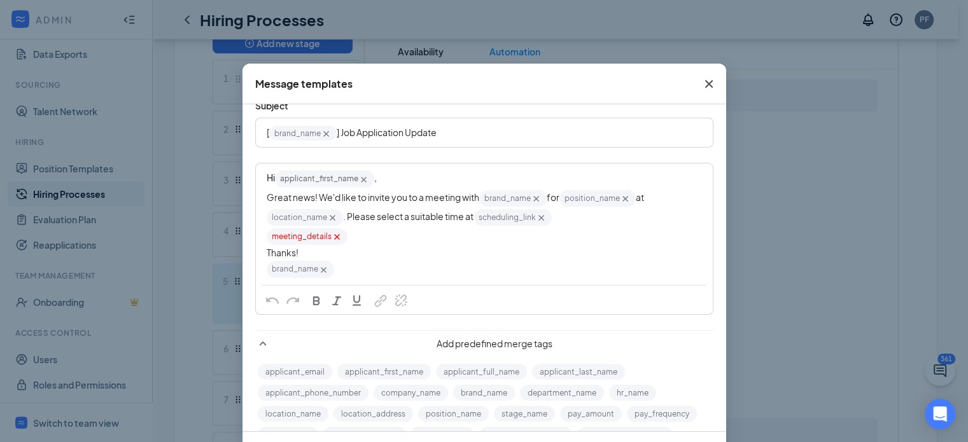
scroll to position [0, 0]
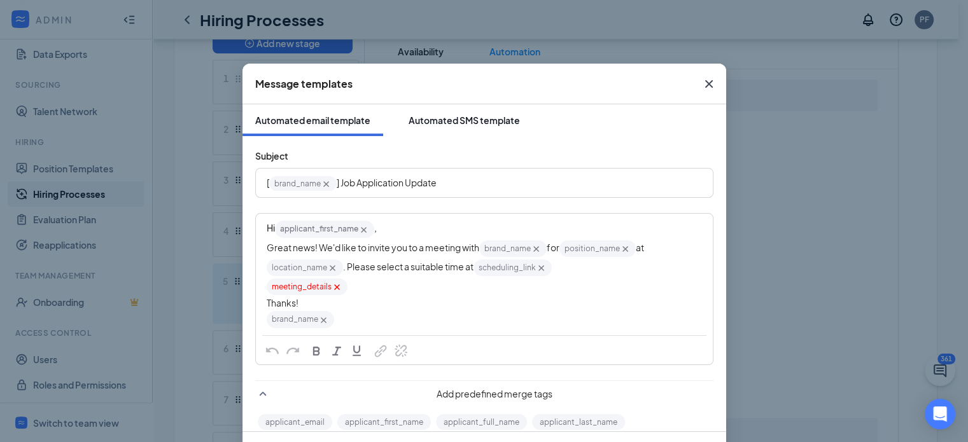
click at [430, 127] on button "Automated SMS template" at bounding box center [464, 120] width 137 height 32
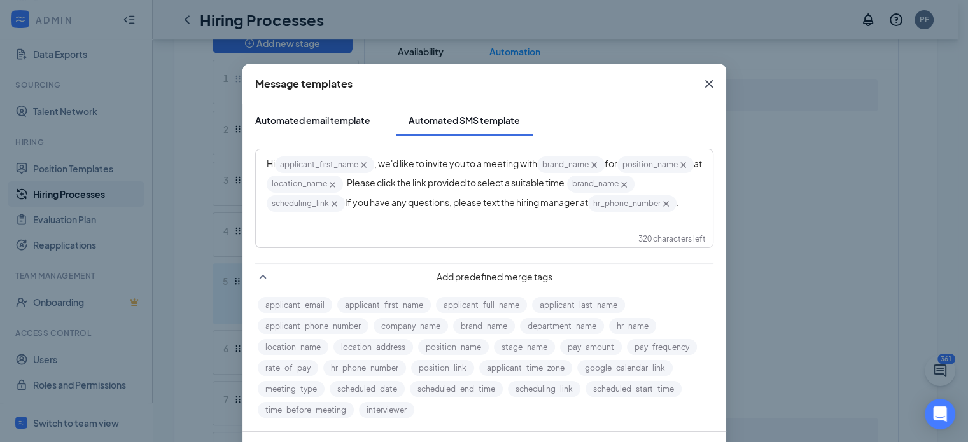
click at [321, 123] on div "Automated email template" at bounding box center [312, 120] width 115 height 13
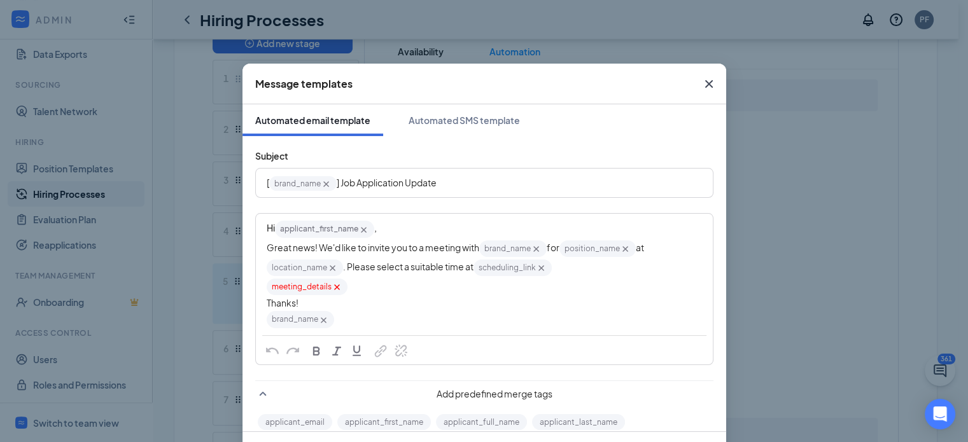
scroll to position [119, 0]
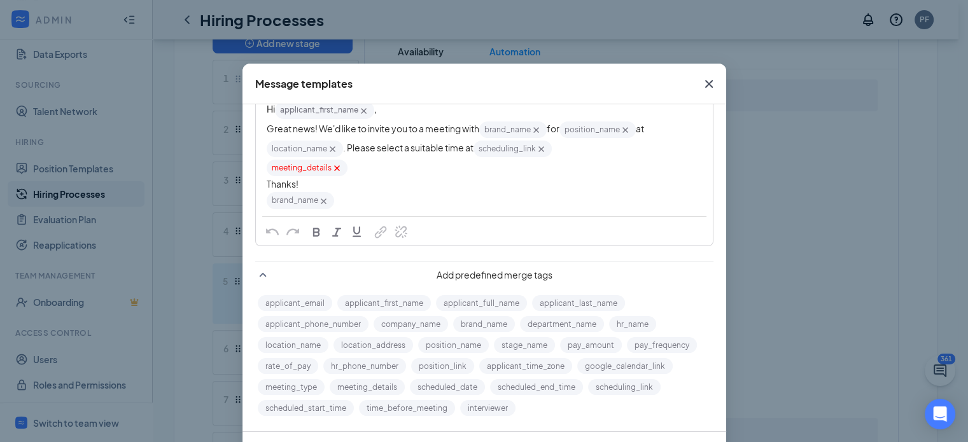
click at [705, 85] on icon "Cross" at bounding box center [709, 84] width 8 height 8
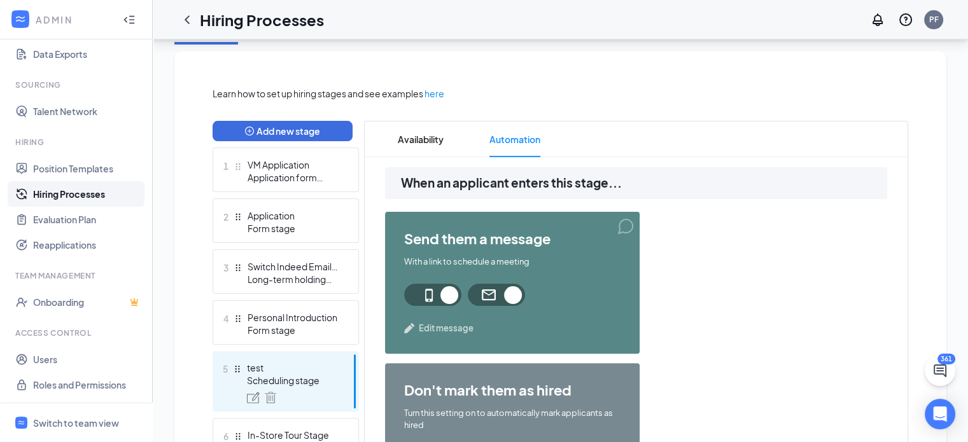
scroll to position [257, 0]
click at [427, 136] on span "Availability" at bounding box center [421, 140] width 46 height 36
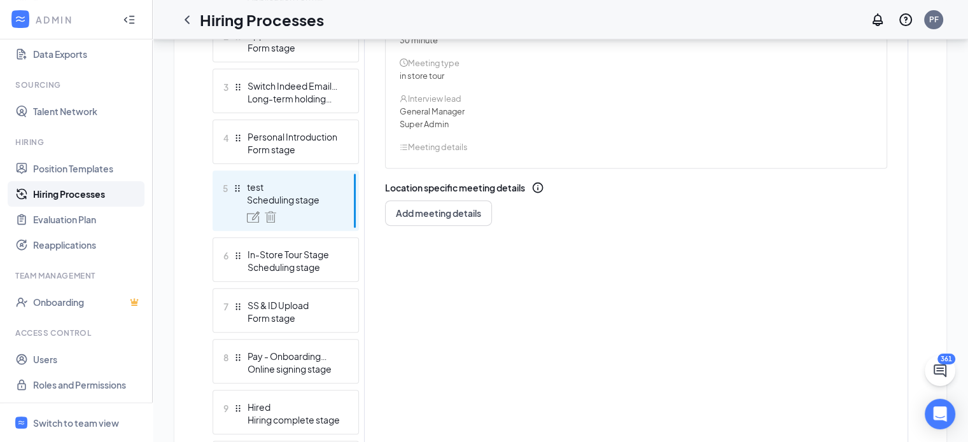
scroll to position [447, 0]
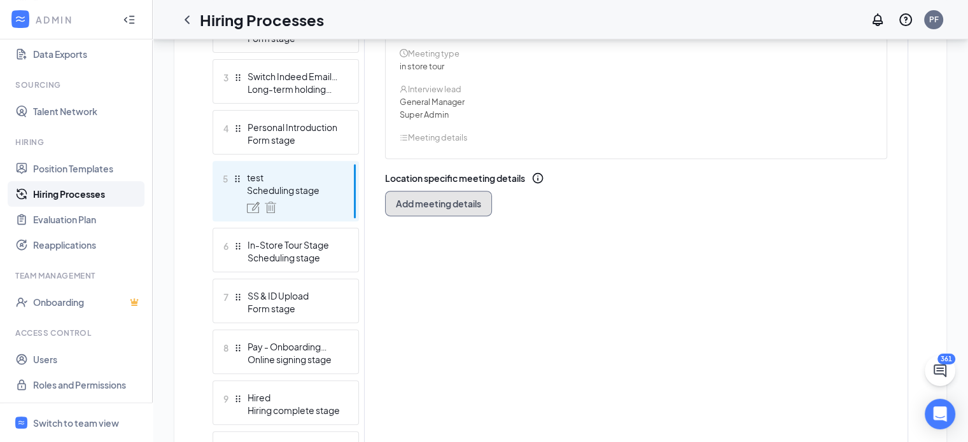
click at [433, 213] on button "Add meeting details" at bounding box center [438, 203] width 107 height 25
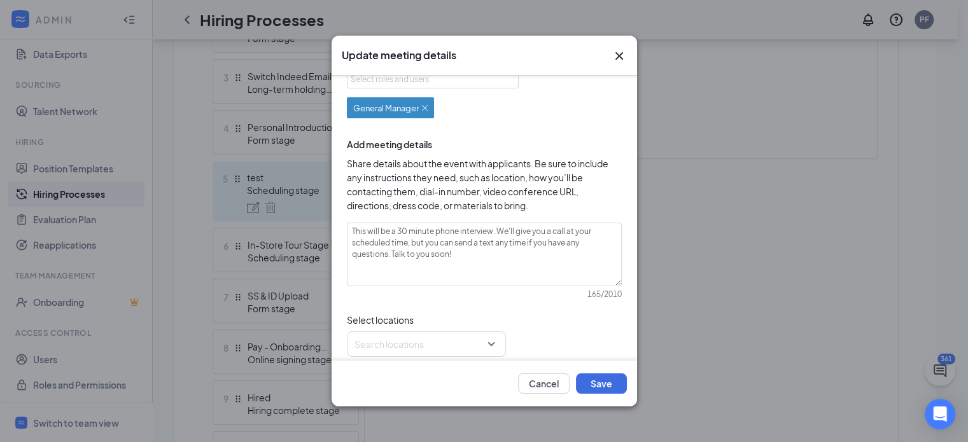
scroll to position [168, 0]
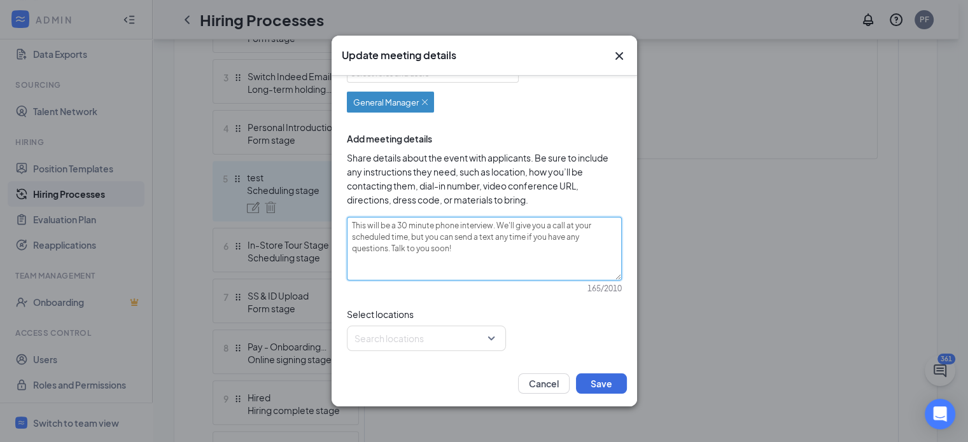
drag, startPoint x: 468, startPoint y: 262, endPoint x: 319, endPoint y: 220, distance: 155.4
click at [319, 220] on div "Update meeting details Specify meeting length 30 min Specify meeting type Phone…" at bounding box center [484, 221] width 968 height 442
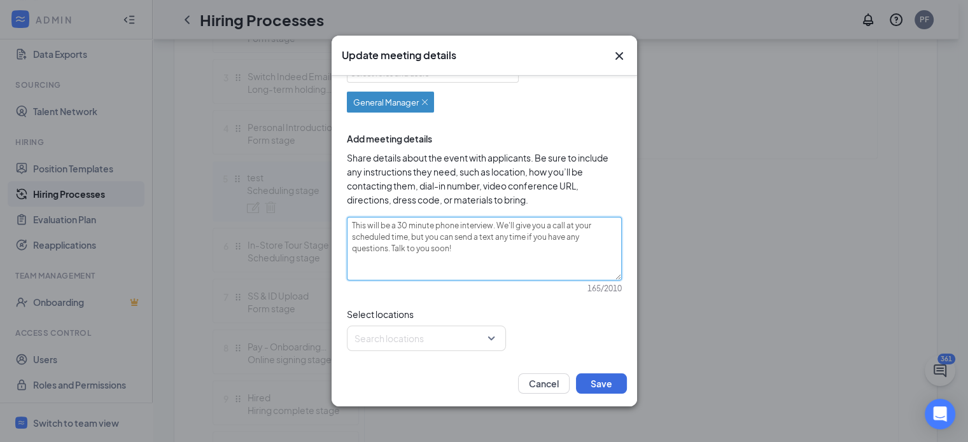
paste textarea "During this visit, you will be introduced to the different stations within the …"
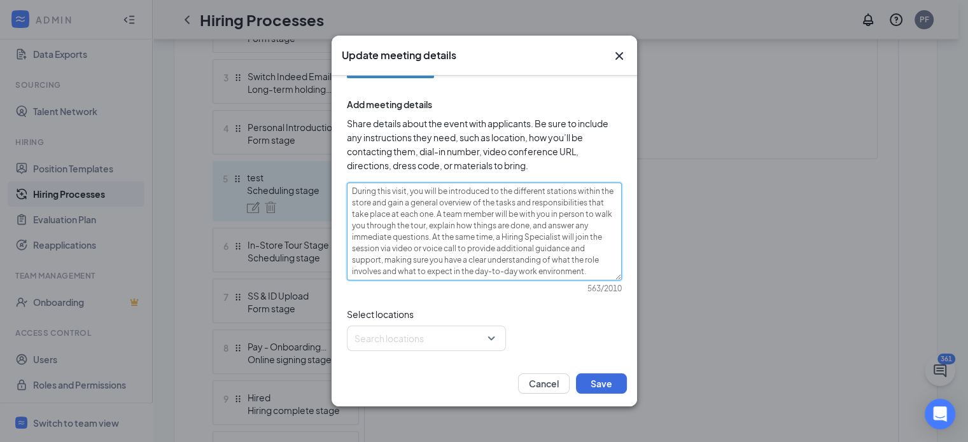
scroll to position [0, 0]
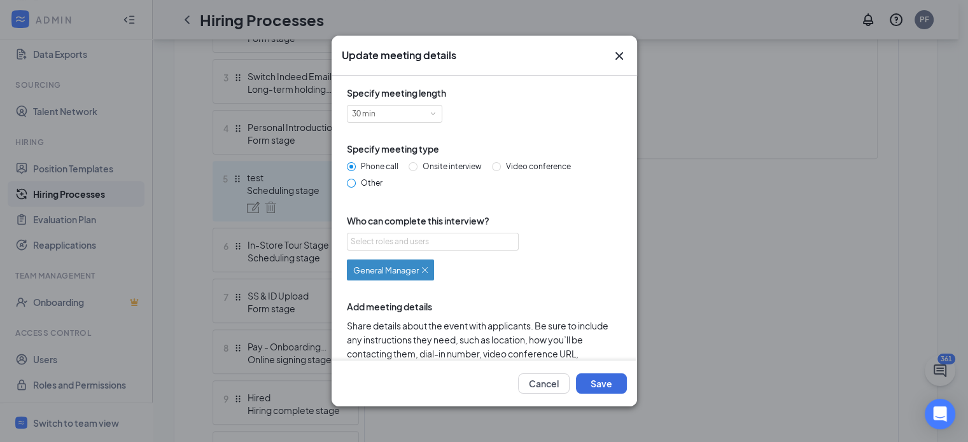
type textarea "During this visit, you will be introduced to the different stations within the …"
click at [364, 183] on span "Other" at bounding box center [372, 183] width 32 height 10
click at [356, 183] on input "Other" at bounding box center [351, 183] width 9 height 9
radio input "true"
radio input "false"
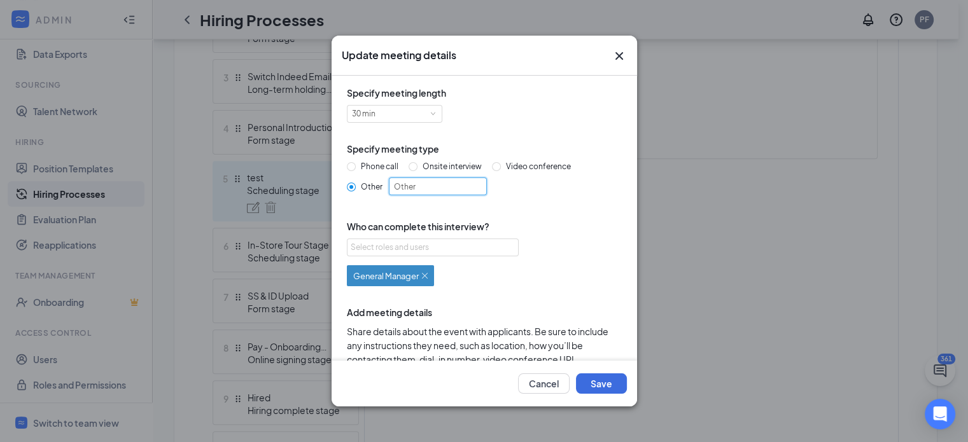
click at [407, 186] on input "Other" at bounding box center [438, 187] width 98 height 18
click at [438, 251] on div "Select roles and users" at bounding box center [429, 247] width 157 height 13
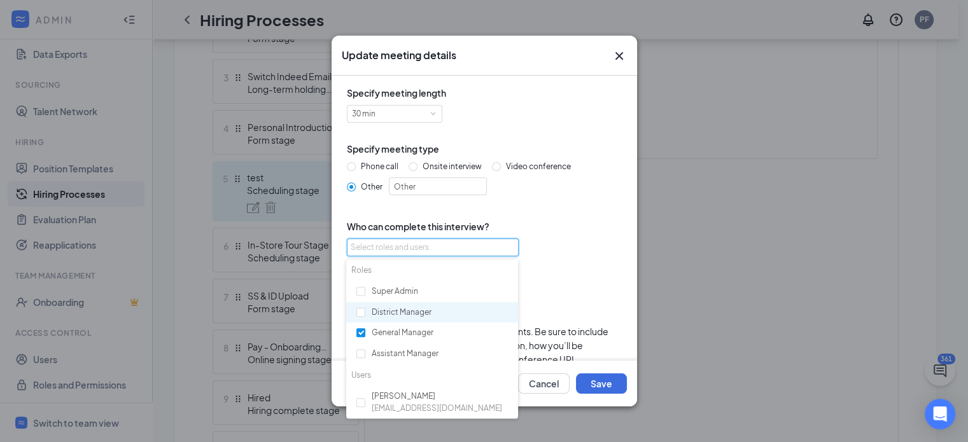
click at [366, 304] on div "District Manager" at bounding box center [432, 313] width 172 height 22
checkbox input "true"
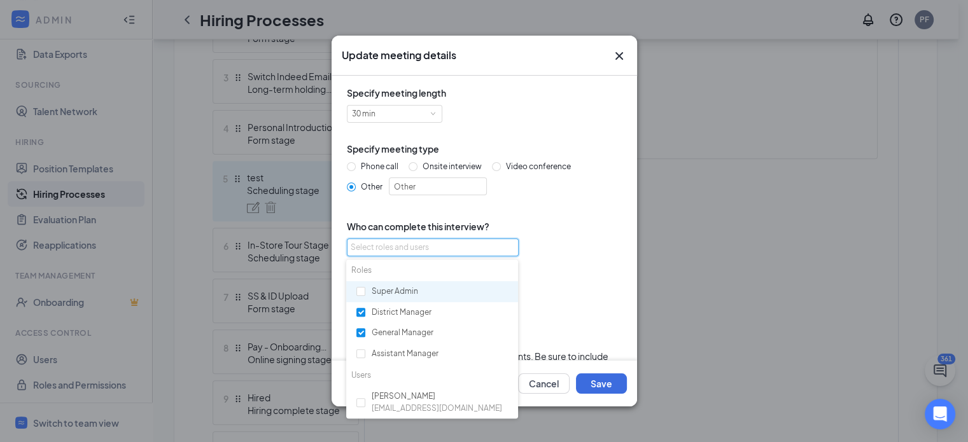
click at [365, 291] on div "Super Admin" at bounding box center [432, 292] width 172 height 22
checkbox input "true"
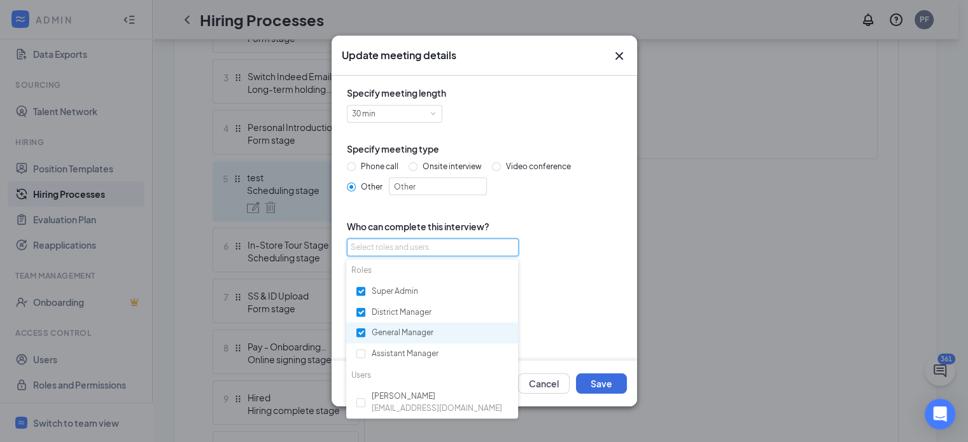
click at [364, 326] on div "General Manager" at bounding box center [432, 334] width 172 height 22
checkbox input "false"
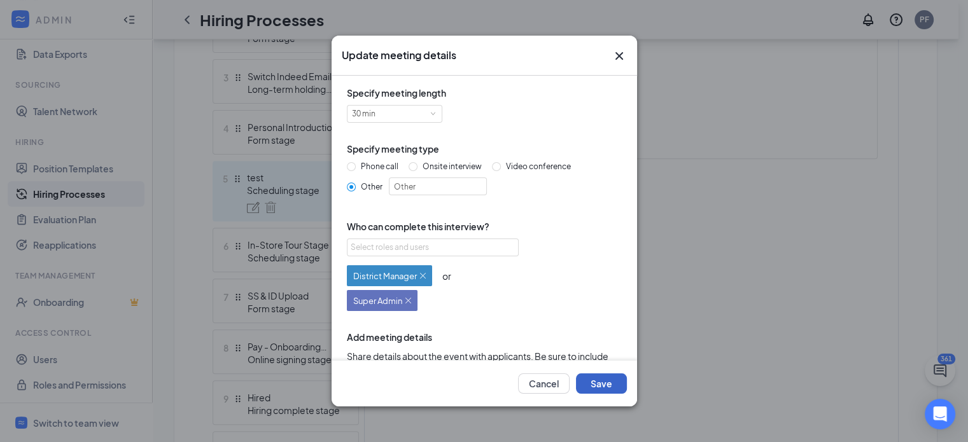
click at [594, 375] on button "Save" at bounding box center [601, 384] width 51 height 20
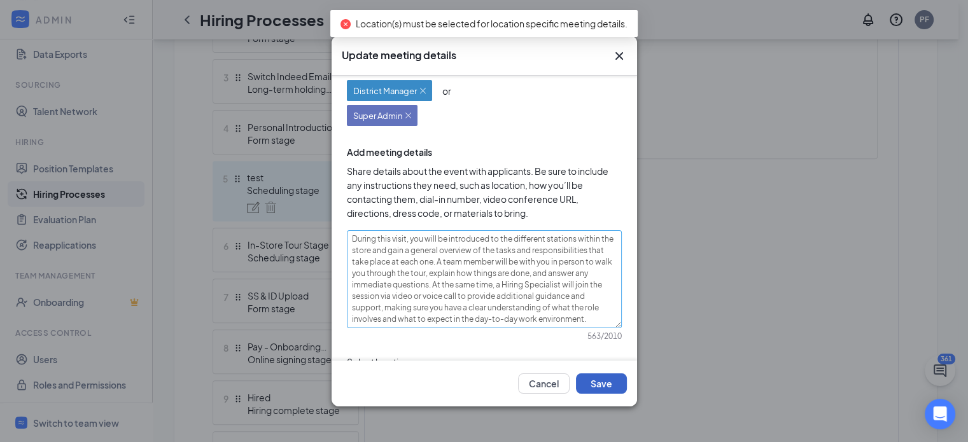
scroll to position [216, 0]
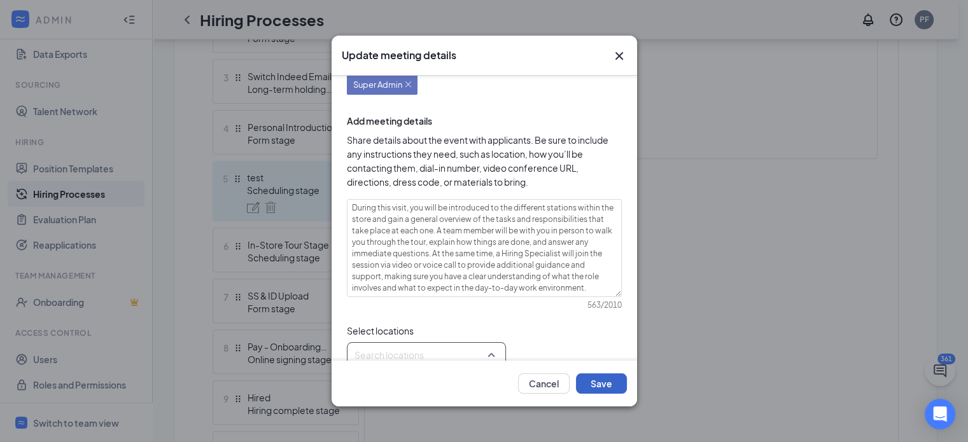
click at [418, 348] on div at bounding box center [422, 355] width 135 height 20
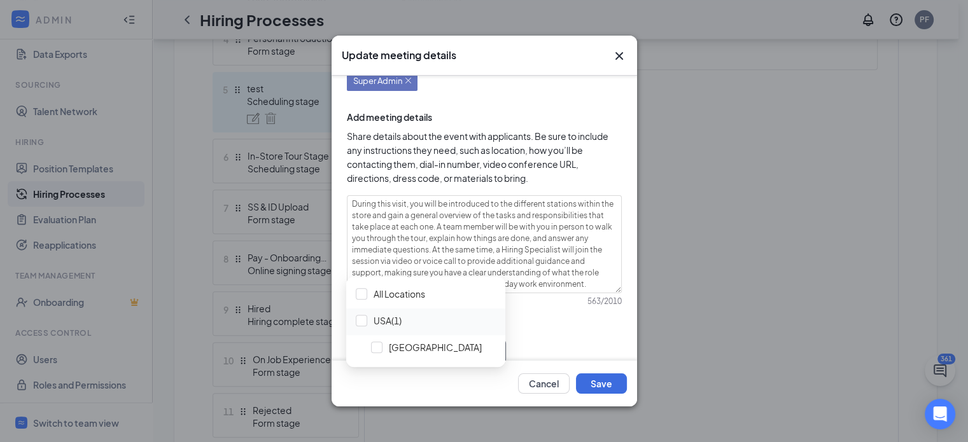
scroll to position [539, 0]
click at [356, 319] on div at bounding box center [361, 318] width 11 height 11
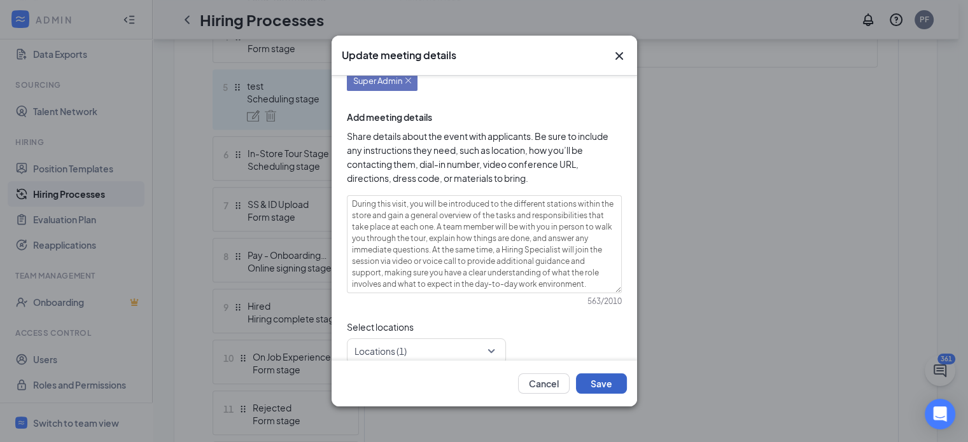
click at [584, 384] on button "Save" at bounding box center [601, 384] width 51 height 20
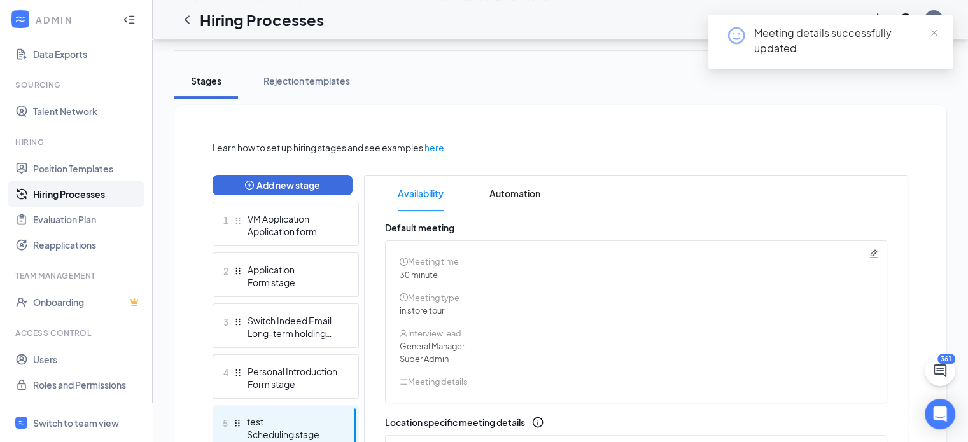
scroll to position [198, 0]
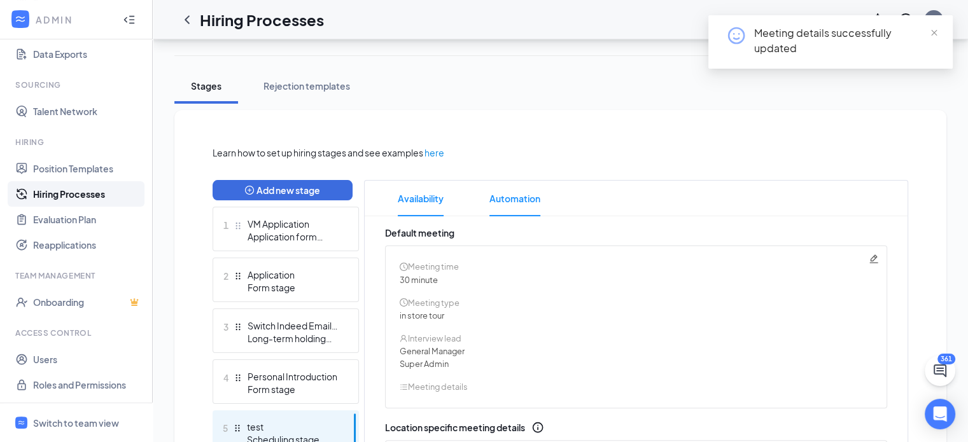
click at [500, 197] on span "Automation" at bounding box center [514, 199] width 51 height 36
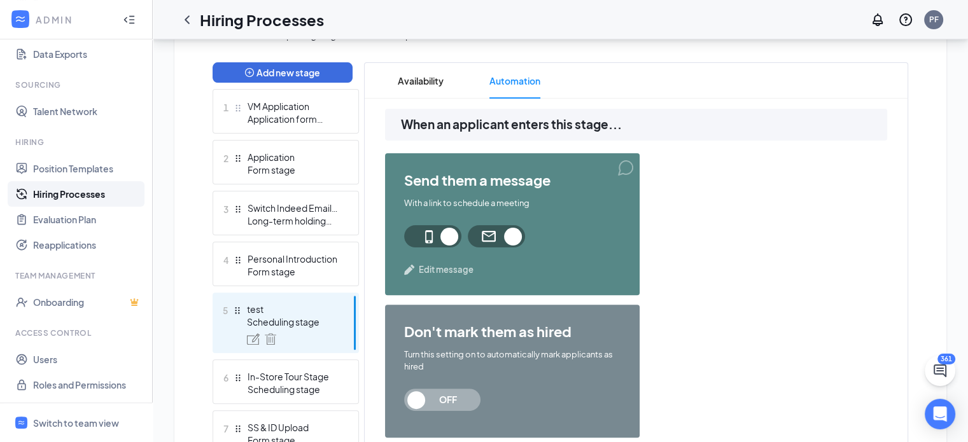
scroll to position [320, 0]
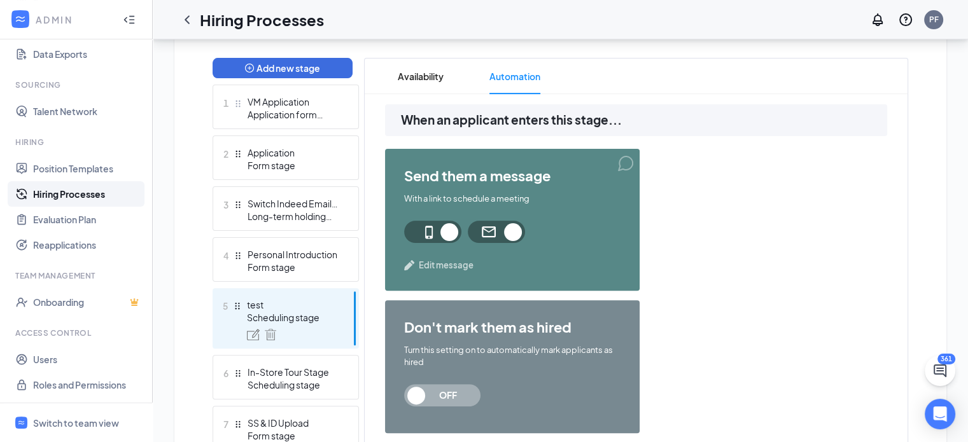
click at [412, 260] on img at bounding box center [409, 265] width 11 height 11
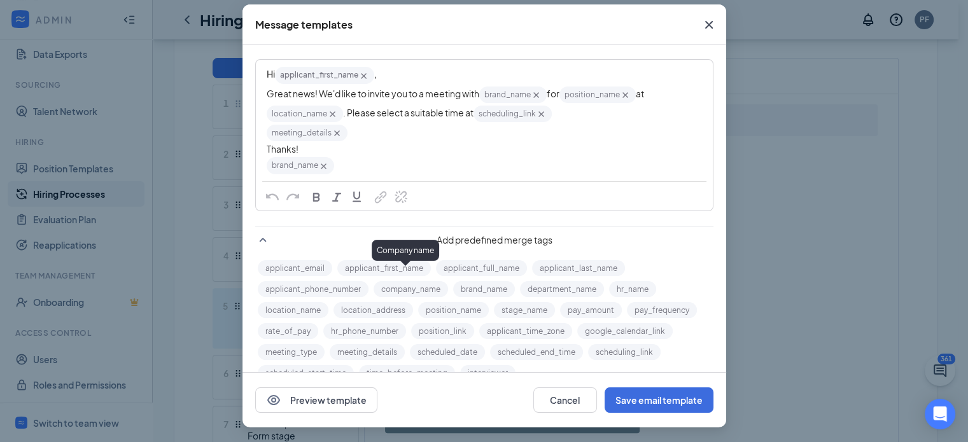
scroll to position [119, 0]
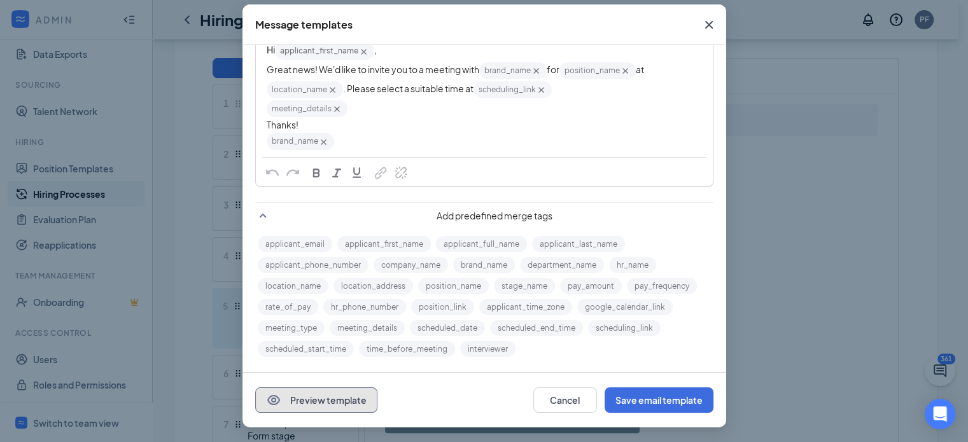
click at [292, 398] on button "Preview template" at bounding box center [316, 400] width 122 height 25
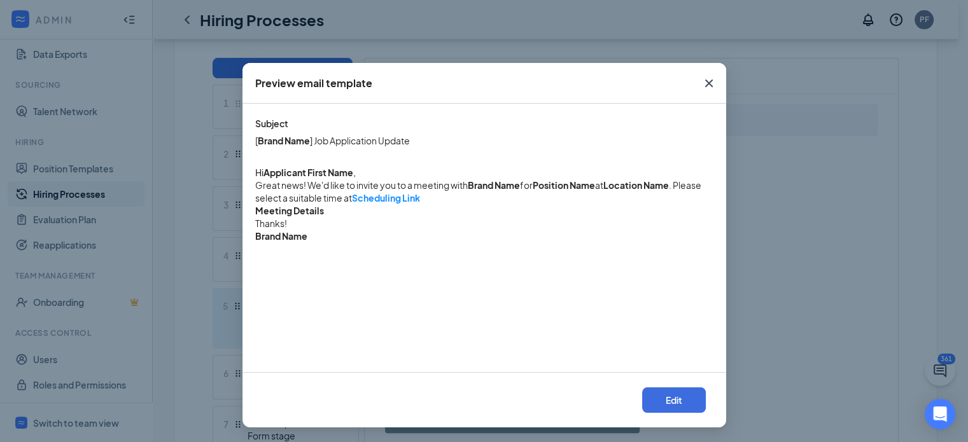
click at [278, 208] on b "Meeting Details" at bounding box center [289, 210] width 69 height 11
click at [707, 84] on icon "Cross" at bounding box center [708, 83] width 15 height 15
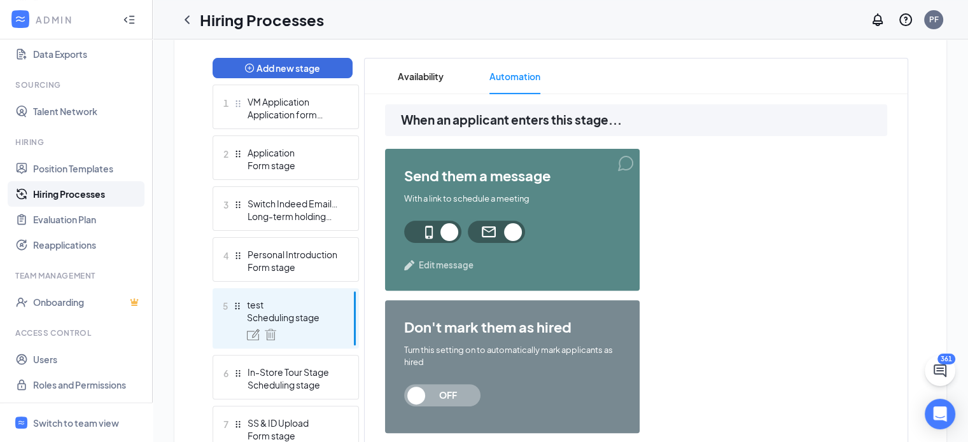
scroll to position [0, 0]
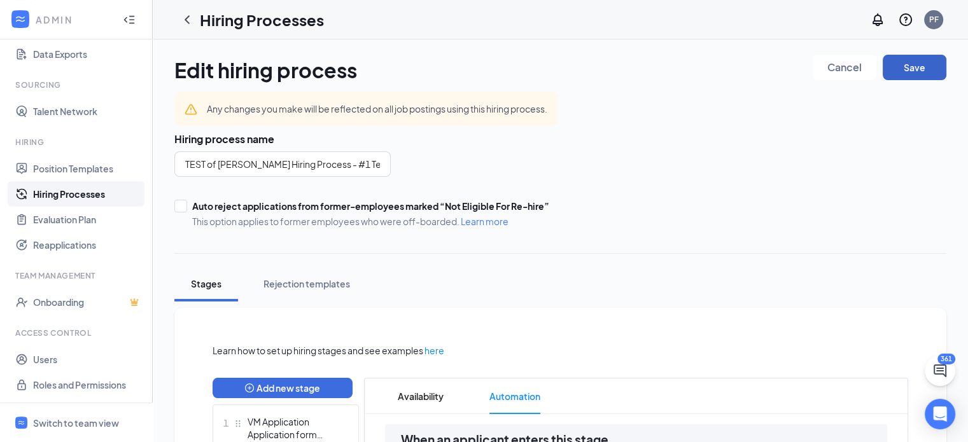
click at [909, 65] on button "Save" at bounding box center [915, 67] width 64 height 25
click at [62, 440] on span "Switch to team view" at bounding box center [87, 423] width 109 height 39
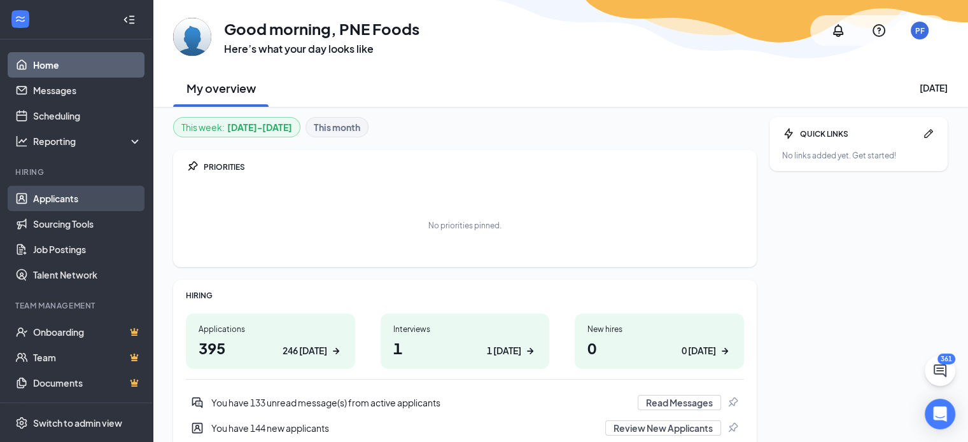
click at [33, 200] on link "Applicants" at bounding box center [87, 198] width 109 height 25
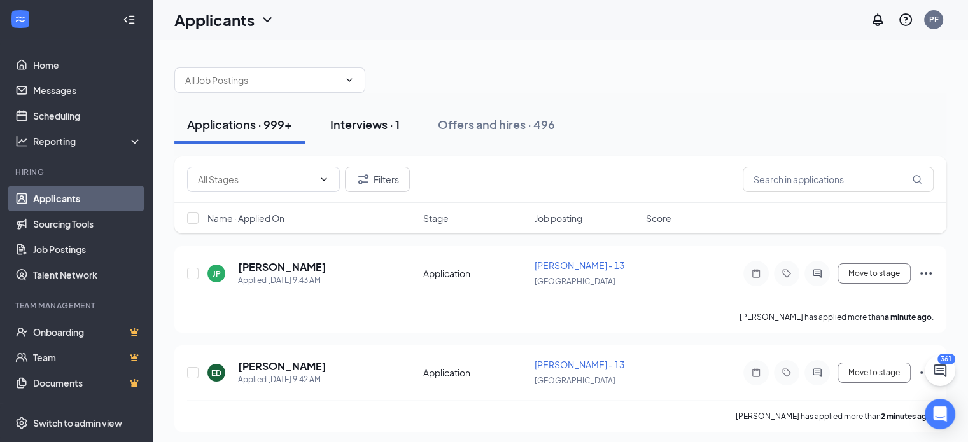
click at [353, 124] on div "Interviews · 1" at bounding box center [364, 124] width 69 height 16
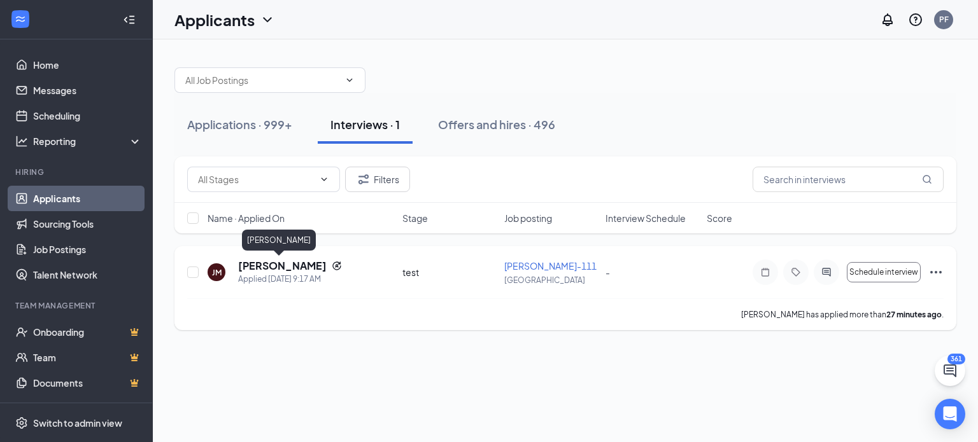
click at [262, 265] on h5 "[PERSON_NAME]" at bounding box center [282, 266] width 88 height 14
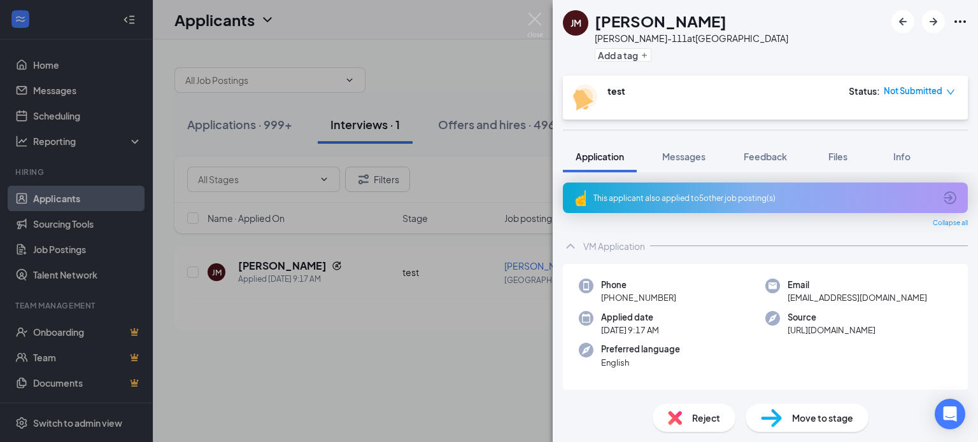
click at [793, 421] on span "Move to stage" at bounding box center [822, 418] width 61 height 14
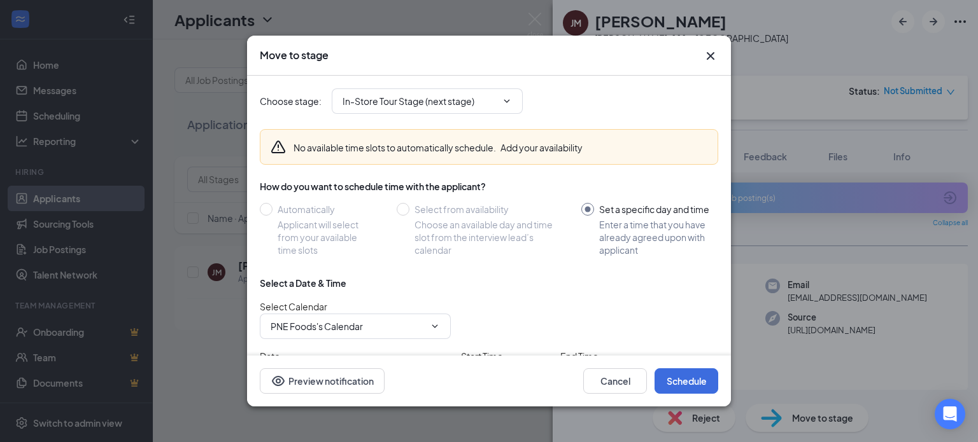
click at [387, 188] on div "How do you want to schedule time with the applicant?" at bounding box center [489, 186] width 458 height 13
click at [435, 105] on input "In-Store Tour Stage (next stage)" at bounding box center [419, 101] width 154 height 14
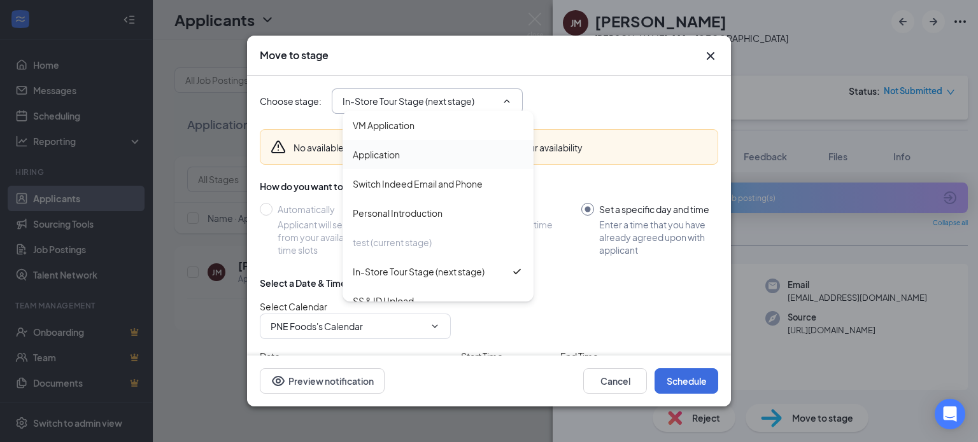
click at [377, 150] on div "Application" at bounding box center [376, 155] width 47 height 14
type input "Application"
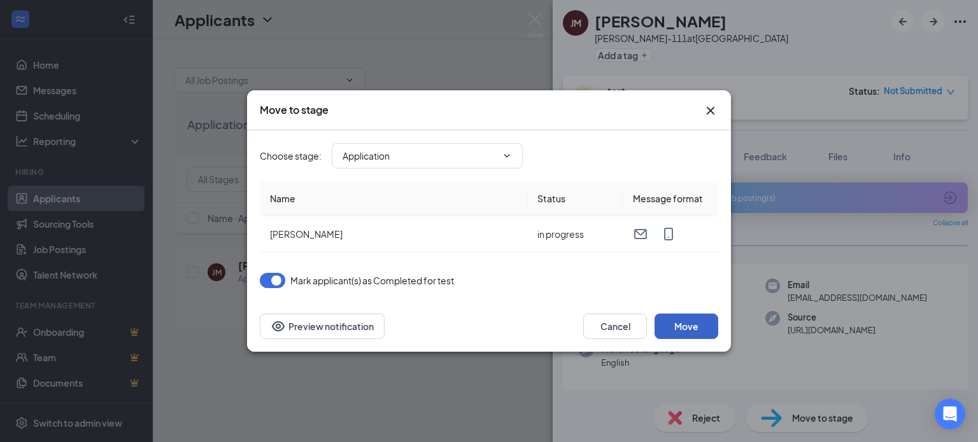
click at [689, 332] on button "Move" at bounding box center [686, 326] width 64 height 25
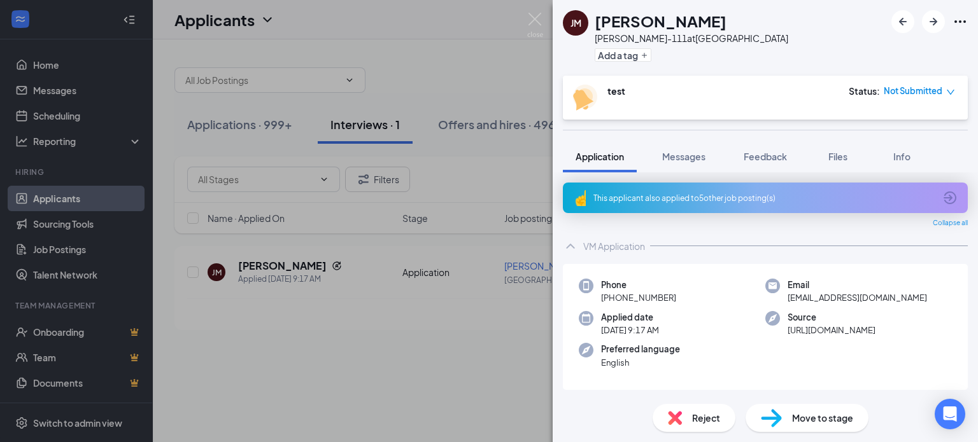
click at [398, 418] on div "[PERSON_NAME] [PERSON_NAME] [PERSON_NAME]-111 at [GEOGRAPHIC_DATA] Add a tag te…" at bounding box center [489, 221] width 978 height 442
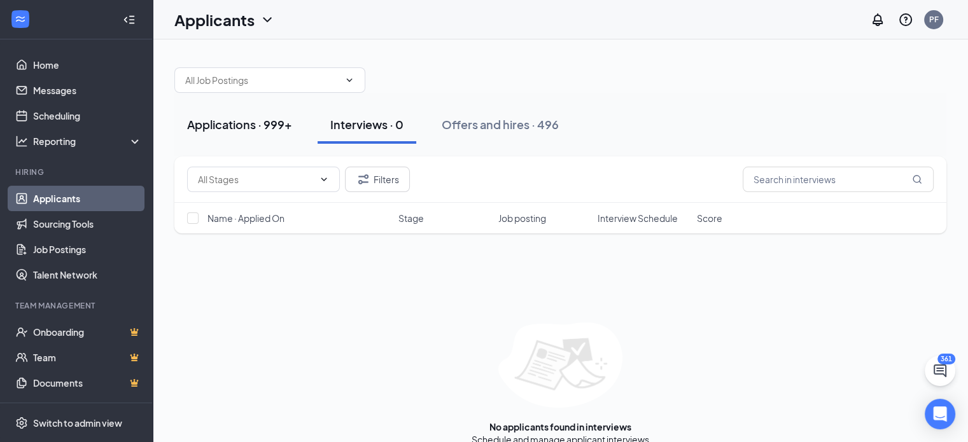
click at [230, 125] on div "Applications · 999+" at bounding box center [239, 124] width 105 height 16
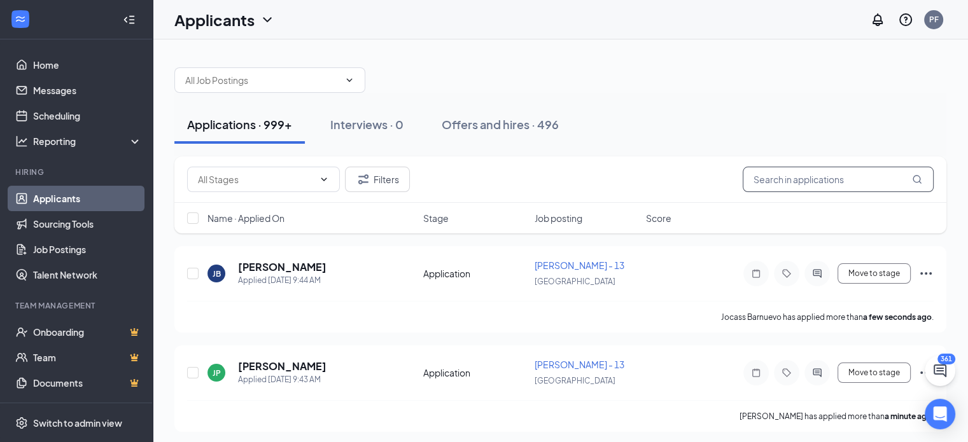
click at [808, 180] on input "text" at bounding box center [838, 179] width 191 height 25
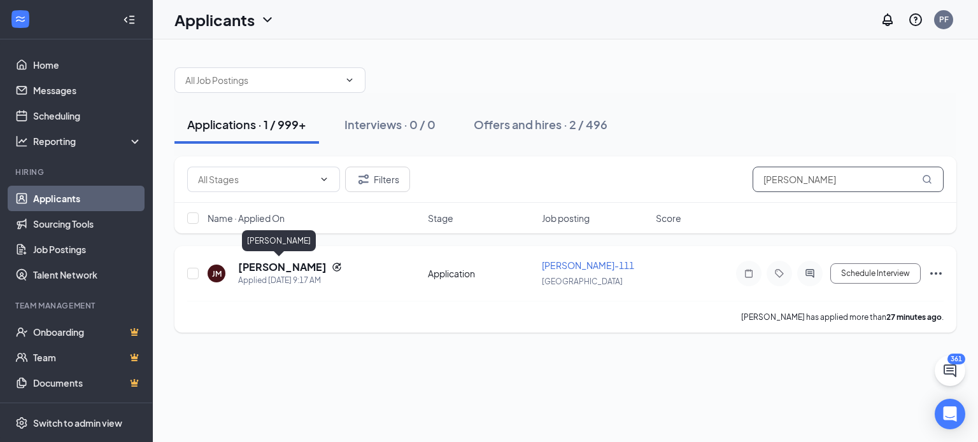
type input "[PERSON_NAME]"
click at [267, 271] on h5 "[PERSON_NAME]" at bounding box center [282, 267] width 88 height 14
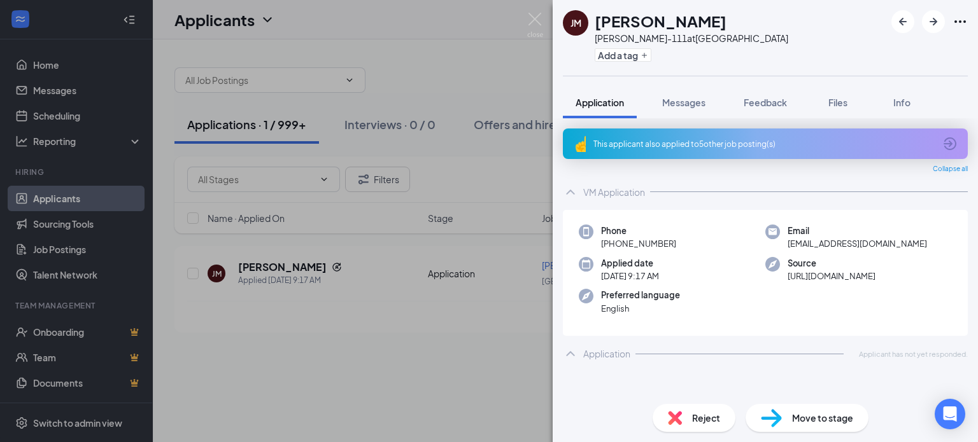
click at [789, 421] on div "Move to stage" at bounding box center [806, 418] width 123 height 28
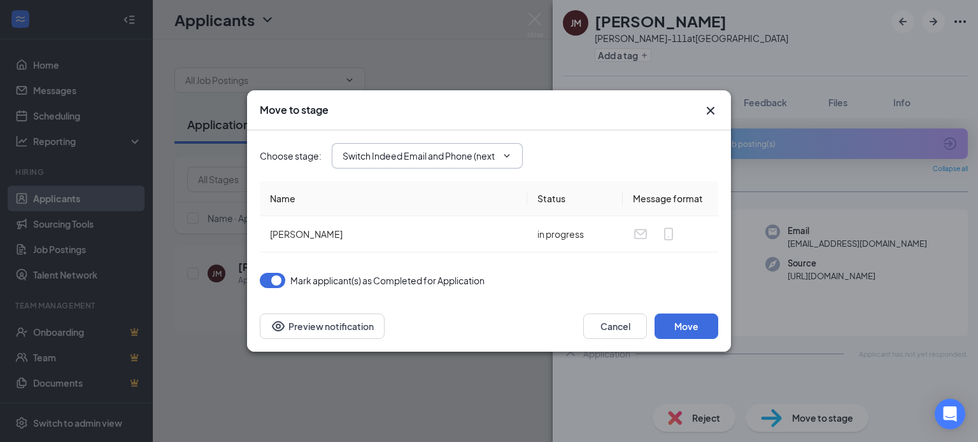
click at [440, 164] on span "Switch Indeed Email and Phone (next stage)" at bounding box center [427, 155] width 191 height 25
click at [505, 156] on icon "ChevronDown" at bounding box center [507, 156] width 10 height 10
click at [425, 156] on input "Switch Indeed Email and Phone (next stage)" at bounding box center [419, 156] width 154 height 14
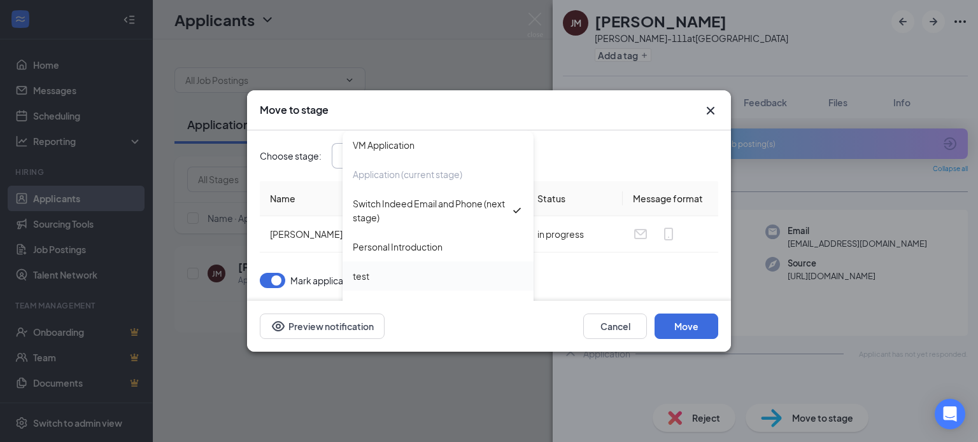
click at [388, 272] on div "test" at bounding box center [438, 276] width 171 height 14
type input "test"
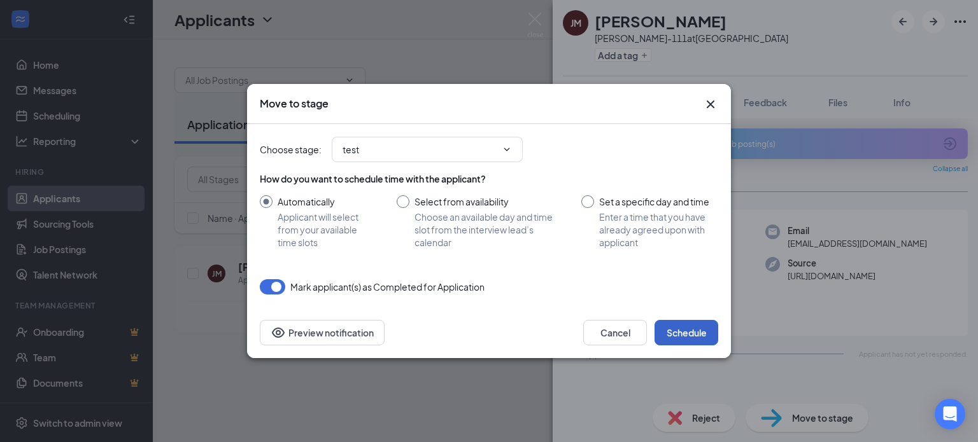
click at [684, 332] on button "Schedule" at bounding box center [686, 332] width 64 height 25
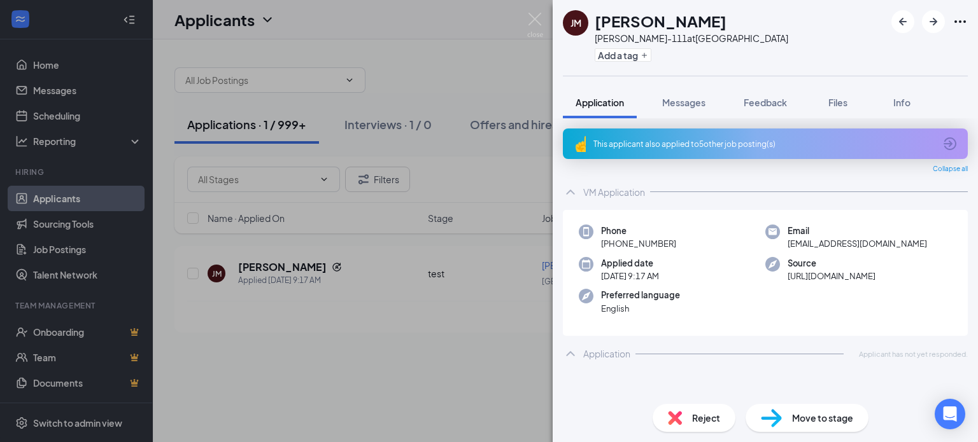
click at [400, 338] on div "JM Jimmy Miller Chatterton-111 at USA Add a tag Application Messages Feedback F…" at bounding box center [489, 221] width 978 height 442
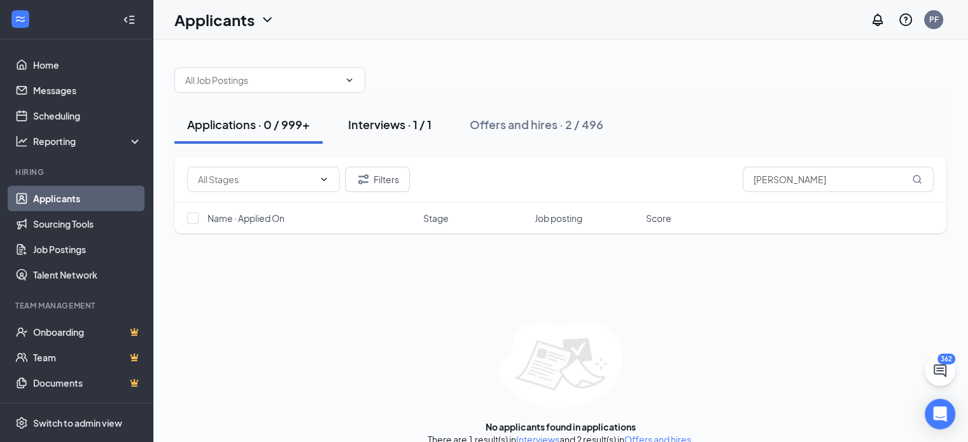
click at [401, 127] on div "Interviews · 1 / 1" at bounding box center [389, 124] width 83 height 16
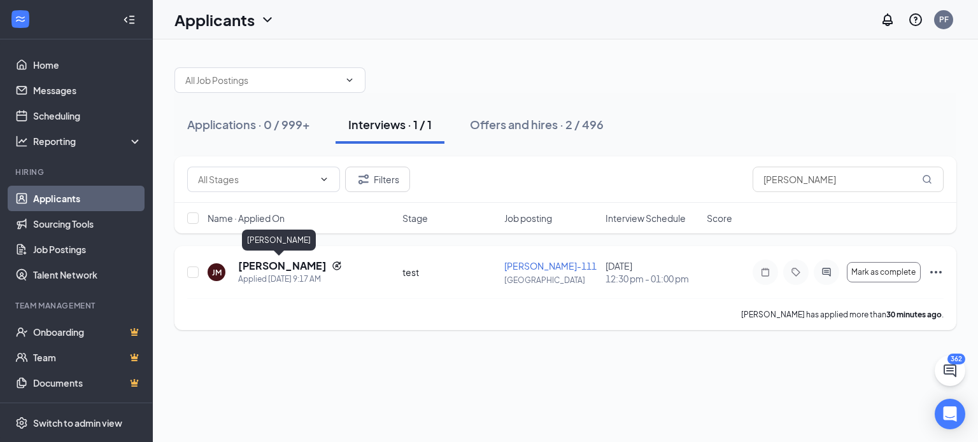
click at [279, 262] on h5 "Jimmy Miller" at bounding box center [282, 266] width 88 height 14
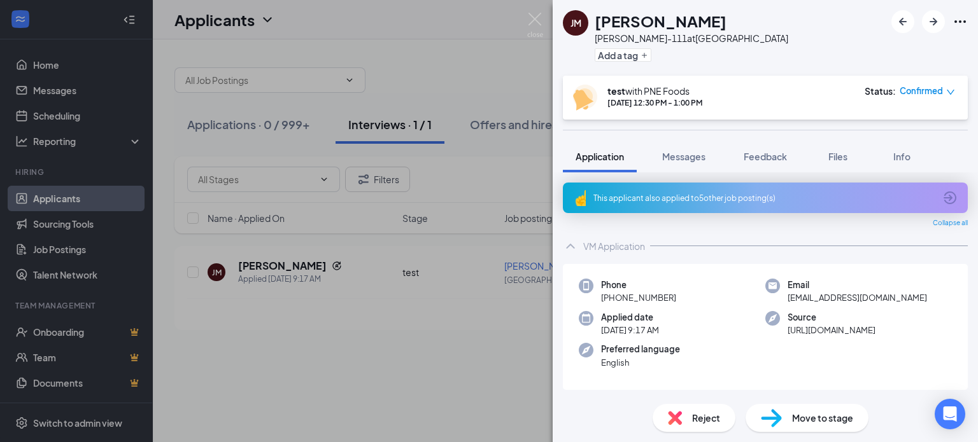
click at [15, 335] on div "JM Jimmy Miller Chatterton-111 at USA Add a tag test with PNE Foods Sep 18, 12:…" at bounding box center [489, 221] width 978 height 442
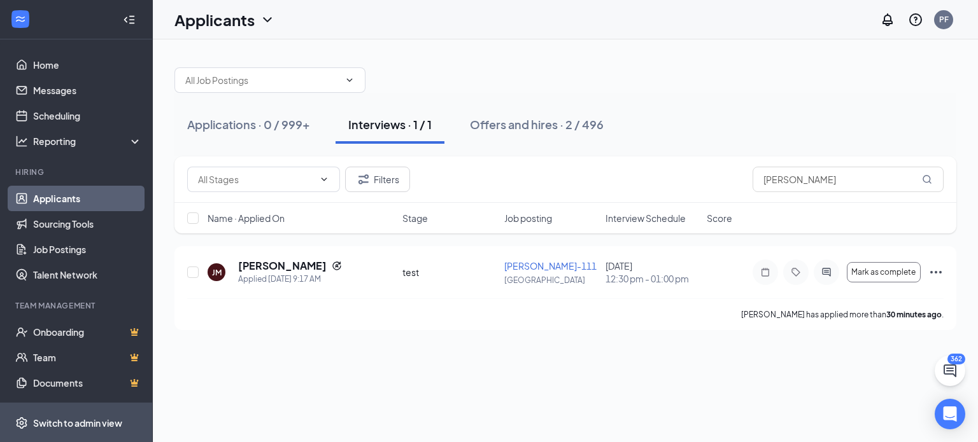
click at [60, 422] on div "Switch to admin view" at bounding box center [77, 423] width 89 height 13
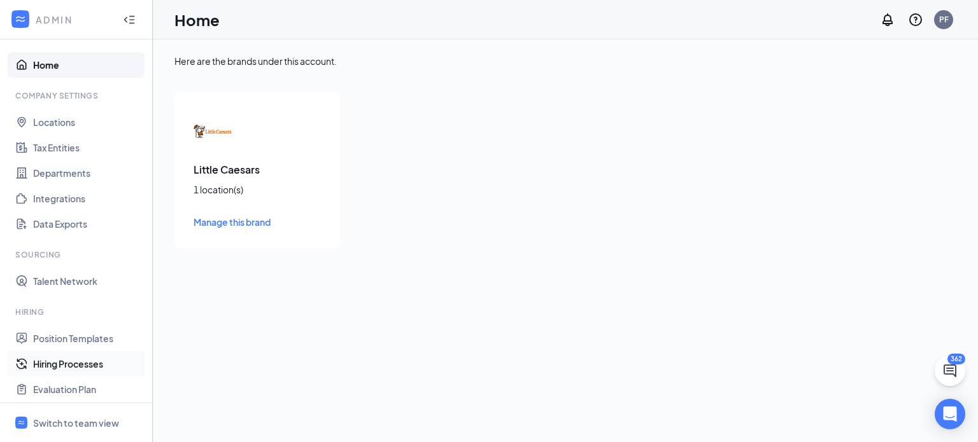
click at [35, 363] on link "Hiring Processes" at bounding box center [87, 363] width 109 height 25
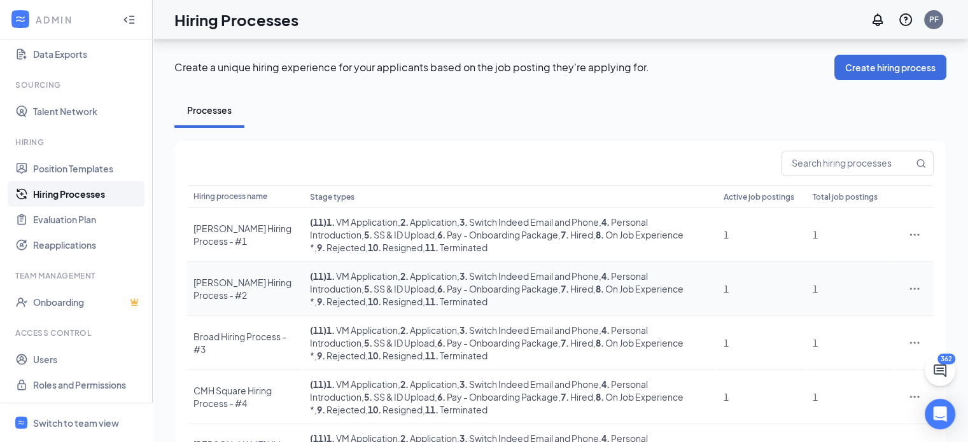
scroll to position [358, 0]
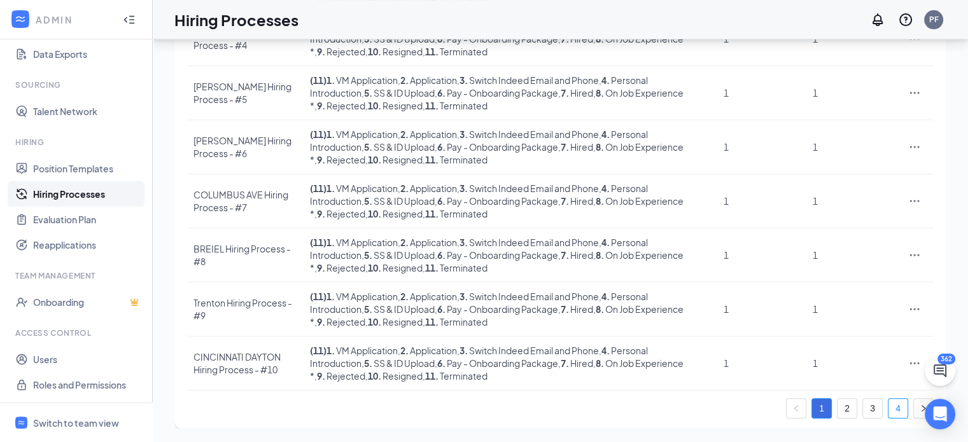
click at [894, 399] on link "4" at bounding box center [898, 408] width 19 height 19
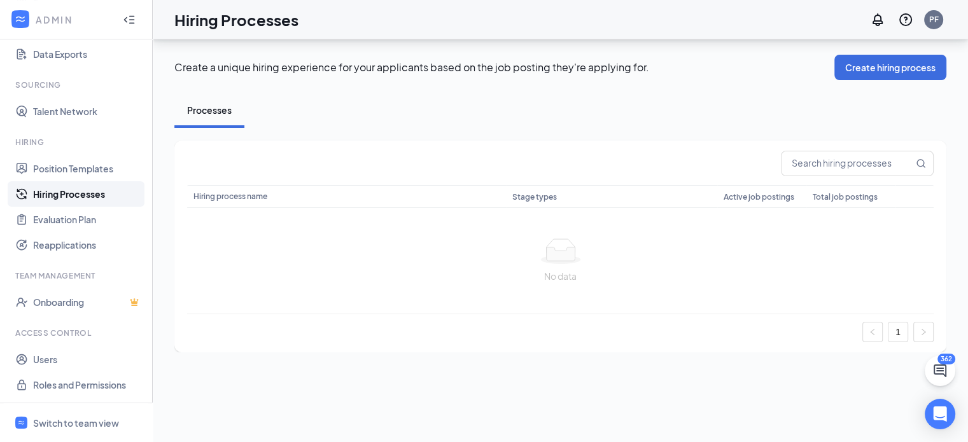
scroll to position [0, 0]
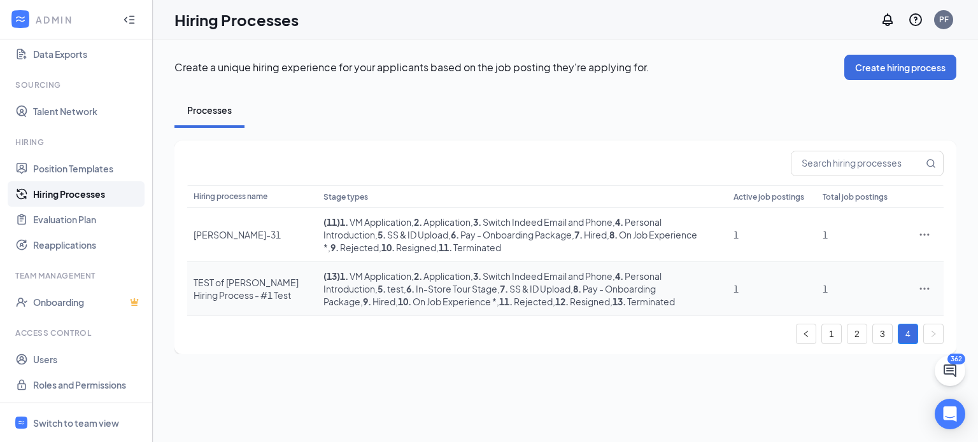
click at [228, 276] on div "TEST of [PERSON_NAME] Hiring Process - #1 Test" at bounding box center [251, 288] width 117 height 25
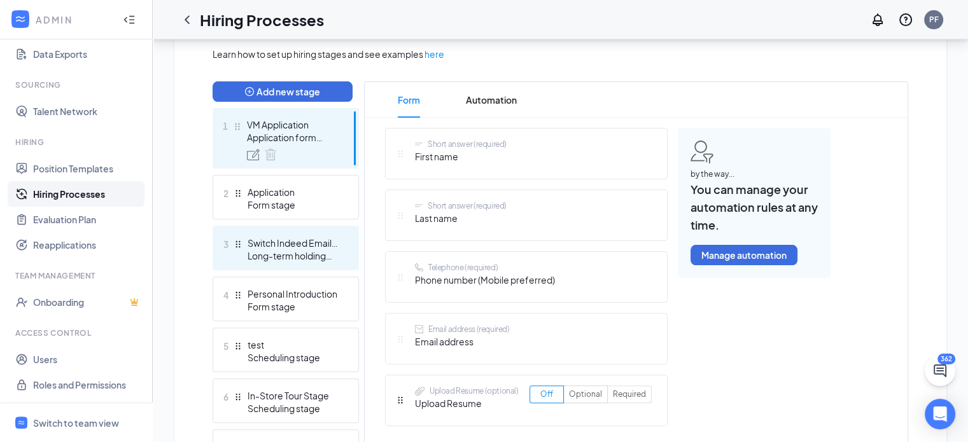
scroll to position [320, 0]
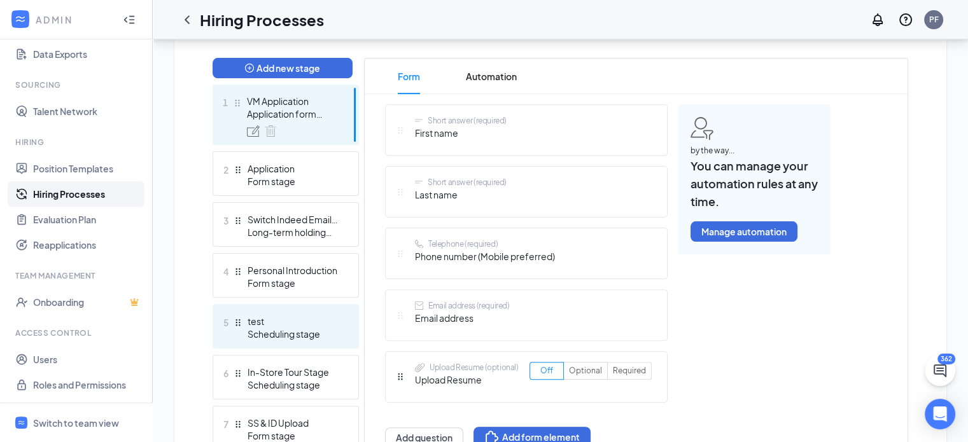
click at [274, 309] on div "5 test Scheduling stage" at bounding box center [286, 326] width 146 height 45
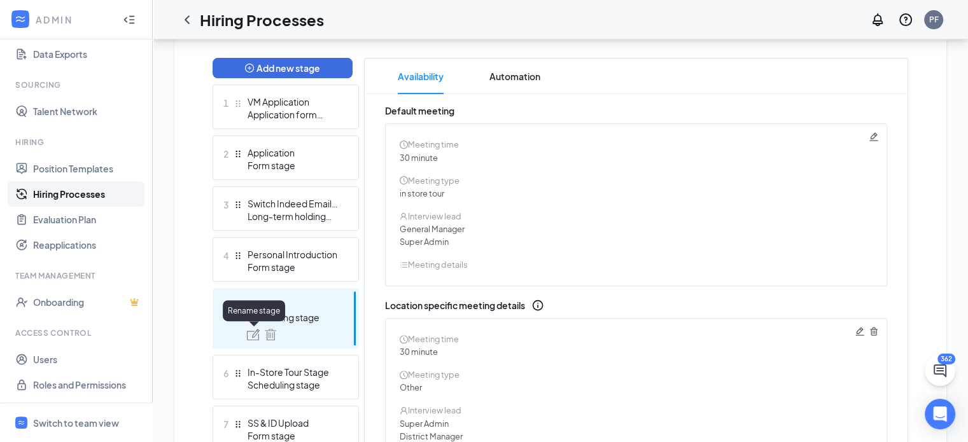
click at [254, 339] on img at bounding box center [253, 334] width 13 height 11
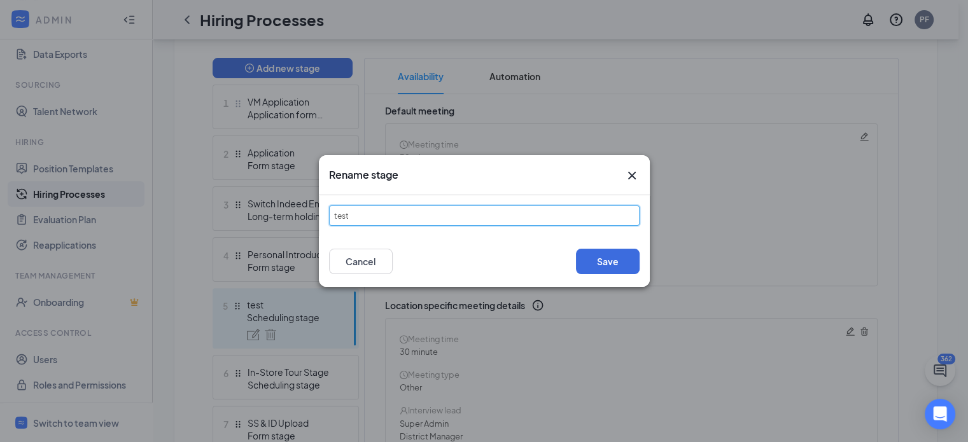
drag, startPoint x: 376, startPoint y: 217, endPoint x: 206, endPoint y: 238, distance: 170.6
click at [206, 238] on div "Rename stage test Save Cancel" at bounding box center [484, 221] width 968 height 442
type input "In-Store Tour"
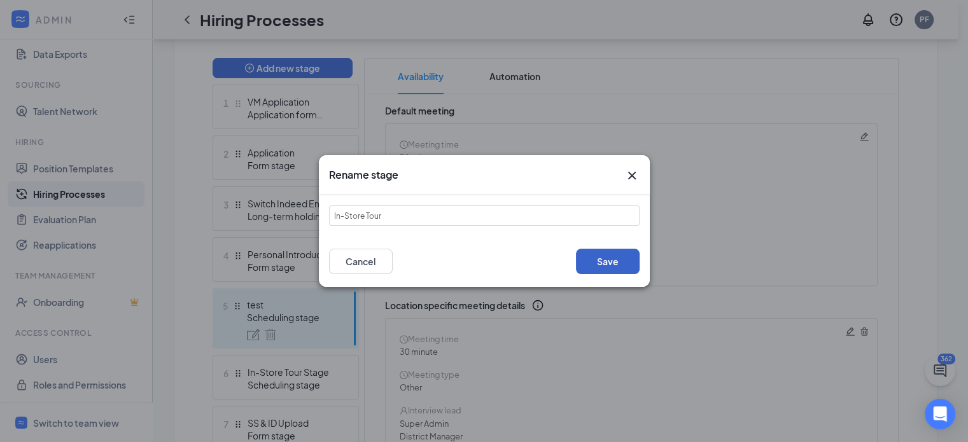
click at [586, 267] on button "Save" at bounding box center [608, 261] width 64 height 25
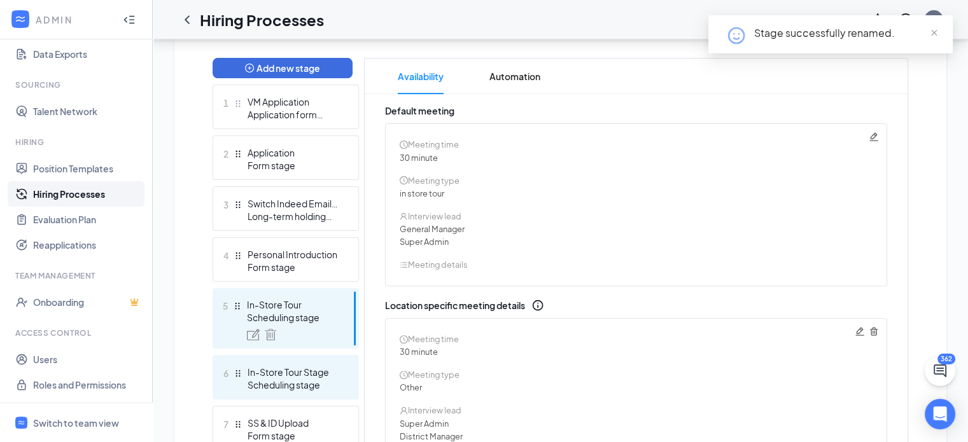
click at [266, 371] on div "In-Store Tour Stage" at bounding box center [294, 372] width 93 height 13
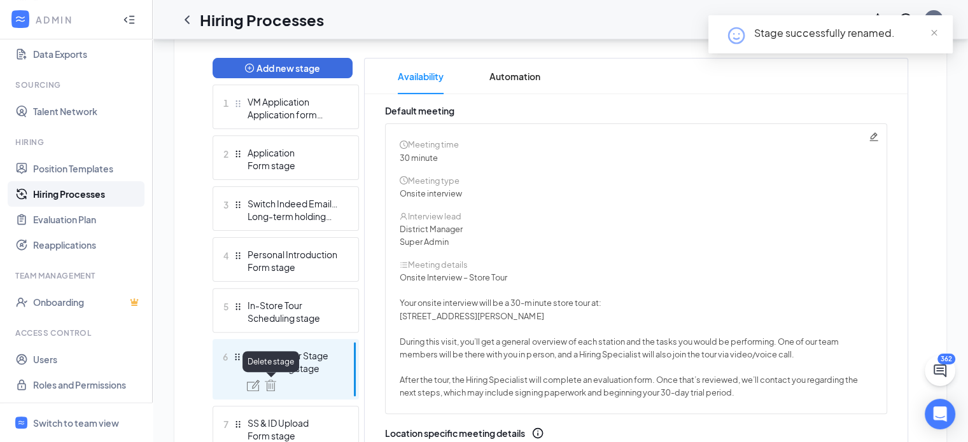
click at [275, 384] on img at bounding box center [270, 385] width 11 height 11
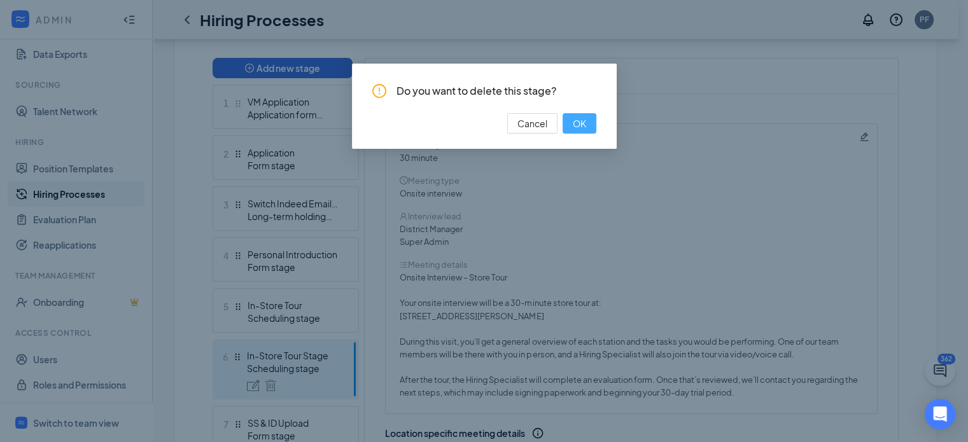
click at [570, 120] on button "OK" at bounding box center [580, 123] width 34 height 20
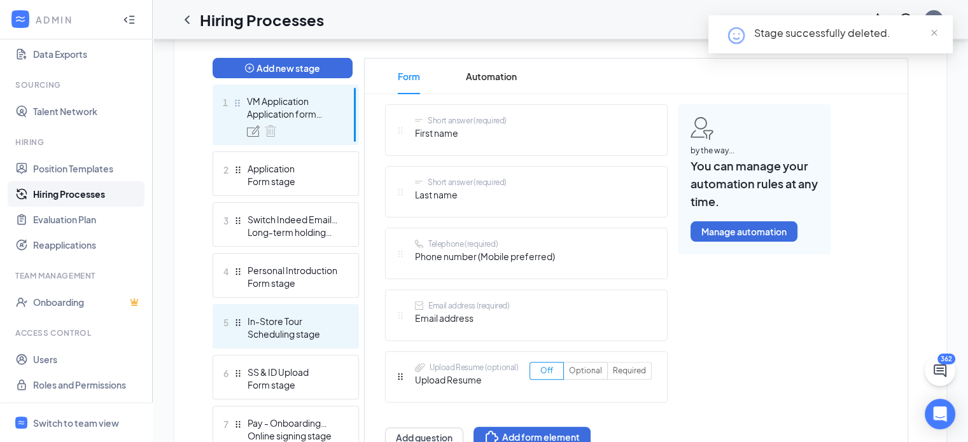
click at [308, 343] on div "5 In-Store Tour Scheduling stage" at bounding box center [286, 326] width 146 height 45
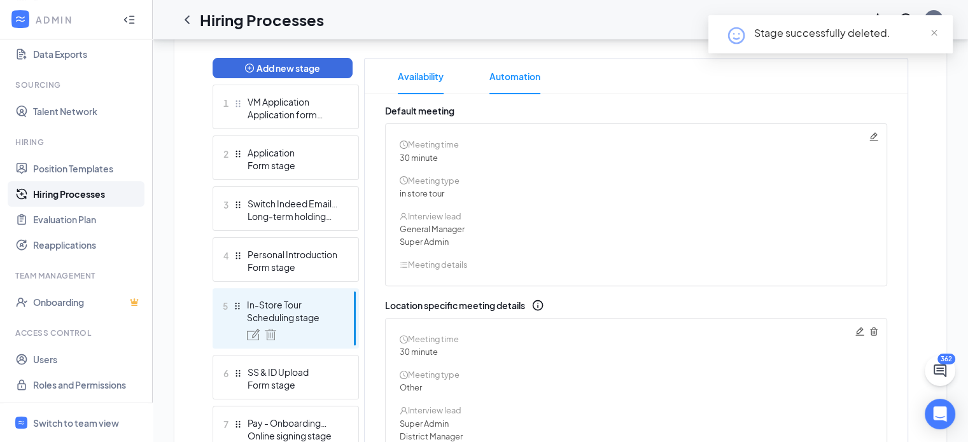
click at [509, 78] on span "Automation" at bounding box center [514, 77] width 51 height 36
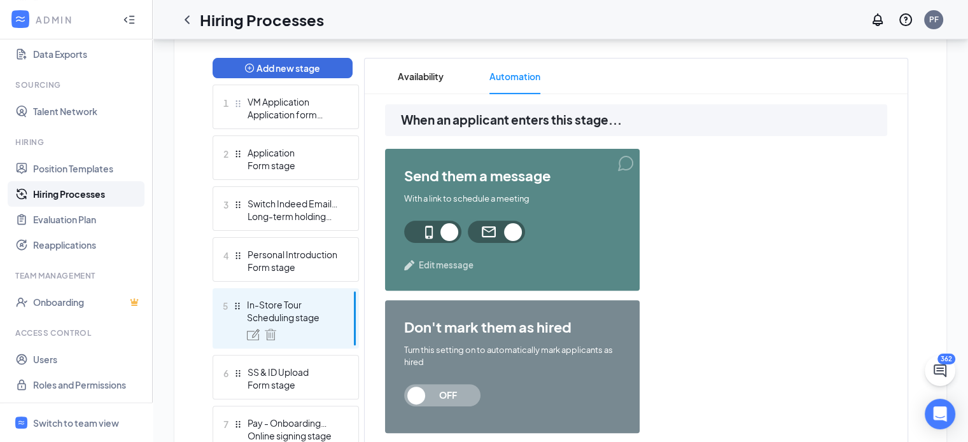
click at [425, 265] on span "Edit message" at bounding box center [446, 265] width 55 height 13
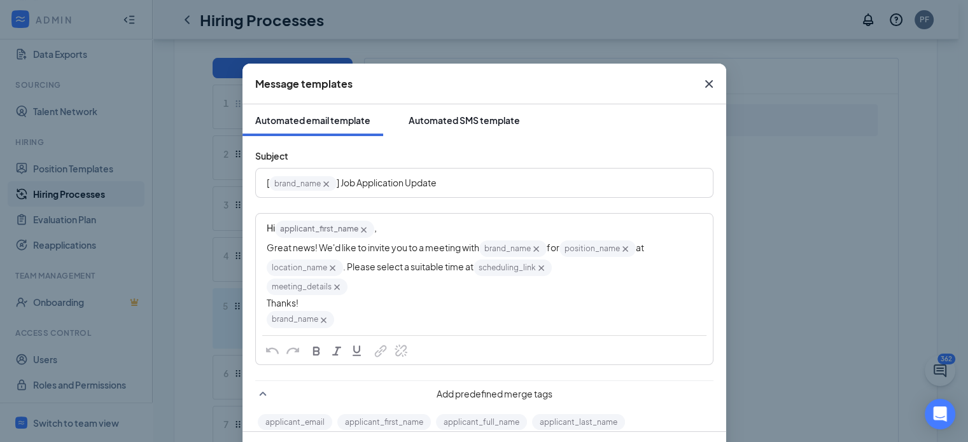
click at [432, 115] on div "Automated SMS template" at bounding box center [464, 120] width 111 height 13
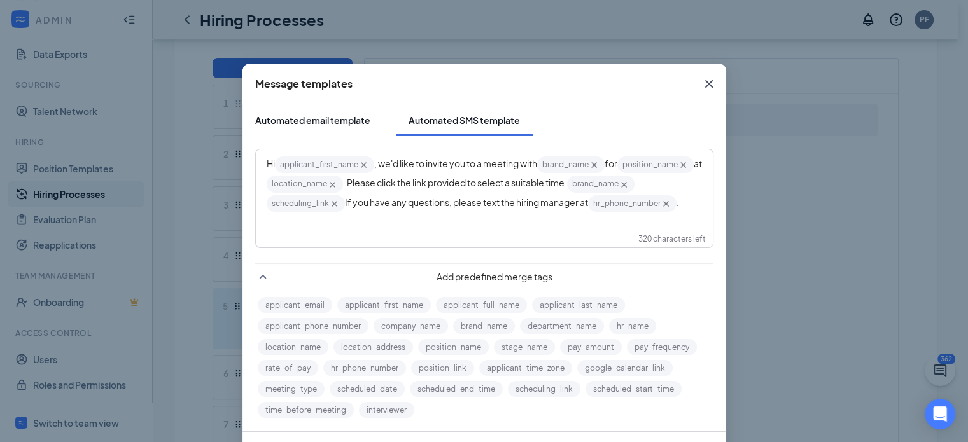
click at [308, 120] on div "Automated email template" at bounding box center [312, 120] width 115 height 13
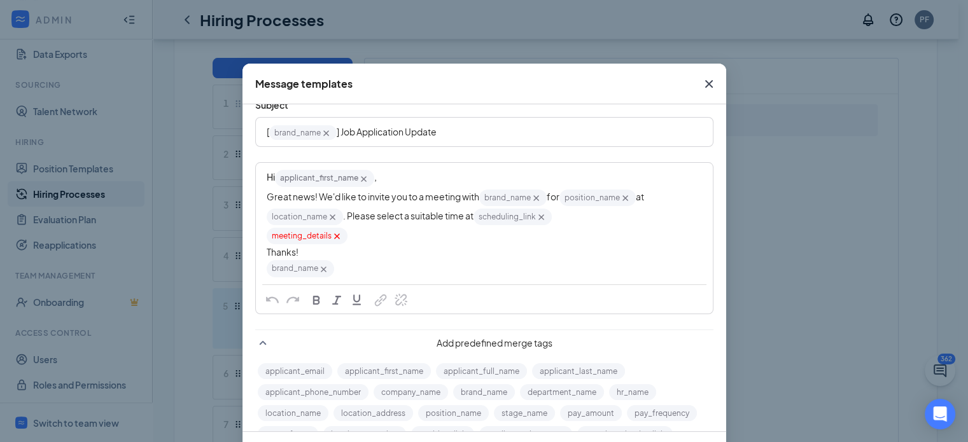
scroll to position [55, 0]
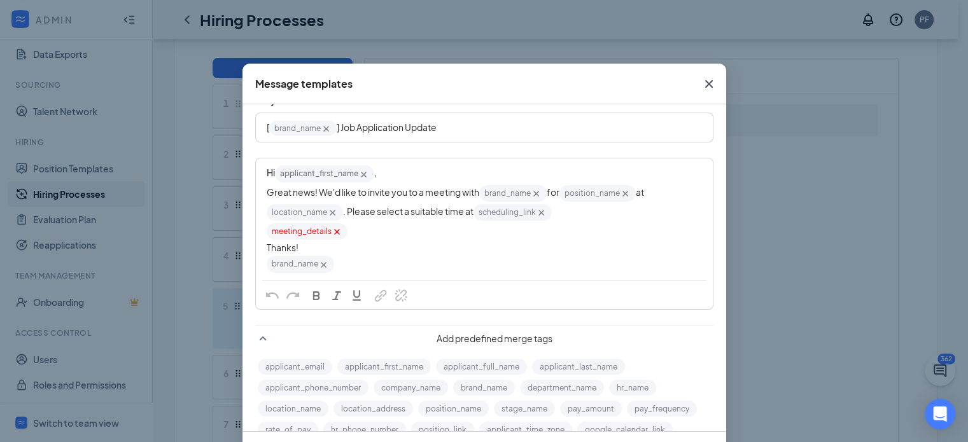
click at [701, 78] on icon "Cross" at bounding box center [708, 83] width 15 height 15
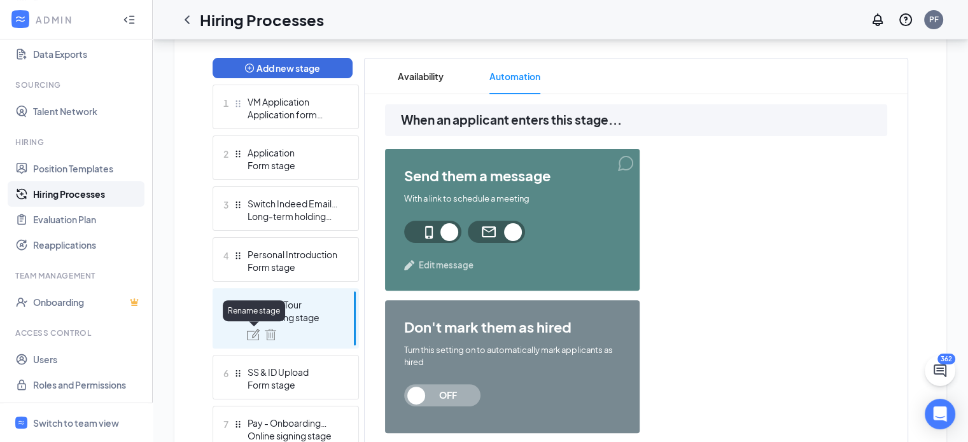
click at [248, 338] on img at bounding box center [253, 334] width 13 height 11
click at [298, 309] on div "In-Store Tour" at bounding box center [293, 305] width 93 height 13
click at [413, 63] on span "Availability" at bounding box center [421, 77] width 46 height 36
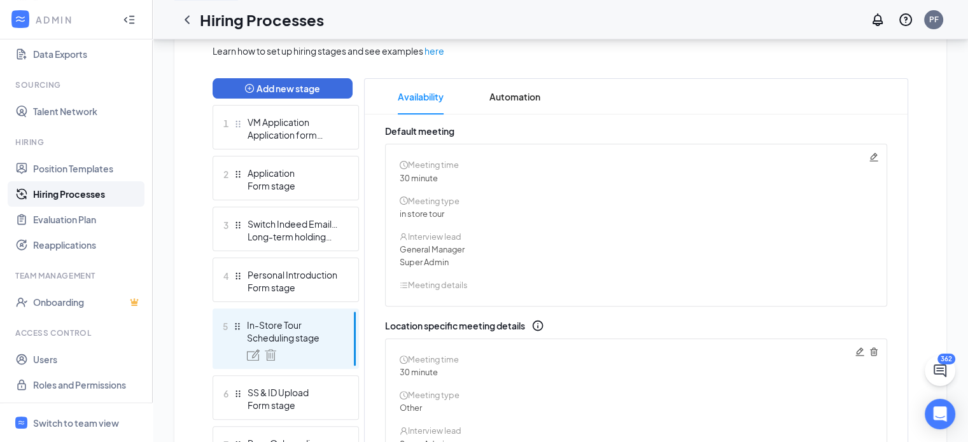
scroll to position [279, 0]
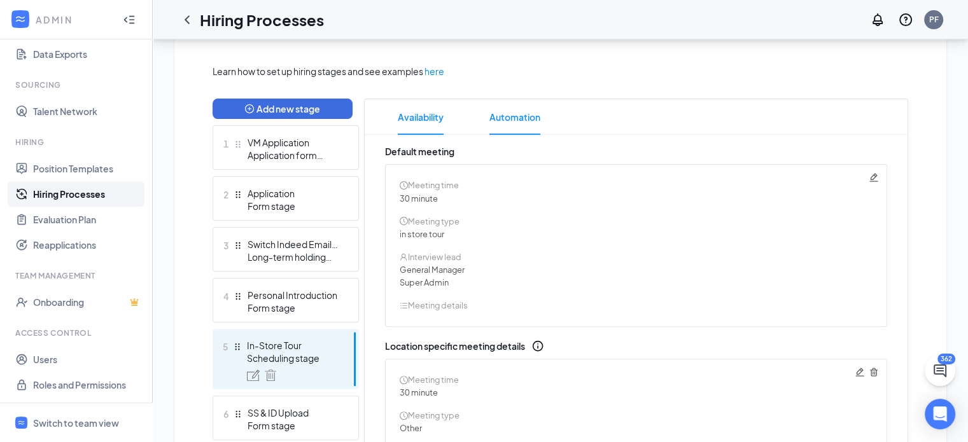
click at [496, 120] on span "Automation" at bounding box center [514, 117] width 51 height 36
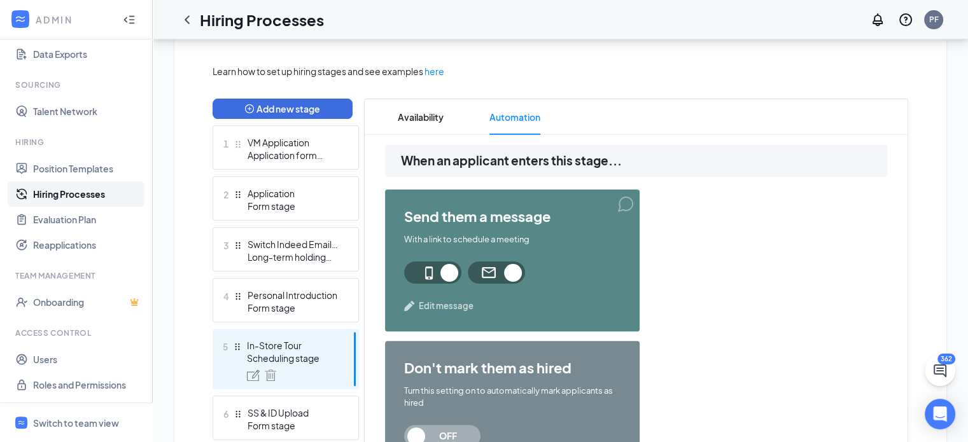
click at [440, 304] on span "Edit message" at bounding box center [446, 306] width 55 height 13
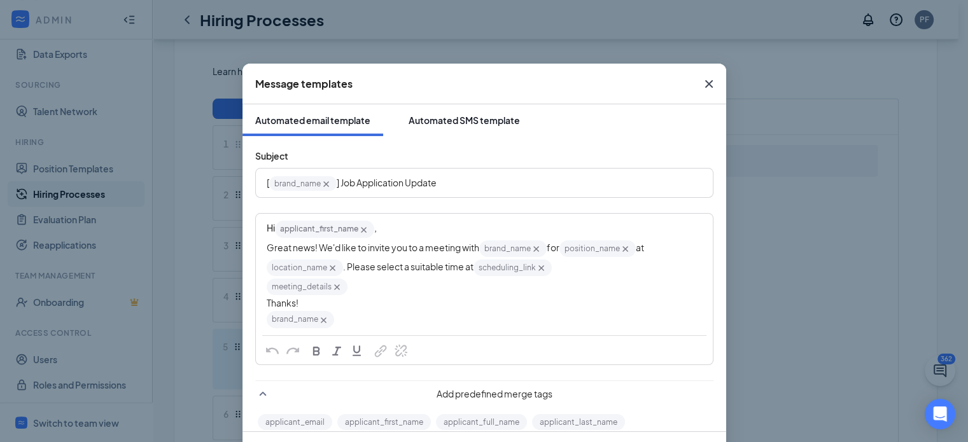
click at [432, 127] on button "Automated SMS template" at bounding box center [464, 120] width 137 height 32
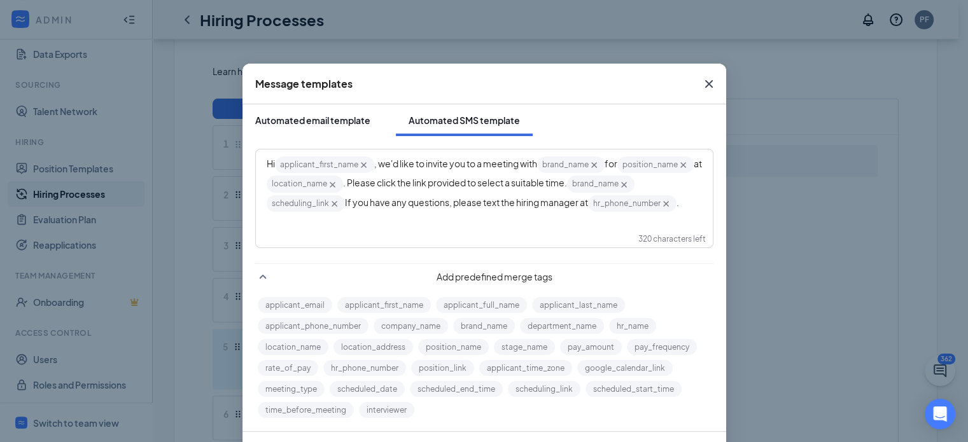
click at [327, 122] on div "Automated email template" at bounding box center [312, 120] width 115 height 13
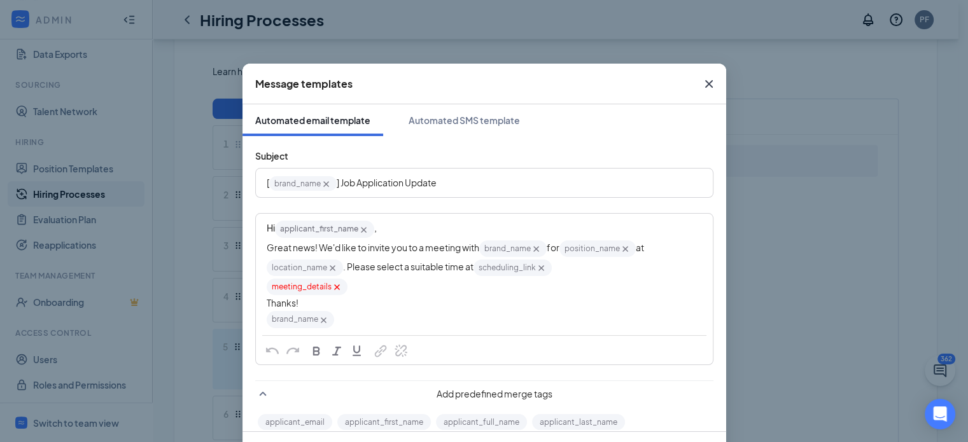
scroll to position [119, 0]
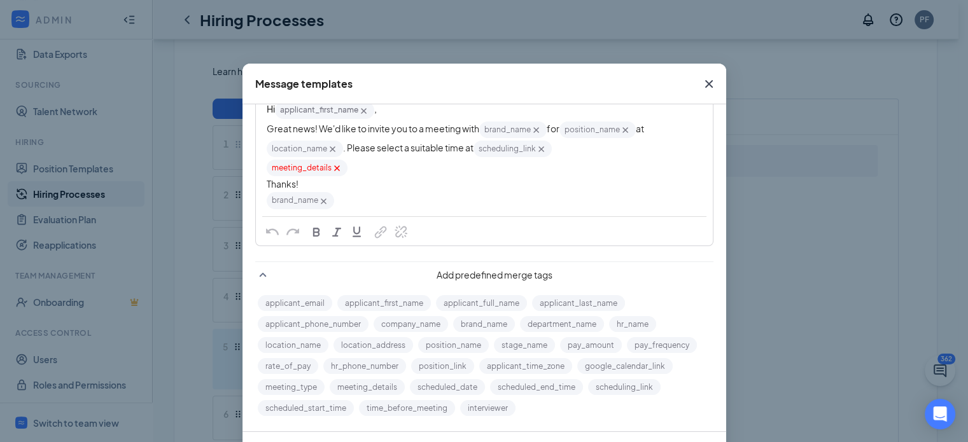
click at [710, 79] on icon "Cross" at bounding box center [708, 83] width 15 height 15
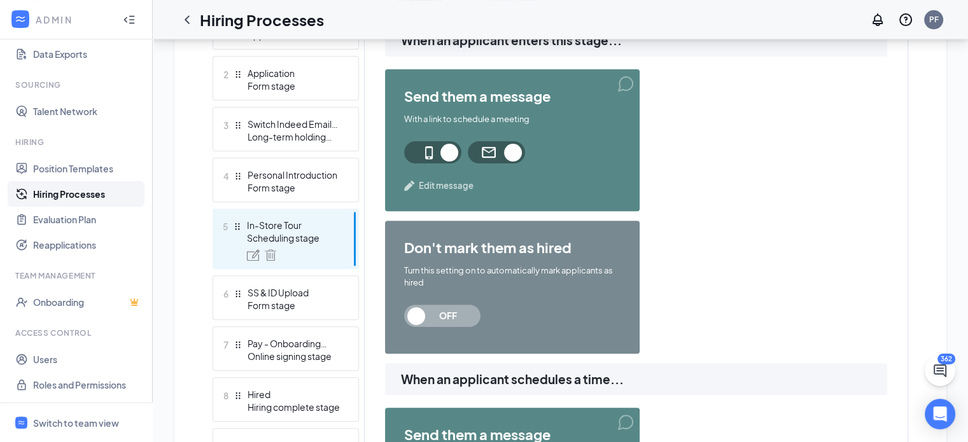
scroll to position [402, 0]
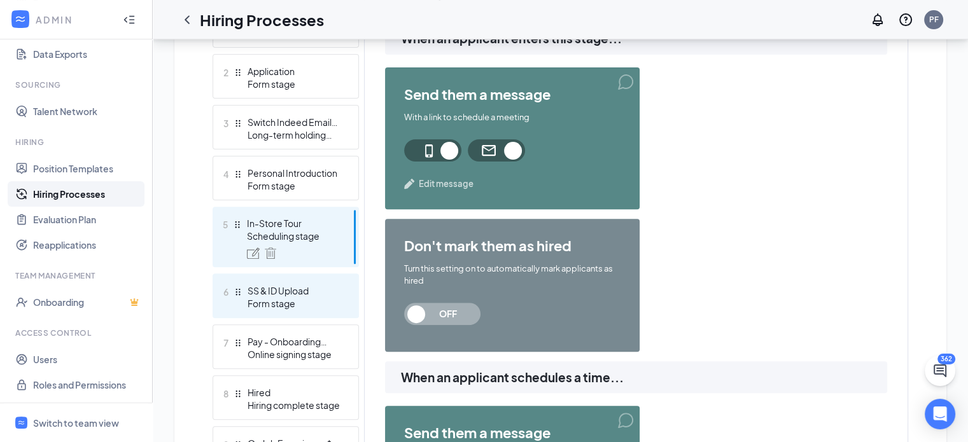
click at [262, 302] on div "Form stage" at bounding box center [294, 303] width 93 height 13
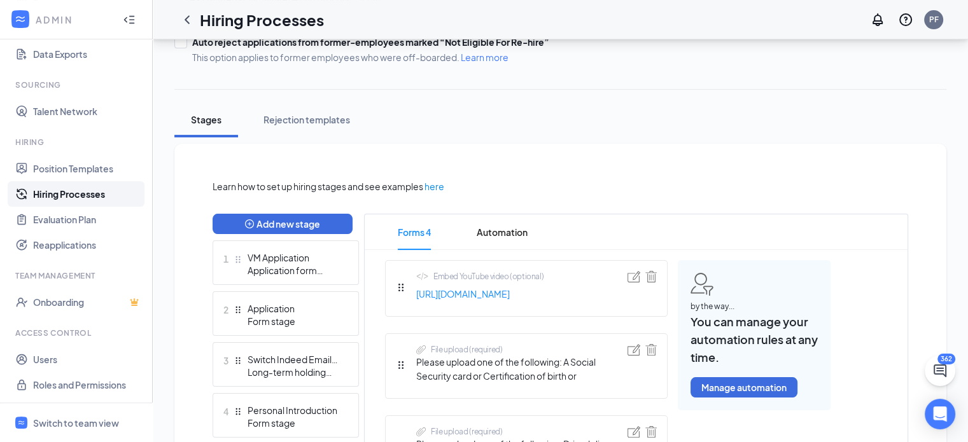
scroll to position [165, 0]
click at [496, 239] on span "Automation" at bounding box center [502, 232] width 51 height 36
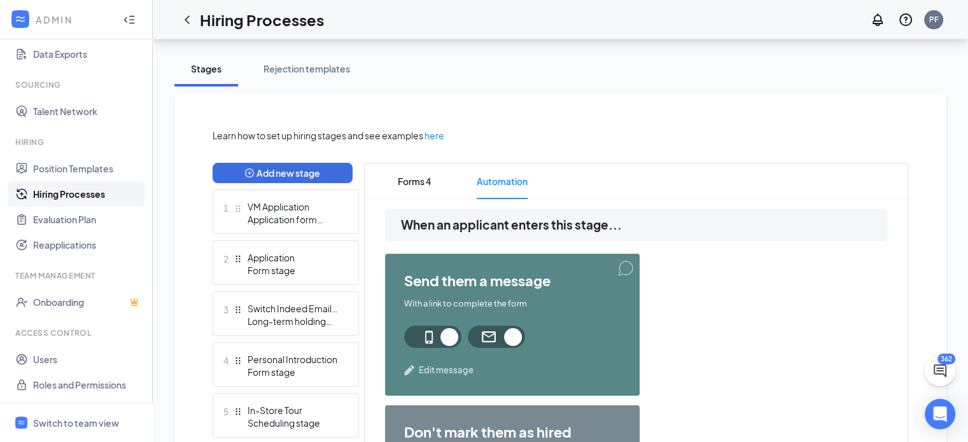
scroll to position [218, 0]
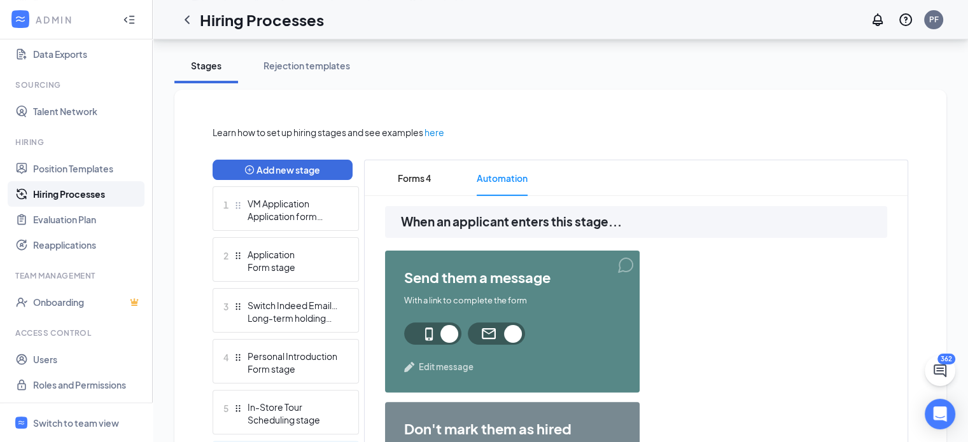
click at [432, 367] on span "Edit message" at bounding box center [446, 367] width 55 height 13
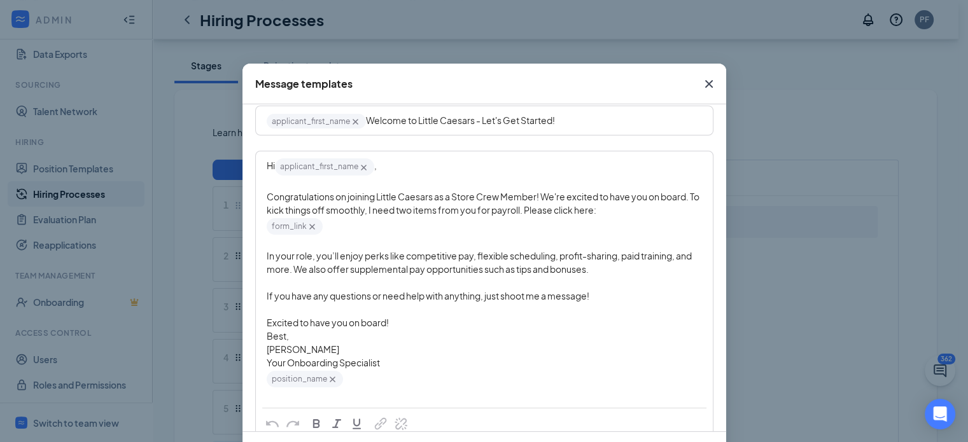
scroll to position [51, 0]
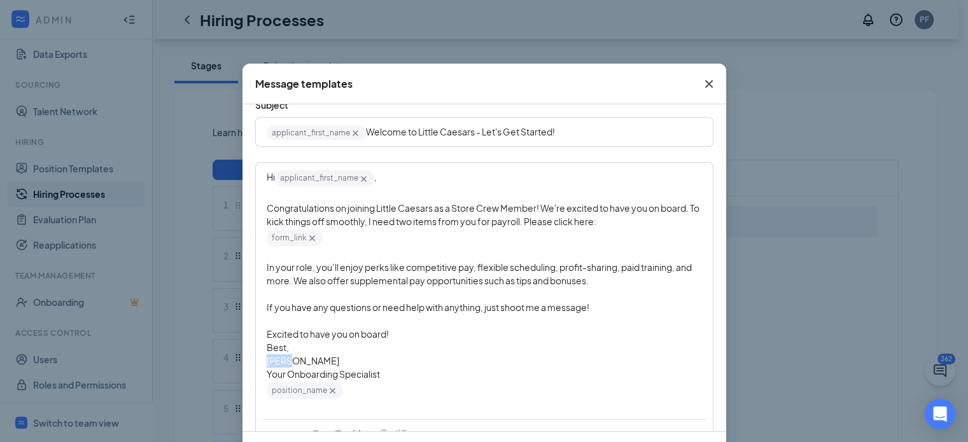
drag, startPoint x: 284, startPoint y: 365, endPoint x: 246, endPoint y: 362, distance: 37.7
click at [246, 362] on div "Subject applicant_first_name‌‌‌‌ {{applicant_first_name}} Welcome to Little Cae…" at bounding box center [485, 332] width 484 height 495
click at [411, 295] on div "Edit text" at bounding box center [484, 294] width 435 height 13
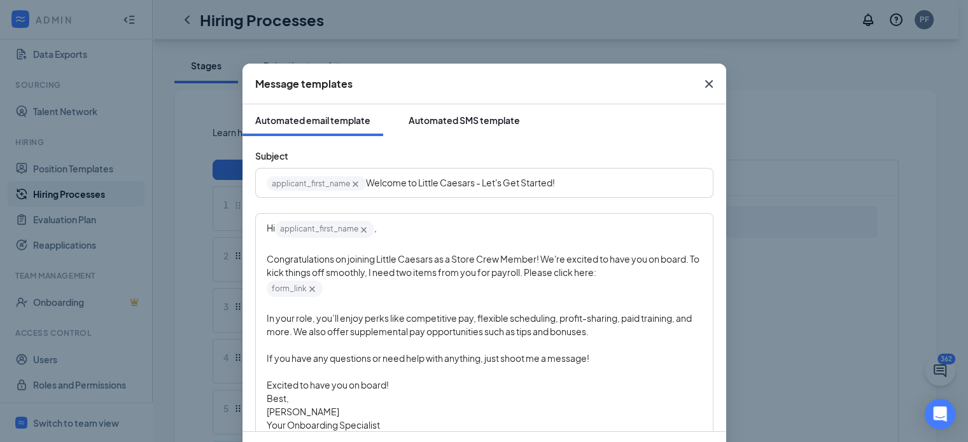
click at [422, 110] on button "Automated SMS template" at bounding box center [464, 120] width 137 height 32
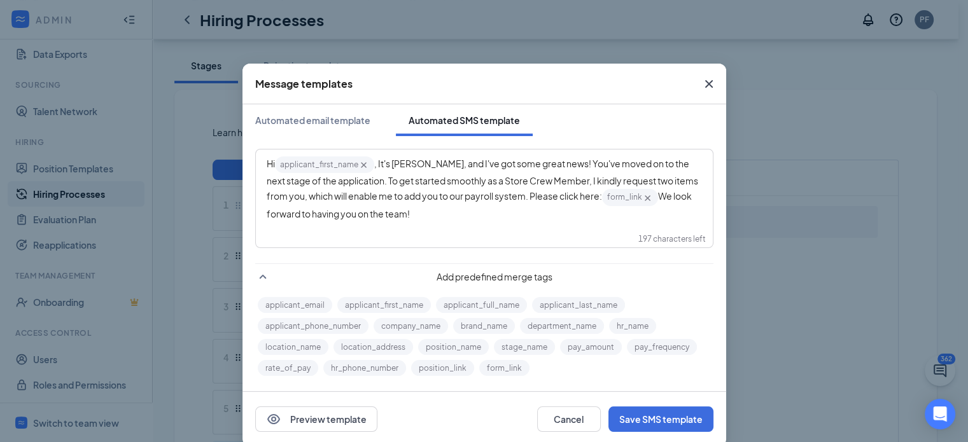
click at [395, 162] on span ", It's Katie, and I've got some great news! You've moved on to the next stage o…" at bounding box center [483, 180] width 433 height 44
click at [642, 411] on button "Save SMS template" at bounding box center [660, 419] width 105 height 25
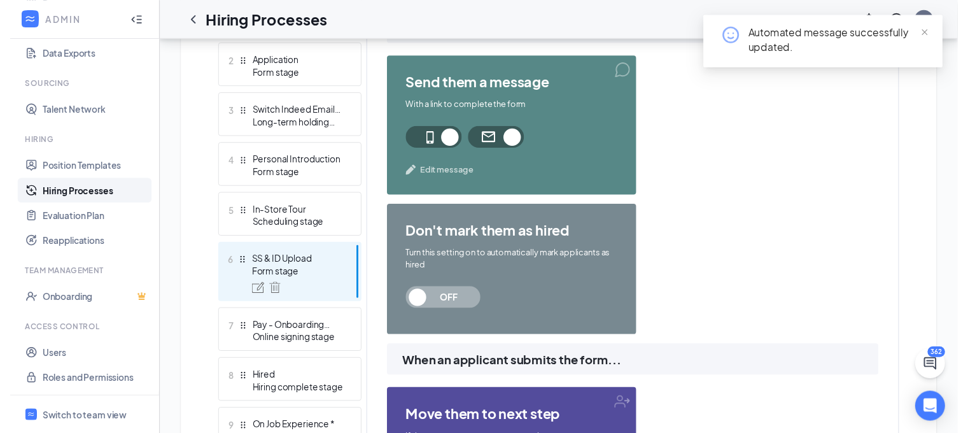
scroll to position [420, 0]
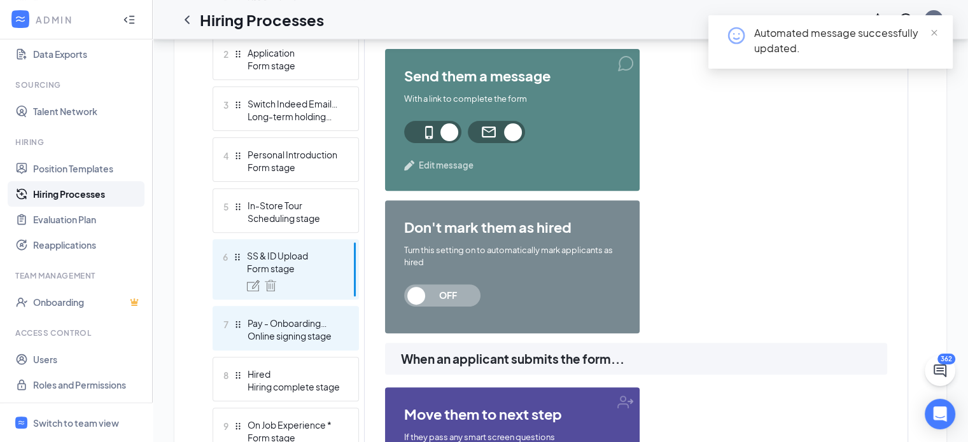
click at [268, 312] on div "7 Pay - Onboarding Package Online signing stage" at bounding box center [286, 328] width 146 height 45
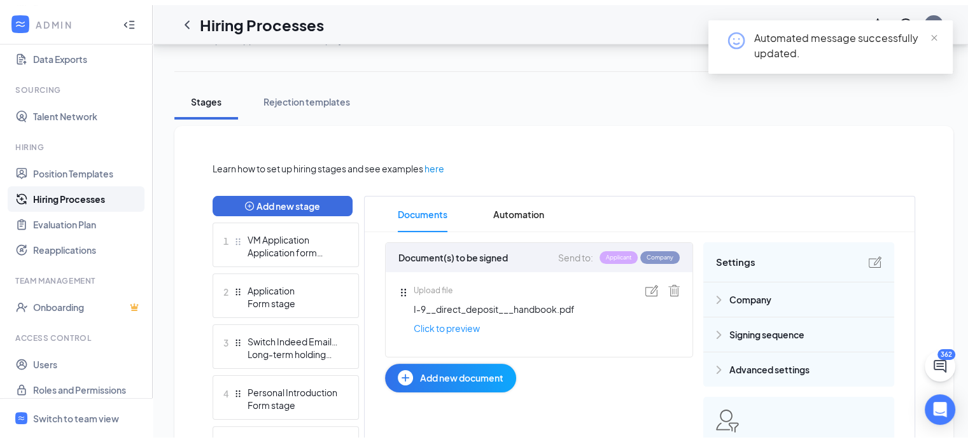
scroll to position [185, 0]
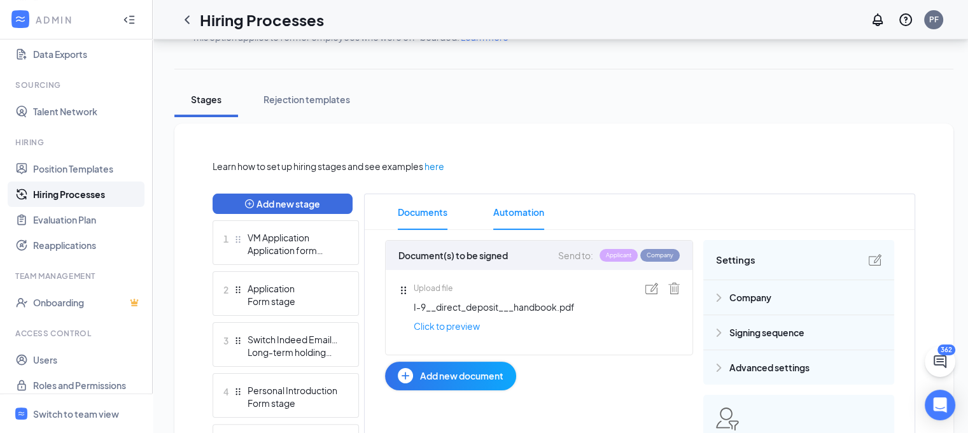
click at [510, 207] on span "Automation" at bounding box center [518, 212] width 51 height 36
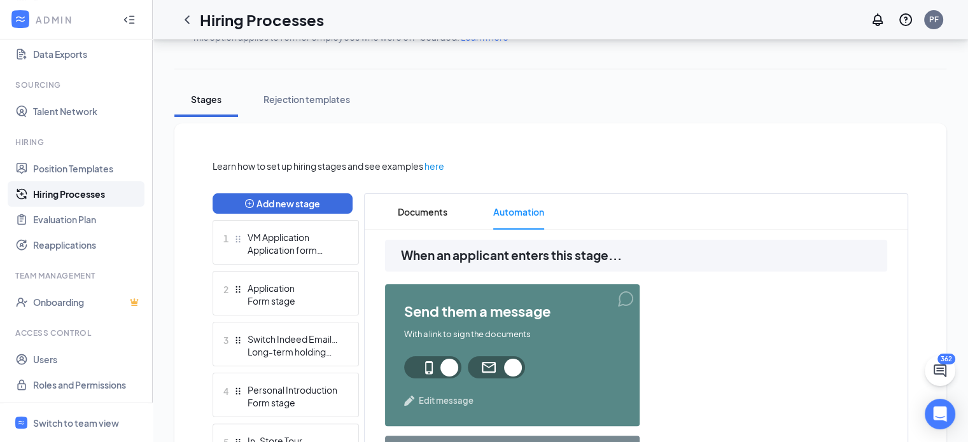
click at [434, 404] on span "Edit message" at bounding box center [446, 401] width 55 height 13
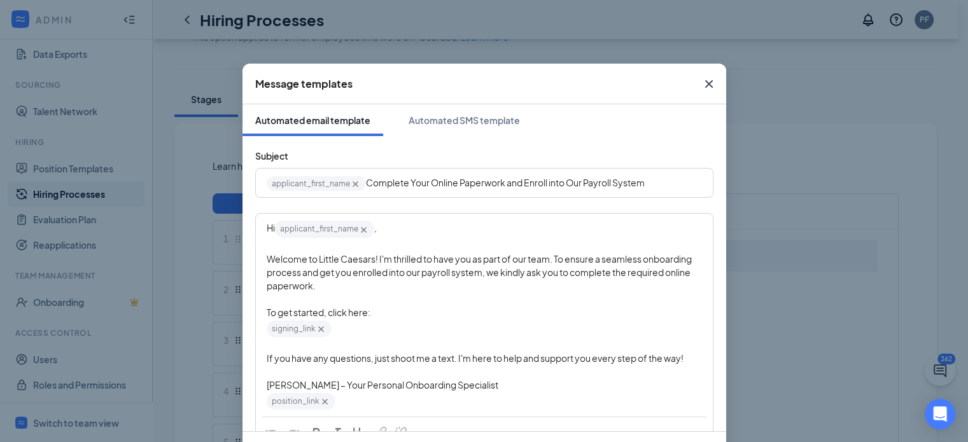
scroll to position [53, 0]
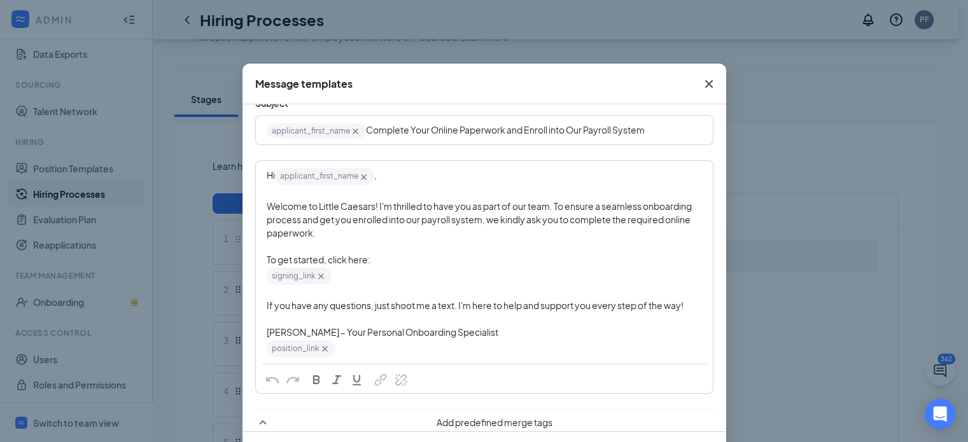
click at [272, 334] on span "Katie – Your Personal Onboarding Specialist" at bounding box center [383, 332] width 232 height 11
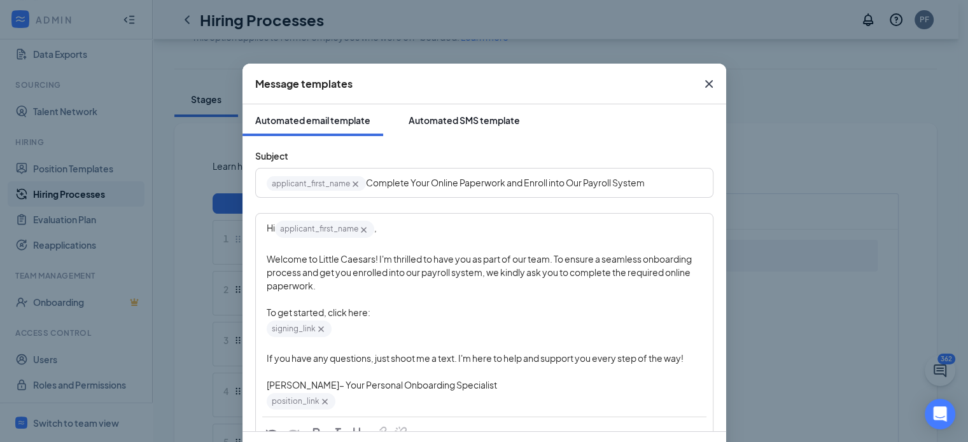
click at [422, 119] on div "Automated SMS template" at bounding box center [464, 120] width 111 height 13
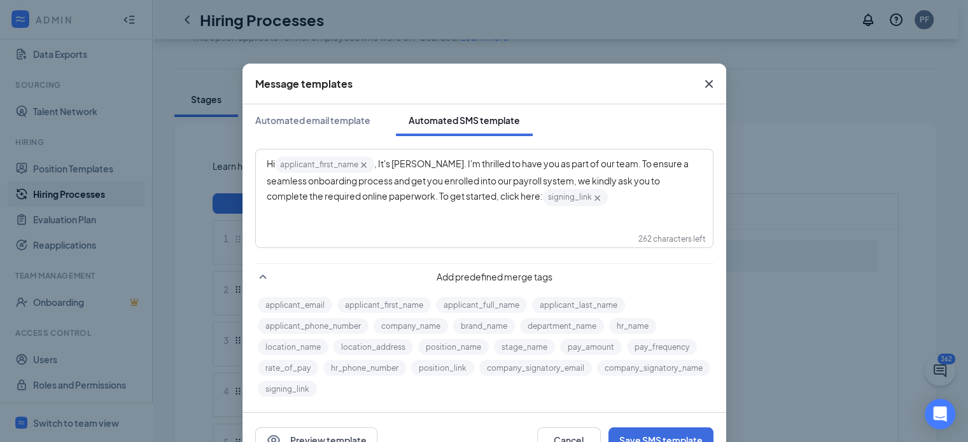
click at [397, 162] on span ", It's Katie. I'm thrilled to have you as part of our team. To ensure a seamles…" at bounding box center [478, 180] width 423 height 44
click at [635, 432] on button "Save SMS template" at bounding box center [660, 440] width 105 height 25
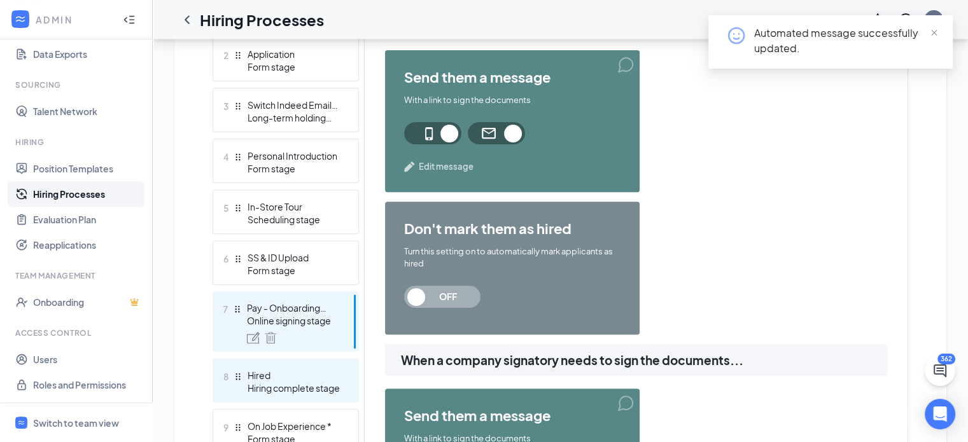
scroll to position [426, 0]
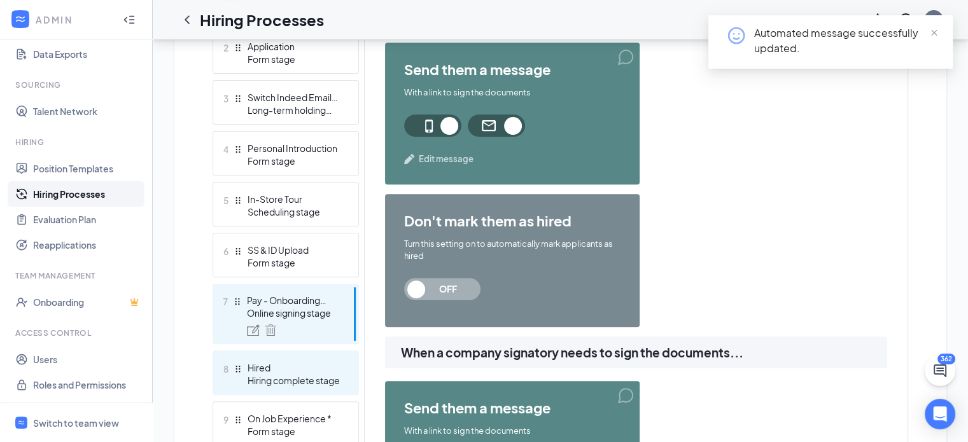
click at [272, 375] on div "Hiring complete stage" at bounding box center [294, 380] width 93 height 13
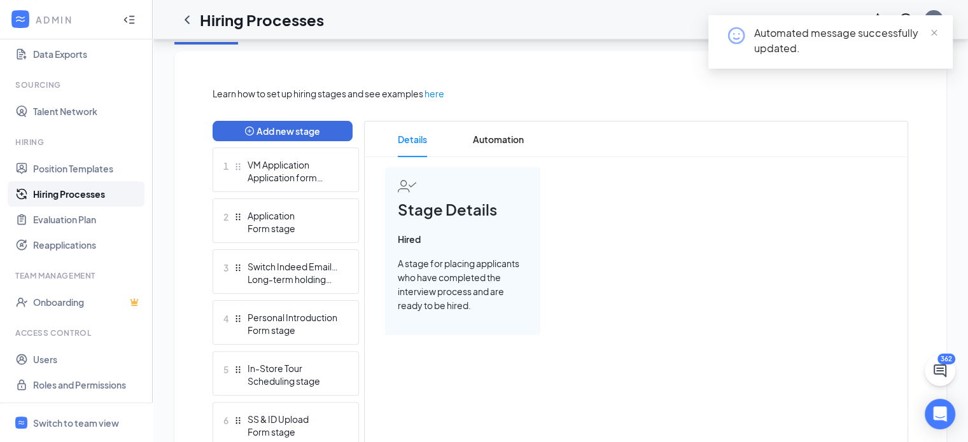
scroll to position [239, 0]
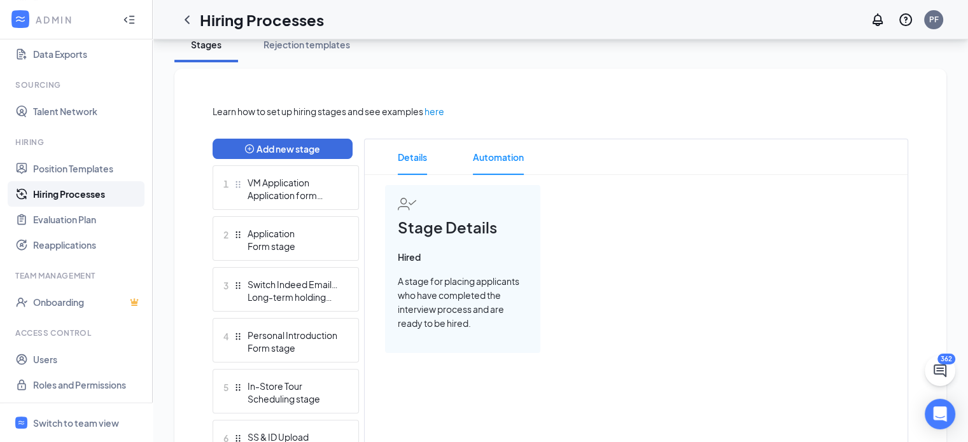
click at [493, 155] on span "Automation" at bounding box center [498, 157] width 51 height 36
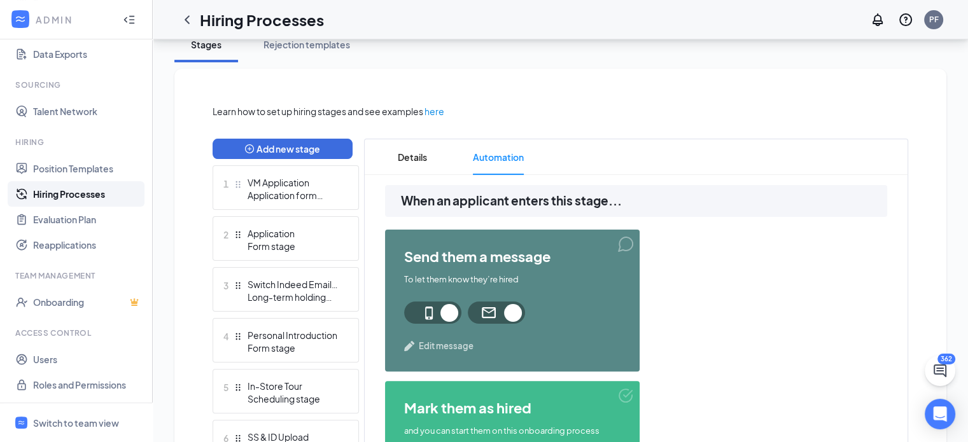
click at [425, 347] on span "Edit message" at bounding box center [446, 346] width 55 height 13
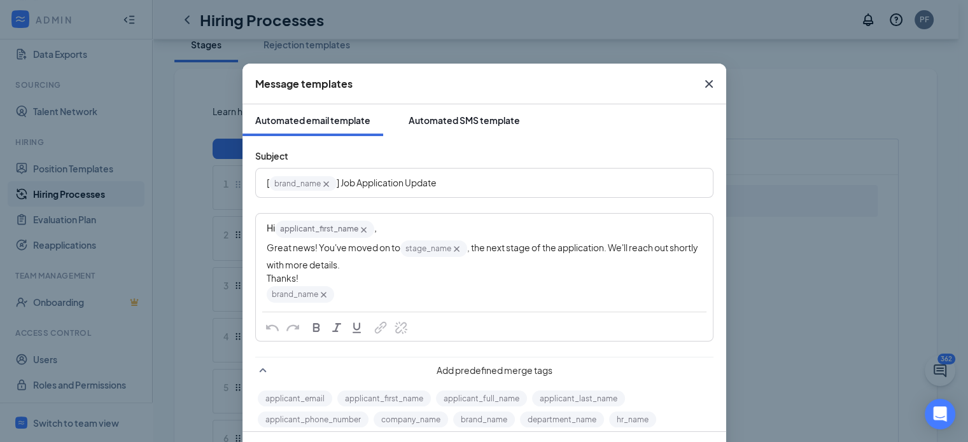
click at [437, 124] on div "Automated SMS template" at bounding box center [464, 120] width 111 height 13
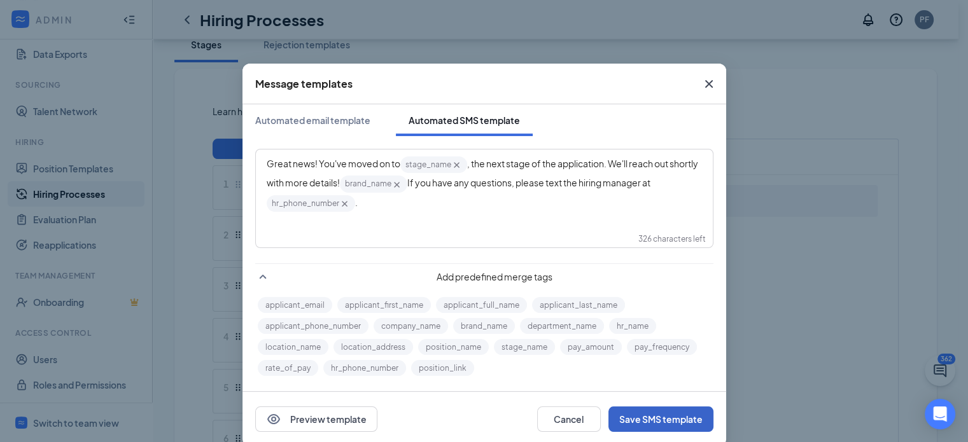
click at [641, 426] on button "Save SMS template" at bounding box center [660, 419] width 105 height 25
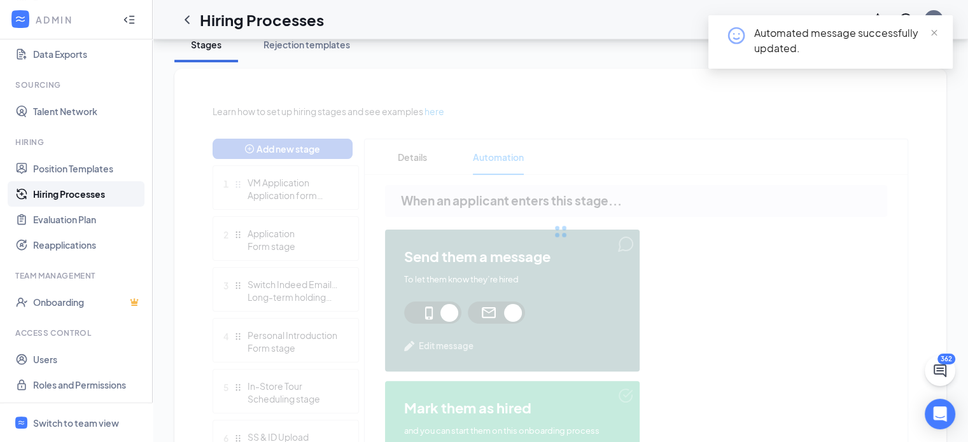
click at [639, 423] on div "Learn how to set up hiring stages and see examples here Add new stage 1 VM Appl…" at bounding box center [561, 449] width 696 height 691
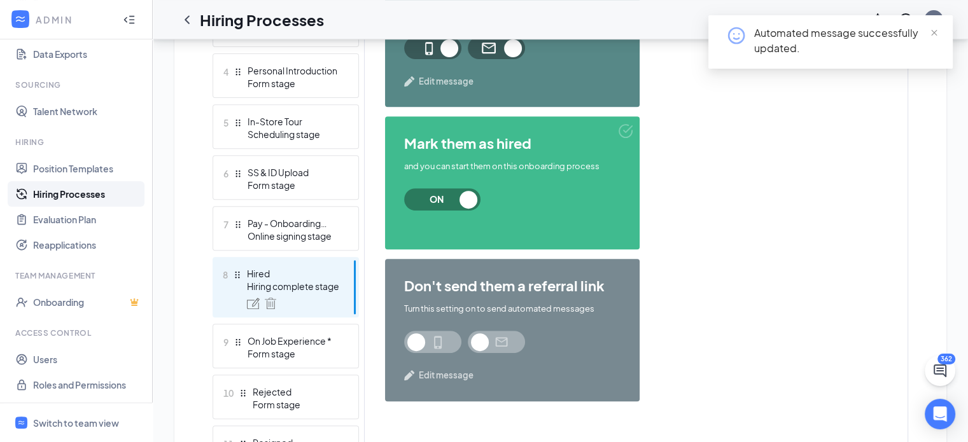
scroll to position [524, 0]
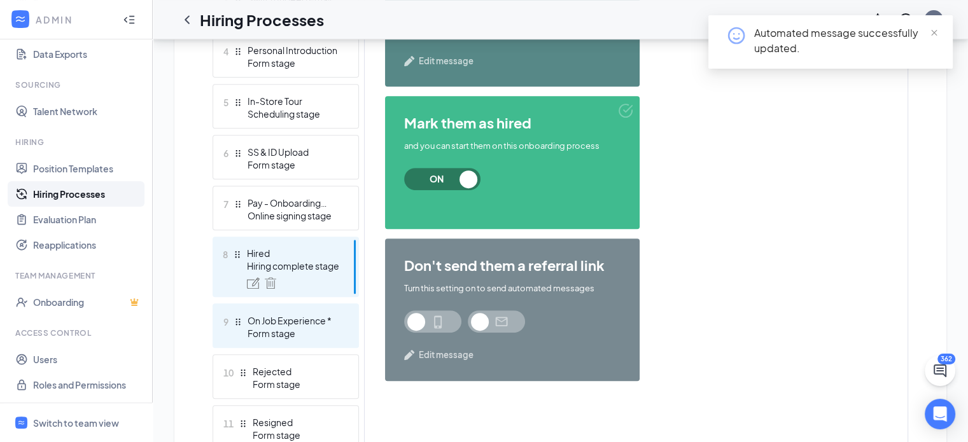
click at [275, 332] on div "Form stage" at bounding box center [294, 333] width 93 height 13
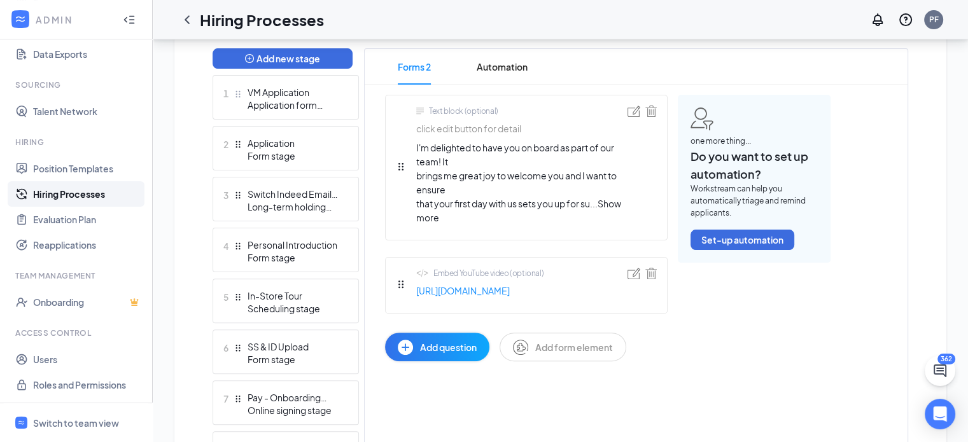
scroll to position [326, 0]
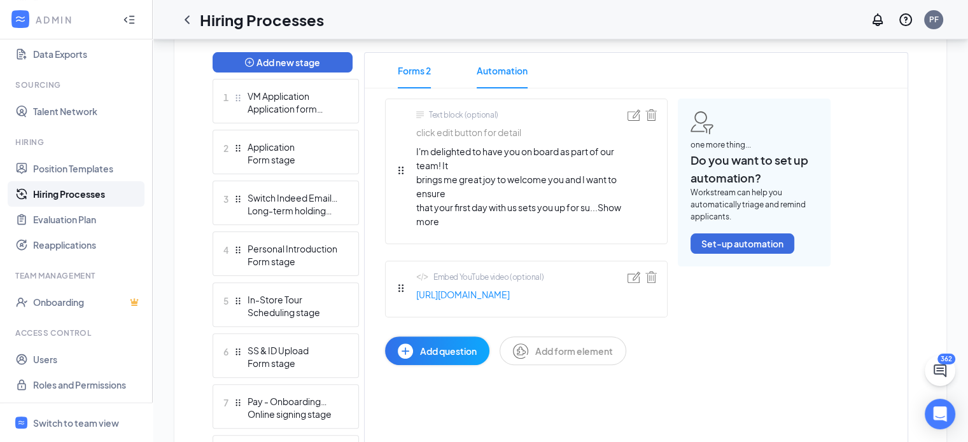
click at [499, 81] on span "Automation" at bounding box center [502, 71] width 51 height 36
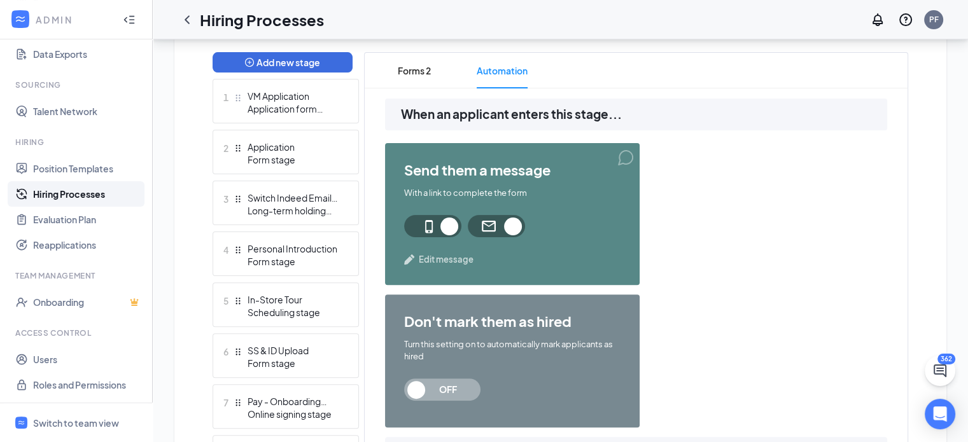
click at [430, 260] on span "Edit message" at bounding box center [446, 259] width 55 height 13
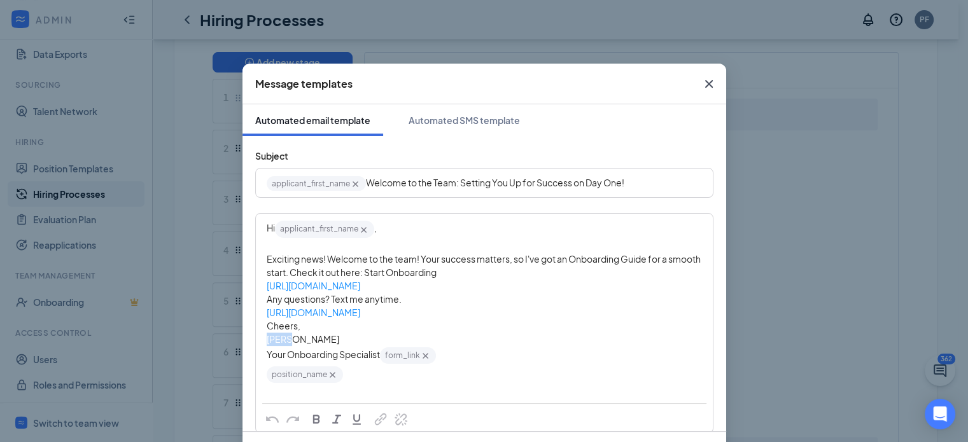
drag, startPoint x: 283, startPoint y: 335, endPoint x: 257, endPoint y: 339, distance: 25.7
click at [257, 339] on div "Hi applicant_first_name‌‌‌‌ {{applicant_first_name}} , Exciting news! Welcome t…" at bounding box center [485, 309] width 456 height 188
click at [441, 115] on div "Automated SMS template" at bounding box center [464, 120] width 111 height 13
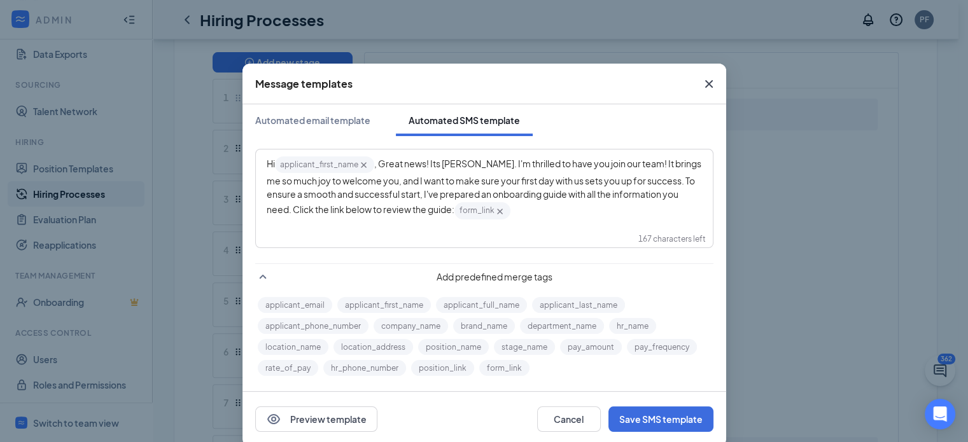
click at [443, 167] on span ", Great news! Its Katie. I'm thrilled to have you join our team! It brings me s…" at bounding box center [485, 186] width 436 height 57
click at [639, 411] on button "Save SMS template" at bounding box center [660, 419] width 105 height 25
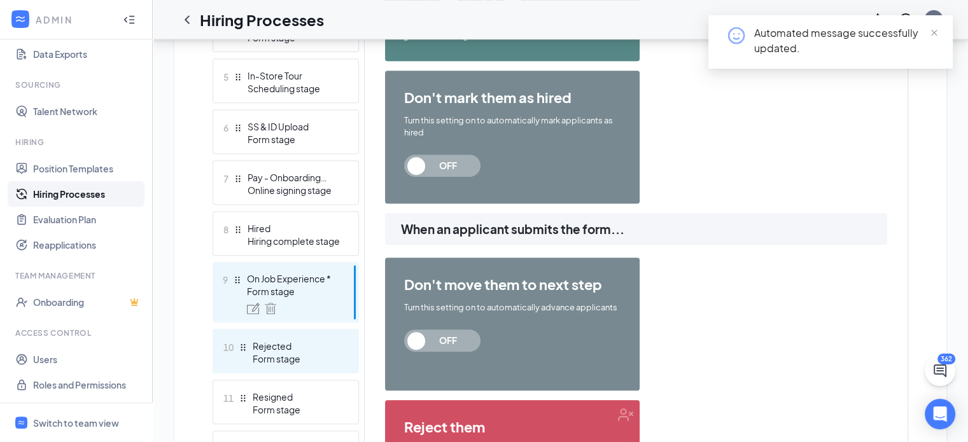
scroll to position [550, 0]
click at [267, 343] on div "Rejected" at bounding box center [299, 346] width 93 height 13
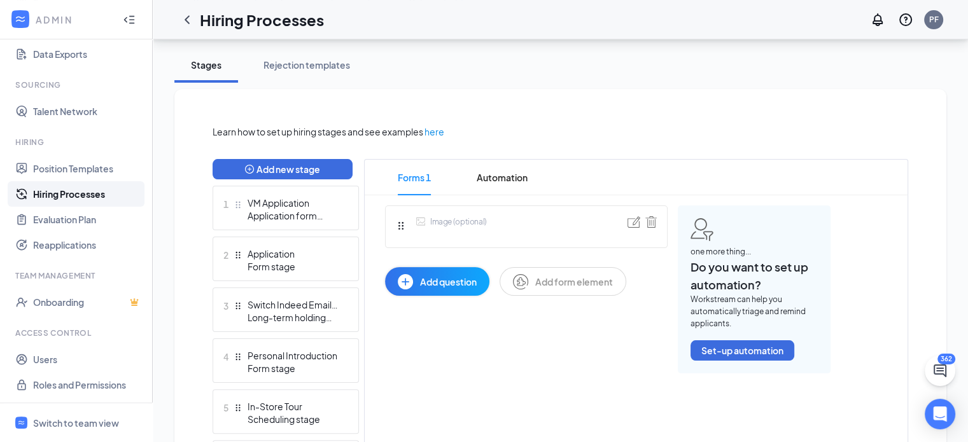
scroll to position [218, 0]
click at [498, 185] on span "Automation" at bounding box center [502, 178] width 51 height 36
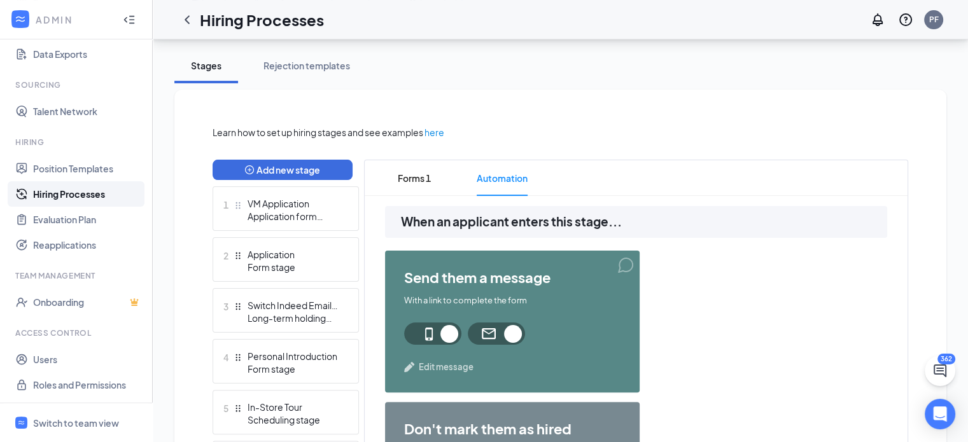
click at [424, 360] on div "send them a message With a link to complete the form Edit message" at bounding box center [512, 322] width 255 height 142
click at [424, 363] on span "Edit message" at bounding box center [446, 367] width 55 height 13
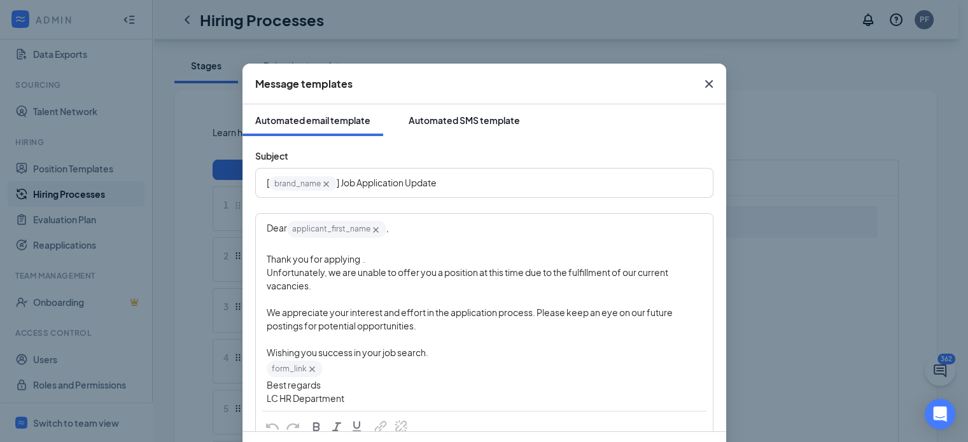
click at [410, 118] on div "Automated SMS template" at bounding box center [464, 120] width 111 height 13
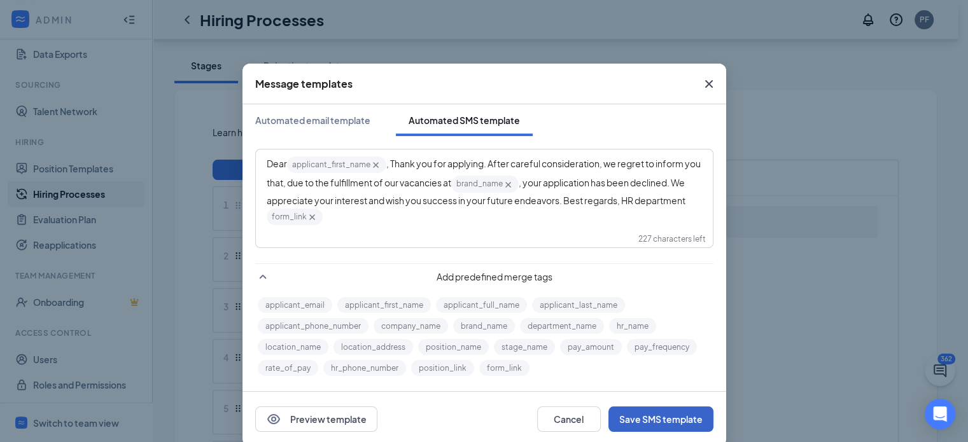
click at [659, 418] on button "Save SMS template" at bounding box center [660, 419] width 105 height 25
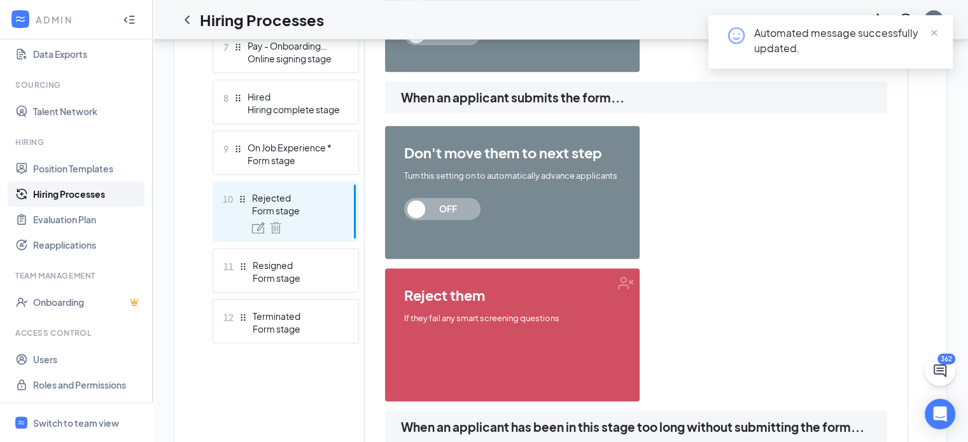
scroll to position [689, 0]
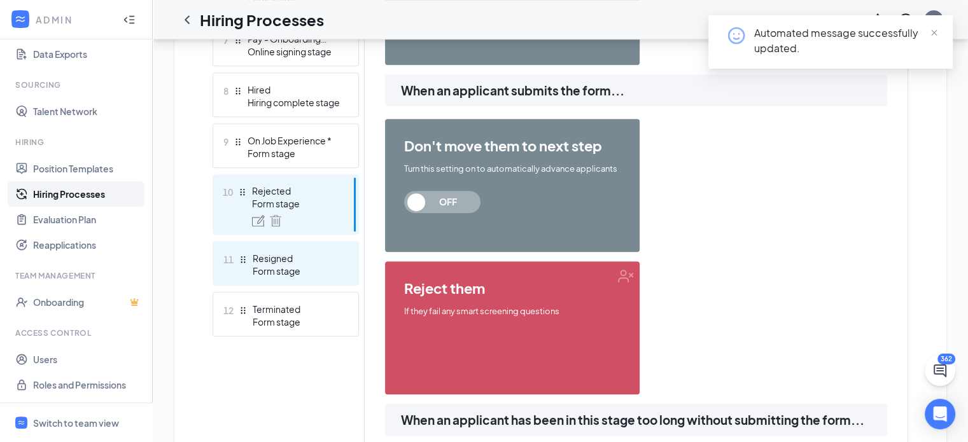
click at [281, 257] on div "Resigned" at bounding box center [299, 258] width 93 height 13
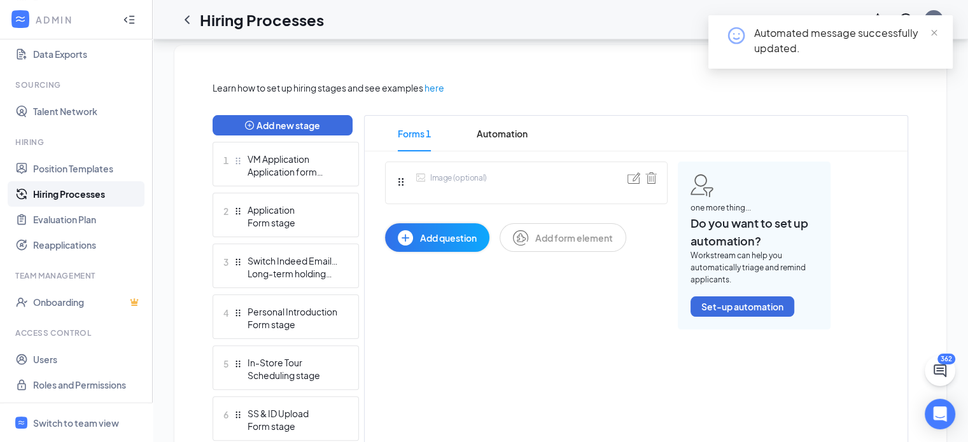
scroll to position [258, 0]
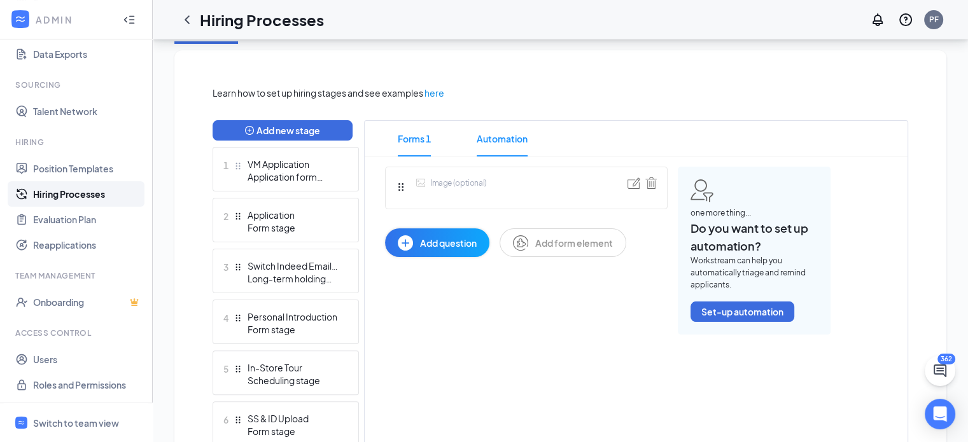
click at [500, 137] on span "Automation" at bounding box center [502, 139] width 51 height 36
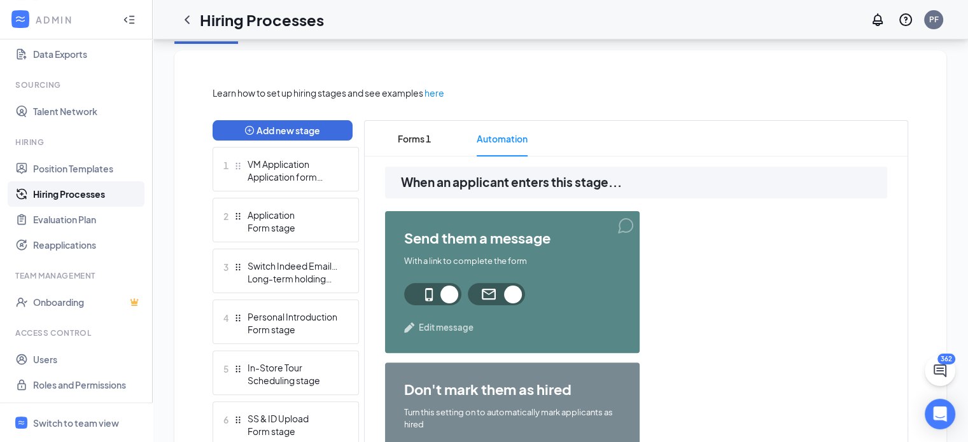
click at [428, 326] on span "Edit message" at bounding box center [446, 327] width 55 height 13
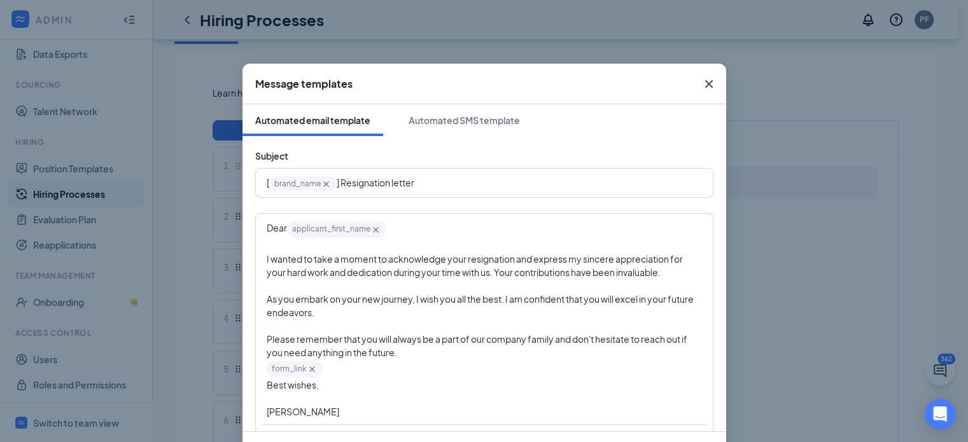
click at [267, 412] on span "Katie" at bounding box center [303, 411] width 73 height 11
click at [452, 122] on div "Automated SMS template" at bounding box center [464, 120] width 111 height 13
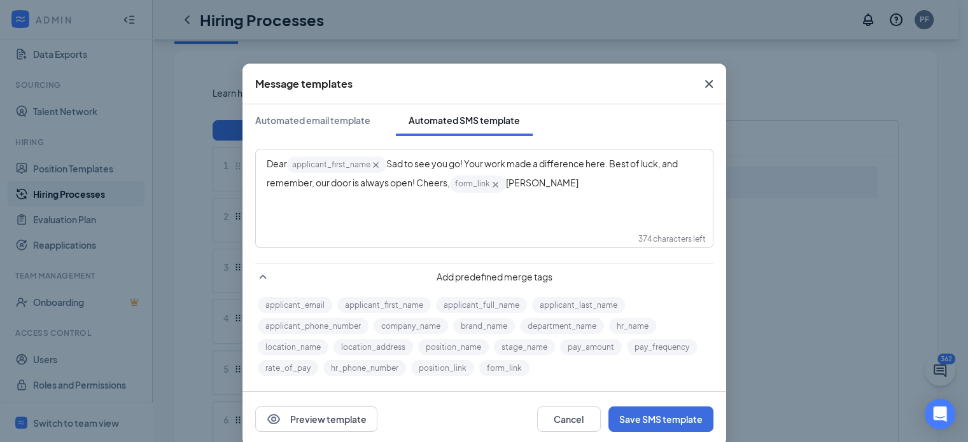
click at [509, 184] on span "Katie" at bounding box center [542, 182] width 73 height 11
click at [656, 428] on button "Save SMS template" at bounding box center [660, 419] width 105 height 25
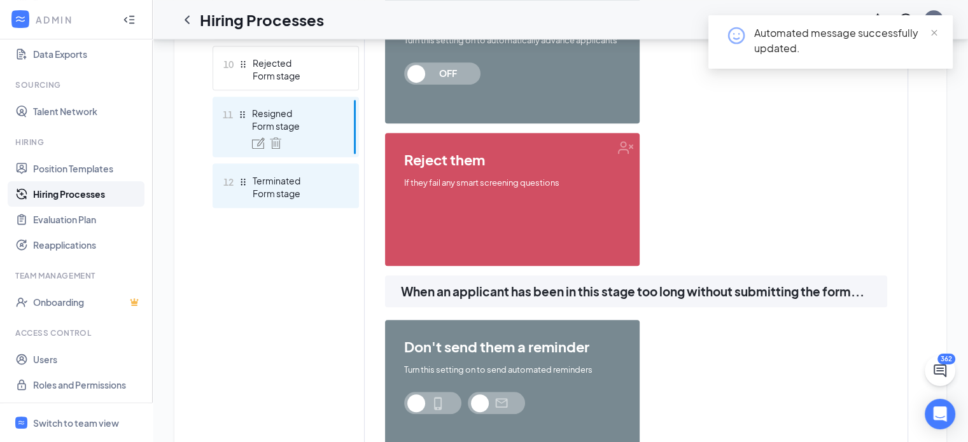
click at [262, 171] on div "12 Terminated Form stage" at bounding box center [286, 186] width 146 height 45
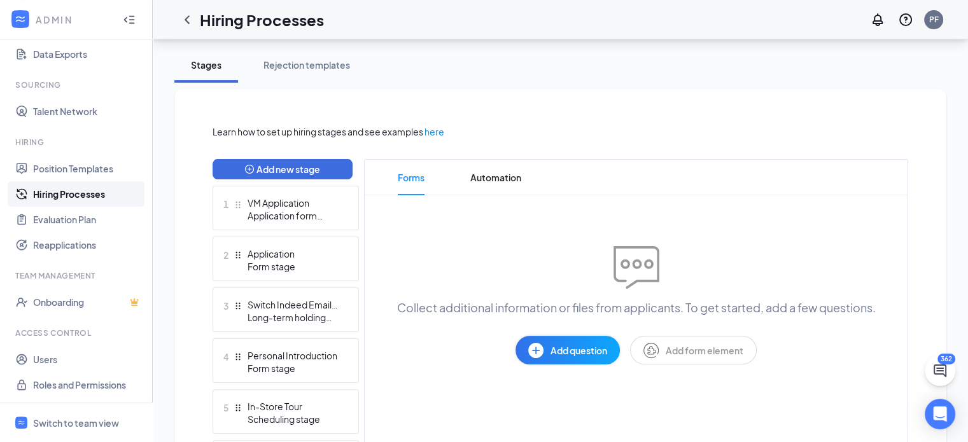
scroll to position [225, 0]
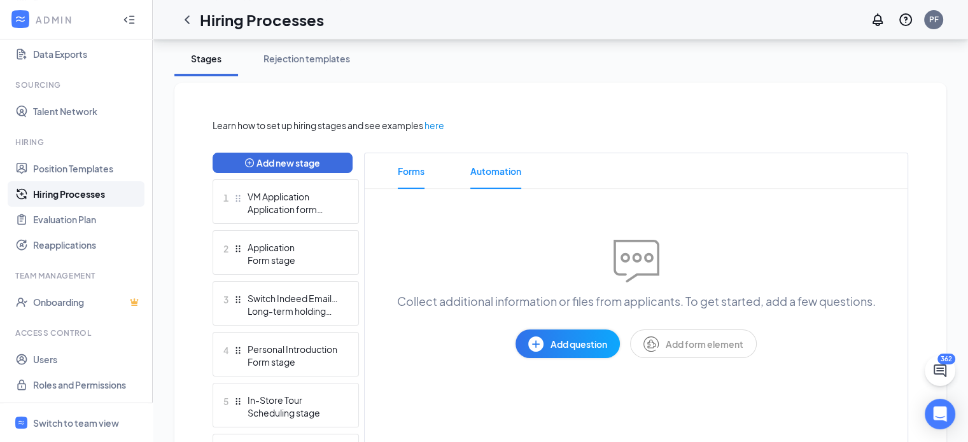
click at [476, 183] on span "Automation" at bounding box center [495, 171] width 51 height 36
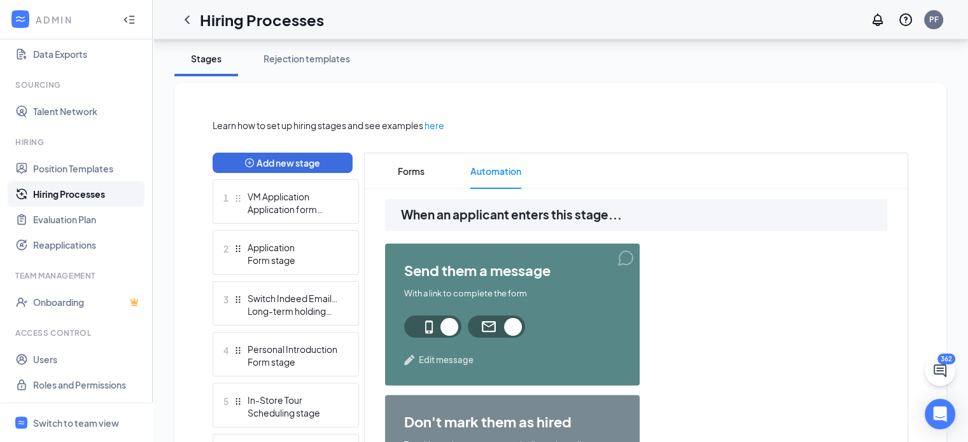
click at [436, 363] on span "Edit message" at bounding box center [446, 360] width 55 height 13
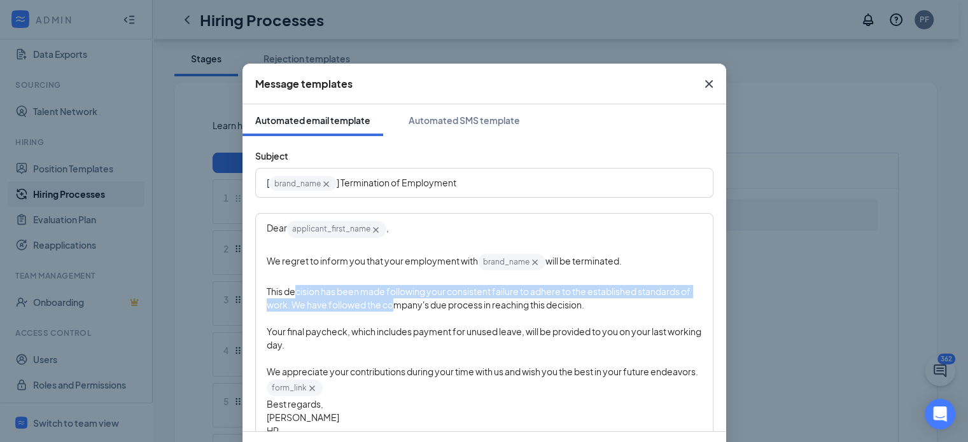
drag, startPoint x: 290, startPoint y: 298, endPoint x: 410, endPoint y: 310, distance: 120.3
click at [410, 310] on div "This decision has been made following your consistent failure to adhere to the …" at bounding box center [484, 298] width 435 height 27
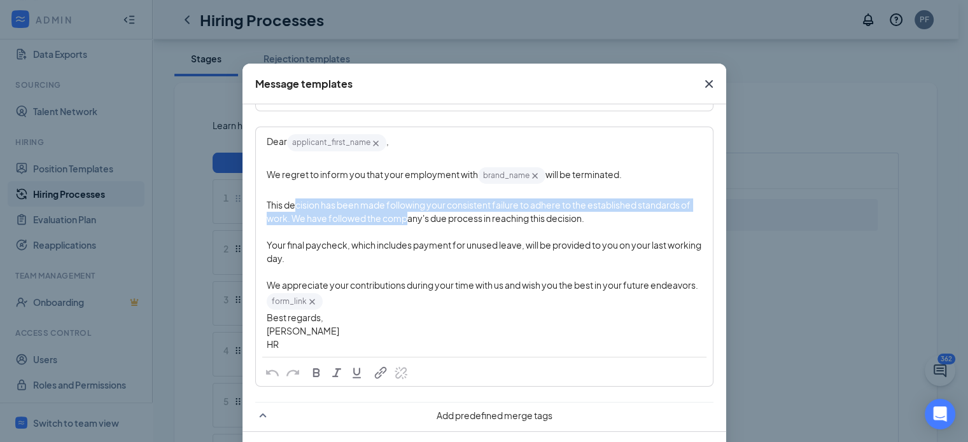
scroll to position [99, 0]
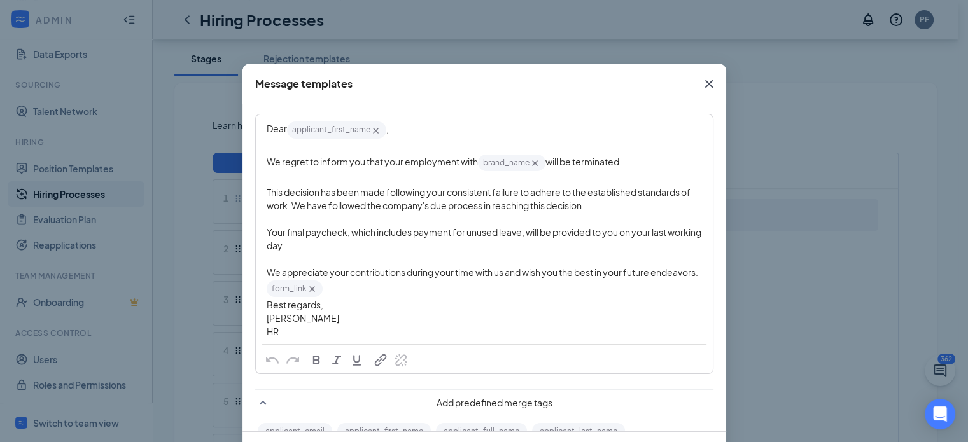
click at [272, 324] on span "Katie" at bounding box center [303, 318] width 73 height 11
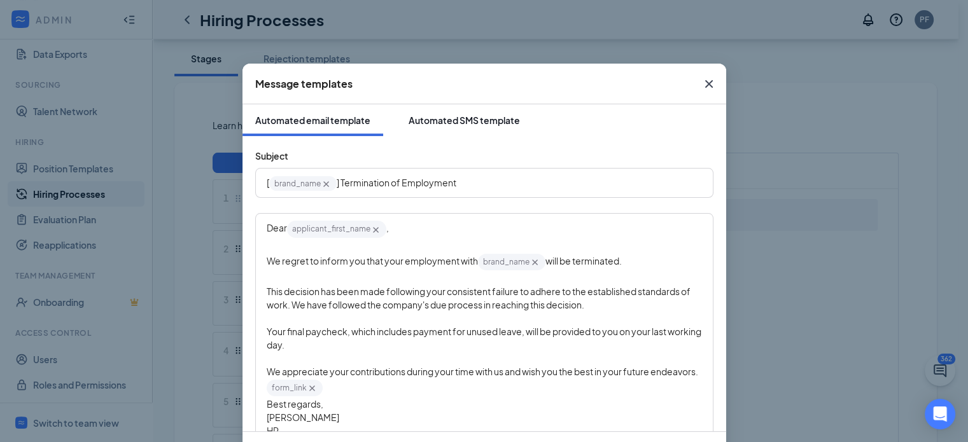
click at [438, 117] on div "Automated SMS template" at bounding box center [464, 120] width 111 height 13
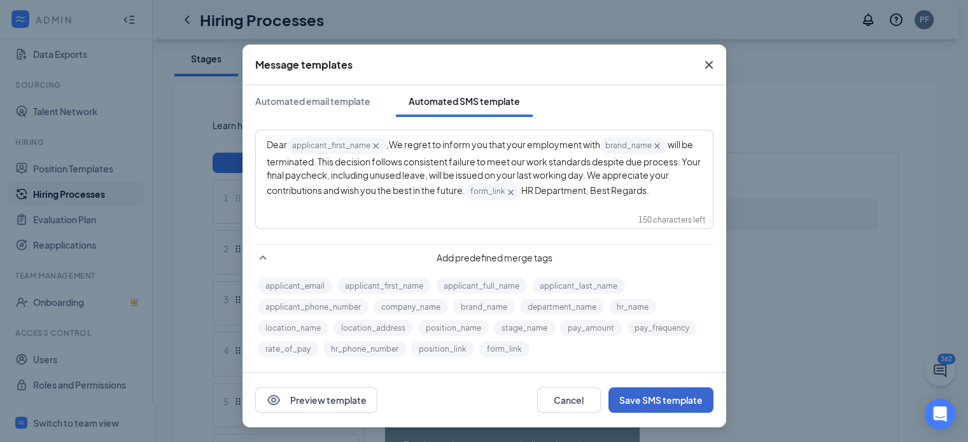
scroll to position [18, 0]
click at [643, 399] on button "Save SMS template" at bounding box center [660, 400] width 105 height 25
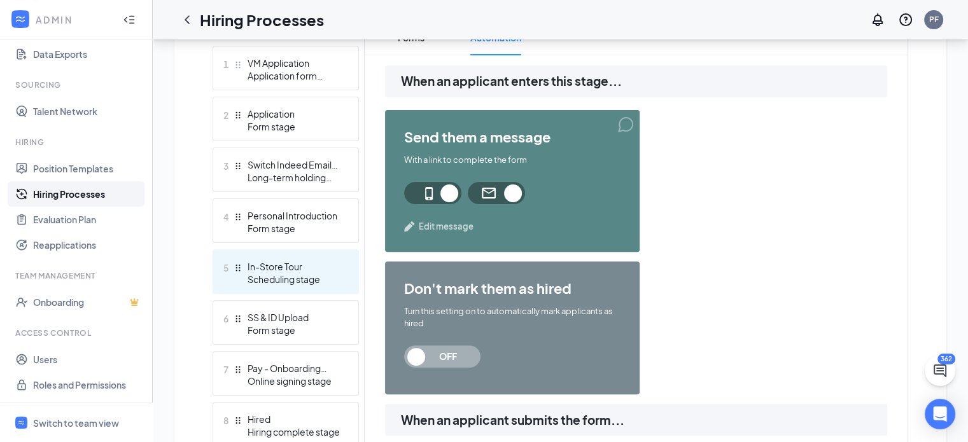
scroll to position [358, 0]
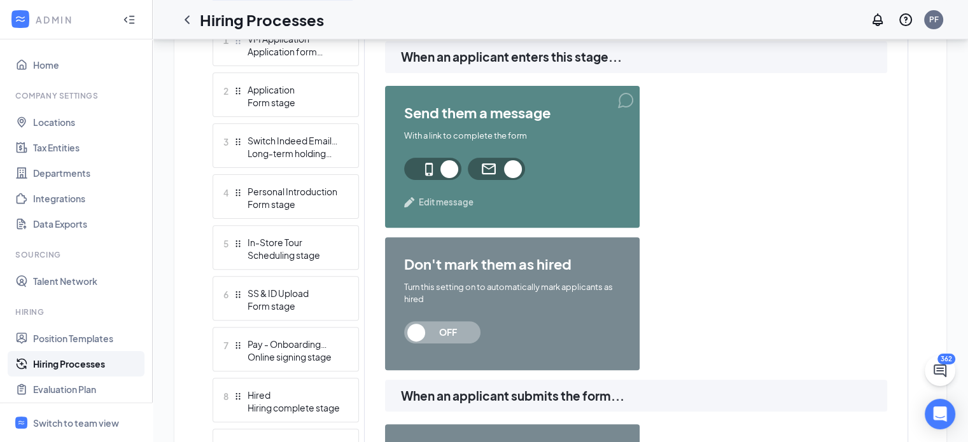
scroll to position [391, 0]
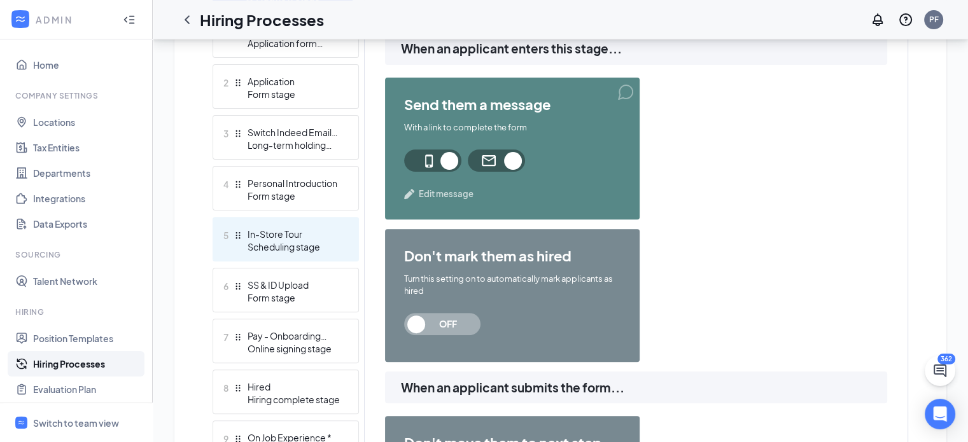
click at [265, 251] on div "Scheduling stage" at bounding box center [294, 247] width 93 height 13
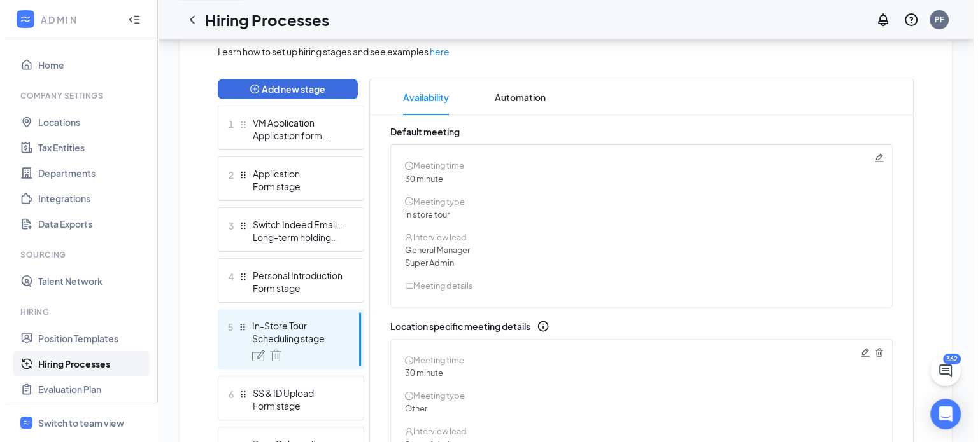
scroll to position [295, 0]
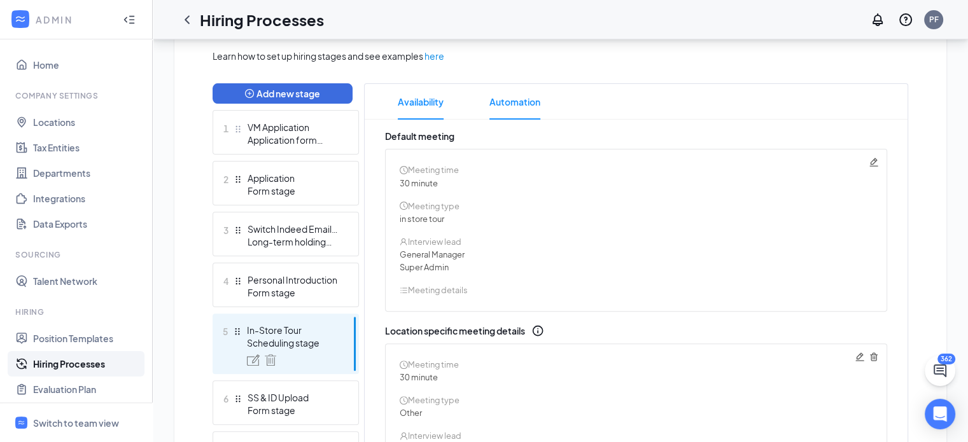
click at [523, 99] on span "Automation" at bounding box center [514, 102] width 51 height 36
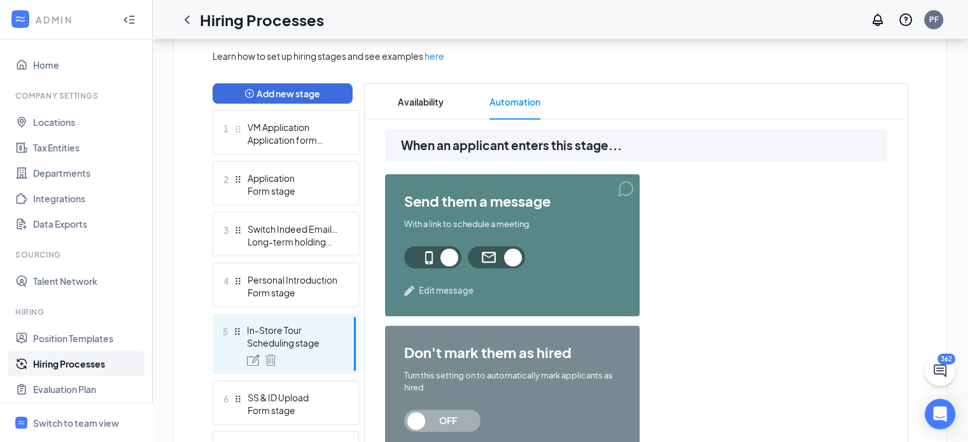
click at [443, 289] on span "Edit message" at bounding box center [446, 291] width 55 height 13
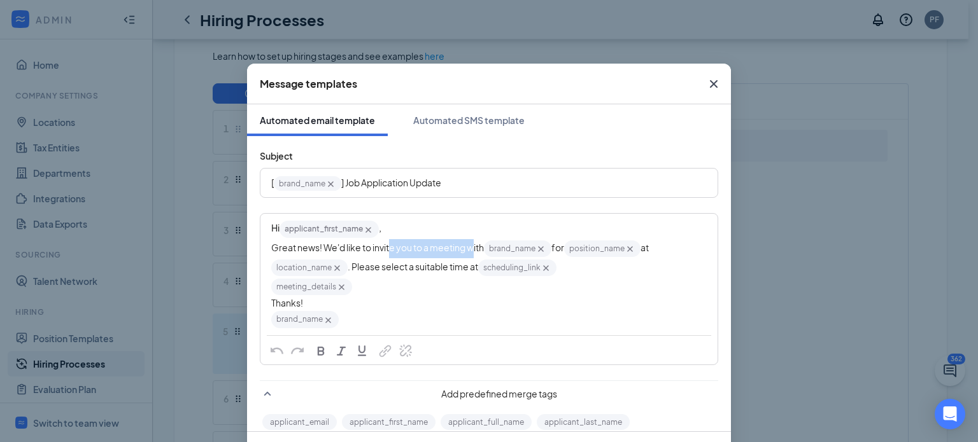
drag, startPoint x: 385, startPoint y: 250, endPoint x: 468, endPoint y: 248, distance: 83.4
click at [468, 248] on span "Great news! We'd like to invite you to a meeting with" at bounding box center [377, 247] width 213 height 11
drag, startPoint x: 365, startPoint y: 266, endPoint x: 448, endPoint y: 264, distance: 82.8
click at [448, 264] on span ". Please select a suitable time at" at bounding box center [413, 266] width 130 height 11
drag, startPoint x: 285, startPoint y: 294, endPoint x: 304, endPoint y: 295, distance: 18.5
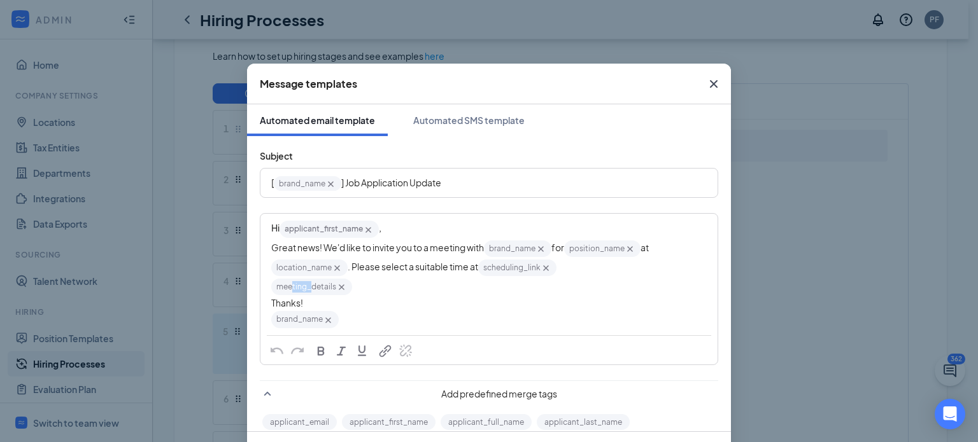
click at [304, 295] on span "meeting_details‌‌‌‌ {{meeting_details}}" at bounding box center [311, 287] width 81 height 17
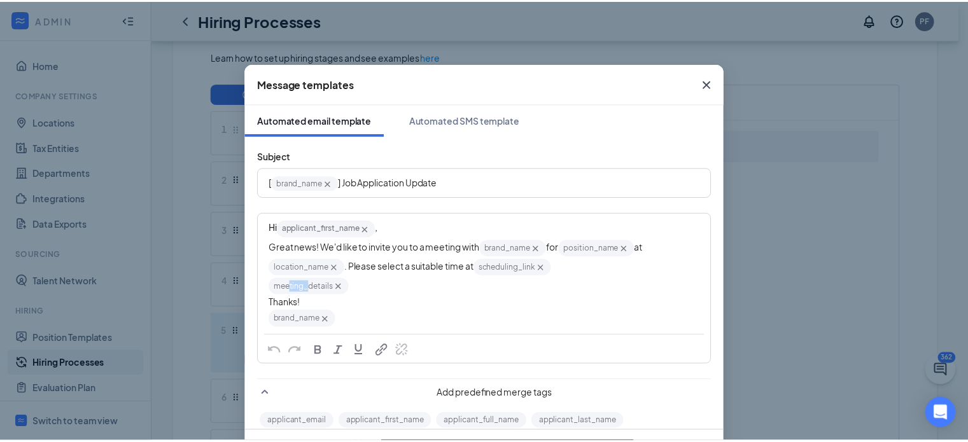
scroll to position [119, 0]
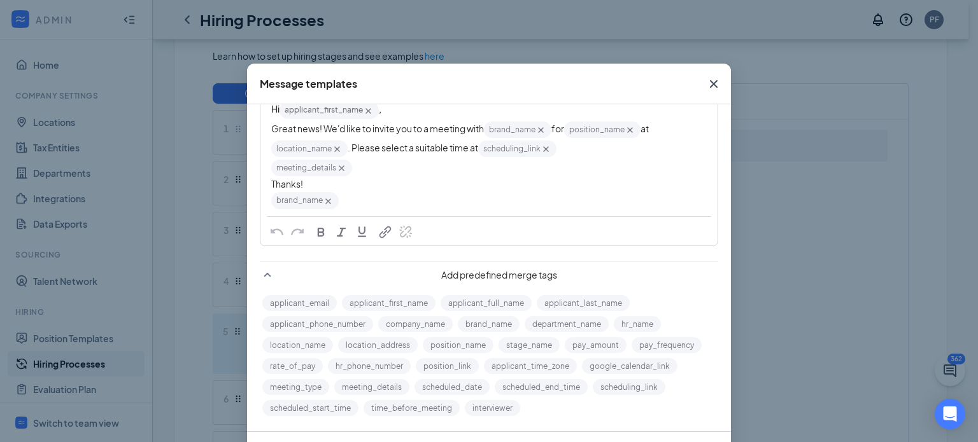
click at [712, 89] on icon "Cross" at bounding box center [713, 83] width 15 height 15
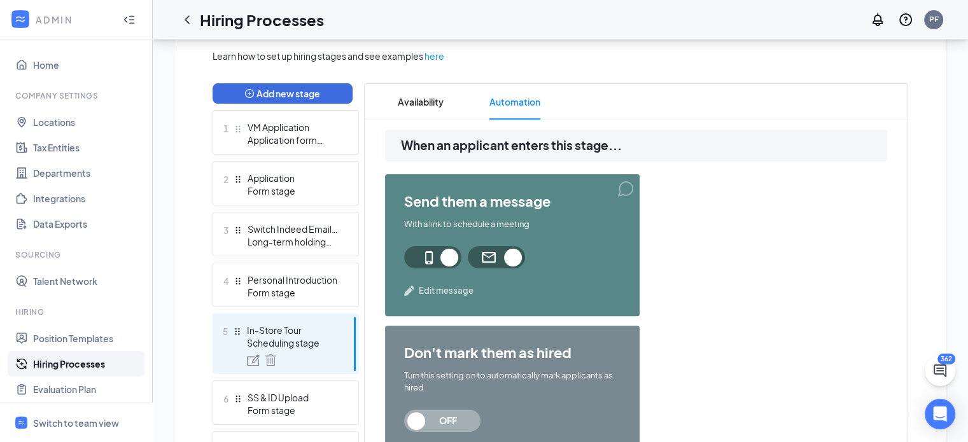
click at [424, 292] on span "Edit message" at bounding box center [446, 291] width 55 height 13
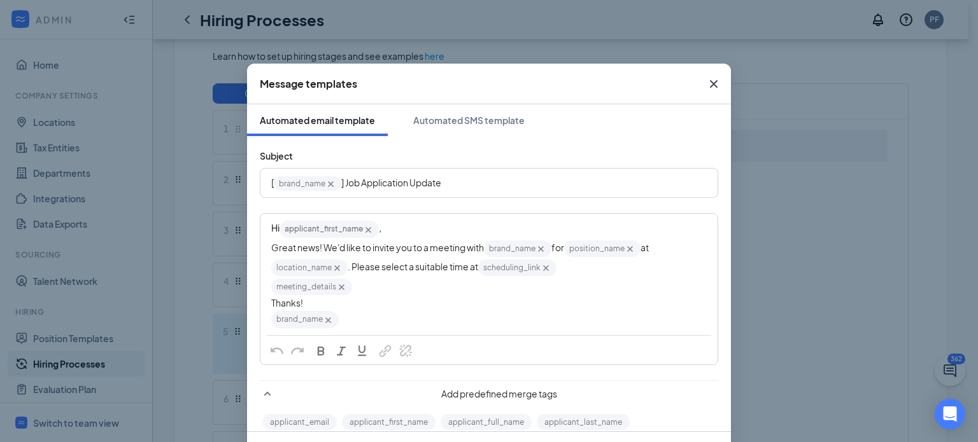
click at [706, 83] on icon "Cross" at bounding box center [713, 83] width 15 height 15
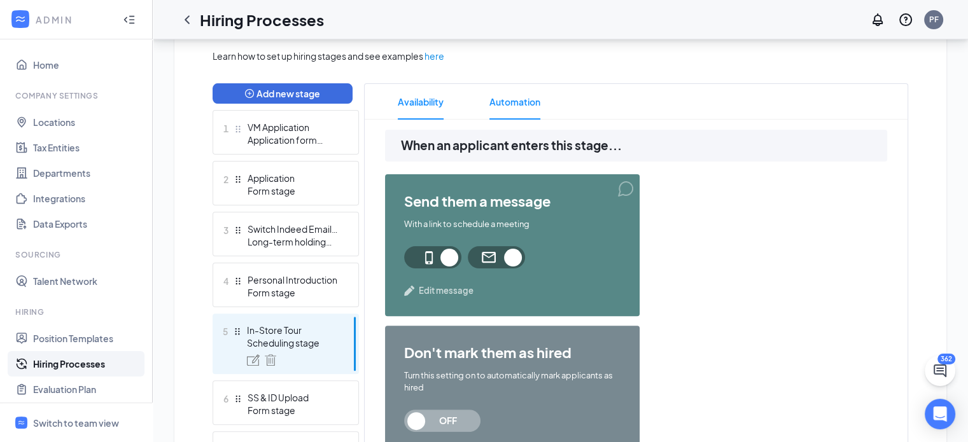
click at [420, 104] on span "Availability" at bounding box center [421, 102] width 46 height 36
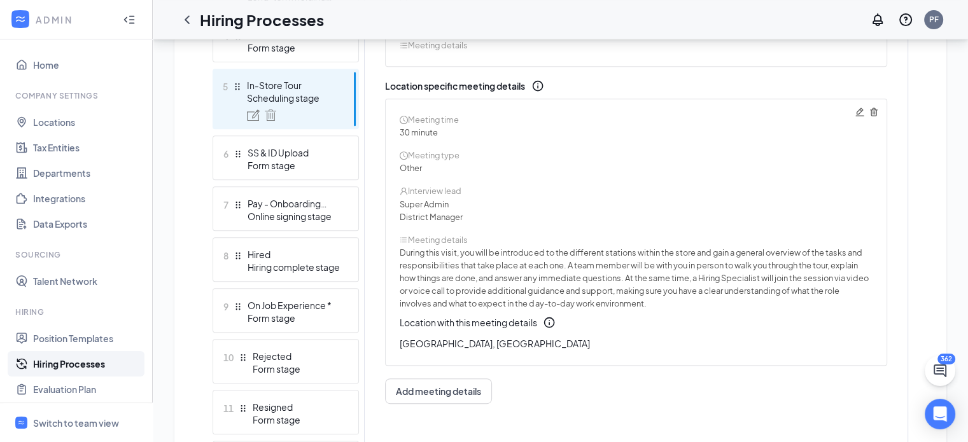
scroll to position [542, 0]
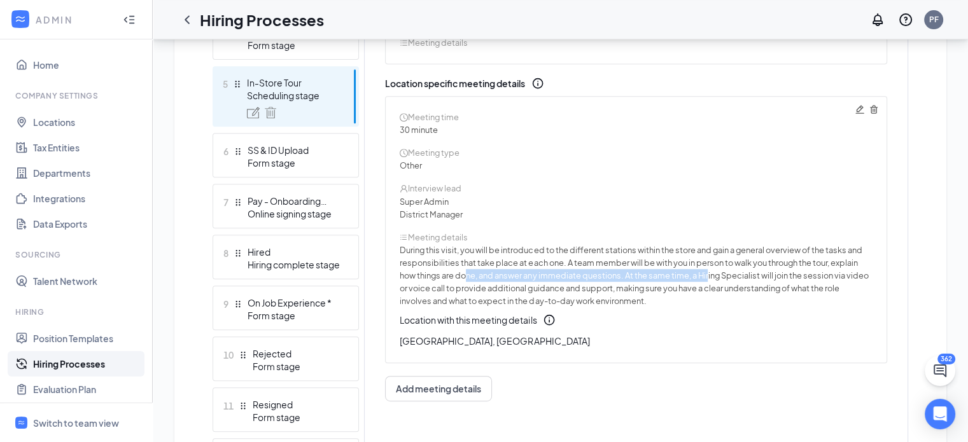
drag, startPoint x: 467, startPoint y: 271, endPoint x: 710, endPoint y: 272, distance: 242.5
click at [710, 272] on span "how things are done, and answer any immediate questions. At the same time, a Hi…" at bounding box center [634, 276] width 468 height 10
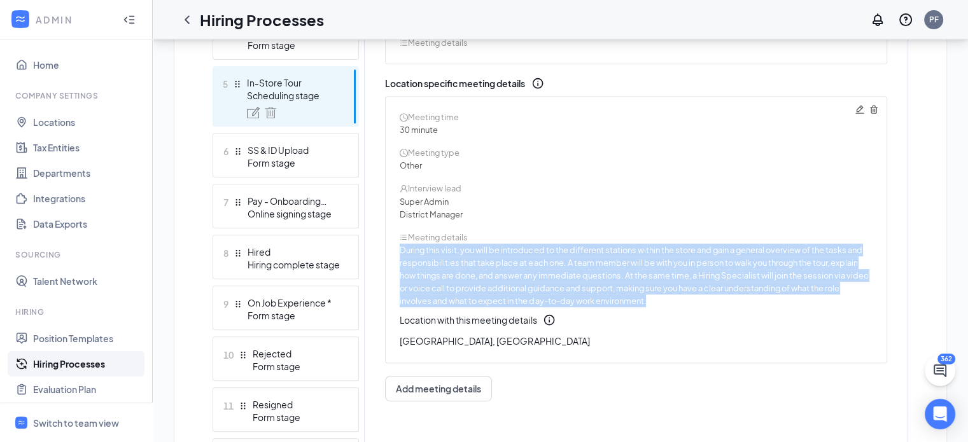
drag, startPoint x: 651, startPoint y: 299, endPoint x: 379, endPoint y: 246, distance: 276.4
click at [379, 246] on div "Default meeting Meeting time 30 minute Meeting type in store tour Interview lea…" at bounding box center [636, 162] width 543 height 560
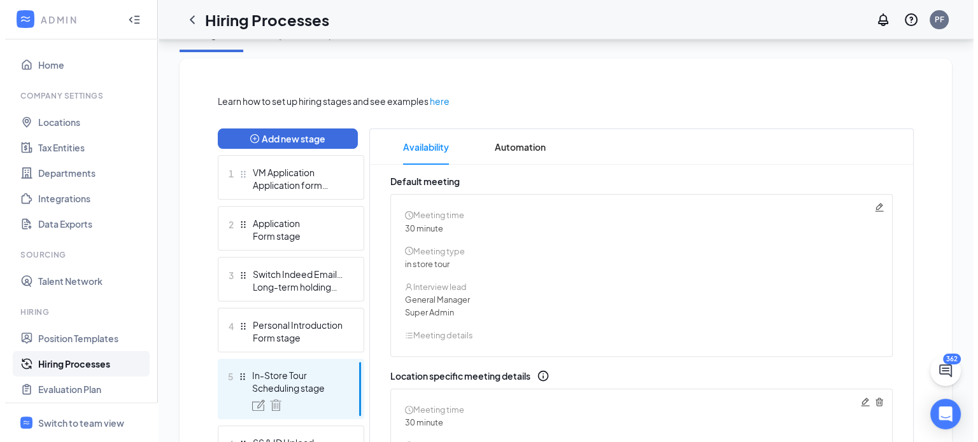
scroll to position [216, 0]
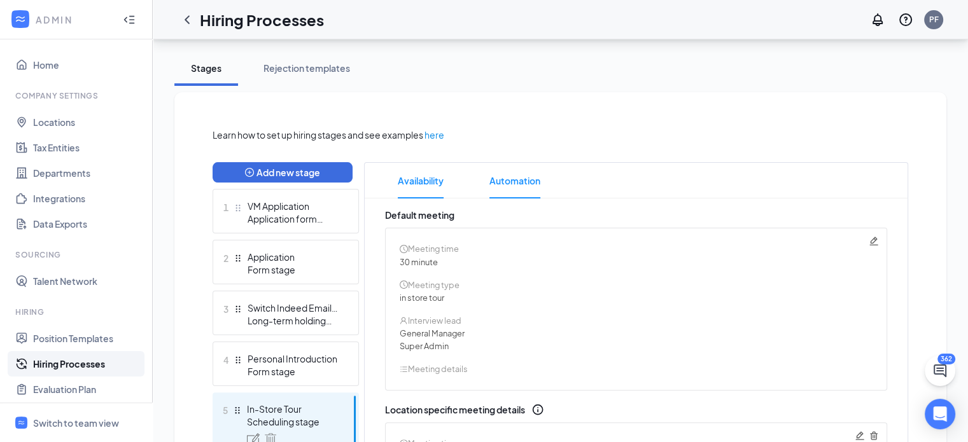
click at [496, 192] on span "Automation" at bounding box center [514, 181] width 51 height 36
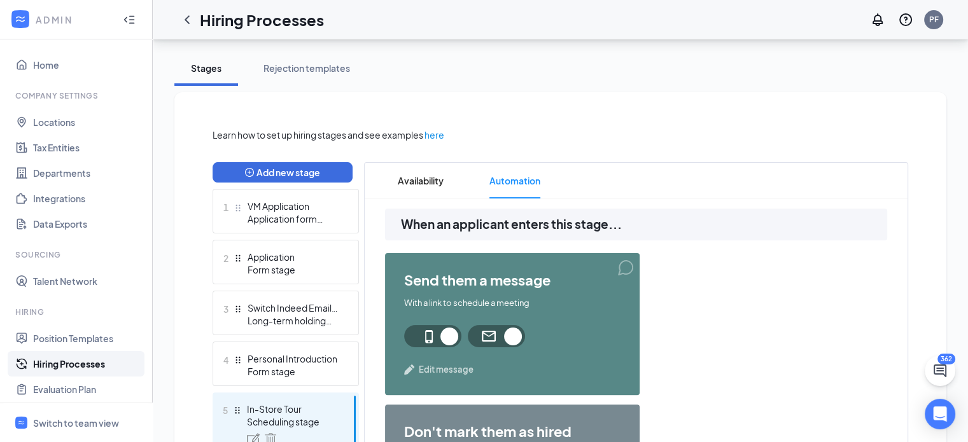
click at [423, 369] on span "Edit message" at bounding box center [446, 369] width 55 height 13
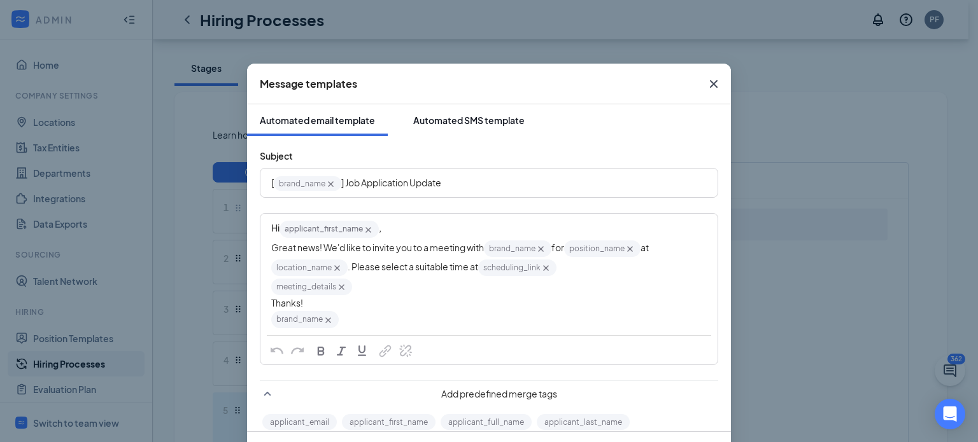
click at [413, 118] on div "Automated SMS template" at bounding box center [468, 120] width 111 height 13
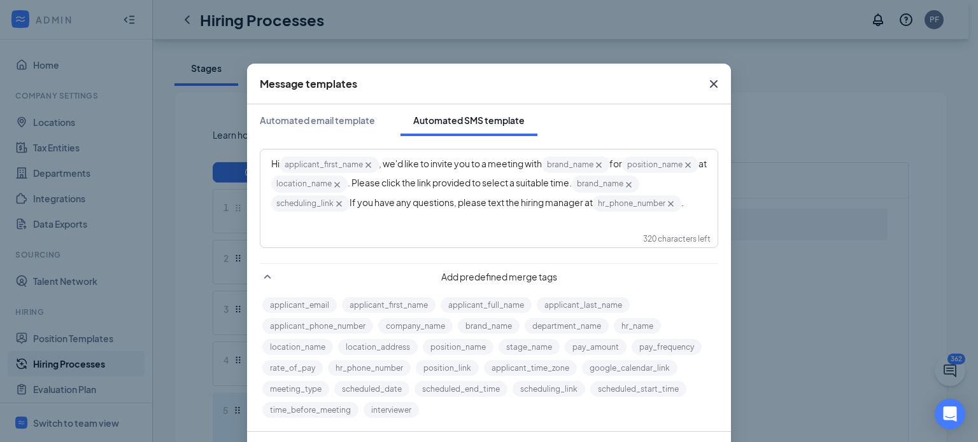
click at [710, 90] on icon "Cross" at bounding box center [713, 83] width 15 height 15
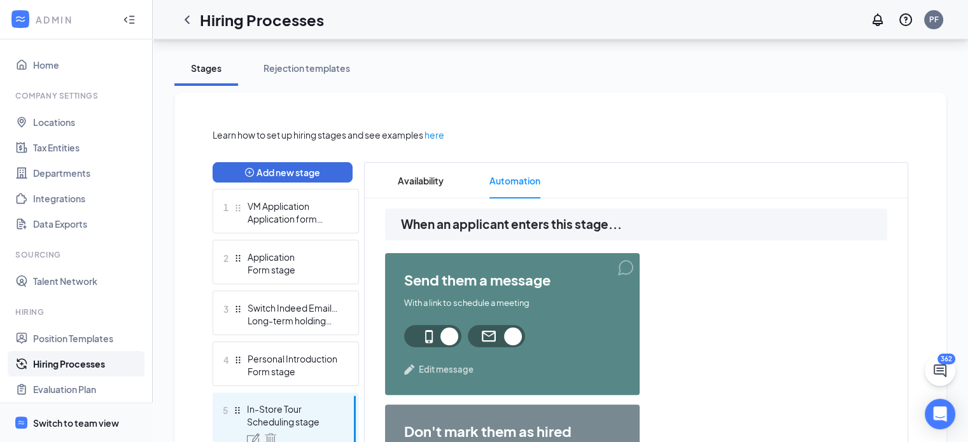
click at [78, 409] on span "Switch to team view" at bounding box center [87, 423] width 109 height 39
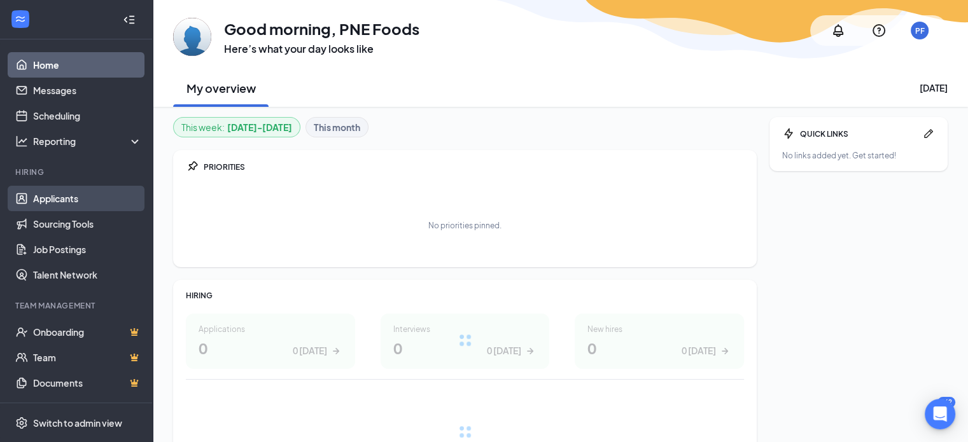
click at [52, 196] on link "Applicants" at bounding box center [87, 198] width 109 height 25
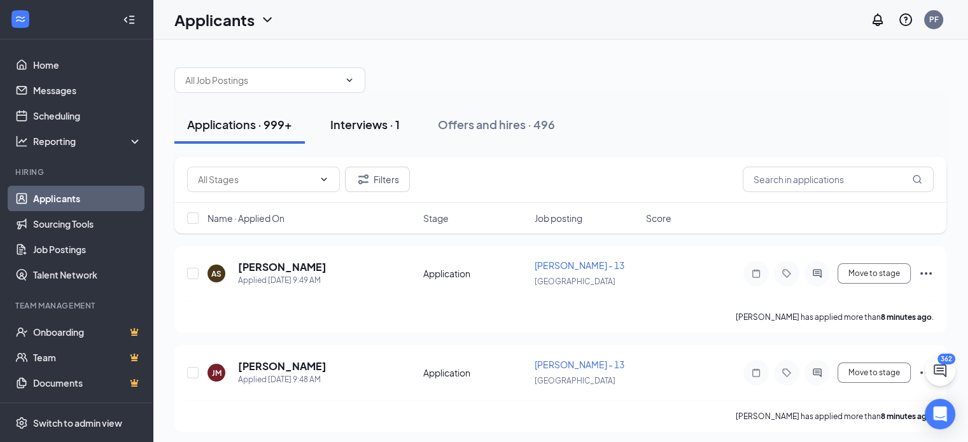
click at [365, 133] on button "Interviews · 1" at bounding box center [365, 125] width 95 height 38
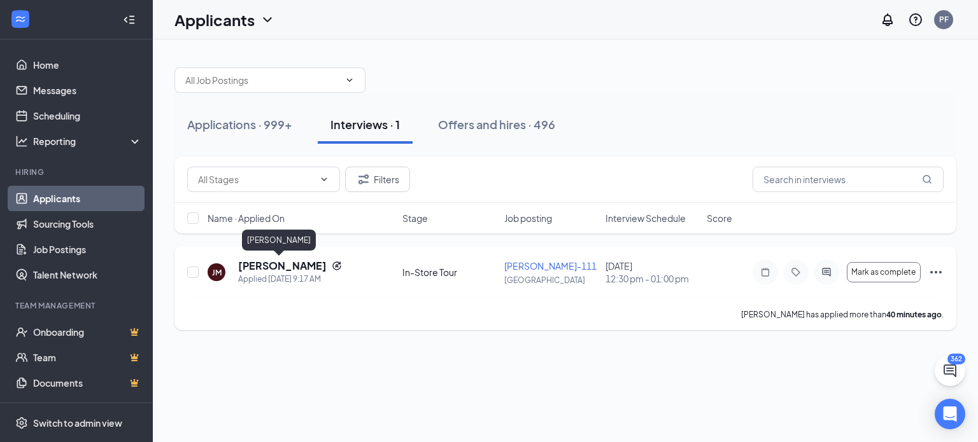
click at [259, 263] on h5 "[PERSON_NAME]" at bounding box center [282, 266] width 88 height 14
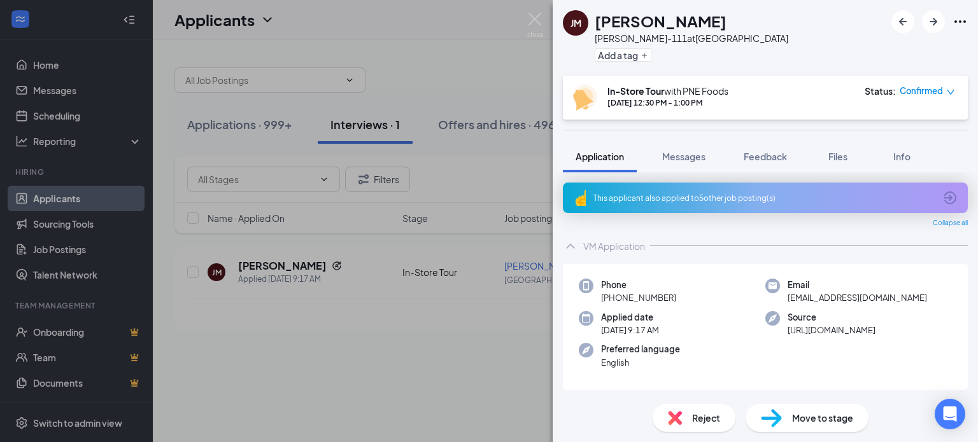
click at [938, 92] on span "Confirmed" at bounding box center [920, 91] width 43 height 13
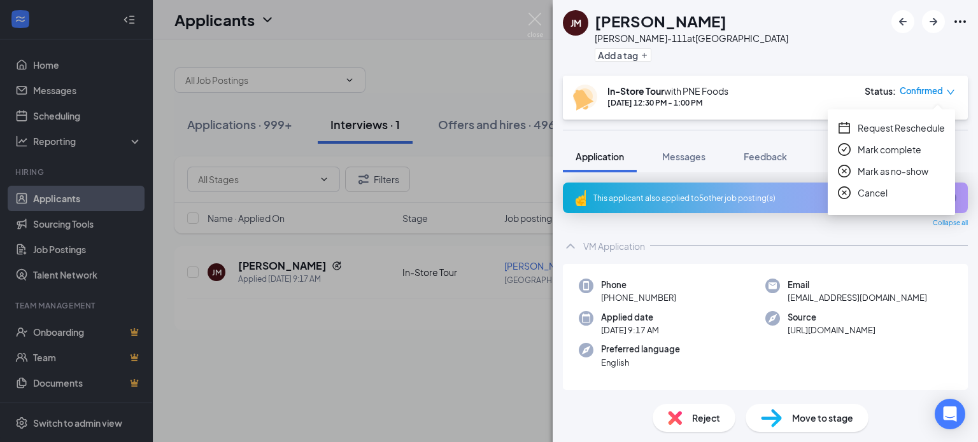
click at [841, 189] on icon "close-circle" at bounding box center [844, 192] width 13 height 13
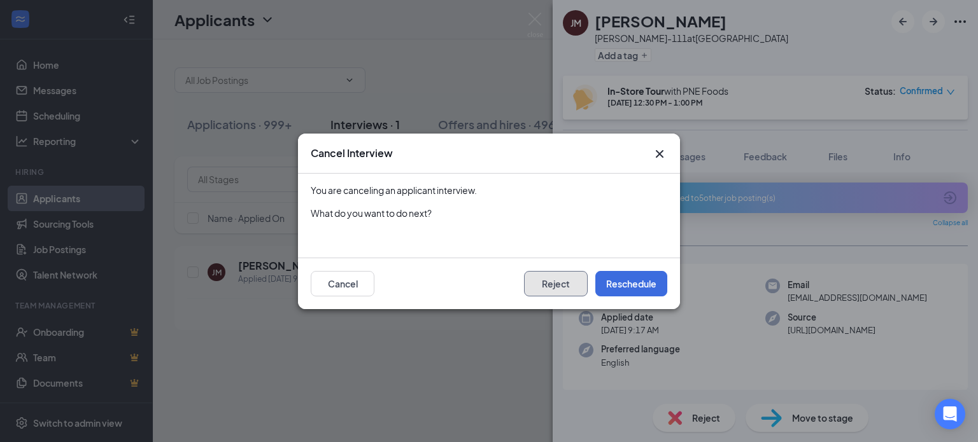
click at [564, 283] on button "Reject" at bounding box center [556, 283] width 64 height 25
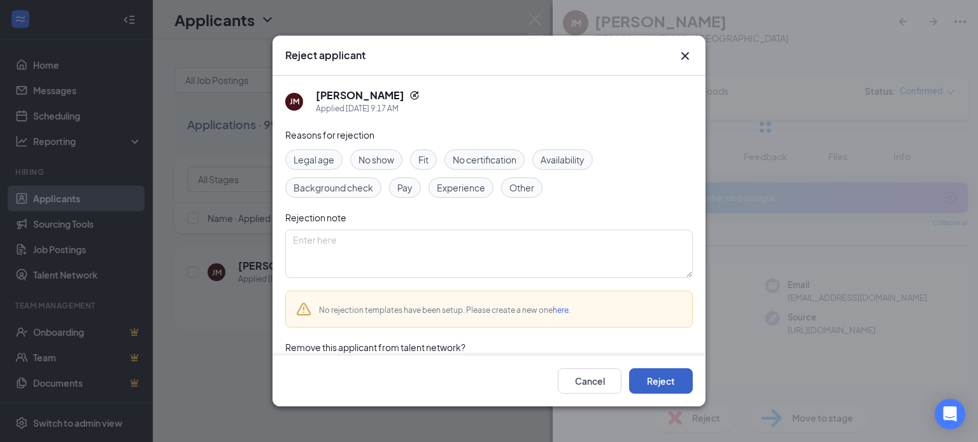
click at [654, 383] on button "Reject" at bounding box center [661, 381] width 64 height 25
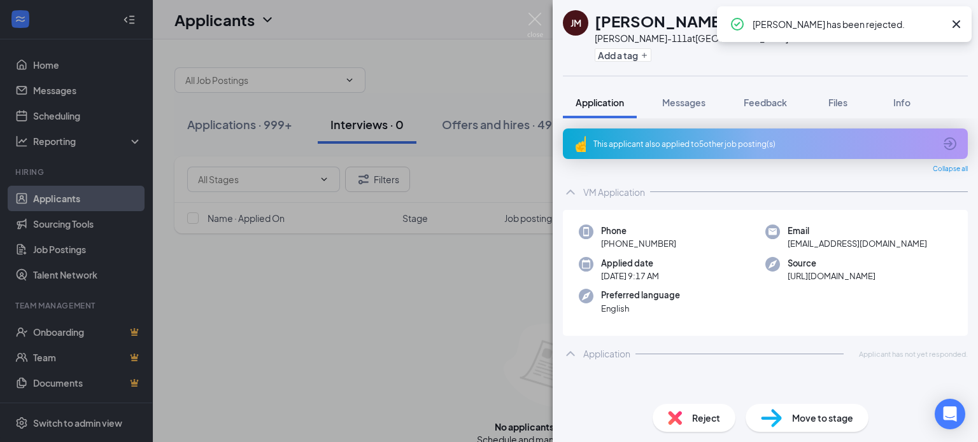
click at [207, 119] on div "[PERSON_NAME] [PERSON_NAME] [PERSON_NAME]-111 at [GEOGRAPHIC_DATA] Add a tag Ap…" at bounding box center [489, 221] width 978 height 442
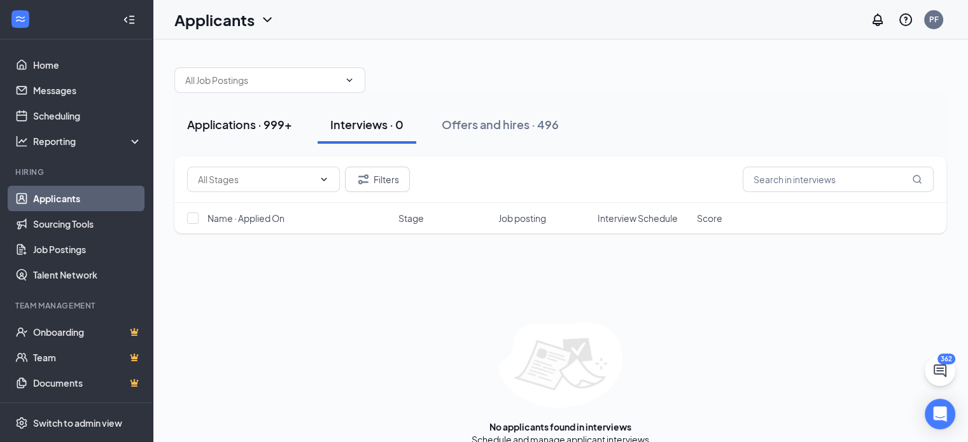
click at [237, 109] on button "Applications · 999+" at bounding box center [239, 125] width 130 height 38
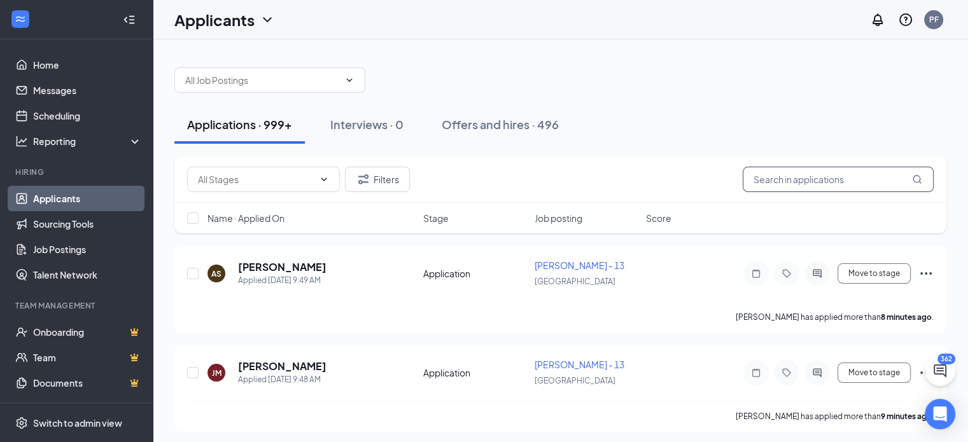
click at [776, 183] on input "text" at bounding box center [838, 179] width 191 height 25
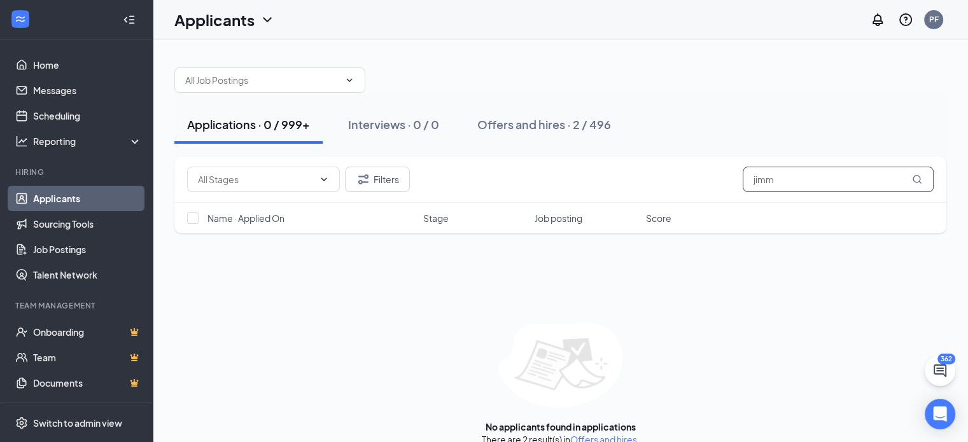
scroll to position [18, 0]
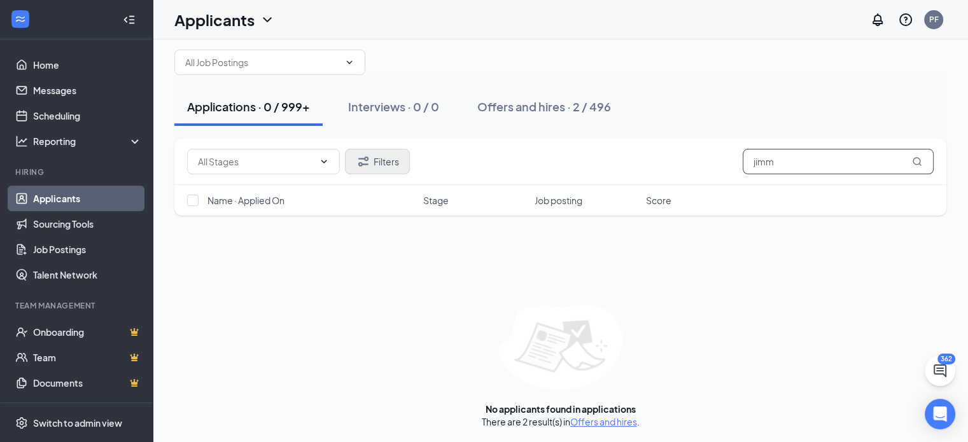
type input "jimm"
click at [391, 160] on button "Filters" at bounding box center [377, 161] width 65 height 25
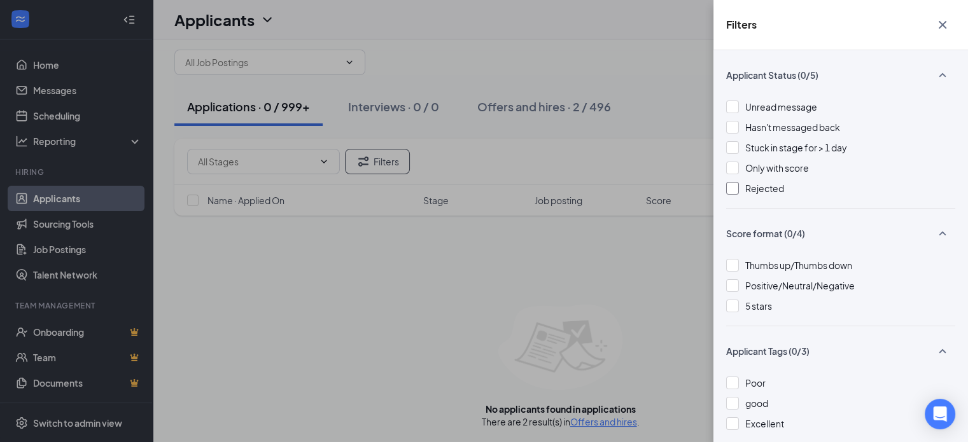
click at [746, 188] on span "Rejected" at bounding box center [764, 188] width 39 height 11
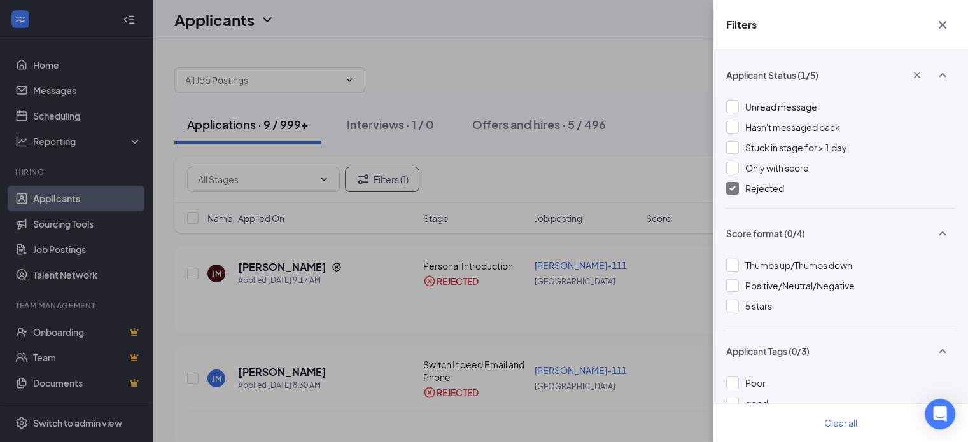
click at [395, 269] on div "Filters Applicant Status (1/5) Unread message Hasn't messaged back Stuck in sta…" at bounding box center [484, 221] width 968 height 442
click at [942, 26] on icon "Cross" at bounding box center [942, 24] width 15 height 15
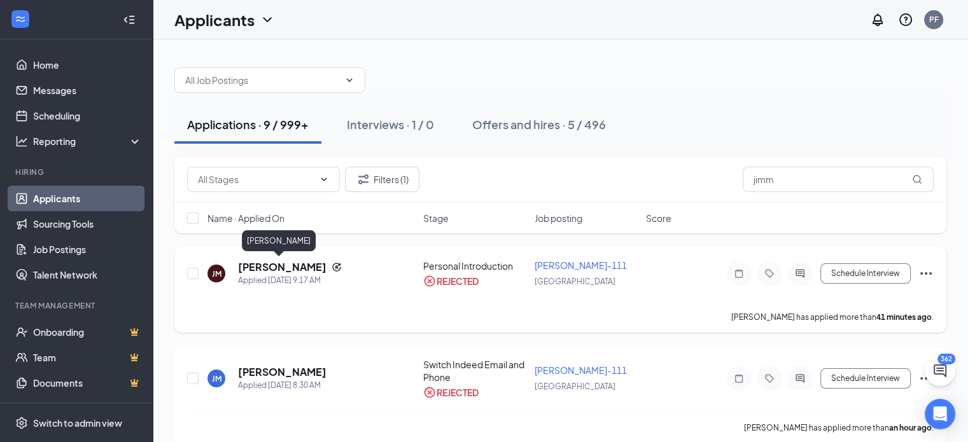
click at [264, 267] on h5 "Jimmy Miller" at bounding box center [282, 267] width 88 height 14
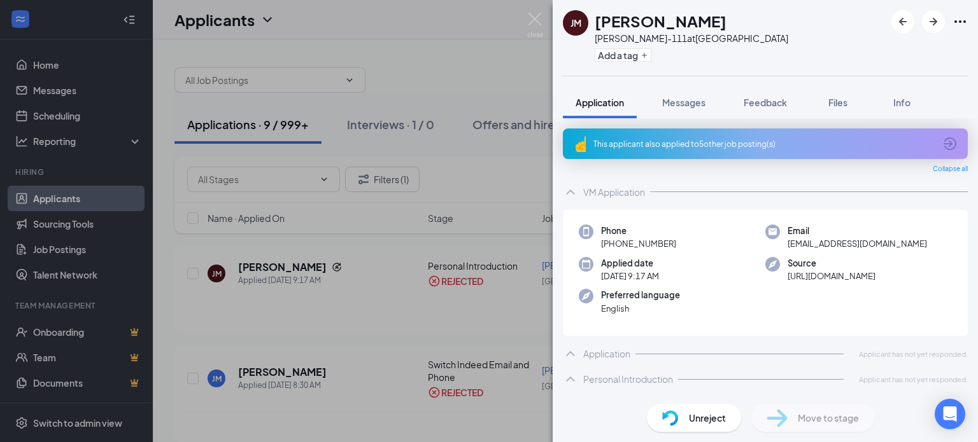
click at [695, 416] on span "Unreject" at bounding box center [707, 418] width 37 height 14
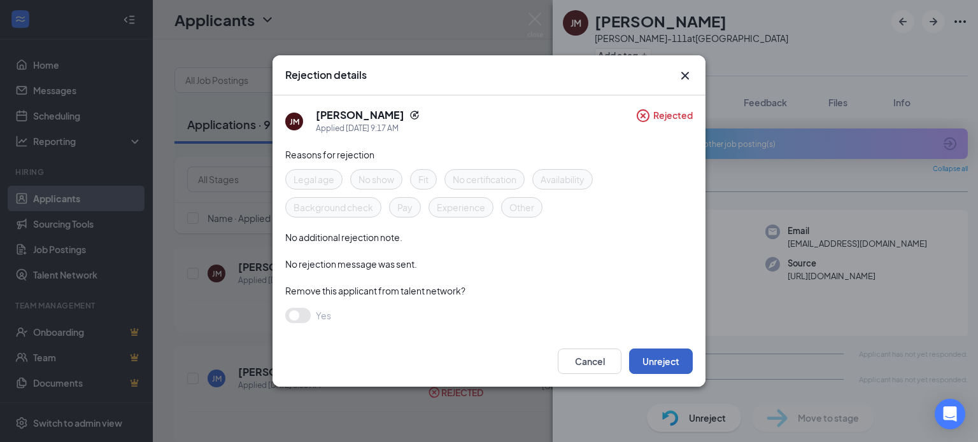
click at [656, 354] on button "Unreject" at bounding box center [661, 361] width 64 height 25
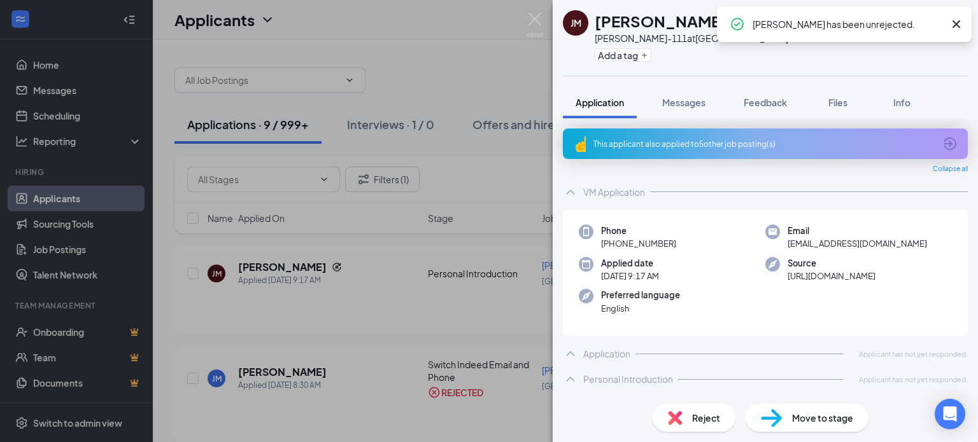
click at [779, 421] on img at bounding box center [771, 418] width 21 height 18
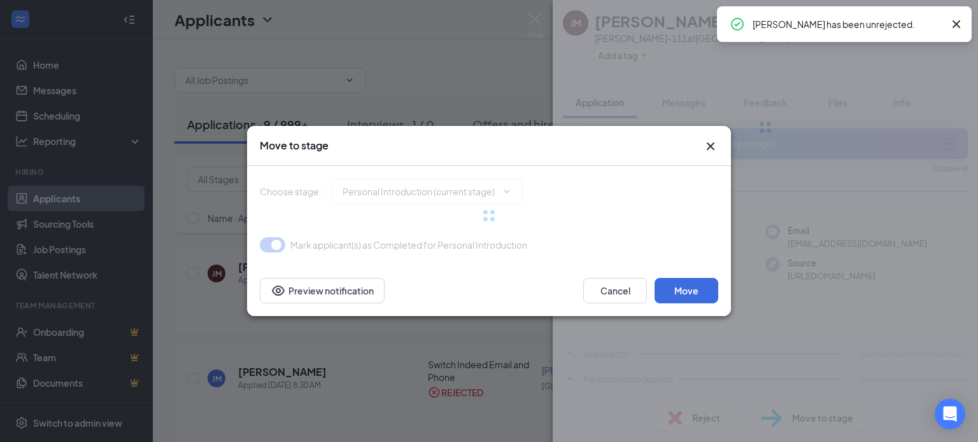
type input "In-Store Tour (next stage)"
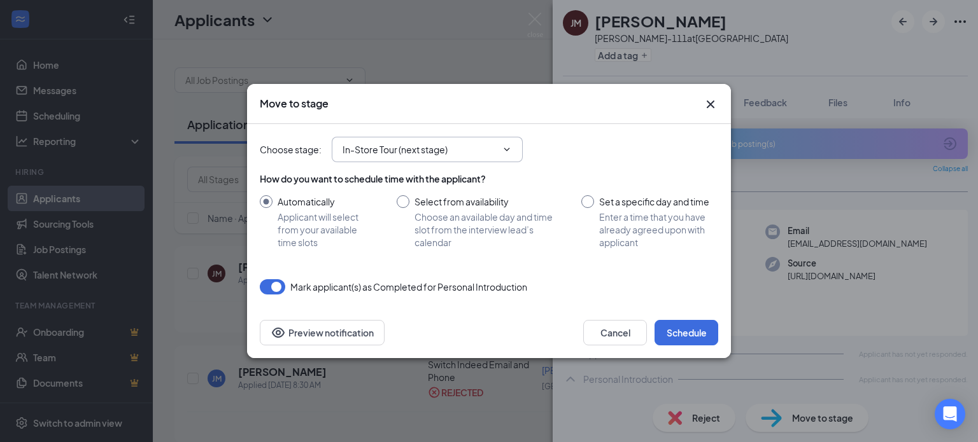
click at [409, 152] on input "In-Store Tour (next stage)" at bounding box center [419, 150] width 154 height 14
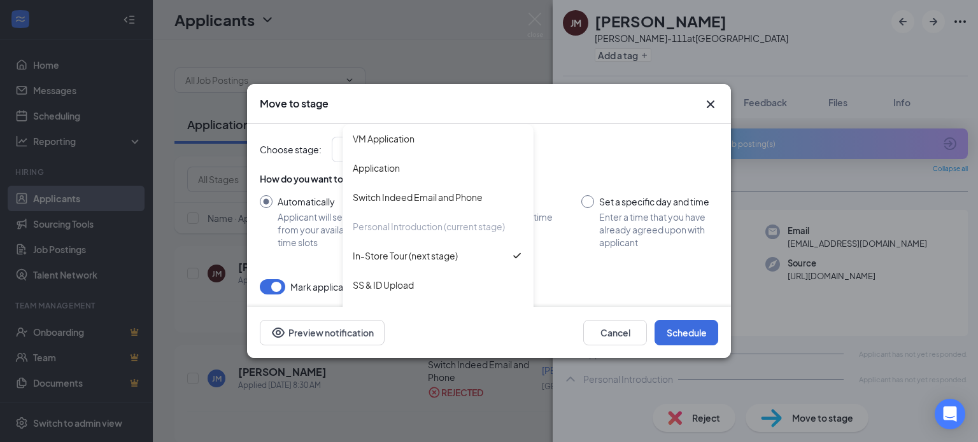
click at [713, 109] on icon "Cross" at bounding box center [710, 104] width 15 height 15
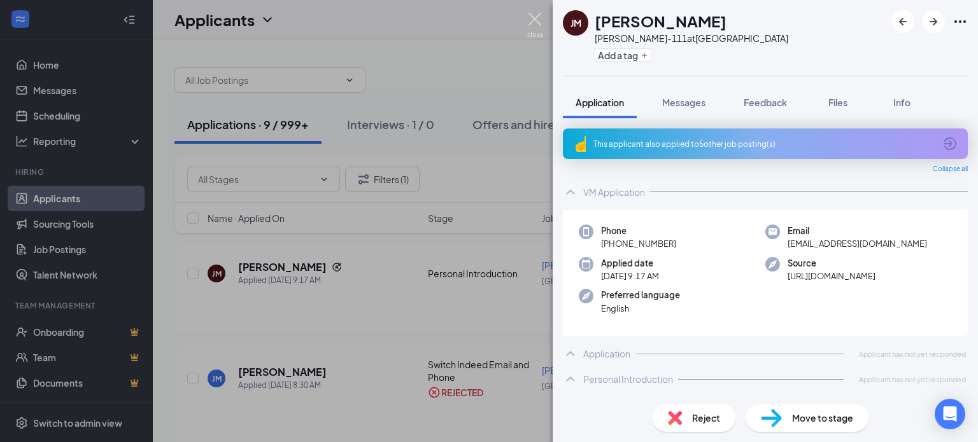
click at [532, 20] on img at bounding box center [535, 25] width 16 height 25
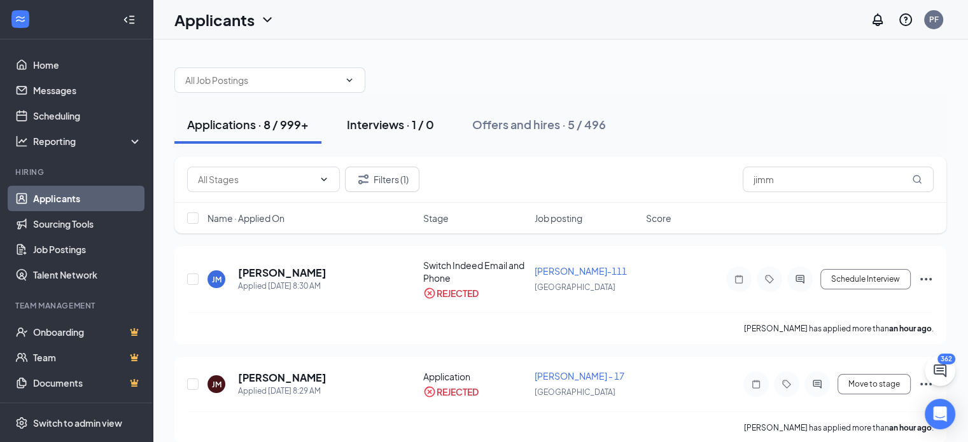
click at [376, 122] on div "Interviews · 1 / 0" at bounding box center [390, 124] width 87 height 16
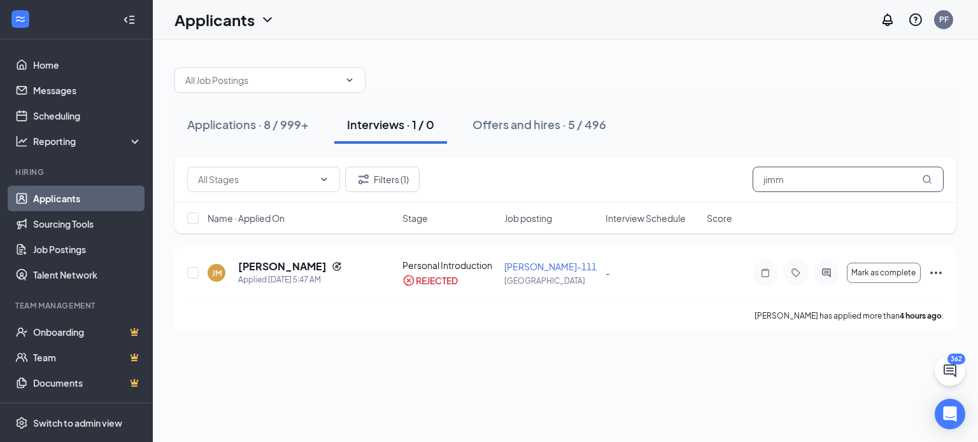
click at [819, 192] on input "jimm" at bounding box center [847, 179] width 191 height 25
type input "j"
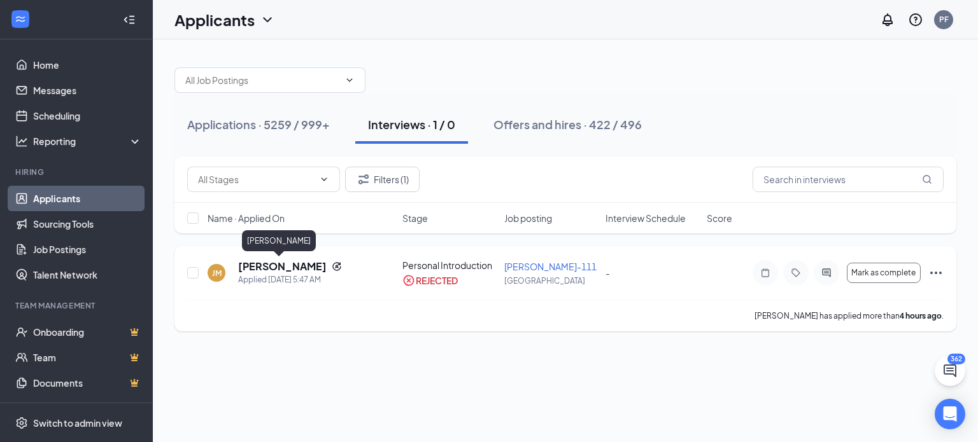
click at [292, 268] on h5 "Jimmy Miller" at bounding box center [282, 267] width 88 height 14
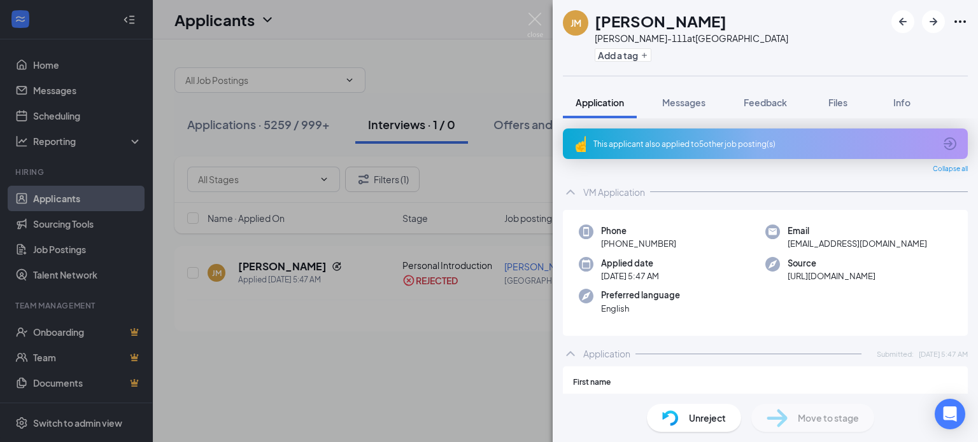
click at [718, 425] on span "Unreject" at bounding box center [707, 418] width 37 height 14
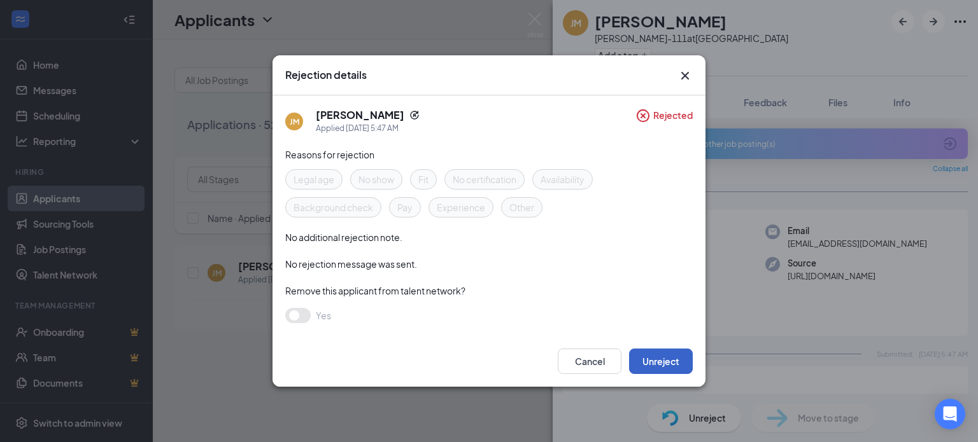
click at [658, 363] on button "Unreject" at bounding box center [661, 361] width 64 height 25
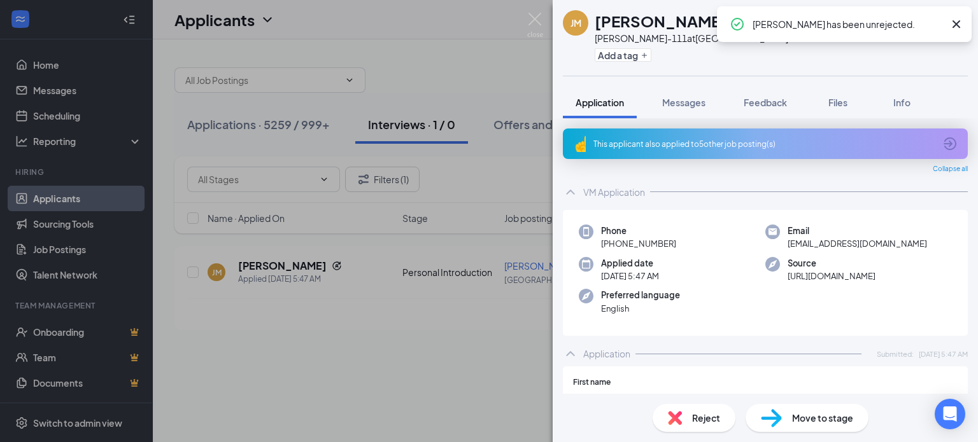
click at [792, 417] on span "Move to stage" at bounding box center [822, 418] width 61 height 14
type input "In-Store Tour (next stage)"
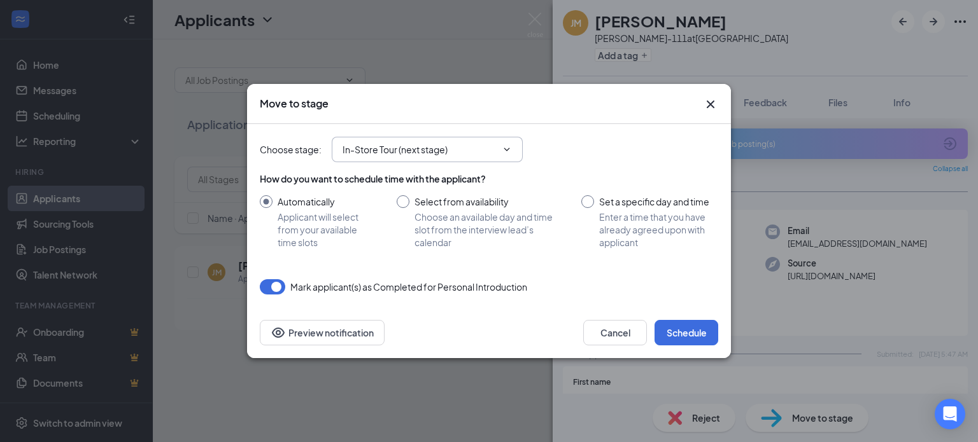
click at [446, 144] on input "In-Store Tour (next stage)" at bounding box center [419, 150] width 154 height 14
click at [494, 93] on div "Move to stage" at bounding box center [489, 104] width 484 height 40
click at [682, 323] on button "Schedule" at bounding box center [686, 332] width 64 height 25
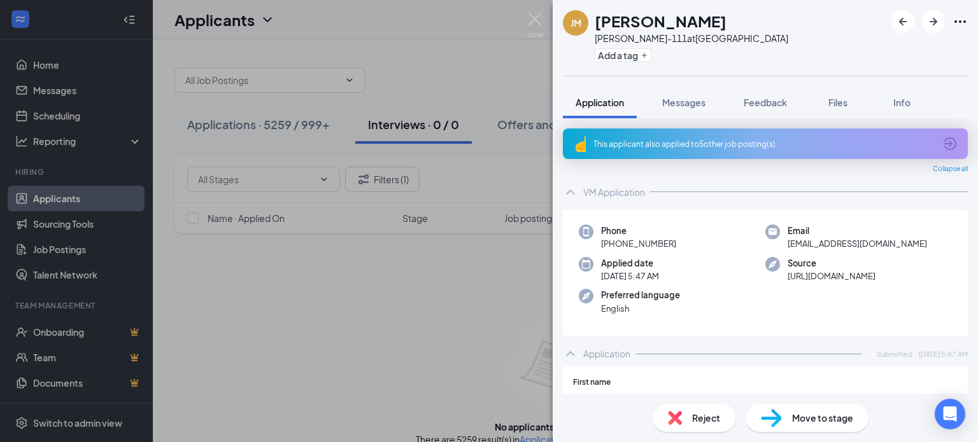
click at [526, 20] on div "JM Jimmy Miller Chatterton-111 at USA Add a tag Application Messages Feedback F…" at bounding box center [489, 221] width 978 height 442
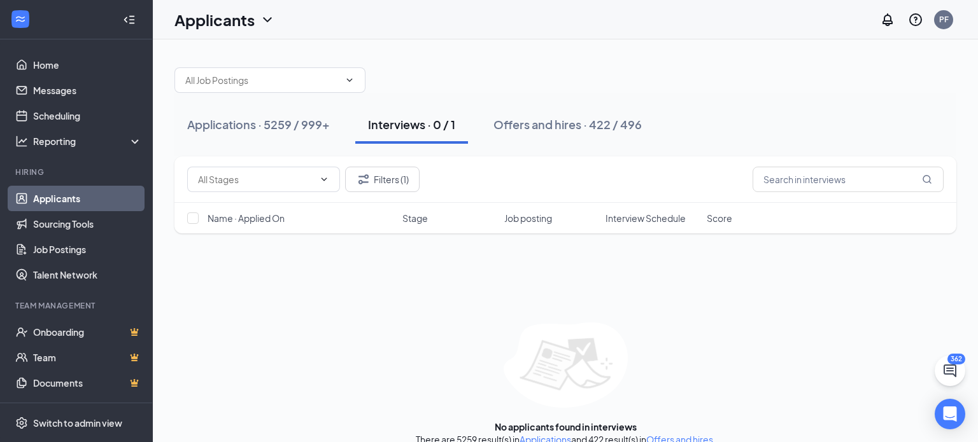
click at [536, 17] on div "Applicants PF" at bounding box center [565, 19] width 825 height 39
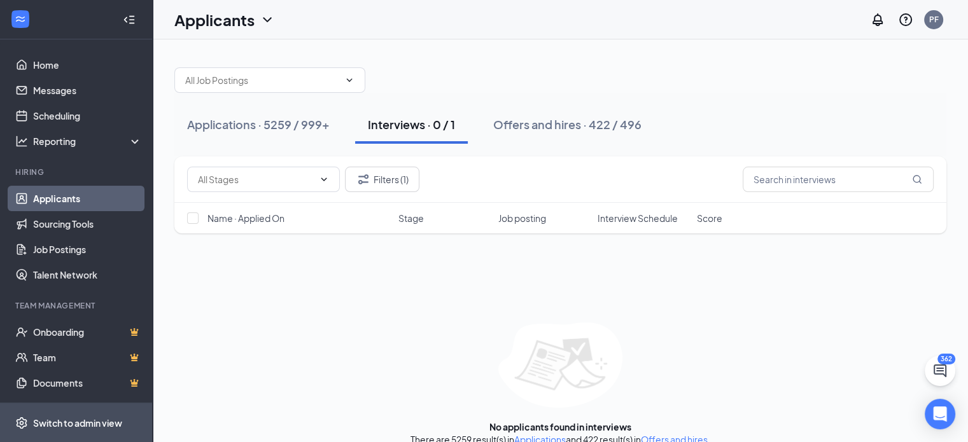
click at [63, 432] on span "Switch to admin view" at bounding box center [87, 423] width 109 height 39
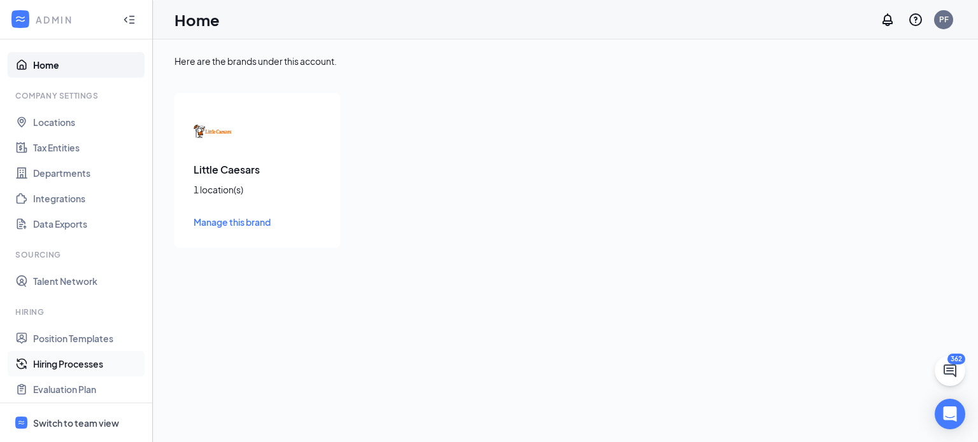
click at [61, 369] on link "Hiring Processes" at bounding box center [87, 363] width 109 height 25
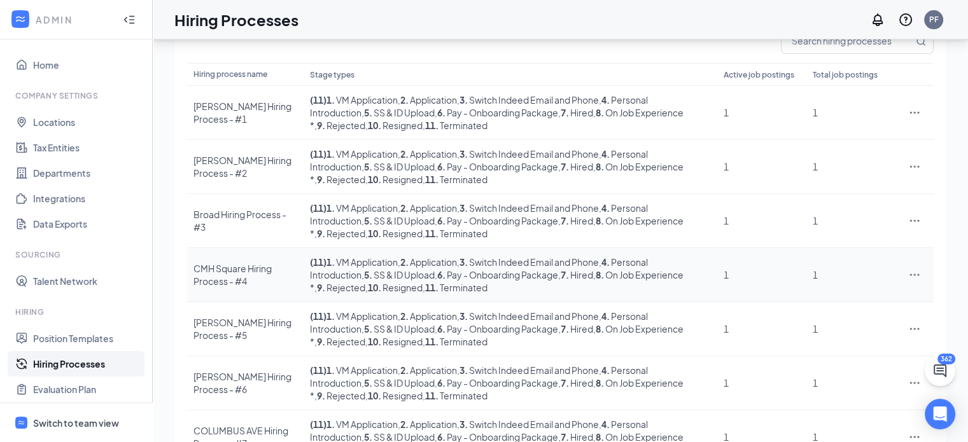
scroll to position [358, 0]
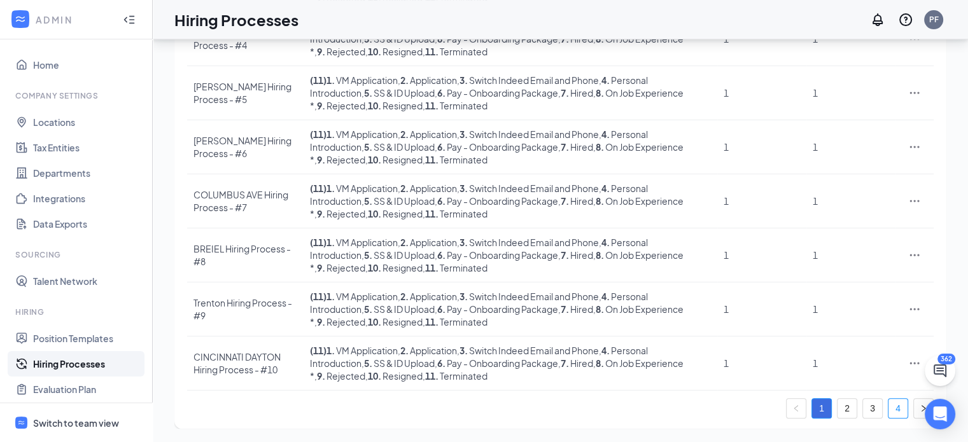
click at [896, 412] on link "4" at bounding box center [898, 408] width 19 height 19
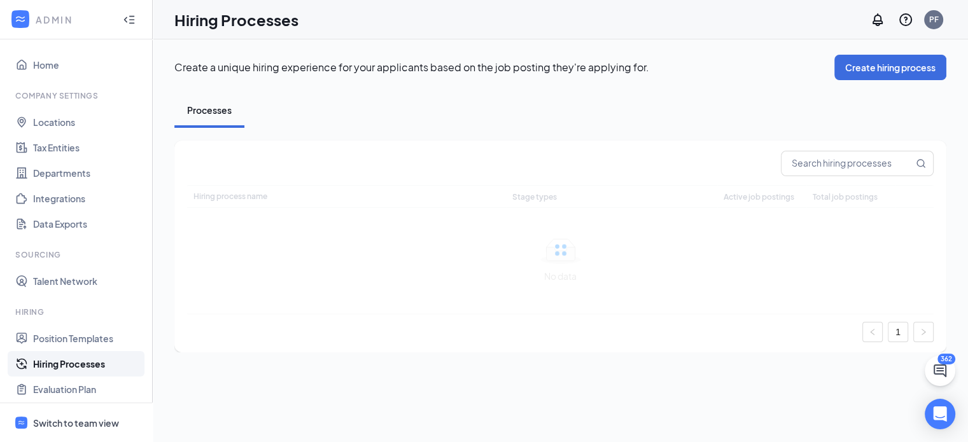
scroll to position [0, 0]
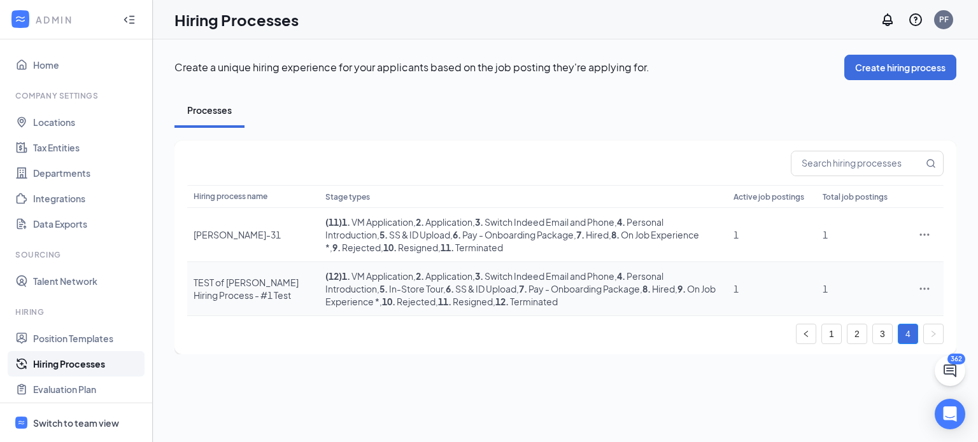
click at [204, 283] on div "TEST of Chatterton Hiring Process - #1 Test" at bounding box center [252, 288] width 119 height 25
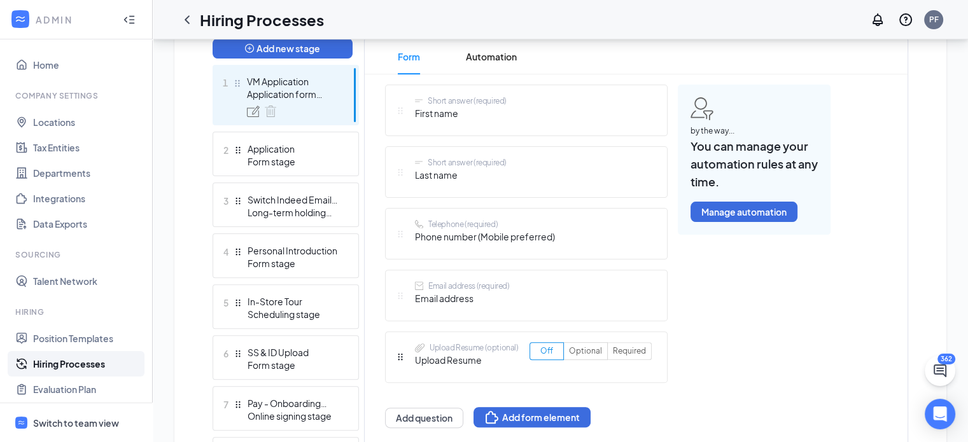
scroll to position [410, 0]
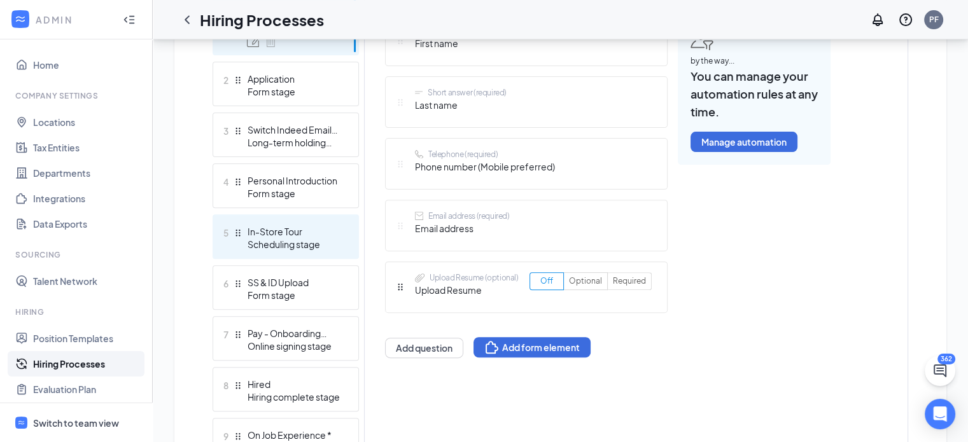
click at [292, 229] on div "In-Store Tour" at bounding box center [294, 231] width 93 height 13
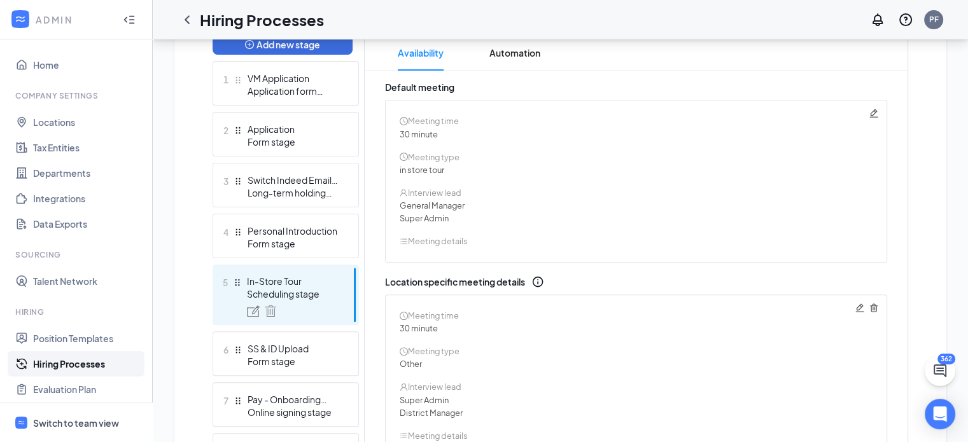
scroll to position [341, 0]
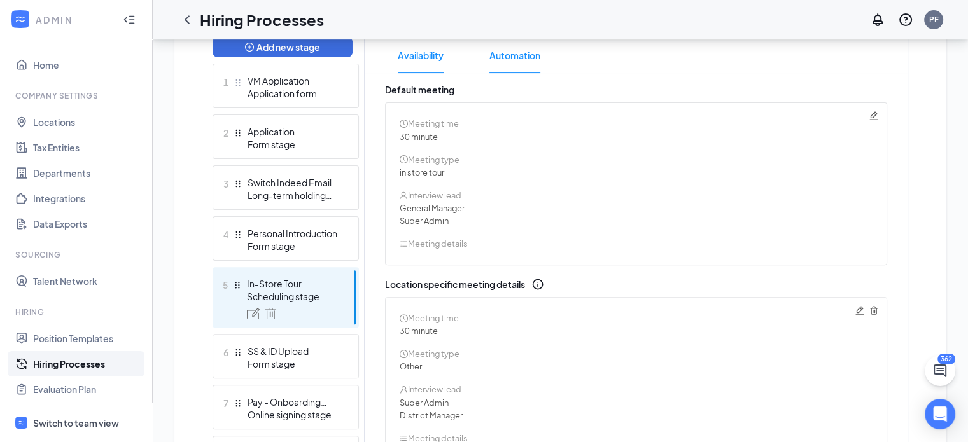
click at [502, 58] on span "Automation" at bounding box center [514, 56] width 51 height 36
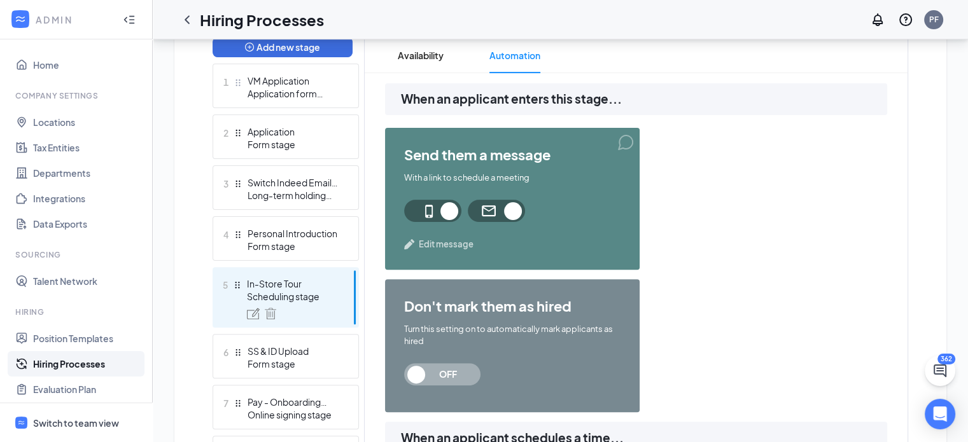
click at [445, 240] on span "Edit message" at bounding box center [446, 244] width 55 height 13
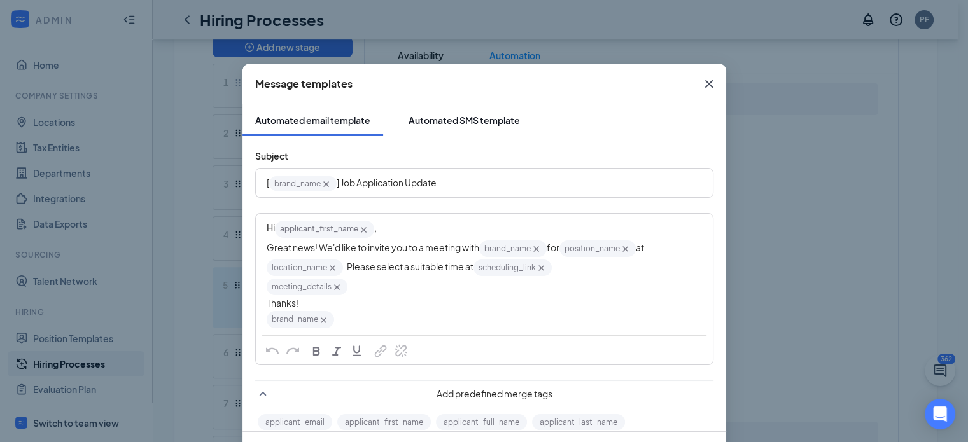
click at [448, 115] on div "Automated SMS template" at bounding box center [464, 120] width 111 height 13
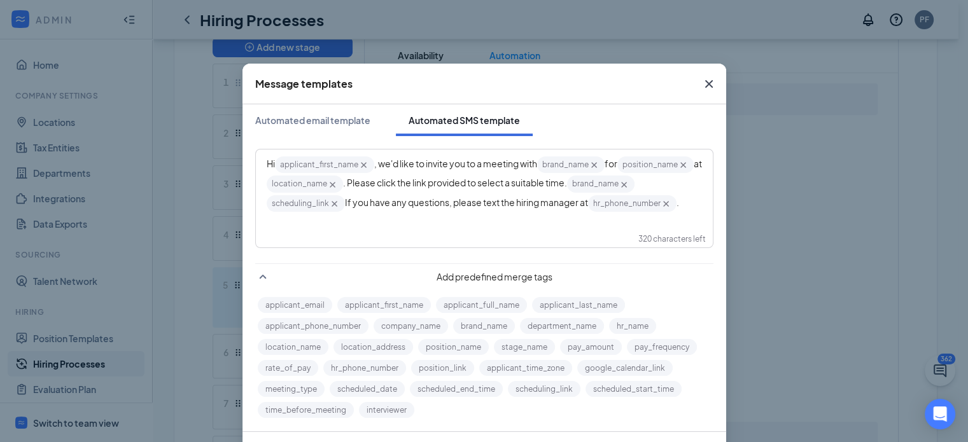
click at [705, 83] on icon "Cross" at bounding box center [709, 84] width 8 height 8
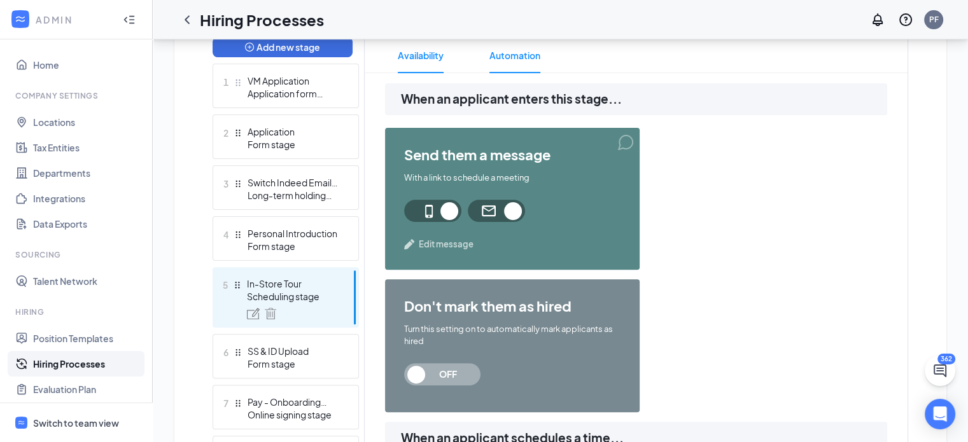
click at [412, 60] on span "Availability" at bounding box center [421, 56] width 46 height 36
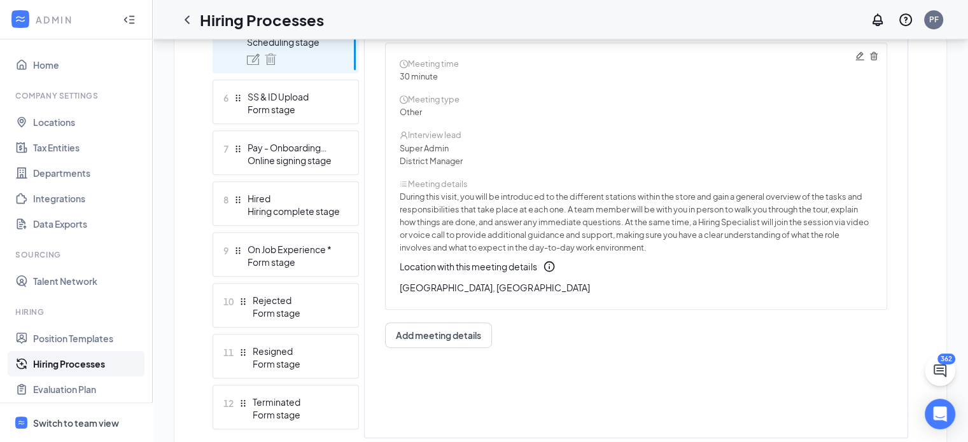
scroll to position [642, 0]
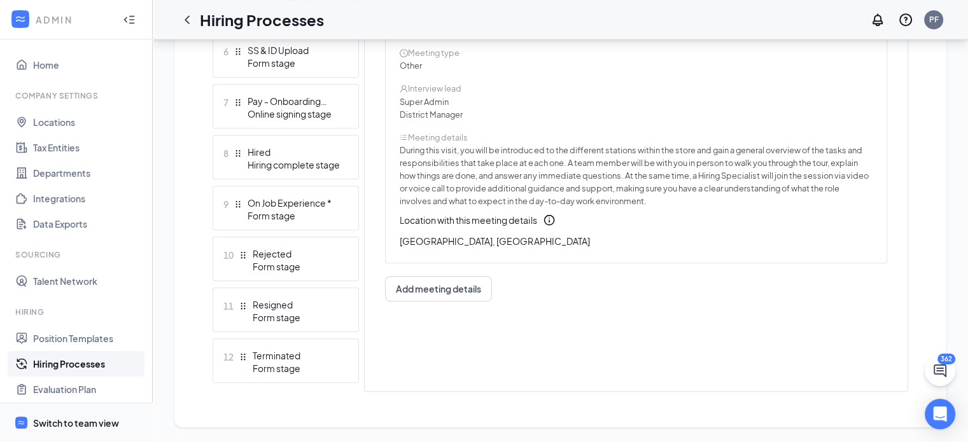
click at [83, 426] on div "Switch to team view" at bounding box center [76, 423] width 86 height 13
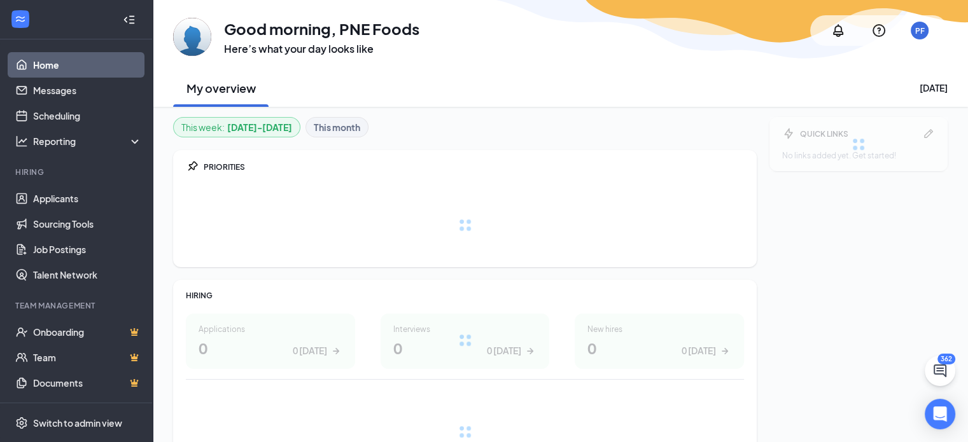
drag, startPoint x: 481, startPoint y: 227, endPoint x: 251, endPoint y: 223, distance: 229.2
click at [481, 227] on div at bounding box center [465, 225] width 558 height 64
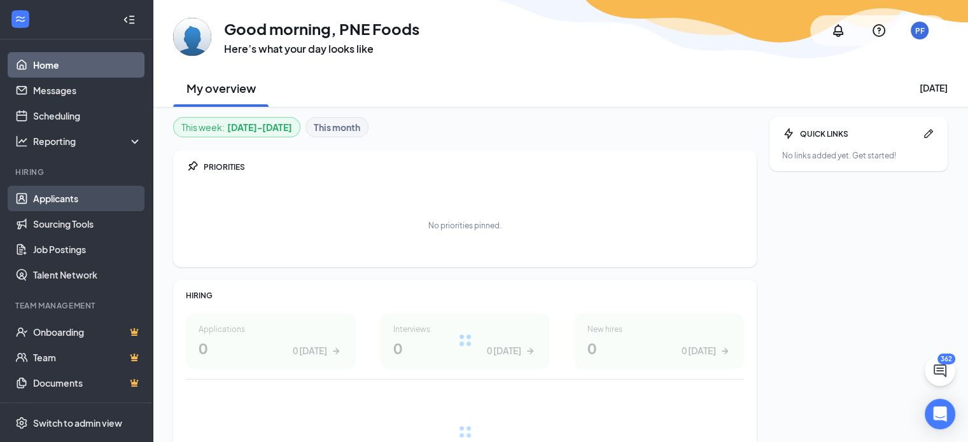
click at [62, 190] on link "Applicants" at bounding box center [87, 198] width 109 height 25
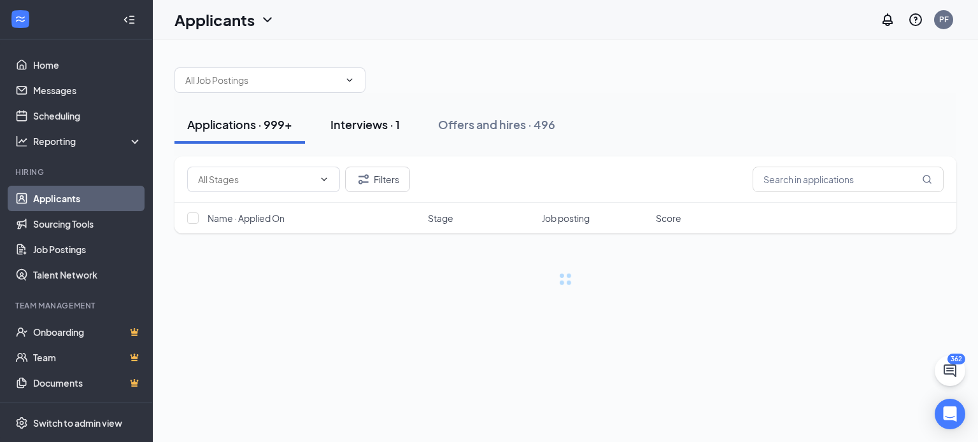
click at [374, 130] on div "Interviews · 1" at bounding box center [364, 124] width 69 height 16
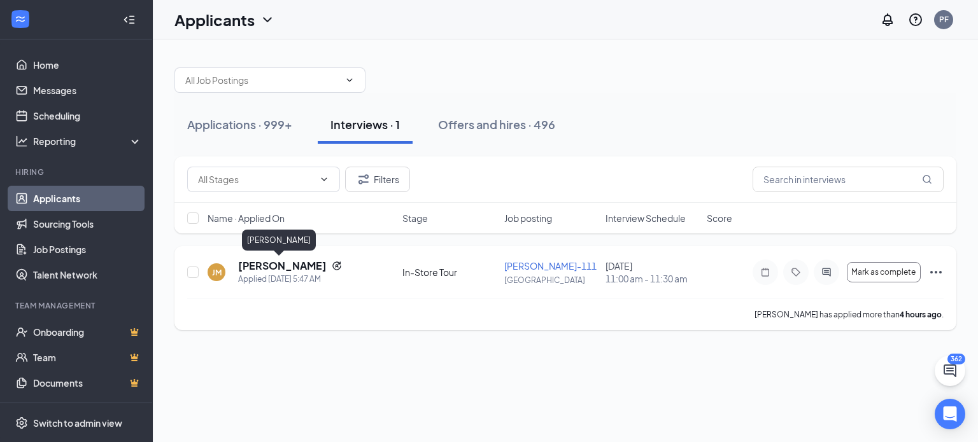
click at [253, 267] on h5 "[PERSON_NAME]" at bounding box center [282, 266] width 88 height 14
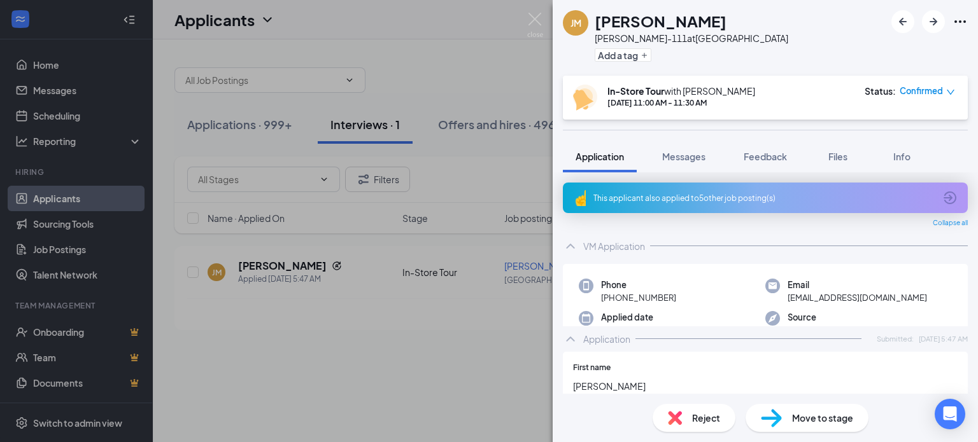
click at [953, 90] on icon "down" at bounding box center [950, 92] width 9 height 9
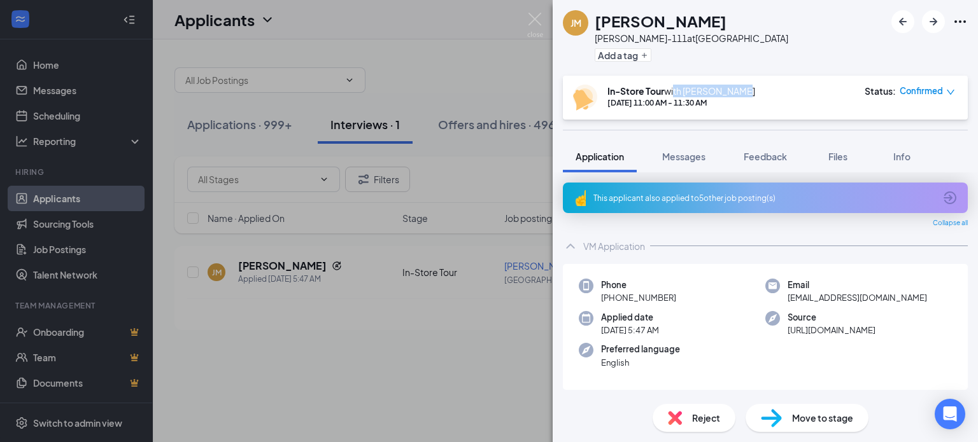
drag, startPoint x: 673, startPoint y: 88, endPoint x: 735, endPoint y: 88, distance: 62.4
click at [735, 88] on div "In-Store Tour with Jessica Brown" at bounding box center [681, 91] width 148 height 13
click at [753, 100] on div "In-Store Tour with Jessica Brown Sep 18, 11:00 AM - 11:30 AM Status : Confirmed" at bounding box center [764, 98] width 382 height 26
click at [767, 431] on div "Move to stage" at bounding box center [806, 418] width 123 height 28
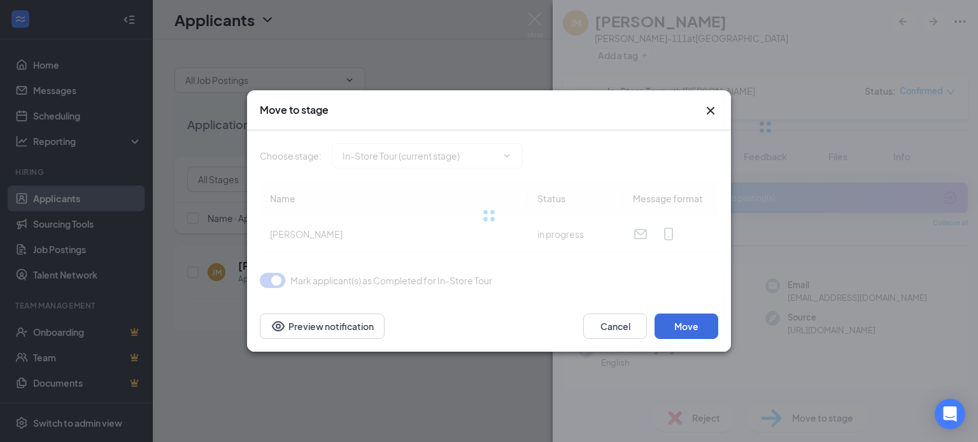
type input "SS & ID Upload (next stage)"
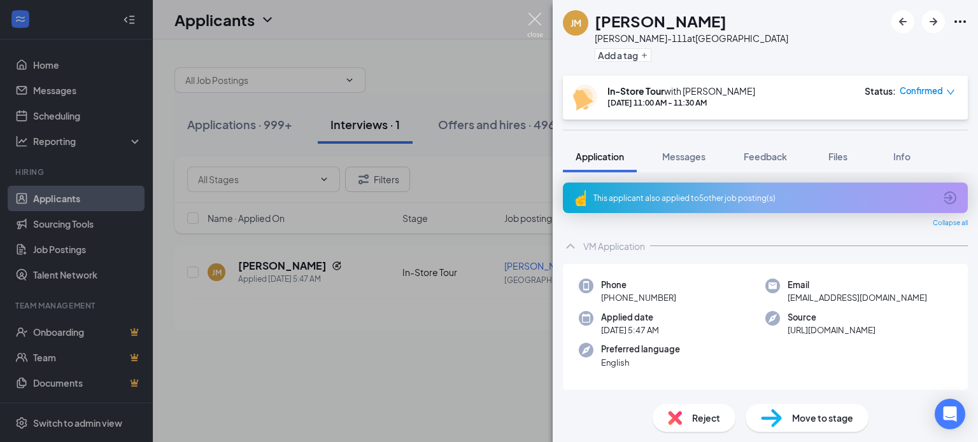
click at [535, 18] on img at bounding box center [535, 25] width 16 height 25
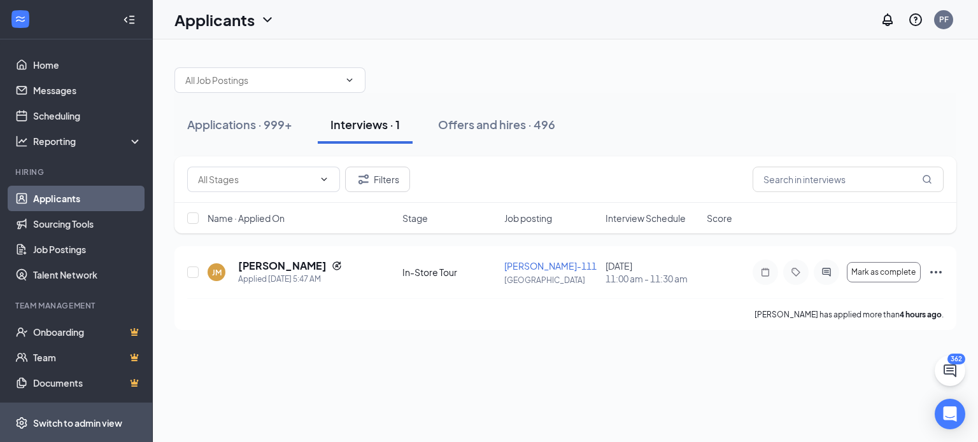
click at [59, 416] on span "Switch to admin view" at bounding box center [87, 423] width 109 height 39
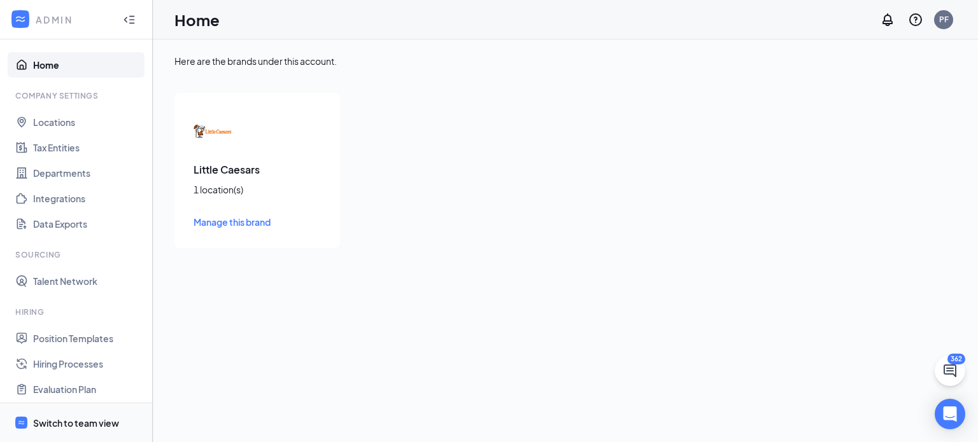
click at [61, 424] on div "Switch to team view" at bounding box center [76, 423] width 86 height 13
click at [61, 369] on link "Hiring Processes" at bounding box center [87, 363] width 109 height 25
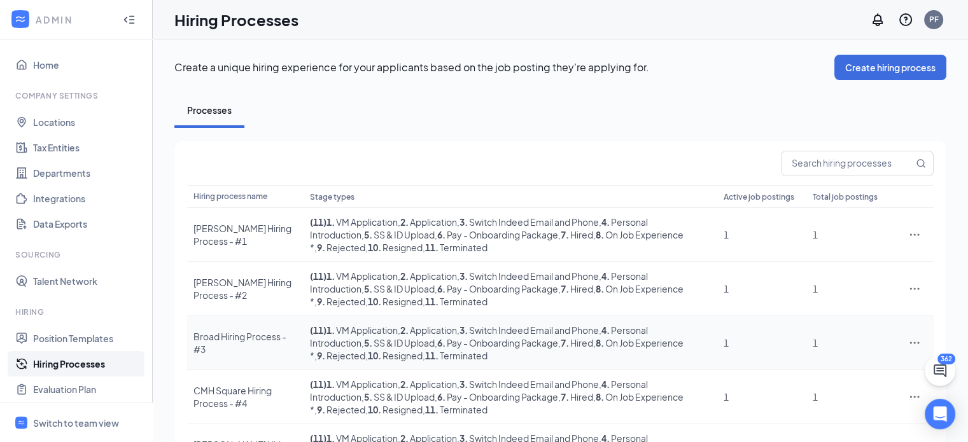
scroll to position [358, 0]
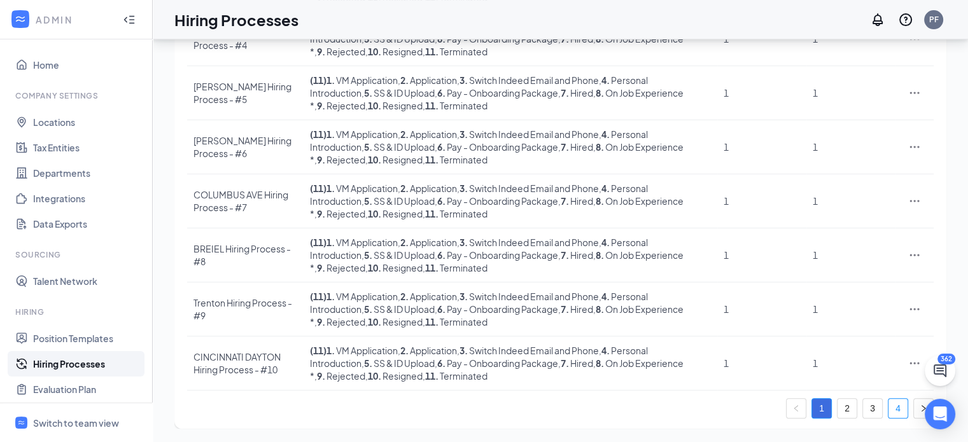
click at [894, 407] on link "4" at bounding box center [898, 408] width 19 height 19
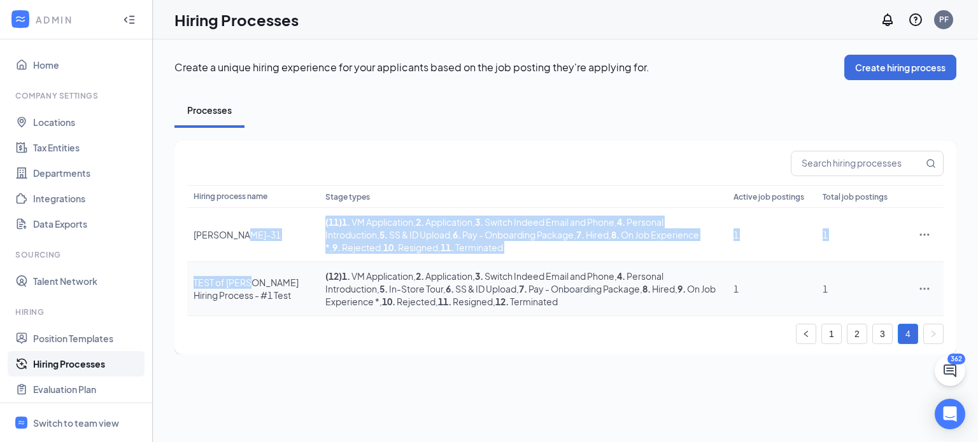
drag, startPoint x: 242, startPoint y: 237, endPoint x: 248, endPoint y: 262, distance: 25.5
click at [248, 262] on tbody "[PERSON_NAME]-31 ( 11 ) 1 . VM Application , 2 . Application , 3 . Switch Indee…" at bounding box center [565, 262] width 756 height 108
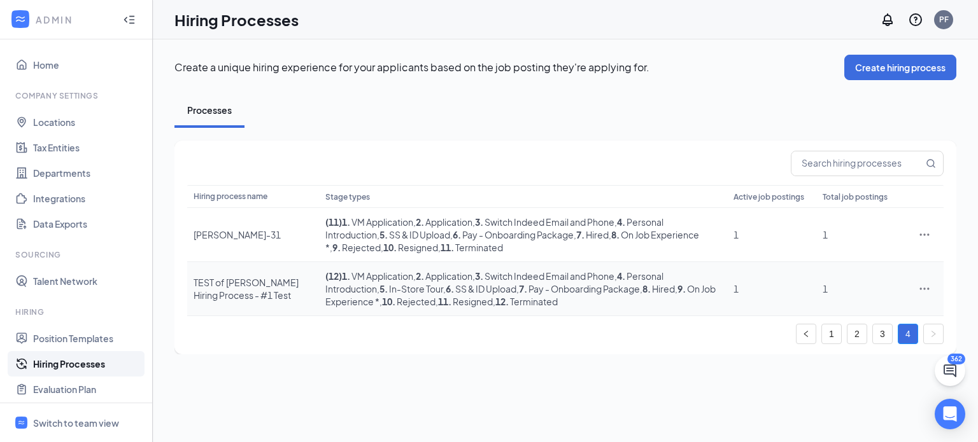
click at [251, 286] on div "TEST of [PERSON_NAME] Hiring Process - #1 Test" at bounding box center [252, 288] width 119 height 25
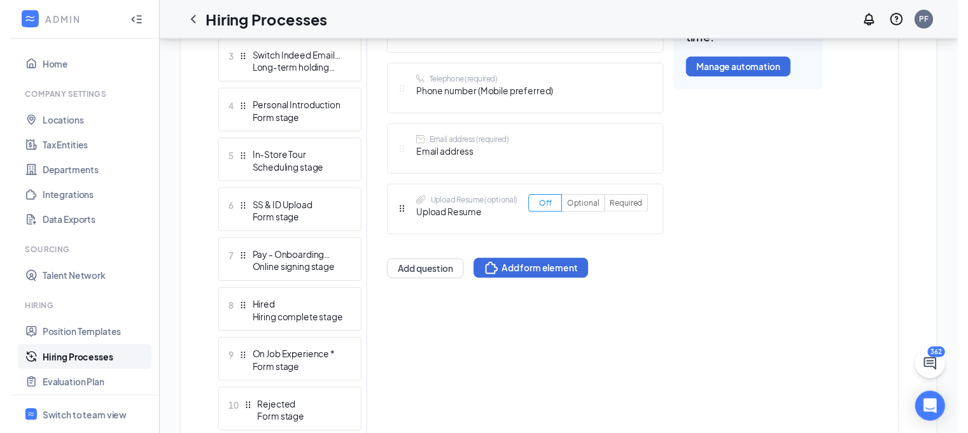
scroll to position [453, 0]
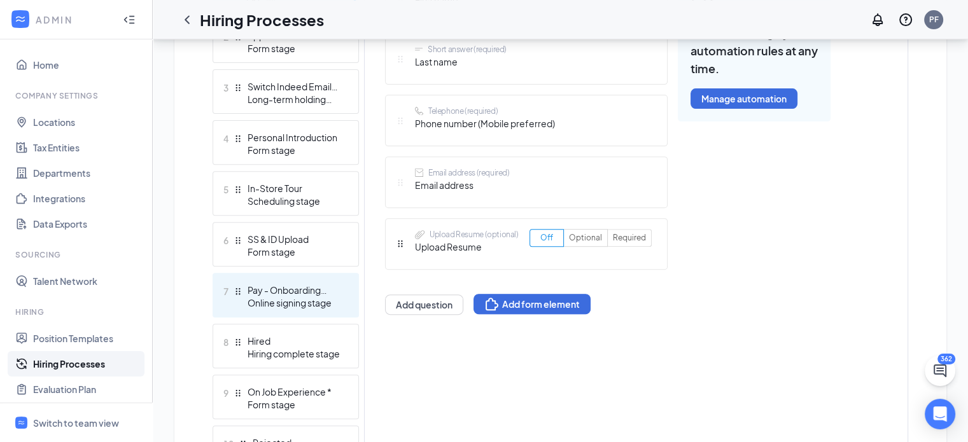
click at [267, 294] on div "Pay - Onboarding Package" at bounding box center [294, 290] width 93 height 13
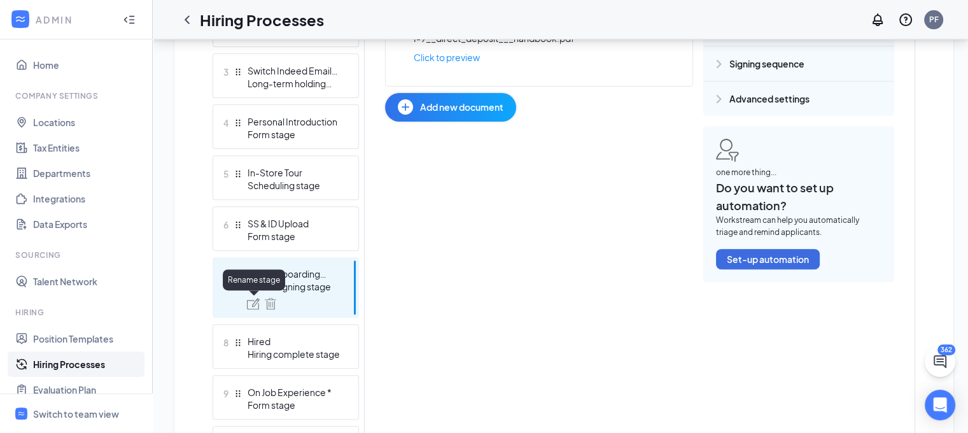
click at [250, 304] on img at bounding box center [253, 303] width 13 height 11
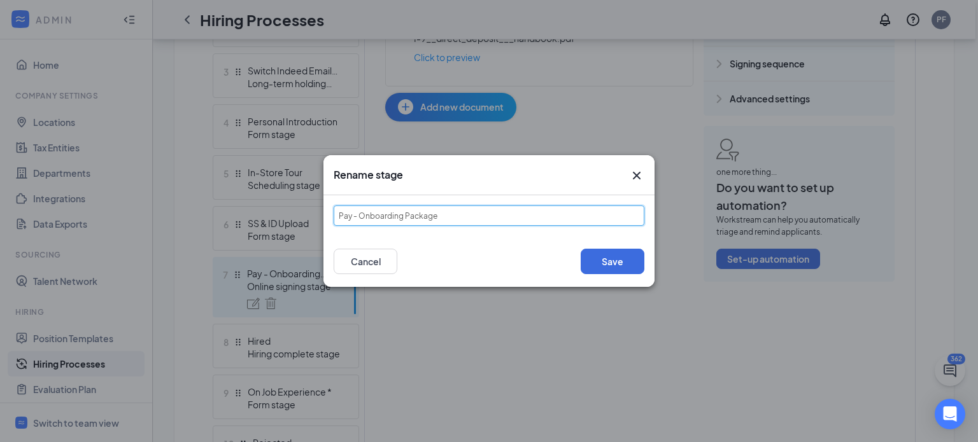
drag, startPoint x: 440, startPoint y: 215, endPoint x: 292, endPoint y: 219, distance: 148.4
click at [292, 219] on div "Rename stage Pay - Onboarding Package Save Cancel" at bounding box center [489, 221] width 978 height 442
type input "Online Signing Paperwork"
click at [598, 262] on button "Save" at bounding box center [612, 261] width 64 height 25
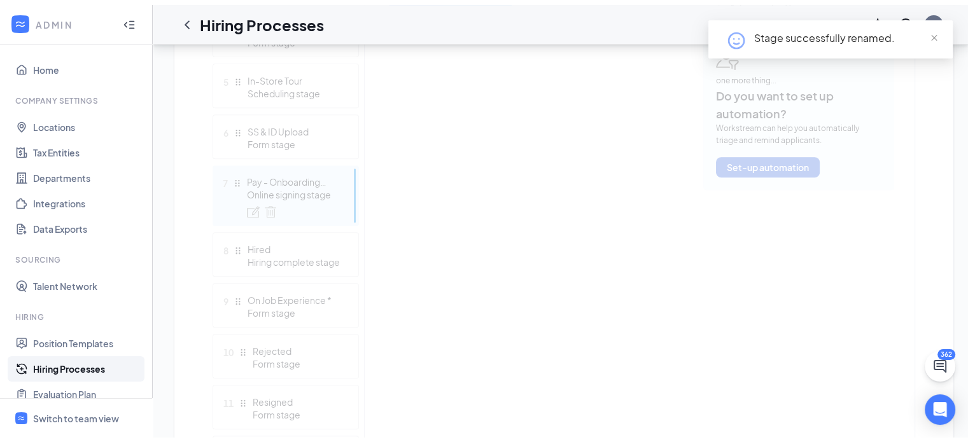
scroll to position [567, 0]
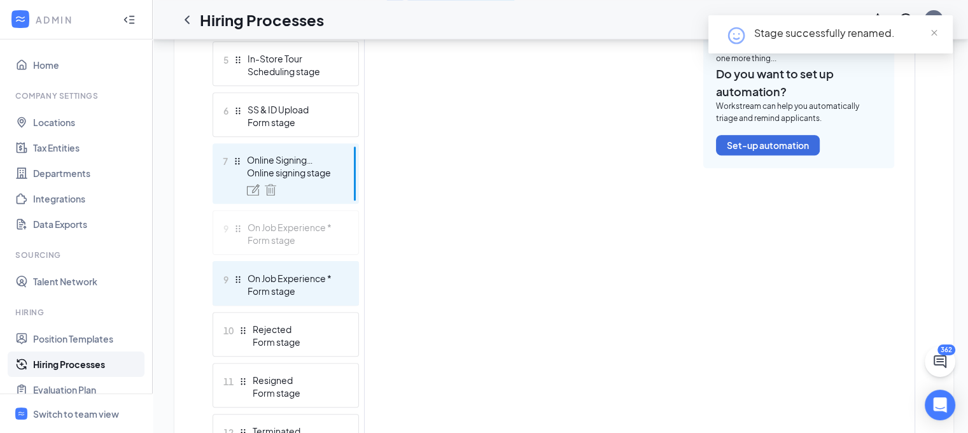
drag, startPoint x: 238, startPoint y: 280, endPoint x: 232, endPoint y: 226, distance: 54.5
click at [232, 226] on div "Add new stage 1 VM Application Application form stage 2 Application Form stage …" at bounding box center [286, 139] width 146 height 656
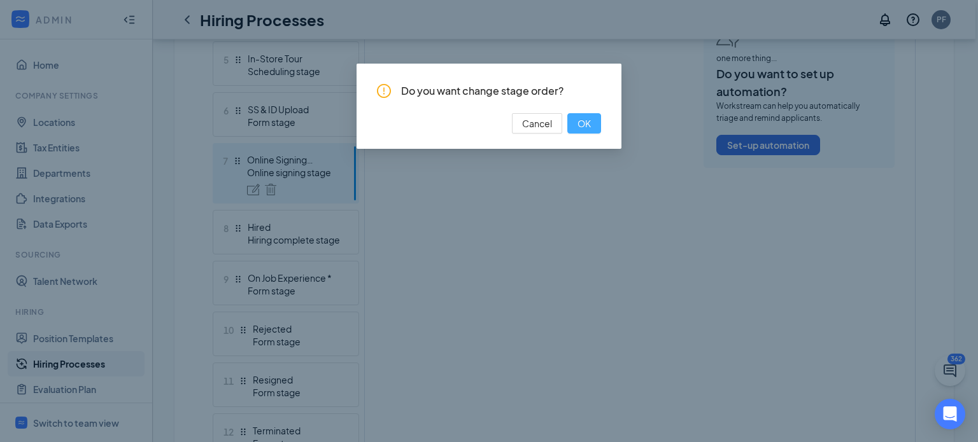
click at [582, 121] on span "OK" at bounding box center [583, 123] width 13 height 14
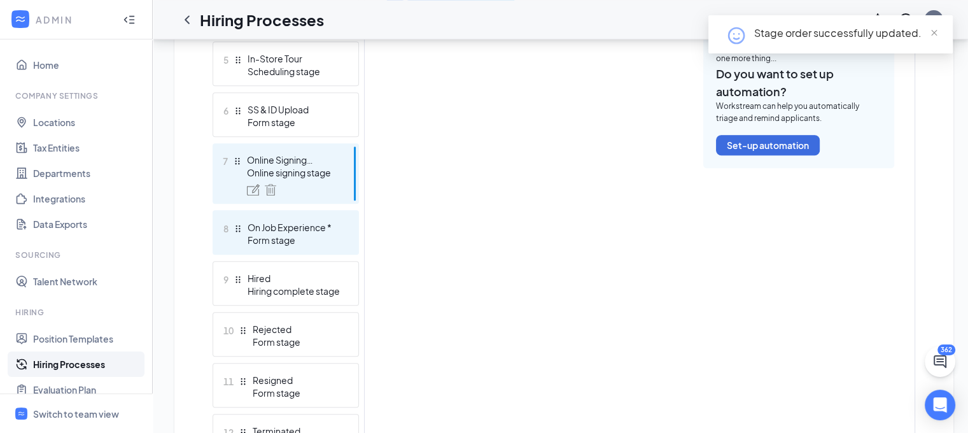
click at [272, 227] on div "On Job Experience *" at bounding box center [294, 227] width 93 height 13
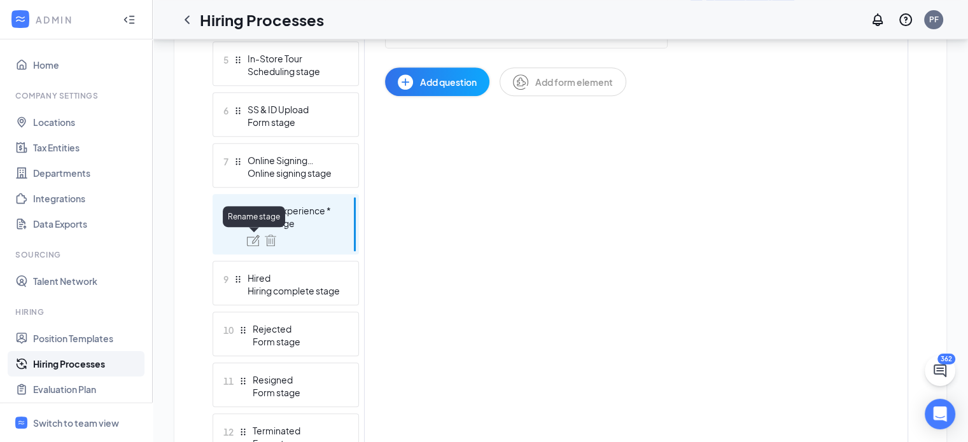
click at [256, 236] on img at bounding box center [253, 240] width 13 height 11
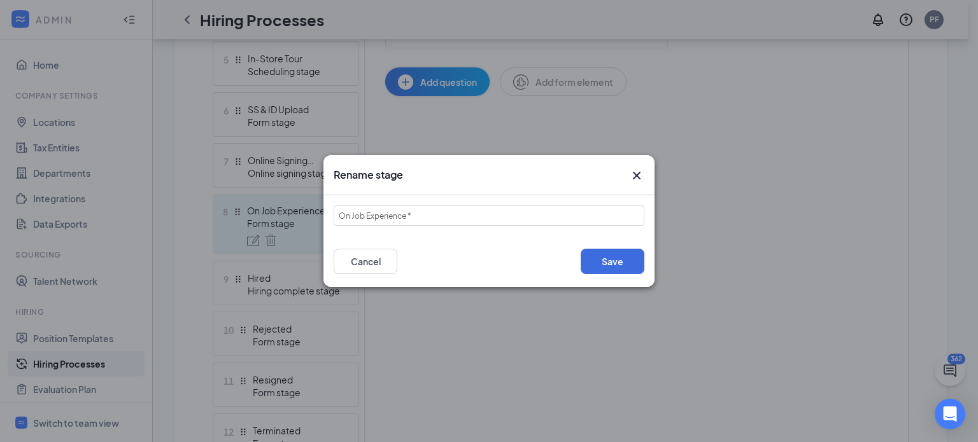
click at [458, 106] on div "Rename stage On Job Experience * Save Cancel" at bounding box center [489, 221] width 978 height 442
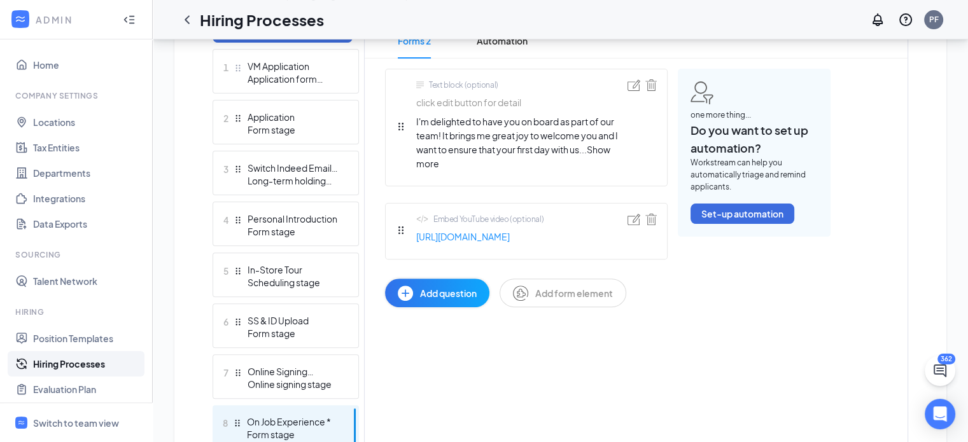
scroll to position [355, 0]
click at [456, 244] on link "[URL][DOMAIN_NAME]" at bounding box center [479, 237] width 127 height 14
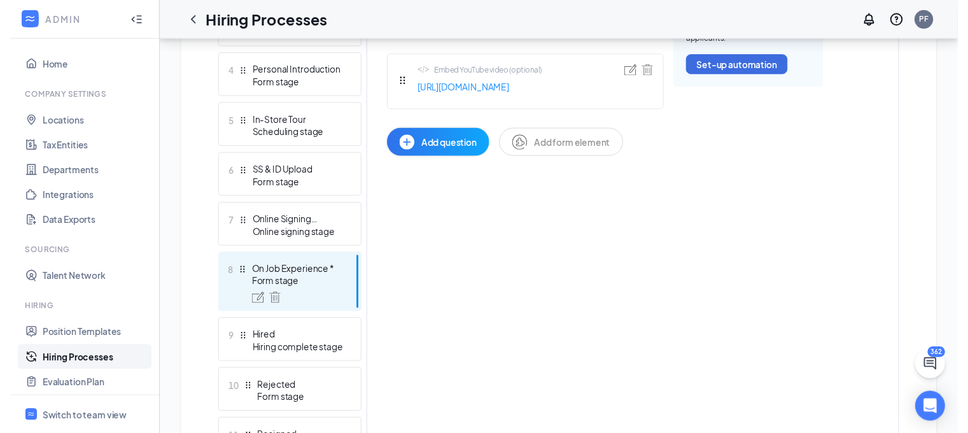
scroll to position [505, 0]
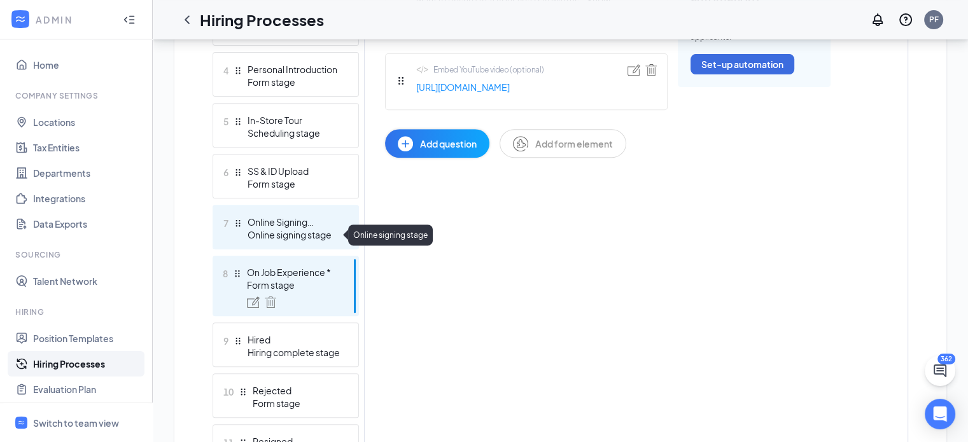
click at [280, 230] on div "Online signing stage" at bounding box center [294, 235] width 93 height 13
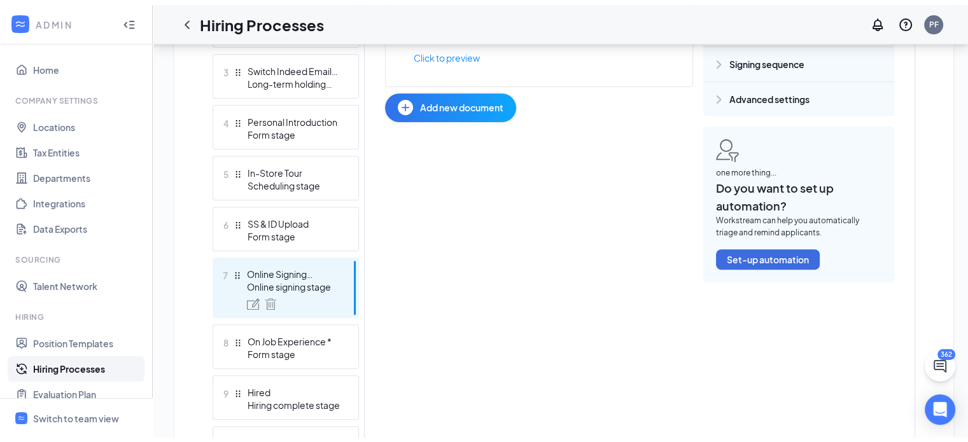
scroll to position [466, 0]
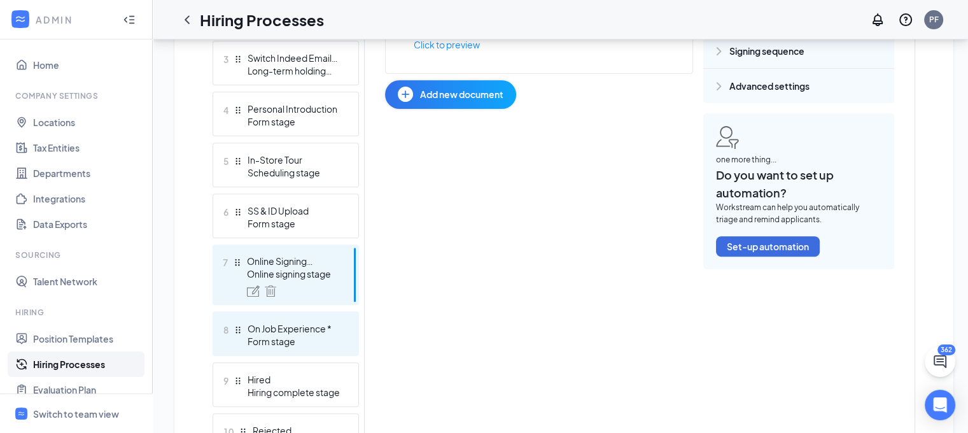
click at [260, 324] on div "On Job Experience *" at bounding box center [294, 328] width 93 height 13
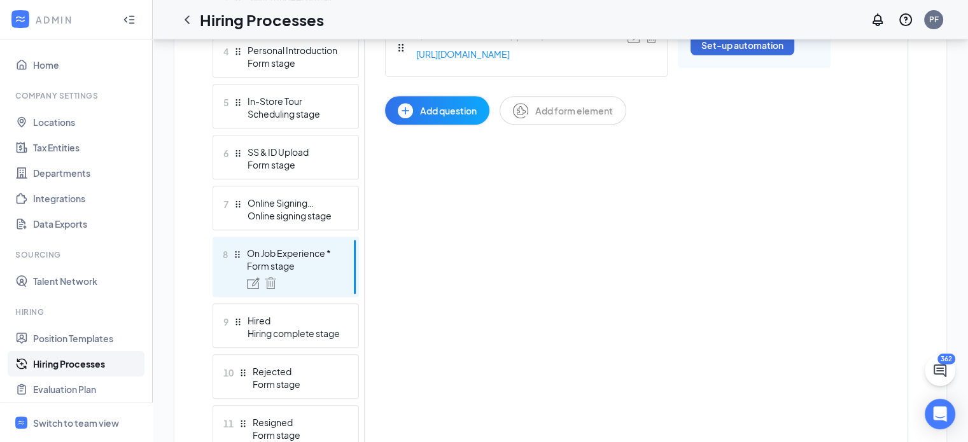
scroll to position [524, 0]
click at [74, 417] on div "Switch to team view" at bounding box center [76, 423] width 86 height 13
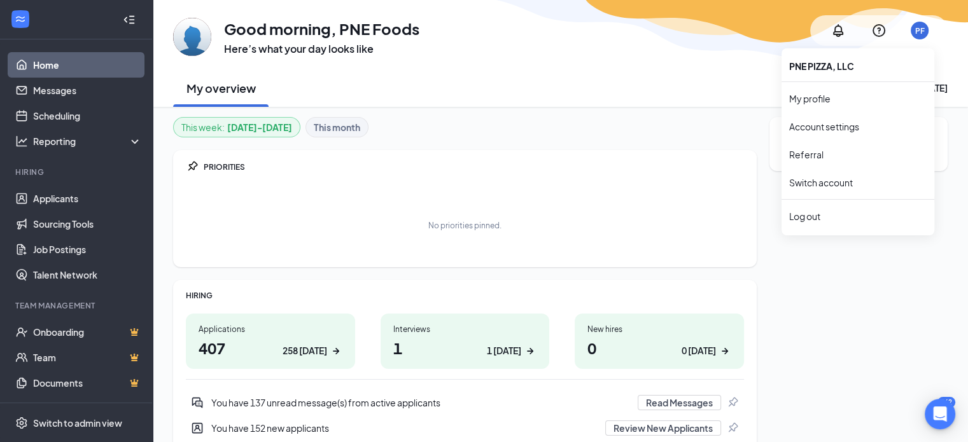
click at [929, 35] on div "PF" at bounding box center [919, 30] width 31 height 31
click at [837, 127] on link "Account settings" at bounding box center [857, 126] width 137 height 13
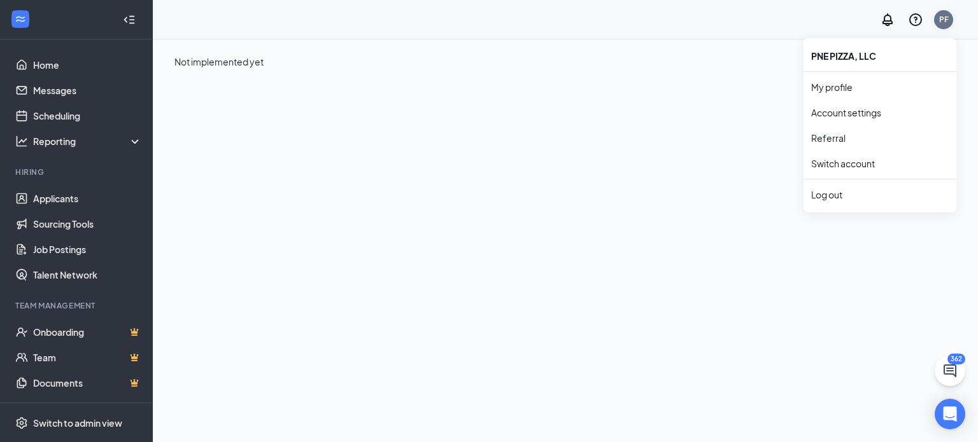
click at [942, 20] on div "PF" at bounding box center [944, 19] width 10 height 11
click at [842, 88] on link "My profile" at bounding box center [879, 87] width 137 height 13
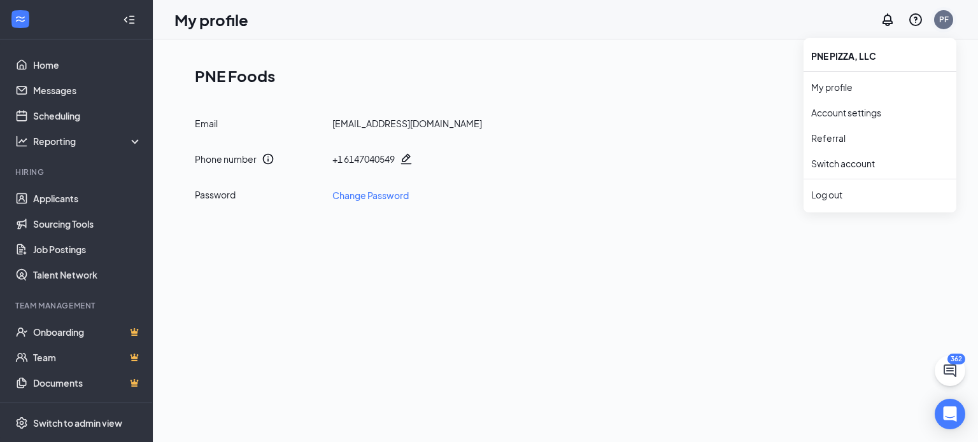
click at [939, 22] on div "PF" at bounding box center [944, 19] width 10 height 11
click at [866, 110] on link "Account settings" at bounding box center [879, 112] width 137 height 13
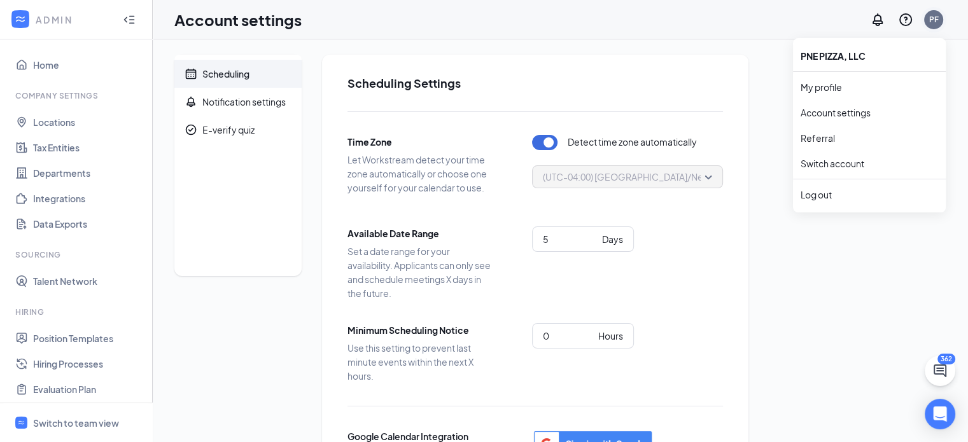
click at [933, 22] on div "PF" at bounding box center [934, 19] width 10 height 11
click at [858, 107] on link "Account settings" at bounding box center [869, 112] width 137 height 13
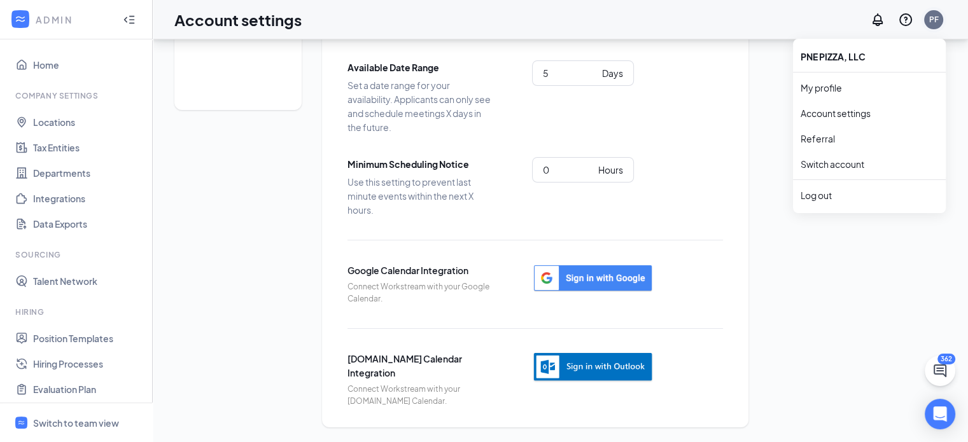
click at [927, 11] on div "PF" at bounding box center [933, 19] width 25 height 25
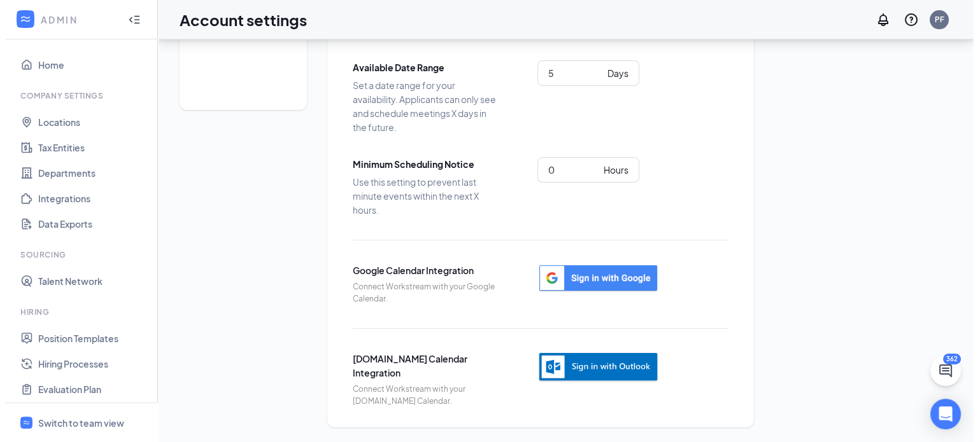
scroll to position [0, 0]
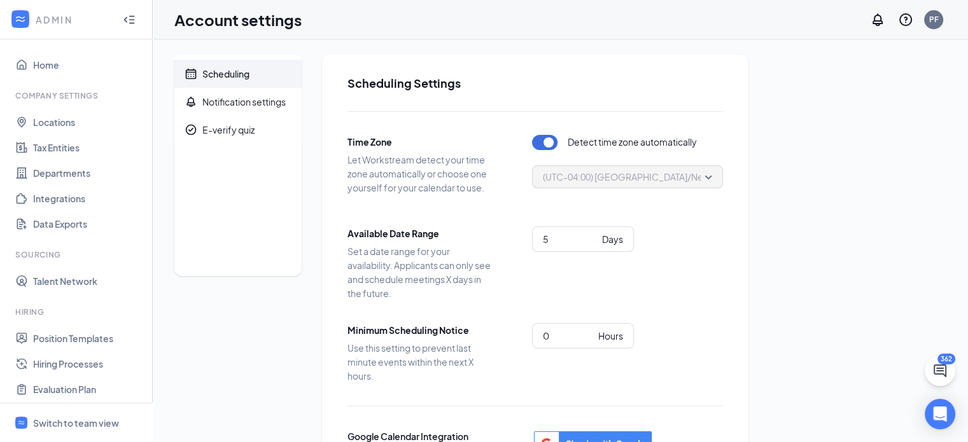
click at [28, 27] on div at bounding box center [20, 19] width 23 height 23
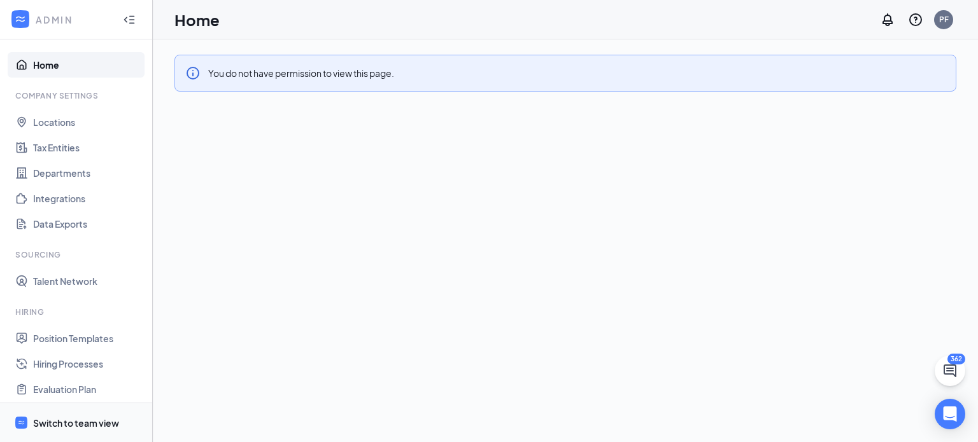
click at [78, 418] on div "Switch to team view" at bounding box center [76, 423] width 86 height 13
click at [53, 418] on div "Switch to team view" at bounding box center [76, 423] width 86 height 13
